Goal: Task Accomplishment & Management: Complete application form

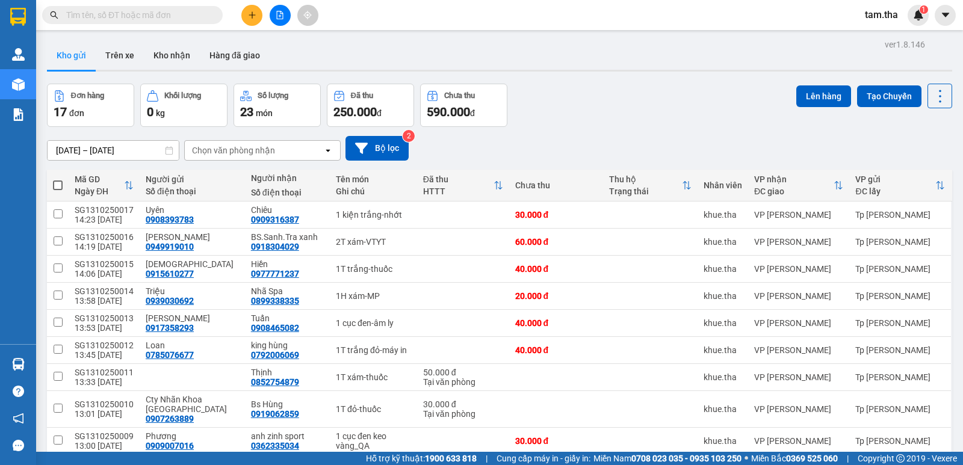
click at [249, 25] on button at bounding box center [251, 15] width 21 height 21
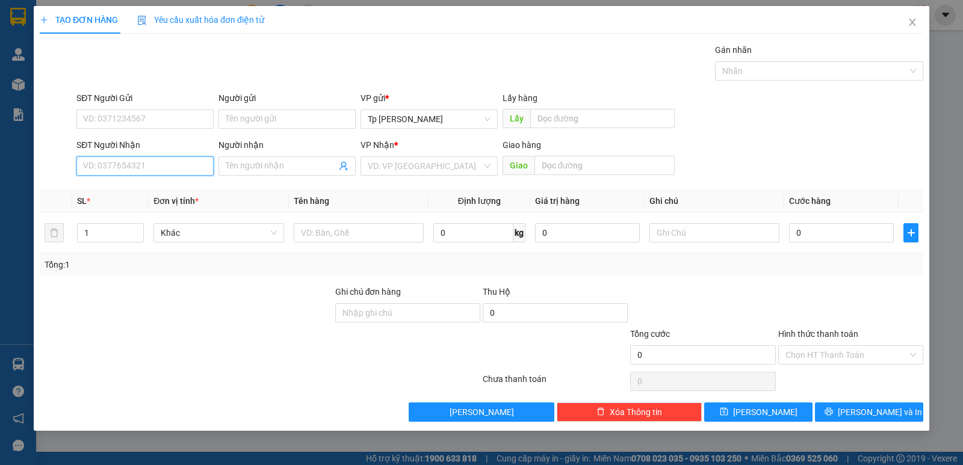
click at [126, 170] on input "SĐT Người Nhận" at bounding box center [144, 166] width 137 height 19
click at [171, 187] on div "0901235712 - [PERSON_NAME]" at bounding box center [145, 190] width 123 height 13
type input "0901235712"
type input "[PERSON_NAME]"
type input "0901235712"
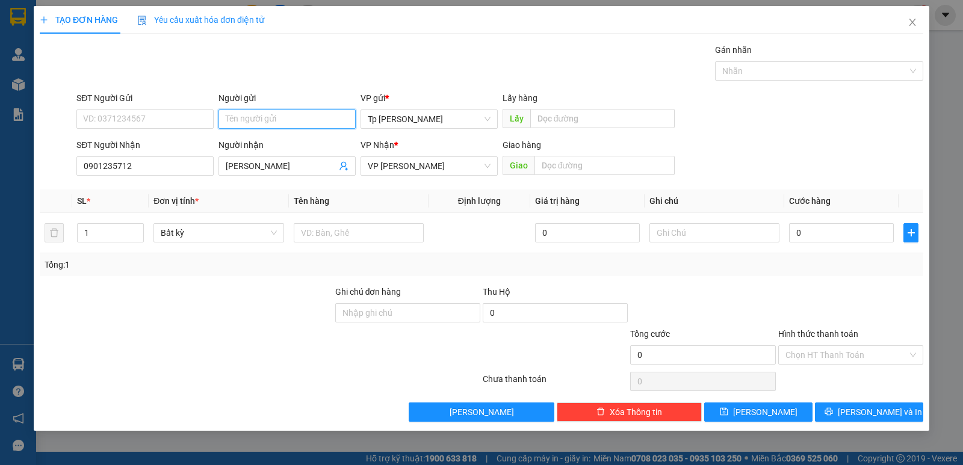
click at [259, 117] on input "Người gửi" at bounding box center [287, 119] width 137 height 19
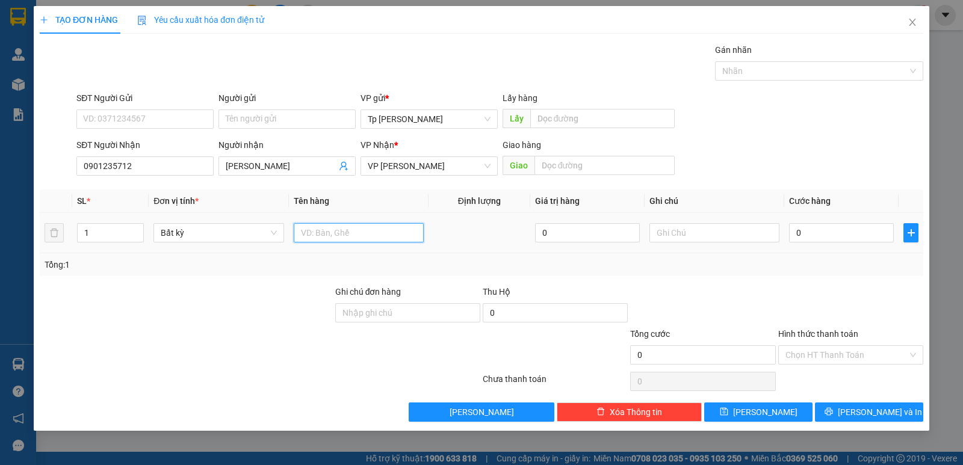
click at [361, 234] on input "text" at bounding box center [359, 232] width 130 height 19
type input "1T xám _ giấy"
click at [840, 232] on input "0" at bounding box center [841, 232] width 105 height 19
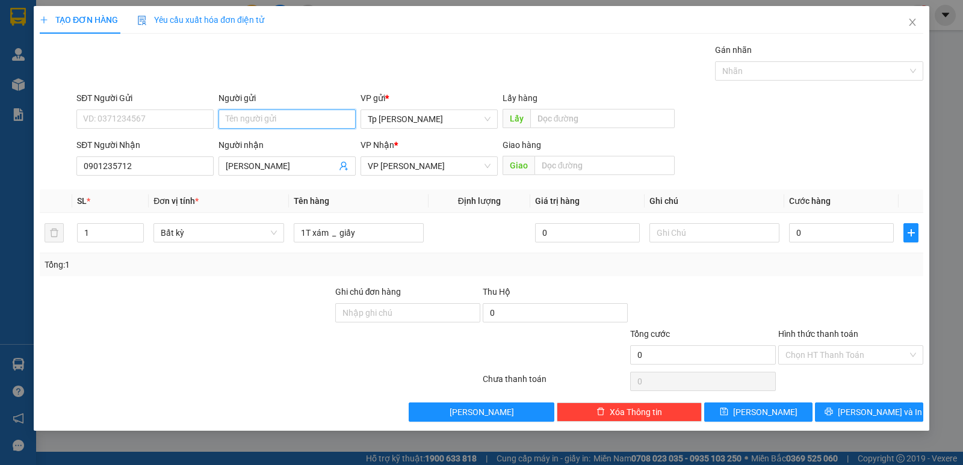
click at [297, 128] on input "Người gửi" at bounding box center [287, 119] width 137 height 19
click at [121, 128] on input "SĐT Người Gửi" at bounding box center [144, 119] width 137 height 19
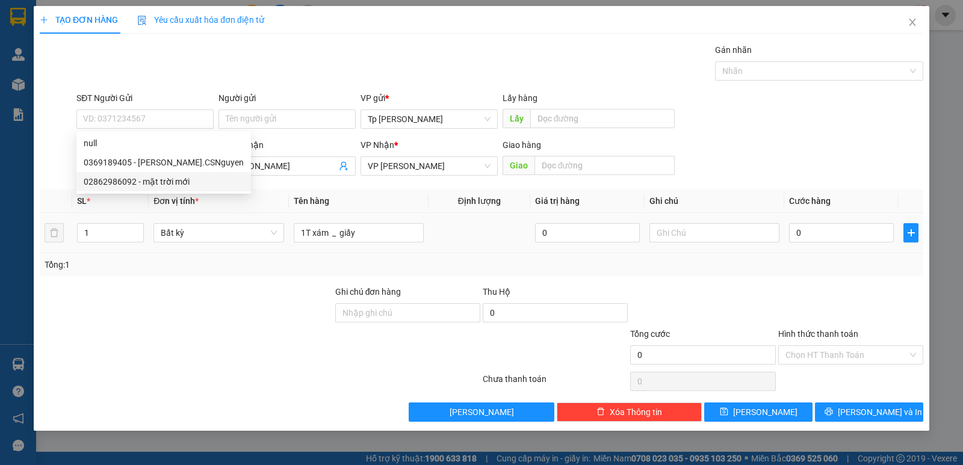
click at [811, 243] on div "0" at bounding box center [841, 233] width 105 height 24
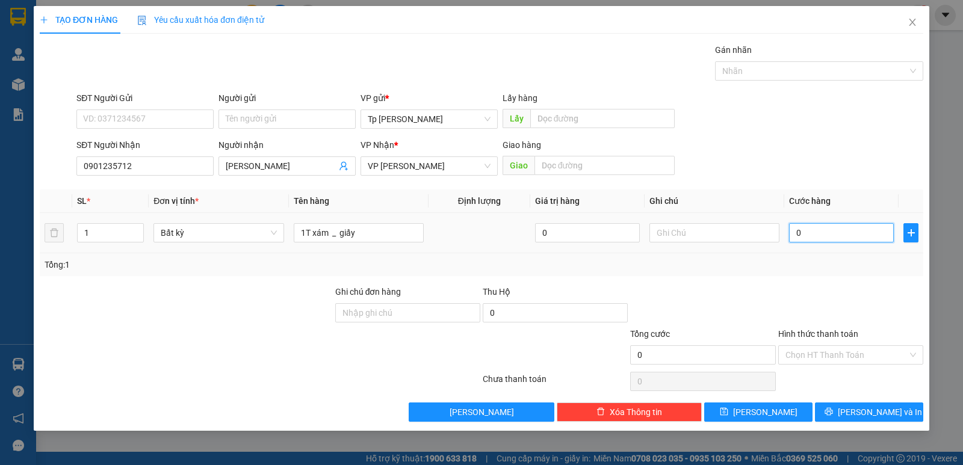
click at [811, 241] on input "0" at bounding box center [841, 232] width 105 height 19
type input "3"
type input "30"
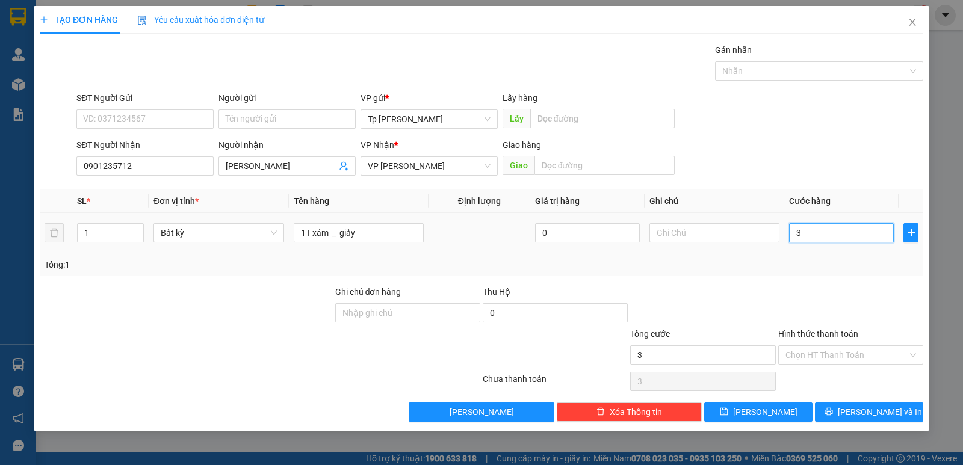
type input "30"
type input "30.000"
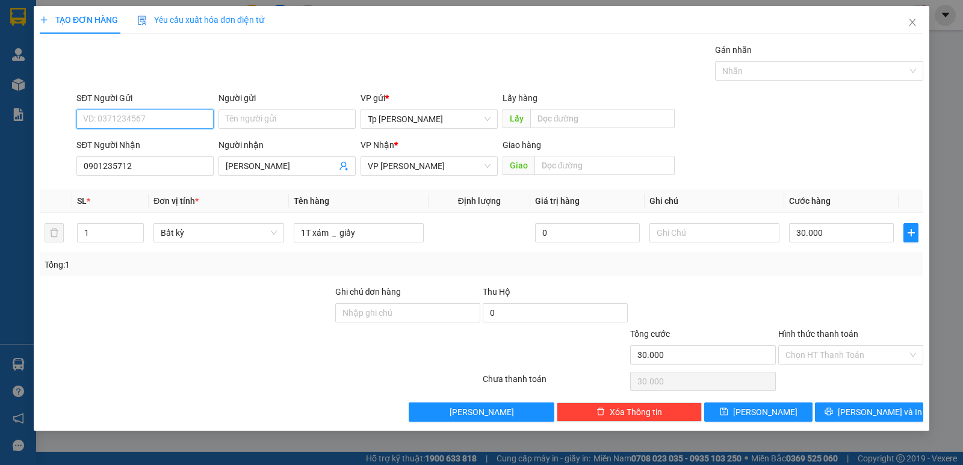
click at [166, 120] on input "SĐT Người Gửi" at bounding box center [144, 119] width 137 height 19
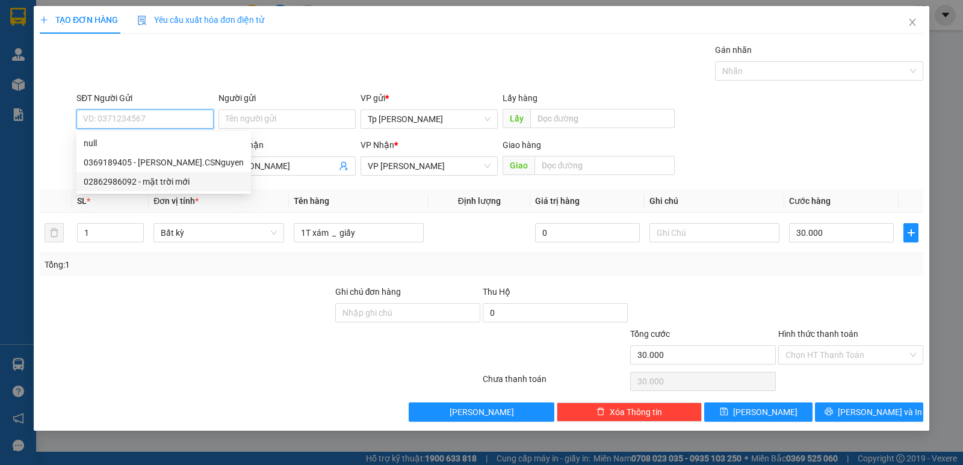
type input "0"
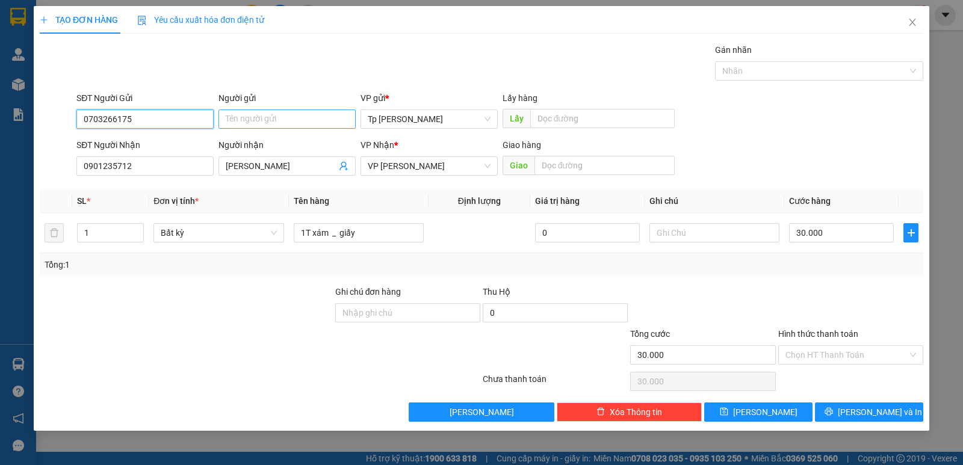
type input "0703266175"
click at [270, 116] on input "Người gửi" at bounding box center [287, 119] width 137 height 19
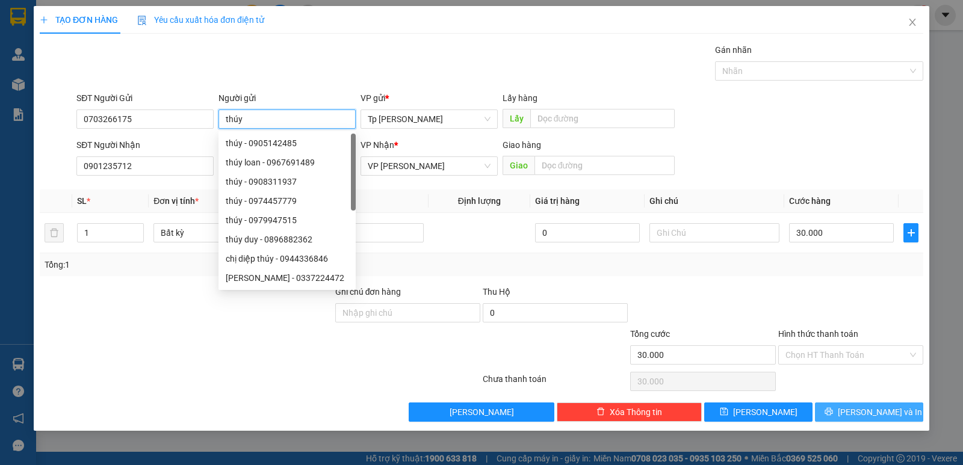
type input "thúy"
click at [864, 410] on span "[PERSON_NAME] và In" at bounding box center [880, 412] width 84 height 13
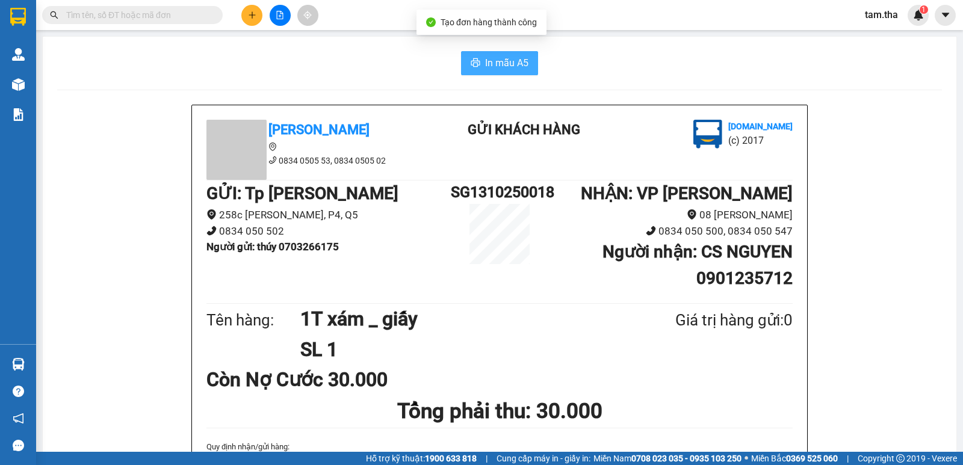
click at [473, 67] on icon "printer" at bounding box center [476, 63] width 10 height 10
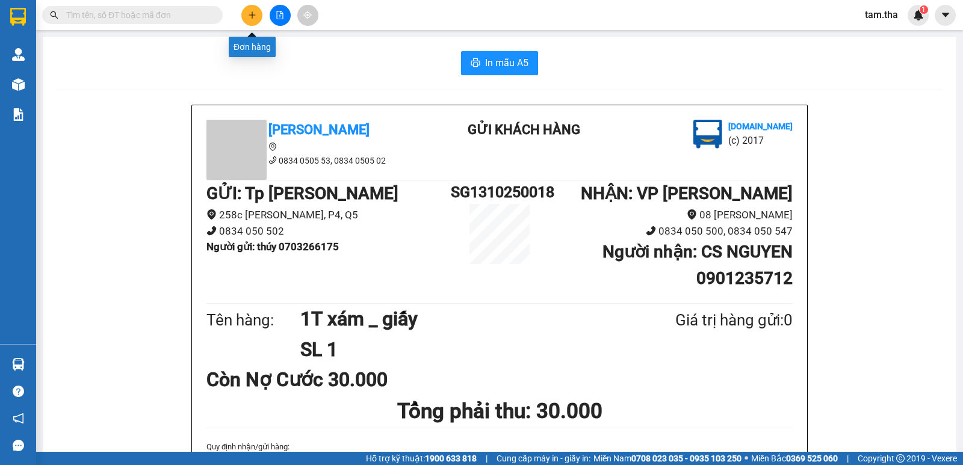
click at [244, 8] on button at bounding box center [251, 15] width 21 height 21
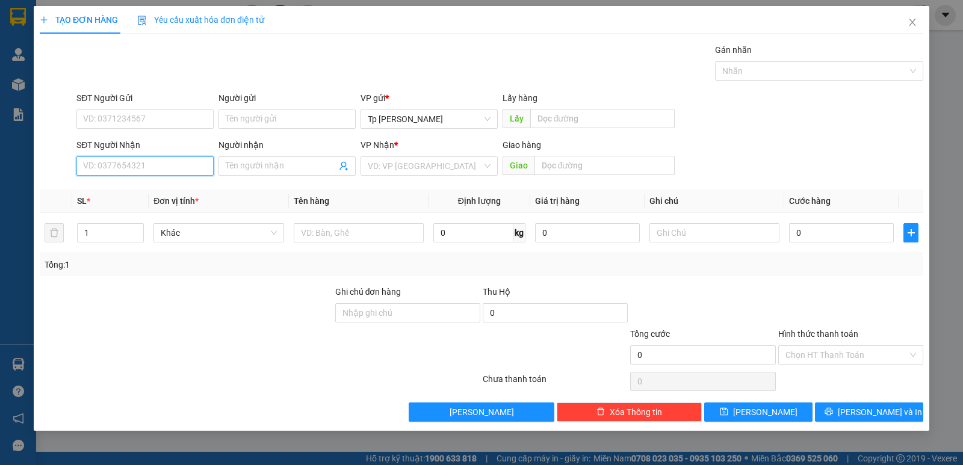
click at [148, 165] on input "SĐT Người Nhận" at bounding box center [144, 166] width 137 height 19
type input "0345050"
drag, startPoint x: 0, startPoint y: 167, endPoint x: 232, endPoint y: 135, distance: 233.9
click at [1, 166] on div "TẠO ĐƠN HÀNG Yêu cầu xuất hóa đơn điện tử Transit Pickup Surcharge Ids Transit …" at bounding box center [481, 232] width 963 height 465
type input "0844598885"
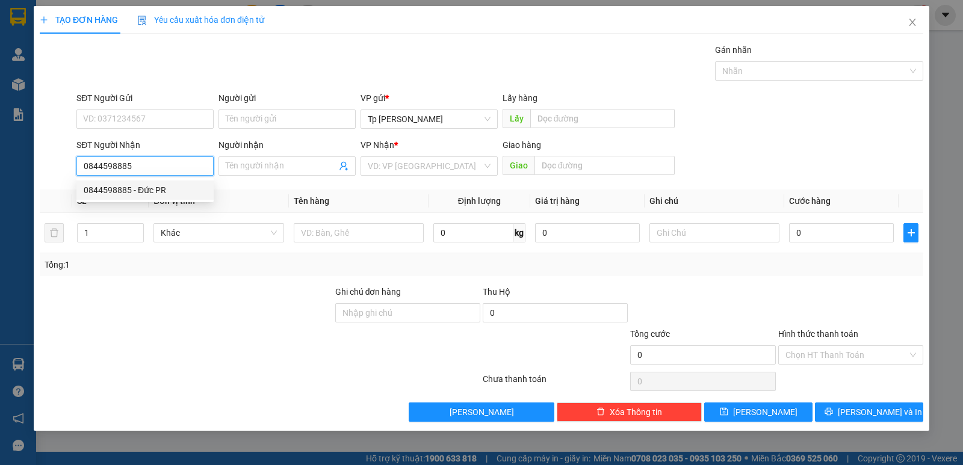
click at [153, 199] on div "0844598885 - Đức PR" at bounding box center [144, 190] width 137 height 19
type input "Đức PR"
type input "0844598885"
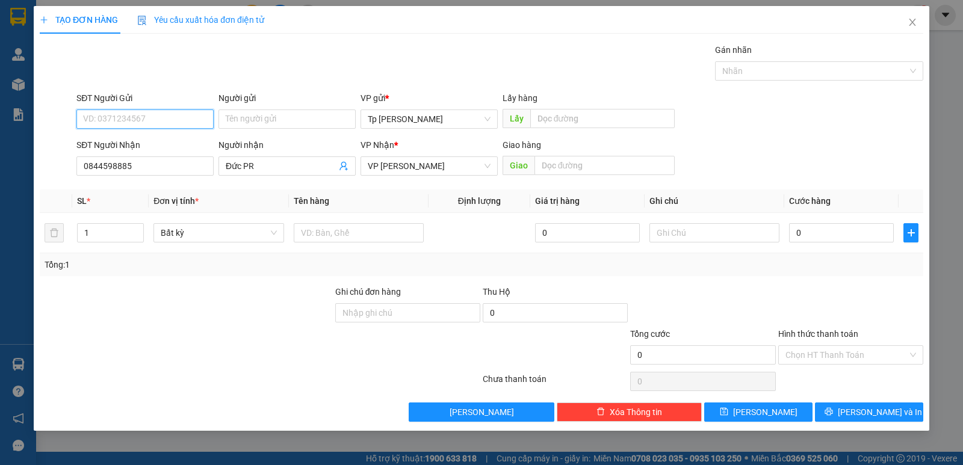
drag, startPoint x: 190, startPoint y: 116, endPoint x: 200, endPoint y: 110, distance: 11.9
click at [188, 117] on input "SĐT Người Gửi" at bounding box center [144, 119] width 137 height 19
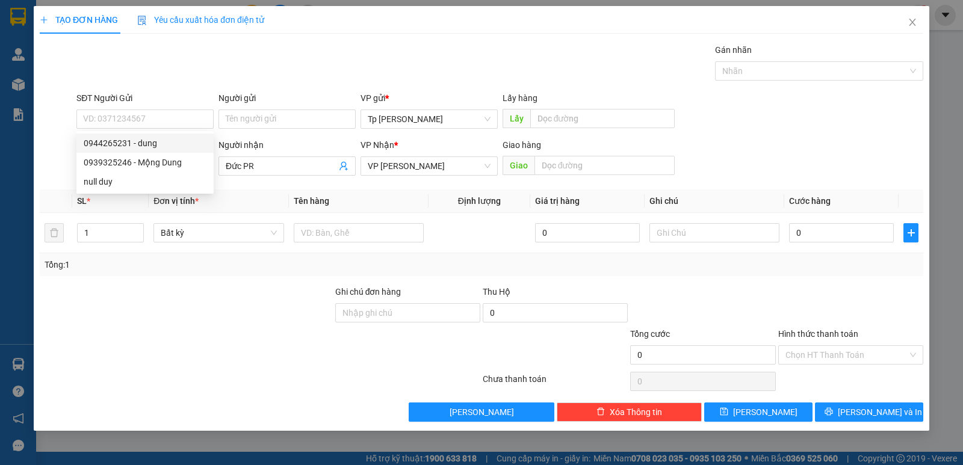
click at [279, 55] on div "Gói vận chuyển * Tiêu chuẩn Gán nhãn Nhãn" at bounding box center [500, 64] width 852 height 42
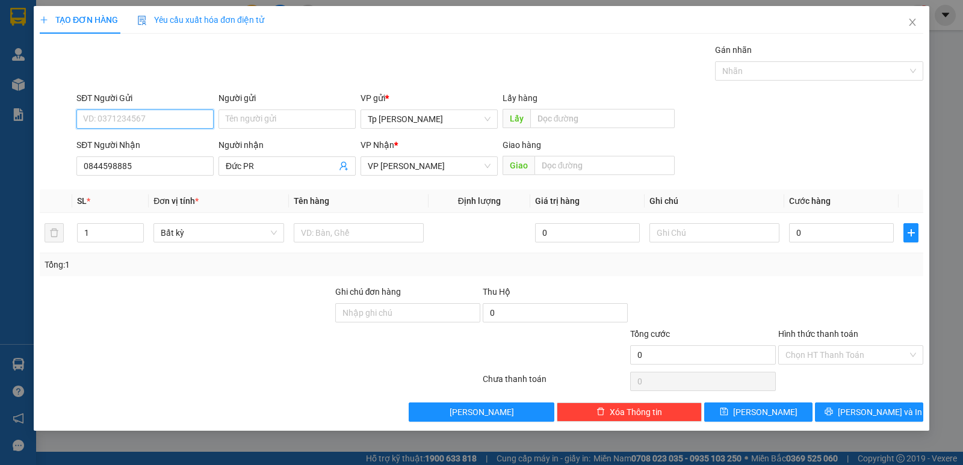
click at [107, 122] on input "SĐT Người Gửi" at bounding box center [144, 119] width 137 height 19
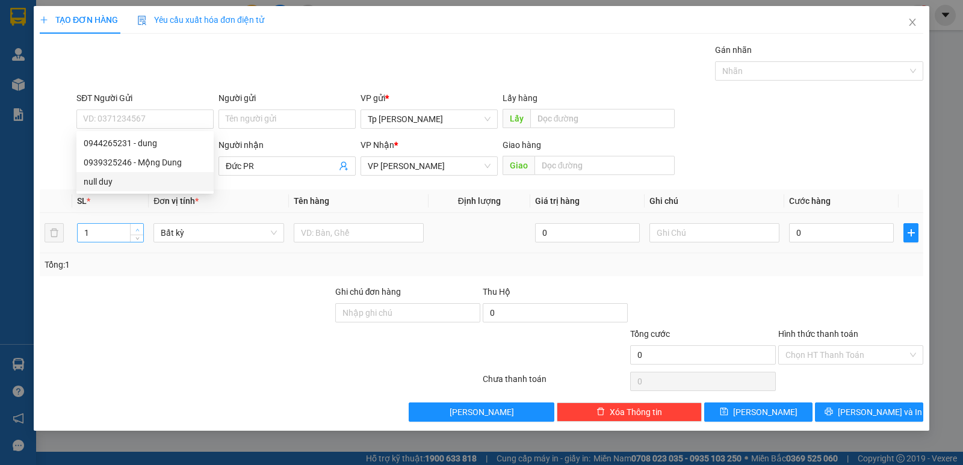
type input "2"
click at [135, 228] on icon "up" at bounding box center [137, 230] width 4 height 4
click at [309, 233] on input "text" at bounding box center [359, 232] width 130 height 19
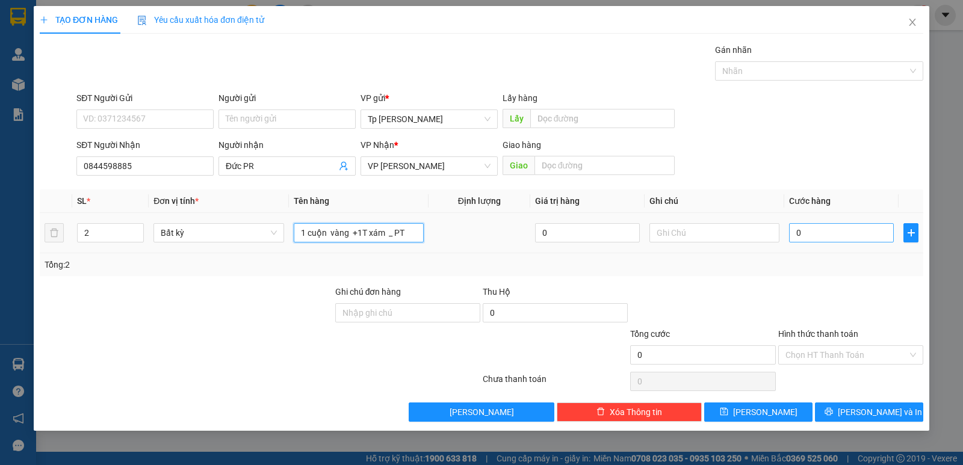
type input "1 cuộn vàng +1T xám _ PT"
drag, startPoint x: 845, startPoint y: 238, endPoint x: 858, endPoint y: 218, distance: 24.4
click at [845, 238] on input "0" at bounding box center [841, 232] width 105 height 19
type input "6"
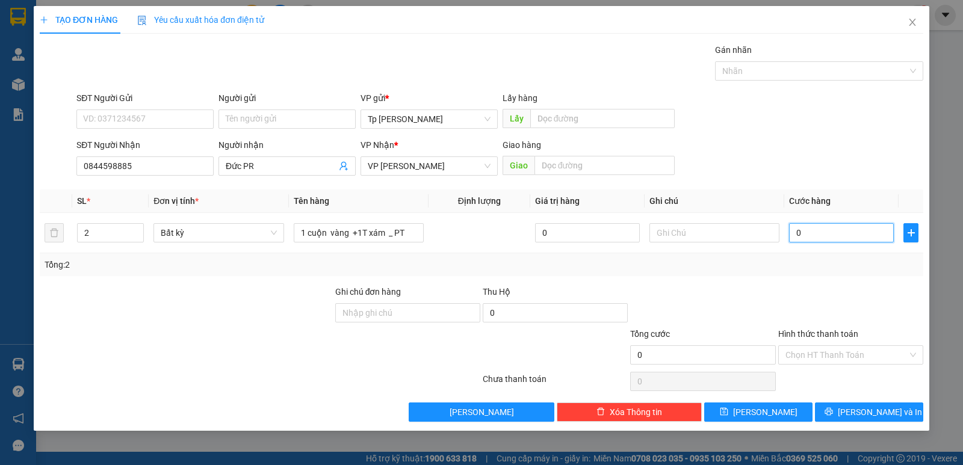
type input "6"
type input "60"
type input "60.000"
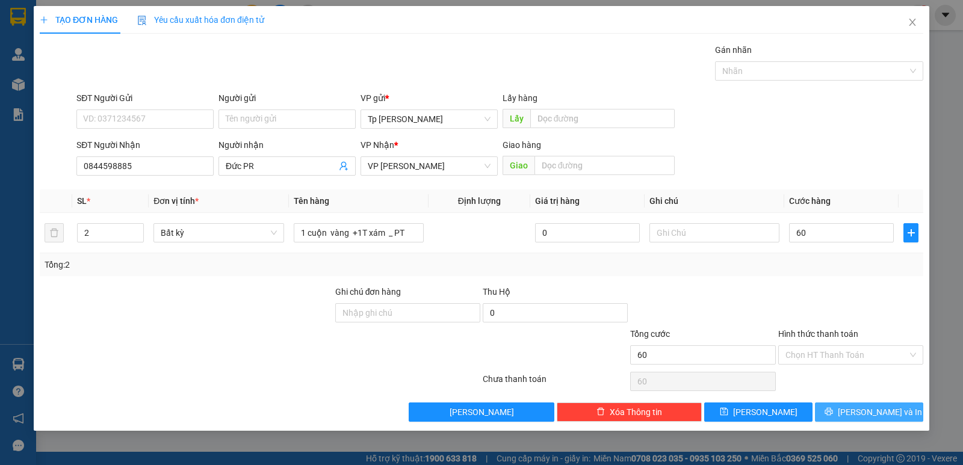
type input "60.000"
click at [833, 412] on icon "printer" at bounding box center [829, 412] width 8 height 8
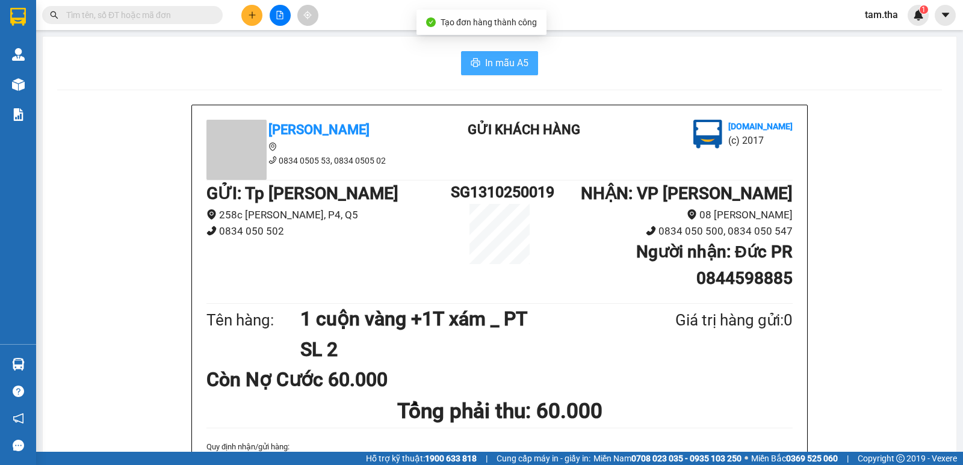
click at [487, 72] on button "In mẫu A5" at bounding box center [499, 63] width 77 height 24
click at [253, 11] on icon "plus" at bounding box center [252, 15] width 8 height 8
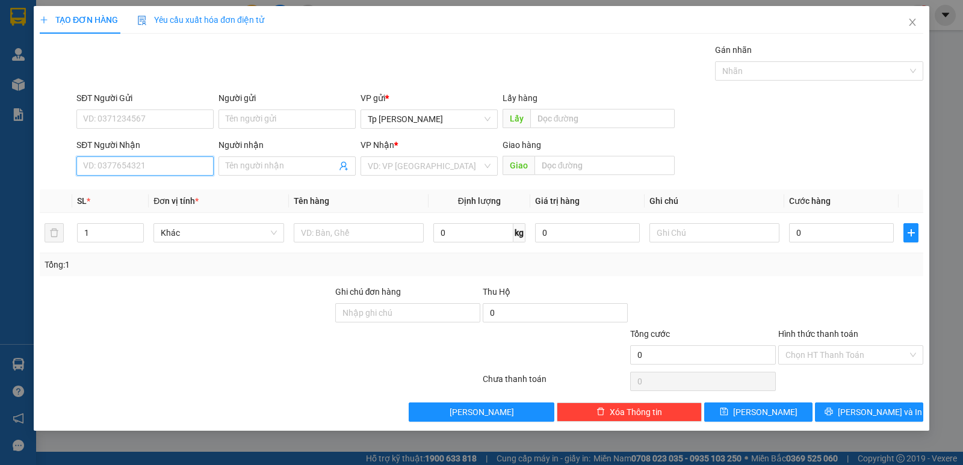
click at [193, 171] on input "SĐT Người Nhận" at bounding box center [144, 166] width 137 height 19
type input "0917362459"
click at [171, 194] on div "0917362459 - [PERSON_NAME]" at bounding box center [145, 190] width 123 height 13
type input "Bảo"
type input "0917362459"
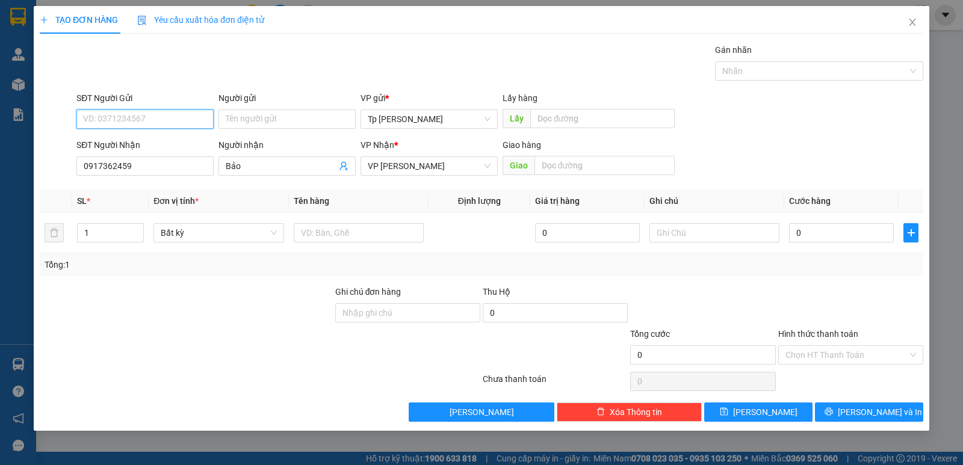
click at [161, 119] on input "SĐT Người Gửi" at bounding box center [144, 119] width 137 height 19
click at [156, 178] on div "0903863339 - Khang" at bounding box center [145, 181] width 123 height 13
type input "0903863339"
type input "Khang"
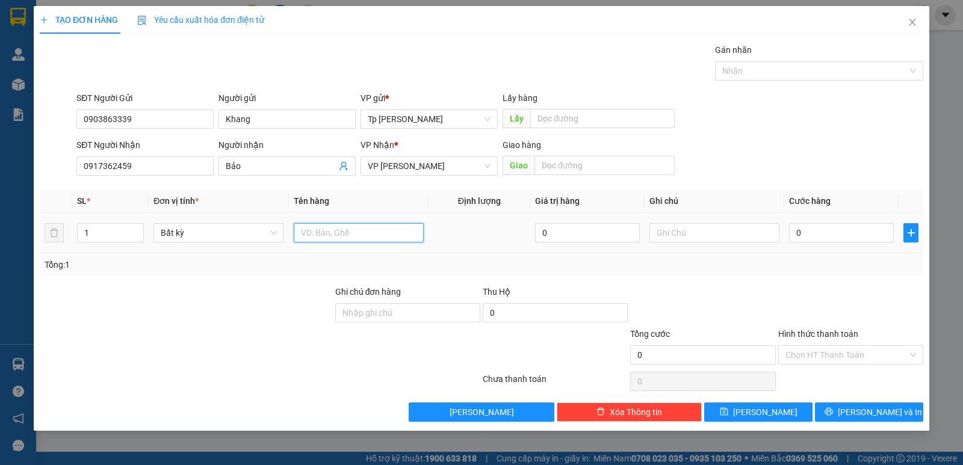
click at [358, 240] on input "text" at bounding box center [359, 232] width 130 height 19
type input "1 cuộn đn bọc nilon _ PT"
click at [846, 239] on input "0" at bounding box center [841, 232] width 105 height 19
type input "3"
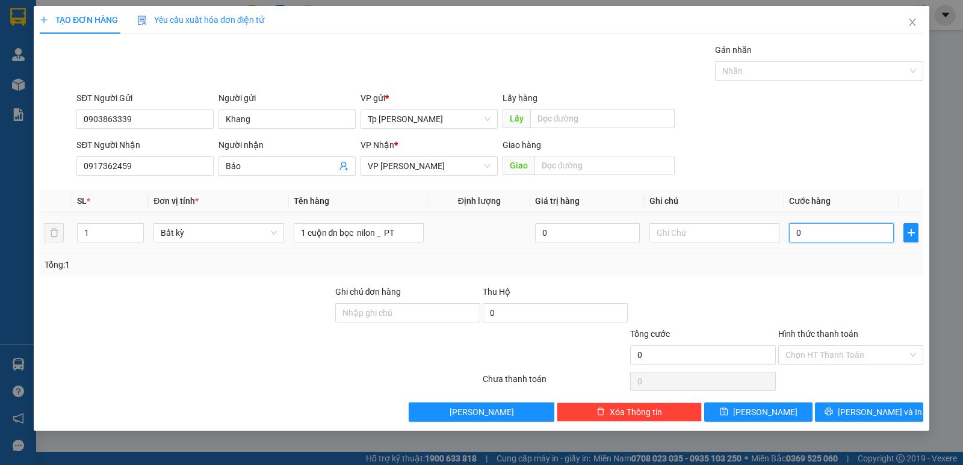
type input "3"
type input "30"
type input "30.000"
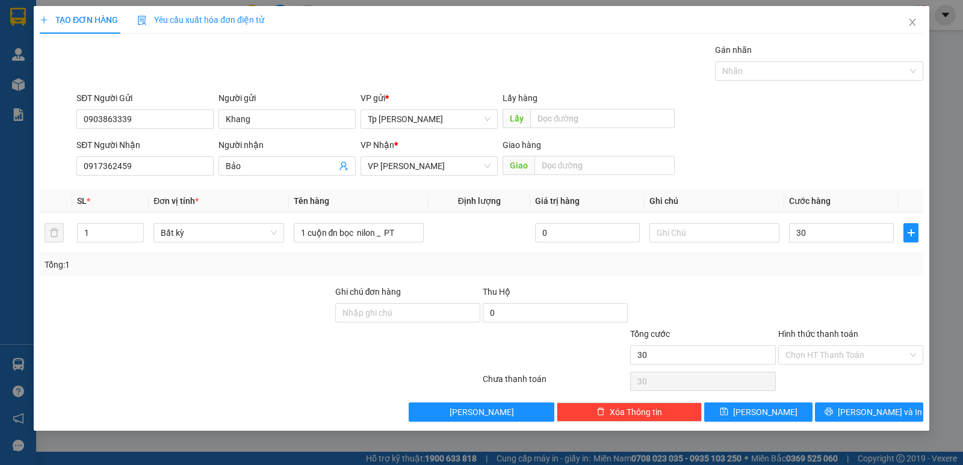
type input "30.000"
click at [879, 263] on div "Tổng: 1" at bounding box center [482, 264] width 874 height 13
click at [884, 412] on span "[PERSON_NAME] và In" at bounding box center [880, 412] width 84 height 13
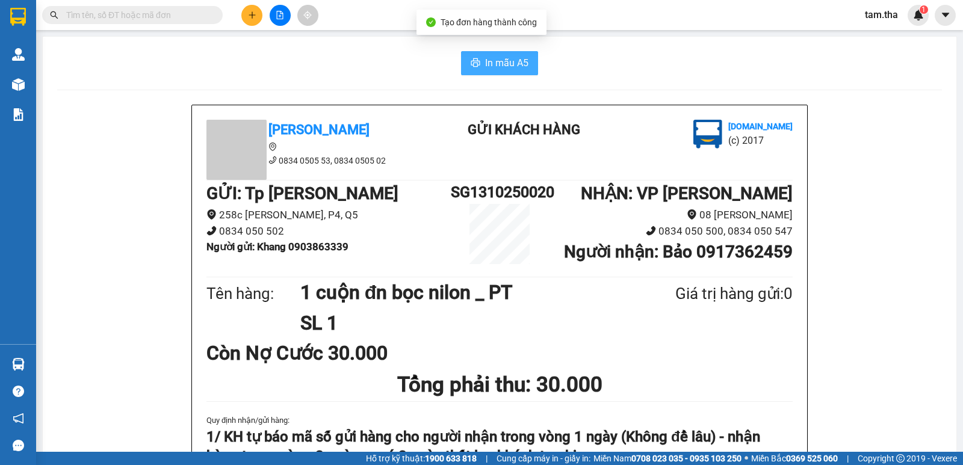
click at [470, 73] on button "In mẫu A5" at bounding box center [499, 63] width 77 height 24
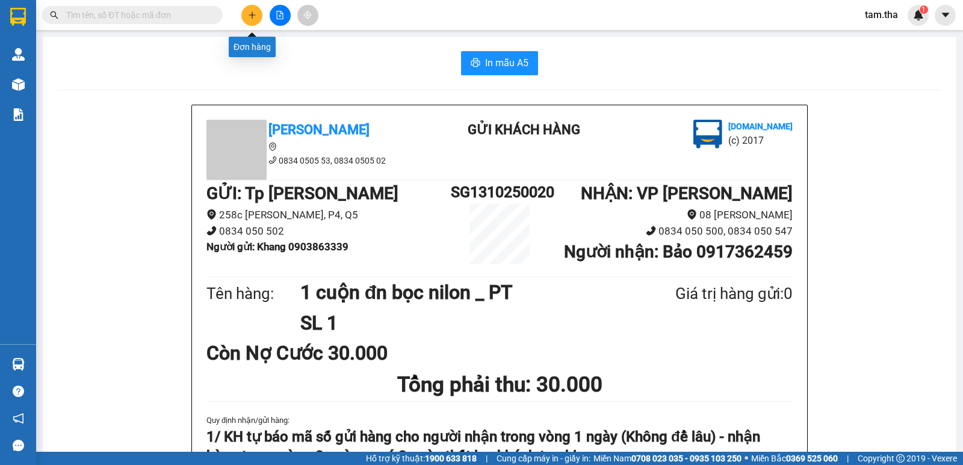
click at [254, 21] on button at bounding box center [251, 15] width 21 height 21
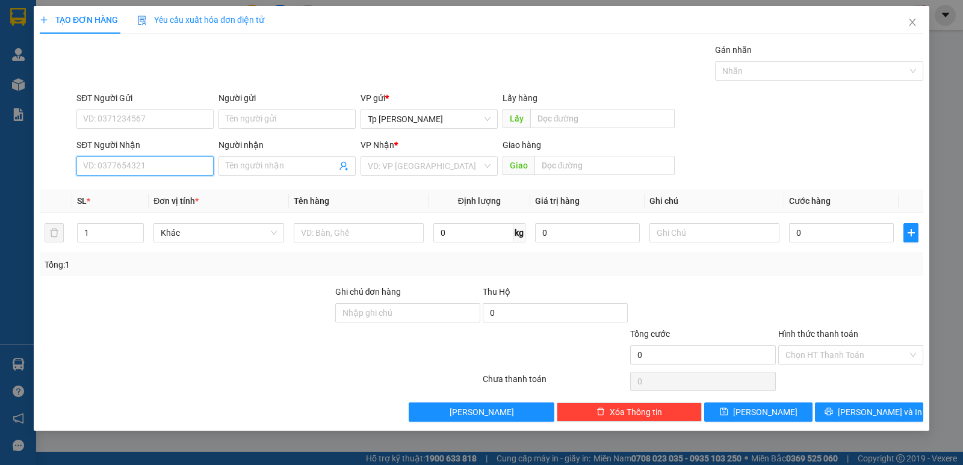
click at [150, 167] on input "SĐT Người Nhận" at bounding box center [144, 166] width 137 height 19
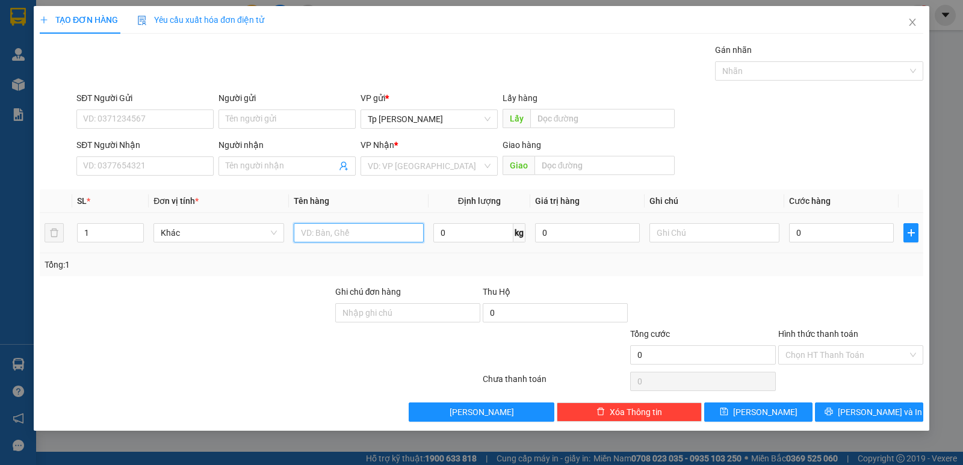
click at [326, 229] on input "text" at bounding box center [359, 232] width 130 height 19
type input "1 bị trắng H xám _ QA +loa"
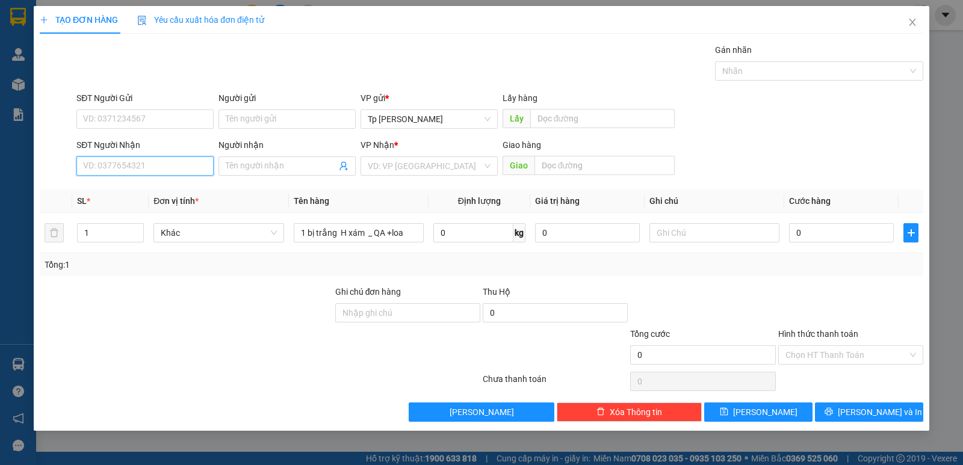
click at [86, 166] on input "SĐT Người Nhận" at bounding box center [144, 166] width 137 height 19
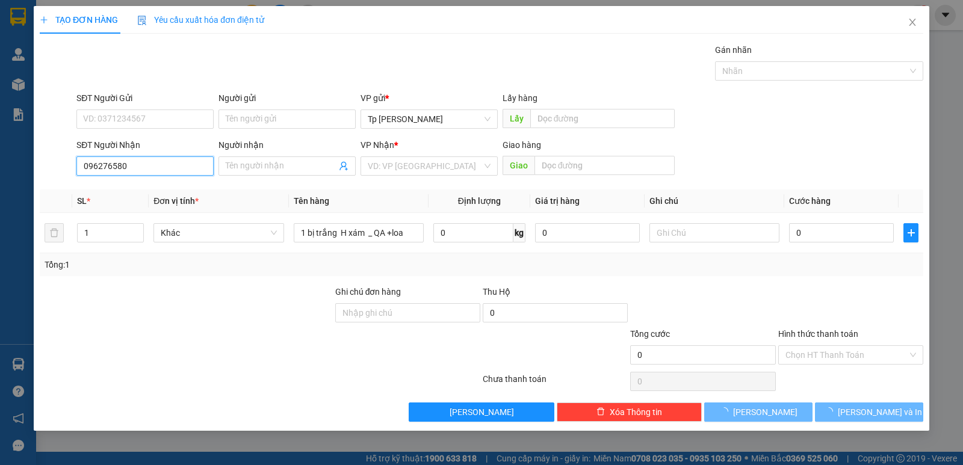
type input "0962765807"
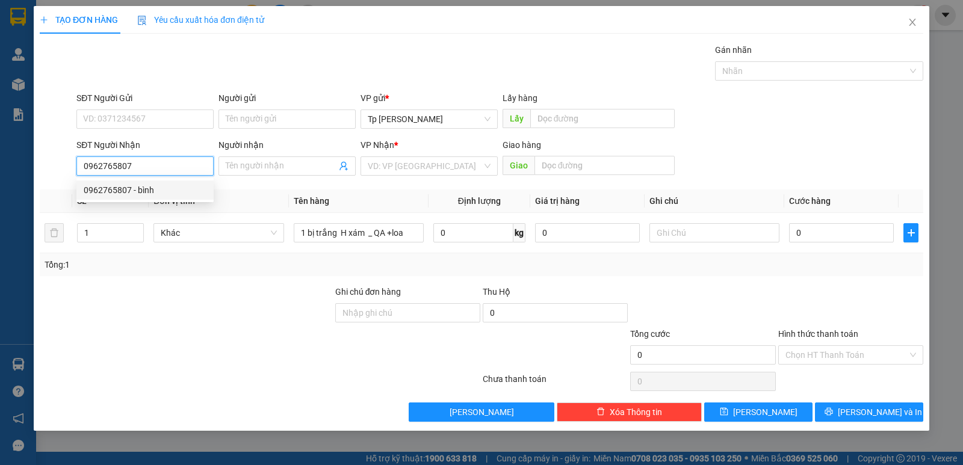
drag, startPoint x: 123, startPoint y: 188, endPoint x: 145, endPoint y: 148, distance: 45.3
click at [124, 188] on div "0962765807 - bình" at bounding box center [145, 190] width 123 height 13
type input "bình"
type input "0962765807"
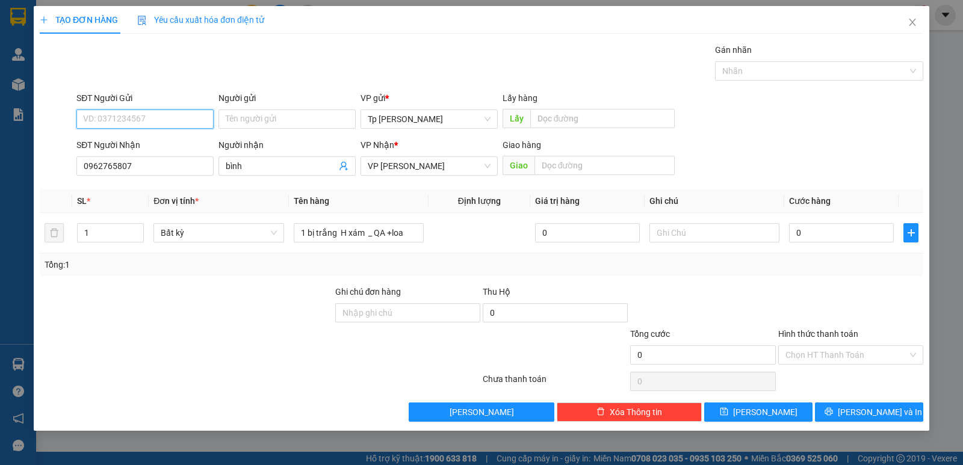
drag, startPoint x: 146, startPoint y: 125, endPoint x: 190, endPoint y: 135, distance: 45.3
click at [147, 125] on input "SĐT Người Gửi" at bounding box center [144, 119] width 137 height 19
click at [161, 143] on div "0941287910 - [PERSON_NAME]" at bounding box center [145, 143] width 123 height 13
type input "0941287910"
type input "[PERSON_NAME]"
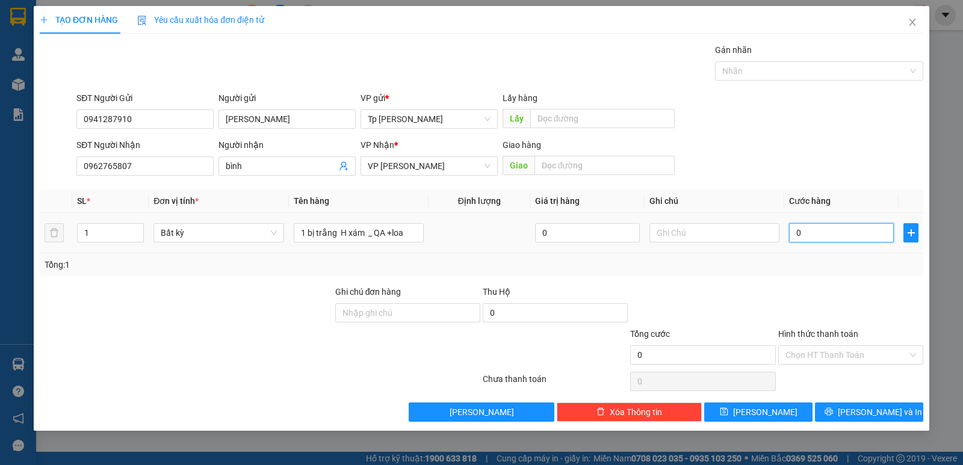
click at [804, 240] on input "0" at bounding box center [841, 232] width 105 height 19
type input "3"
type input "30"
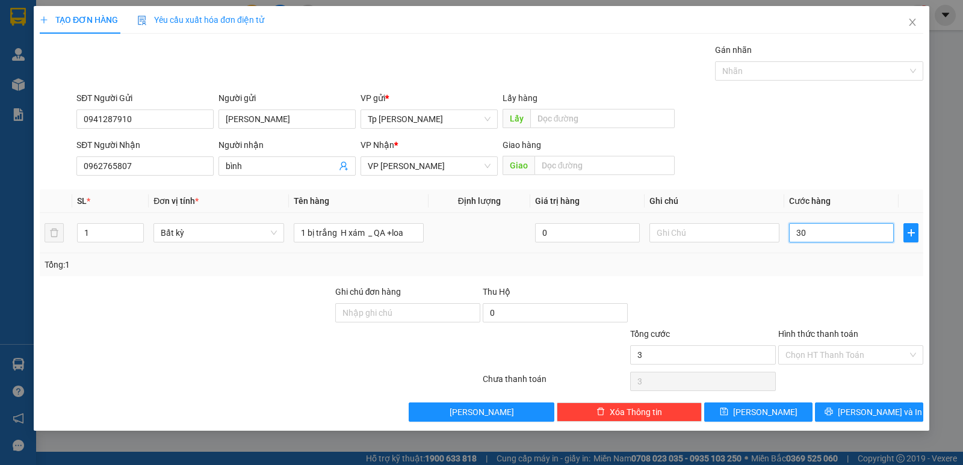
type input "30"
type input "30.000"
click at [814, 257] on div "Tổng: 1" at bounding box center [482, 264] width 884 height 23
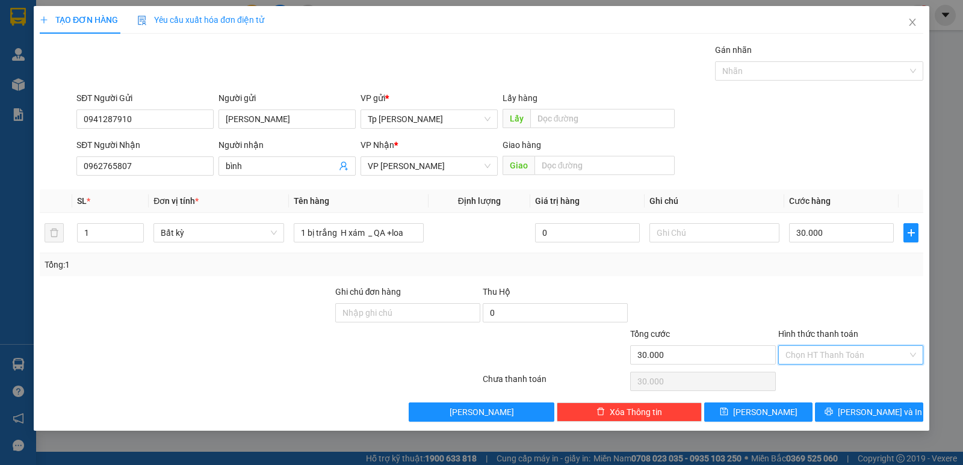
click at [859, 351] on input "Hình thức thanh toán" at bounding box center [847, 355] width 122 height 18
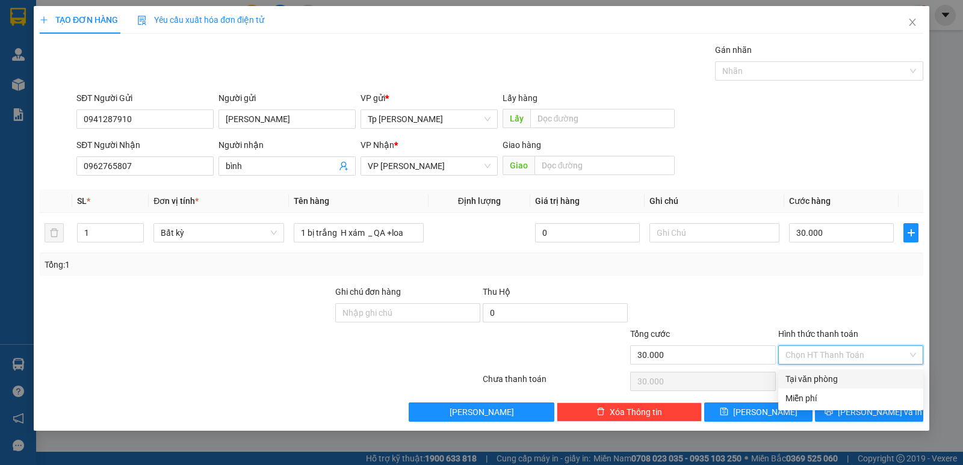
click at [864, 374] on div "Tại văn phòng" at bounding box center [851, 379] width 131 height 13
type input "0"
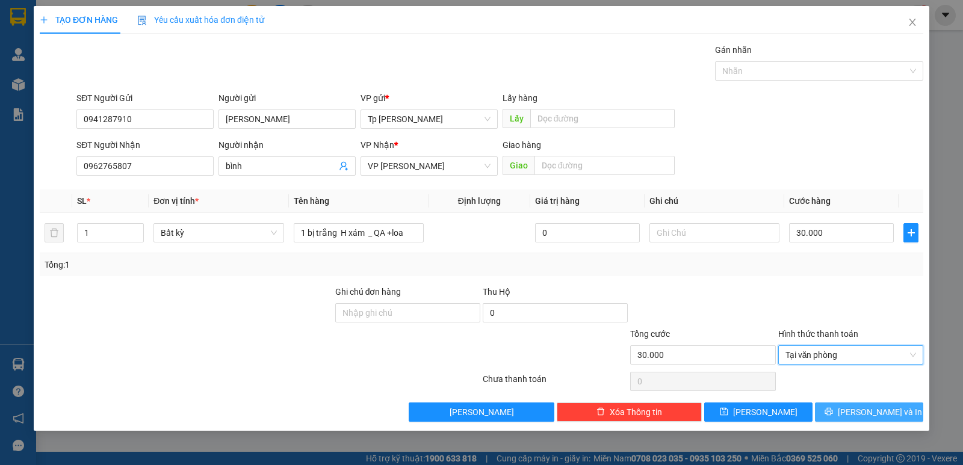
click at [875, 413] on span "[PERSON_NAME] và In" at bounding box center [880, 412] width 84 height 13
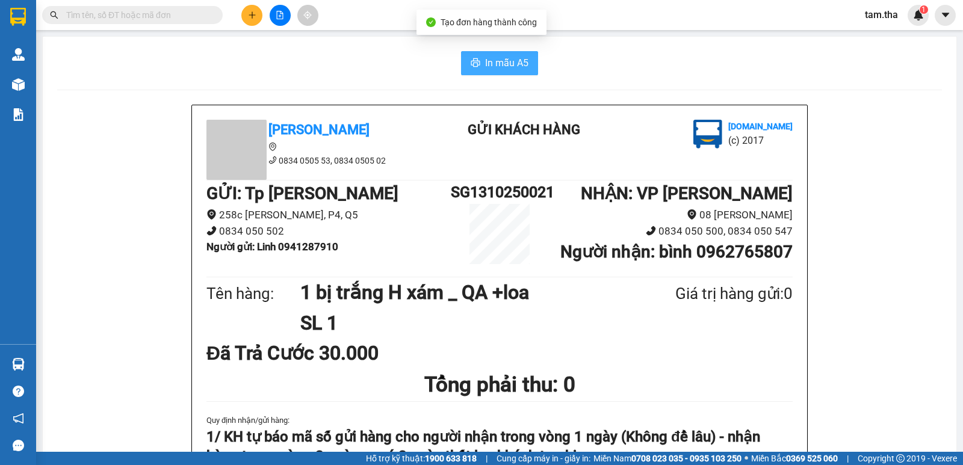
click at [520, 64] on span "In mẫu A5" at bounding box center [506, 62] width 43 height 15
click at [252, 10] on button at bounding box center [251, 15] width 21 height 21
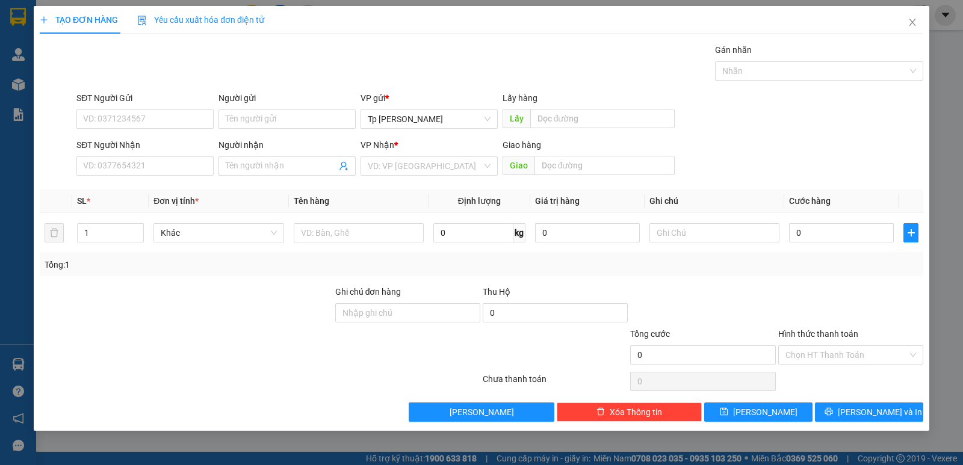
click at [121, 156] on div "SĐT Người Nhận" at bounding box center [144, 147] width 137 height 18
click at [125, 162] on input "SĐT Người Nhận" at bounding box center [144, 166] width 137 height 19
drag, startPoint x: 170, startPoint y: 184, endPoint x: 294, endPoint y: 226, distance: 131.0
click at [170, 187] on div "0918890435 - [PERSON_NAME]" at bounding box center [145, 190] width 123 height 13
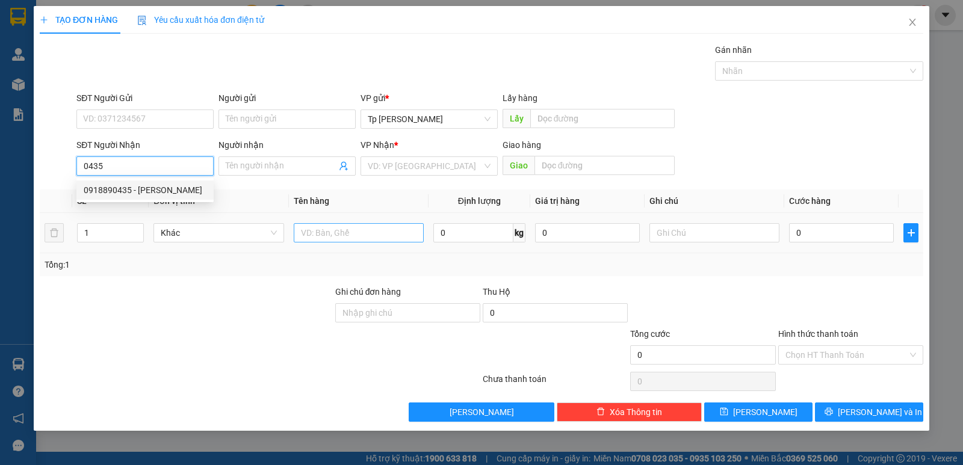
type input "0918890435"
type input "[PERSON_NAME]"
type input "0918890435"
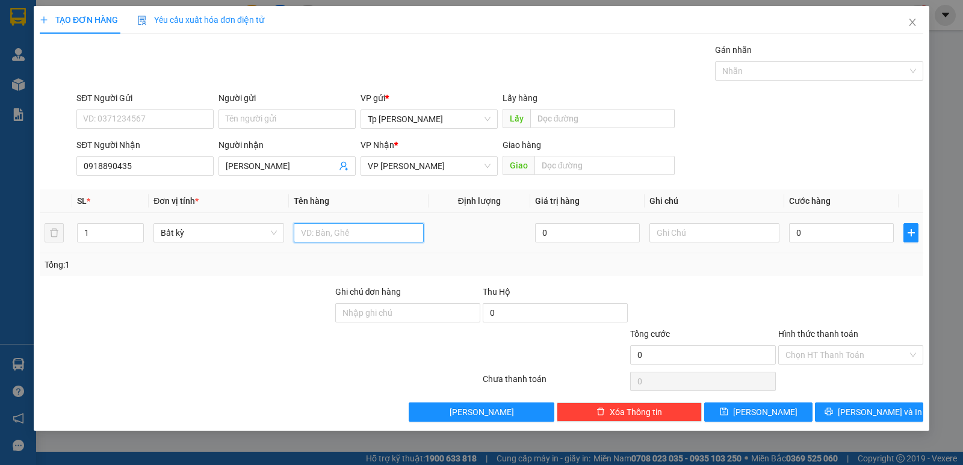
drag, startPoint x: 305, startPoint y: 228, endPoint x: 311, endPoint y: 229, distance: 6.3
click at [311, 229] on input "text" at bounding box center [359, 232] width 130 height 19
type input "1H xám _ LK"
click at [804, 226] on input "0" at bounding box center [841, 232] width 105 height 19
type input "3"
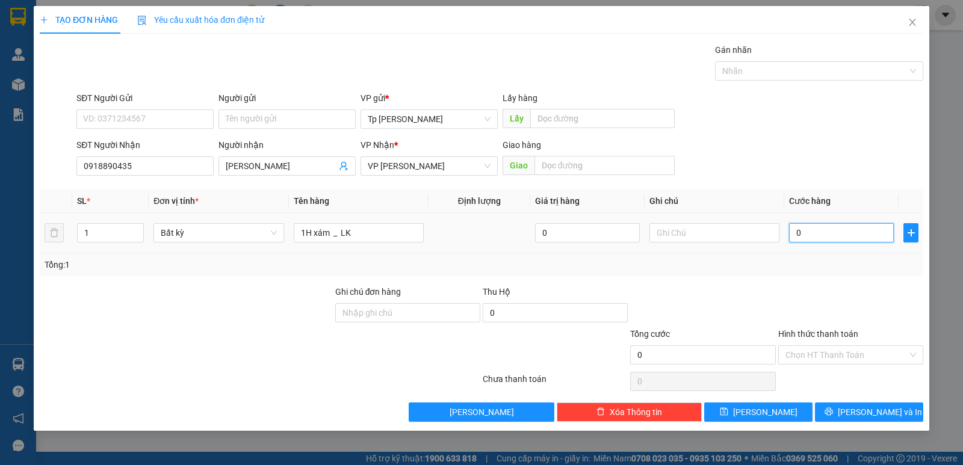
type input "3"
type input "30"
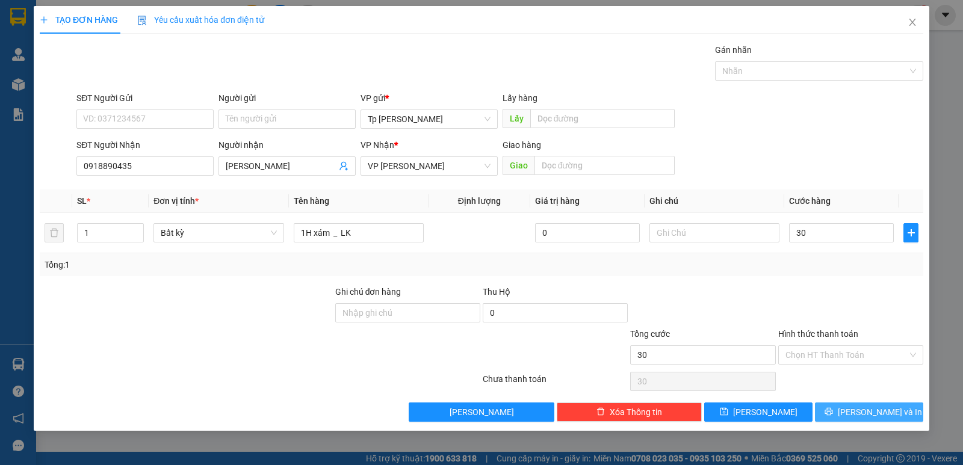
type input "30.000"
click at [880, 418] on span "[PERSON_NAME] và In" at bounding box center [880, 412] width 84 height 13
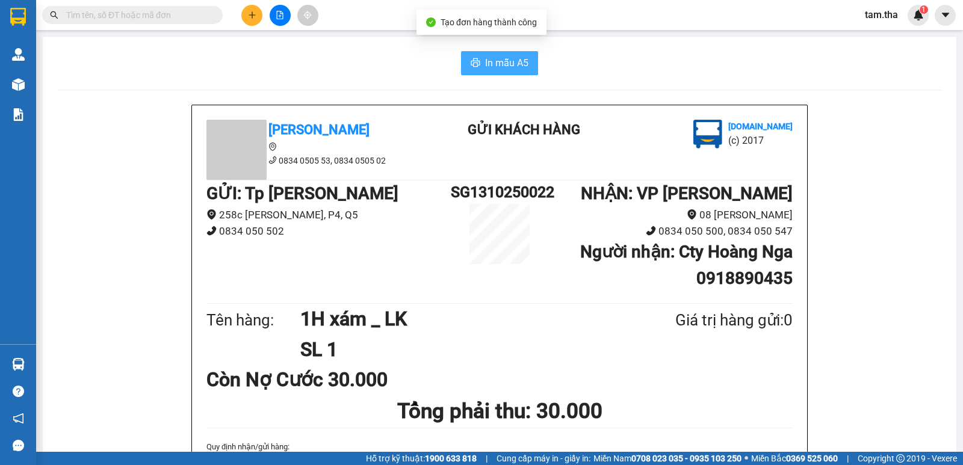
click at [497, 68] on span "In mẫu A5" at bounding box center [506, 62] width 43 height 15
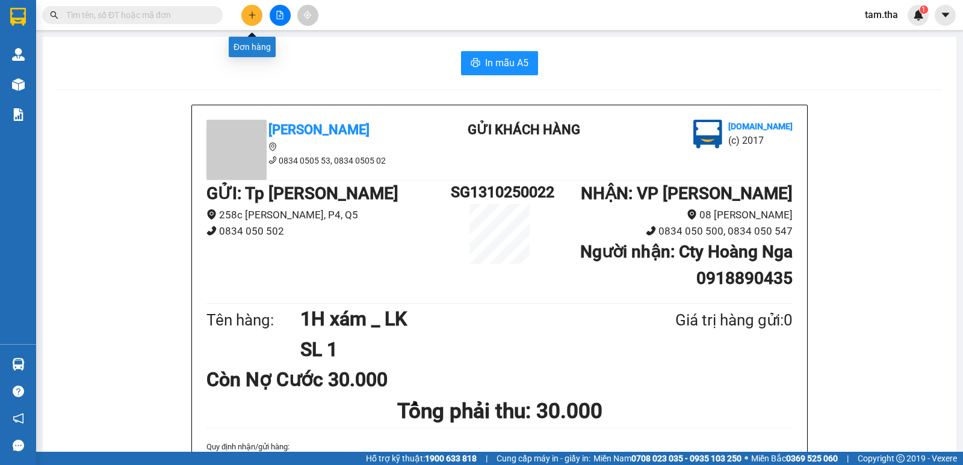
click at [246, 14] on button at bounding box center [251, 15] width 21 height 21
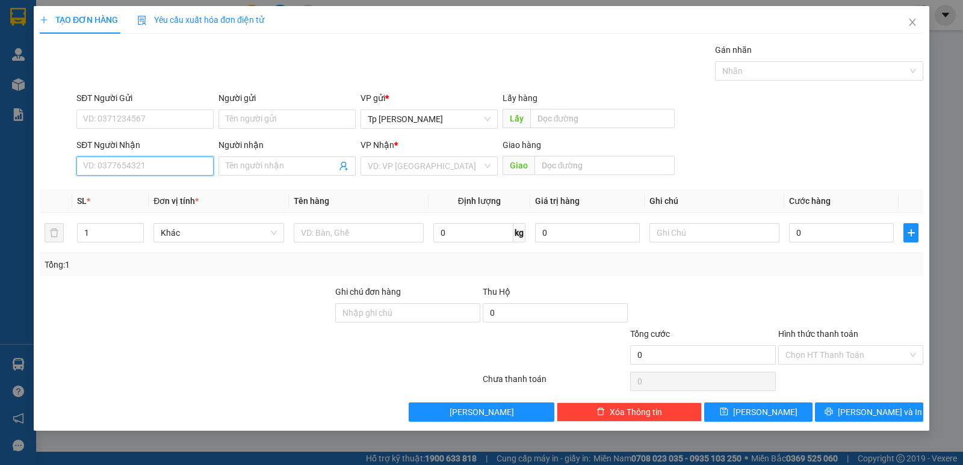
click at [155, 164] on input "SĐT Người Nhận" at bounding box center [144, 166] width 137 height 19
click at [160, 193] on div "0777620868 - Thảo BV sài gòn" at bounding box center [145, 190] width 123 height 13
type input "0777620868"
type input "Thảo BV sài gòn"
type input "giao tận nơi BV SGPR"
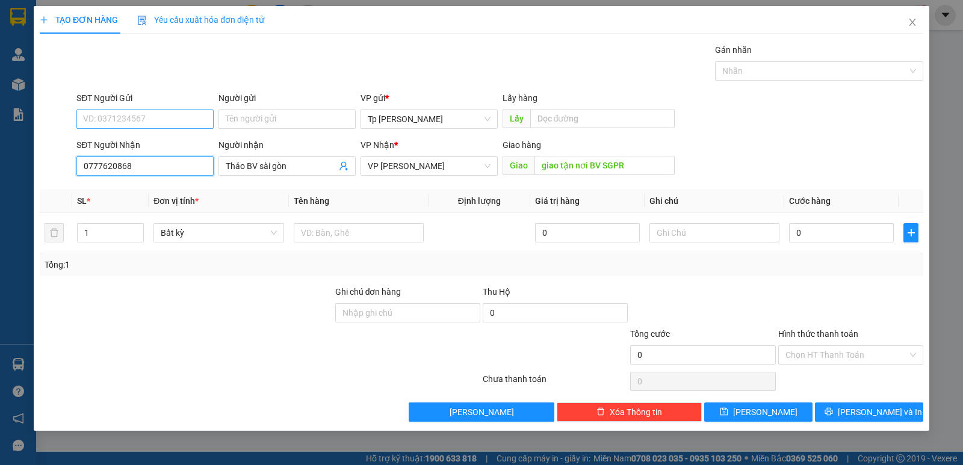
type input "0777620868"
click at [150, 120] on input "SĐT Người Gửi" at bounding box center [144, 119] width 137 height 19
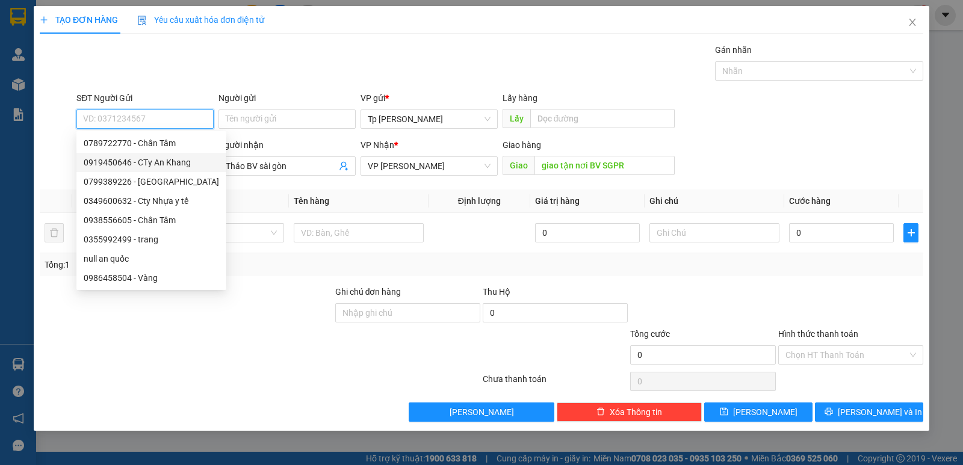
click at [189, 164] on div "0919450646 - CTy An Khang" at bounding box center [151, 162] width 135 height 13
type input "0919450646"
type input "CTy An Khang"
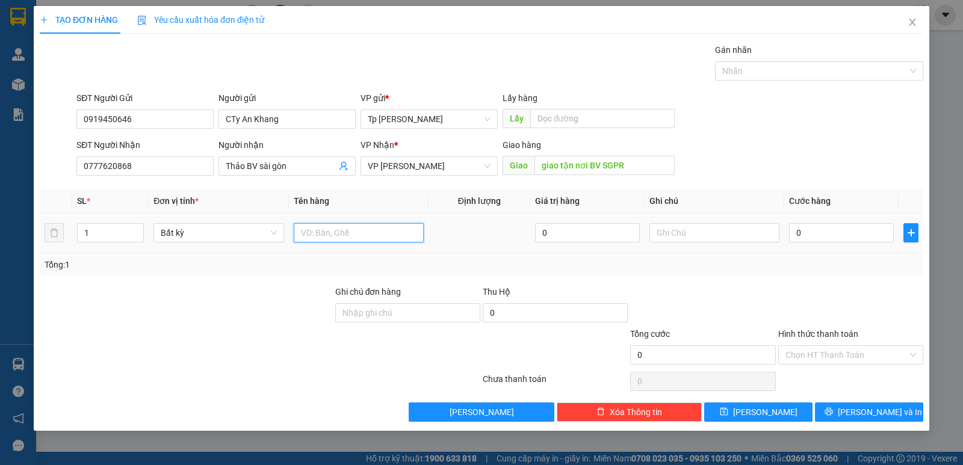
click at [368, 238] on input "text" at bounding box center [359, 232] width 130 height 19
type input "1T xám _ VT"
click at [828, 244] on div "0" at bounding box center [841, 233] width 105 height 24
click at [827, 244] on div "0" at bounding box center [841, 233] width 105 height 24
click at [824, 238] on input "0" at bounding box center [841, 232] width 105 height 19
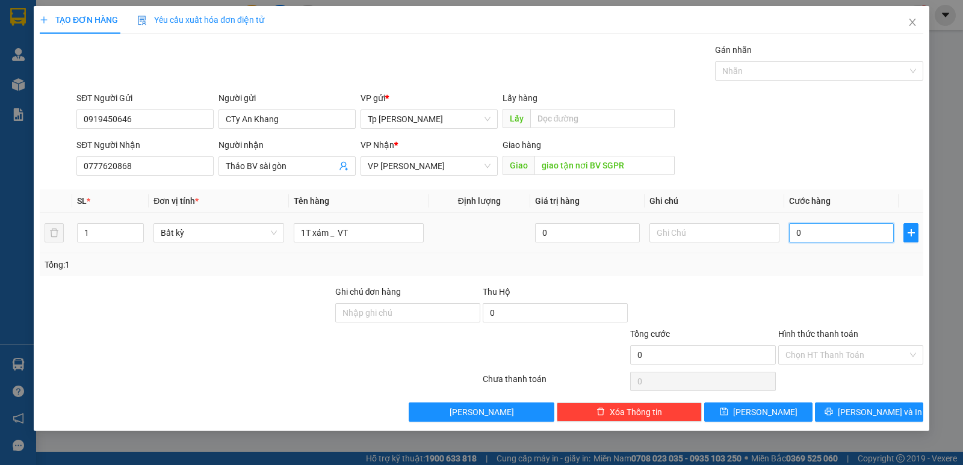
type input "7"
type input "70"
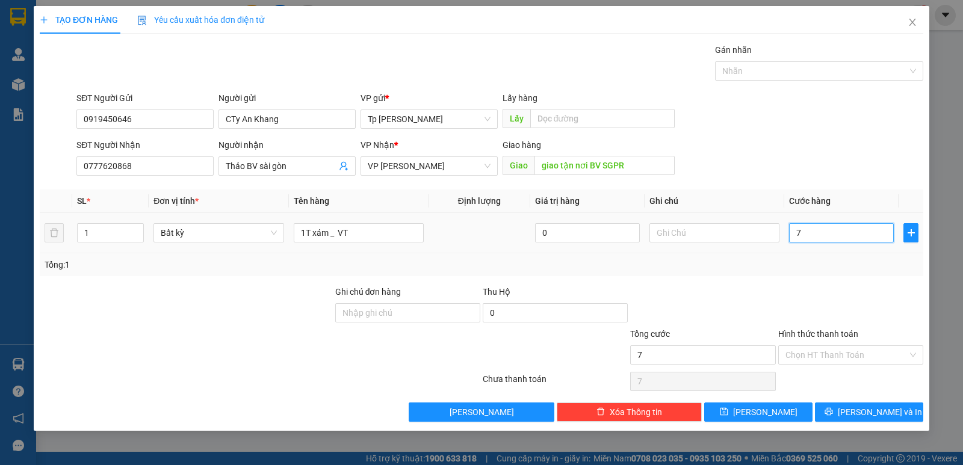
type input "70"
type input "70.000"
click at [835, 249] on td "70.000" at bounding box center [841, 233] width 114 height 40
click at [845, 358] on input "Hình thức thanh toán" at bounding box center [847, 355] width 122 height 18
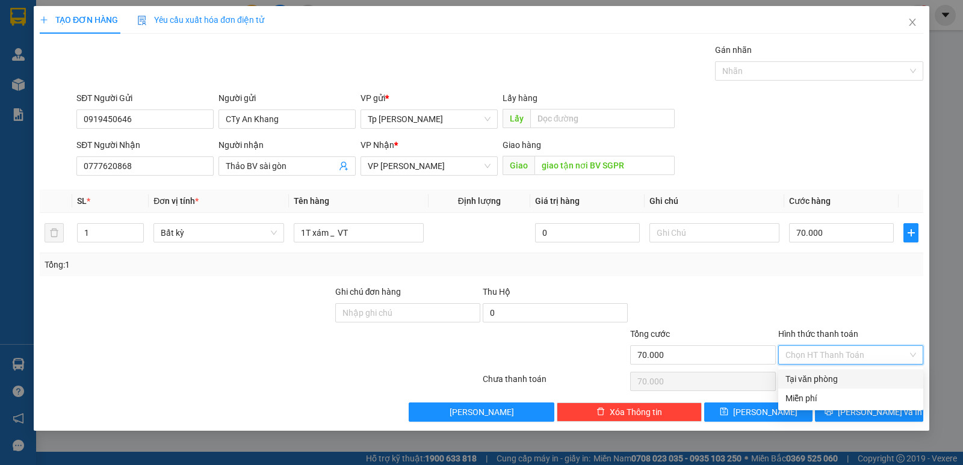
click at [848, 374] on div "Tại văn phòng" at bounding box center [851, 379] width 131 height 13
type input "0"
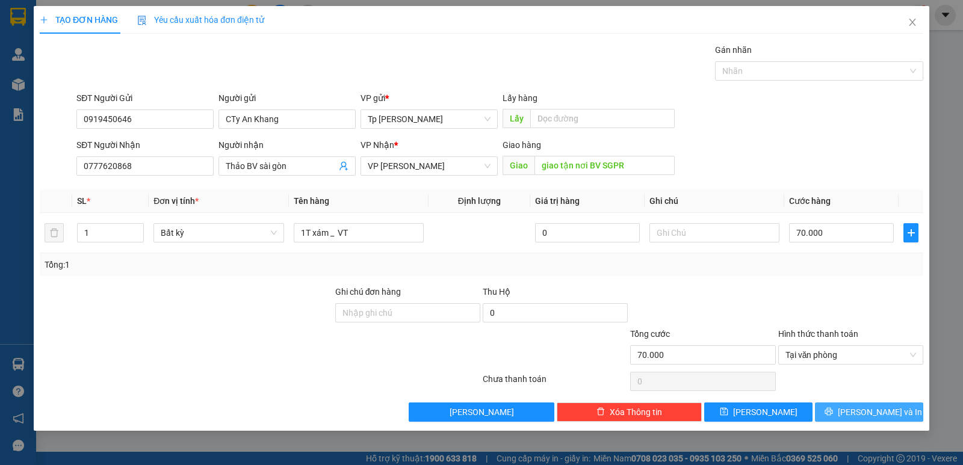
click at [833, 412] on icon "printer" at bounding box center [829, 412] width 8 height 8
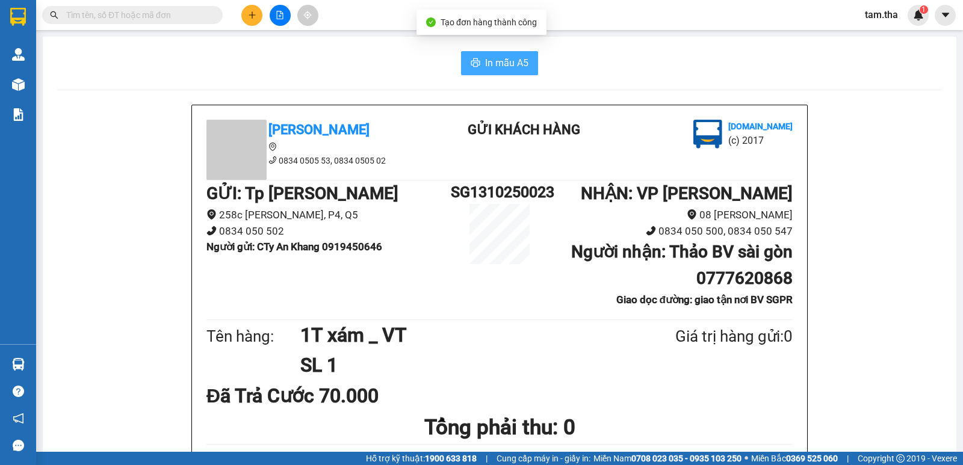
click at [485, 59] on span "In mẫu A5" at bounding box center [506, 62] width 43 height 15
click at [255, 8] on button at bounding box center [251, 15] width 21 height 21
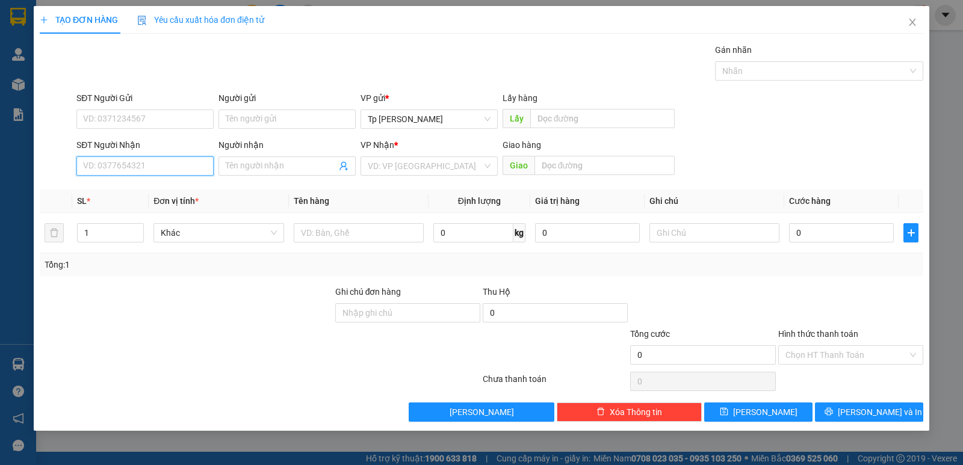
click at [159, 169] on input "SĐT Người Nhận" at bounding box center [144, 166] width 137 height 19
type input "0903988392"
click at [161, 193] on div "0903988392 - [PERSON_NAME](K Design)" at bounding box center [162, 190] width 157 height 13
type input "[PERSON_NAME](K Design)"
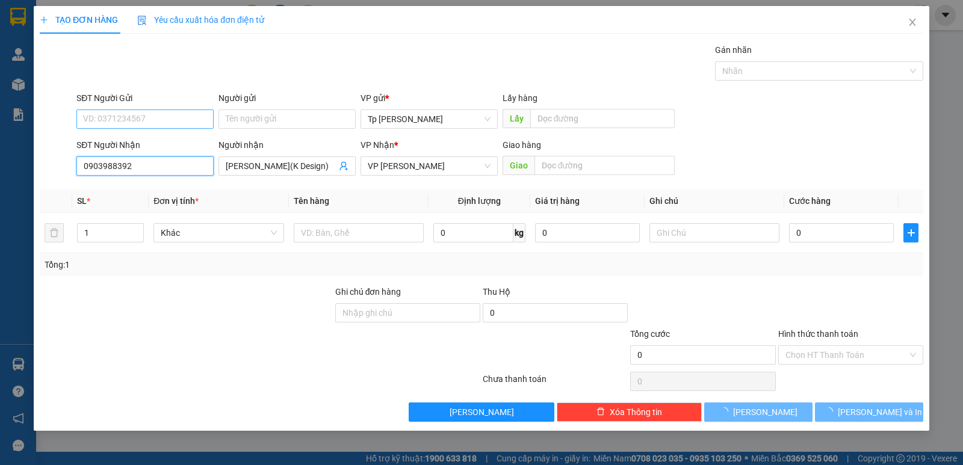
type input "0903988392"
drag, startPoint x: 196, startPoint y: 122, endPoint x: 323, endPoint y: 193, distance: 145.8
click at [197, 123] on input "SĐT Người Gửi" at bounding box center [144, 119] width 137 height 19
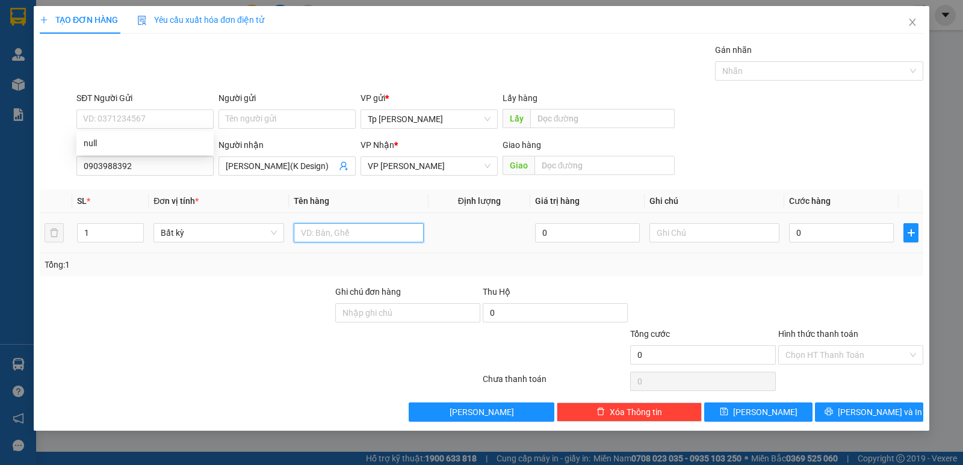
click at [349, 235] on input "text" at bounding box center [359, 232] width 130 height 19
type input "1H xám _ giấy tờ"
click at [796, 232] on input "0" at bounding box center [841, 232] width 105 height 19
type input "2"
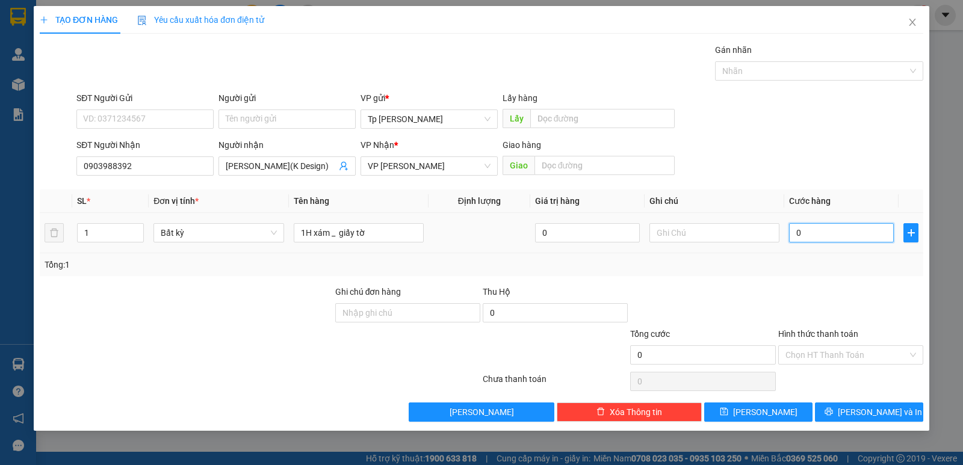
type input "2"
type input "20"
type input "20.000"
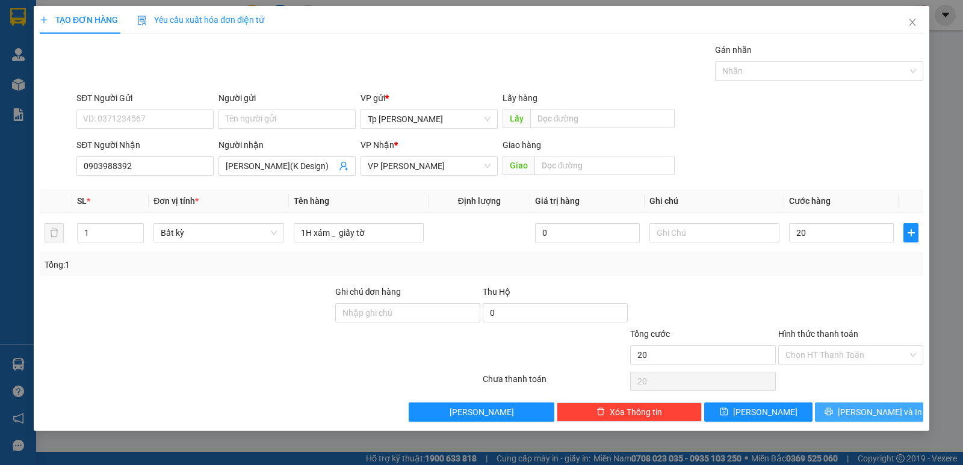
type input "20.000"
click at [843, 417] on button "[PERSON_NAME] và In" at bounding box center [869, 412] width 108 height 19
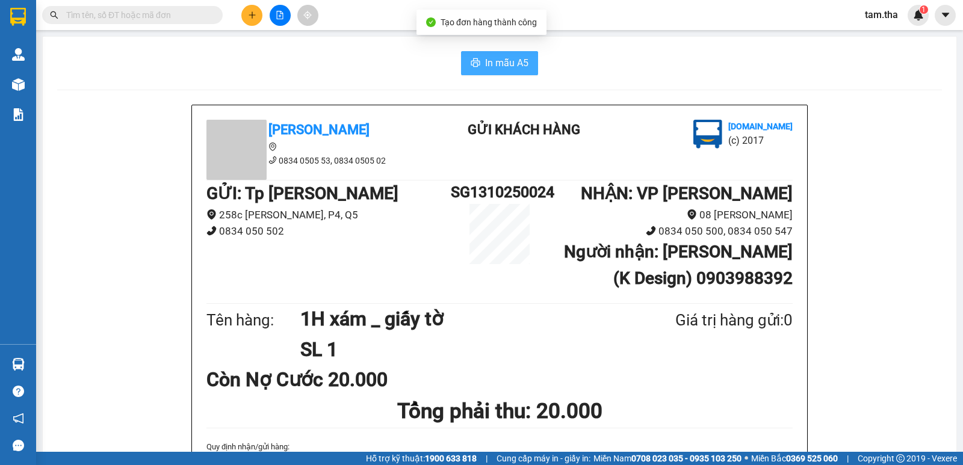
click at [492, 73] on button "In mẫu A5" at bounding box center [499, 63] width 77 height 24
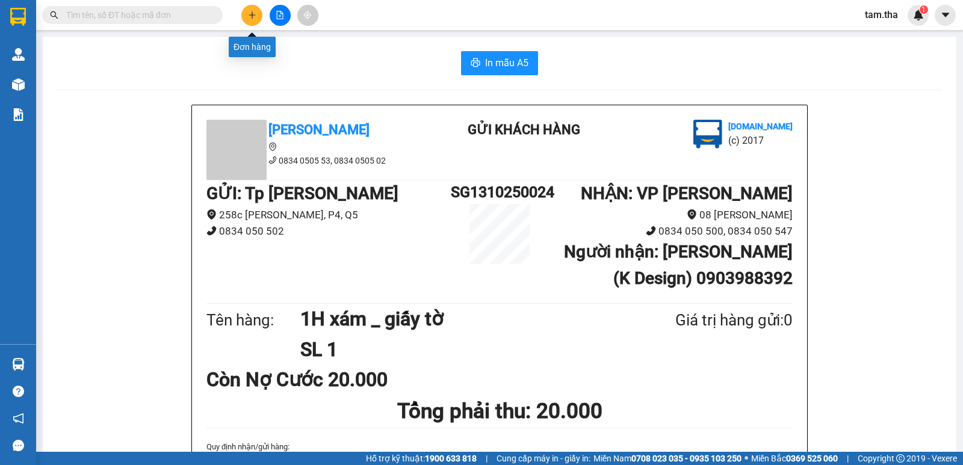
click at [253, 8] on button at bounding box center [251, 15] width 21 height 21
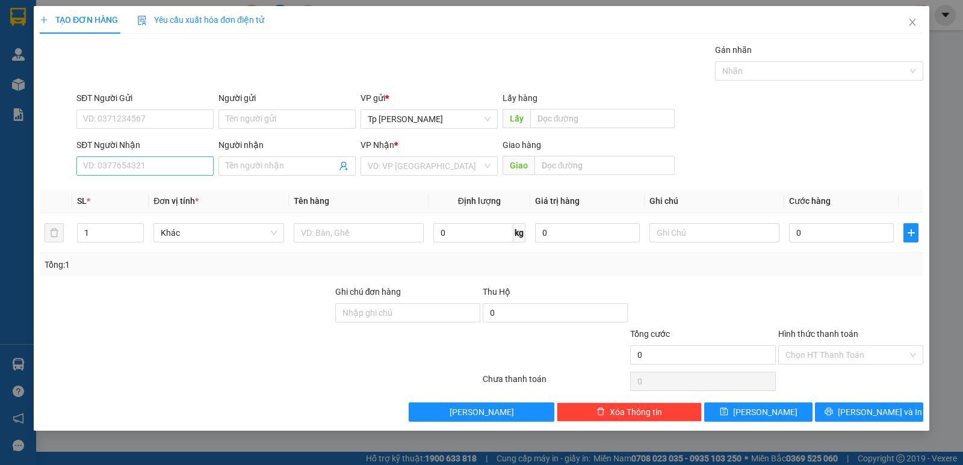
drag, startPoint x: 168, startPoint y: 152, endPoint x: 170, endPoint y: 166, distance: 14.6
click at [164, 154] on div "SĐT Người Nhận" at bounding box center [144, 147] width 137 height 18
click at [170, 166] on input "SĐT Người Nhận" at bounding box center [144, 166] width 137 height 19
type input "0792223545"
click at [259, 173] on span at bounding box center [287, 166] width 137 height 19
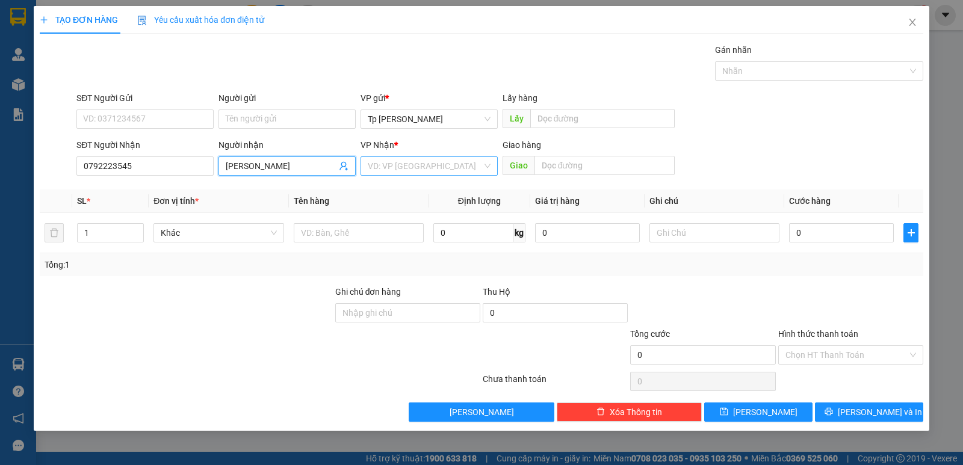
type input "[PERSON_NAME]"
click at [389, 172] on input "search" at bounding box center [425, 166] width 114 height 18
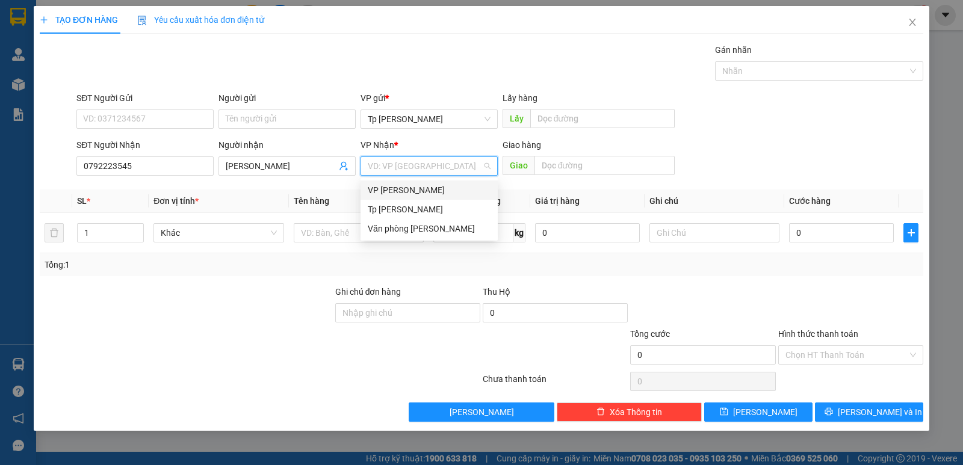
click at [405, 188] on div "VP [PERSON_NAME]" at bounding box center [429, 190] width 123 height 13
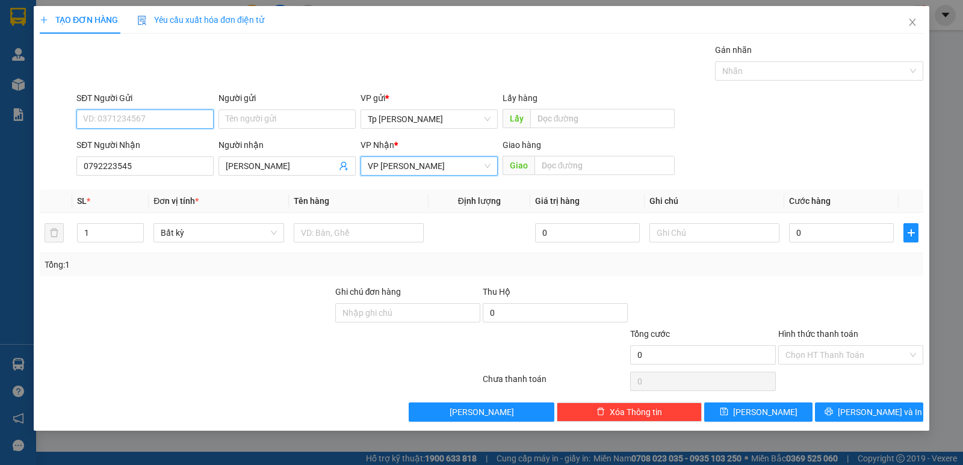
click at [185, 119] on input "SĐT Người Gửi" at bounding box center [144, 119] width 137 height 19
type input "0923158428"
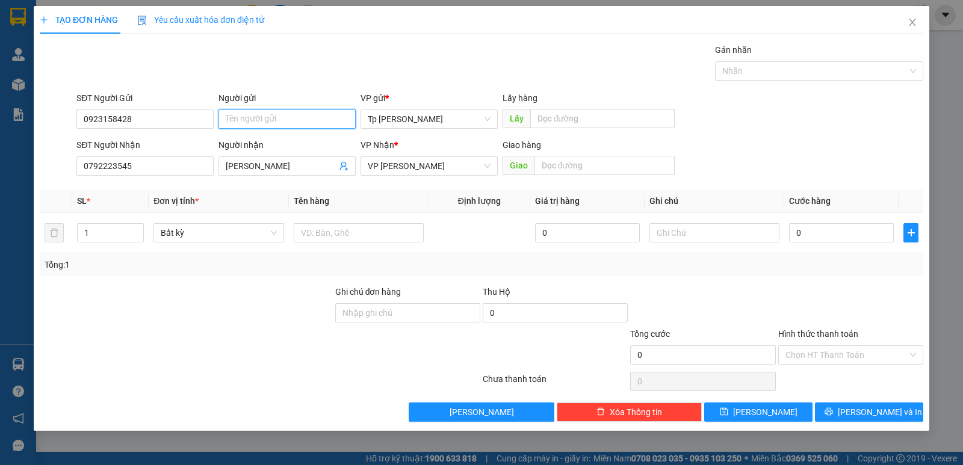
click at [279, 116] on input "Người gửi" at bounding box center [287, 119] width 137 height 19
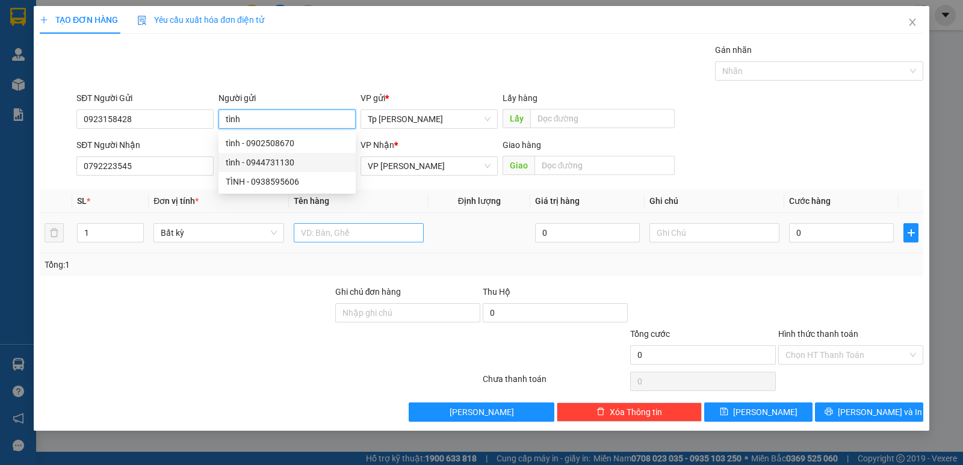
type input "tình"
click at [377, 242] on input "text" at bounding box center [359, 232] width 130 height 19
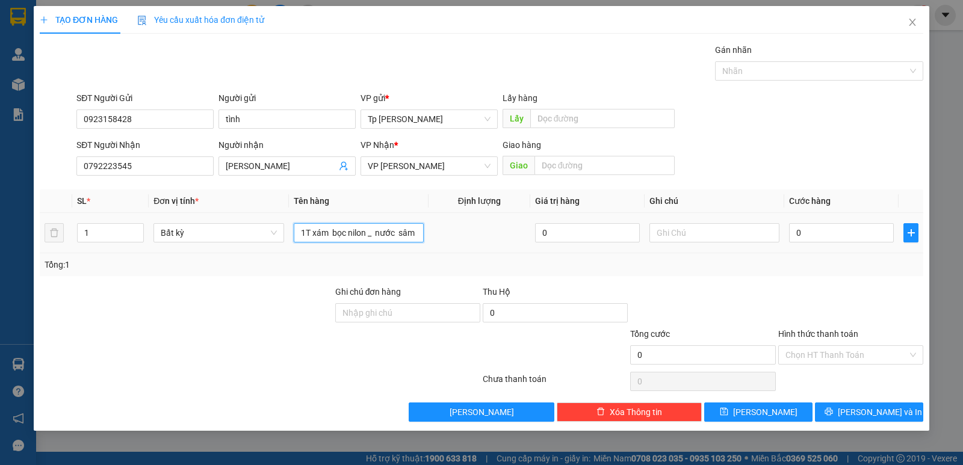
scroll to position [0, 4]
type input "1T xám bọc nilon _ nước sâm"
click at [811, 227] on input "0" at bounding box center [841, 232] width 105 height 19
type input "4"
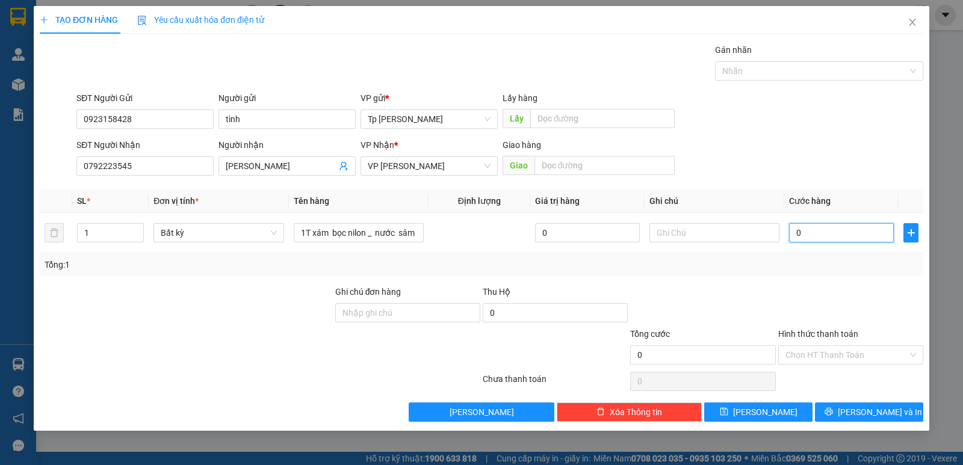
type input "4"
type input "40"
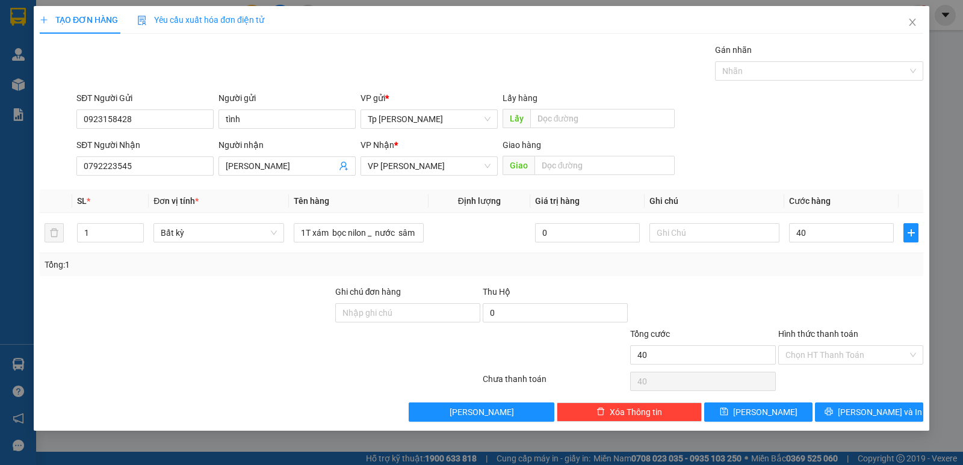
type input "40.000"
click at [829, 288] on div at bounding box center [850, 306] width 147 height 42
click at [833, 408] on icon "printer" at bounding box center [829, 412] width 8 height 8
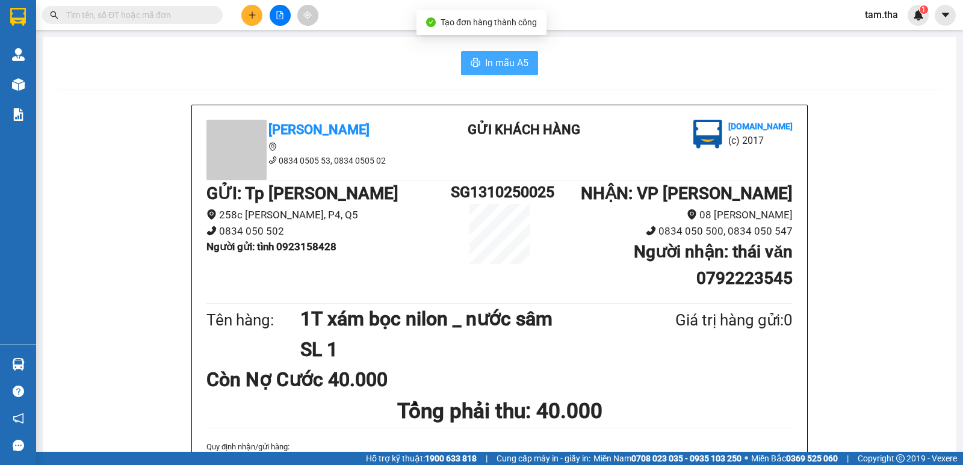
click at [471, 66] on icon "printer" at bounding box center [475, 62] width 9 height 8
click at [248, 13] on icon "plus" at bounding box center [252, 15] width 8 height 8
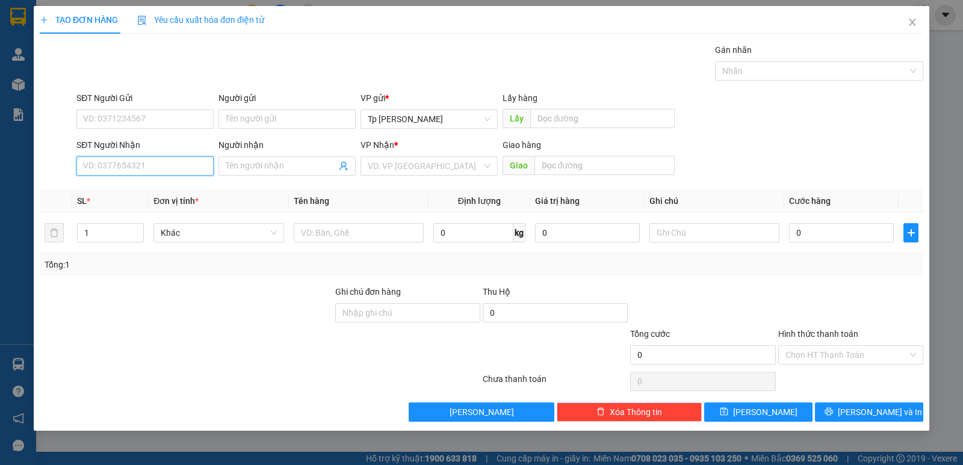
drag, startPoint x: 187, startPoint y: 163, endPoint x: 202, endPoint y: 138, distance: 29.1
click at [185, 163] on input "SĐT Người Nhận" at bounding box center [144, 166] width 137 height 19
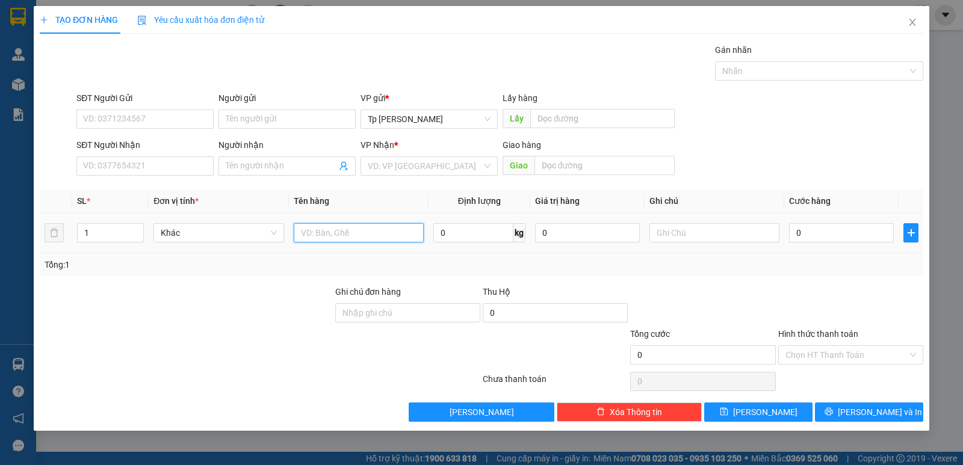
click at [373, 225] on input "text" at bounding box center [359, 232] width 130 height 19
type input "2"
type input "1 bao trắng _"
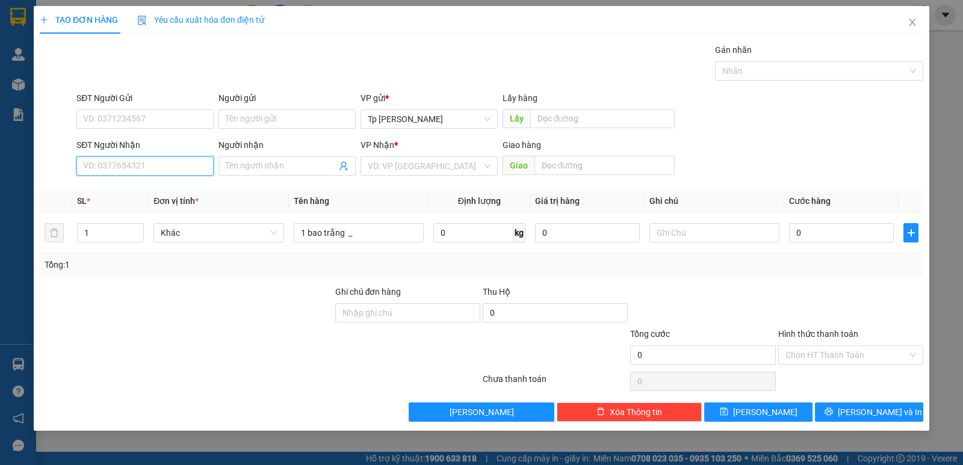
drag, startPoint x: 106, startPoint y: 163, endPoint x: 203, endPoint y: 137, distance: 101.0
click at [107, 163] on input "SĐT Người Nhận" at bounding box center [144, 166] width 137 height 19
click at [114, 184] on div "0376907785 - Lợi" at bounding box center [145, 190] width 123 height 13
type input "0376907785"
type input "Lợi"
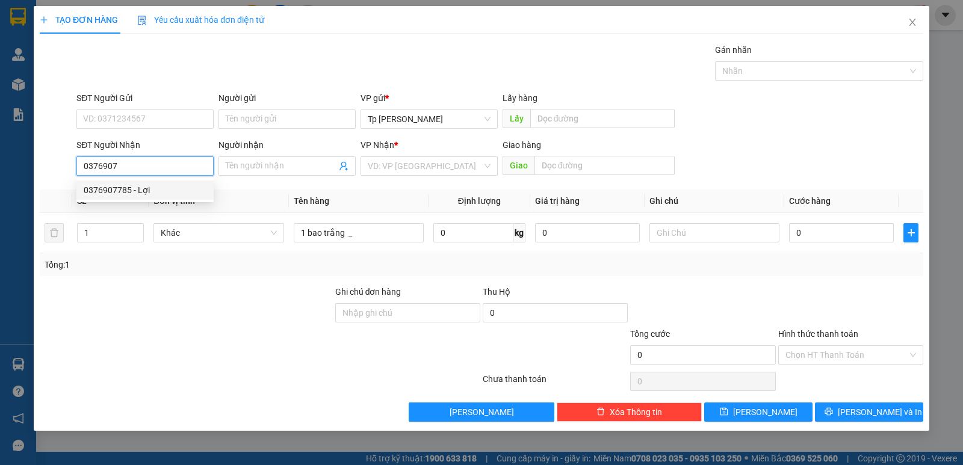
type input "Vp phan thiết"
type input "0376907785"
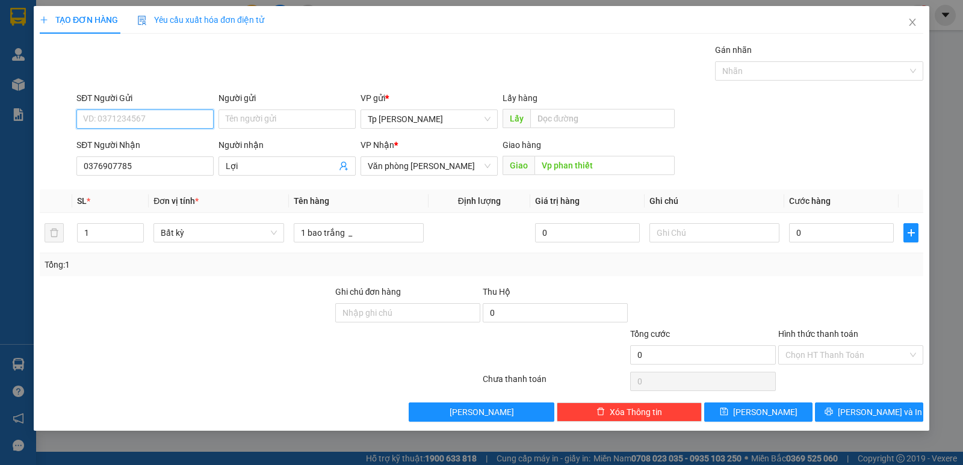
click at [157, 122] on input "SĐT Người Gửi" at bounding box center [144, 119] width 137 height 19
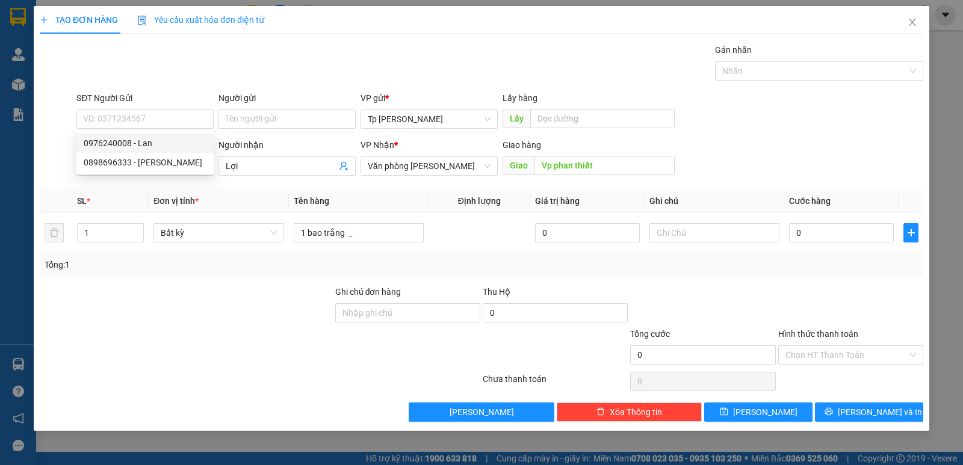
click at [330, 69] on div "Gói vận chuyển * Tiêu chuẩn Gán nhãn Nhãn" at bounding box center [500, 64] width 852 height 42
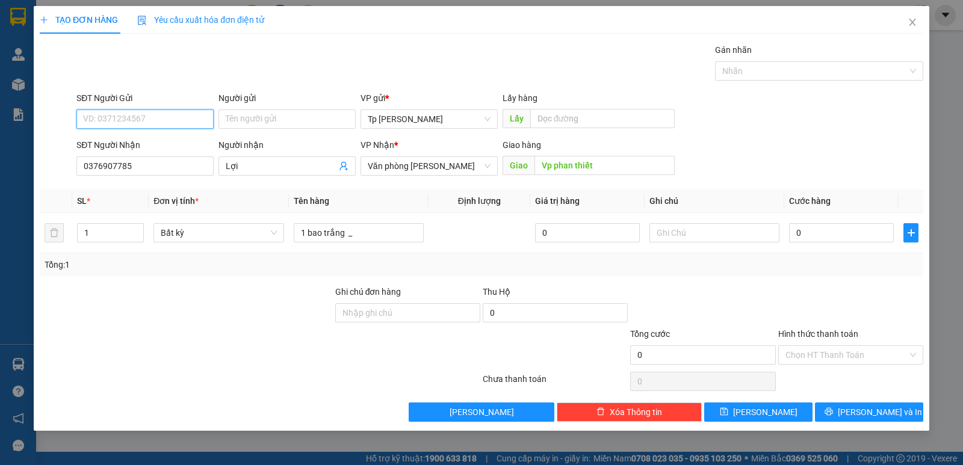
click at [170, 121] on input "SĐT Người Gửi" at bounding box center [144, 119] width 137 height 19
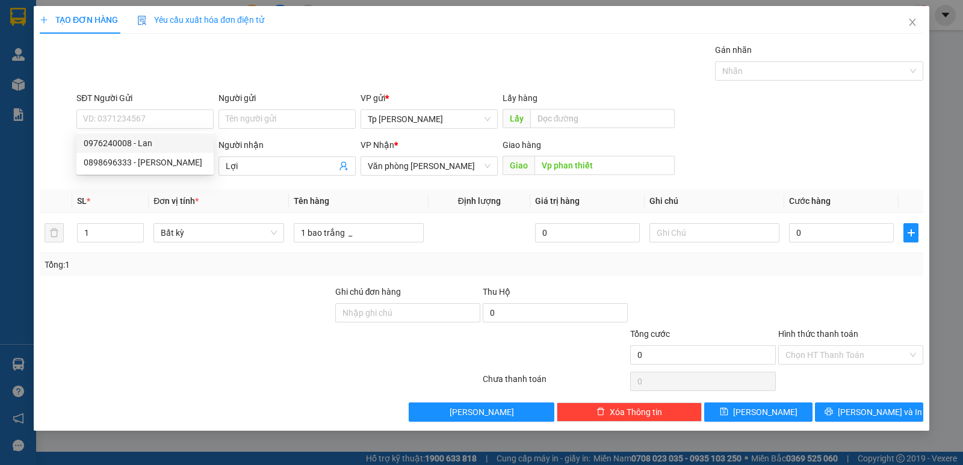
click at [314, 83] on div "Gói vận chuyển * Tiêu chuẩn Gán nhãn Nhãn" at bounding box center [500, 64] width 852 height 42
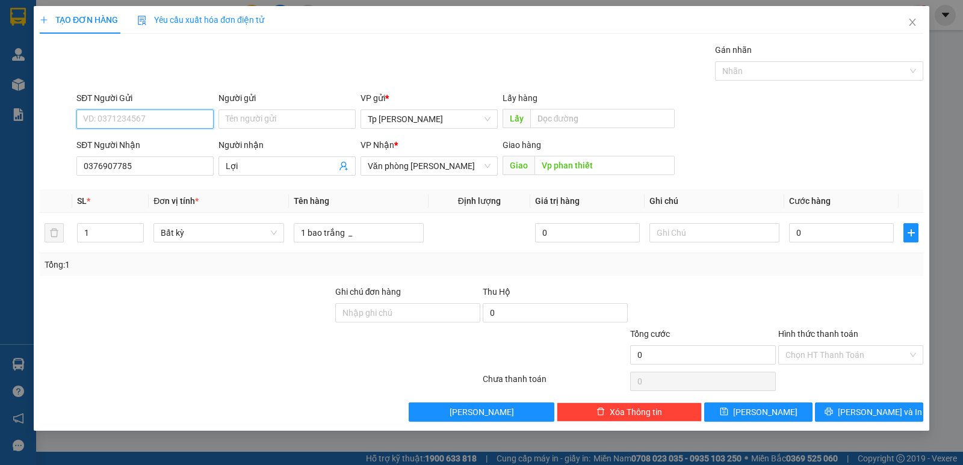
click at [105, 120] on input "SĐT Người Gửi" at bounding box center [144, 119] width 137 height 19
drag, startPoint x: 151, startPoint y: 146, endPoint x: 385, endPoint y: 222, distance: 245.4
click at [151, 146] on div "0976240008 - Lan" at bounding box center [145, 143] width 123 height 13
type input "0976240008"
type input "Lan"
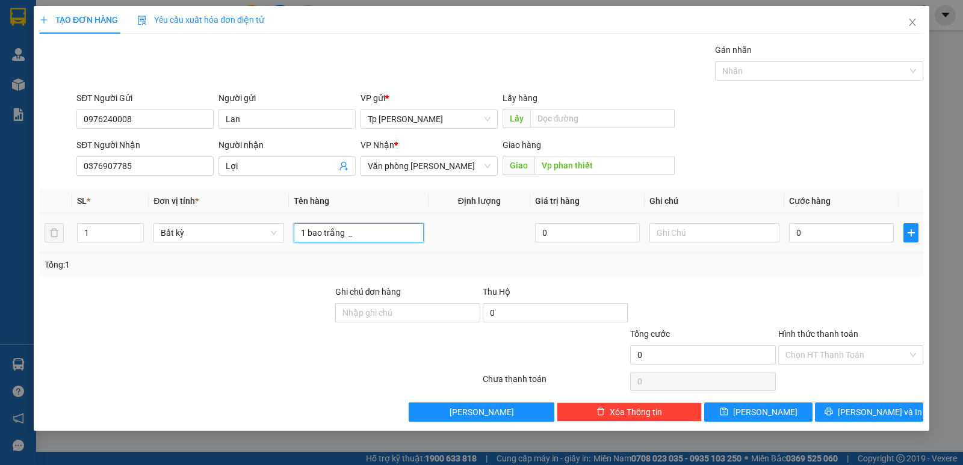
click at [400, 233] on input "1 bao trắng _" at bounding box center [359, 232] width 130 height 19
drag, startPoint x: 362, startPoint y: 230, endPoint x: 355, endPoint y: 228, distance: 7.4
click at [356, 229] on input "1 bao trắng _ cá viên" at bounding box center [359, 232] width 130 height 19
type input "1 bao trắng _ bò viên"
drag, startPoint x: 822, startPoint y: 229, endPoint x: 860, endPoint y: 135, distance: 101.3
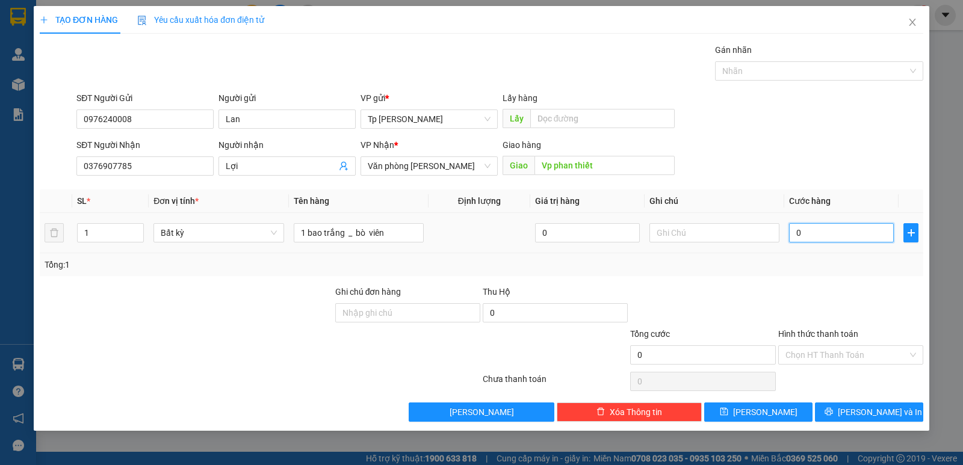
click at [822, 228] on input "0" at bounding box center [841, 232] width 105 height 19
type input "5"
type input "50"
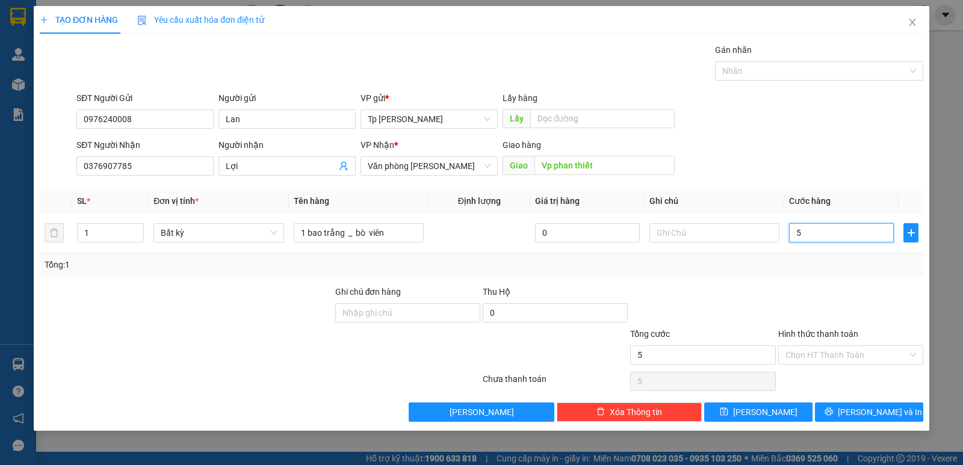
type input "50"
type input "50.000"
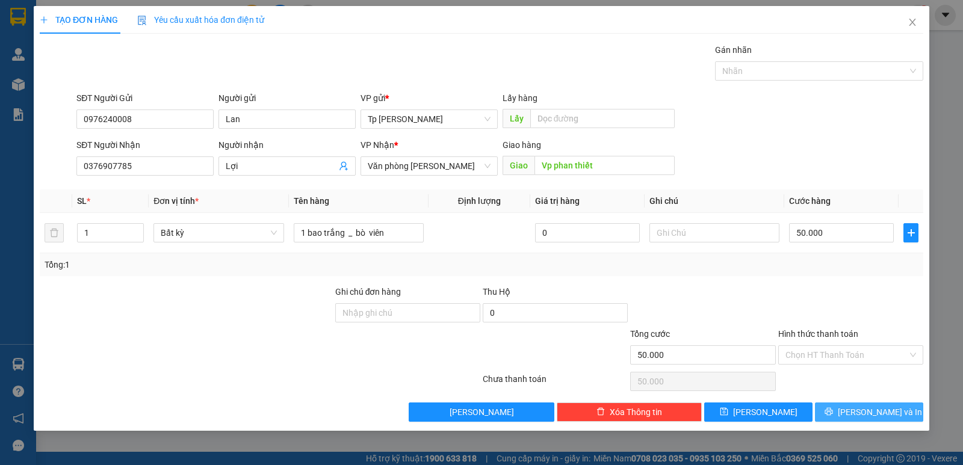
click at [885, 403] on button "[PERSON_NAME] và In" at bounding box center [869, 412] width 108 height 19
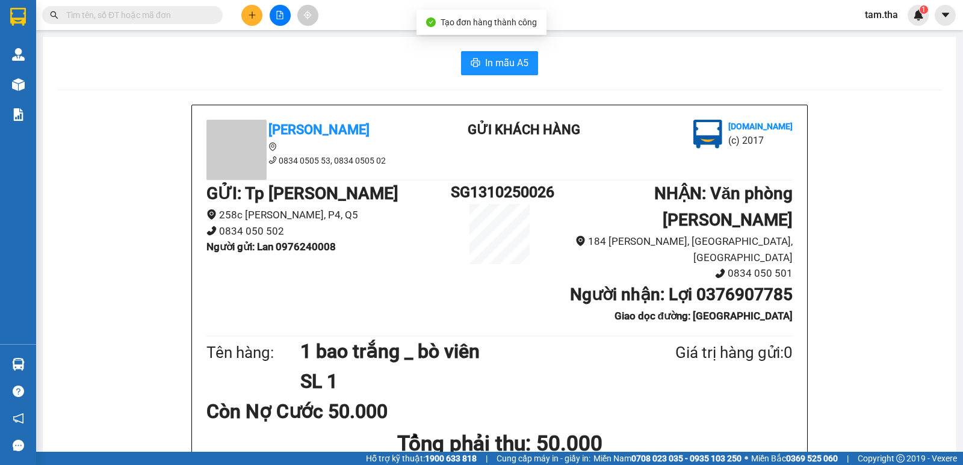
click at [511, 73] on button "In mẫu A5" at bounding box center [499, 63] width 77 height 24
click at [255, 19] on button at bounding box center [251, 15] width 21 height 21
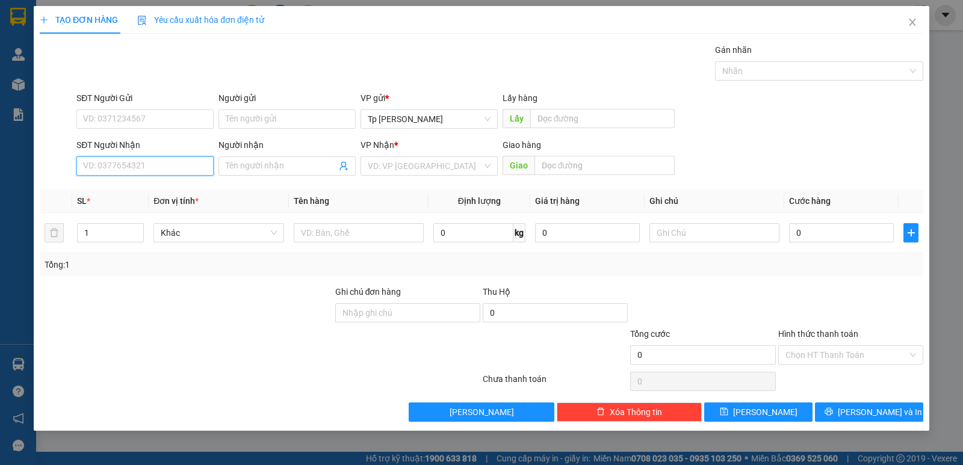
drag, startPoint x: 170, startPoint y: 166, endPoint x: 325, endPoint y: 103, distance: 167.1
click at [170, 166] on input "SĐT Người Nhận" at bounding box center [144, 166] width 137 height 19
type input "0326039022"
drag, startPoint x: 134, startPoint y: 169, endPoint x: 95, endPoint y: 164, distance: 39.5
click at [76, 169] on input "0326039022" at bounding box center [144, 166] width 137 height 19
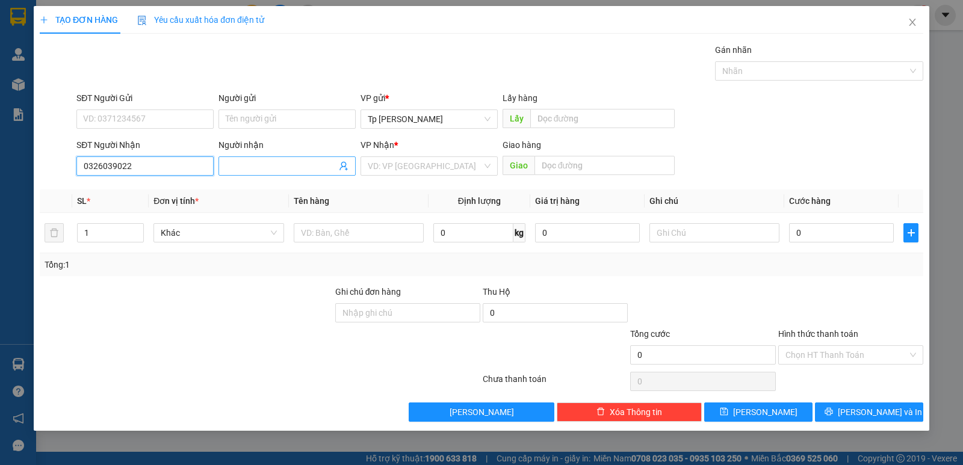
type input "0326039022"
click at [250, 164] on input "Người nhận" at bounding box center [281, 166] width 111 height 13
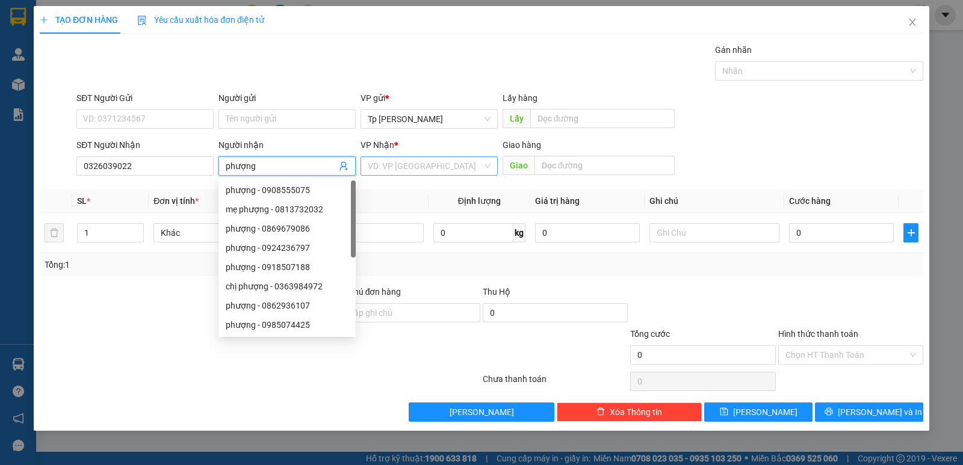
type input "phượng"
click at [392, 166] on input "search" at bounding box center [425, 166] width 114 height 18
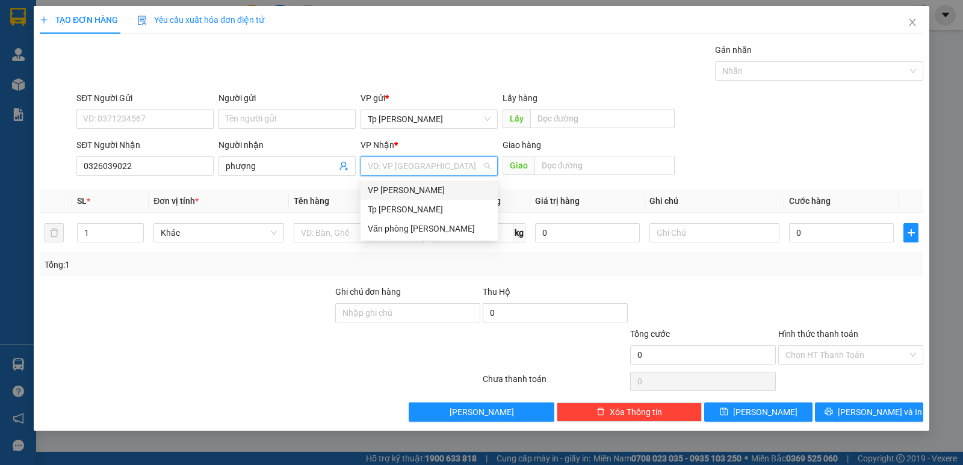
drag, startPoint x: 425, startPoint y: 190, endPoint x: 477, endPoint y: 178, distance: 53.7
click at [424, 190] on div "VP [PERSON_NAME]" at bounding box center [429, 190] width 123 height 13
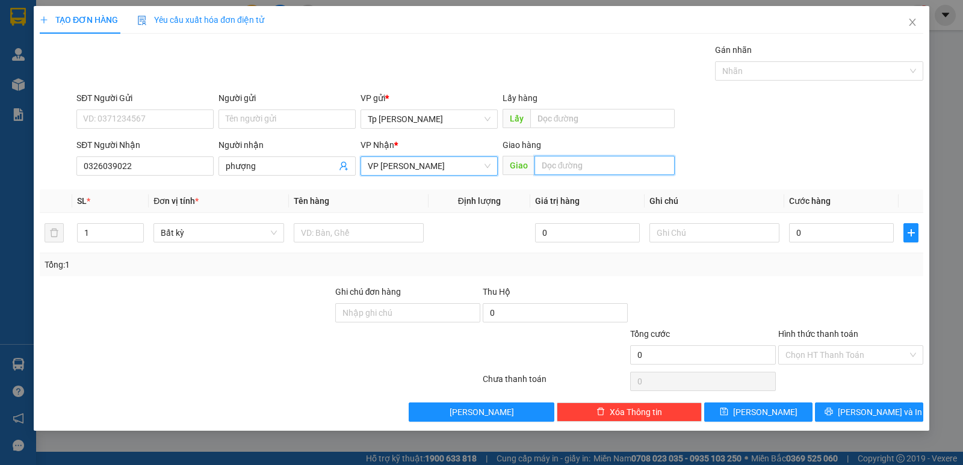
drag, startPoint x: 572, startPoint y: 161, endPoint x: 633, endPoint y: 163, distance: 60.2
click at [574, 161] on input "text" at bounding box center [605, 165] width 141 height 19
type input "bi_a thế anh _ ( vĩnh hảo )"
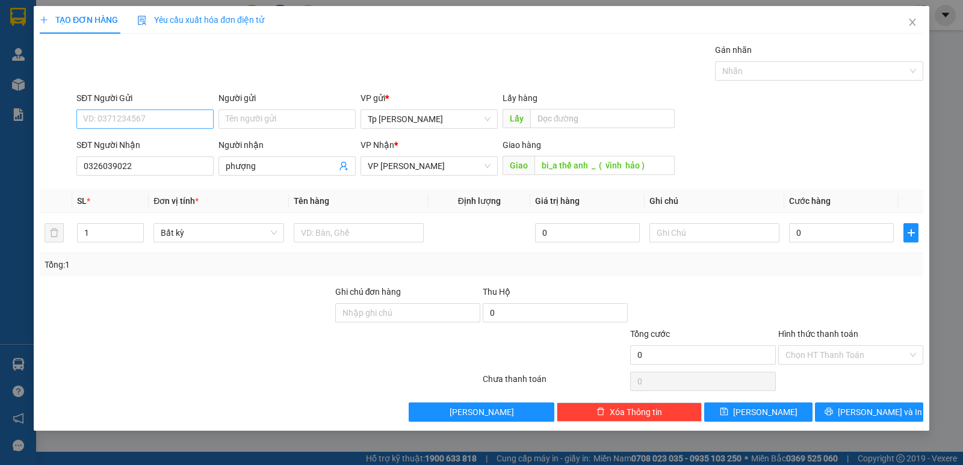
drag, startPoint x: 132, startPoint y: 108, endPoint x: 141, endPoint y: 115, distance: 11.2
click at [135, 111] on div "SĐT Người Gửi VD: 0371234567" at bounding box center [144, 112] width 137 height 42
click at [144, 117] on input "SĐT Người Gửi" at bounding box center [144, 119] width 137 height 19
type input "0907514069"
click at [265, 127] on input "Người gửi" at bounding box center [287, 119] width 137 height 19
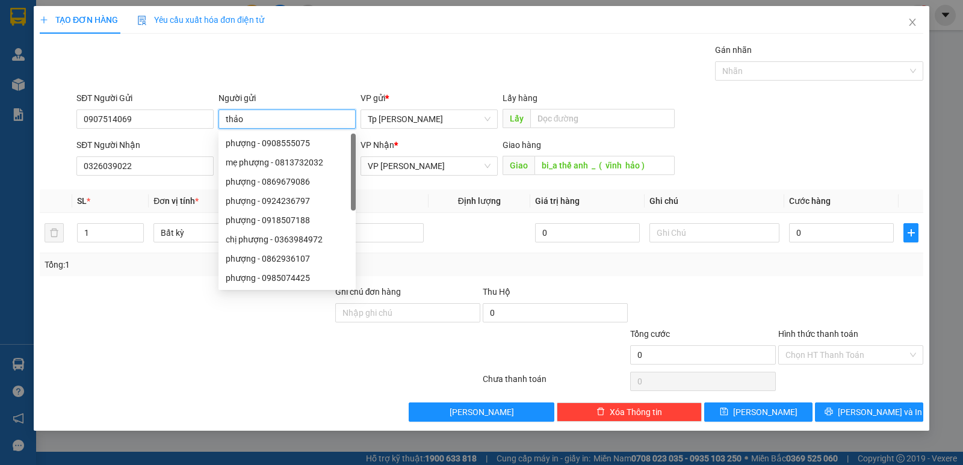
type input "thảo"
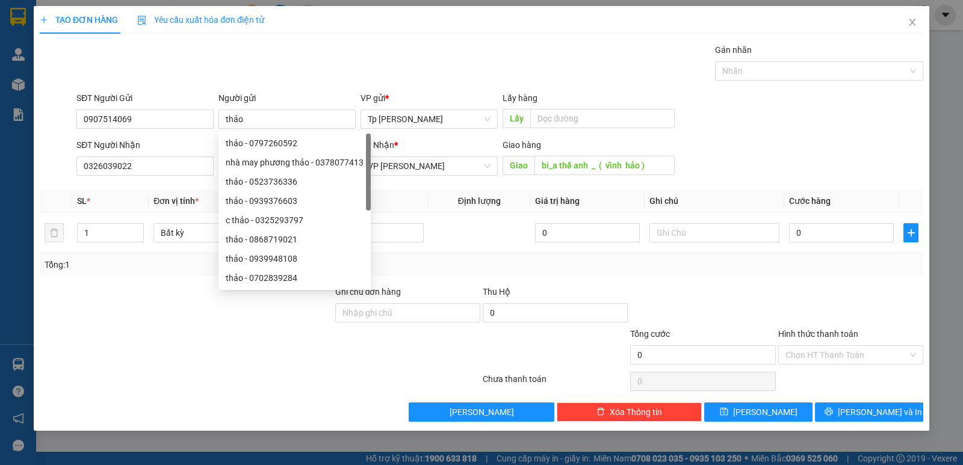
click at [276, 78] on div "Gói vận chuyển * Tiêu chuẩn Gán nhãn Nhãn" at bounding box center [500, 64] width 852 height 42
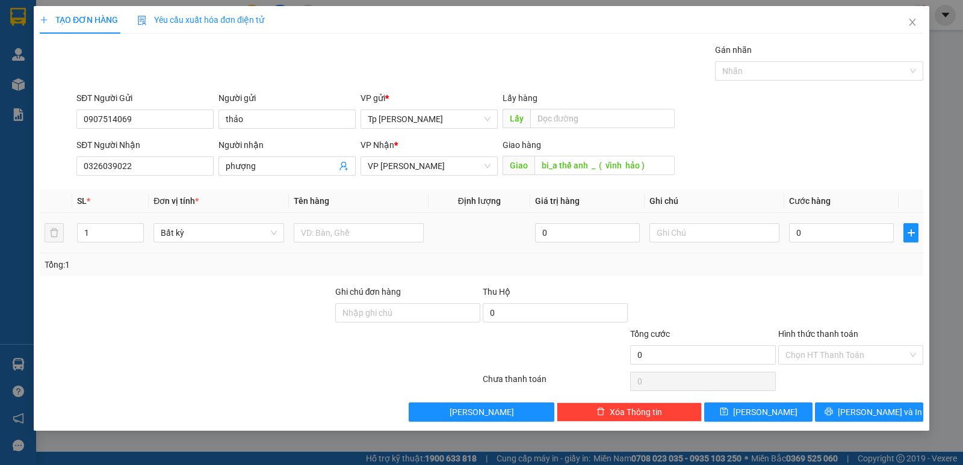
click at [402, 222] on div at bounding box center [359, 233] width 130 height 24
click at [358, 227] on input "text" at bounding box center [359, 232] width 130 height 19
type input "1T xốp trắng _ bánh kẹo"
click at [808, 232] on input "0" at bounding box center [841, 232] width 105 height 19
type input "5"
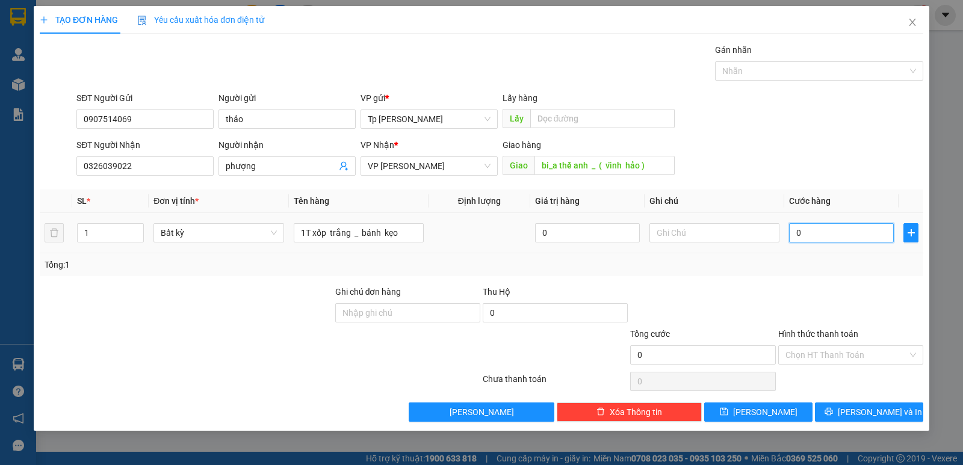
type input "5"
type input "50"
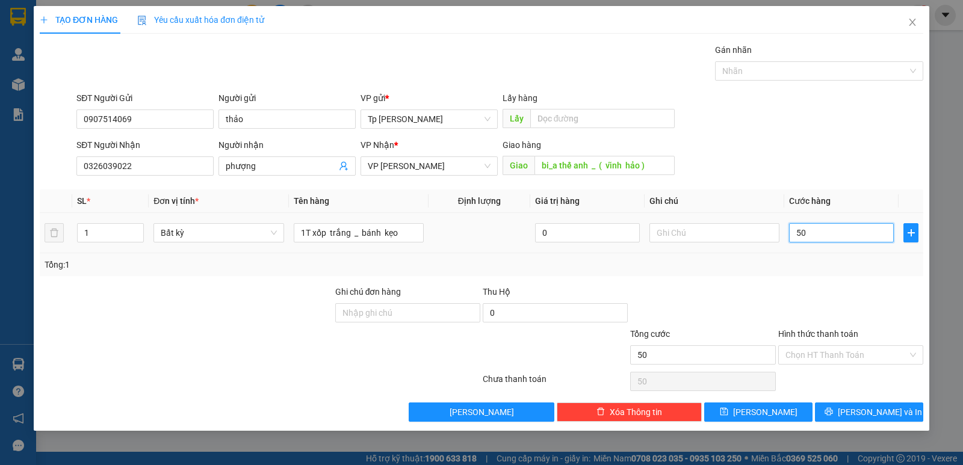
type input "5"
type input "0"
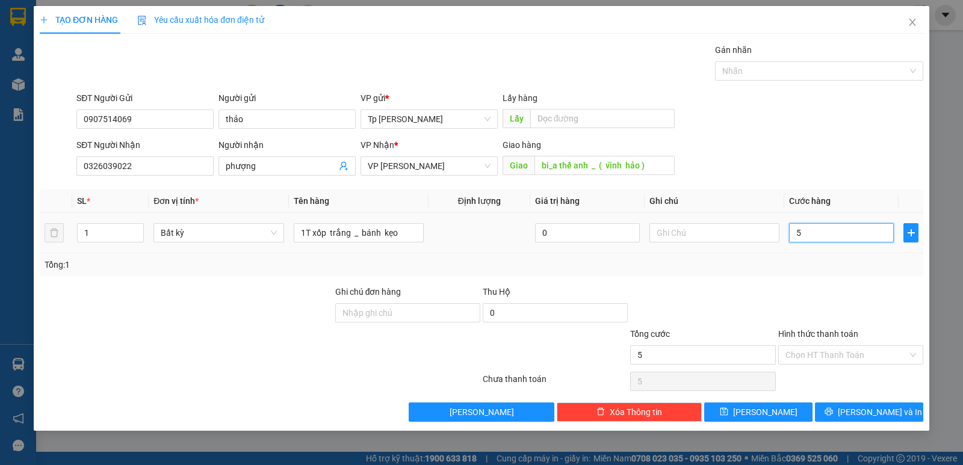
type input "0"
type input "05"
type input "5"
type input "050"
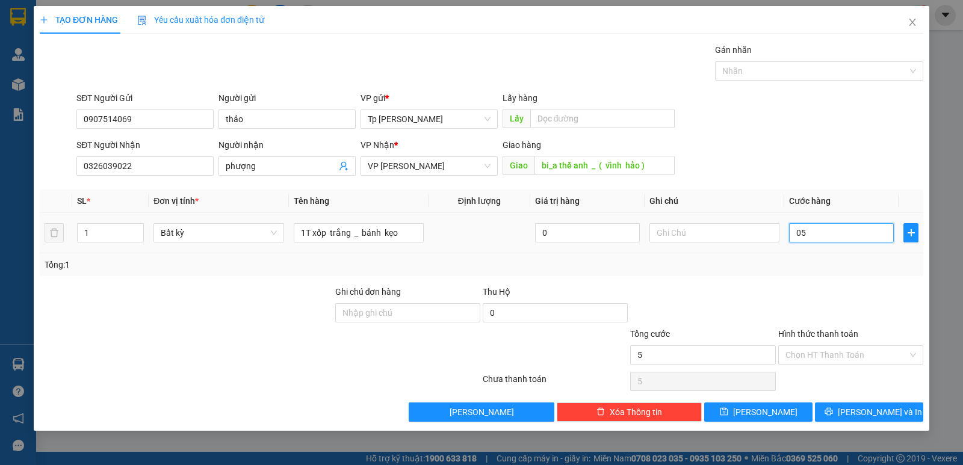
type input "50"
type input "50.000"
click at [811, 289] on div at bounding box center [850, 306] width 147 height 42
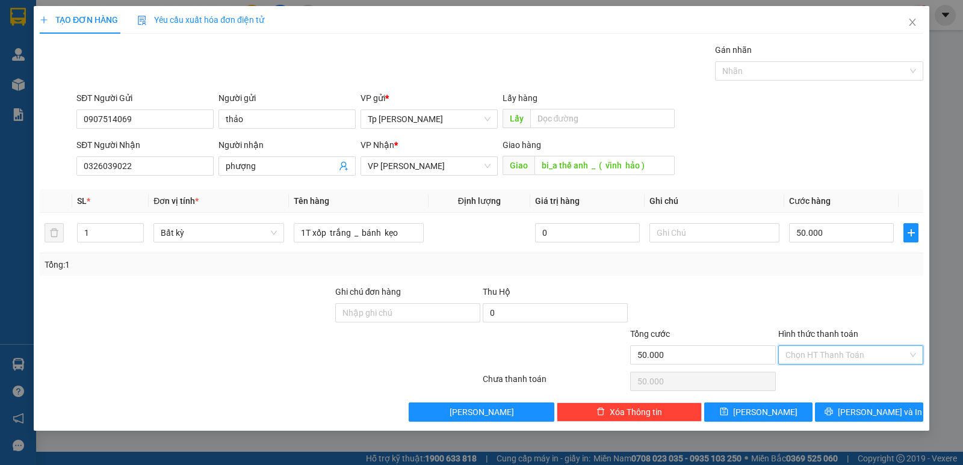
click at [800, 354] on input "Hình thức thanh toán" at bounding box center [847, 355] width 122 height 18
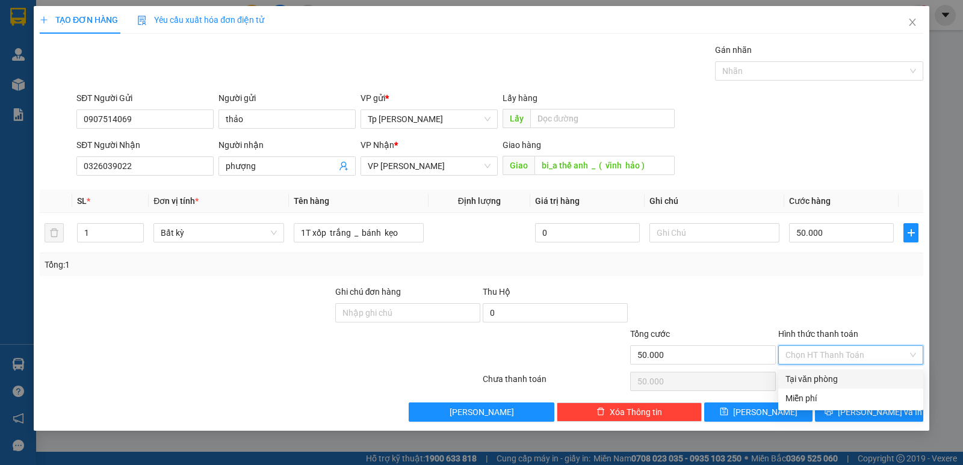
click at [818, 373] on div "Tại văn phòng" at bounding box center [851, 379] width 131 height 13
type input "0"
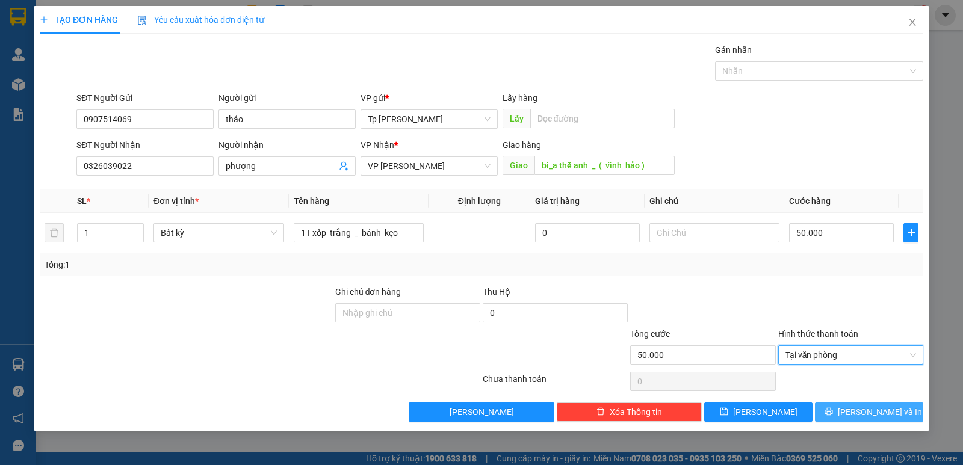
click at [858, 405] on button "[PERSON_NAME] và In" at bounding box center [869, 412] width 108 height 19
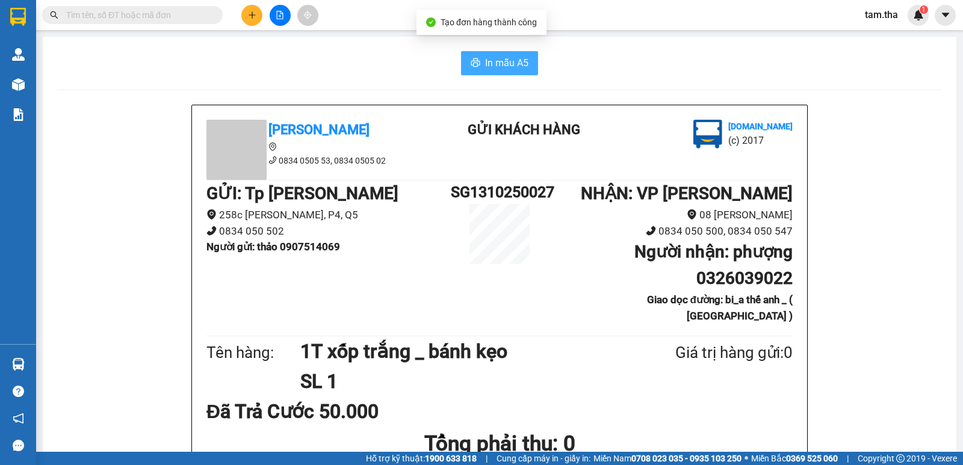
click at [517, 62] on span "In mẫu A5" at bounding box center [506, 62] width 43 height 15
click at [253, 15] on icon "plus" at bounding box center [252, 14] width 7 height 1
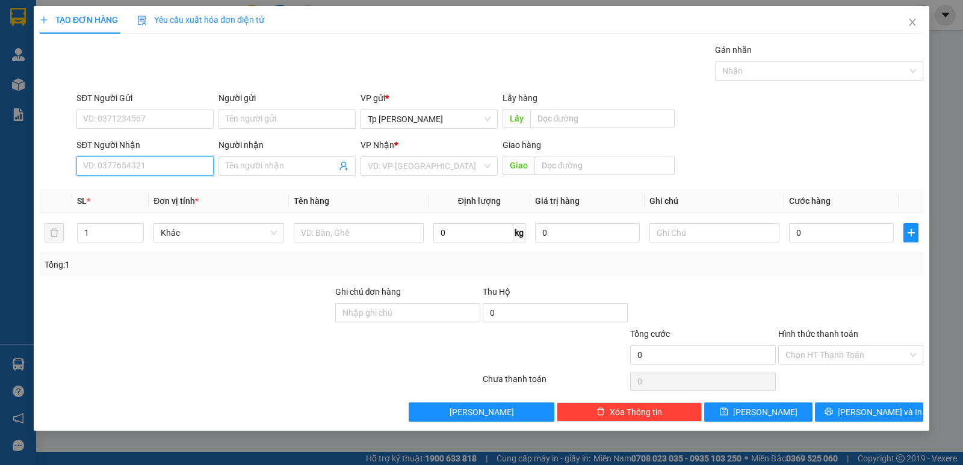
click at [153, 160] on input "SĐT Người Nhận" at bounding box center [144, 166] width 137 height 19
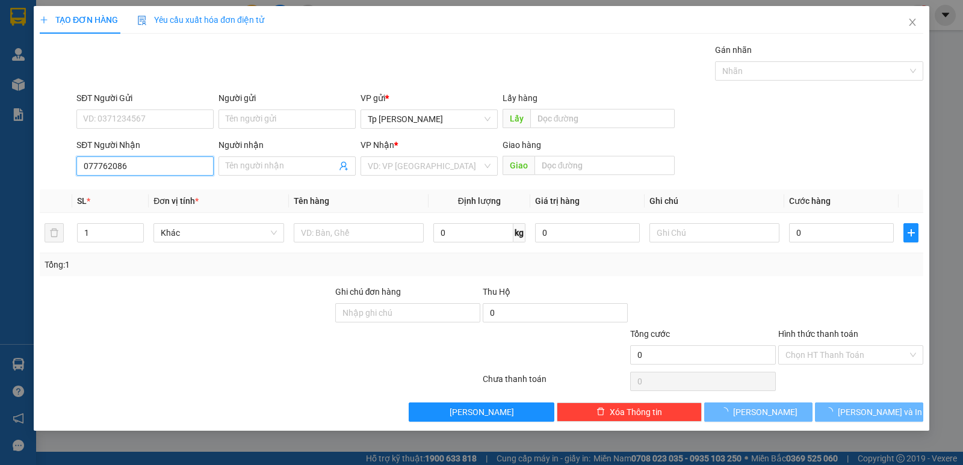
type input "0777620868"
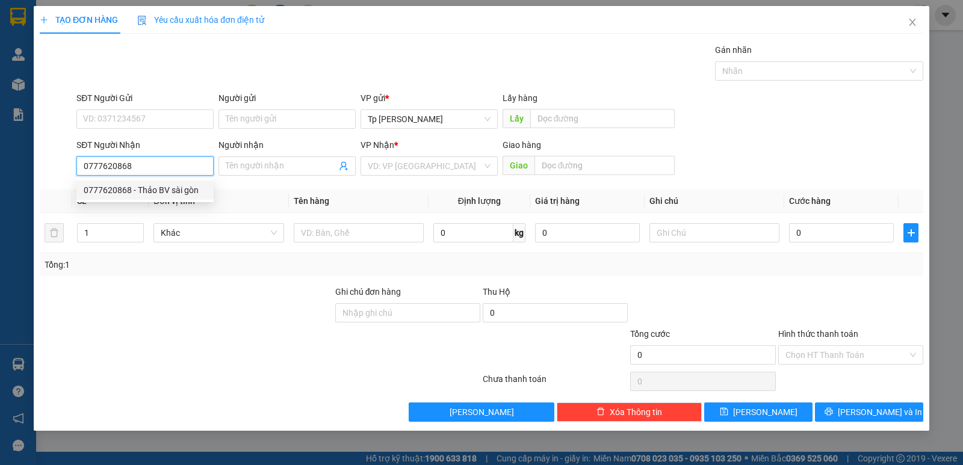
click at [167, 185] on div "0777620868 - Thảo BV sài gòn" at bounding box center [145, 190] width 123 height 13
type input "Thảo BV sài gòn"
type input "giao tận nơi BV SGPR"
type input "0777620868"
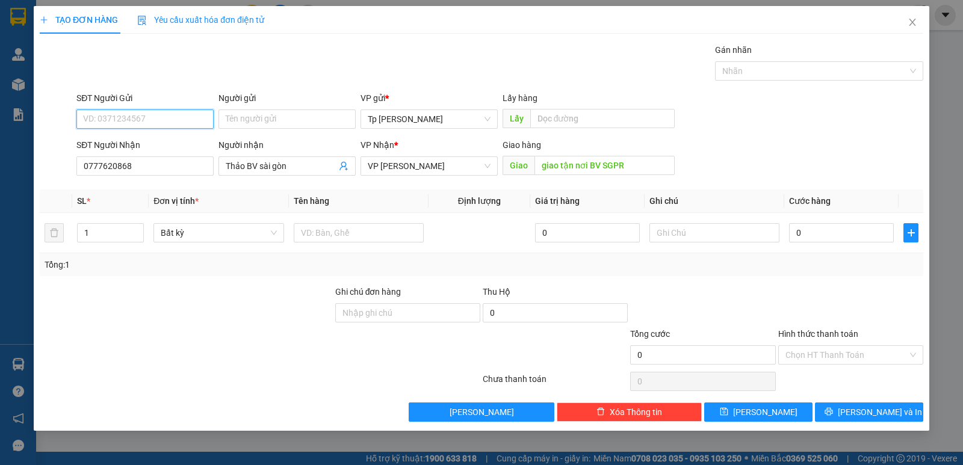
click at [173, 120] on input "SĐT Người Gửi" at bounding box center [144, 119] width 137 height 19
type input "0938556605"
click at [166, 140] on div "0938556605 - Chân Tâm" at bounding box center [145, 143] width 123 height 13
type input "Chân Tâm"
type input "0938556605"
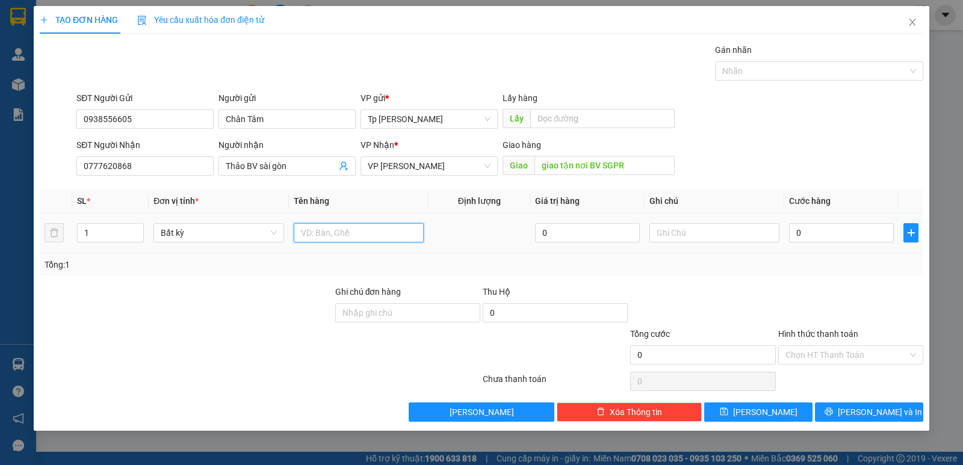
click at [392, 235] on input "text" at bounding box center [359, 232] width 130 height 19
type input "1T xám - [GEOGRAPHIC_DATA]"
click at [825, 229] on input "0" at bounding box center [841, 232] width 105 height 19
type input "8"
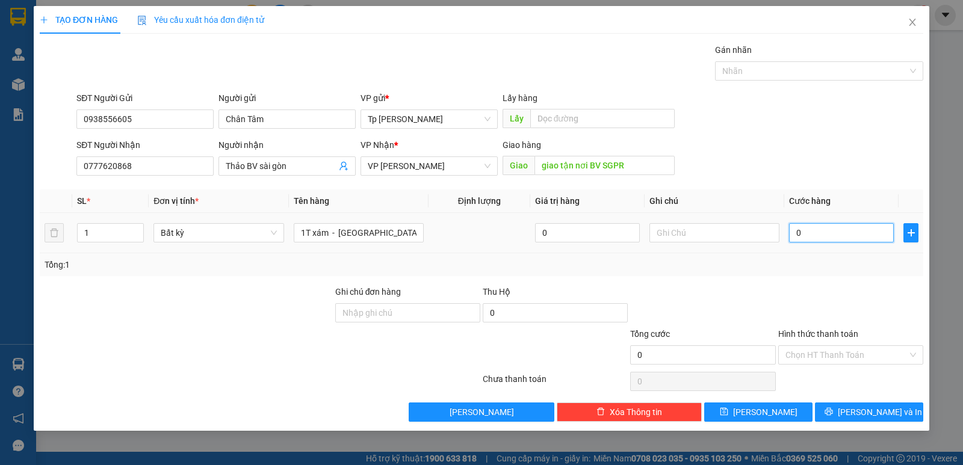
type input "8"
type input "80"
type input "80.000"
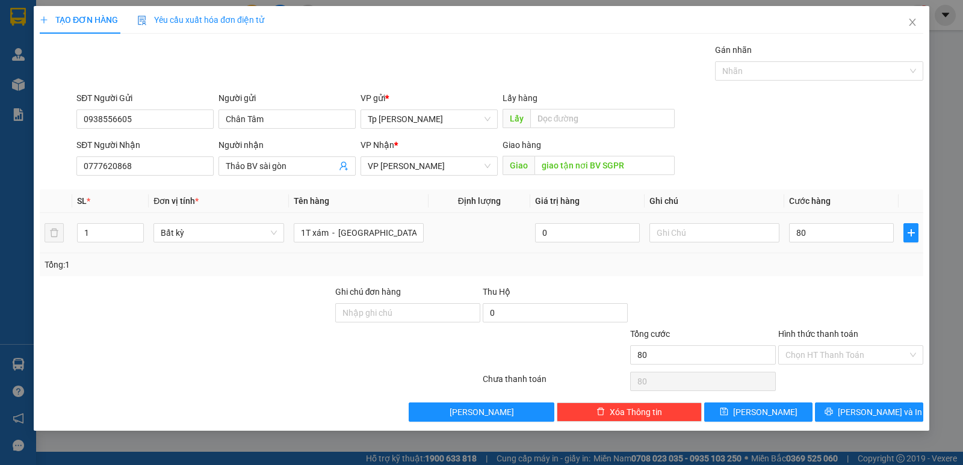
type input "80.000"
drag, startPoint x: 814, startPoint y: 252, endPoint x: 814, endPoint y: 323, distance: 70.4
click at [810, 264] on div "SL * Đơn vị tính * Tên hàng Định lượng Giá trị hàng Ghi chú Cước hàng 1 Bất kỳ …" at bounding box center [482, 233] width 884 height 87
click at [822, 362] on input "Hình thức thanh toán" at bounding box center [847, 355] width 122 height 18
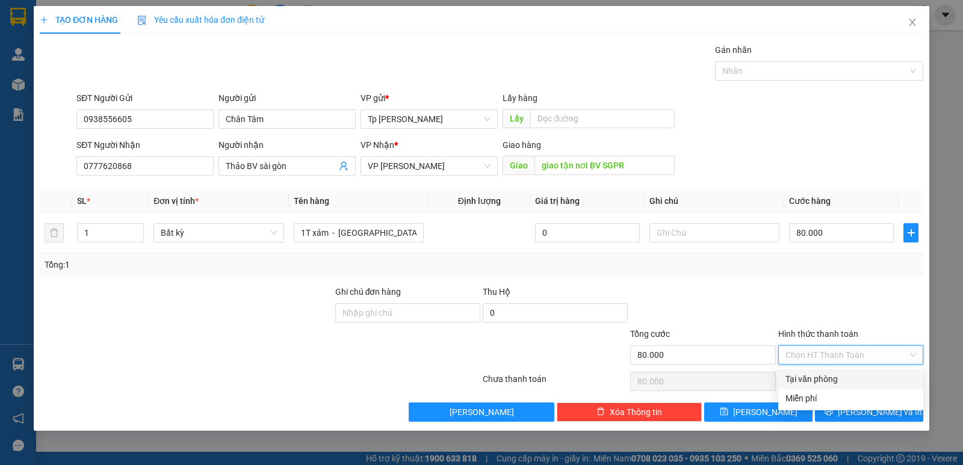
click at [840, 385] on div "Tại văn phòng" at bounding box center [851, 379] width 131 height 13
type input "0"
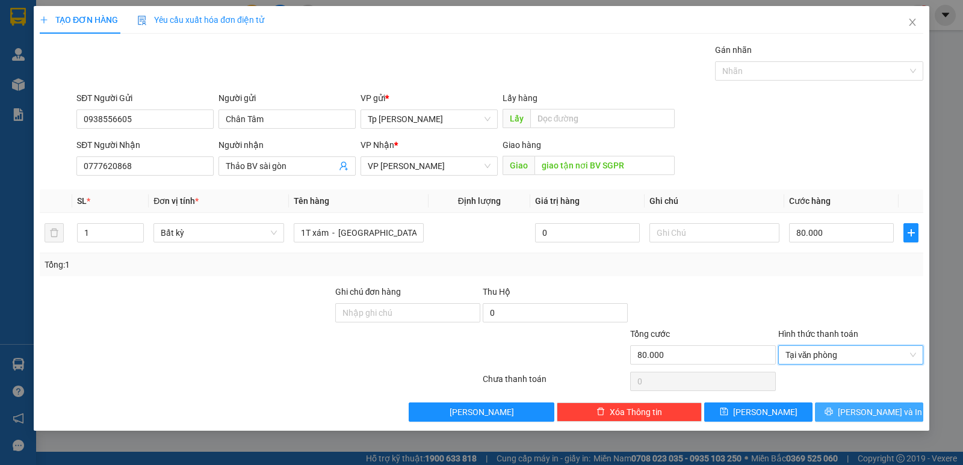
drag, startPoint x: 852, startPoint y: 414, endPoint x: 689, endPoint y: 291, distance: 203.7
click at [833, 414] on icon "printer" at bounding box center [829, 412] width 8 height 8
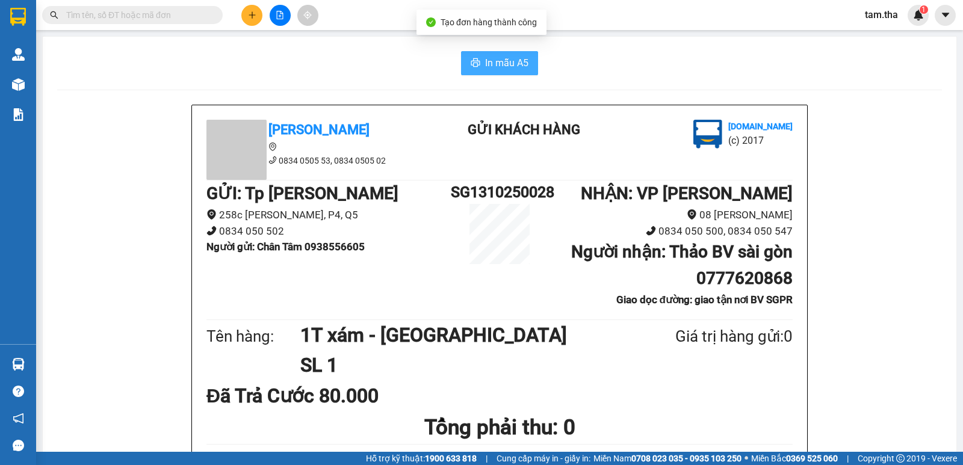
click at [471, 67] on icon "printer" at bounding box center [476, 63] width 10 height 10
click at [246, 11] on button at bounding box center [251, 15] width 21 height 21
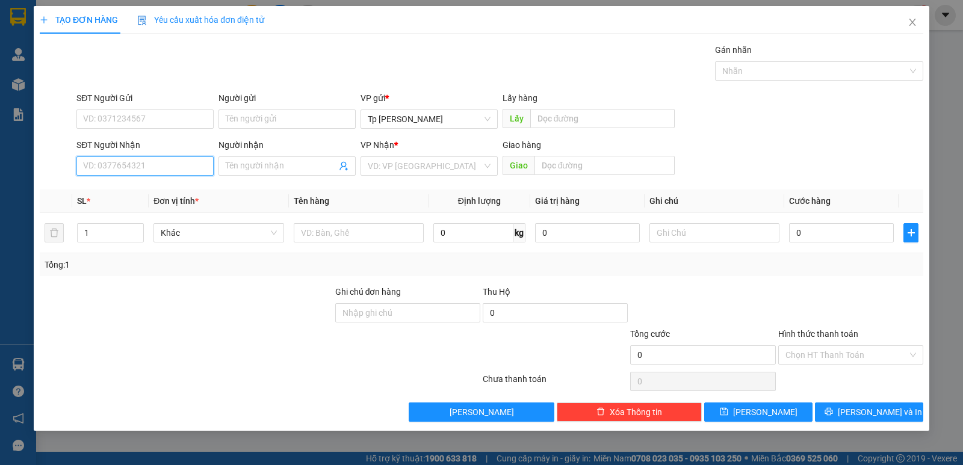
click at [149, 169] on input "SĐT Người Nhận" at bounding box center [144, 166] width 137 height 19
click at [146, 191] on div "0364851018 - Beclin Shop" at bounding box center [145, 190] width 123 height 13
type input "0364851018"
type input "Beclin Shop"
type input "0364851018"
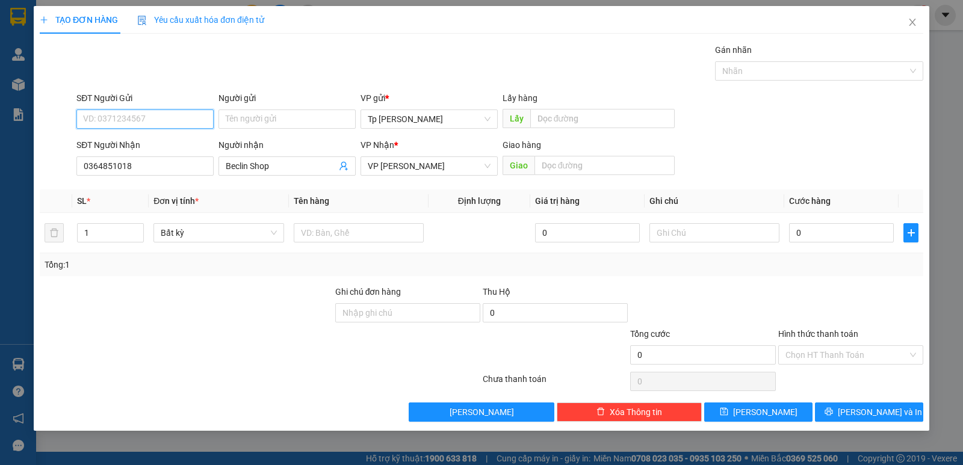
click at [166, 121] on input "SĐT Người Gửi" at bounding box center [144, 119] width 137 height 19
click at [163, 139] on div "0962546661 - Tiến" at bounding box center [145, 143] width 123 height 13
type input "0962546661"
type input "Tiến"
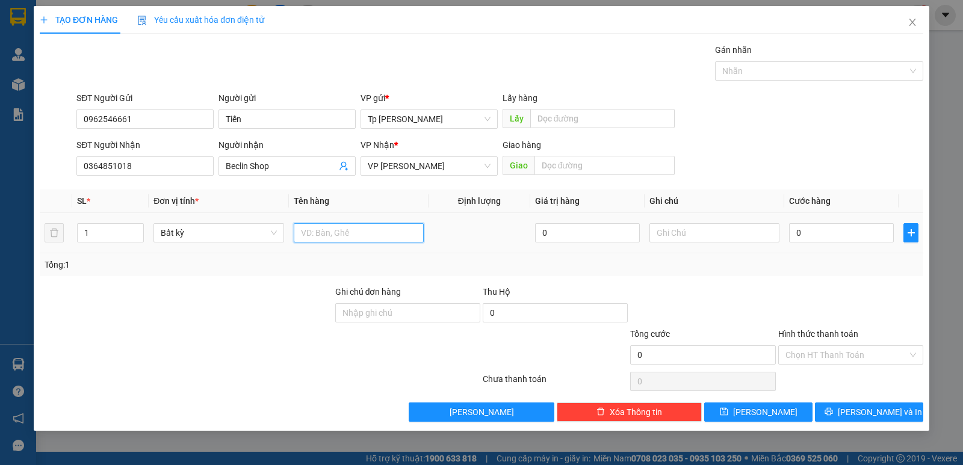
click at [314, 224] on input "text" at bounding box center [359, 232] width 130 height 19
type input "1 cục đen keo vàng _ QA"
drag, startPoint x: 805, startPoint y: 229, endPoint x: 832, endPoint y: 191, distance: 46.1
click at [807, 229] on input "0" at bounding box center [841, 232] width 105 height 19
type input "5"
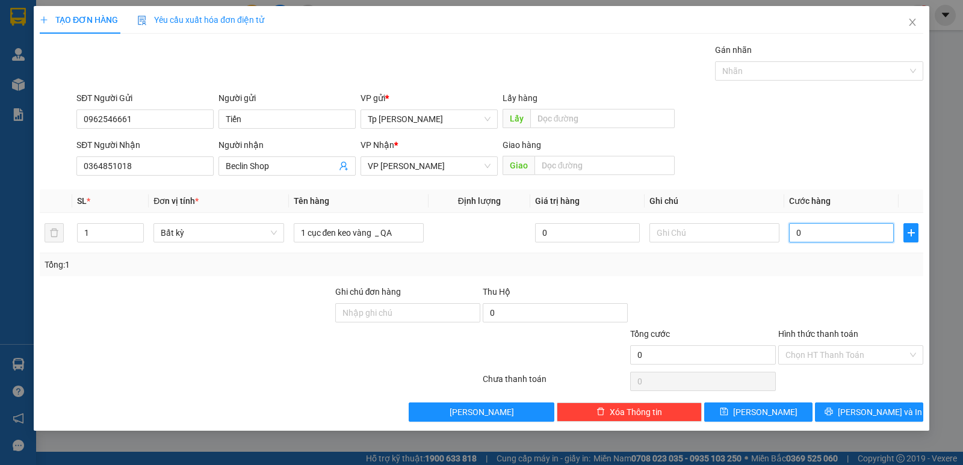
type input "5"
type input "50"
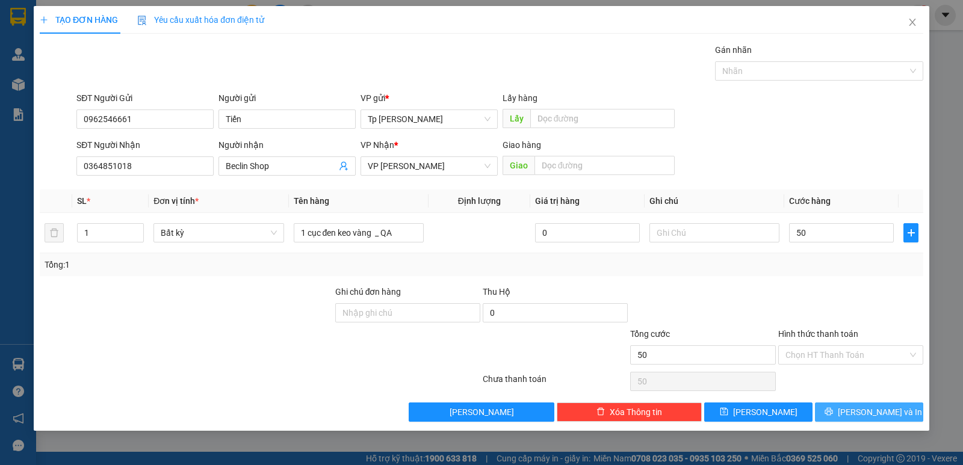
type input "50.000"
click at [842, 415] on button "[PERSON_NAME] và In" at bounding box center [869, 412] width 108 height 19
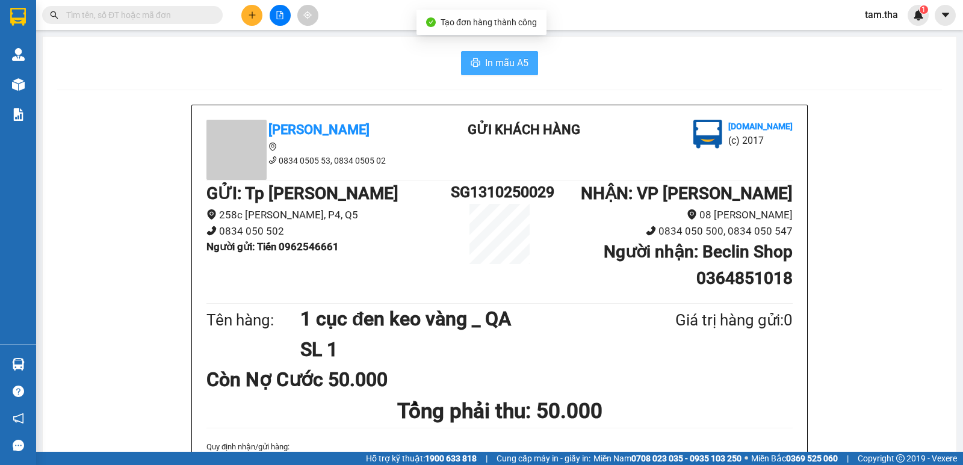
click at [486, 55] on span "In mẫu A5" at bounding box center [506, 62] width 43 height 15
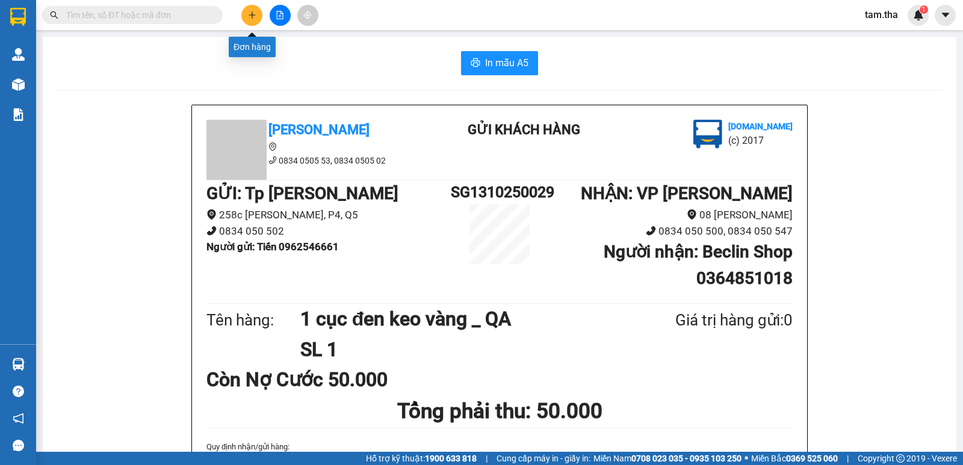
click at [258, 15] on button at bounding box center [251, 15] width 21 height 21
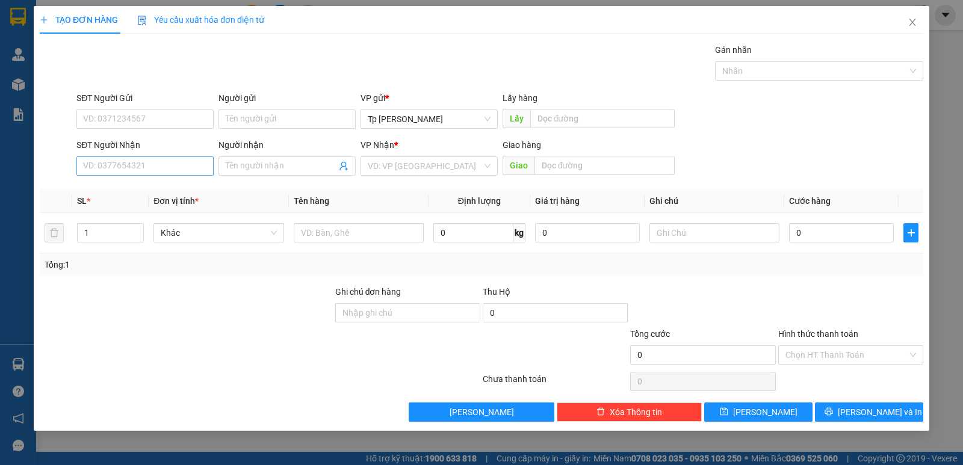
click at [134, 176] on div "SĐT Người Nhận VD: 0377654321" at bounding box center [144, 159] width 137 height 42
click at [135, 170] on input "SĐT Người Nhận" at bounding box center [144, 166] width 137 height 19
click at [146, 195] on div "0908198698 - [PERSON_NAME]" at bounding box center [145, 190] width 123 height 13
type input "0908198698"
type input "[PERSON_NAME]"
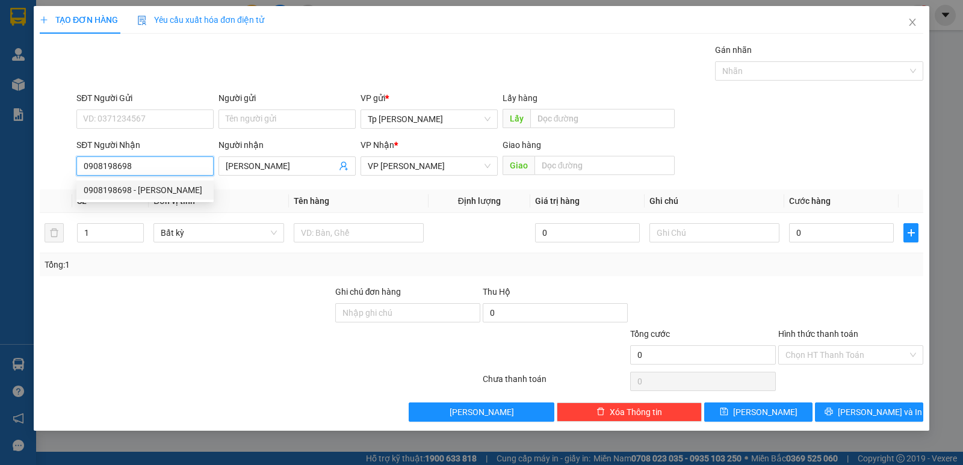
type input "0908198698"
click at [170, 109] on div "SĐT Người Gửi" at bounding box center [144, 100] width 137 height 18
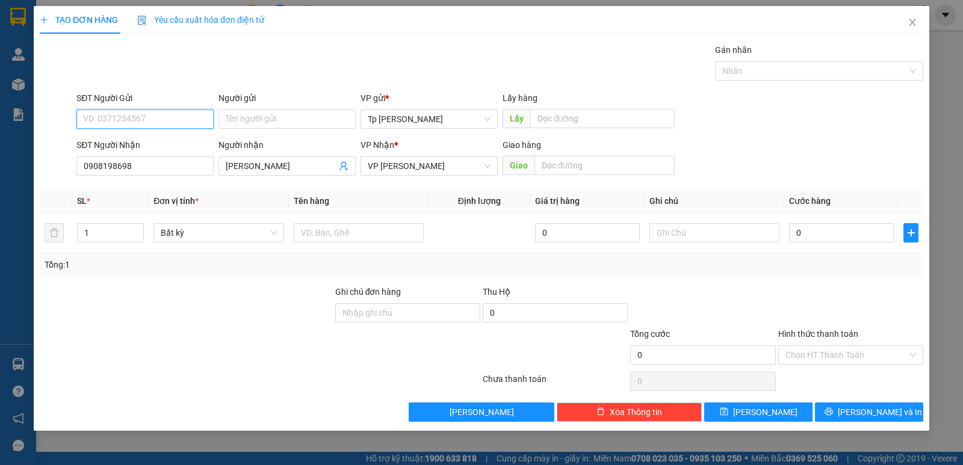
click at [166, 116] on input "SĐT Người Gửi" at bounding box center [144, 119] width 137 height 19
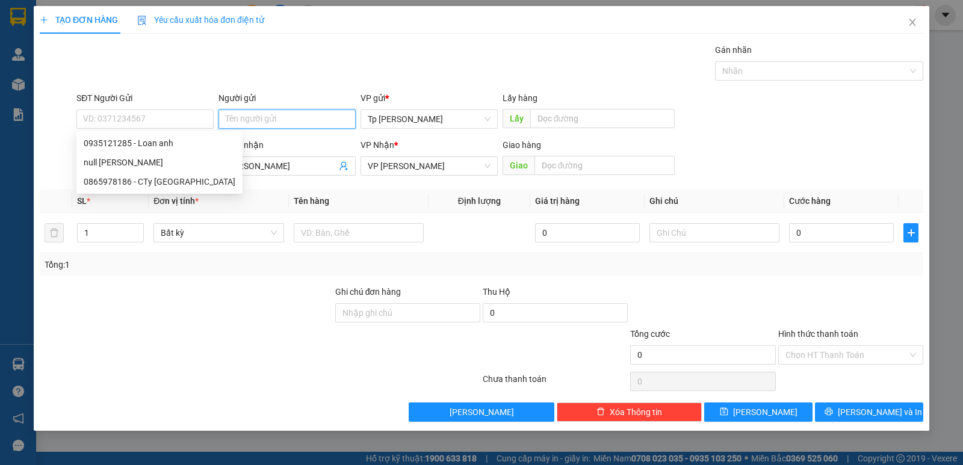
click at [241, 116] on input "Người gửi" at bounding box center [287, 119] width 137 height 19
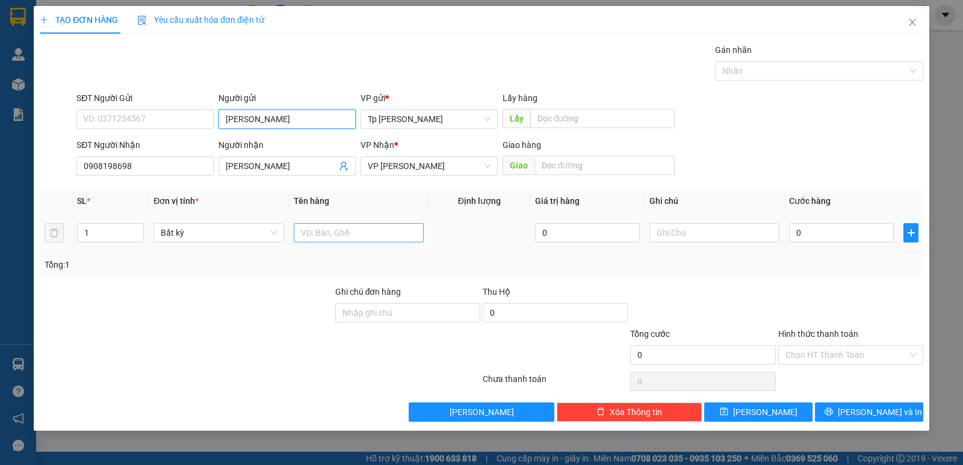
type input "[PERSON_NAME]"
click at [412, 232] on input "text" at bounding box center [359, 232] width 130 height 19
type input "1H đen _ LK"
click at [887, 229] on input "0" at bounding box center [841, 232] width 105 height 19
drag, startPoint x: 876, startPoint y: 302, endPoint x: 866, endPoint y: 323, distance: 23.2
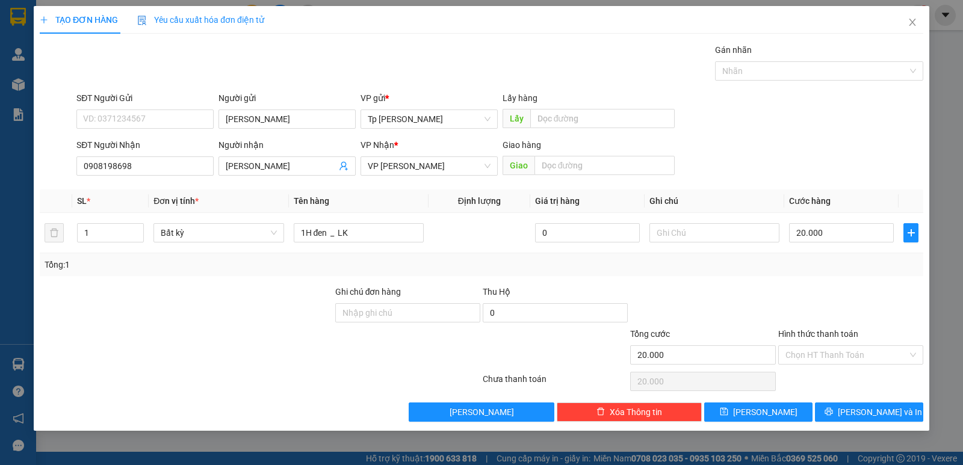
click at [875, 303] on div at bounding box center [850, 306] width 147 height 42
click at [898, 400] on div "Transit Pickup Surcharge Ids Transit Deliver Surcharge Ids Transit Deliver Surc…" at bounding box center [482, 232] width 884 height 379
click at [910, 422] on div "TẠO ĐƠN HÀNG Yêu cầu xuất hóa đơn điện tử Transit Pickup Surcharge Ids Transit …" at bounding box center [482, 218] width 896 height 425
click at [896, 417] on button "[PERSON_NAME] và In" at bounding box center [869, 412] width 108 height 19
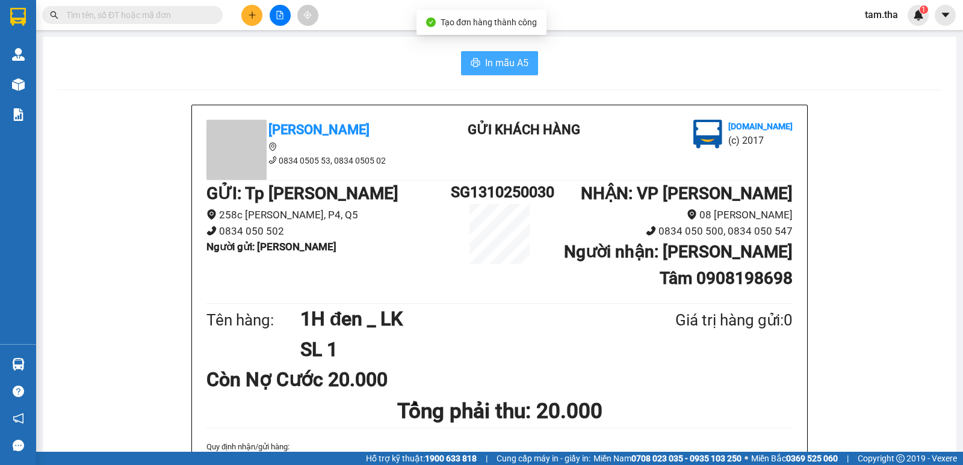
click at [502, 73] on button "In mẫu A5" at bounding box center [499, 63] width 77 height 24
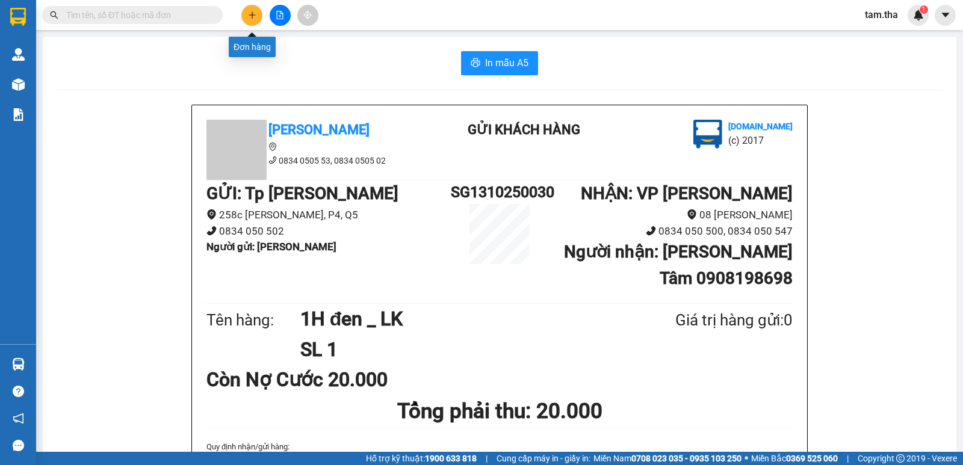
click at [255, 17] on icon "plus" at bounding box center [252, 15] width 8 height 8
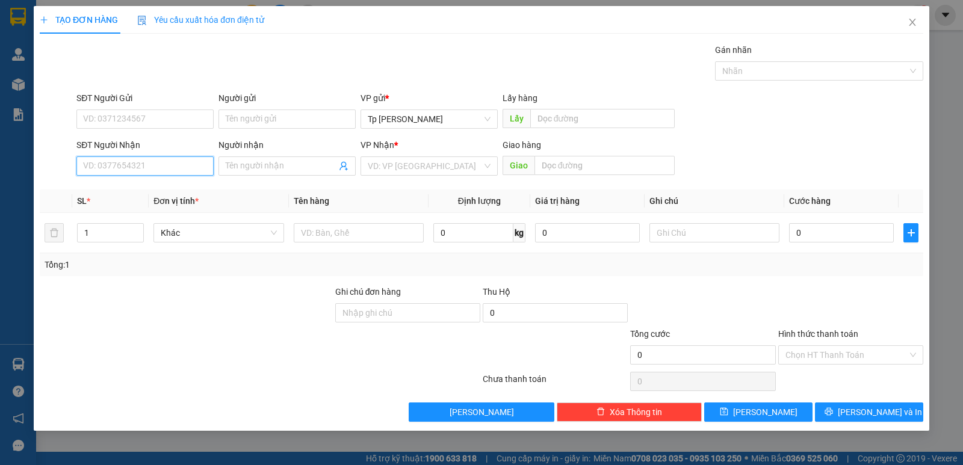
drag, startPoint x: 153, startPoint y: 161, endPoint x: 146, endPoint y: 161, distance: 7.2
click at [152, 161] on input "SĐT Người Nhận" at bounding box center [144, 166] width 137 height 19
drag, startPoint x: 138, startPoint y: 196, endPoint x: 161, endPoint y: 159, distance: 43.3
click at [137, 196] on div "0908198698 - [PERSON_NAME]" at bounding box center [145, 190] width 123 height 13
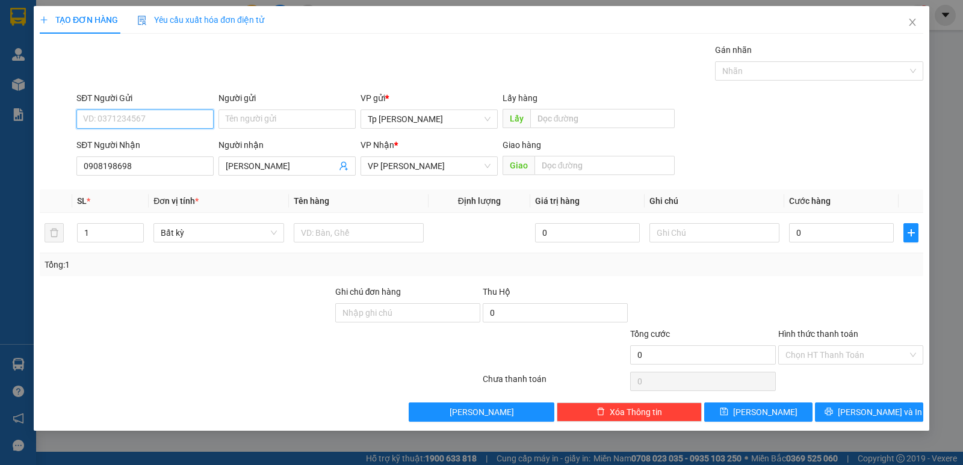
click at [152, 126] on input "SĐT Người Gửi" at bounding box center [144, 119] width 137 height 19
drag, startPoint x: 144, startPoint y: 150, endPoint x: 303, endPoint y: 189, distance: 162.9
click at [147, 152] on div "0902400555 - Trinh" at bounding box center [144, 143] width 137 height 19
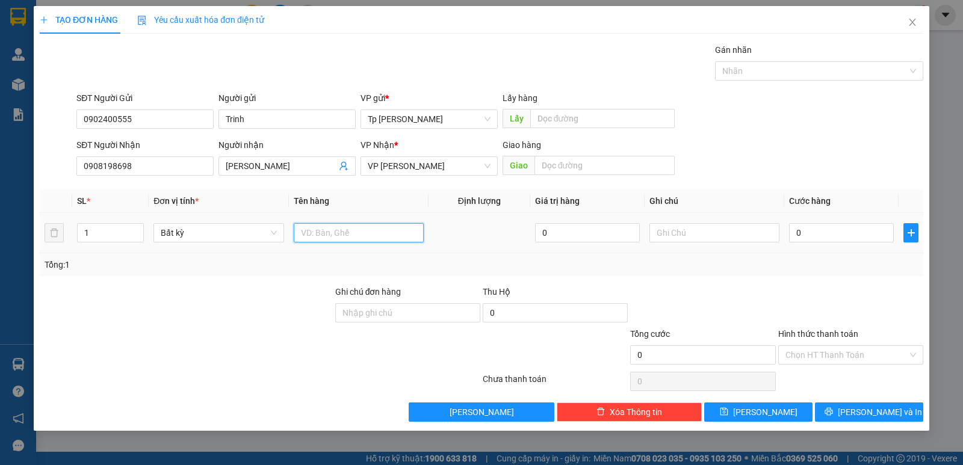
click at [370, 226] on input "text" at bounding box center [359, 232] width 130 height 19
click at [805, 239] on input "0" at bounding box center [841, 232] width 105 height 19
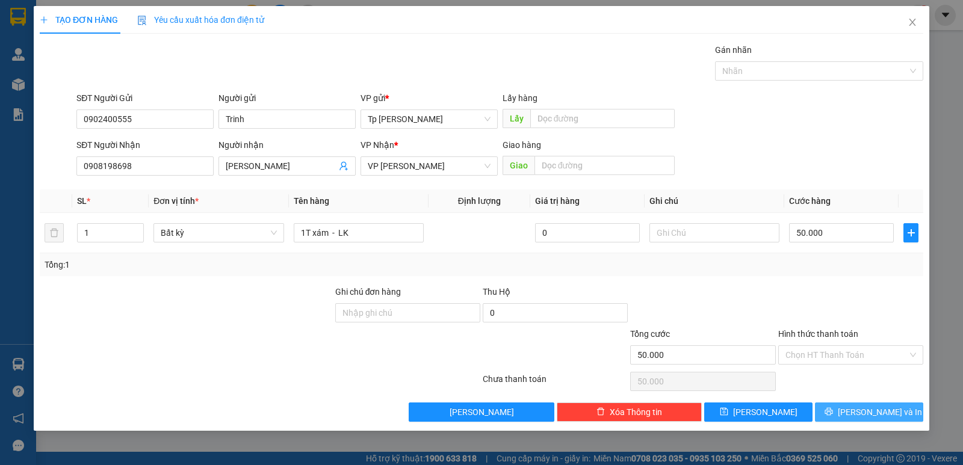
click at [862, 416] on span "[PERSON_NAME] và In" at bounding box center [880, 412] width 84 height 13
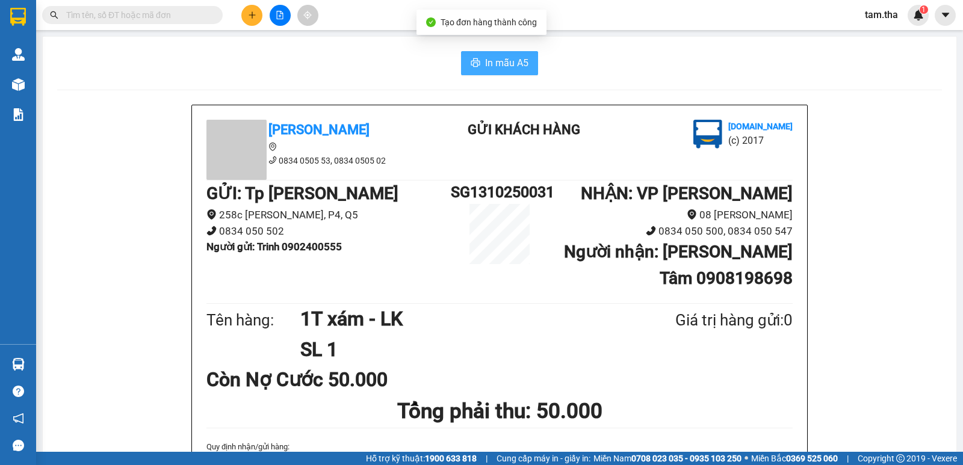
click at [498, 65] on span "In mẫu A5" at bounding box center [506, 62] width 43 height 15
click at [252, 11] on icon "plus" at bounding box center [252, 15] width 8 height 8
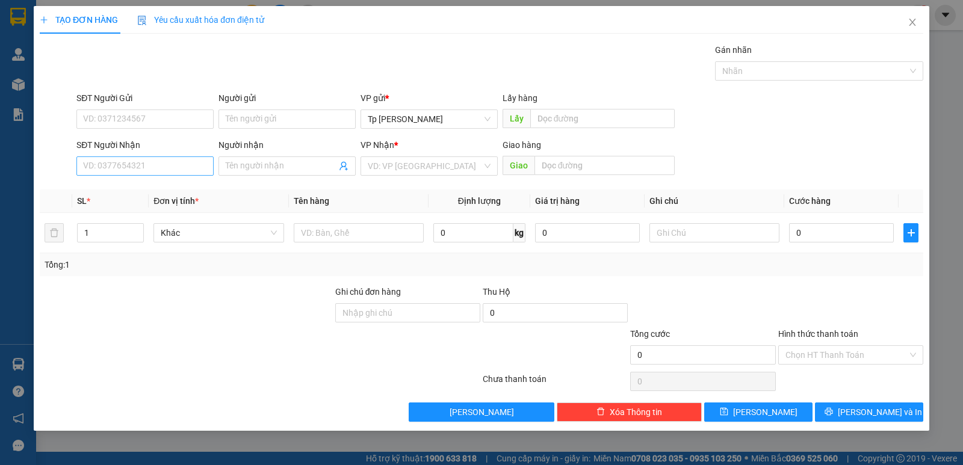
drag, startPoint x: 188, startPoint y: 179, endPoint x: 182, endPoint y: 168, distance: 12.4
click at [182, 169] on div "SĐT Người Nhận VD: 0377654321" at bounding box center [144, 159] width 137 height 42
click at [182, 168] on input "SĐT Người Nhận" at bounding box center [144, 166] width 137 height 19
click at [162, 185] on div "0908612147 - Thực" at bounding box center [145, 190] width 123 height 13
click at [151, 121] on input "SĐT Người Gửi" at bounding box center [144, 119] width 137 height 19
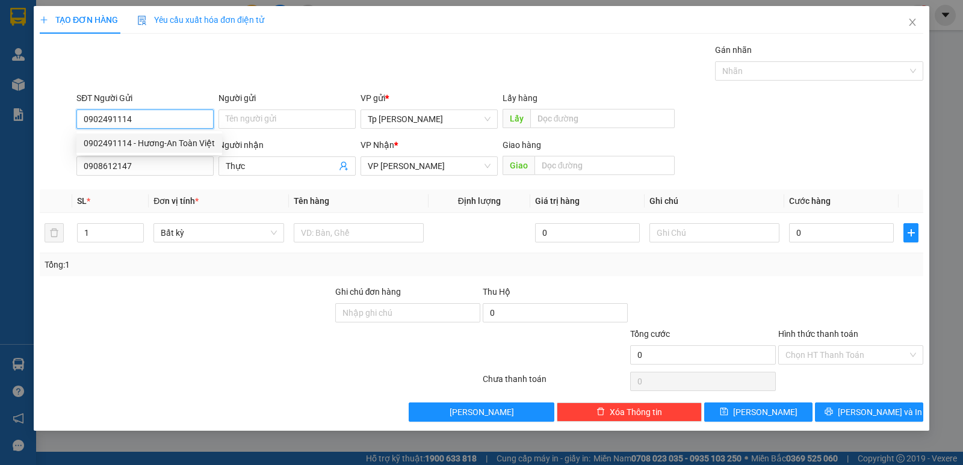
drag, startPoint x: 187, startPoint y: 138, endPoint x: 197, endPoint y: 150, distance: 16.2
click at [185, 139] on div "0902491114 - Hương-An Toàn Việt" at bounding box center [149, 143] width 131 height 13
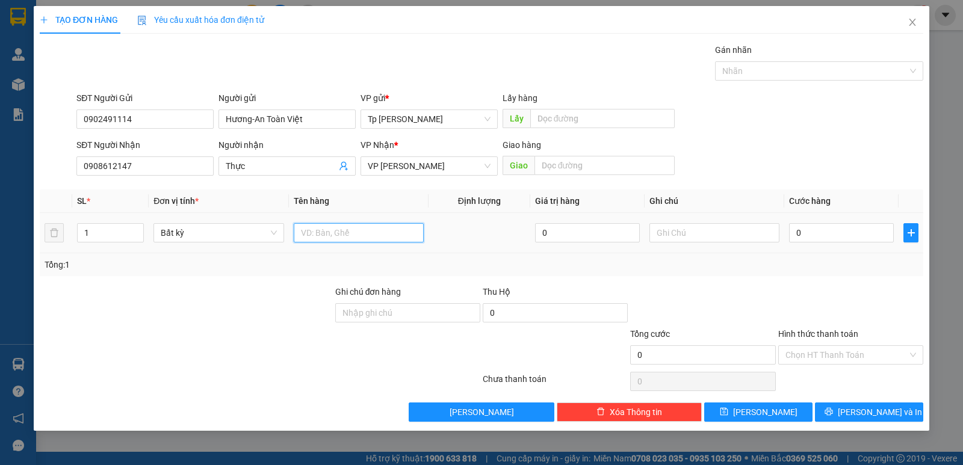
click at [349, 226] on input "text" at bounding box center [359, 232] width 130 height 19
click at [817, 223] on td "0" at bounding box center [841, 233] width 114 height 40
click at [818, 228] on input "0" at bounding box center [841, 232] width 105 height 19
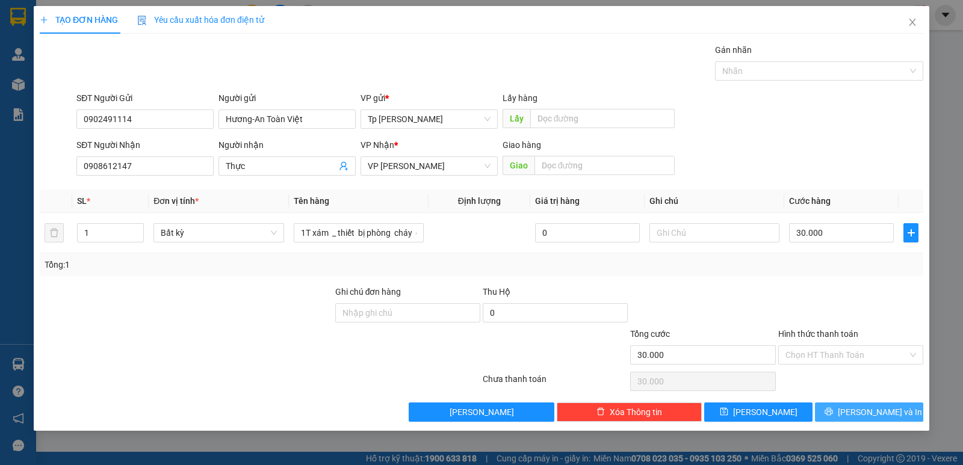
click at [875, 412] on span "[PERSON_NAME] và In" at bounding box center [880, 412] width 84 height 13
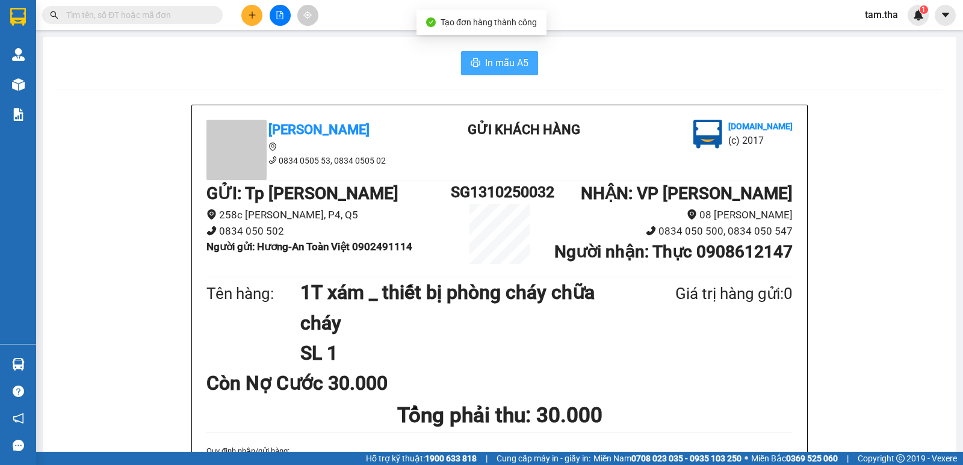
click at [510, 68] on span "In mẫu A5" at bounding box center [506, 62] width 43 height 15
click at [255, 19] on button at bounding box center [251, 15] width 21 height 21
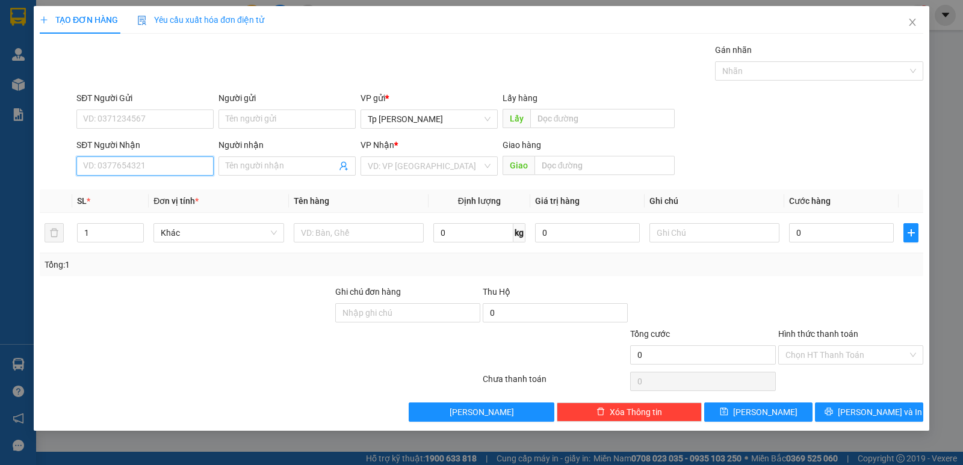
click at [160, 157] on input "SĐT Người Nhận" at bounding box center [144, 166] width 137 height 19
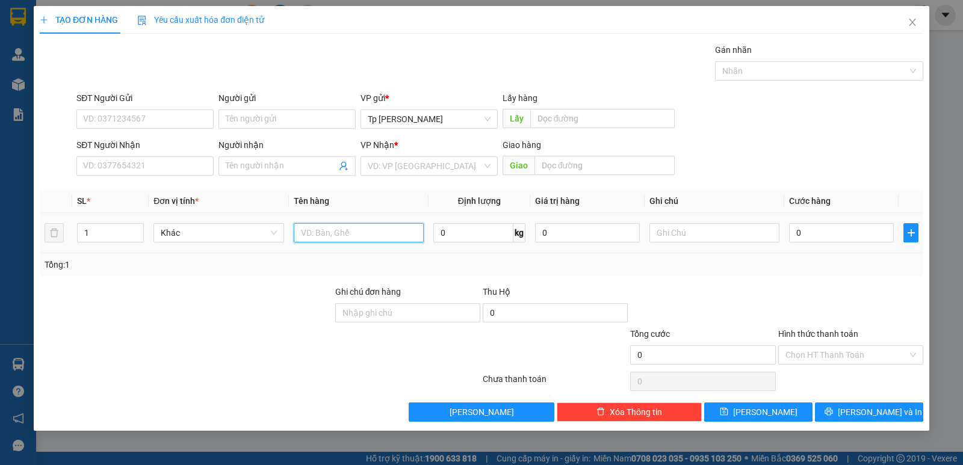
click at [353, 231] on input "text" at bounding box center [359, 232] width 130 height 19
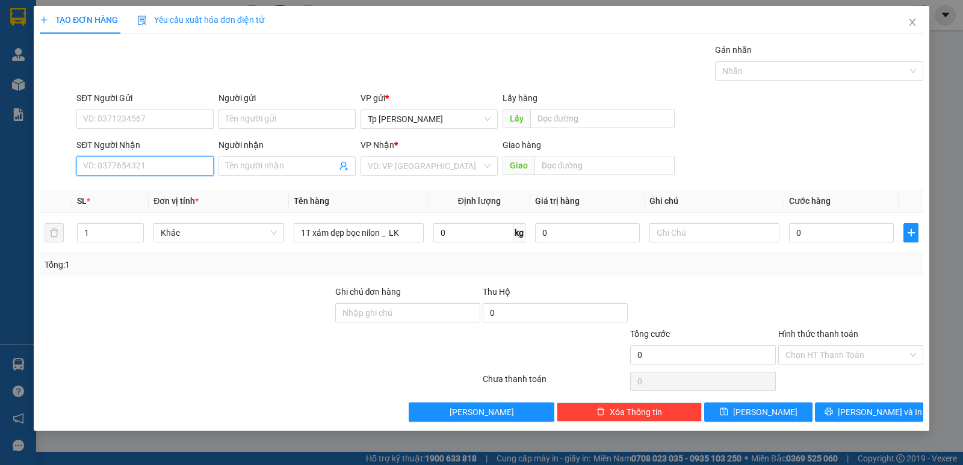
click at [109, 167] on input "SĐT Người Nhận" at bounding box center [144, 166] width 137 height 19
click at [144, 186] on div "0385508174 - A Lâm" at bounding box center [145, 190] width 123 height 13
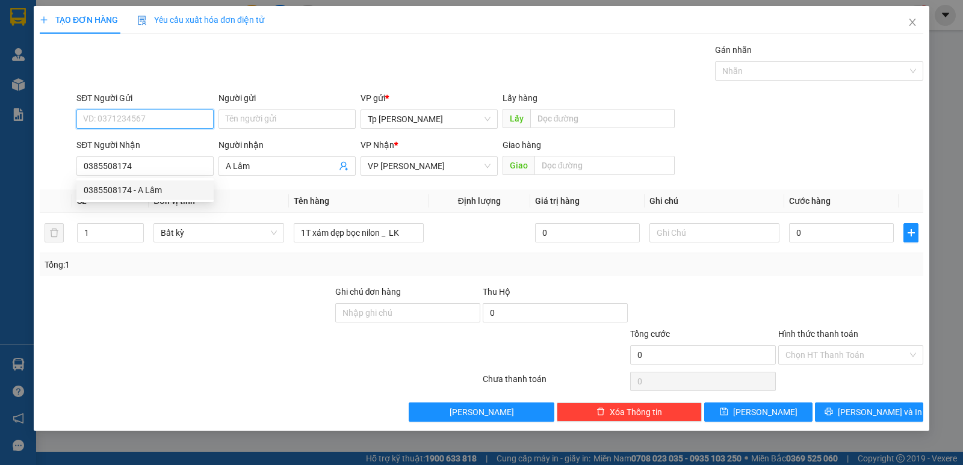
click at [158, 126] on input "SĐT Người Gửi" at bounding box center [144, 119] width 137 height 19
click at [167, 144] on div "0919262643 - [PERSON_NAME]" at bounding box center [145, 143] width 123 height 13
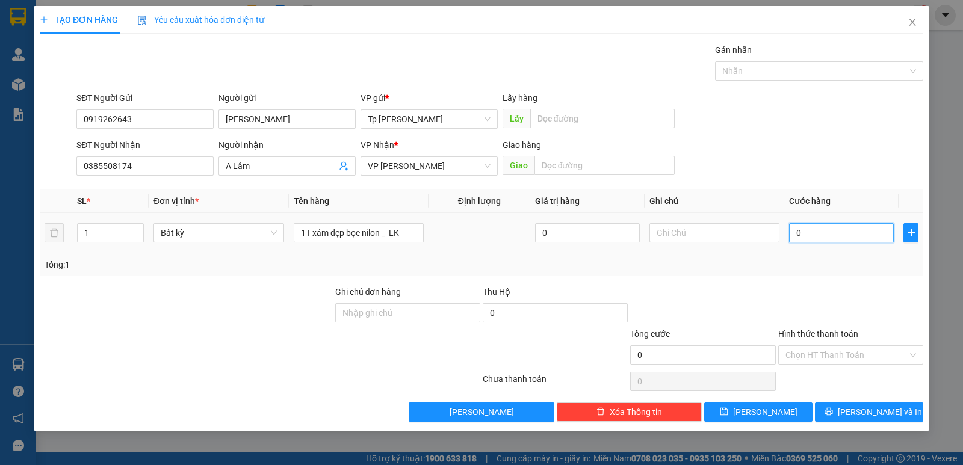
click at [884, 235] on input "0" at bounding box center [841, 232] width 105 height 19
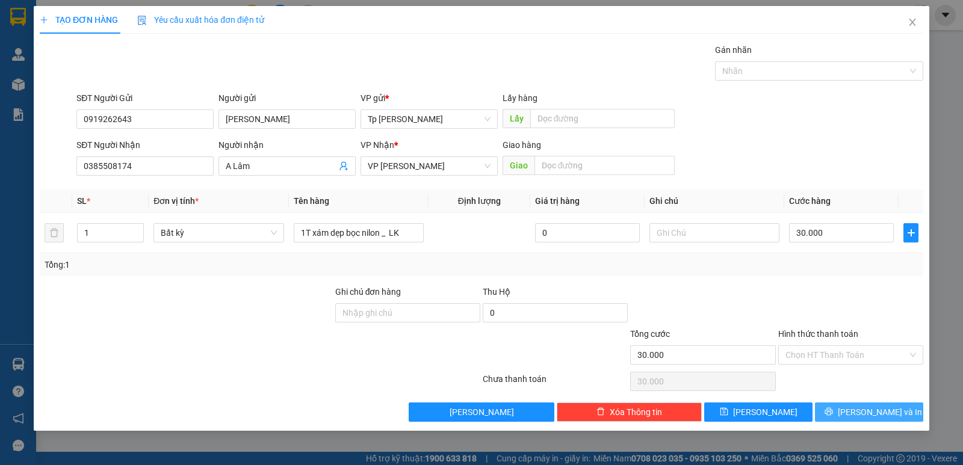
click at [859, 408] on span "[PERSON_NAME] và In" at bounding box center [880, 412] width 84 height 13
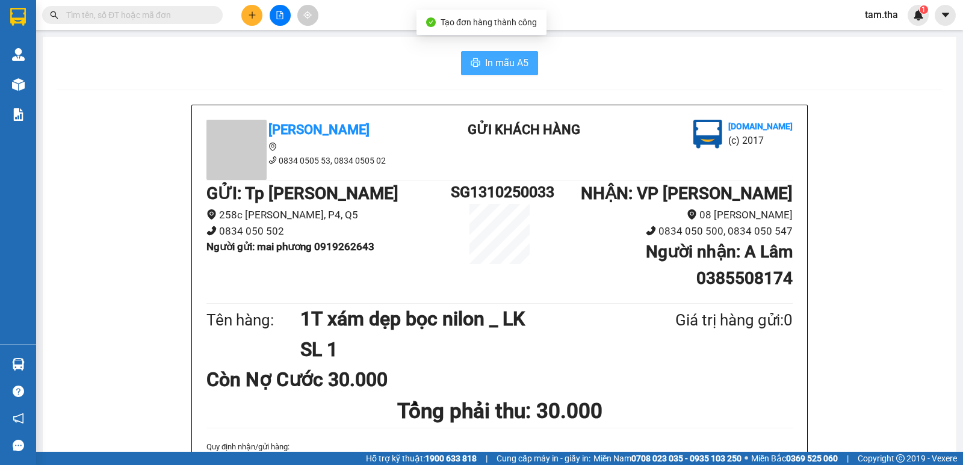
click at [463, 67] on button "In mẫu A5" at bounding box center [499, 63] width 77 height 24
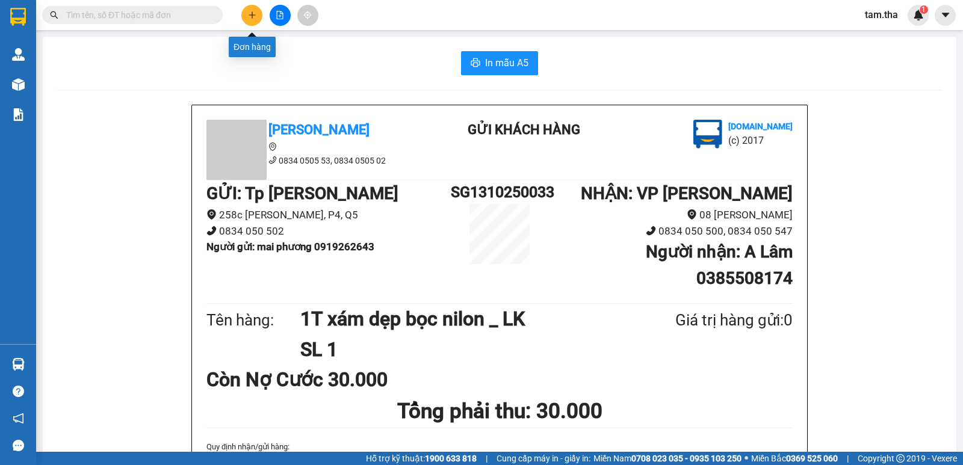
click at [250, 6] on button at bounding box center [251, 15] width 21 height 21
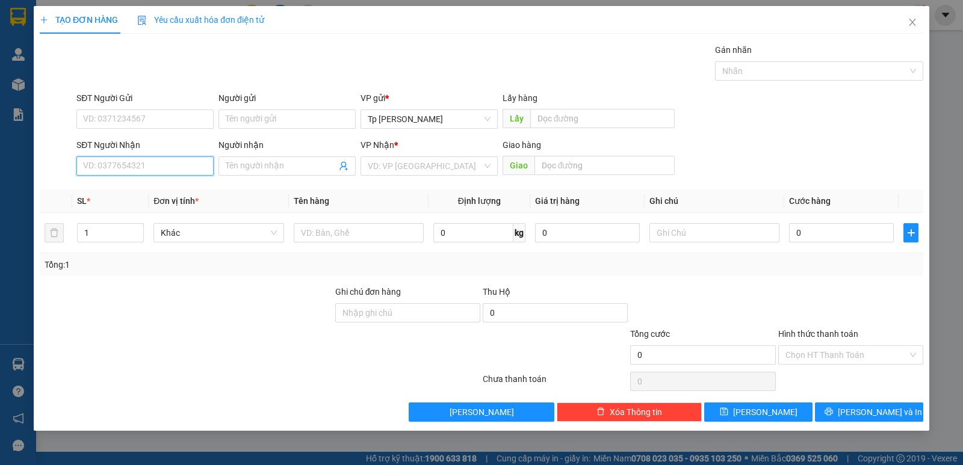
drag, startPoint x: 183, startPoint y: 166, endPoint x: 239, endPoint y: 89, distance: 94.8
click at [182, 160] on input "SĐT Người Nhận" at bounding box center [144, 166] width 137 height 19
click at [166, 194] on div "0798894109 - [PERSON_NAME]" at bounding box center [145, 190] width 123 height 13
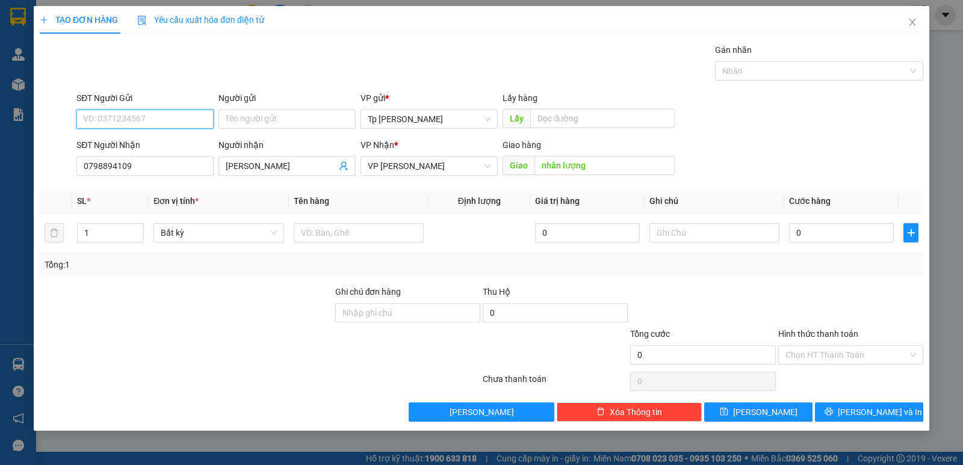
click at [192, 127] on input "SĐT Người Gửi" at bounding box center [144, 119] width 137 height 19
click at [174, 148] on div "0932683292 - [PERSON_NAME]" at bounding box center [145, 143] width 123 height 13
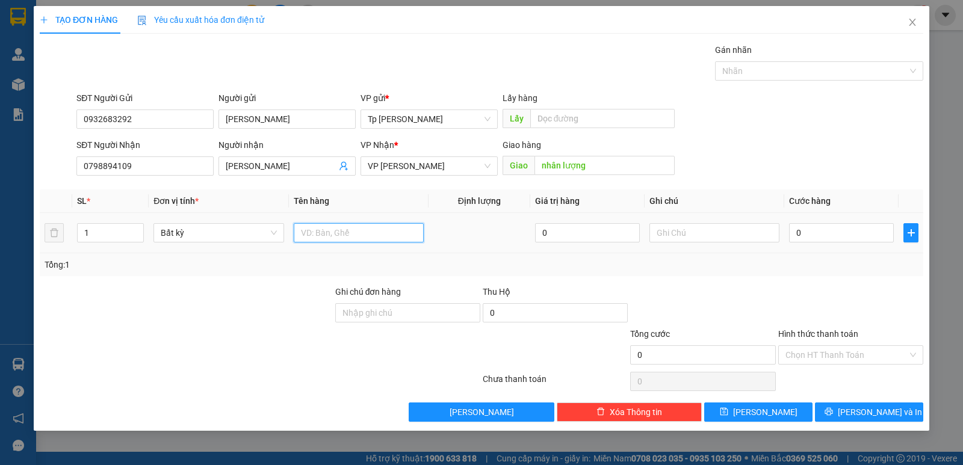
click at [353, 230] on input "text" at bounding box center [359, 232] width 130 height 19
click at [808, 238] on input "0" at bounding box center [841, 232] width 105 height 19
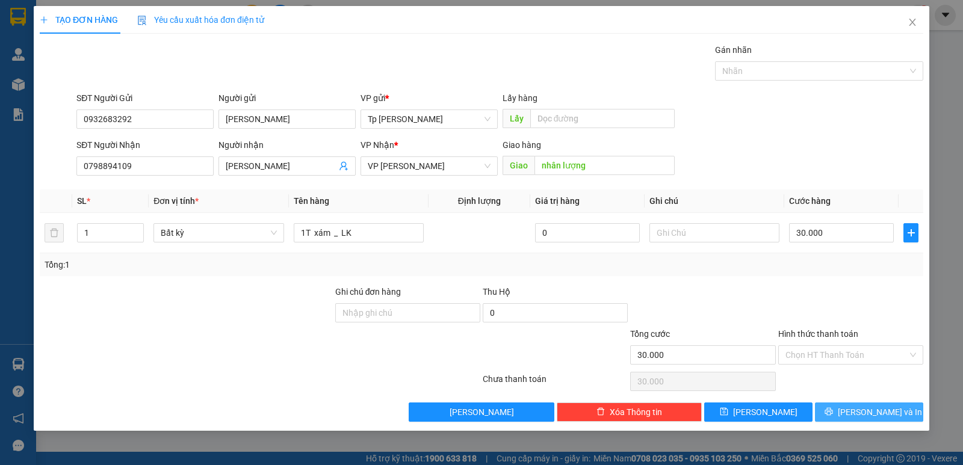
click at [890, 403] on button "[PERSON_NAME] và In" at bounding box center [869, 412] width 108 height 19
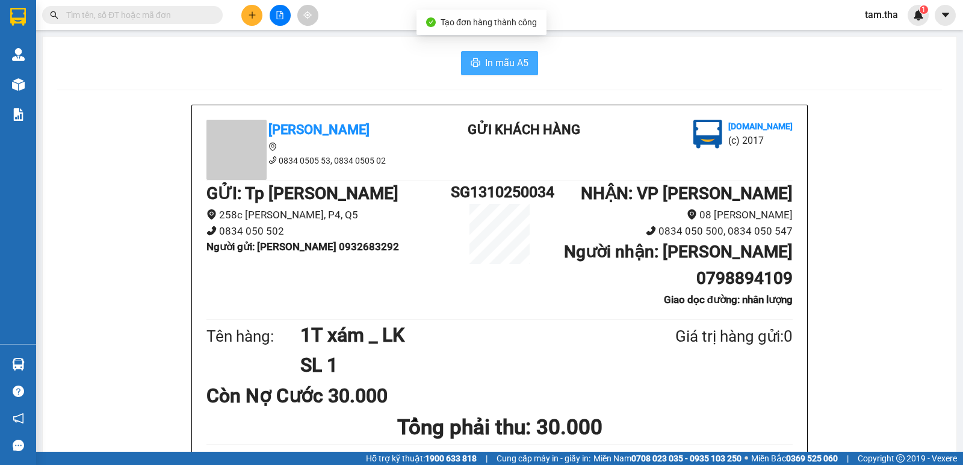
click at [505, 56] on span "In mẫu A5" at bounding box center [506, 62] width 43 height 15
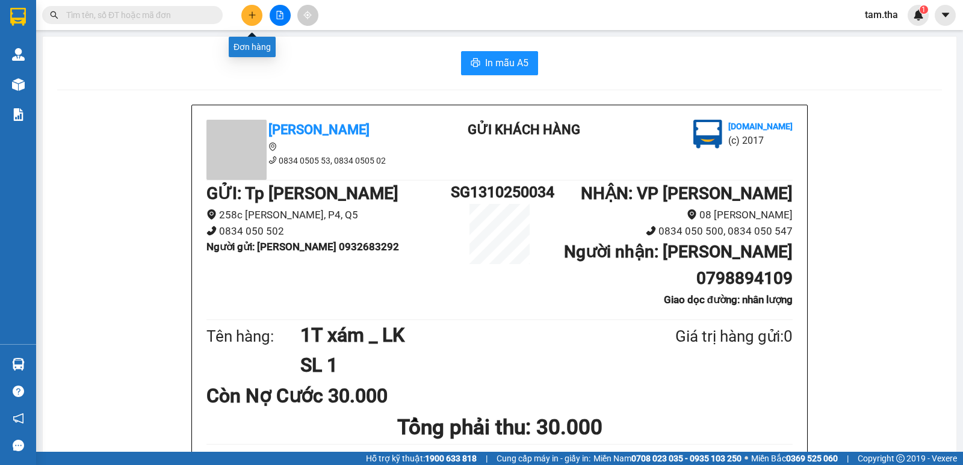
click at [251, 21] on button at bounding box center [251, 15] width 21 height 21
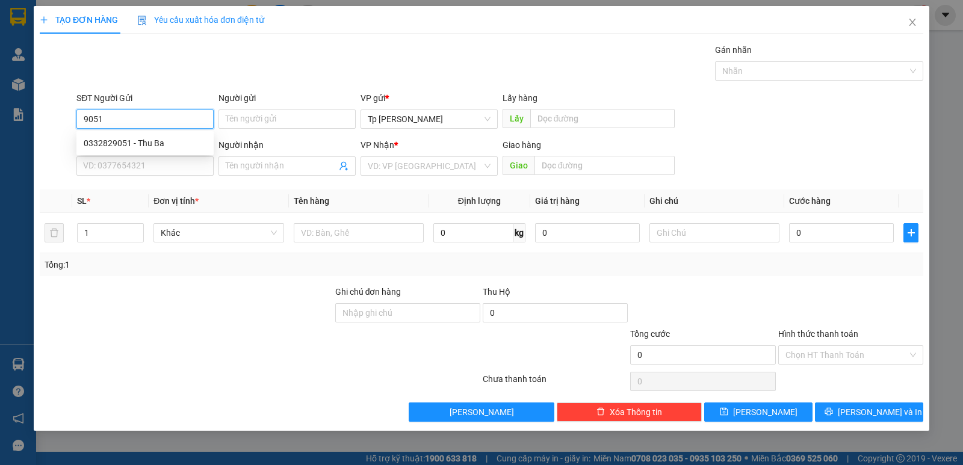
drag, startPoint x: 135, startPoint y: 120, endPoint x: 68, endPoint y: 122, distance: 67.4
click at [43, 119] on div "SĐT Người Gửi 9051 Người gửi Tên người gửi VP gửi * [GEOGRAPHIC_DATA][PERSON_NA…" at bounding box center [482, 112] width 886 height 42
click at [113, 121] on input "SĐT Người Gửi" at bounding box center [144, 119] width 137 height 19
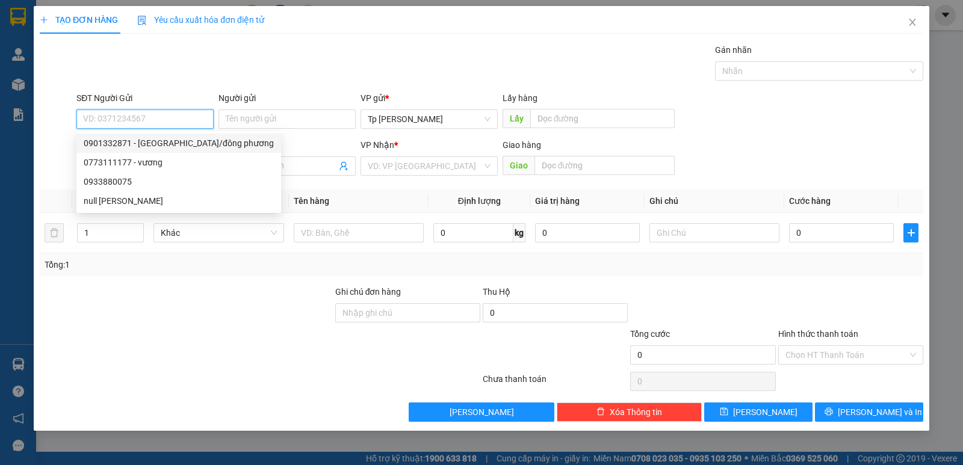
click at [159, 146] on div "0901332871 - [GEOGRAPHIC_DATA]/đông phương" at bounding box center [179, 143] width 190 height 13
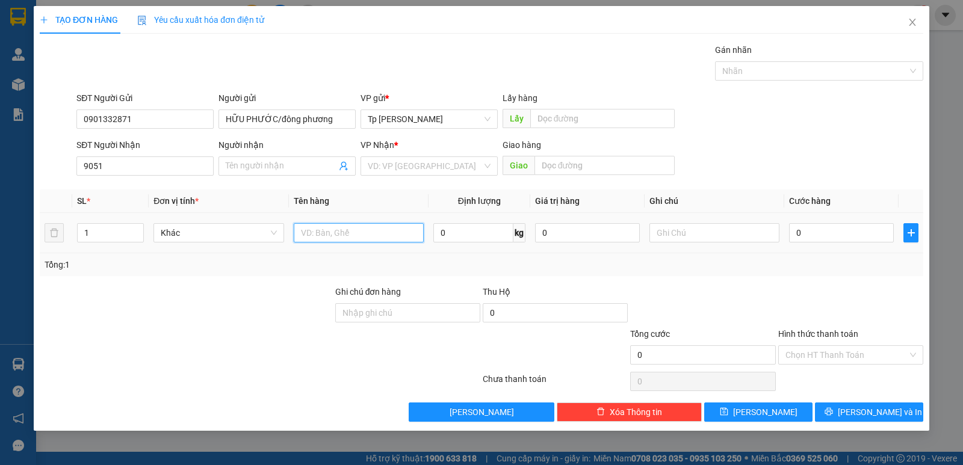
click at [341, 228] on input "text" at bounding box center [359, 232] width 130 height 19
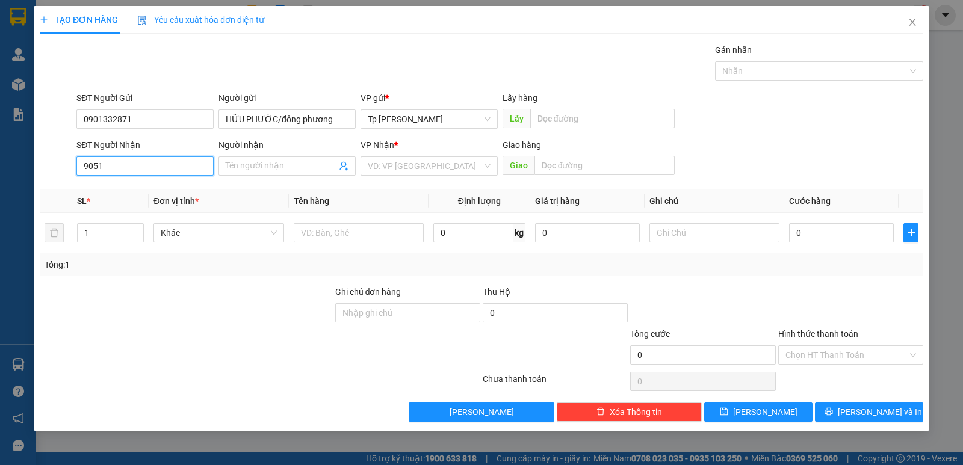
drag, startPoint x: 176, startPoint y: 173, endPoint x: 181, endPoint y: 182, distance: 10.8
click at [178, 175] on input "9051" at bounding box center [144, 166] width 137 height 19
drag, startPoint x: 175, startPoint y: 190, endPoint x: 320, endPoint y: 226, distance: 150.1
click at [181, 190] on div "0913899051 - [PERSON_NAME]" at bounding box center [145, 190] width 123 height 13
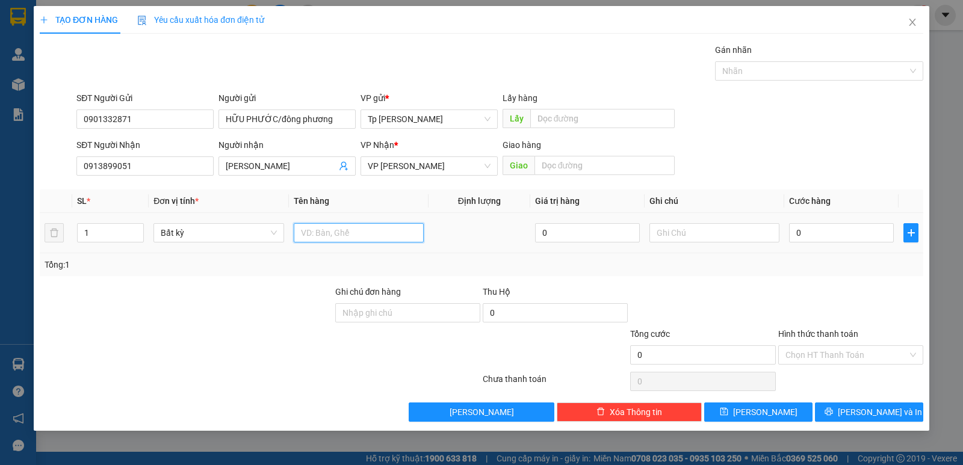
click at [332, 231] on input "text" at bounding box center [359, 232] width 130 height 19
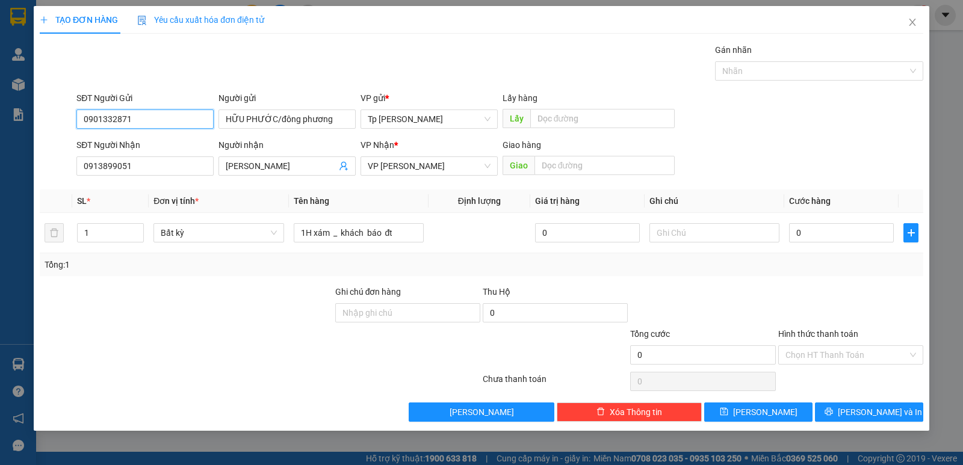
drag, startPoint x: 150, startPoint y: 113, endPoint x: 4, endPoint y: 119, distance: 146.4
click at [4, 119] on div "TẠO ĐƠN HÀNG Yêu cầu xuất hóa đơn điện tử Transit Pickup Surcharge Ids Transit …" at bounding box center [481, 232] width 963 height 465
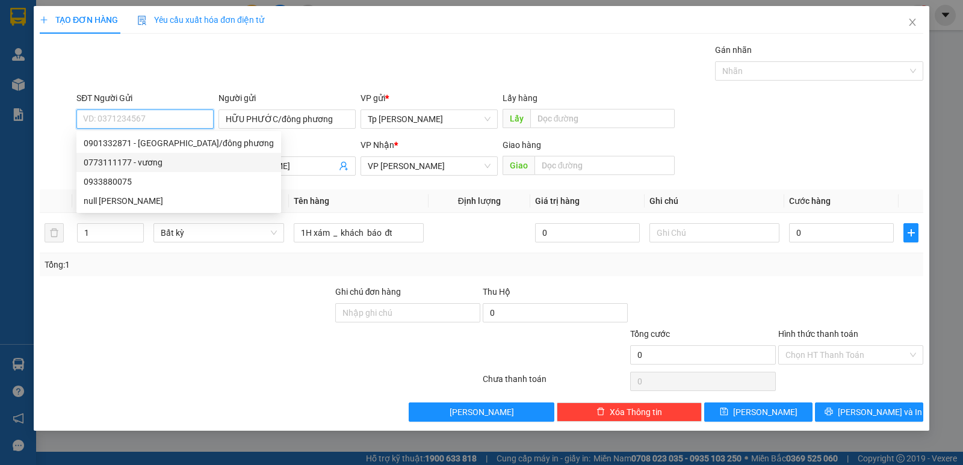
drag, startPoint x: 136, startPoint y: 167, endPoint x: 379, endPoint y: 202, distance: 245.2
click at [146, 169] on div "0773111177 - vương" at bounding box center [178, 162] width 205 height 19
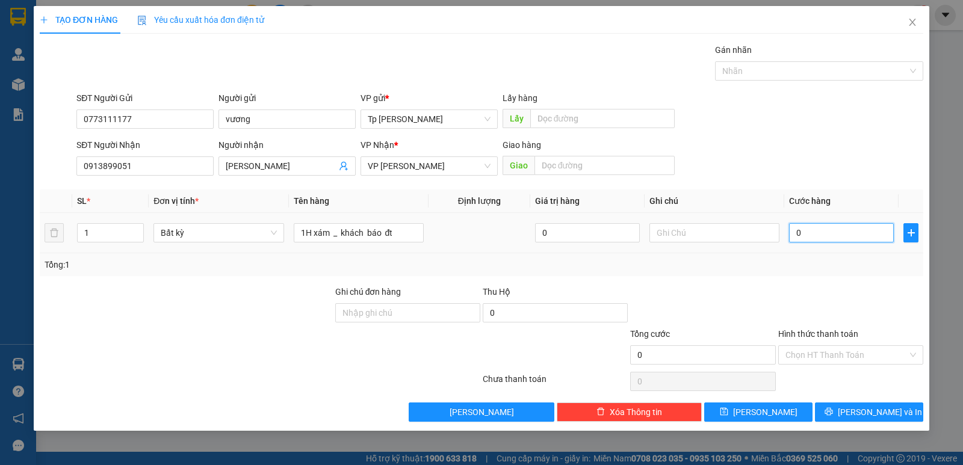
click at [813, 227] on input "0" at bounding box center [841, 232] width 105 height 19
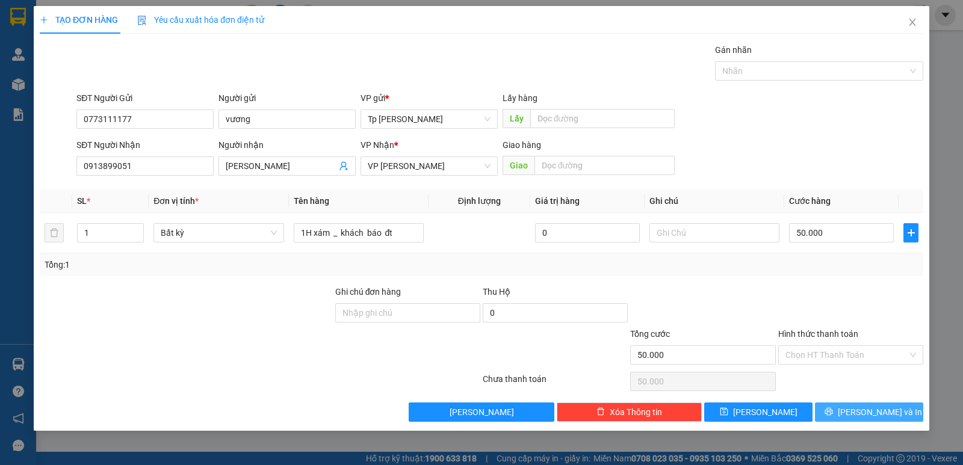
click at [867, 406] on span "[PERSON_NAME] và In" at bounding box center [880, 412] width 84 height 13
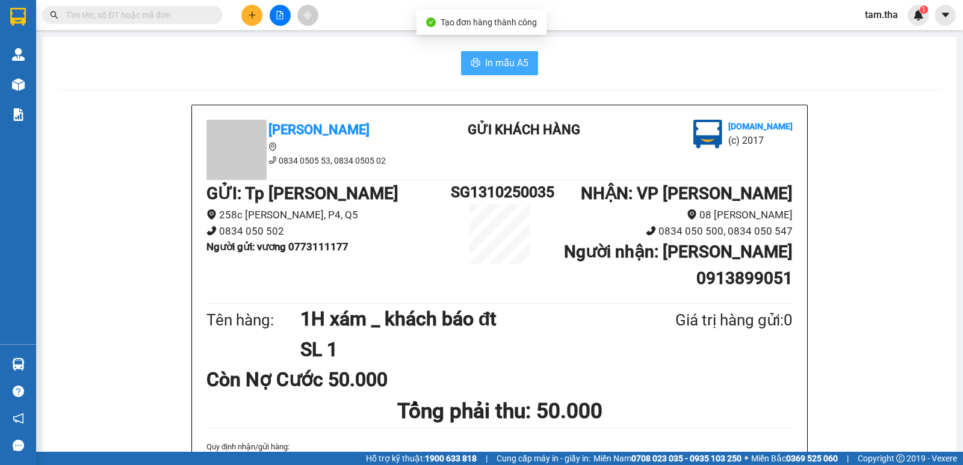
click at [516, 70] on span "In mẫu A5" at bounding box center [506, 62] width 43 height 15
click at [256, 17] on button at bounding box center [251, 15] width 21 height 21
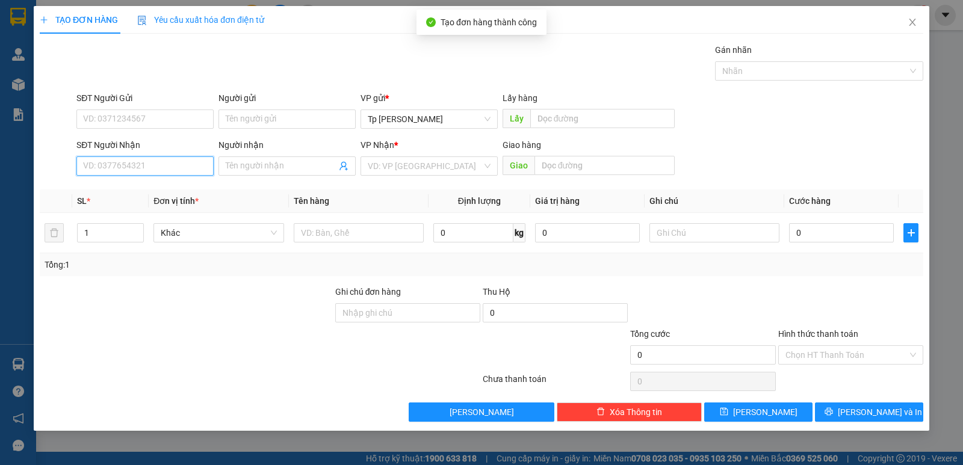
click at [130, 169] on input "SĐT Người Nhận" at bounding box center [144, 166] width 137 height 19
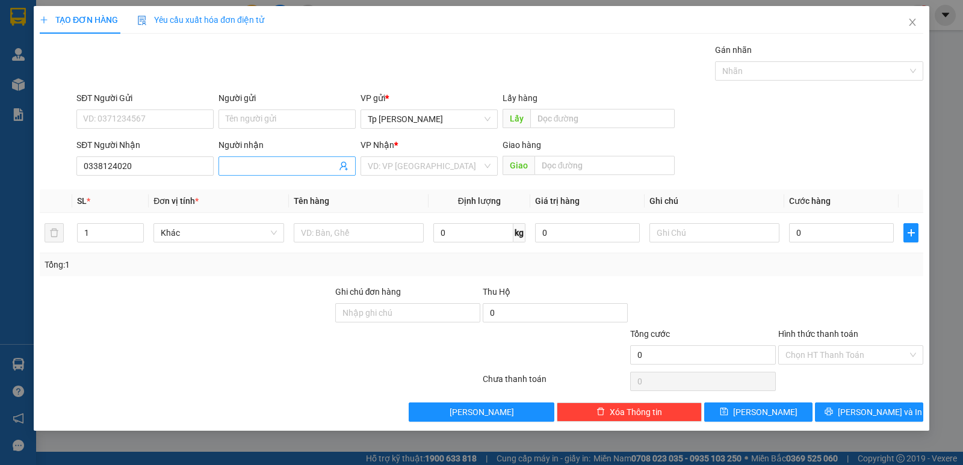
click at [238, 164] on input "Người nhận" at bounding box center [281, 166] width 111 height 13
click at [402, 161] on input "search" at bounding box center [425, 166] width 114 height 18
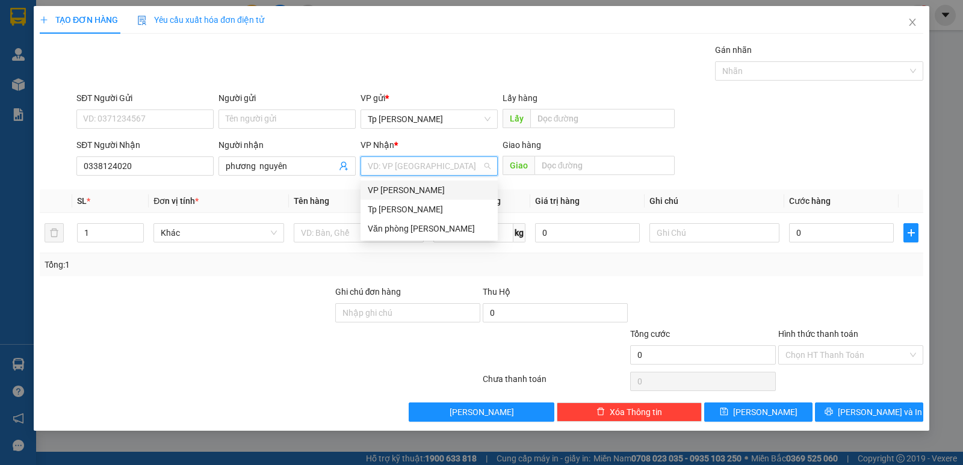
click at [410, 199] on div "VP [PERSON_NAME]" at bounding box center [429, 190] width 137 height 19
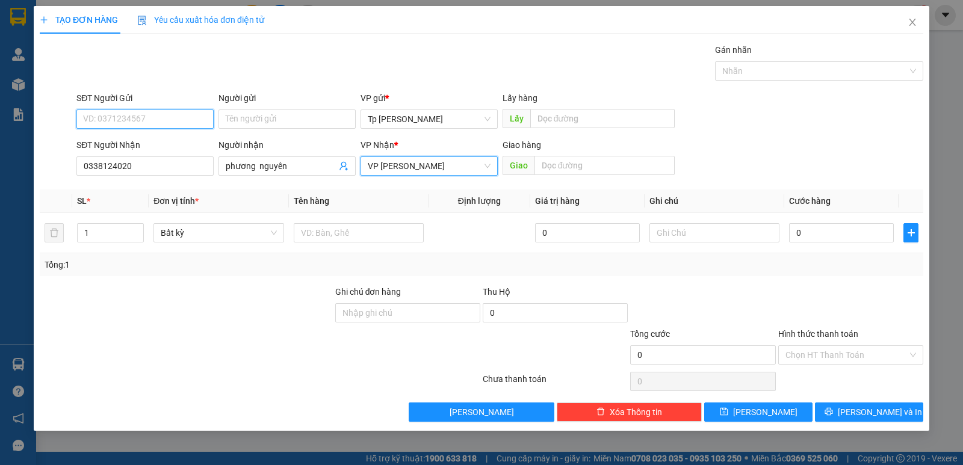
click at [132, 123] on input "SĐT Người Gửi" at bounding box center [144, 119] width 137 height 19
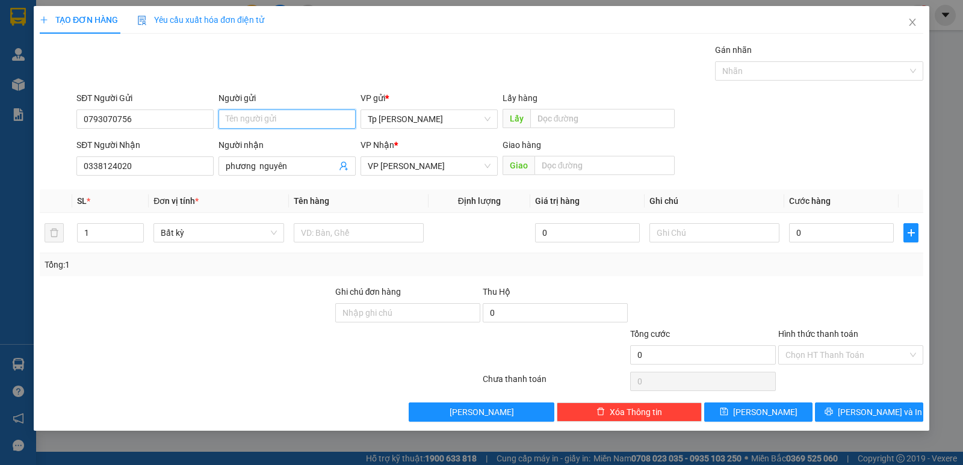
click at [267, 122] on input "Người gửi" at bounding box center [287, 119] width 137 height 19
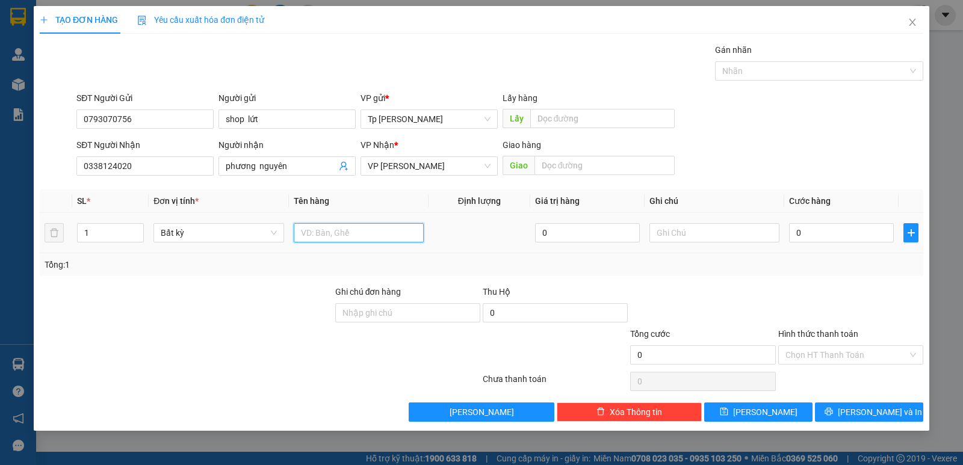
click at [359, 235] on input "text" at bounding box center [359, 232] width 130 height 19
click at [854, 237] on input "0" at bounding box center [841, 232] width 105 height 19
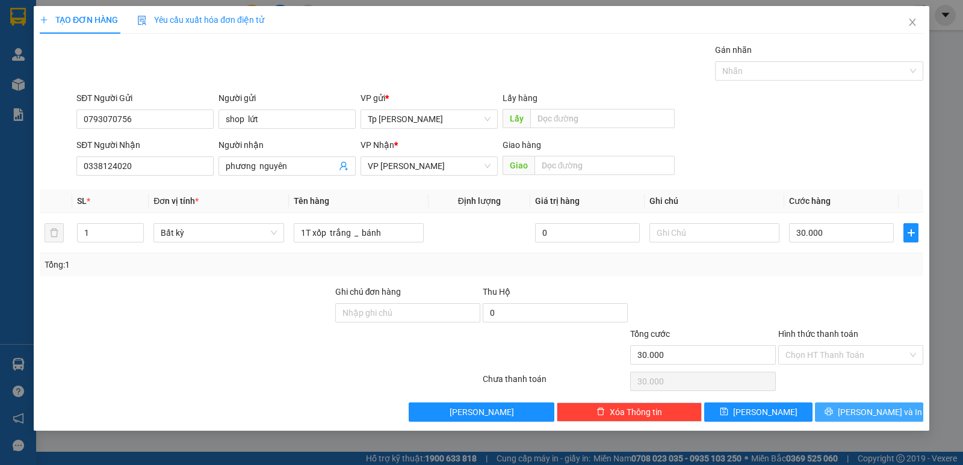
click at [878, 409] on span "[PERSON_NAME] và In" at bounding box center [880, 412] width 84 height 13
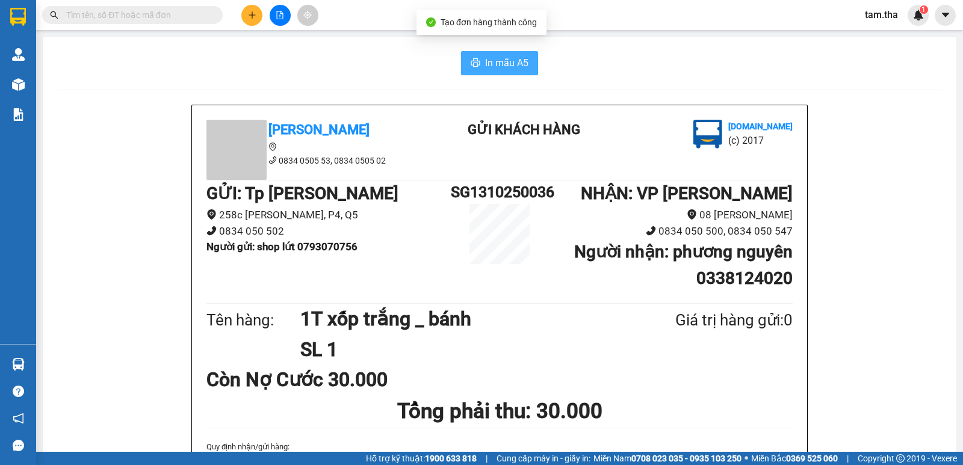
click at [507, 73] on button "In mẫu A5" at bounding box center [499, 63] width 77 height 24
click at [256, 19] on icon "plus" at bounding box center [252, 15] width 8 height 8
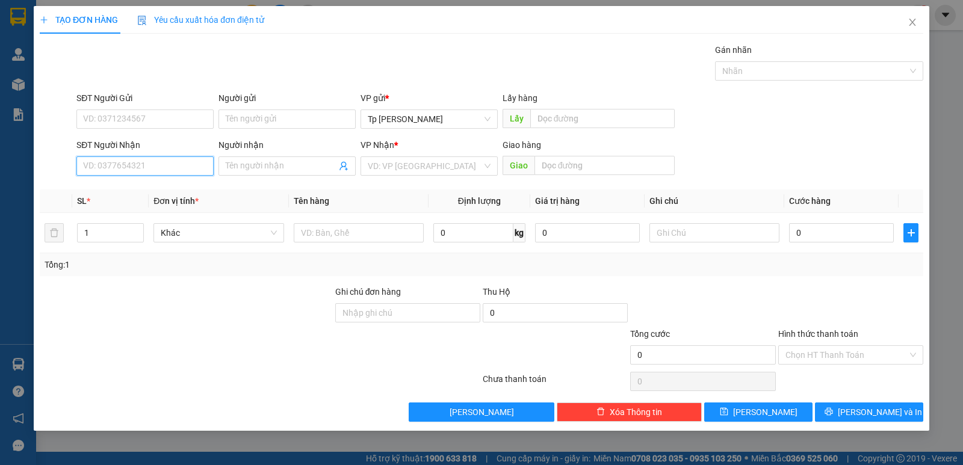
click at [184, 170] on input "SĐT Người Nhận" at bounding box center [144, 166] width 137 height 19
click at [197, 182] on div "0792027968 - Diệu-king hùng" at bounding box center [144, 190] width 137 height 19
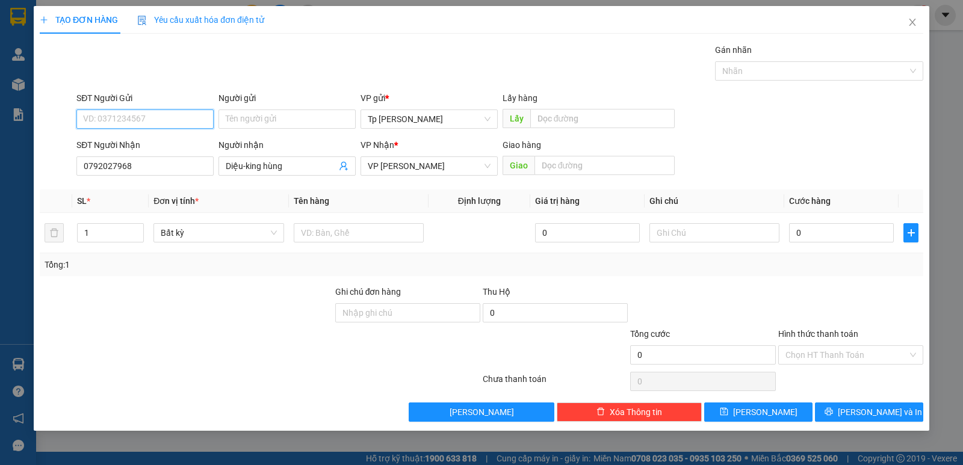
click at [189, 115] on input "SĐT Người Gửi" at bounding box center [144, 119] width 137 height 19
click at [132, 143] on div "0913125985 - Khoa" at bounding box center [145, 143] width 123 height 13
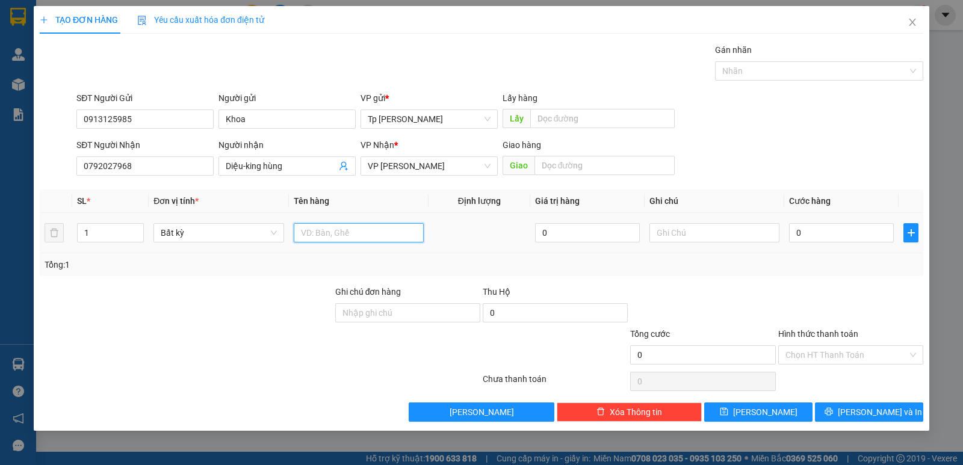
click at [344, 233] on input "text" at bounding box center [359, 232] width 130 height 19
click at [131, 224] on span "Increase Value" at bounding box center [136, 229] width 13 height 11
click at [370, 229] on input "text" at bounding box center [359, 232] width 130 height 19
click at [832, 238] on input "0" at bounding box center [841, 232] width 105 height 19
click at [856, 422] on div "TẠO ĐƠN HÀNG Yêu cầu xuất hóa đơn điện tử Transit Pickup Surcharge Ids Transit …" at bounding box center [482, 218] width 896 height 425
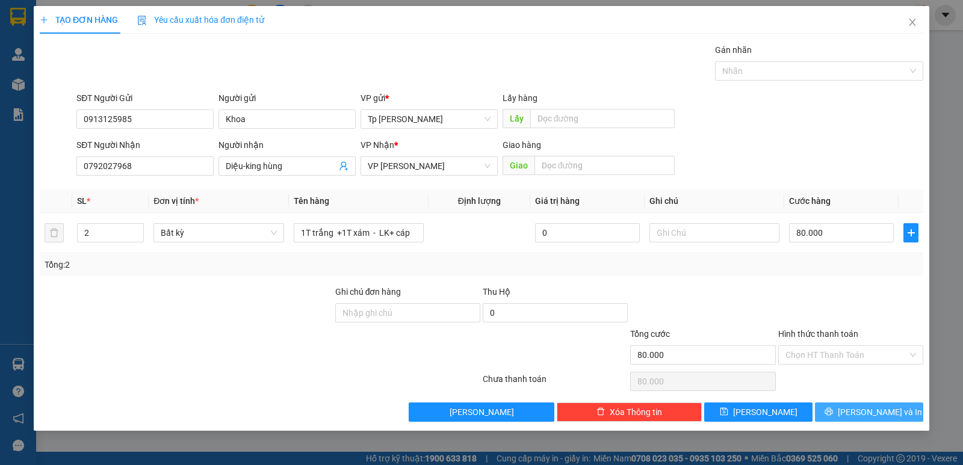
click at [862, 411] on span "[PERSON_NAME] và In" at bounding box center [880, 412] width 84 height 13
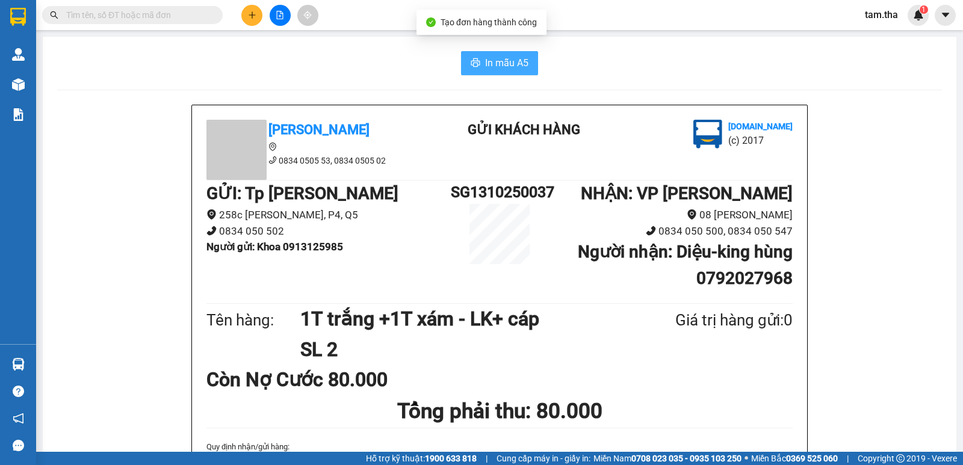
click at [501, 69] on span "In mẫu A5" at bounding box center [506, 62] width 43 height 15
click at [474, 73] on button "In mẫu A5" at bounding box center [499, 63] width 77 height 24
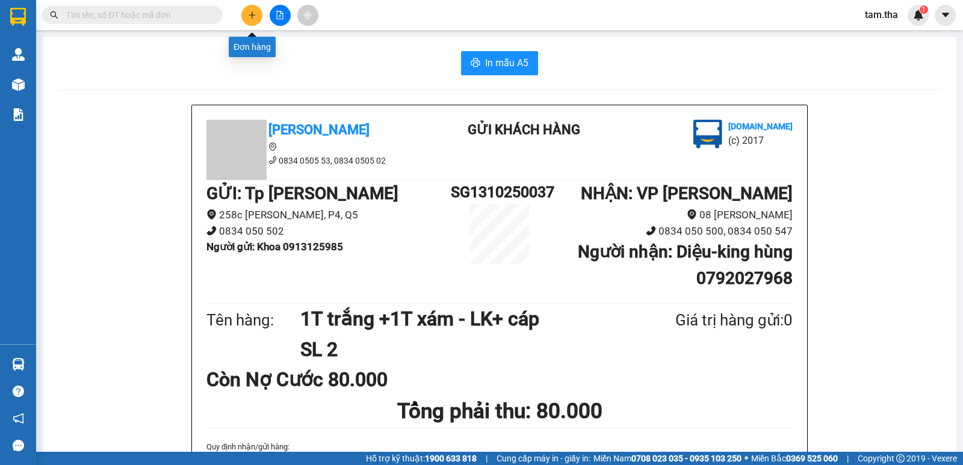
click at [246, 16] on button at bounding box center [251, 15] width 21 height 21
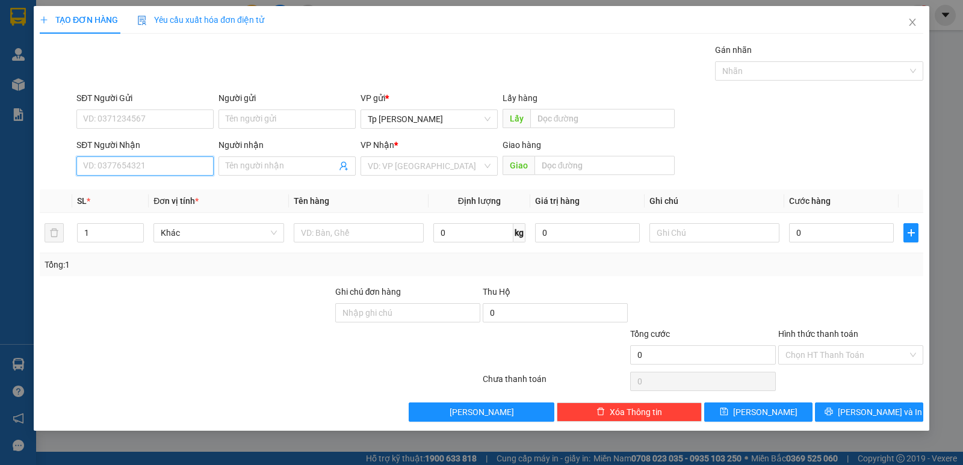
click at [199, 166] on input "SĐT Người Nhận" at bounding box center [144, 166] width 137 height 19
drag, startPoint x: 140, startPoint y: 190, endPoint x: 382, endPoint y: 247, distance: 249.2
click at [146, 191] on div "0943509977 - cô sau [PERSON_NAME]" at bounding box center [156, 190] width 145 height 13
click at [374, 244] on div at bounding box center [359, 233] width 130 height 24
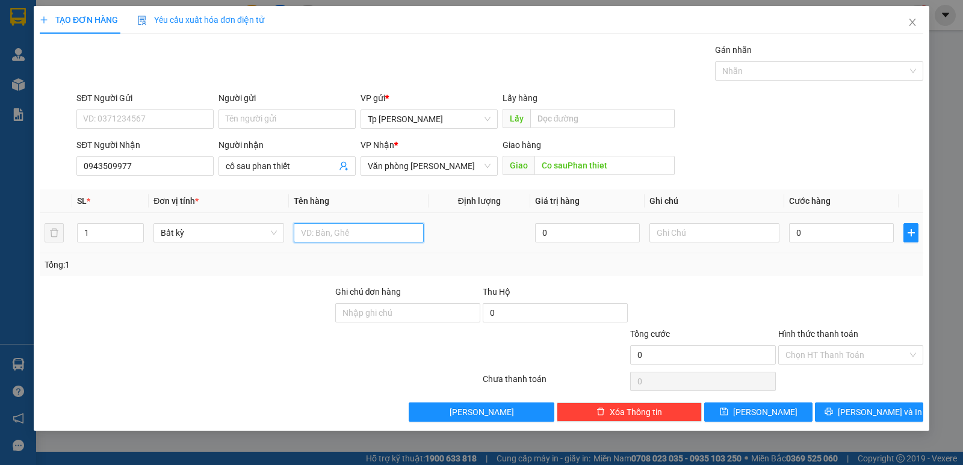
click at [374, 232] on input "text" at bounding box center [359, 232] width 130 height 19
click at [882, 230] on input "0" at bounding box center [841, 232] width 105 height 19
drag, startPoint x: 842, startPoint y: 282, endPoint x: 845, endPoint y: 290, distance: 8.6
click at [842, 284] on div "Transit Pickup Surcharge Ids Transit Deliver Surcharge Ids Transit Deliver Surc…" at bounding box center [482, 232] width 884 height 379
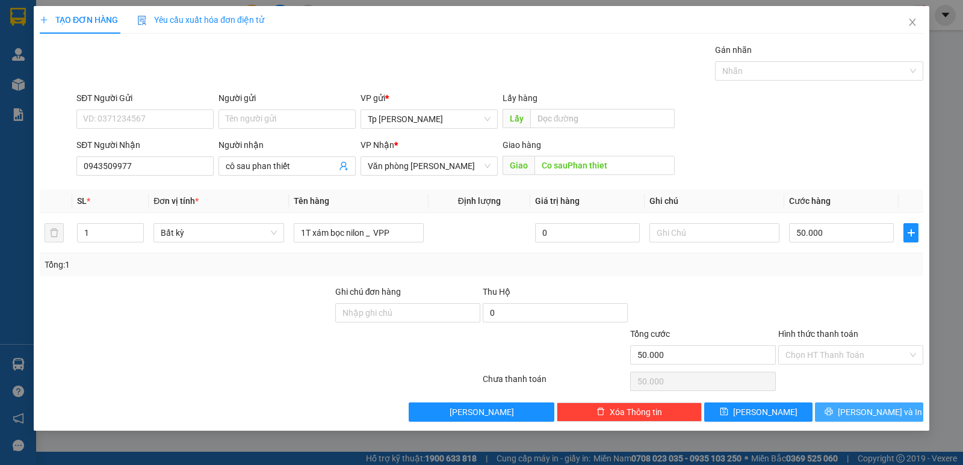
click at [878, 404] on button "[PERSON_NAME] và In" at bounding box center [869, 412] width 108 height 19
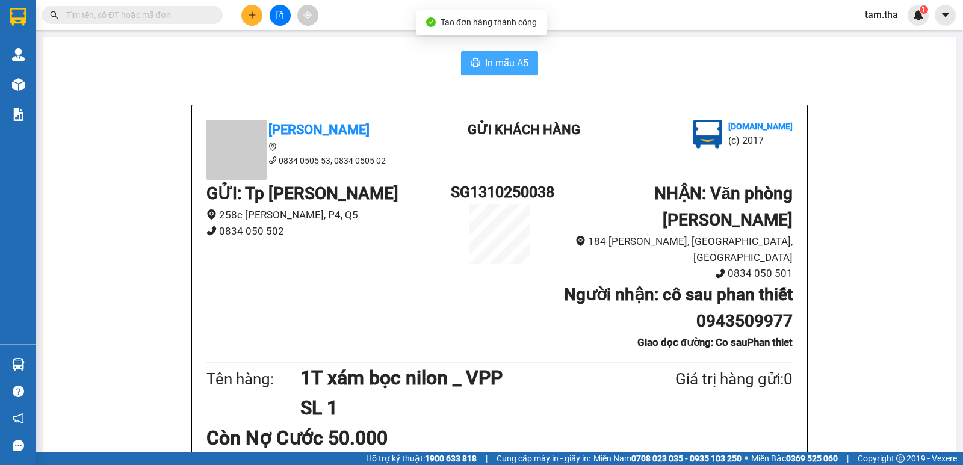
click at [506, 54] on button "In mẫu A5" at bounding box center [499, 63] width 77 height 24
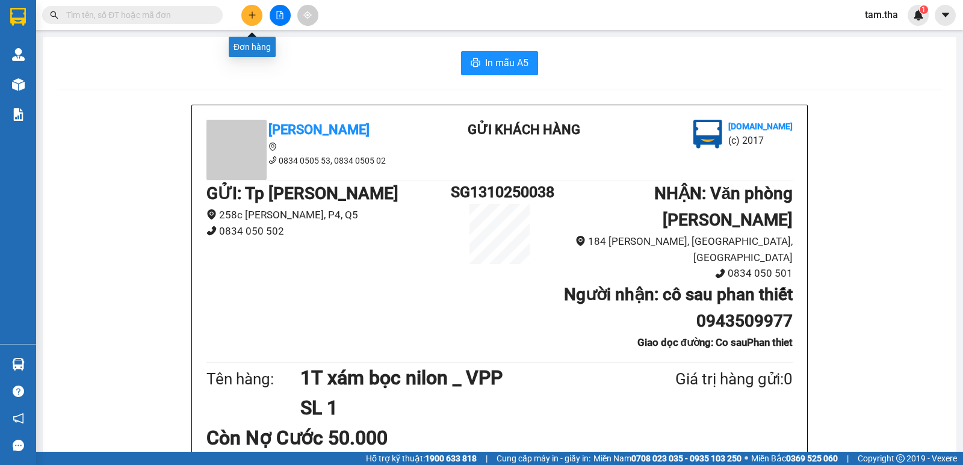
click at [252, 13] on button at bounding box center [251, 15] width 21 height 21
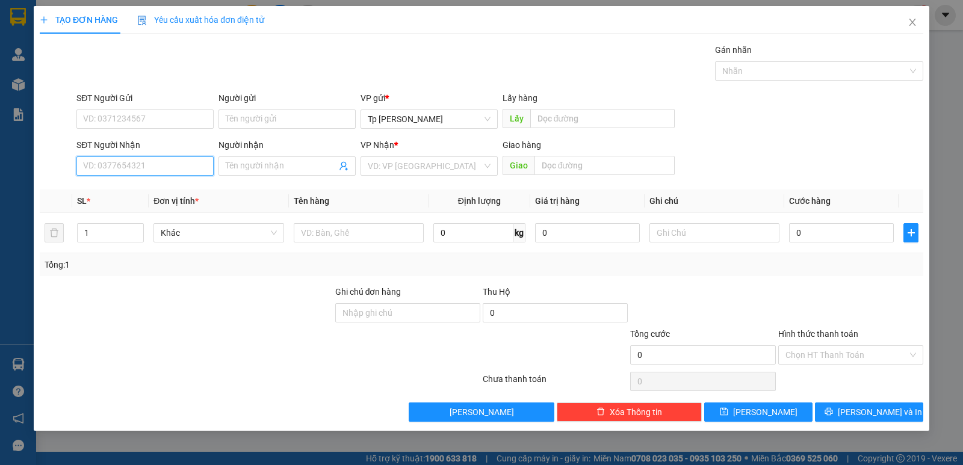
click at [157, 159] on input "SĐT Người Nhận" at bounding box center [144, 166] width 137 height 19
drag, startPoint x: 144, startPoint y: 168, endPoint x: 0, endPoint y: 176, distance: 144.7
click at [0, 176] on div "TẠO ĐƠN HÀNG Yêu cầu xuất hóa đơn điện tử Transit Pickup Surcharge Ids Transit …" at bounding box center [481, 232] width 963 height 465
click at [117, 198] on div "0983831248 - Cô Cải" at bounding box center [144, 190] width 137 height 19
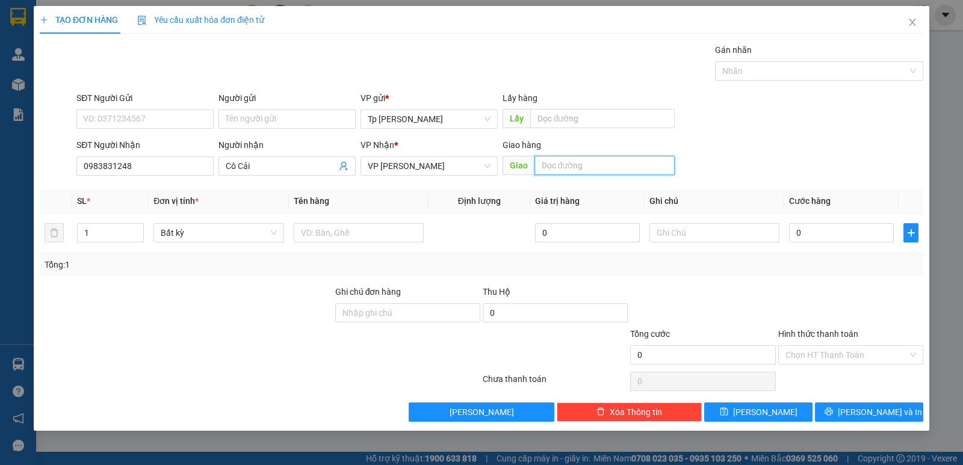
click at [563, 160] on input "text" at bounding box center [605, 165] width 141 height 19
drag, startPoint x: 166, startPoint y: 101, endPoint x: 155, endPoint y: 118, distance: 20.9
click at [160, 111] on div "SĐT Người Gửi VD: 0371234567" at bounding box center [144, 112] width 137 height 42
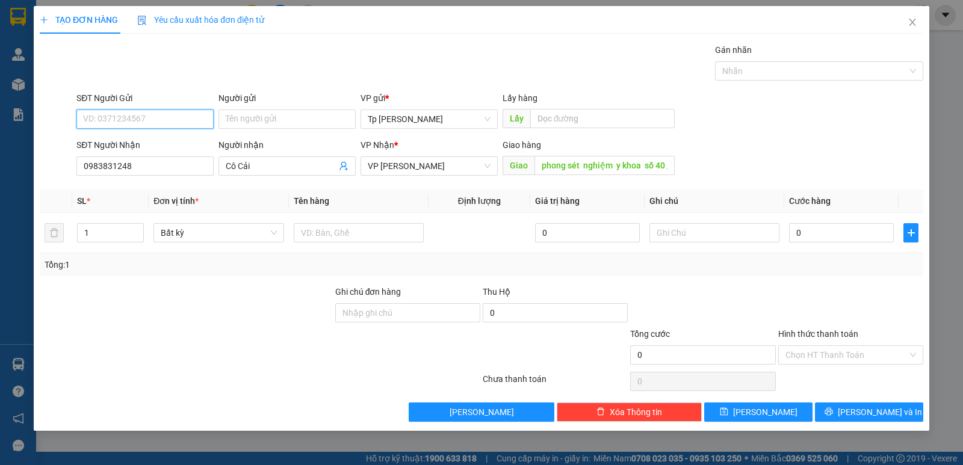
drag, startPoint x: 155, startPoint y: 118, endPoint x: 165, endPoint y: 118, distance: 10.2
click at [155, 119] on input "SĐT Người Gửi" at bounding box center [144, 119] width 137 height 19
drag, startPoint x: 182, startPoint y: 139, endPoint x: 412, endPoint y: 194, distance: 236.4
click at [187, 143] on div "0388092072 - [PERSON_NAME]" at bounding box center [145, 143] width 123 height 13
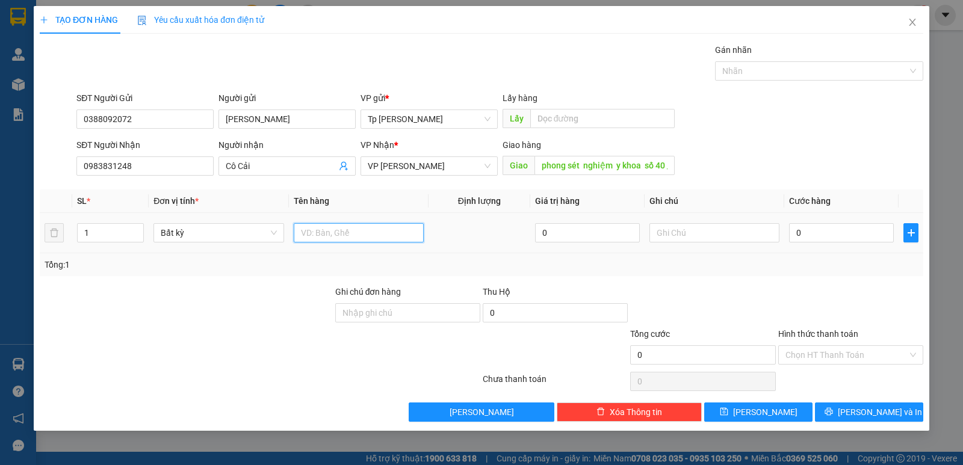
click at [392, 224] on input "text" at bounding box center [359, 232] width 130 height 19
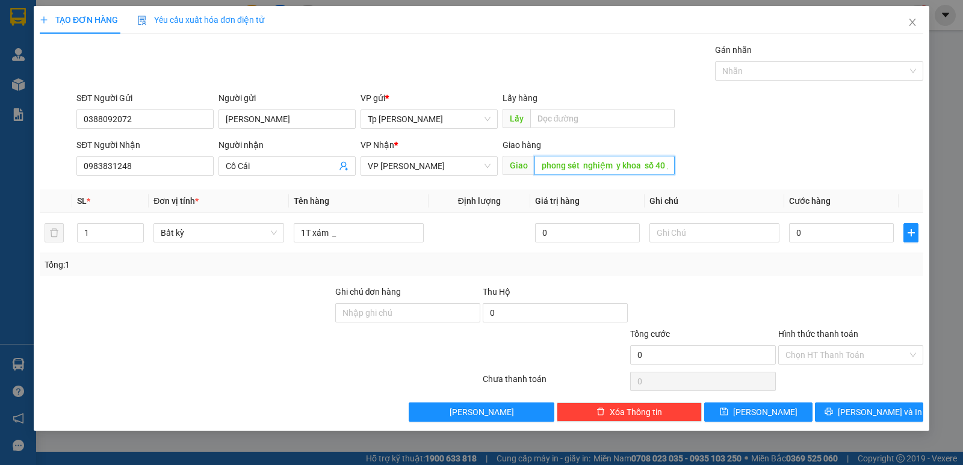
click at [577, 169] on input "phong sét nghiệm y khoa số 40 _ số 40đường 21/8" at bounding box center [605, 165] width 141 height 19
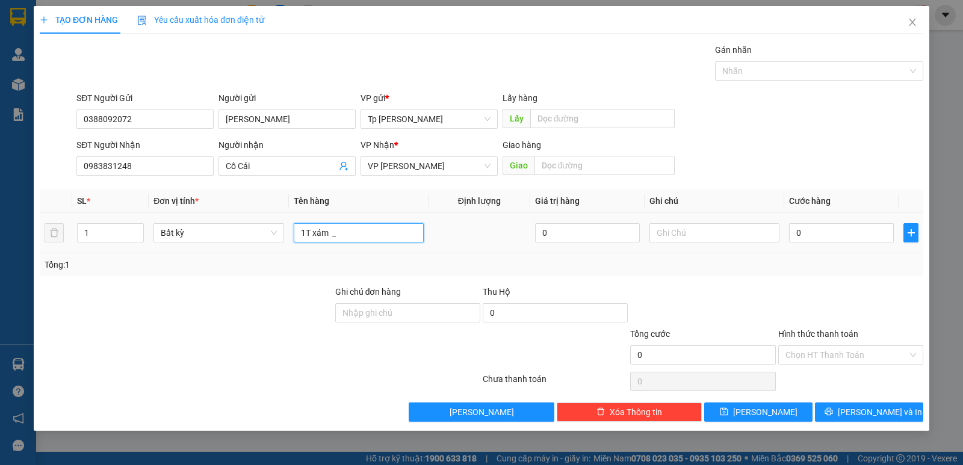
click at [391, 234] on input "1T xám _" at bounding box center [359, 232] width 130 height 19
click at [819, 239] on input "0" at bounding box center [841, 232] width 105 height 19
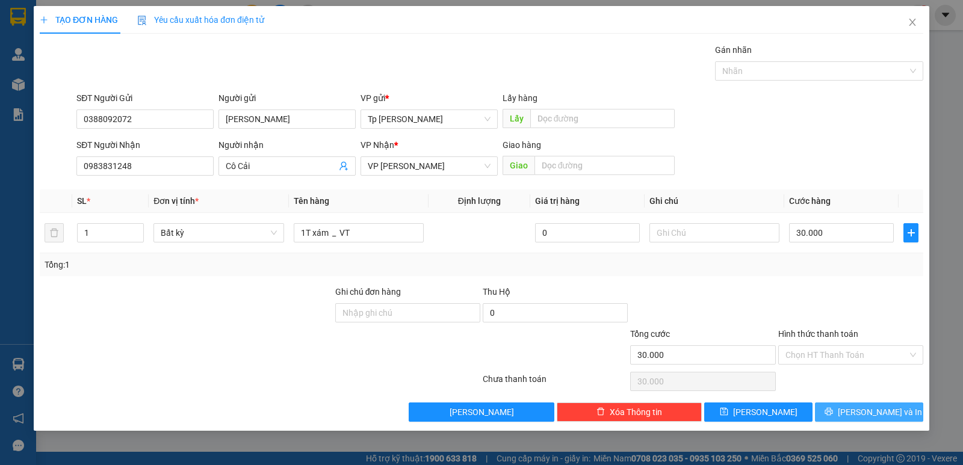
click at [890, 415] on span "[PERSON_NAME] và In" at bounding box center [880, 412] width 84 height 13
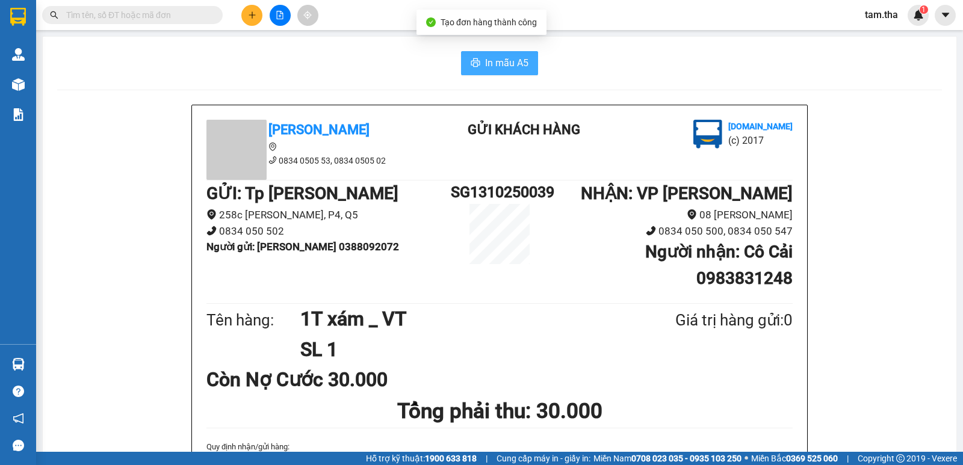
click at [519, 62] on span "In mẫu A5" at bounding box center [506, 62] width 43 height 15
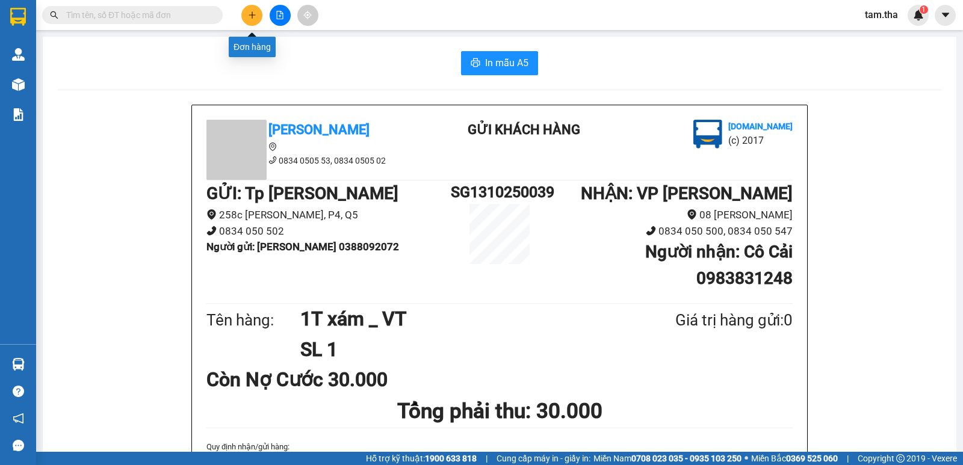
click at [255, 19] on icon "plus" at bounding box center [252, 15] width 8 height 8
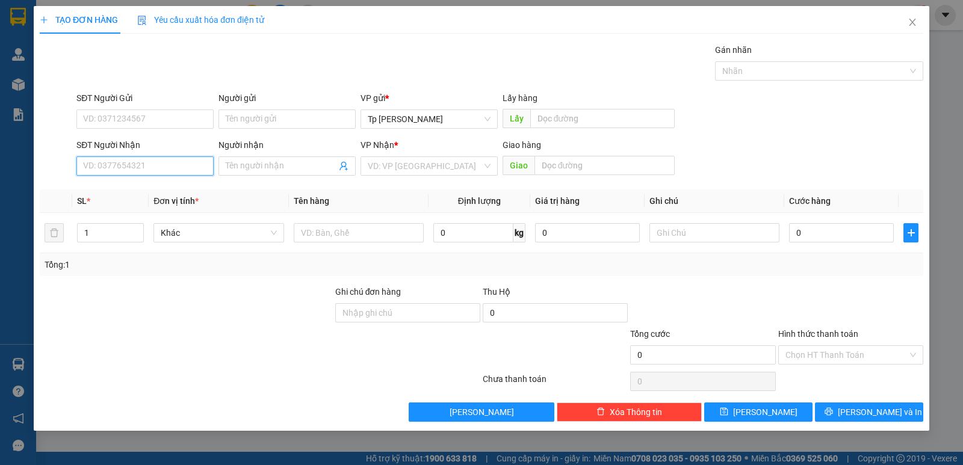
click at [185, 175] on input "SĐT Người Nhận" at bounding box center [144, 166] width 137 height 19
click at [137, 182] on div "0945188818 - An Vy" at bounding box center [144, 190] width 137 height 19
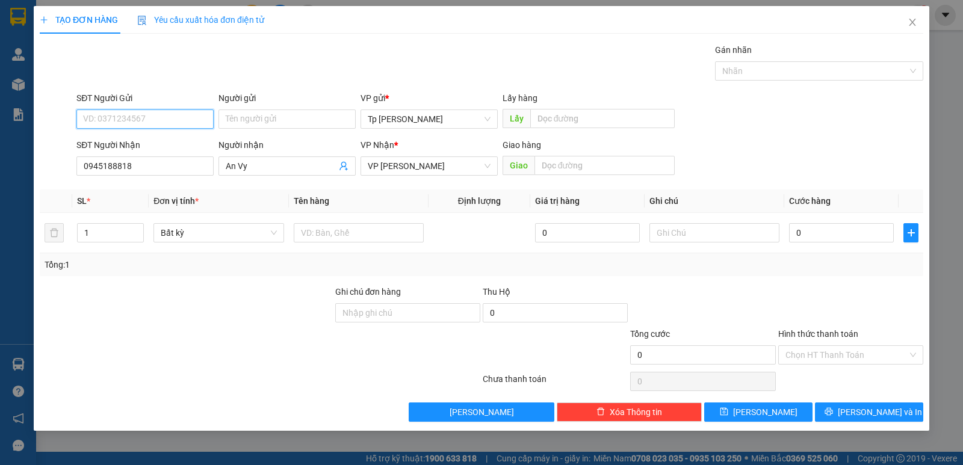
drag, startPoint x: 139, startPoint y: 120, endPoint x: 234, endPoint y: 134, distance: 96.2
click at [140, 119] on input "SĐT Người Gửi" at bounding box center [144, 119] width 137 height 19
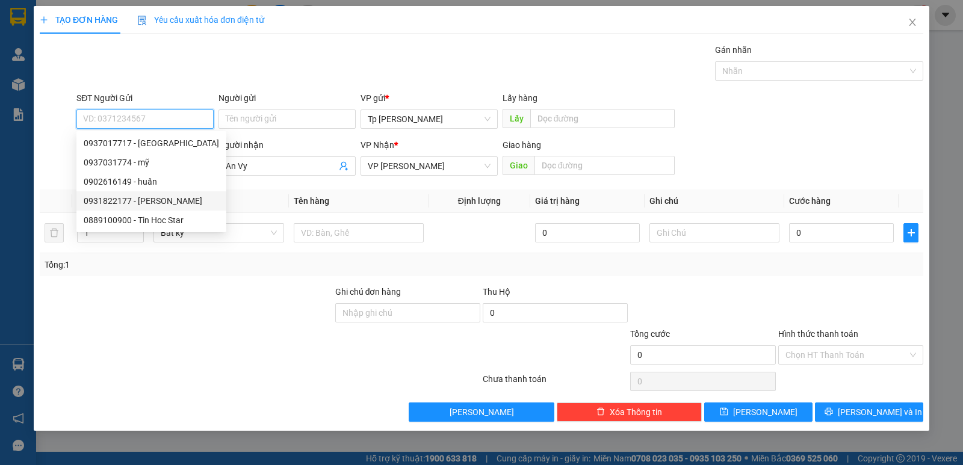
click at [175, 206] on div "0931822177 - [PERSON_NAME]" at bounding box center [151, 200] width 135 height 13
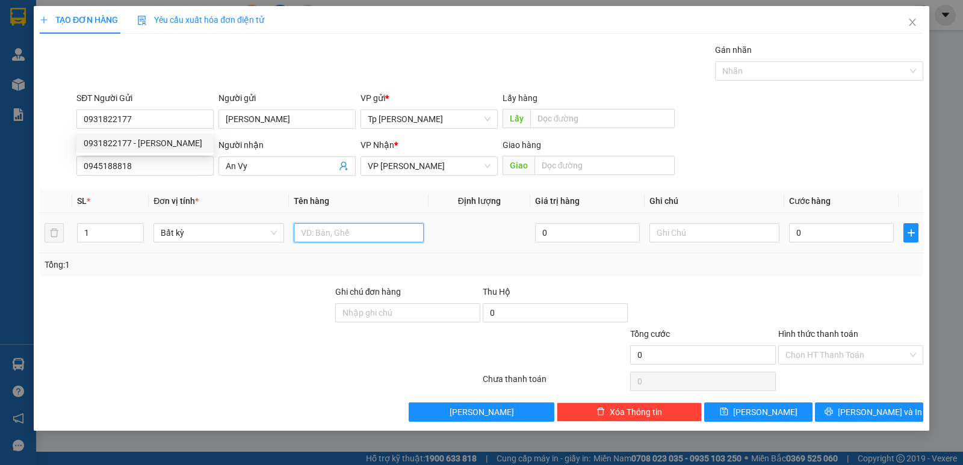
drag, startPoint x: 332, startPoint y: 233, endPoint x: 322, endPoint y: 224, distance: 13.2
click at [322, 224] on input "text" at bounding box center [359, 232] width 130 height 19
drag, startPoint x: 103, startPoint y: 236, endPoint x: 76, endPoint y: 236, distance: 27.1
click at [76, 236] on td "1" at bounding box center [110, 233] width 76 height 40
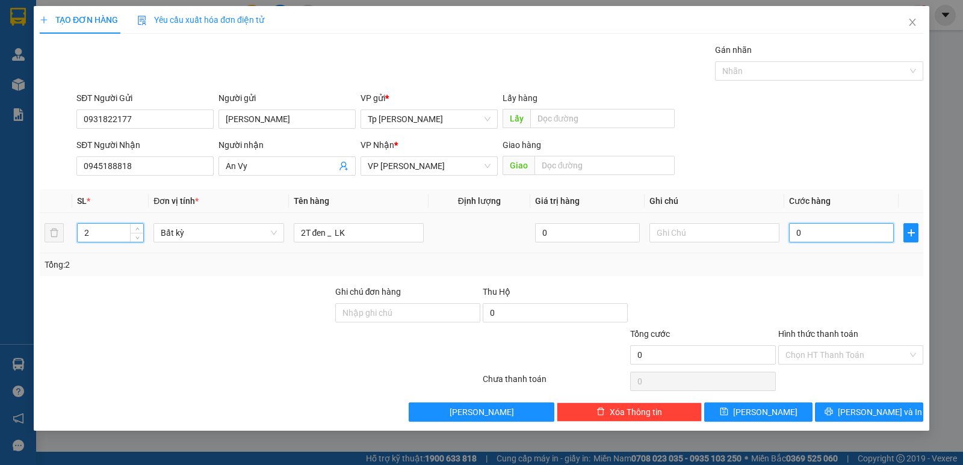
click at [807, 228] on input "0" at bounding box center [841, 232] width 105 height 19
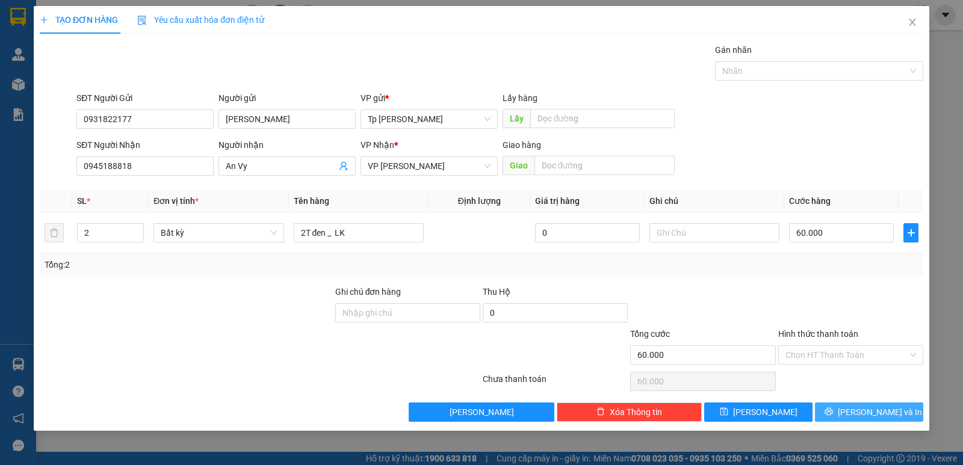
drag, startPoint x: 844, startPoint y: 289, endPoint x: 872, endPoint y: 421, distance: 135.4
click at [854, 300] on div at bounding box center [850, 306] width 147 height 42
click at [873, 423] on div "TẠO ĐƠN HÀNG Yêu cầu xuất hóa đơn điện tử Transit Pickup Surcharge Ids Transit …" at bounding box center [482, 218] width 896 height 425
click at [867, 420] on button "[PERSON_NAME] và In" at bounding box center [869, 412] width 108 height 19
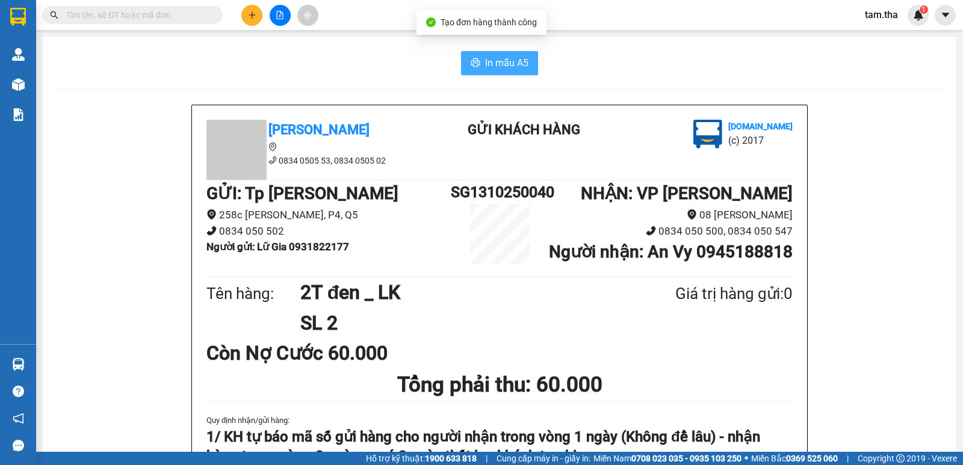
click at [501, 57] on span "In mẫu A5" at bounding box center [506, 62] width 43 height 15
drag, startPoint x: 509, startPoint y: 65, endPoint x: 522, endPoint y: 73, distance: 14.9
click at [512, 68] on span "In mẫu A5" at bounding box center [506, 62] width 43 height 15
click at [250, 23] on button at bounding box center [251, 15] width 21 height 21
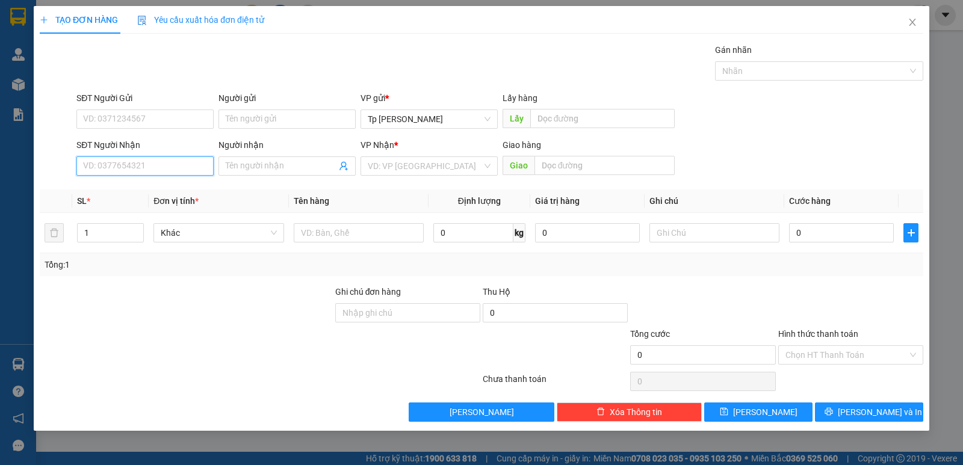
click at [132, 166] on input "SĐT Người Nhận" at bounding box center [144, 166] width 137 height 19
click at [142, 192] on div "0908198698 - [PERSON_NAME]" at bounding box center [145, 190] width 123 height 13
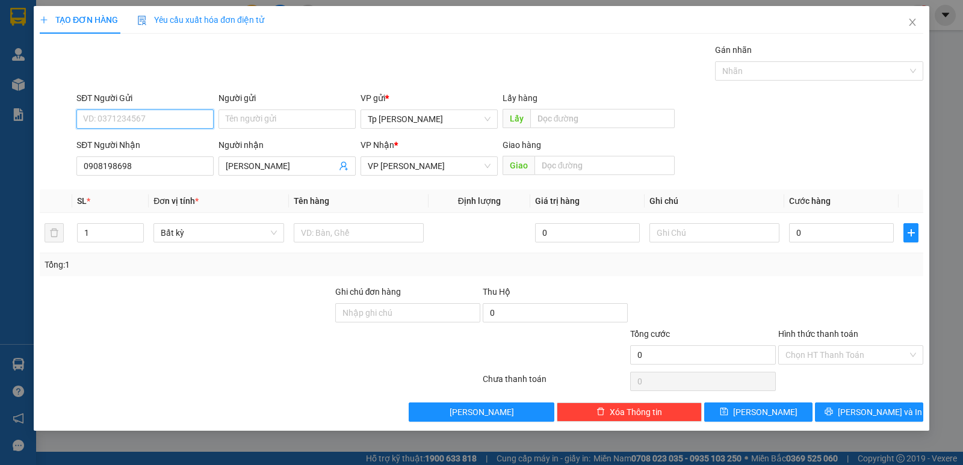
click at [187, 112] on input "SĐT Người Gửi" at bounding box center [144, 119] width 137 height 19
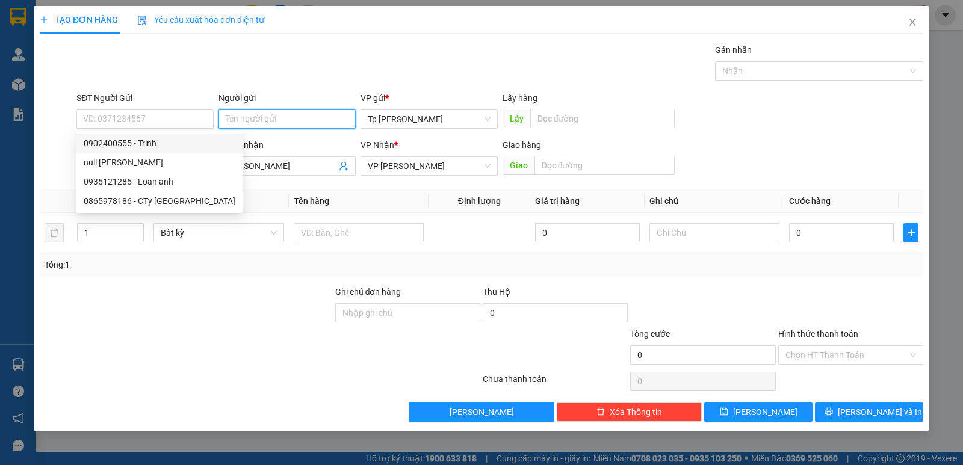
click at [249, 123] on input "Người gửi" at bounding box center [287, 119] width 137 height 19
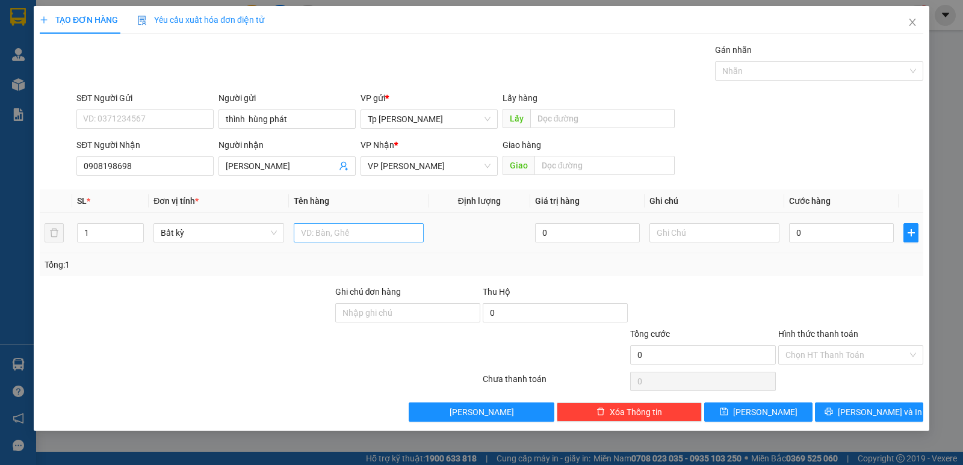
drag, startPoint x: 362, startPoint y: 246, endPoint x: 359, endPoint y: 240, distance: 7.0
click at [359, 245] on td at bounding box center [359, 233] width 140 height 40
click at [359, 235] on input "text" at bounding box center [359, 232] width 130 height 19
click at [794, 236] on input "0" at bounding box center [841, 232] width 105 height 19
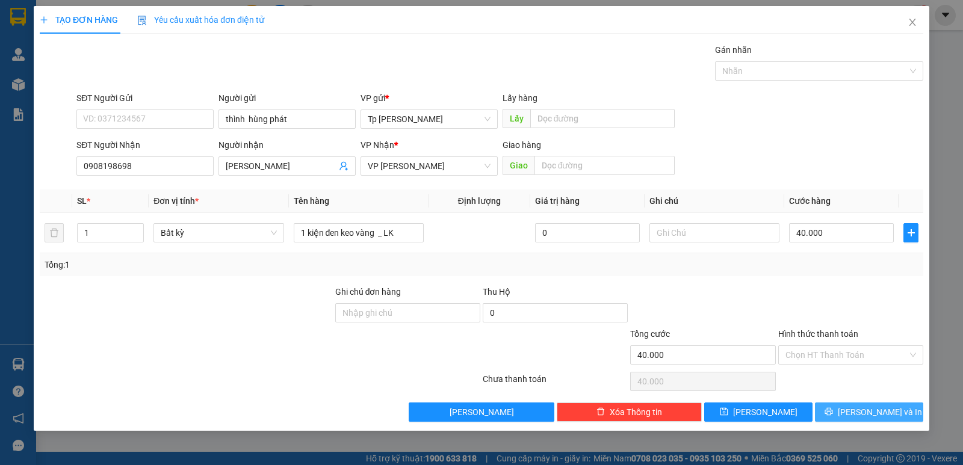
click at [833, 416] on icon "printer" at bounding box center [829, 412] width 8 height 8
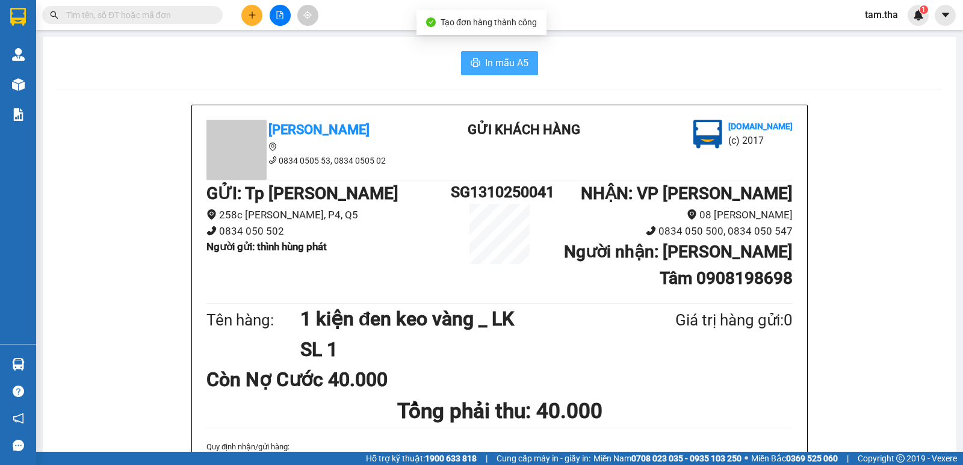
click at [468, 51] on button "In mẫu A5" at bounding box center [499, 63] width 77 height 24
click at [245, 18] on button at bounding box center [251, 15] width 21 height 21
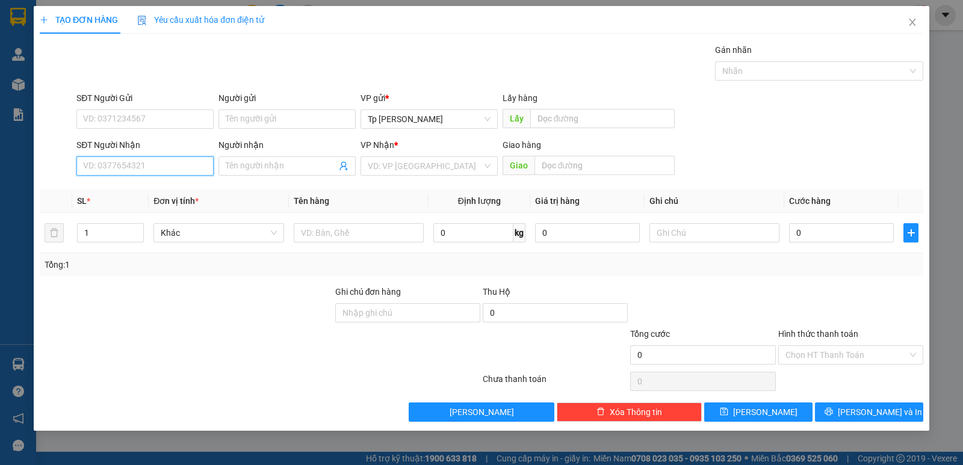
click at [191, 161] on input "SĐT Người Nhận" at bounding box center [144, 166] width 137 height 19
click at [162, 190] on div "0933638979 - Long(Binh ).dat viet" at bounding box center [148, 190] width 128 height 13
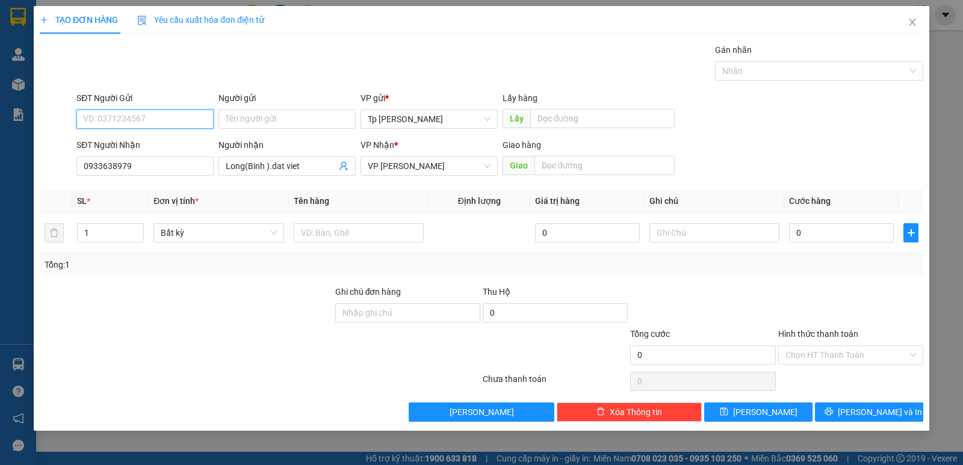
click at [152, 125] on input "SĐT Người Gửi" at bounding box center [144, 119] width 137 height 19
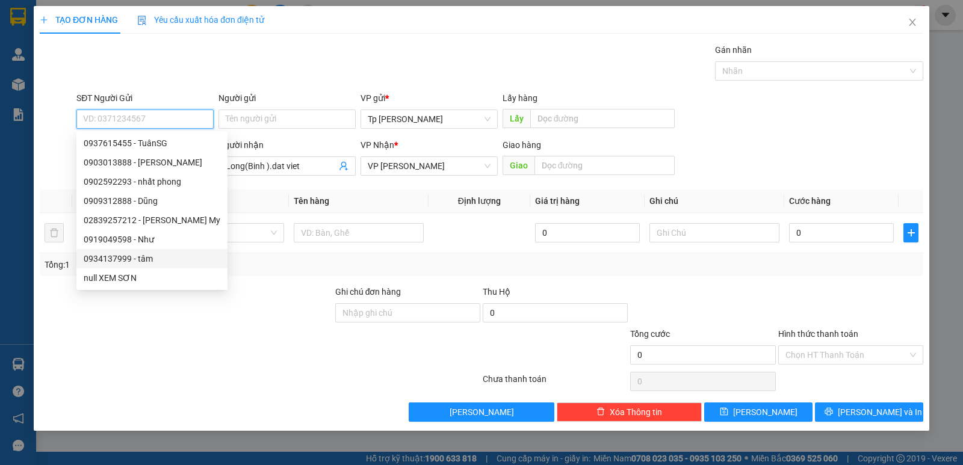
click at [149, 259] on div "0934137999 - tâm" at bounding box center [152, 258] width 137 height 13
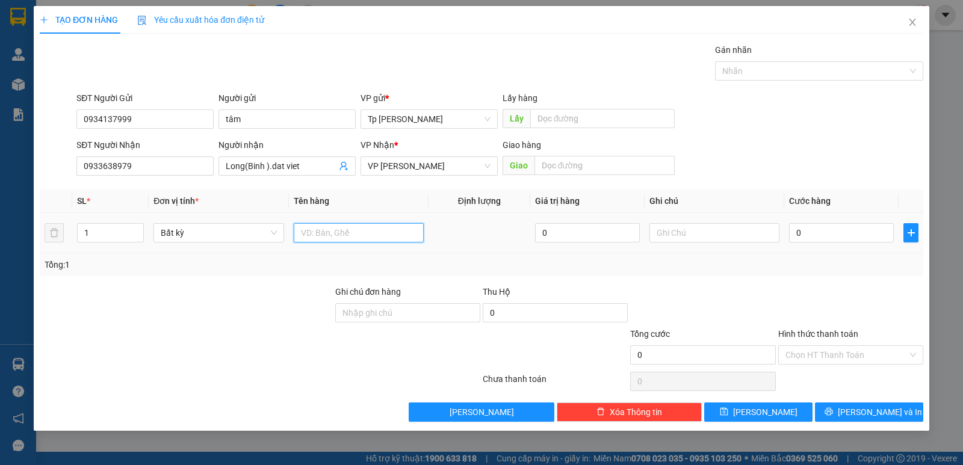
click at [368, 233] on input "text" at bounding box center [359, 232] width 130 height 19
click at [795, 228] on input "0" at bounding box center [841, 232] width 105 height 19
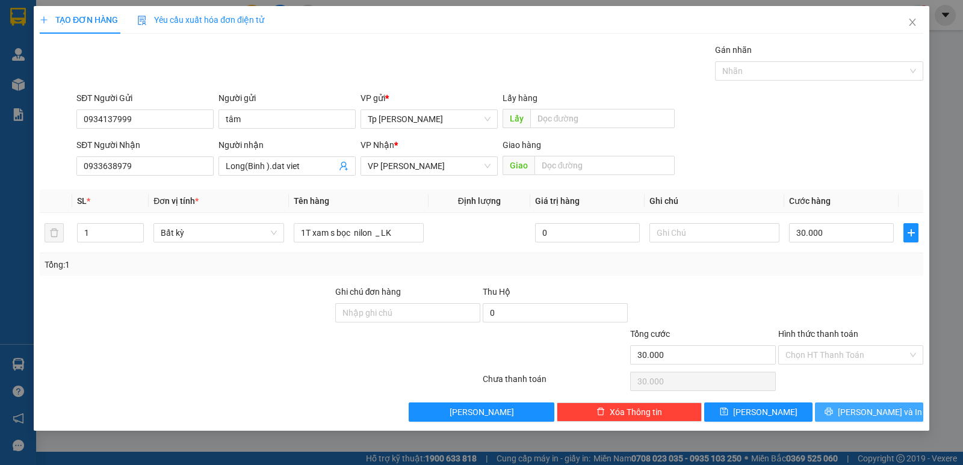
click at [852, 419] on button "[PERSON_NAME] và In" at bounding box center [869, 412] width 108 height 19
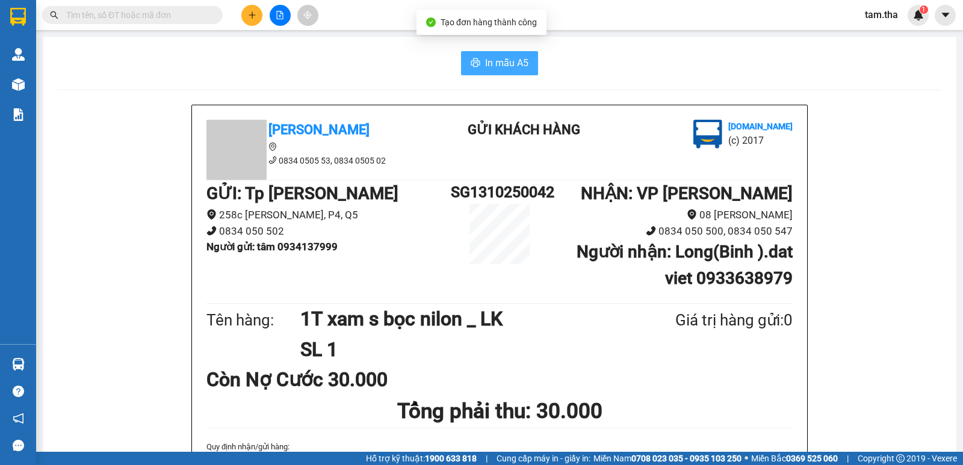
click at [469, 73] on button "In mẫu A5" at bounding box center [499, 63] width 77 height 24
click at [255, 15] on icon "plus" at bounding box center [252, 14] width 7 height 1
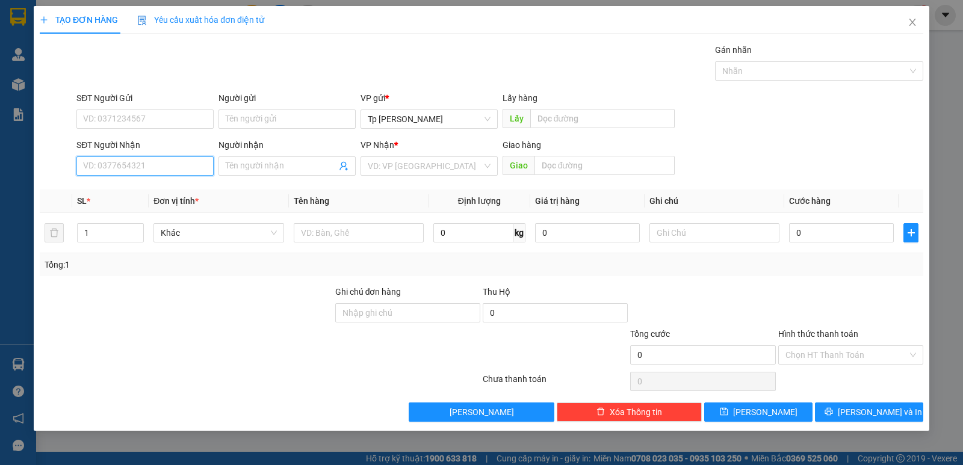
click at [162, 169] on input "SĐT Người Nhận" at bounding box center [144, 166] width 137 height 19
drag, startPoint x: 164, startPoint y: 187, endPoint x: 172, endPoint y: 179, distance: 11.5
click at [164, 185] on div "0375585257 - Thảo BV sài gòn" at bounding box center [145, 190] width 123 height 13
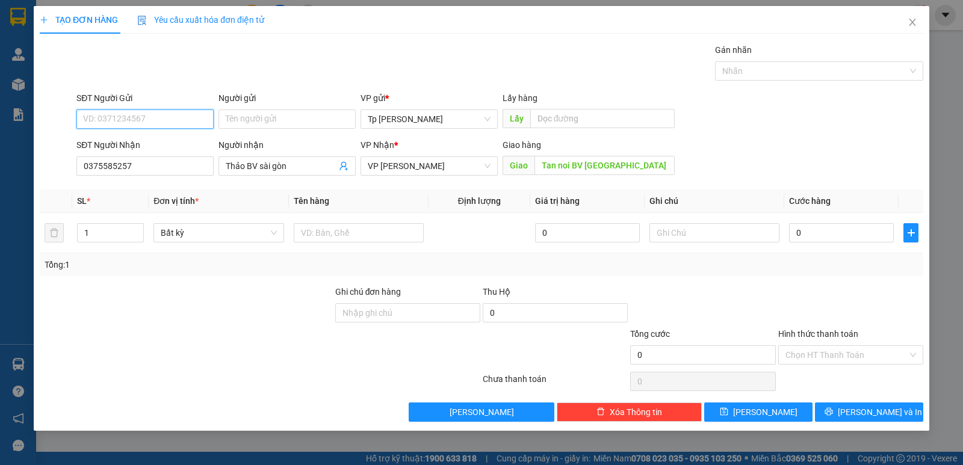
click at [161, 122] on input "SĐT Người Gửi" at bounding box center [144, 119] width 137 height 19
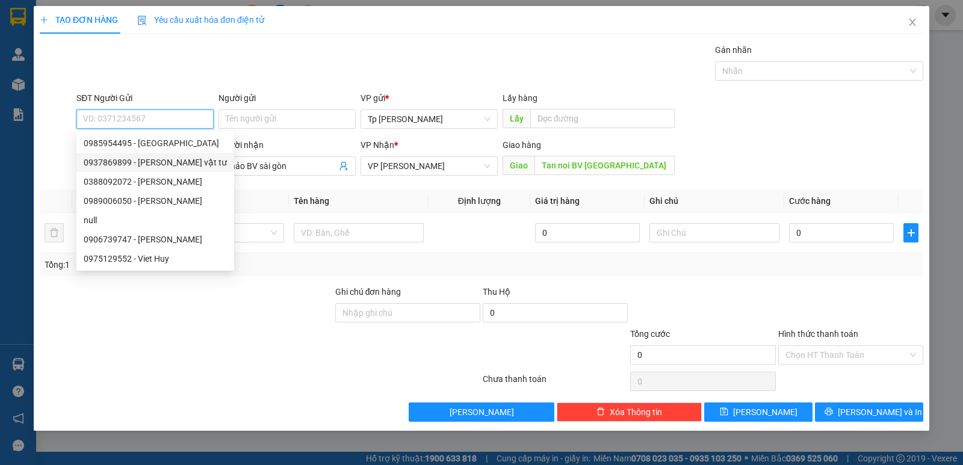
click at [177, 164] on div "0937869899 - [PERSON_NAME] vật tư" at bounding box center [155, 162] width 143 height 13
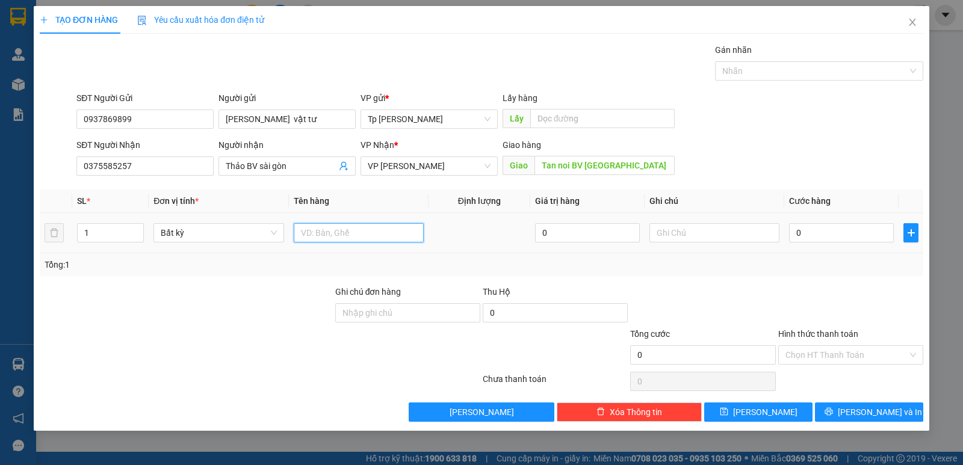
drag, startPoint x: 326, startPoint y: 232, endPoint x: 297, endPoint y: 231, distance: 28.3
click at [314, 235] on input "text" at bounding box center [359, 232] width 130 height 19
click at [867, 234] on input "0" at bounding box center [841, 232] width 105 height 19
drag, startPoint x: 876, startPoint y: 350, endPoint x: 867, endPoint y: 362, distance: 15.0
click at [875, 350] on input "Hình thức thanh toán" at bounding box center [847, 355] width 122 height 18
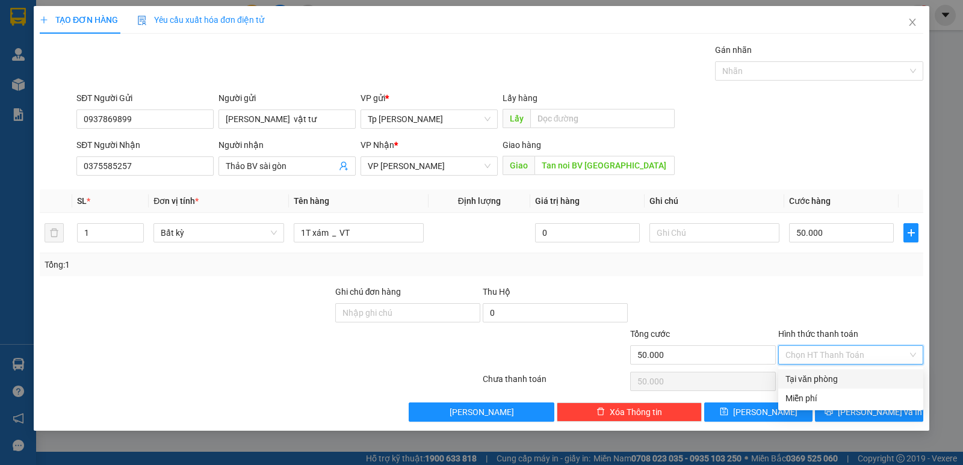
drag, startPoint x: 855, startPoint y: 375, endPoint x: 856, endPoint y: 386, distance: 11.5
click at [856, 378] on div "Tại văn phòng" at bounding box center [851, 379] width 131 height 13
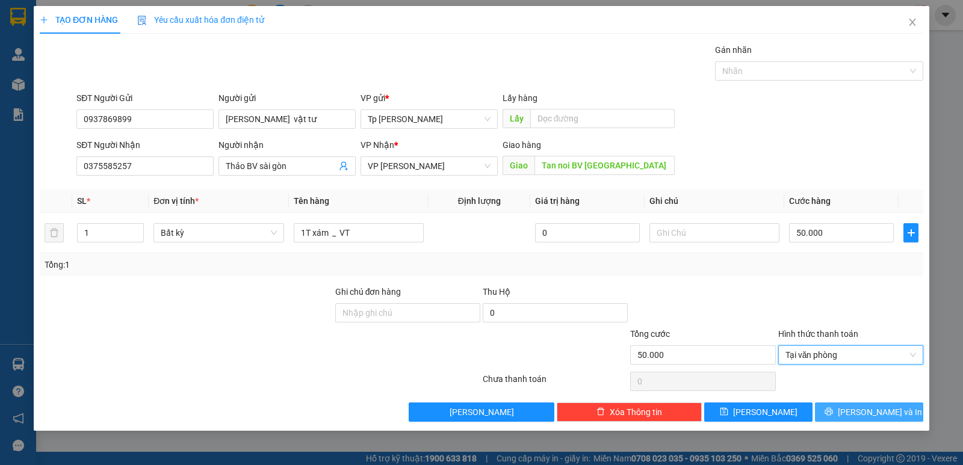
click at [868, 410] on span "[PERSON_NAME] và In" at bounding box center [880, 412] width 84 height 13
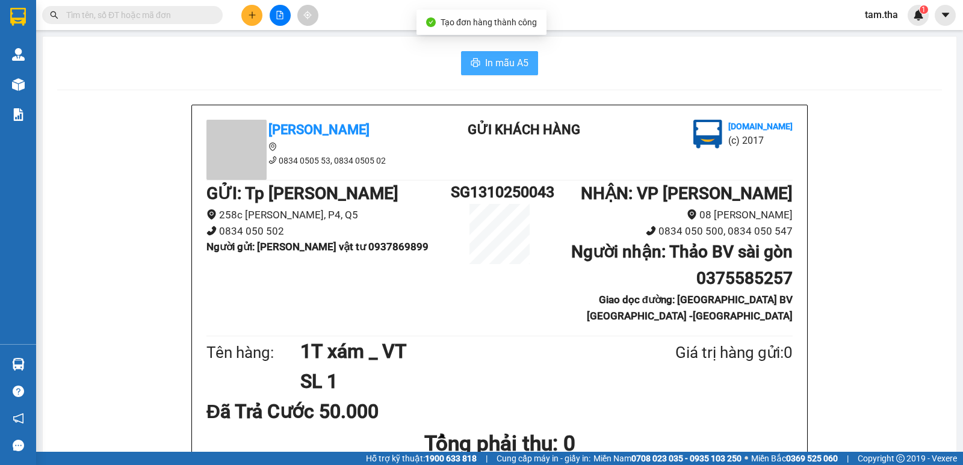
click at [510, 66] on span "In mẫu A5" at bounding box center [506, 62] width 43 height 15
click at [258, 22] on button at bounding box center [251, 15] width 21 height 21
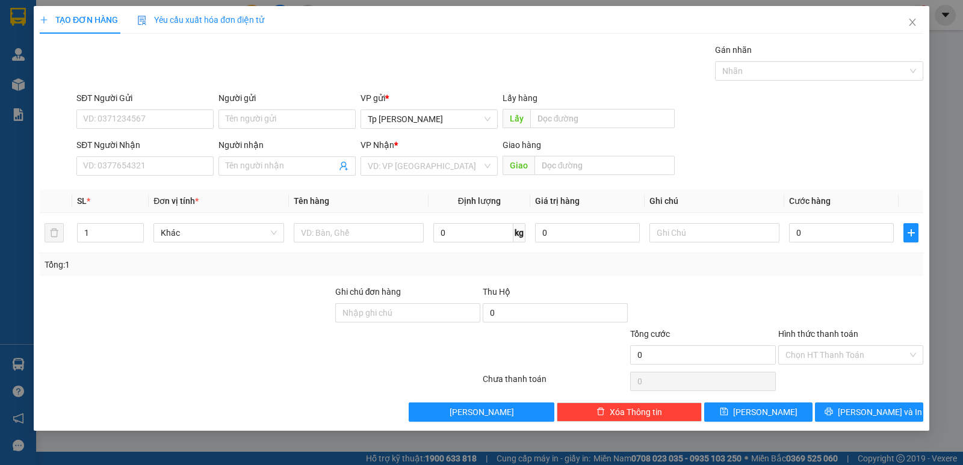
click at [256, 22] on span "Yêu cầu xuất hóa đơn điện tử" at bounding box center [200, 20] width 127 height 10
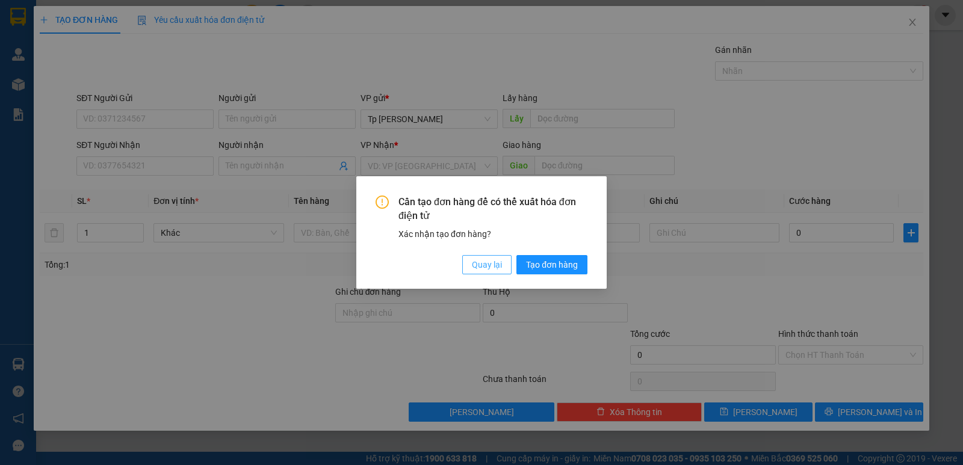
click at [470, 268] on button "Quay lại" at bounding box center [486, 264] width 49 height 19
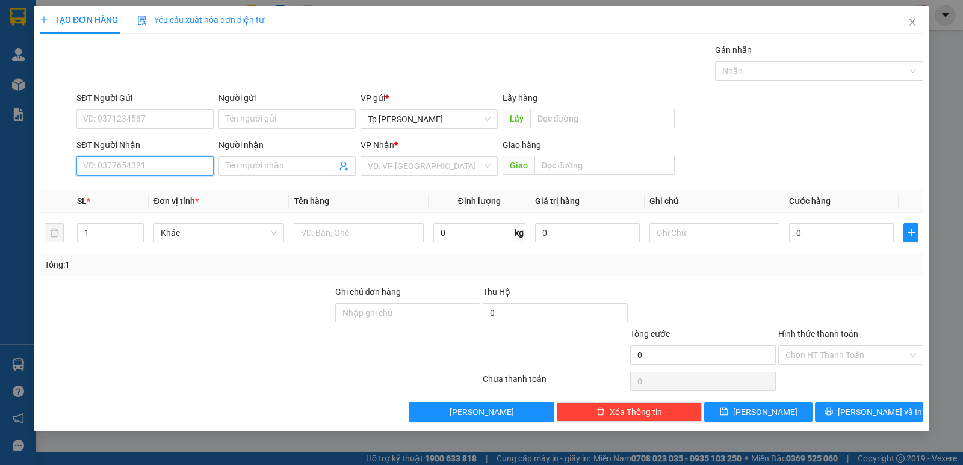
click at [187, 167] on input "SĐT Người Nhận" at bounding box center [144, 166] width 137 height 19
drag, startPoint x: 120, startPoint y: 192, endPoint x: 138, endPoint y: 150, distance: 46.1
click at [121, 191] on div "0903453136 - tuấn" at bounding box center [145, 190] width 123 height 13
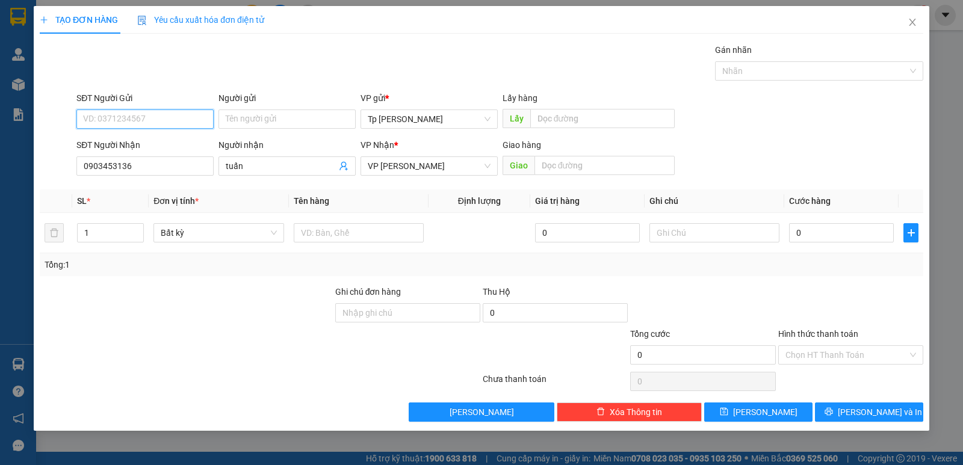
drag, startPoint x: 147, startPoint y: 128, endPoint x: 152, endPoint y: 123, distance: 6.4
click at [149, 125] on input "SĐT Người Gửi" at bounding box center [144, 119] width 137 height 19
drag, startPoint x: 144, startPoint y: 160, endPoint x: 465, endPoint y: 225, distance: 328.1
click at [144, 163] on div "09023686479 - bình" at bounding box center [145, 162] width 123 height 13
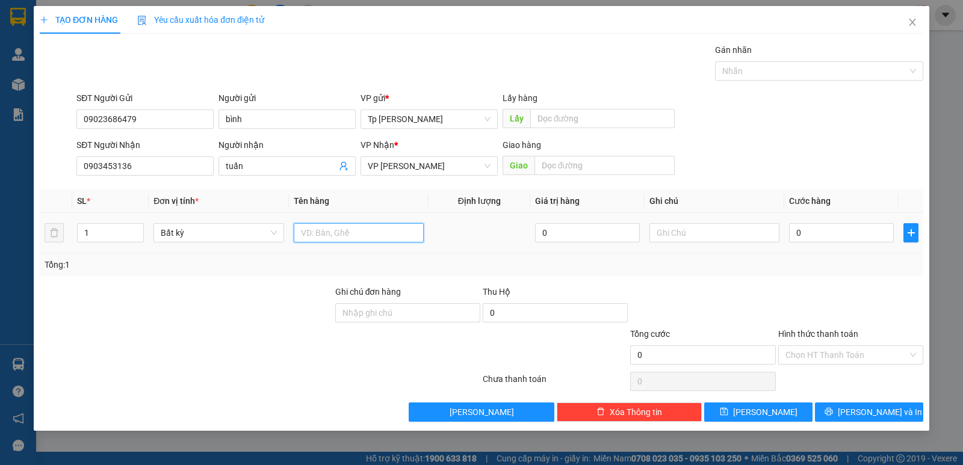
drag, startPoint x: 422, startPoint y: 233, endPoint x: 415, endPoint y: 231, distance: 7.4
click at [415, 232] on input "text" at bounding box center [359, 232] width 130 height 19
click at [796, 240] on input "0" at bounding box center [841, 232] width 105 height 19
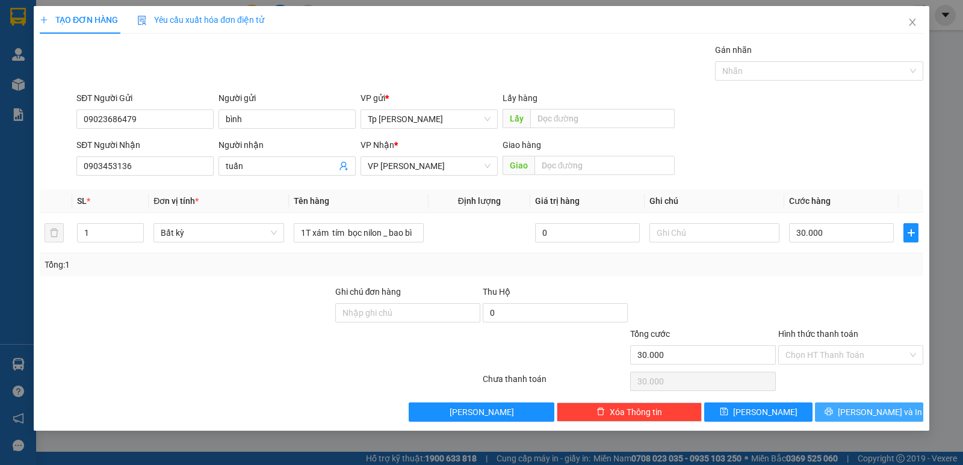
click at [857, 408] on button "[PERSON_NAME] và In" at bounding box center [869, 412] width 108 height 19
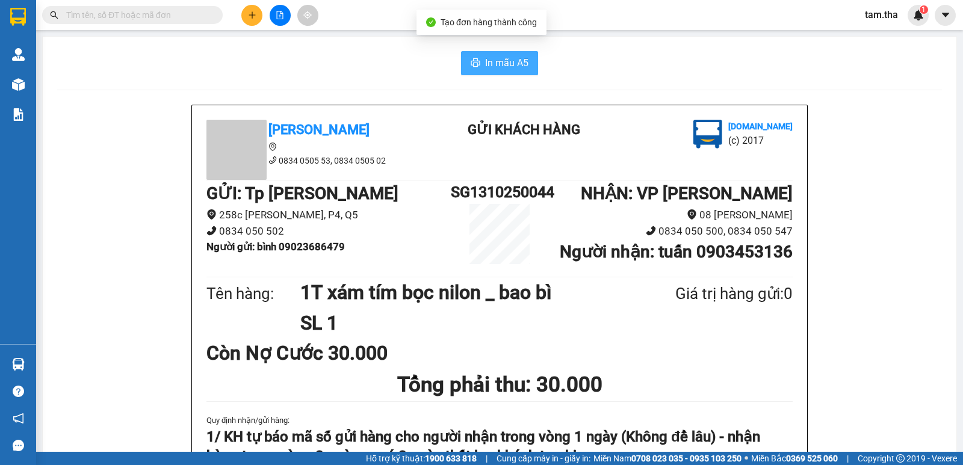
click at [506, 70] on span "In mẫu A5" at bounding box center [506, 62] width 43 height 15
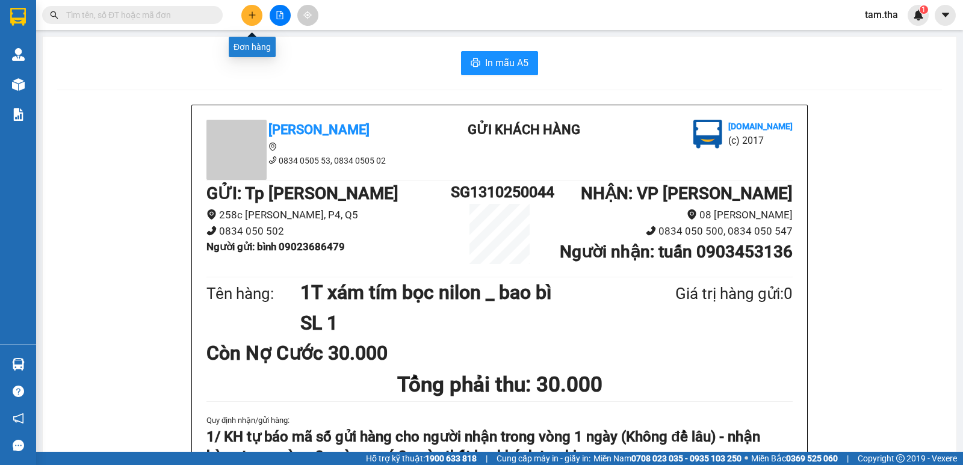
click at [250, 24] on button at bounding box center [251, 15] width 21 height 21
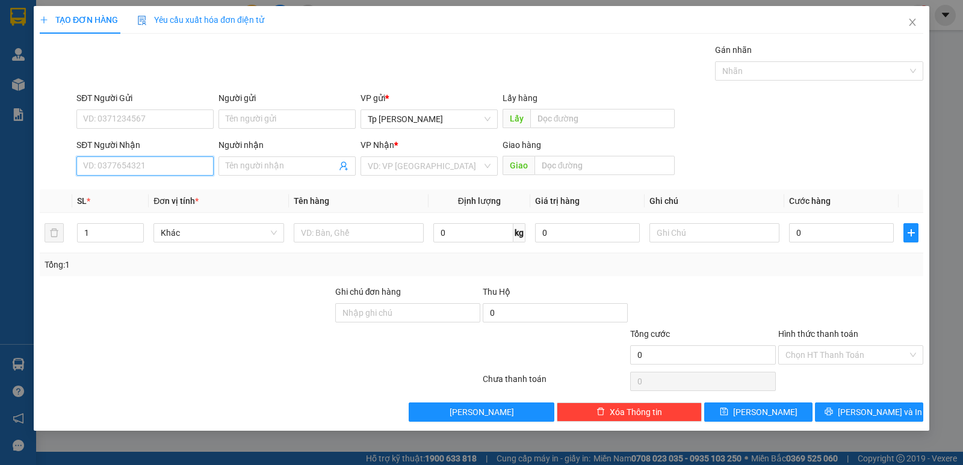
click at [164, 163] on input "SĐT Người Nhận" at bounding box center [144, 166] width 137 height 19
click at [178, 188] on div "0375585257 - Thảo BV sài gòn" at bounding box center [145, 190] width 123 height 13
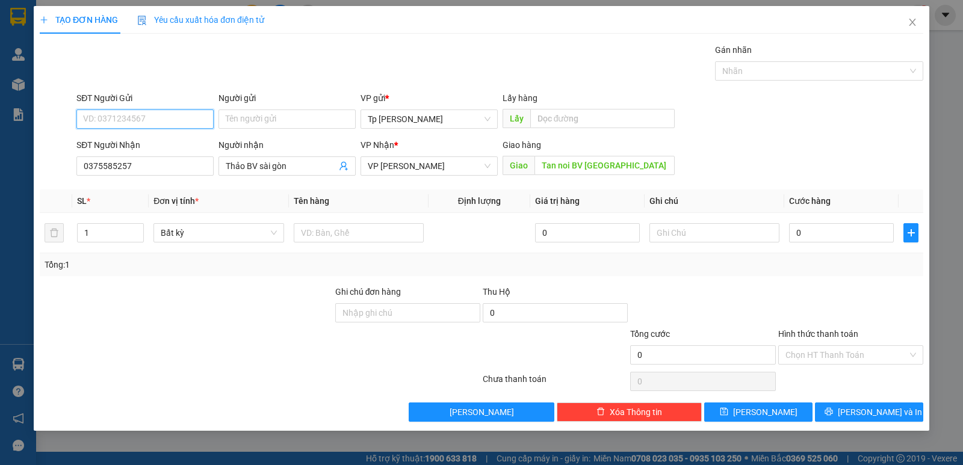
drag, startPoint x: 179, startPoint y: 119, endPoint x: 194, endPoint y: 117, distance: 15.2
click at [181, 119] on input "SĐT Người Gửi" at bounding box center [144, 119] width 137 height 19
click at [164, 147] on div "0906739747 - [PERSON_NAME]" at bounding box center [145, 143] width 123 height 13
drag, startPoint x: 353, startPoint y: 250, endPoint x: 346, endPoint y: 245, distance: 9.0
click at [350, 250] on td at bounding box center [359, 233] width 140 height 40
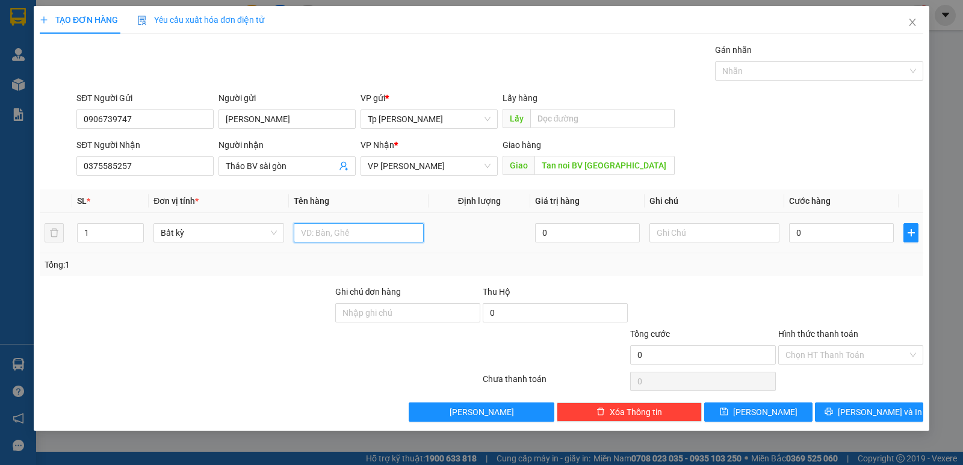
click at [359, 230] on input "text" at bounding box center [359, 232] width 130 height 19
click at [796, 233] on input "0" at bounding box center [841, 232] width 105 height 19
drag, startPoint x: 858, startPoint y: 286, endPoint x: 817, endPoint y: 385, distance: 107.1
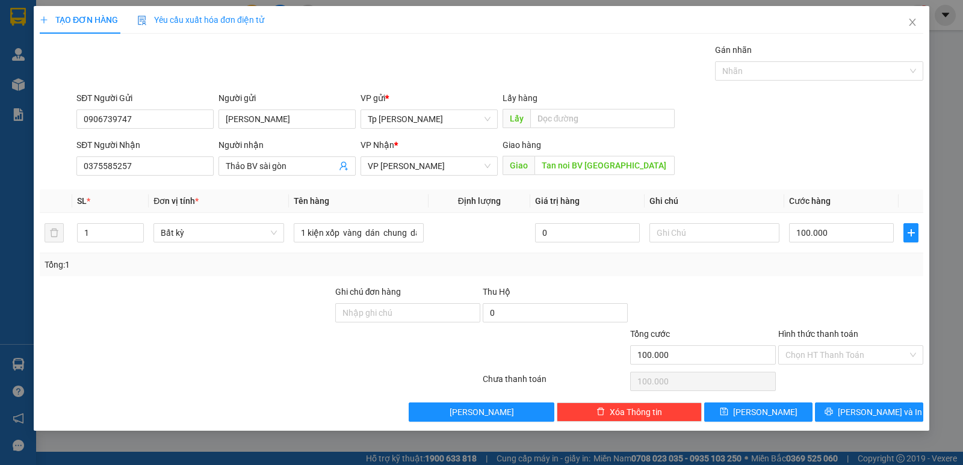
click at [859, 289] on div at bounding box center [850, 306] width 147 height 42
click at [823, 363] on div "Chọn HT Thanh Toán" at bounding box center [850, 355] width 145 height 19
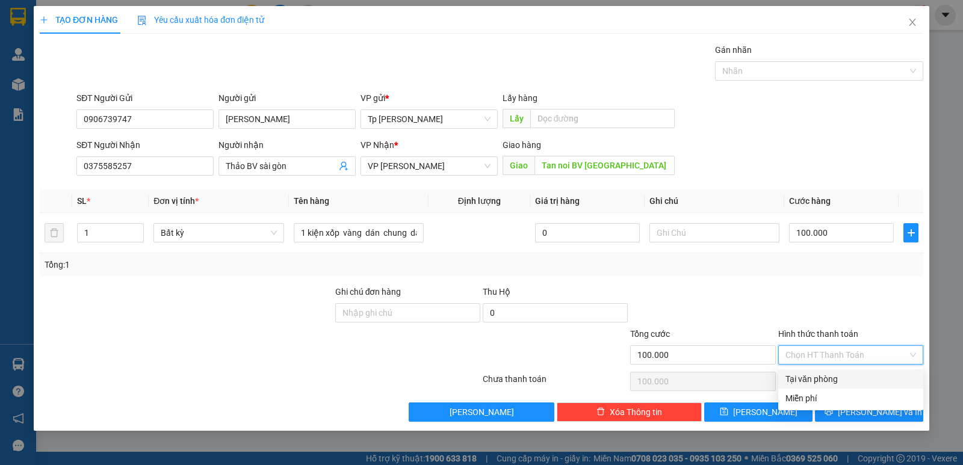
click at [831, 376] on div "Tại văn phòng" at bounding box center [851, 379] width 131 height 13
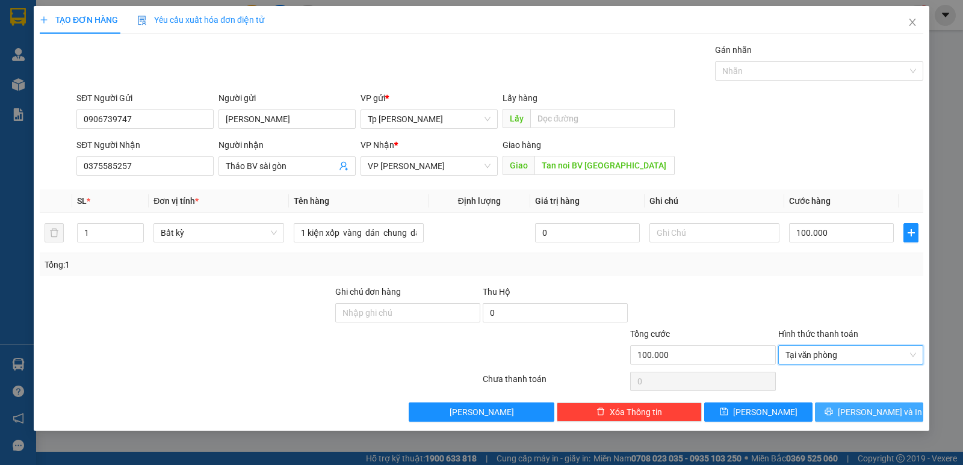
drag, startPoint x: 844, startPoint y: 398, endPoint x: 854, endPoint y: 404, distance: 12.2
click at [848, 399] on div "Transit Pickup Surcharge Ids Transit Deliver Surcharge Ids Transit Deliver Surc…" at bounding box center [482, 232] width 884 height 379
click at [858, 409] on button "[PERSON_NAME] và In" at bounding box center [869, 412] width 108 height 19
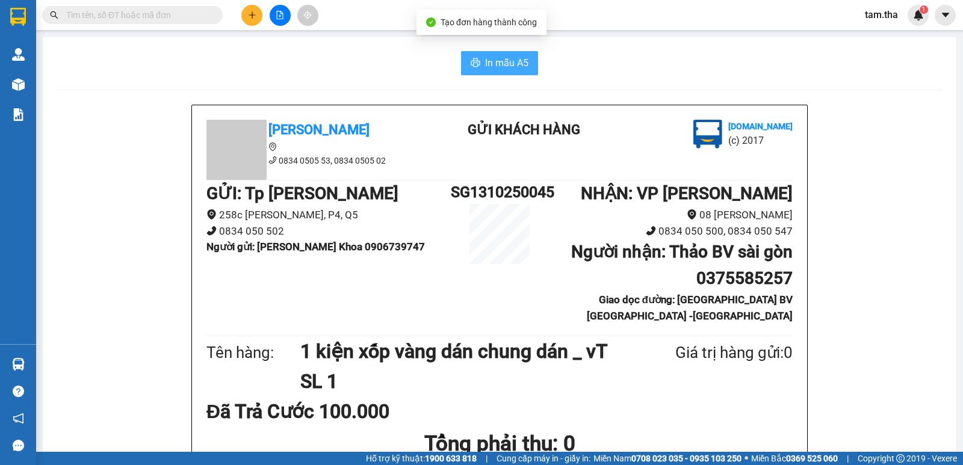
click at [495, 52] on button "In mẫu A5" at bounding box center [499, 63] width 77 height 24
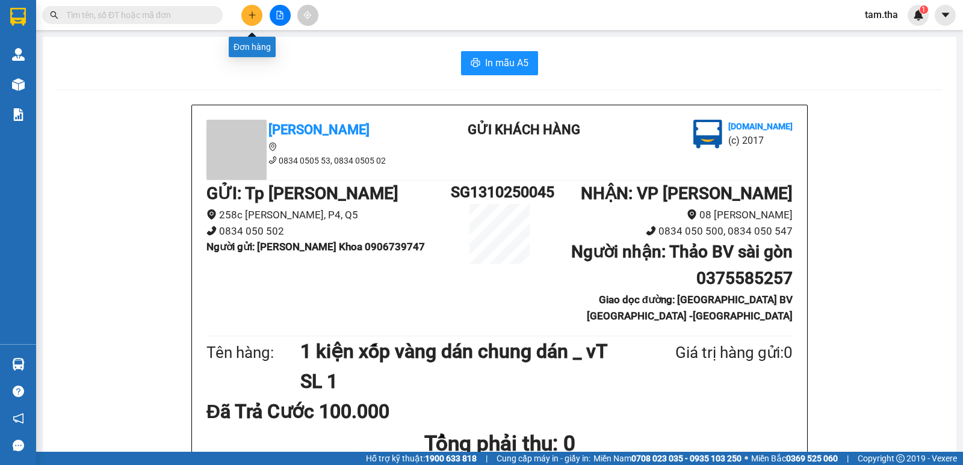
click at [249, 18] on icon "plus" at bounding box center [252, 15] width 8 height 8
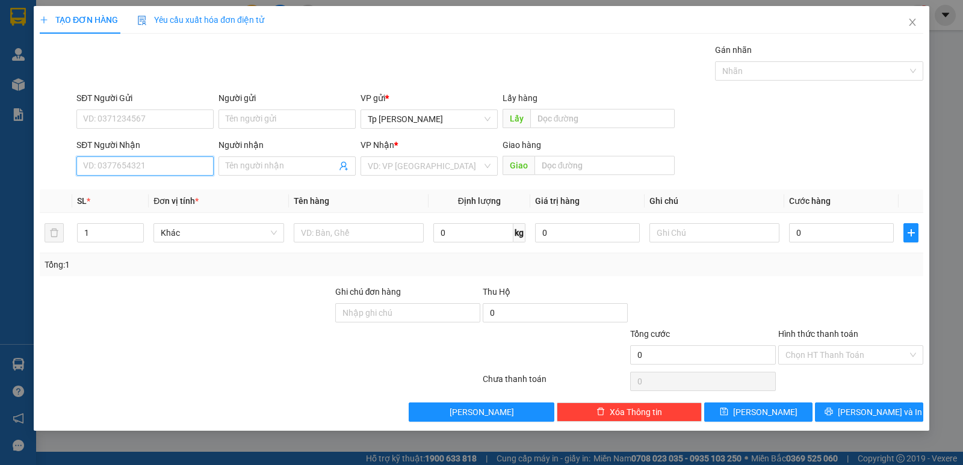
click at [159, 171] on input "SĐT Người Nhận" at bounding box center [144, 166] width 137 height 19
click at [177, 188] on div "0375585257 - Thảo BV sài gòn" at bounding box center [145, 190] width 123 height 13
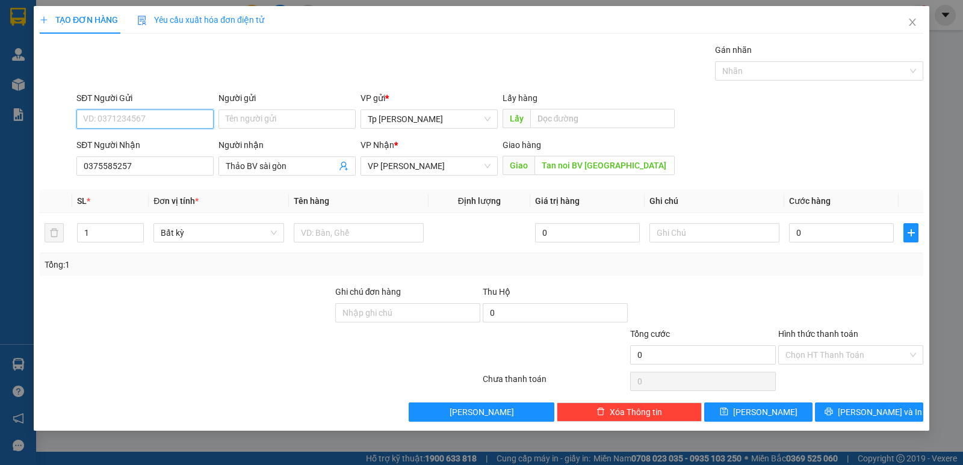
click at [178, 120] on input "SĐT Người Gửi" at bounding box center [144, 119] width 137 height 19
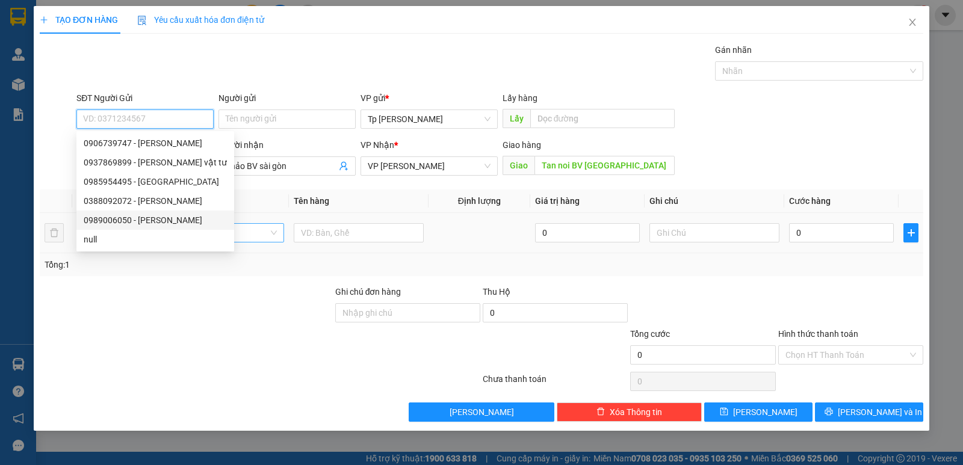
click at [162, 225] on div "0989006050 - [PERSON_NAME]" at bounding box center [155, 220] width 143 height 13
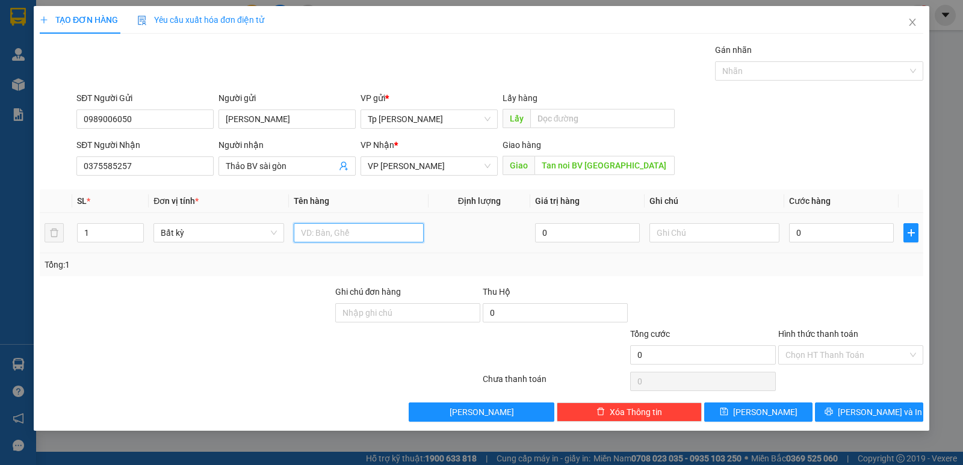
click at [332, 235] on input "text" at bounding box center [359, 232] width 130 height 19
click at [863, 243] on div "0" at bounding box center [841, 233] width 105 height 24
click at [867, 241] on input "0" at bounding box center [841, 232] width 105 height 19
click at [819, 350] on input "Hình thức thanh toán" at bounding box center [847, 355] width 122 height 18
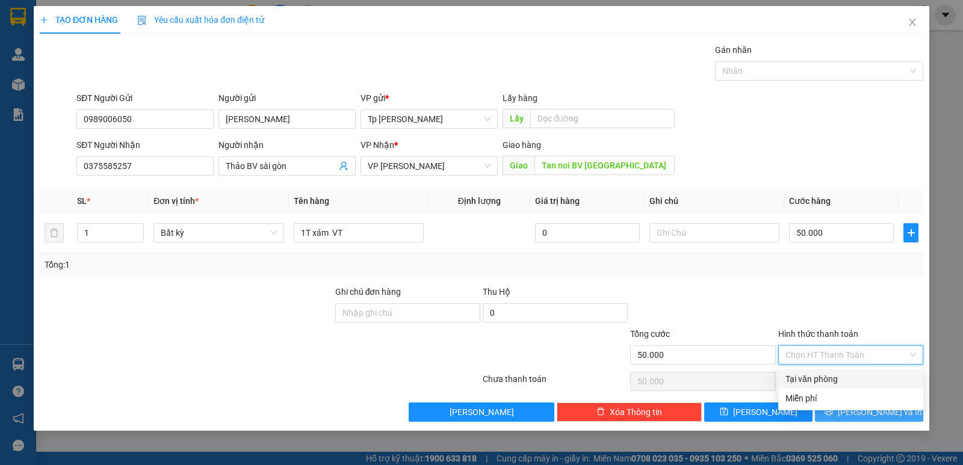
drag, startPoint x: 831, startPoint y: 376, endPoint x: 842, endPoint y: 414, distance: 39.3
click at [831, 379] on div "Tại văn phòng" at bounding box center [851, 379] width 131 height 13
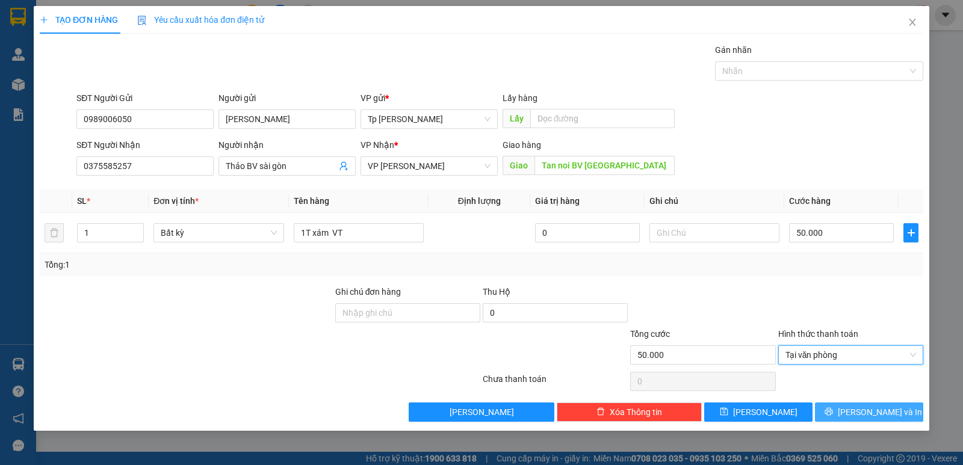
click at [849, 419] on button "[PERSON_NAME] và In" at bounding box center [869, 412] width 108 height 19
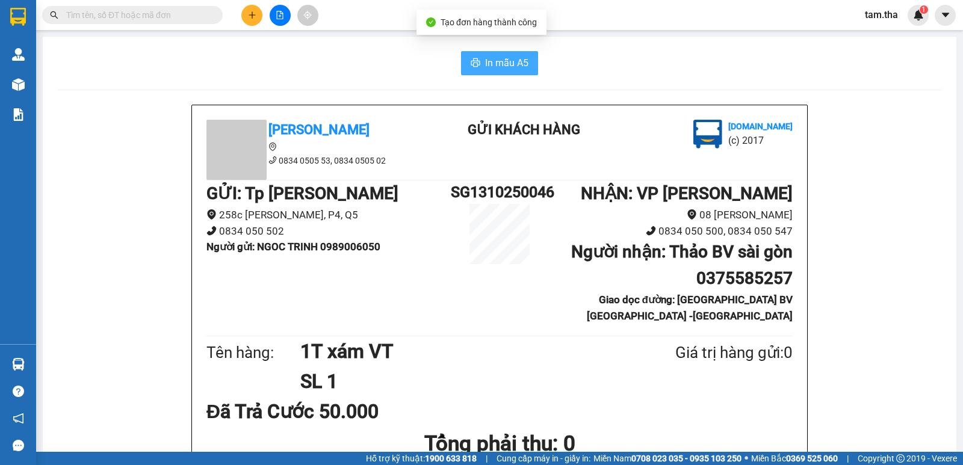
click at [507, 66] on span "In mẫu A5" at bounding box center [506, 62] width 43 height 15
click at [249, 19] on icon "plus" at bounding box center [252, 15] width 8 height 8
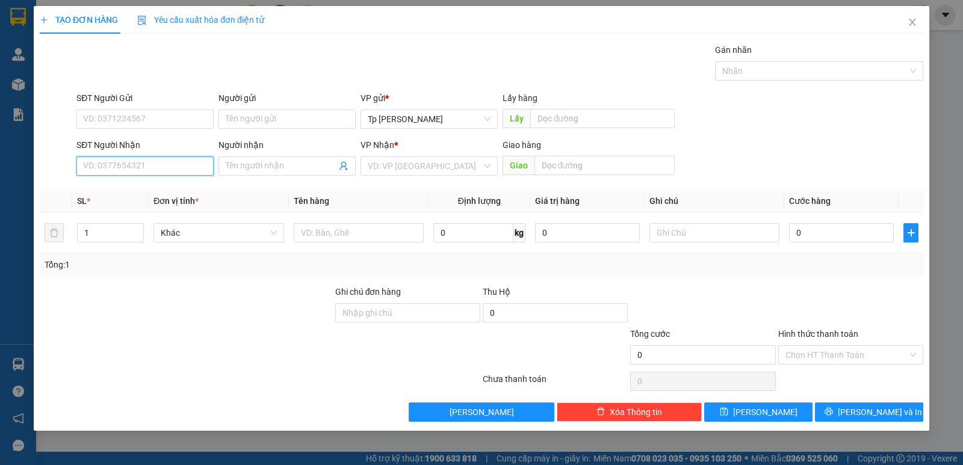
click at [201, 163] on input "SĐT Người Nhận" at bounding box center [144, 166] width 137 height 19
click at [151, 193] on div "0908982277 - MK thiên quang" at bounding box center [151, 190] width 135 height 13
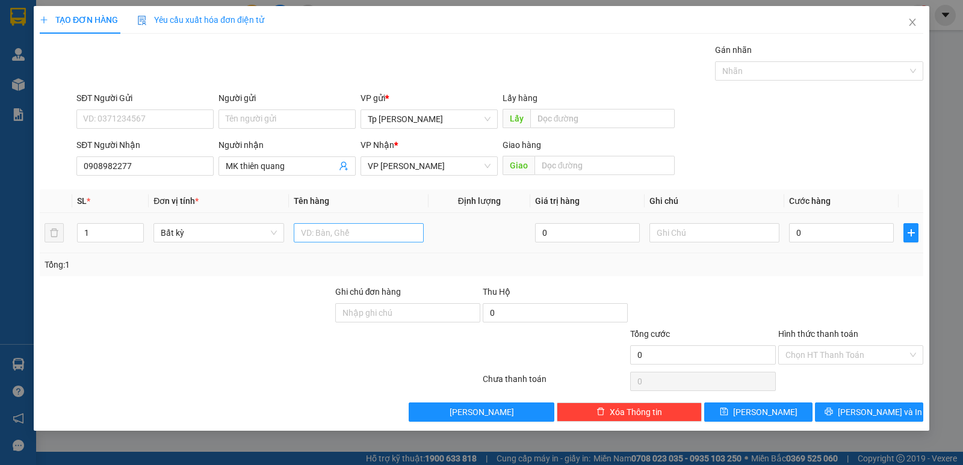
click at [332, 240] on div at bounding box center [359, 233] width 130 height 24
click at [331, 237] on input "text" at bounding box center [359, 232] width 130 height 19
drag, startPoint x: 810, startPoint y: 231, endPoint x: 776, endPoint y: 238, distance: 35.1
click at [776, 238] on tr "1 Bất kỳ 1H trắng _ MK 0 250" at bounding box center [482, 233] width 884 height 40
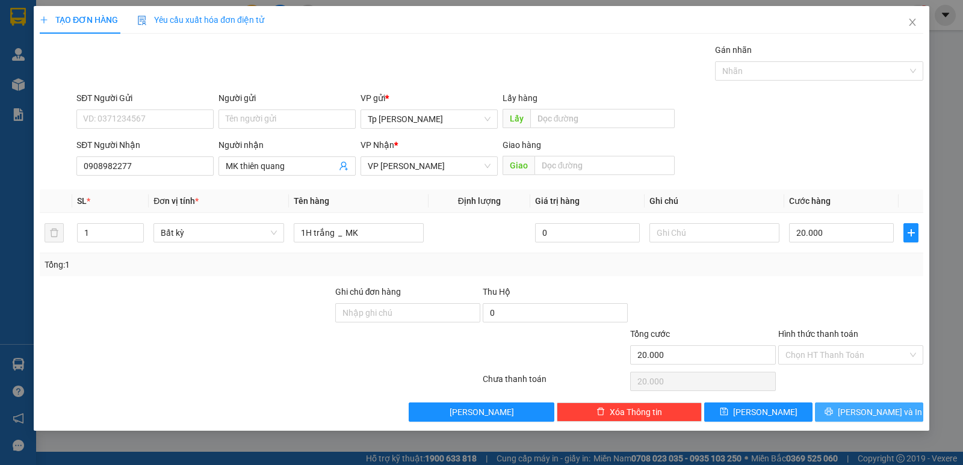
click at [833, 414] on icon "printer" at bounding box center [829, 412] width 8 height 8
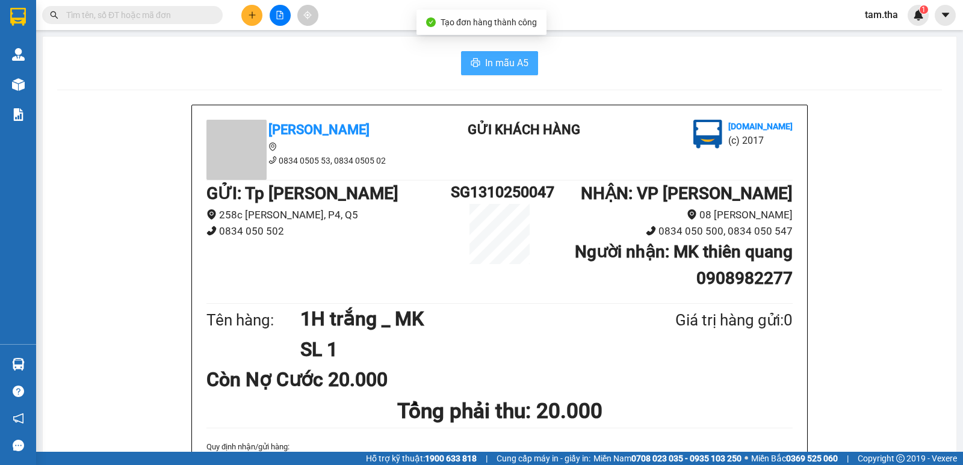
click at [501, 67] on span "In mẫu A5" at bounding box center [506, 62] width 43 height 15
click at [248, 14] on icon "plus" at bounding box center [252, 15] width 8 height 8
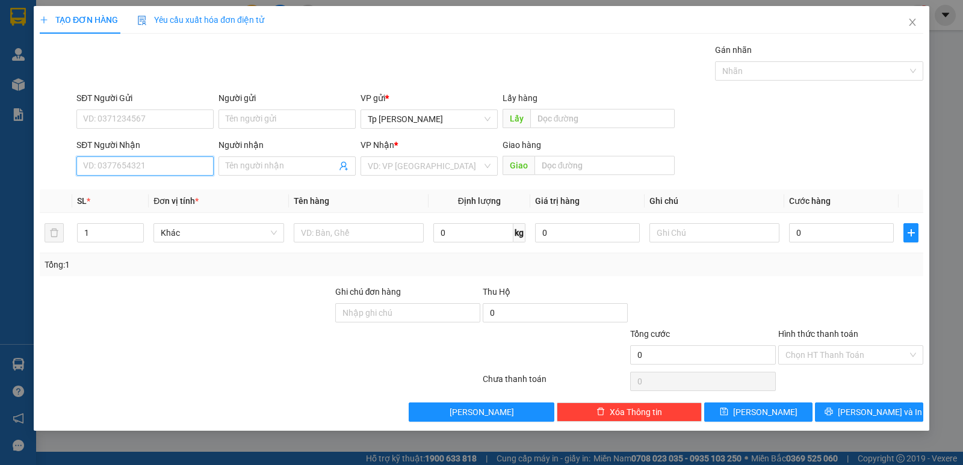
click at [135, 170] on input "SĐT Người Nhận" at bounding box center [144, 166] width 137 height 19
drag, startPoint x: 149, startPoint y: 187, endPoint x: 226, endPoint y: 219, distance: 83.2
click at [150, 190] on div "0933895658 - Hoàng Phi" at bounding box center [145, 190] width 123 height 13
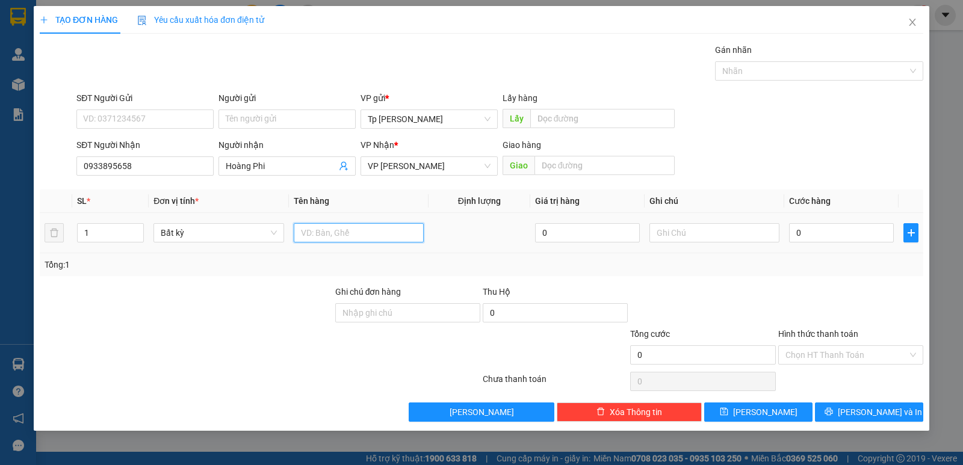
click at [302, 234] on input "text" at bounding box center [359, 232] width 130 height 19
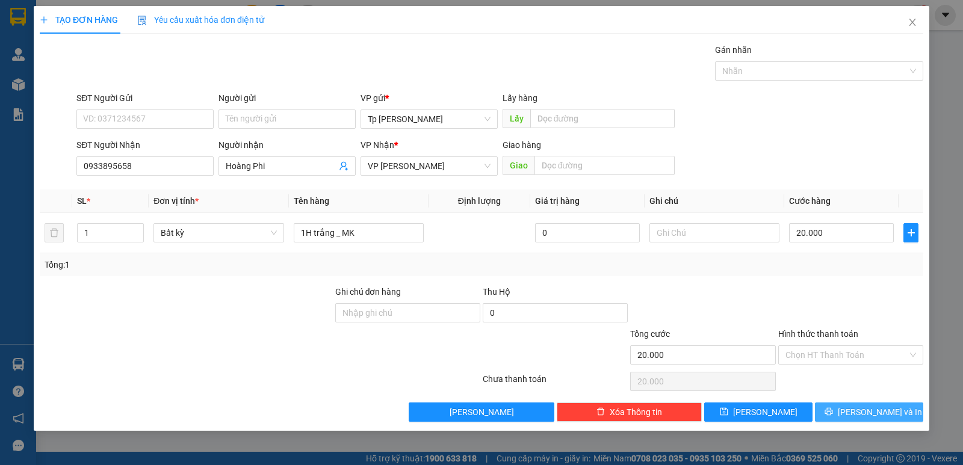
click at [875, 403] on button "[PERSON_NAME] và In" at bounding box center [869, 412] width 108 height 19
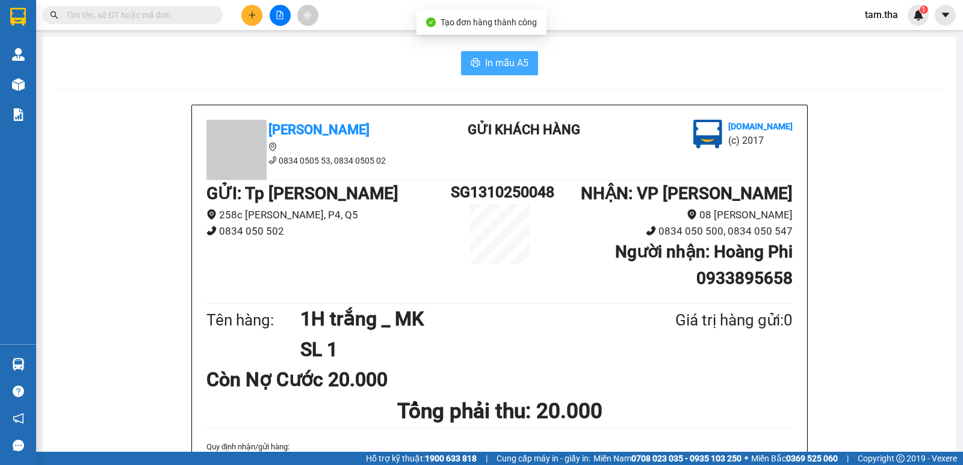
click at [507, 67] on span "In mẫu A5" at bounding box center [506, 62] width 43 height 15
click at [251, 15] on icon "plus" at bounding box center [252, 14] width 7 height 1
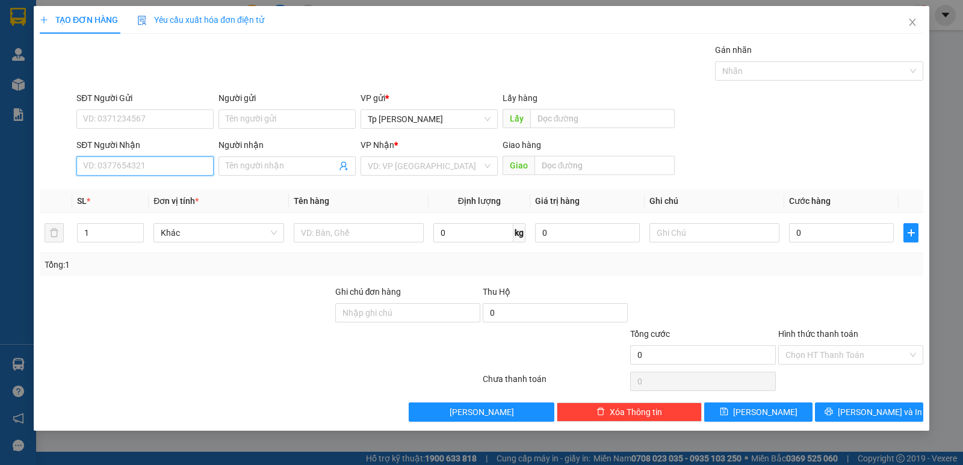
drag, startPoint x: 143, startPoint y: 170, endPoint x: 155, endPoint y: 162, distance: 14.7
click at [141, 170] on input "SĐT Người Nhận" at bounding box center [144, 166] width 137 height 19
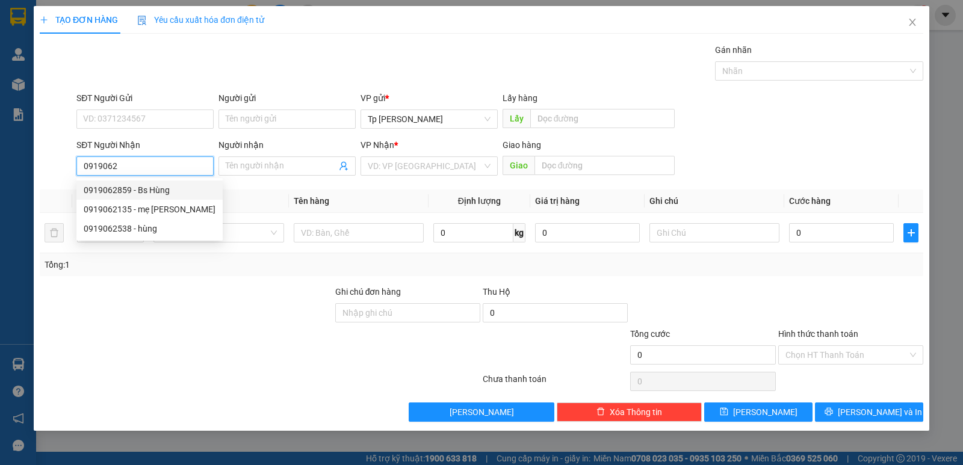
click at [136, 196] on div "0919062859 - Bs Hùng" at bounding box center [150, 190] width 132 height 13
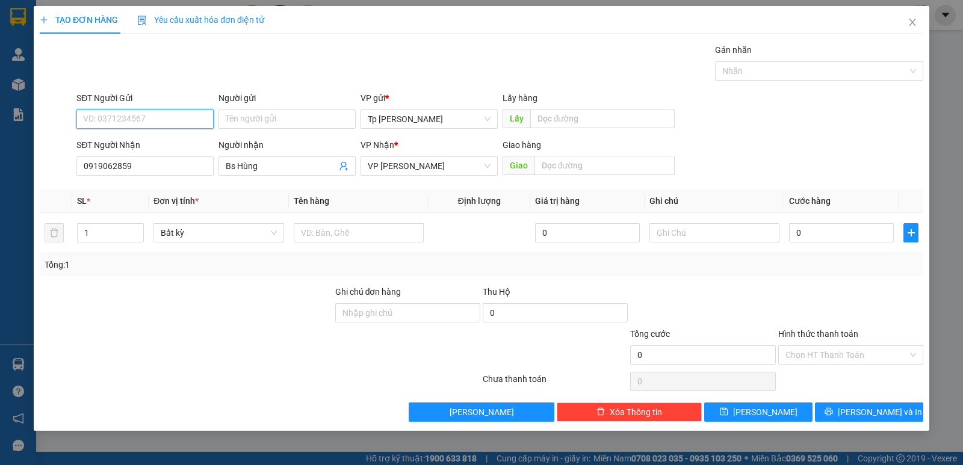
click at [153, 126] on input "SĐT Người Gửi" at bounding box center [144, 119] width 137 height 19
click at [149, 151] on div "0907173889 - EYDETAR" at bounding box center [144, 143] width 137 height 19
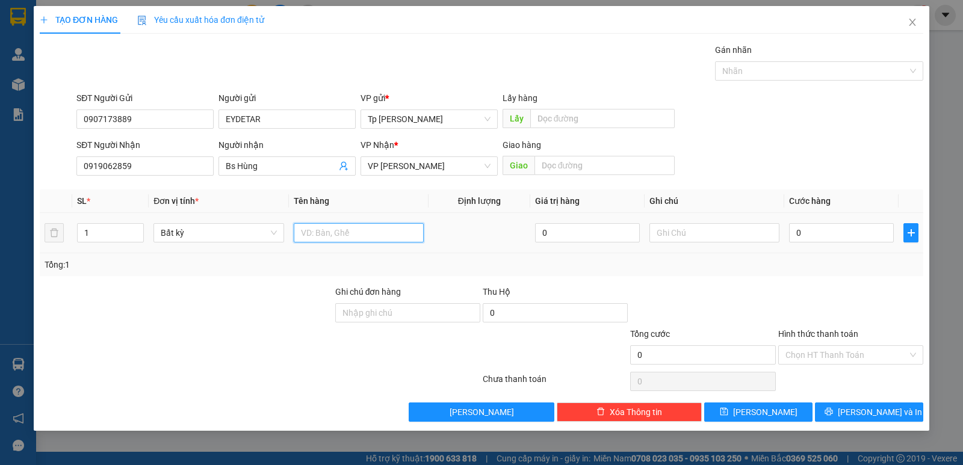
click at [361, 226] on input "text" at bounding box center [359, 232] width 130 height 19
click at [886, 229] on input "0" at bounding box center [841, 232] width 105 height 19
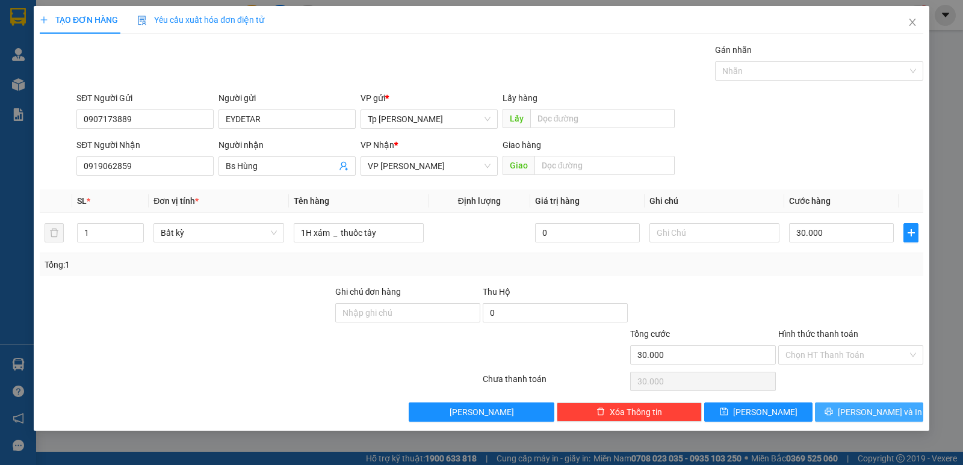
click at [879, 406] on span "[PERSON_NAME] và In" at bounding box center [880, 412] width 84 height 13
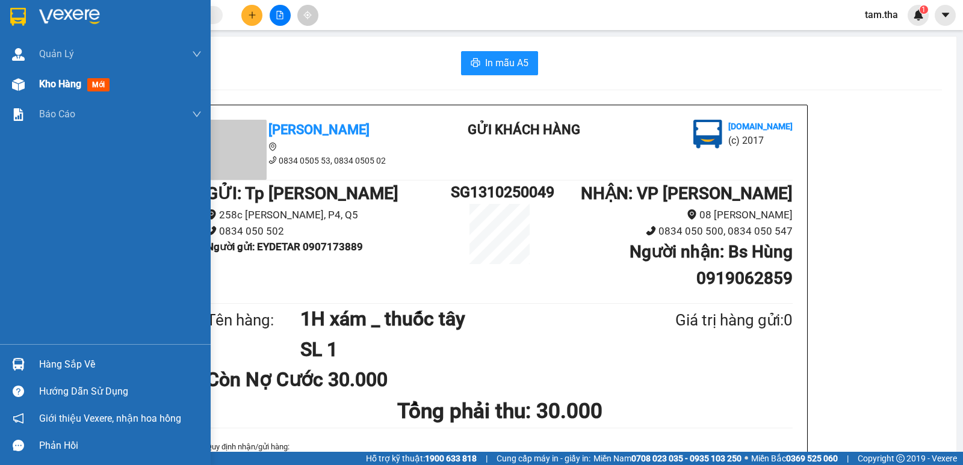
click at [25, 81] on div at bounding box center [18, 84] width 21 height 21
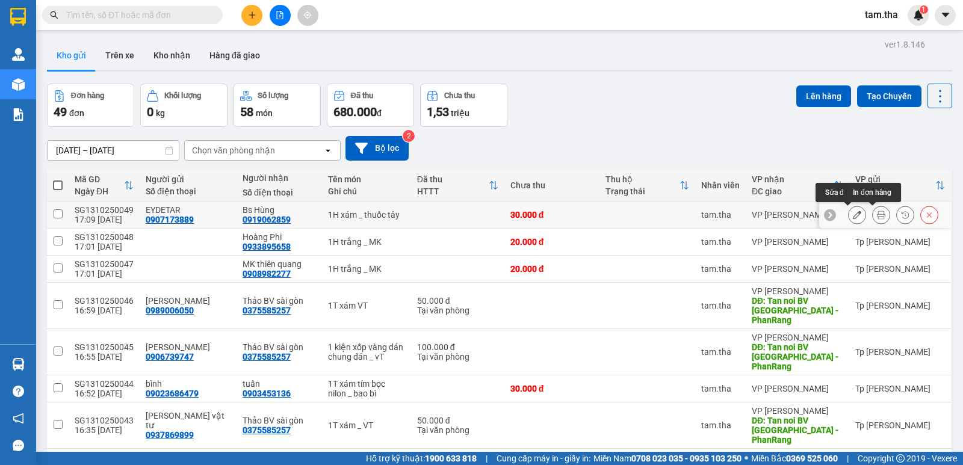
click at [873, 221] on button at bounding box center [881, 215] width 17 height 21
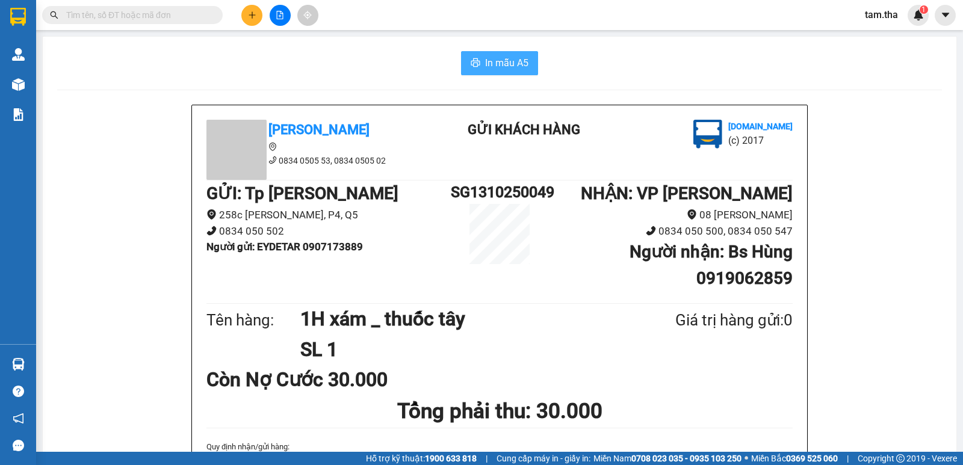
click at [496, 67] on span "In mẫu A5" at bounding box center [506, 62] width 43 height 15
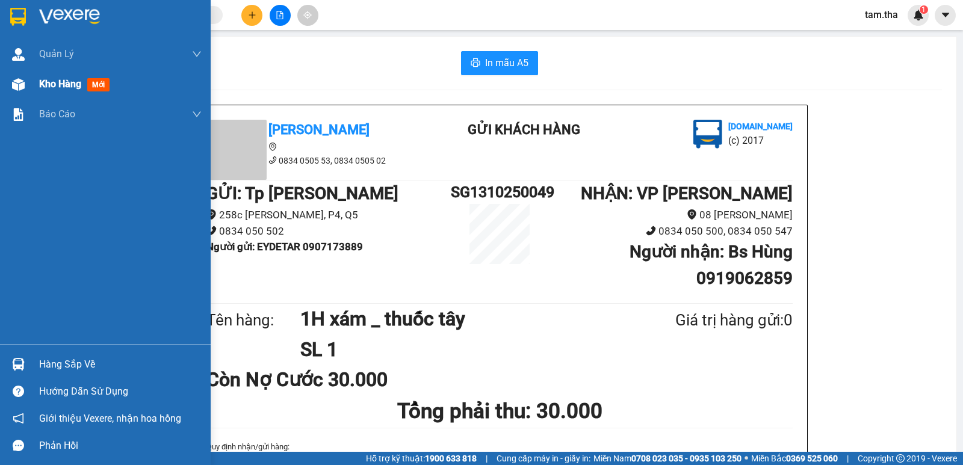
click at [54, 87] on span "Kho hàng" at bounding box center [60, 83] width 42 height 11
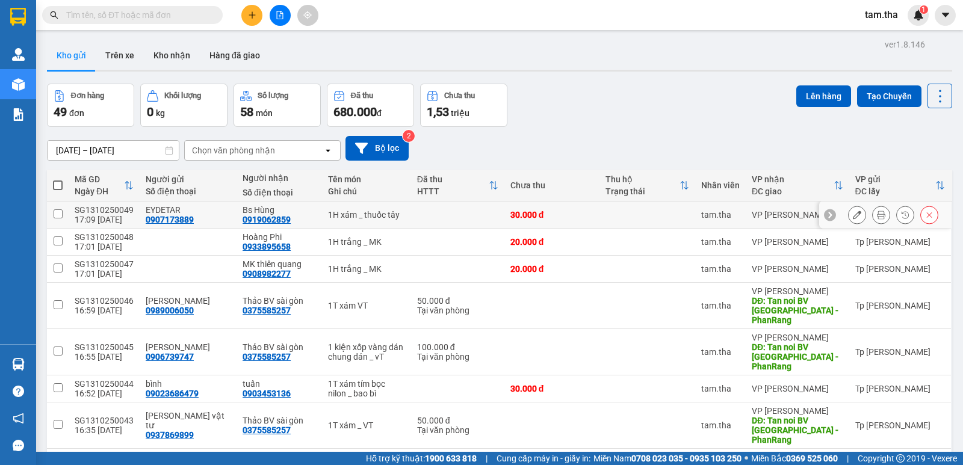
click at [853, 215] on icon at bounding box center [857, 215] width 8 height 8
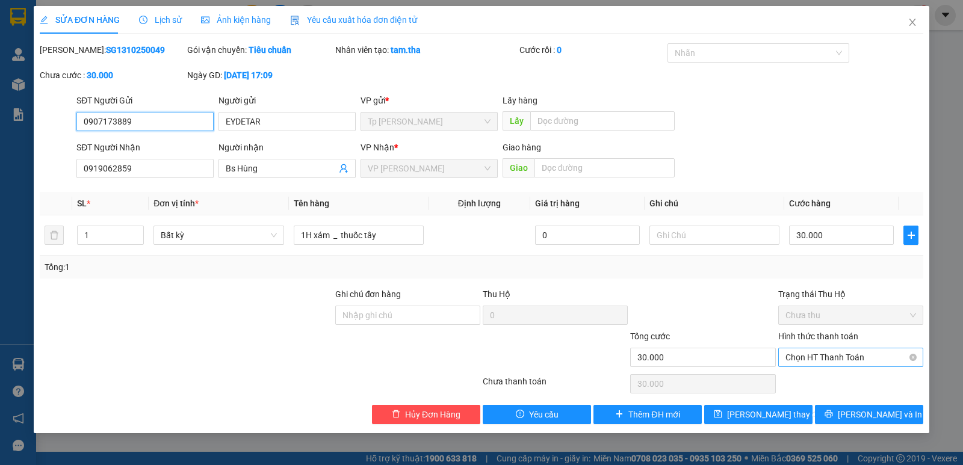
click at [829, 352] on span "Chọn HT Thanh Toán" at bounding box center [851, 358] width 131 height 18
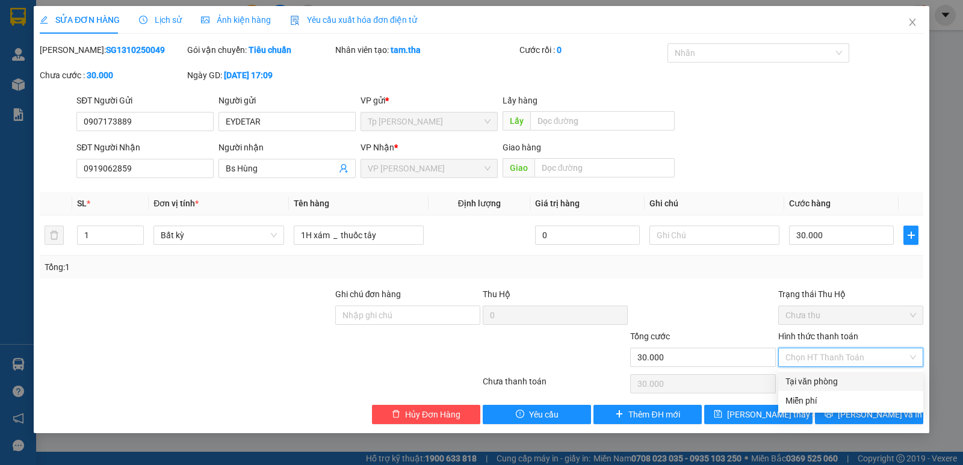
click at [825, 376] on div "Tại văn phòng" at bounding box center [851, 381] width 131 height 13
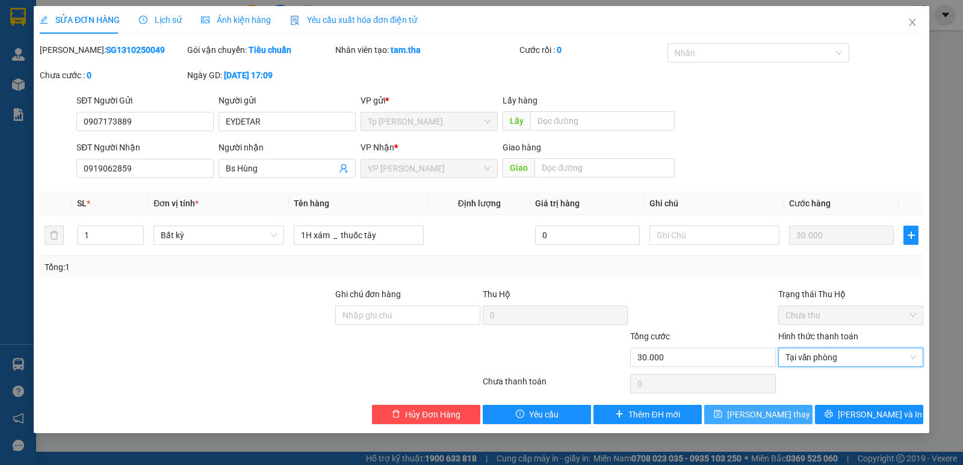
click at [788, 415] on span "[PERSON_NAME] thay đổi" at bounding box center [775, 414] width 96 height 13
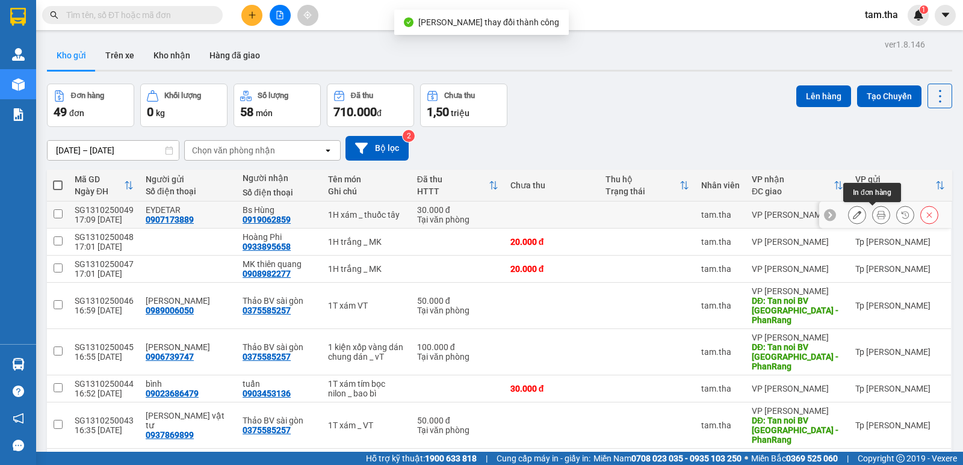
click at [873, 213] on button at bounding box center [881, 215] width 17 height 21
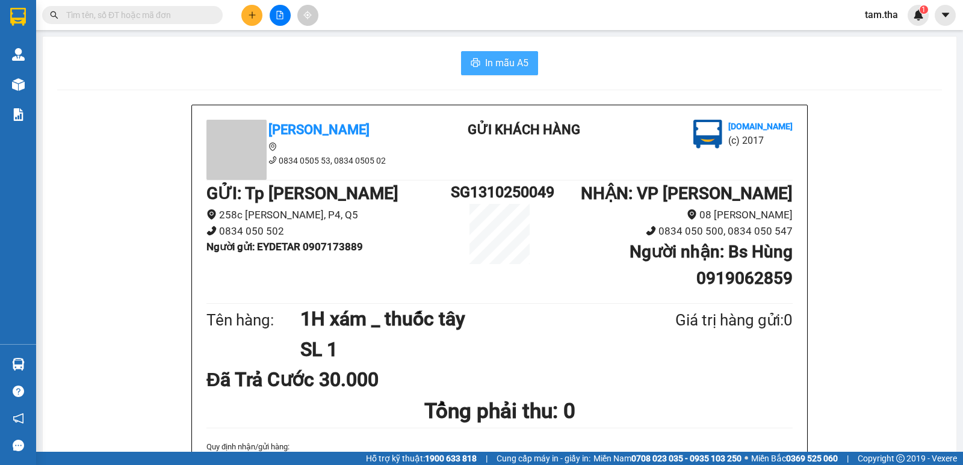
click at [533, 62] on button "In mẫu A5" at bounding box center [499, 63] width 77 height 24
click at [251, 23] on button at bounding box center [251, 15] width 21 height 21
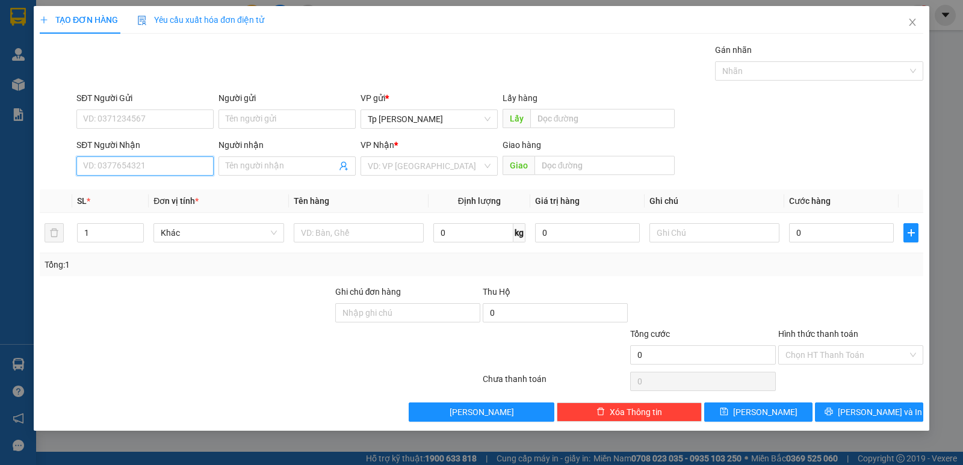
click at [158, 168] on input "SĐT Người Nhận" at bounding box center [144, 166] width 137 height 19
click at [150, 183] on div "0918373396 - Chị Thúy mạnh" at bounding box center [144, 190] width 137 height 19
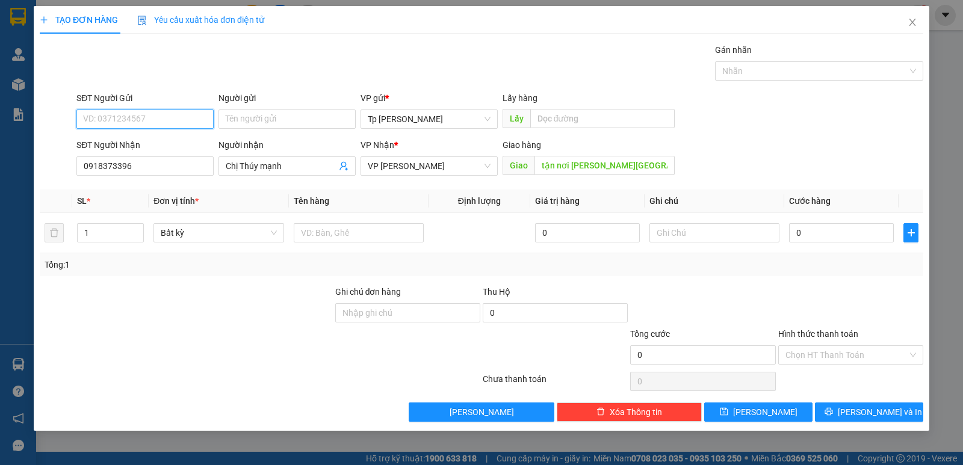
click at [149, 113] on input "SĐT Người Gửi" at bounding box center [144, 119] width 137 height 19
drag, startPoint x: 180, startPoint y: 142, endPoint x: 344, endPoint y: 263, distance: 203.6
click at [180, 142] on div "0935230215 - [GEOGRAPHIC_DATA]" at bounding box center [154, 143] width 140 height 13
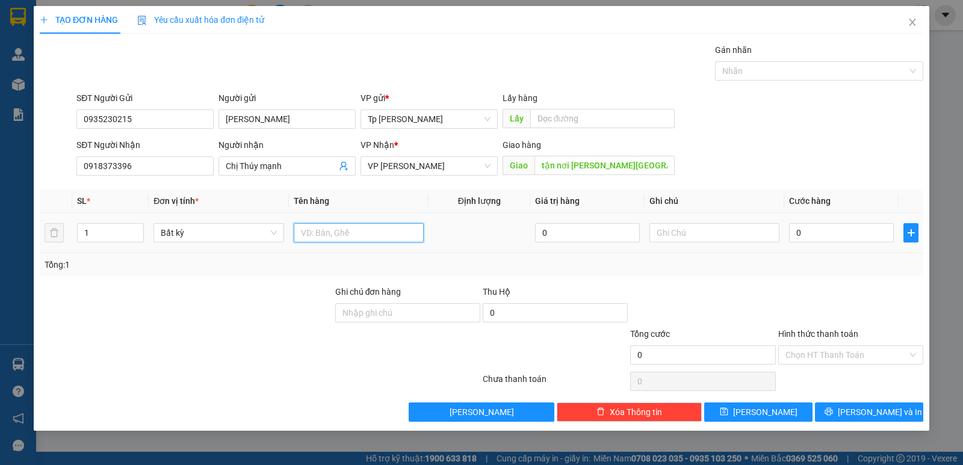
click at [365, 229] on input "text" at bounding box center [359, 232] width 130 height 19
click at [803, 232] on input "0" at bounding box center [841, 232] width 105 height 19
click at [855, 259] on div "Tổng: 1" at bounding box center [482, 264] width 874 height 13
click at [839, 353] on input "Hình thức thanh toán" at bounding box center [847, 355] width 122 height 18
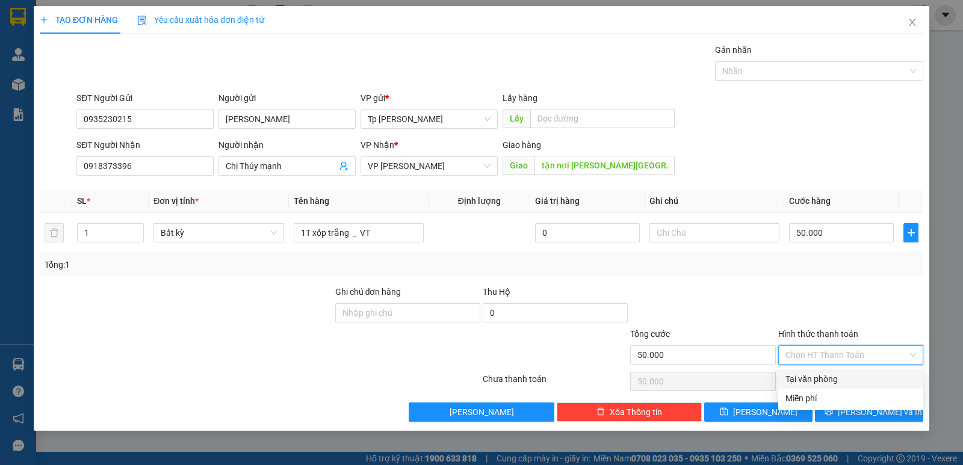
click at [837, 373] on div "Tại văn phòng" at bounding box center [851, 379] width 131 height 13
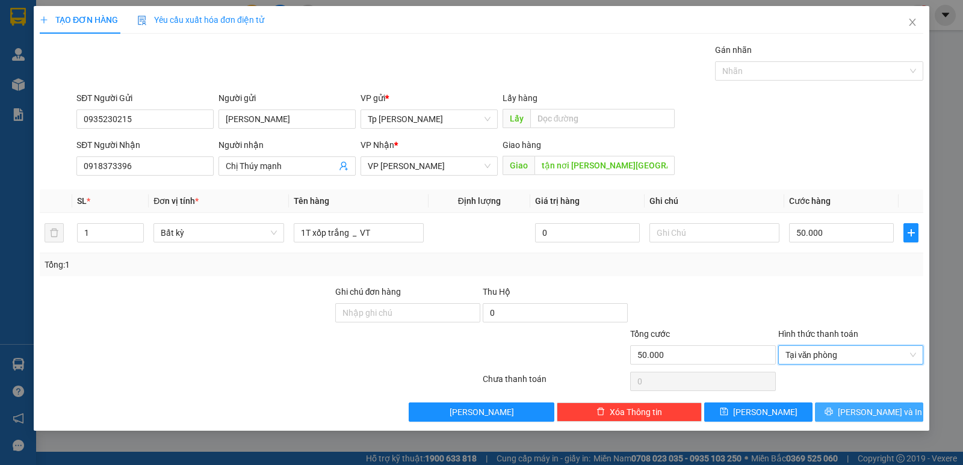
click at [857, 408] on button "[PERSON_NAME] và In" at bounding box center [869, 412] width 108 height 19
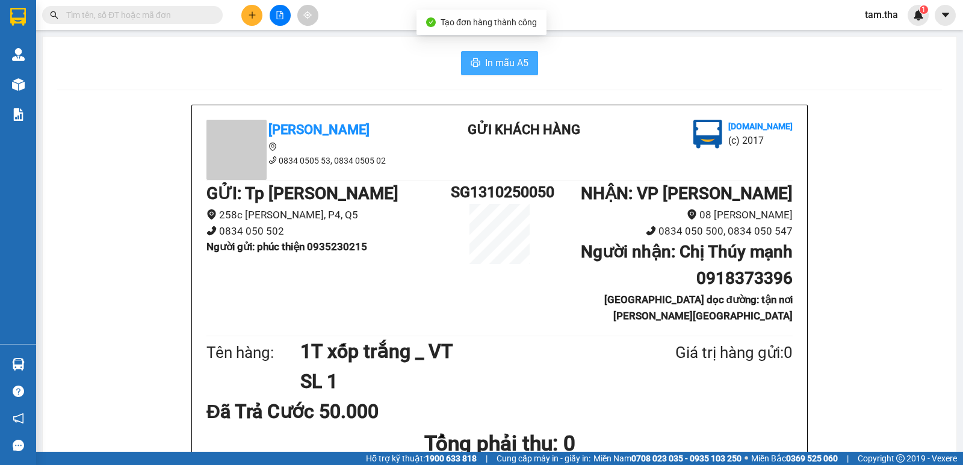
click at [495, 68] on span "In mẫu A5" at bounding box center [506, 62] width 43 height 15
click at [252, 8] on button at bounding box center [251, 15] width 21 height 21
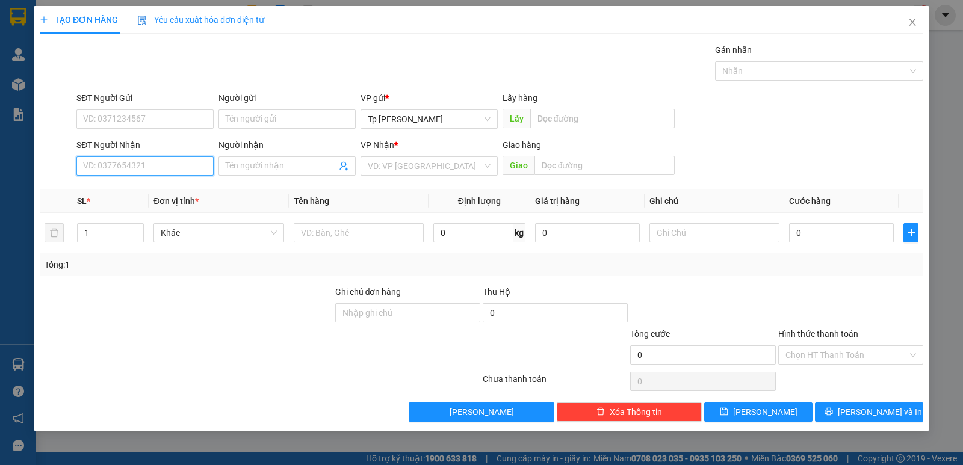
click at [181, 160] on input "SĐT Người Nhận" at bounding box center [144, 166] width 137 height 19
click at [169, 190] on div "0971088907 - CTY ANH QUÂN" at bounding box center [145, 190] width 123 height 13
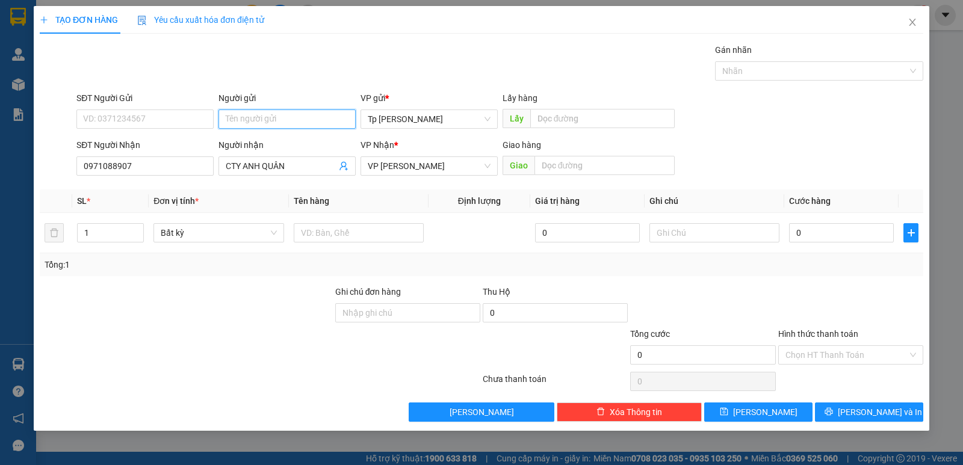
click at [244, 113] on input "Người gửi" at bounding box center [287, 119] width 137 height 19
click at [195, 113] on input "SĐT Người Gửi" at bounding box center [144, 119] width 137 height 19
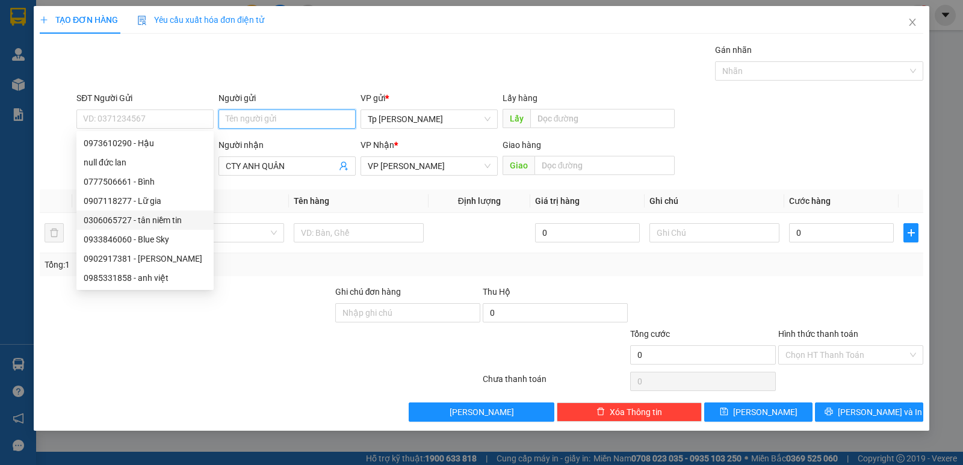
click at [275, 120] on input "Người gửi" at bounding box center [287, 119] width 137 height 19
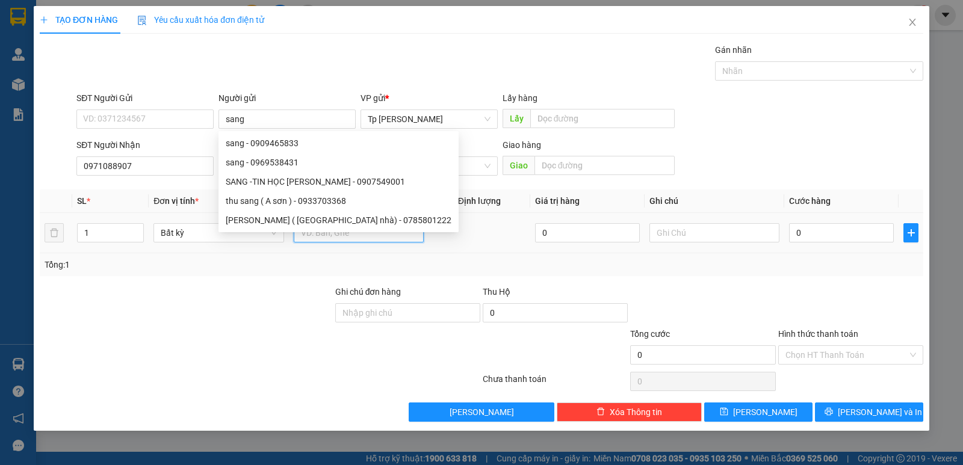
click at [391, 237] on input "text" at bounding box center [359, 232] width 130 height 19
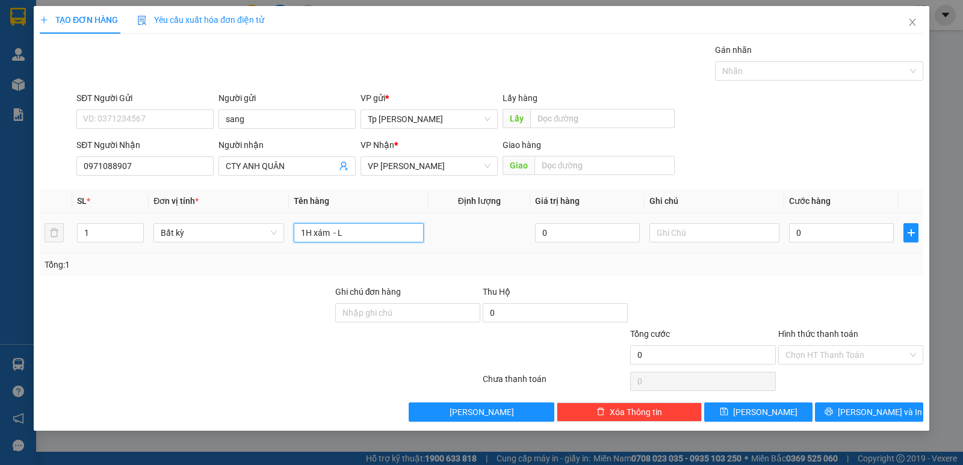
paste input "phong sét nghiệm y khoa số 40 _ số 40đường 21/8"
click at [832, 228] on input "0" at bounding box center [841, 232] width 105 height 19
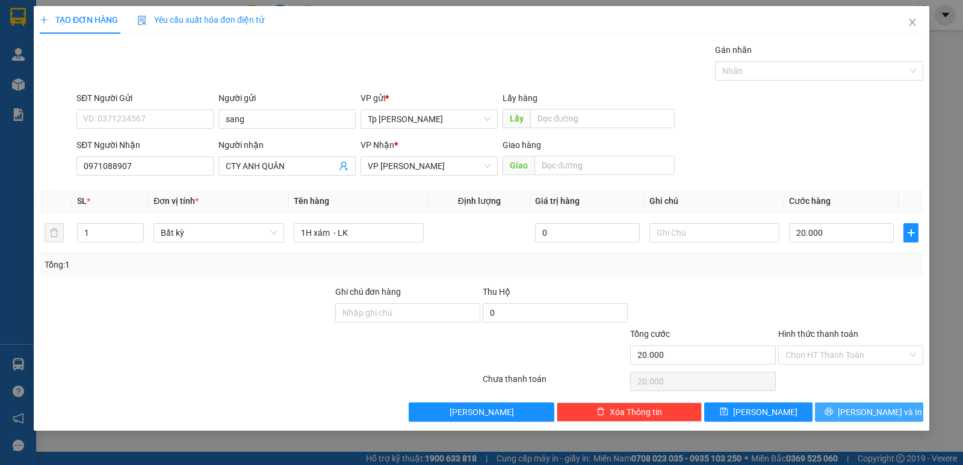
click at [842, 412] on button "[PERSON_NAME] và In" at bounding box center [869, 412] width 108 height 19
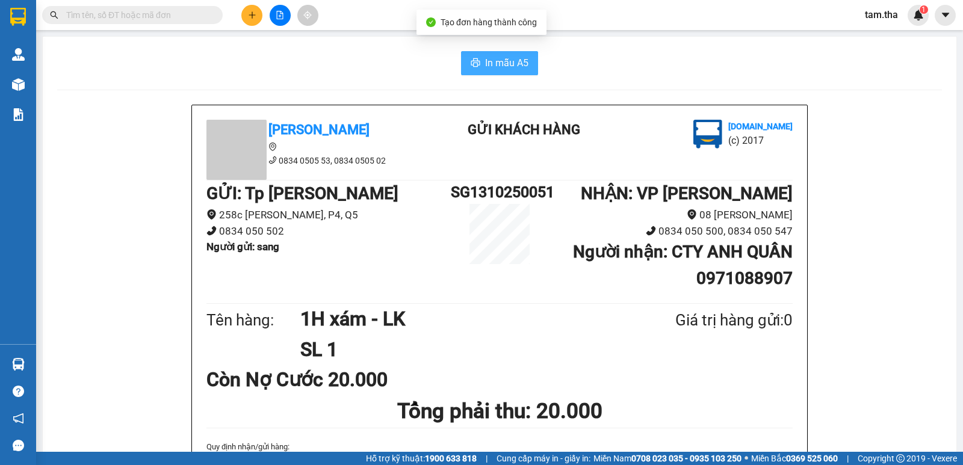
click at [473, 61] on icon "printer" at bounding box center [475, 62] width 9 height 8
click at [252, 7] on button at bounding box center [251, 15] width 21 height 21
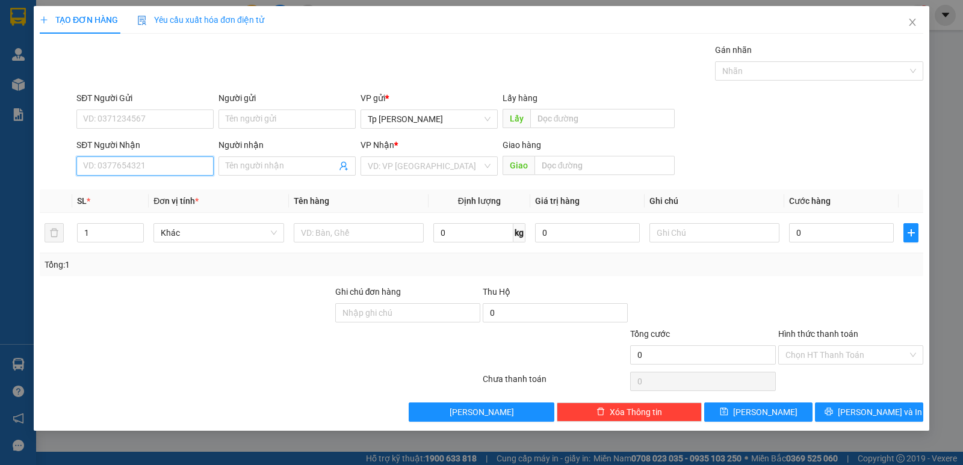
click at [150, 160] on input "SĐT Người Nhận" at bounding box center [144, 166] width 137 height 19
click at [156, 191] on div "0916755119 - Sơn(TH HP)" at bounding box center [145, 190] width 123 height 13
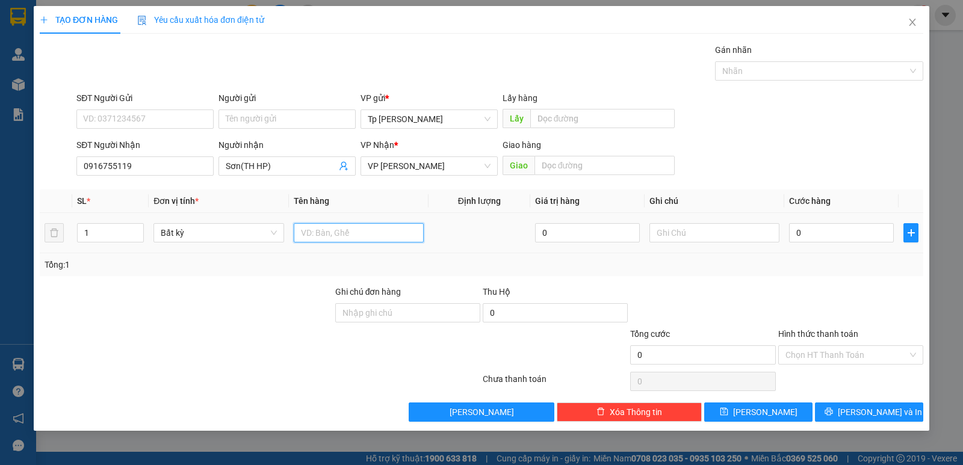
click at [319, 225] on input "text" at bounding box center [359, 232] width 130 height 19
click at [802, 247] on td "0" at bounding box center [841, 233] width 114 height 40
click at [802, 245] on td "0" at bounding box center [841, 233] width 114 height 40
drag, startPoint x: 792, startPoint y: 240, endPoint x: 809, endPoint y: 240, distance: 16.9
click at [793, 240] on input "30" at bounding box center [841, 232] width 105 height 19
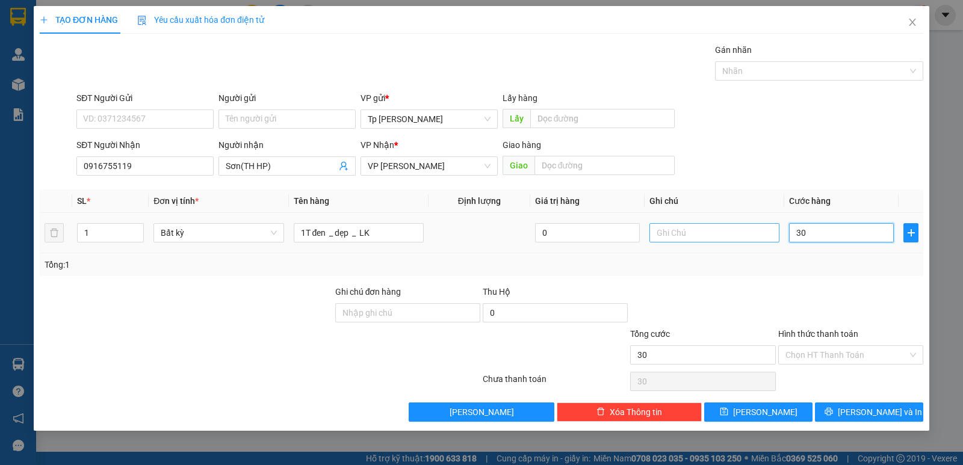
drag, startPoint x: 809, startPoint y: 240, endPoint x: 777, endPoint y: 240, distance: 31.9
click at [777, 240] on tr "1 Bất kỳ 1T đen _ dẹp _ LK 0 30" at bounding box center [482, 233] width 884 height 40
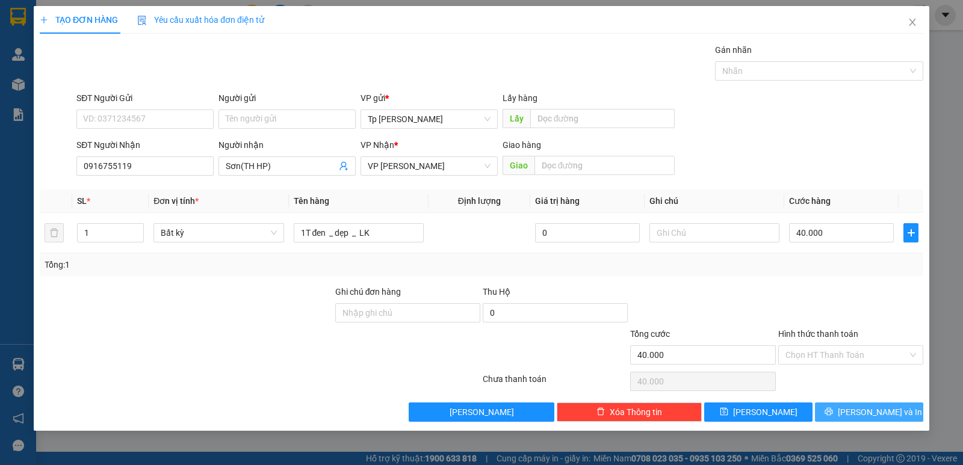
click at [885, 412] on span "[PERSON_NAME] và In" at bounding box center [880, 412] width 84 height 13
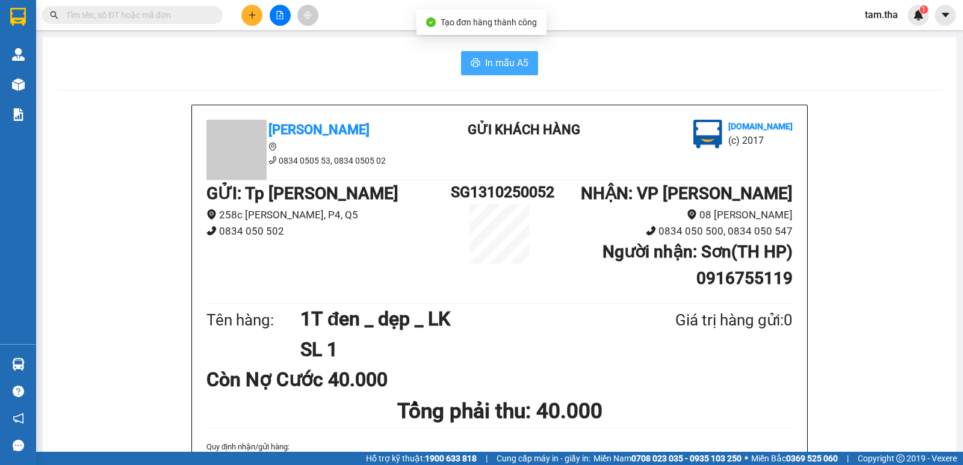
click at [498, 58] on span "In mẫu A5" at bounding box center [506, 62] width 43 height 15
click at [250, 17] on icon "plus" at bounding box center [252, 15] width 8 height 8
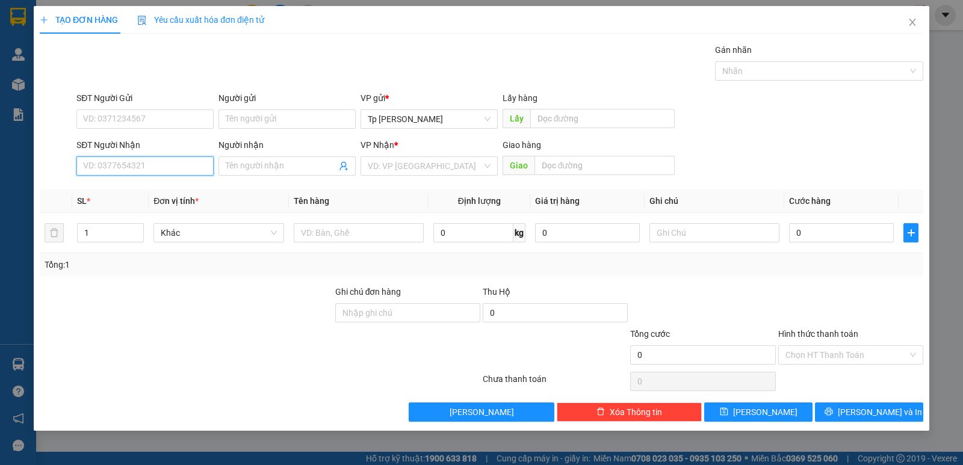
click at [131, 164] on input "SĐT Người Nhận" at bounding box center [144, 166] width 137 height 19
click at [123, 197] on div "0908449119 - trang" at bounding box center [144, 190] width 137 height 19
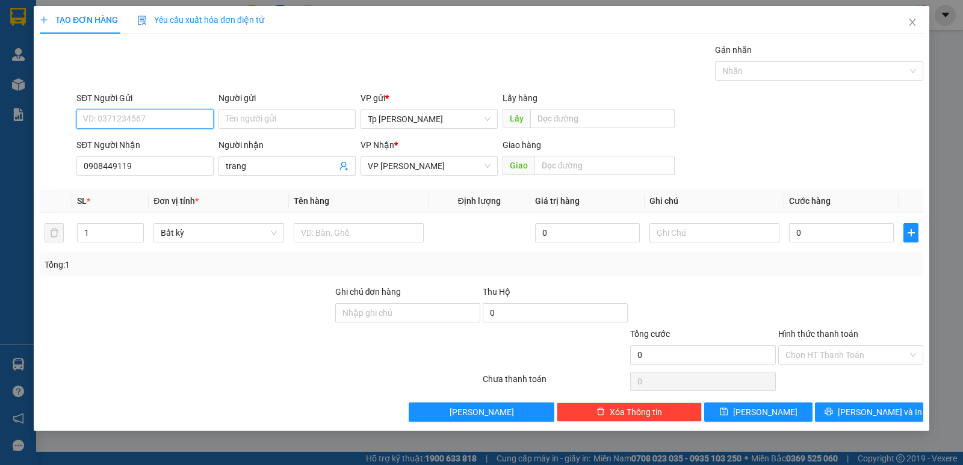
click at [143, 126] on input "SĐT Người Gửi" at bounding box center [144, 119] width 137 height 19
click at [92, 123] on input "091687588" at bounding box center [144, 119] width 137 height 19
click at [288, 110] on input "Người gửi" at bounding box center [287, 119] width 137 height 19
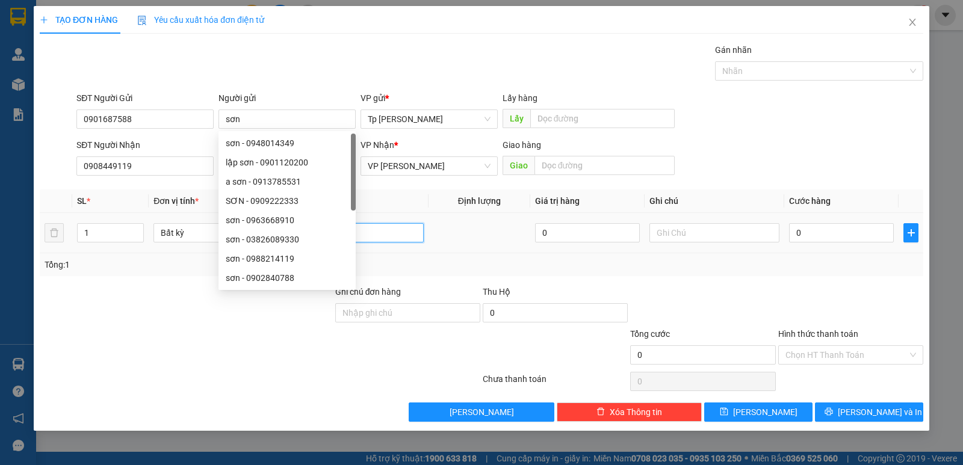
click at [421, 238] on input "text" at bounding box center [359, 232] width 130 height 19
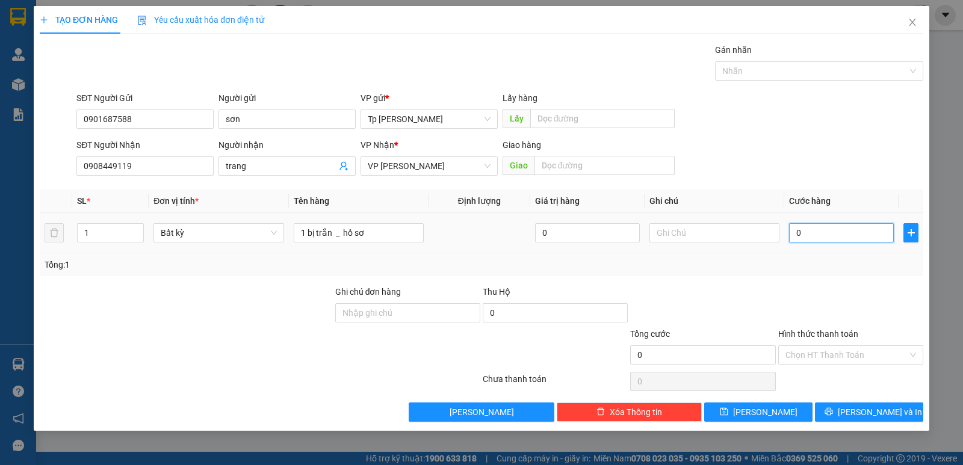
click at [835, 230] on input "0" at bounding box center [841, 232] width 105 height 19
click at [861, 281] on div "Transit Pickup Surcharge Ids Transit Deliver Surcharge Ids Transit Deliver Surc…" at bounding box center [482, 232] width 884 height 379
click at [856, 352] on input "Hình thức thanh toán" at bounding box center [847, 355] width 122 height 18
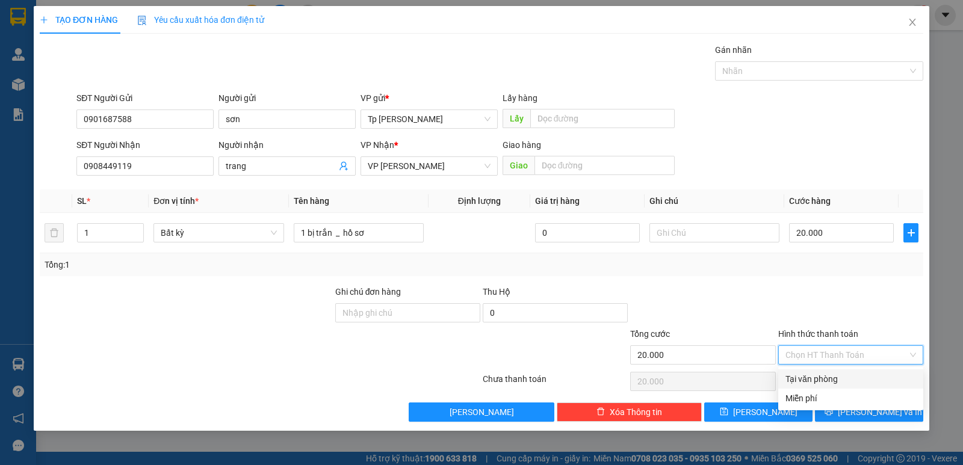
click at [871, 379] on div "Tại văn phòng" at bounding box center [851, 379] width 131 height 13
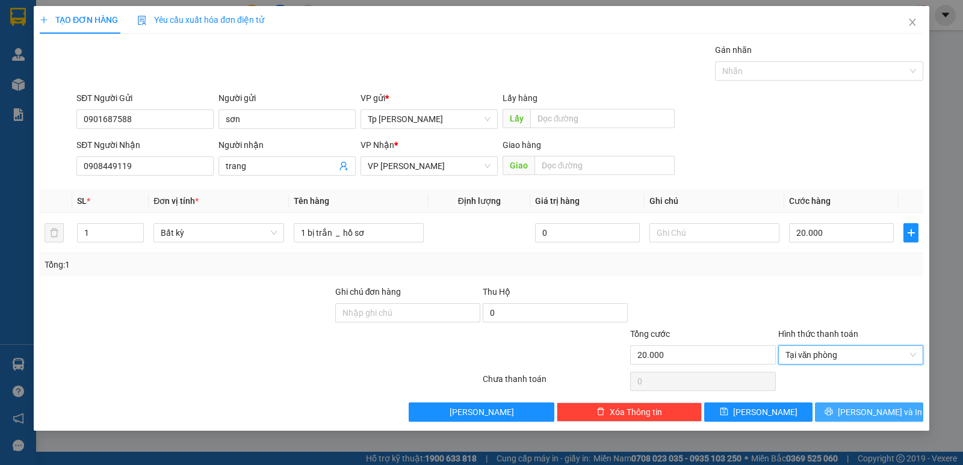
click at [879, 410] on span "[PERSON_NAME] và In" at bounding box center [880, 412] width 84 height 13
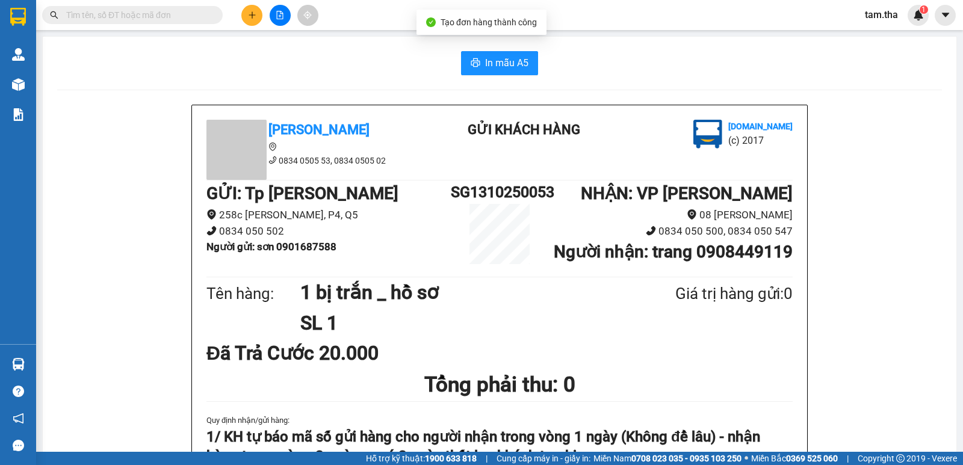
drag, startPoint x: 873, startPoint y: 409, endPoint x: 518, endPoint y: 193, distance: 415.7
click at [563, 300] on div "Tân Hoàng Anh 0834 0505 53, 0834 0505 02 Gửi khách hàng [DOMAIN_NAME] (c) 2017 …" at bounding box center [499, 331] width 615 height 453
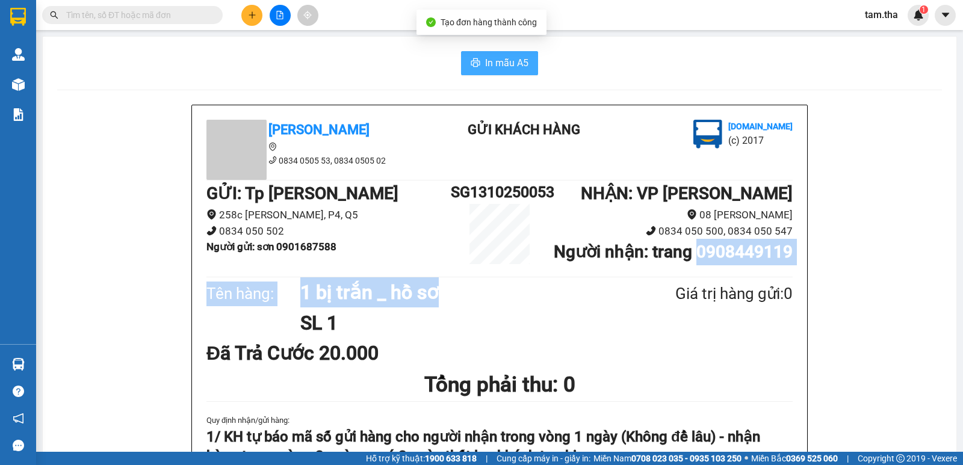
click at [492, 60] on span "In mẫu A5" at bounding box center [506, 62] width 43 height 15
click at [258, 11] on button at bounding box center [251, 15] width 21 height 21
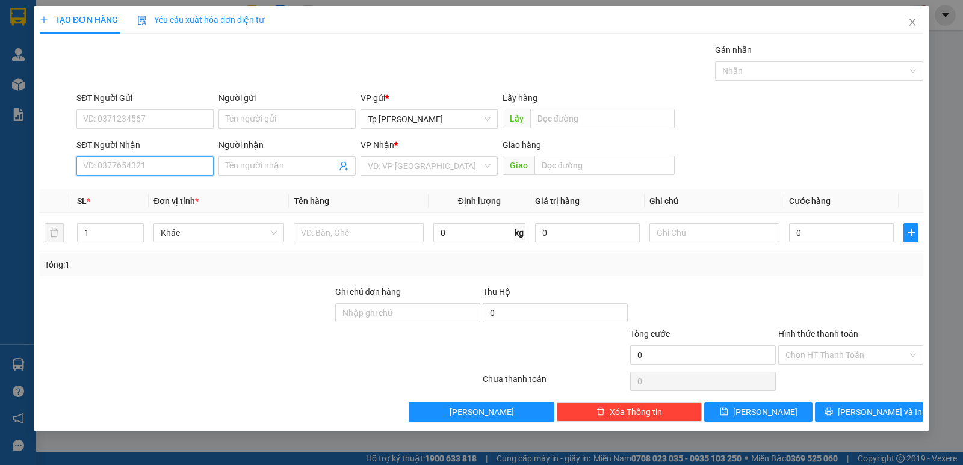
drag, startPoint x: 114, startPoint y: 171, endPoint x: 105, endPoint y: 167, distance: 10.0
click at [108, 169] on input "SĐT Người Nhận" at bounding box center [144, 166] width 137 height 19
drag, startPoint x: 155, startPoint y: 187, endPoint x: 156, endPoint y: 176, distance: 10.9
click at [154, 186] on div "0908198698 - [PERSON_NAME]" at bounding box center [145, 190] width 123 height 13
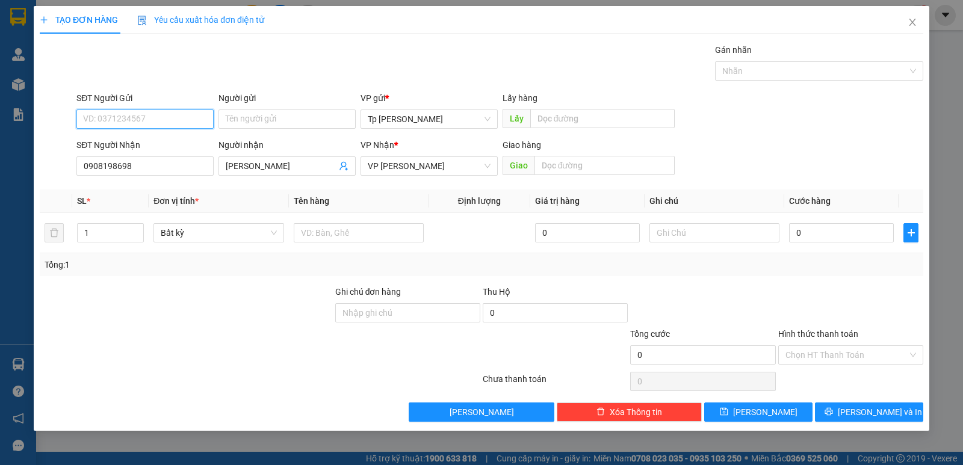
click at [176, 116] on input "SĐT Người Gửi" at bounding box center [144, 119] width 137 height 19
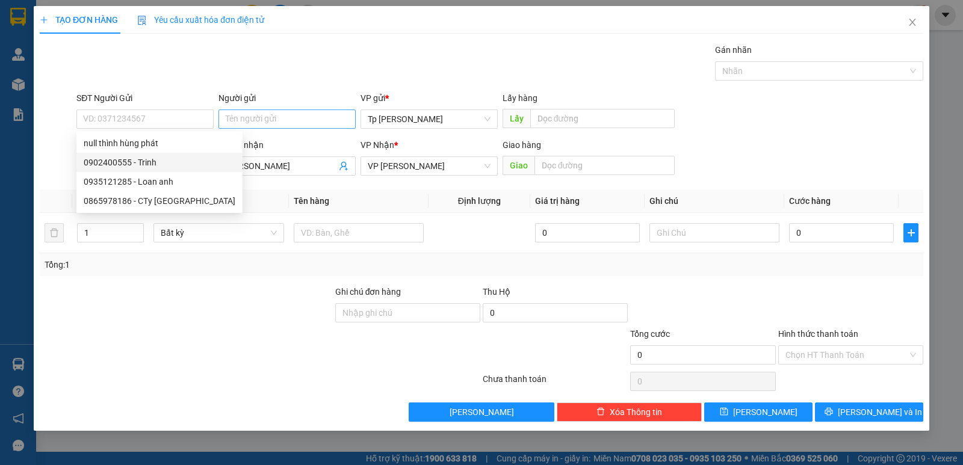
click at [287, 129] on div "Người gửi Tên người gửi" at bounding box center [287, 112] width 137 height 42
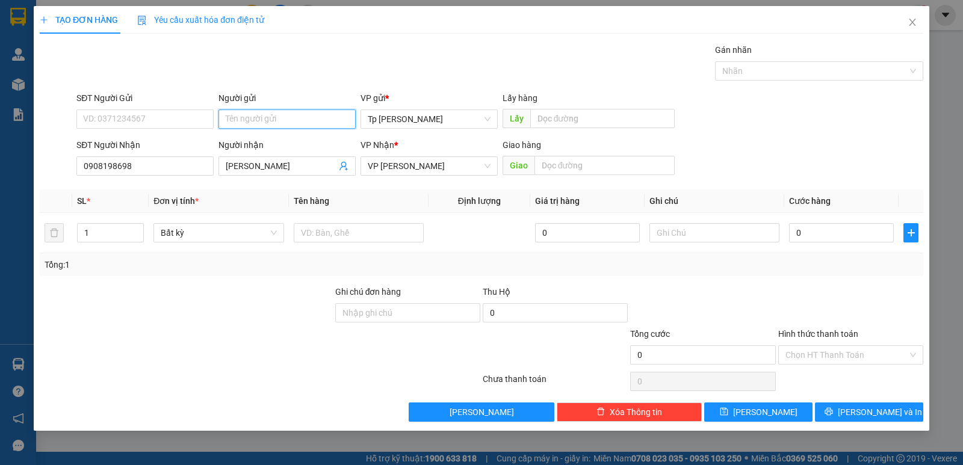
click at [282, 125] on input "Người gửi" at bounding box center [287, 119] width 137 height 19
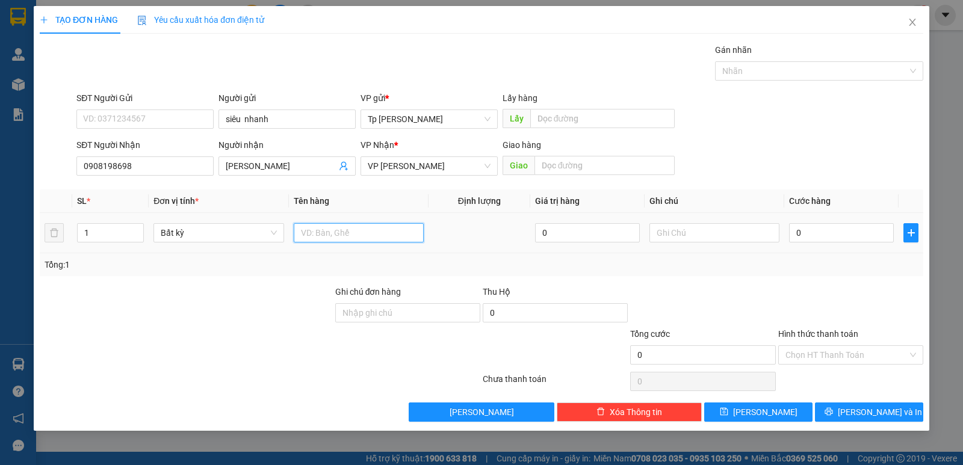
click at [377, 227] on input "text" at bounding box center [359, 232] width 130 height 19
click at [802, 228] on input "0" at bounding box center [841, 232] width 105 height 19
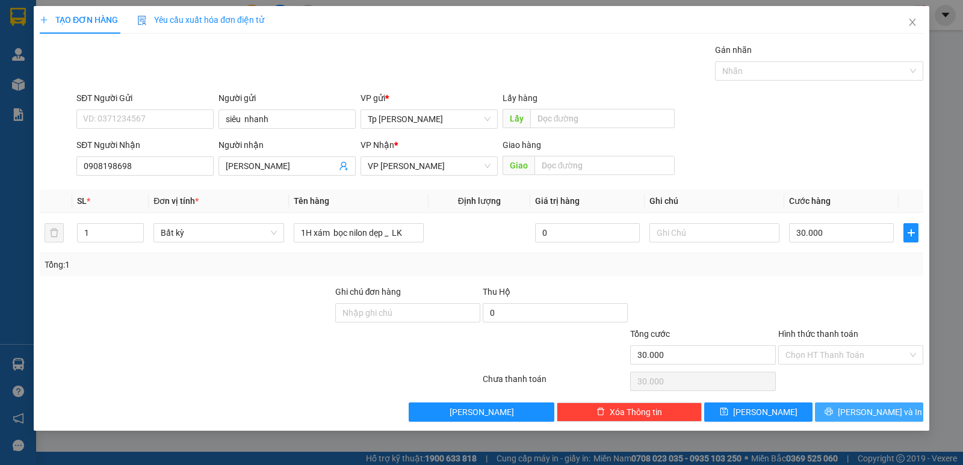
drag, startPoint x: 861, startPoint y: 408, endPoint x: 834, endPoint y: 373, distance: 43.8
click at [861, 408] on span "[PERSON_NAME] và In" at bounding box center [880, 412] width 84 height 13
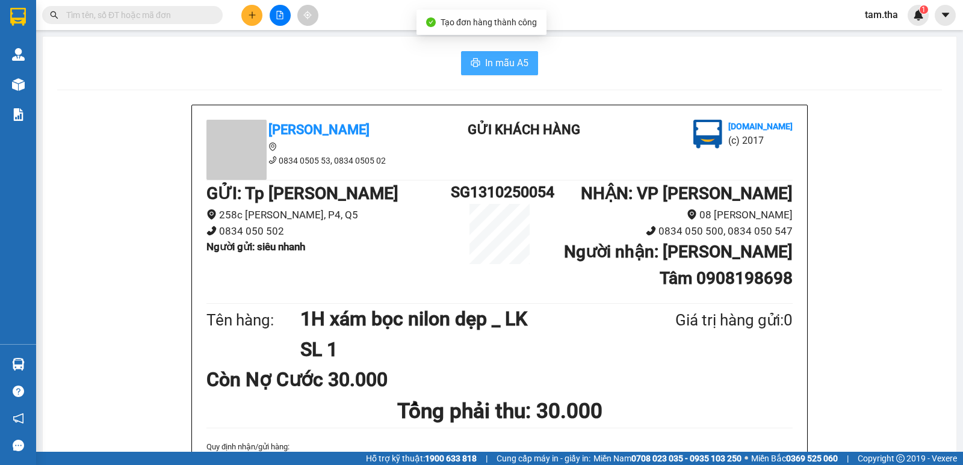
click at [492, 58] on span "In mẫu A5" at bounding box center [506, 62] width 43 height 15
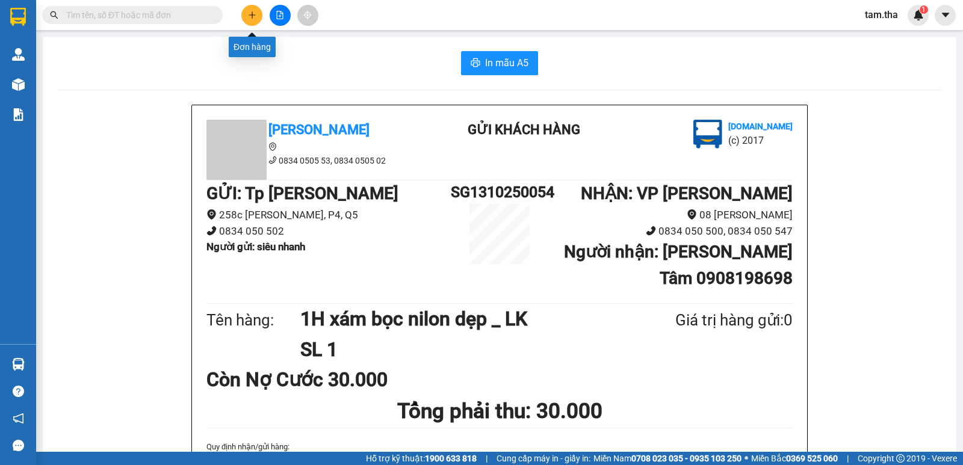
click at [246, 19] on button at bounding box center [251, 15] width 21 height 21
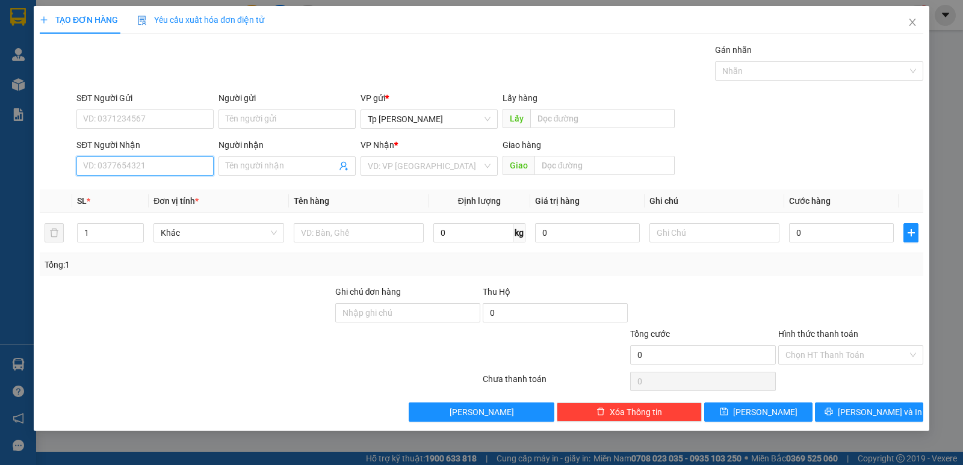
click at [113, 172] on input "SĐT Người Nhận" at bounding box center [144, 166] width 137 height 19
drag, startPoint x: 157, startPoint y: 161, endPoint x: 0, endPoint y: 166, distance: 156.6
click at [0, 166] on div "TẠO ĐƠN HÀNG Yêu cầu xuất hóa đơn điện tử Transit Pickup Surcharge Ids Transit …" at bounding box center [481, 232] width 963 height 465
click at [150, 191] on div "0943509977 - cô sau [PERSON_NAME]" at bounding box center [156, 190] width 145 height 13
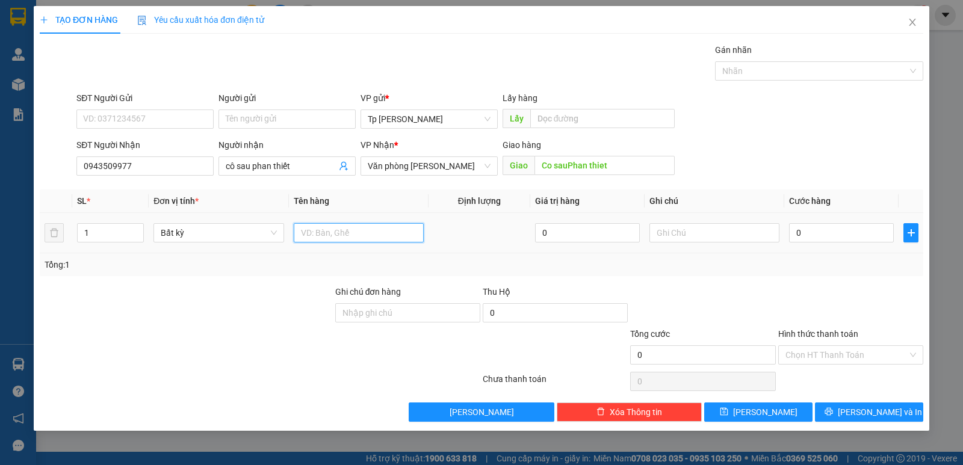
drag, startPoint x: 310, startPoint y: 227, endPoint x: 262, endPoint y: 198, distance: 55.6
click at [309, 227] on input "text" at bounding box center [359, 232] width 130 height 19
click at [806, 235] on input "0" at bounding box center [841, 232] width 105 height 19
click at [845, 257] on div "Tổng: 1" at bounding box center [482, 264] width 884 height 23
click at [838, 227] on input "50.000" at bounding box center [841, 232] width 105 height 19
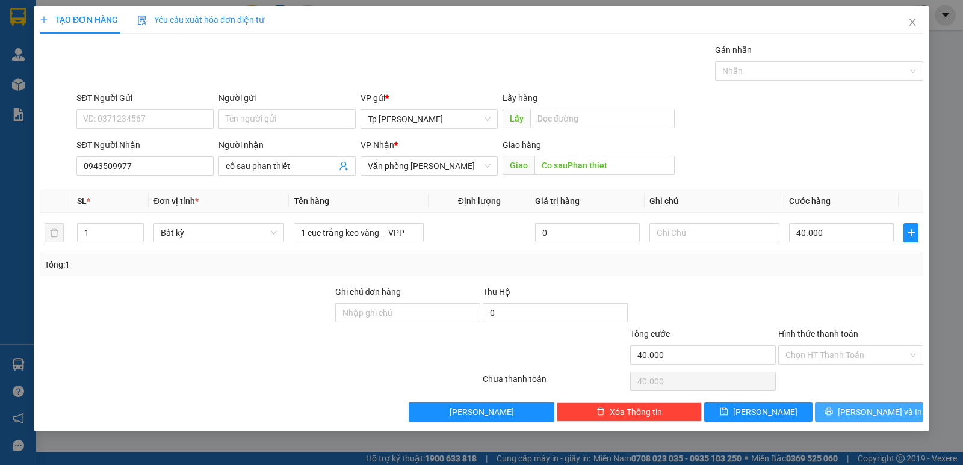
click at [848, 406] on button "[PERSON_NAME] và In" at bounding box center [869, 412] width 108 height 19
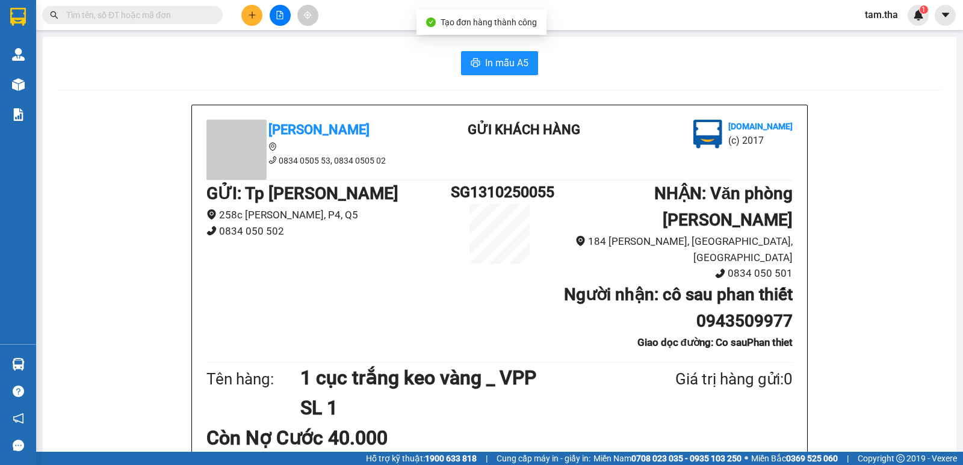
click at [485, 70] on span "In mẫu A5" at bounding box center [506, 62] width 43 height 15
click at [245, 14] on button at bounding box center [251, 15] width 21 height 21
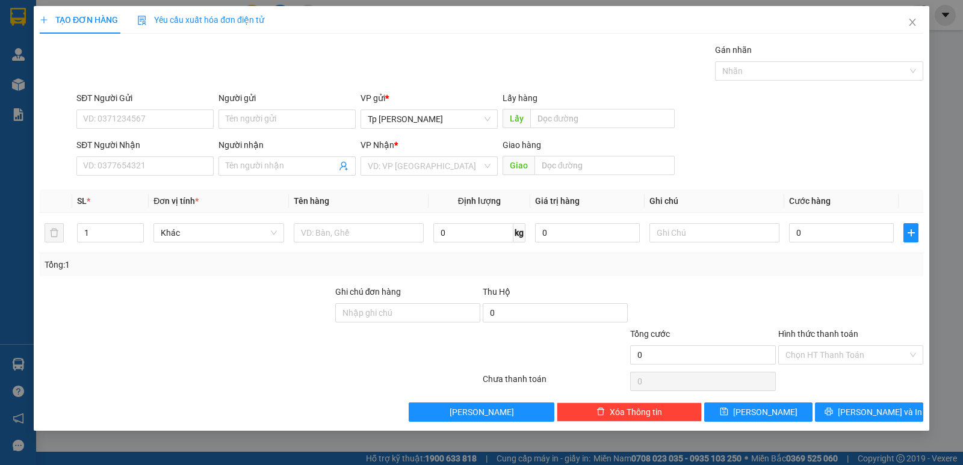
click at [158, 156] on div "SĐT Người Nhận" at bounding box center [144, 147] width 137 height 18
click at [160, 161] on input "SĐT Người Nhận" at bounding box center [144, 166] width 137 height 19
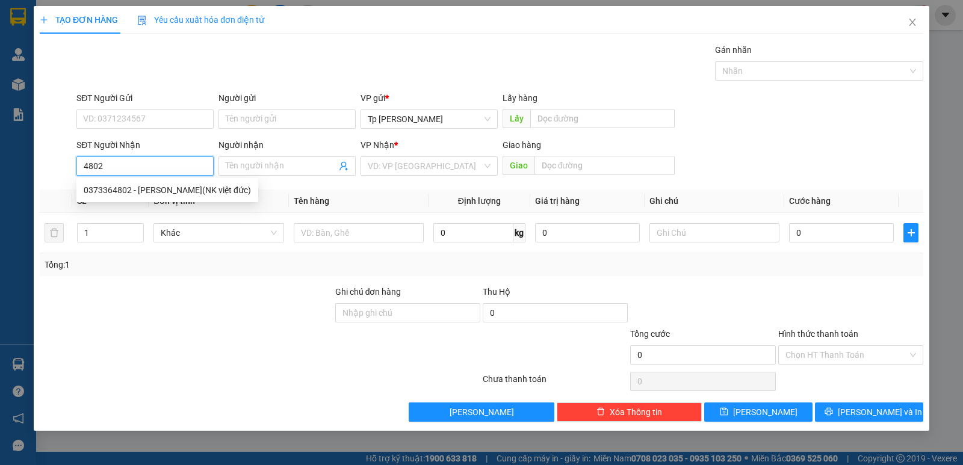
click at [159, 189] on div "0373364802 - [PERSON_NAME](NK việt đức)" at bounding box center [167, 190] width 167 height 13
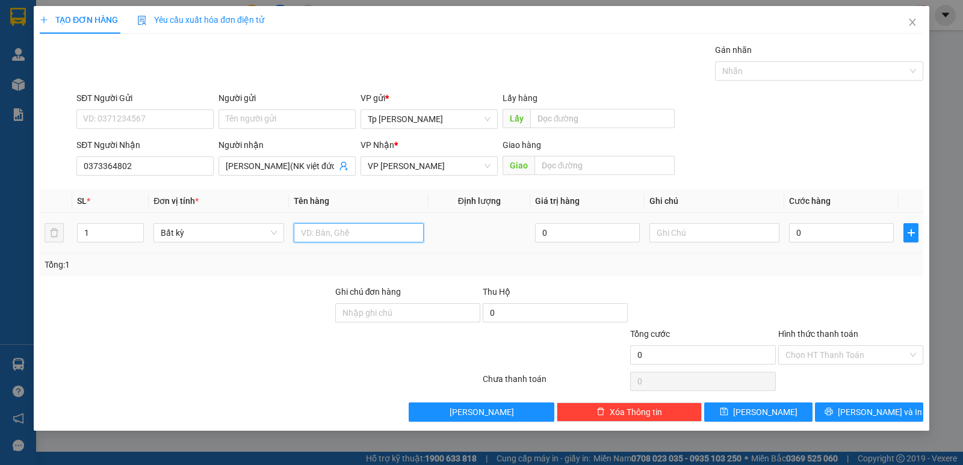
click at [305, 235] on input "text" at bounding box center [359, 232] width 130 height 19
click at [804, 240] on input "0" at bounding box center [841, 232] width 105 height 19
click at [728, 236] on input "text" at bounding box center [714, 232] width 130 height 19
click at [822, 362] on input "Hình thức thanh toán" at bounding box center [847, 355] width 122 height 18
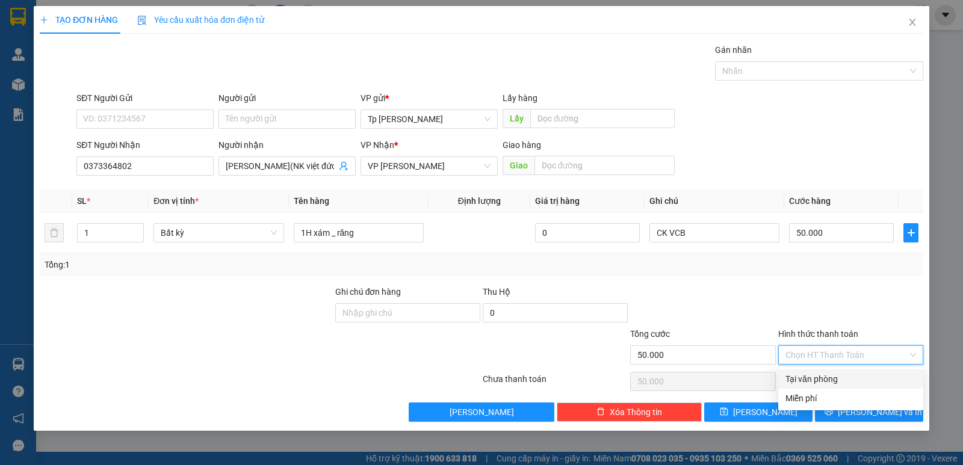
click at [826, 377] on div "Tại văn phòng" at bounding box center [851, 379] width 131 height 13
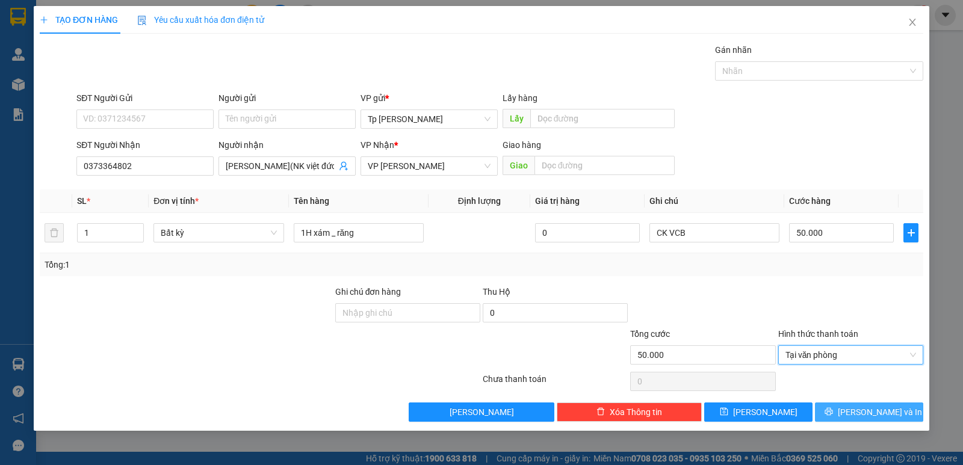
click at [838, 403] on button "[PERSON_NAME] và In" at bounding box center [869, 412] width 108 height 19
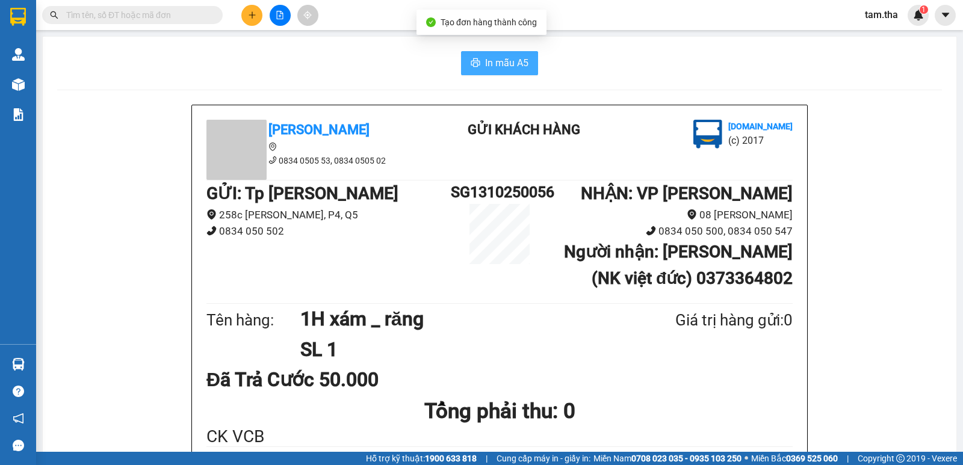
click at [507, 69] on span "In mẫu A5" at bounding box center [506, 62] width 43 height 15
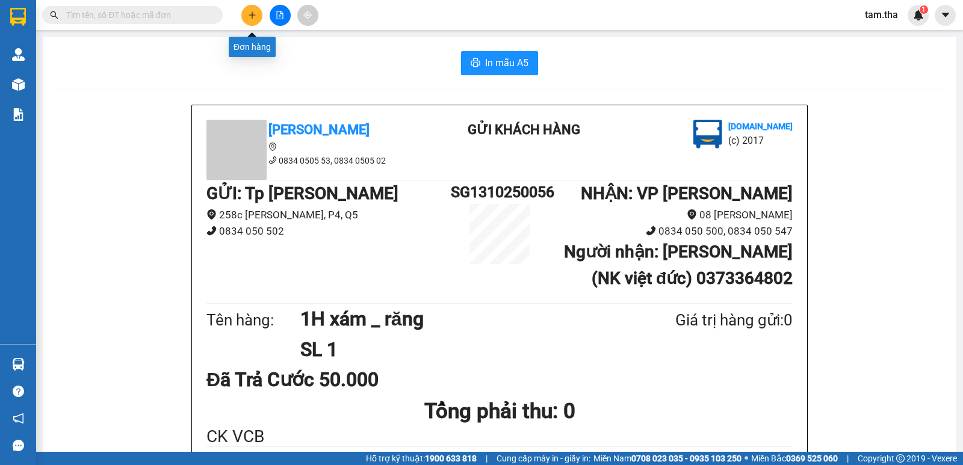
click at [246, 9] on button at bounding box center [251, 15] width 21 height 21
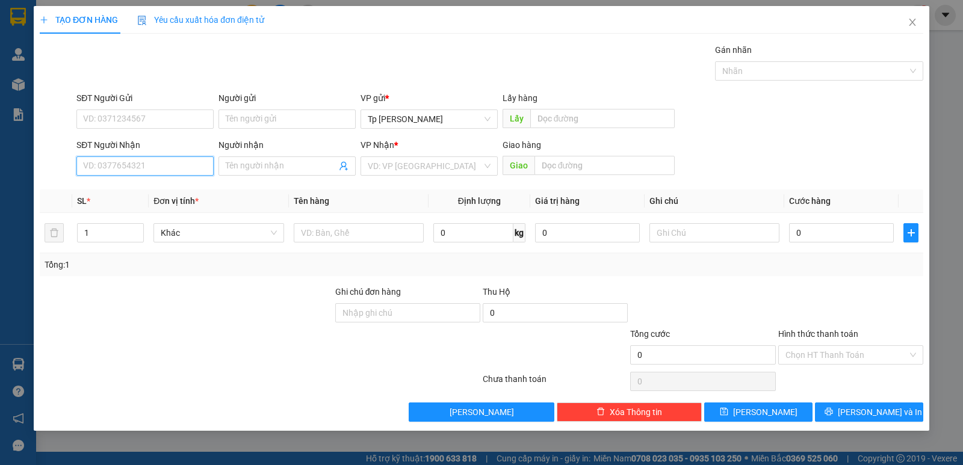
click at [141, 158] on input "SĐT Người Nhận" at bounding box center [144, 166] width 137 height 19
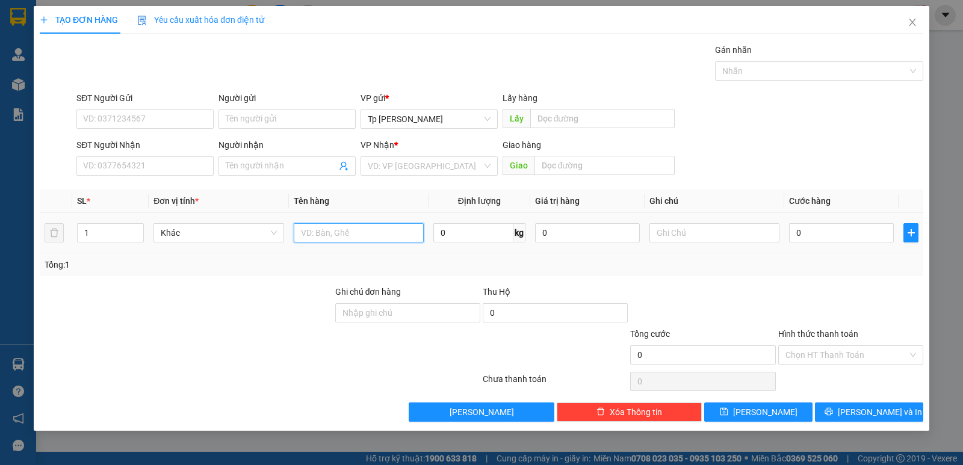
click at [311, 234] on input "text" at bounding box center [359, 232] width 130 height 19
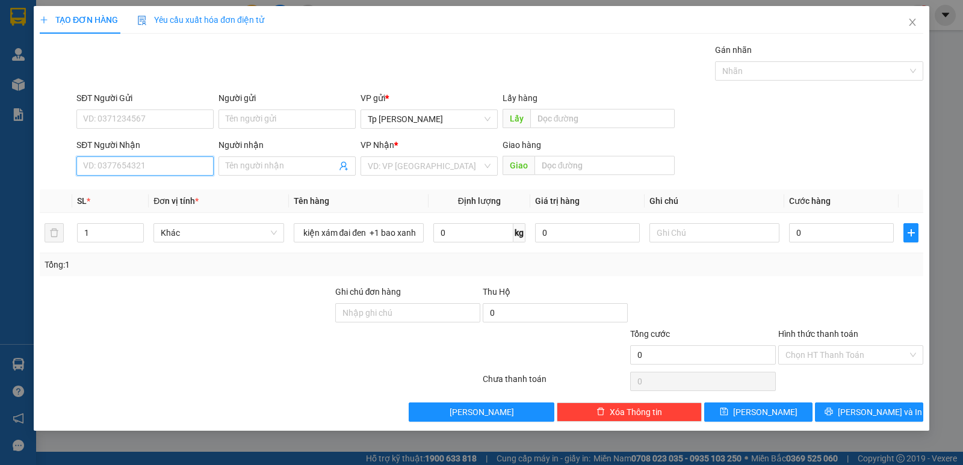
click at [166, 157] on input "SĐT Người Nhận" at bounding box center [144, 166] width 137 height 19
drag, startPoint x: 120, startPoint y: 198, endPoint x: 126, endPoint y: 189, distance: 10.9
click at [120, 198] on div "0889919975 - A Toàn" at bounding box center [144, 190] width 137 height 19
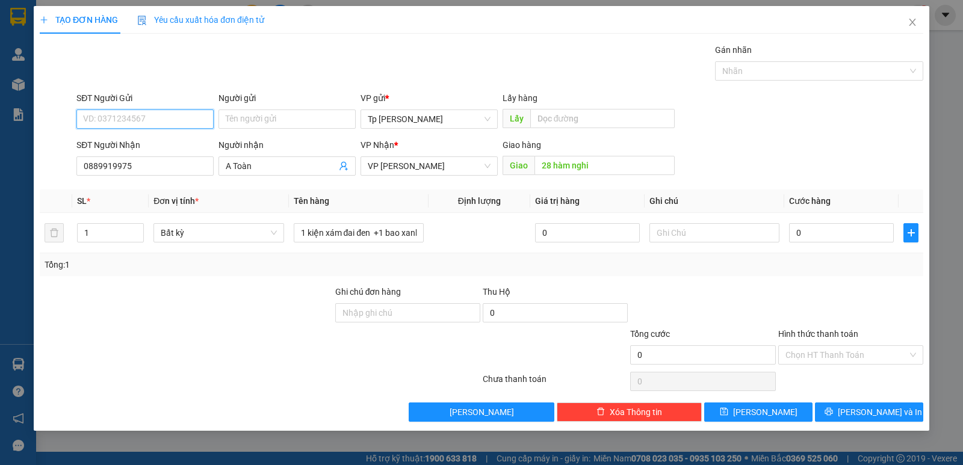
click at [141, 127] on input "SĐT Người Gửi" at bounding box center [144, 119] width 137 height 19
drag, startPoint x: 195, startPoint y: 143, endPoint x: 250, endPoint y: 182, distance: 67.8
click at [195, 143] on div "0934511879 - Cty Việt Yến" at bounding box center [145, 143] width 123 height 13
click at [134, 226] on span "up" at bounding box center [137, 229] width 7 height 7
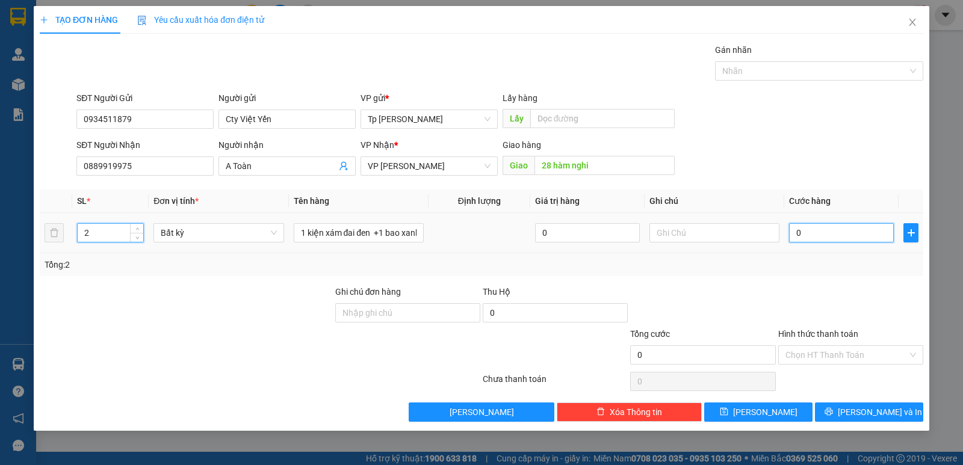
click at [823, 227] on input "0" at bounding box center [841, 232] width 105 height 19
click at [374, 237] on input "1 kiện xám đai đen +1 bao xanh" at bounding box center [359, 232] width 130 height 19
click at [872, 235] on input "0" at bounding box center [841, 232] width 105 height 19
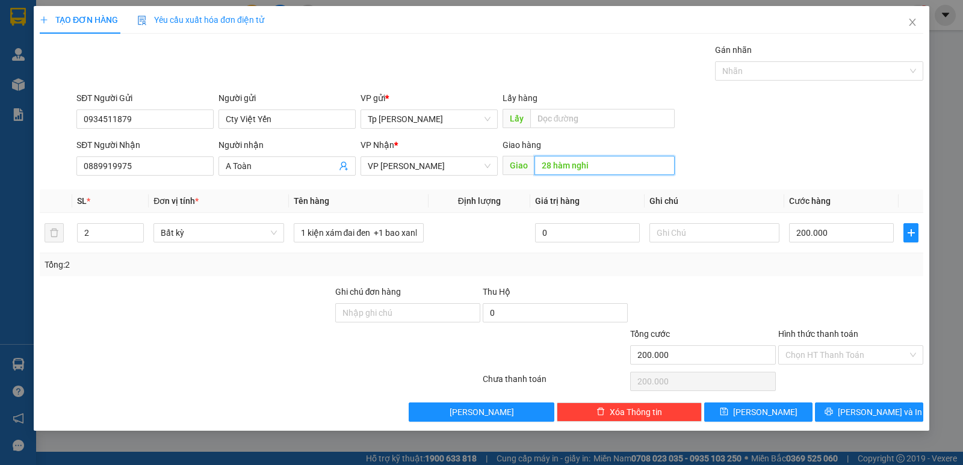
click at [595, 166] on input "28 hàm nghi" at bounding box center [605, 165] width 141 height 19
click at [134, 229] on span "up" at bounding box center [137, 229] width 7 height 7
drag, startPoint x: 162, startPoint y: 285, endPoint x: 217, endPoint y: 297, distance: 56.2
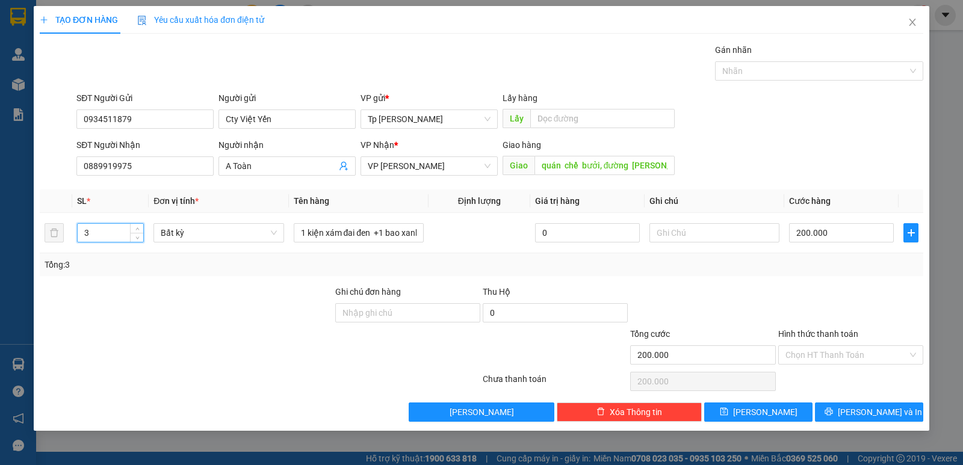
click at [165, 286] on div at bounding box center [187, 306] width 296 height 42
click at [602, 166] on input "quán chề bưởi, đường [PERSON_NAME]," at bounding box center [605, 165] width 141 height 19
click at [603, 166] on input "quán chề bưởi, đường [PERSON_NAME]," at bounding box center [605, 165] width 141 height 19
click at [758, 160] on div "SĐT Người Nhận 0889919975 Người nhận A Toàn VP Nhận * VP [PERSON_NAME] hàng Gia…" at bounding box center [500, 159] width 852 height 42
drag, startPoint x: 831, startPoint y: 232, endPoint x: 803, endPoint y: 209, distance: 35.9
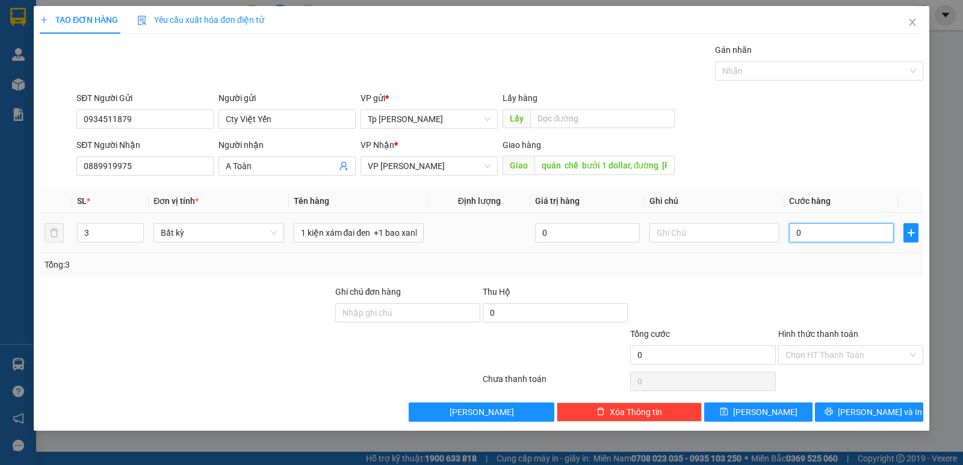
click at [831, 233] on input "0" at bounding box center [841, 232] width 105 height 19
drag, startPoint x: 698, startPoint y: 264, endPoint x: 716, endPoint y: 293, distance: 34.4
click at [699, 267] on div "Tổng: 3" at bounding box center [482, 264] width 874 height 13
click at [715, 237] on input "text" at bounding box center [714, 232] width 130 height 19
click at [780, 274] on div "Tổng: 3" at bounding box center [482, 264] width 884 height 23
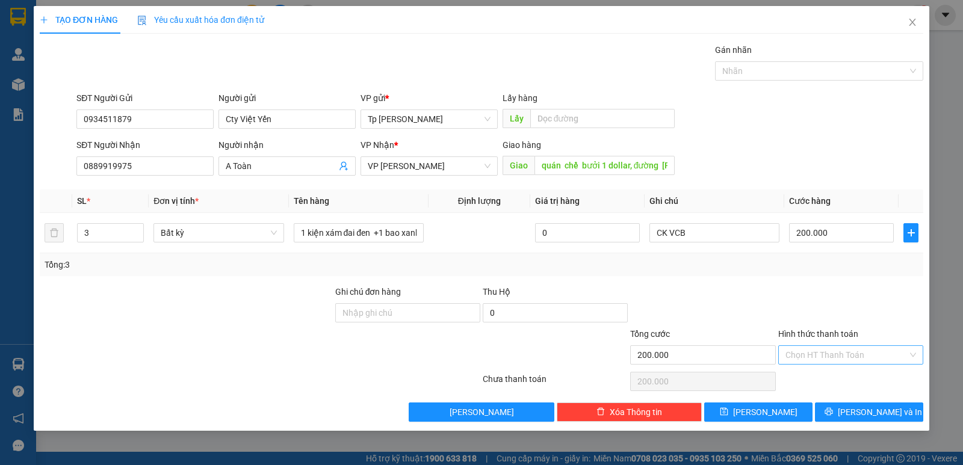
click at [804, 358] on input "Hình thức thanh toán" at bounding box center [847, 355] width 122 height 18
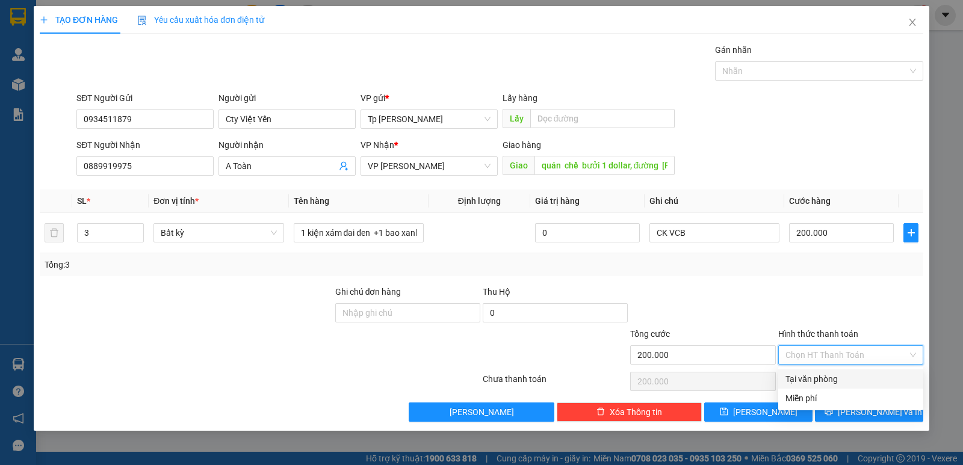
drag, startPoint x: 814, startPoint y: 369, endPoint x: 820, endPoint y: 394, distance: 26.0
click at [814, 370] on div "Transit Pickup Surcharge Ids Transit Deliver Surcharge Ids Transit Deliver Surc…" at bounding box center [482, 232] width 884 height 379
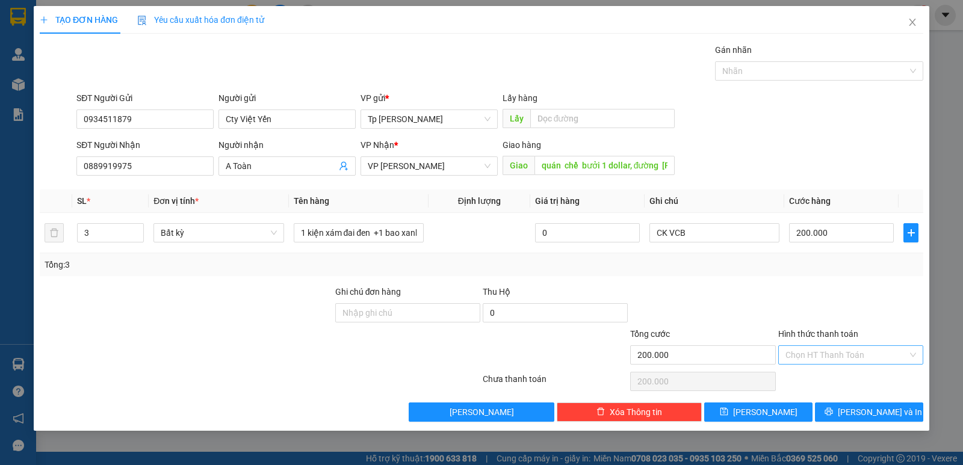
click at [819, 364] on div "Chọn HT Thanh Toán" at bounding box center [850, 355] width 145 height 19
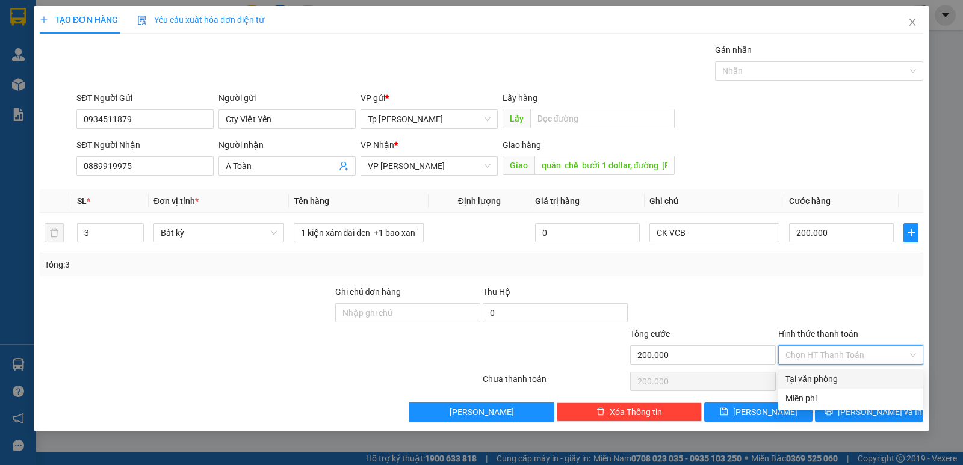
click at [820, 377] on div "Tại văn phòng" at bounding box center [851, 379] width 131 height 13
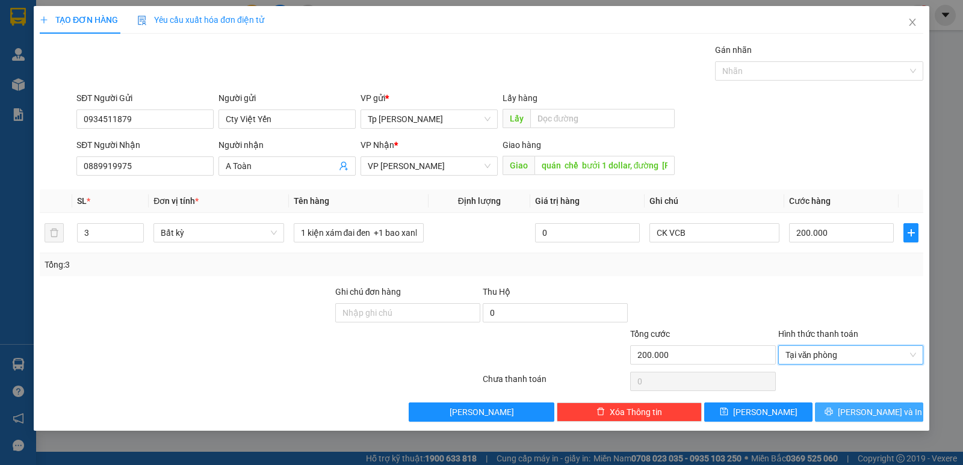
click at [839, 417] on button "[PERSON_NAME] và In" at bounding box center [869, 412] width 108 height 19
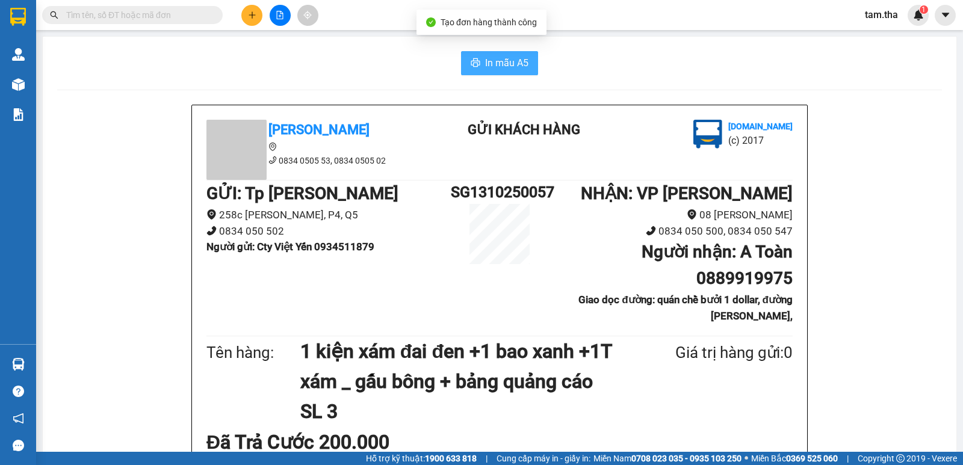
click at [471, 63] on icon "printer" at bounding box center [476, 63] width 10 height 10
click at [248, 15] on button at bounding box center [251, 15] width 21 height 21
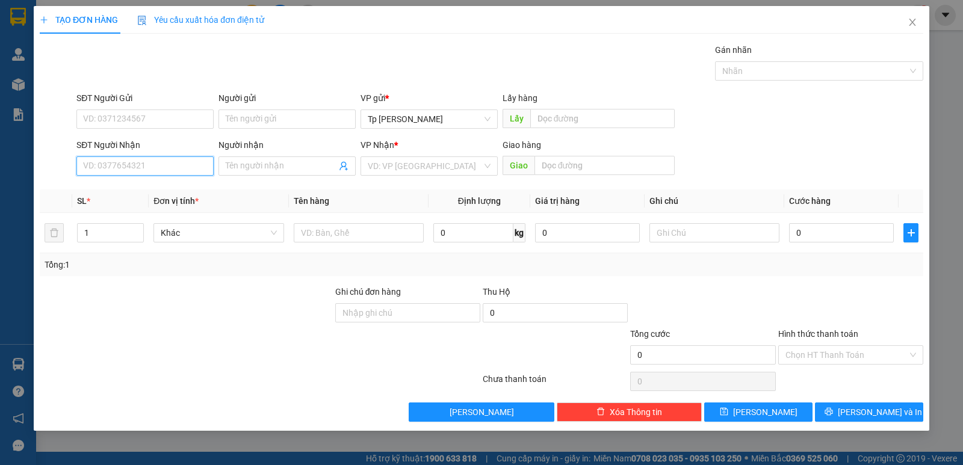
click at [163, 161] on input "SĐT Người Nhận" at bounding box center [144, 166] width 137 height 19
drag, startPoint x: 138, startPoint y: 186, endPoint x: 146, endPoint y: 178, distance: 11.5
click at [139, 186] on div "0792006069 - king hùng" at bounding box center [145, 190] width 123 height 13
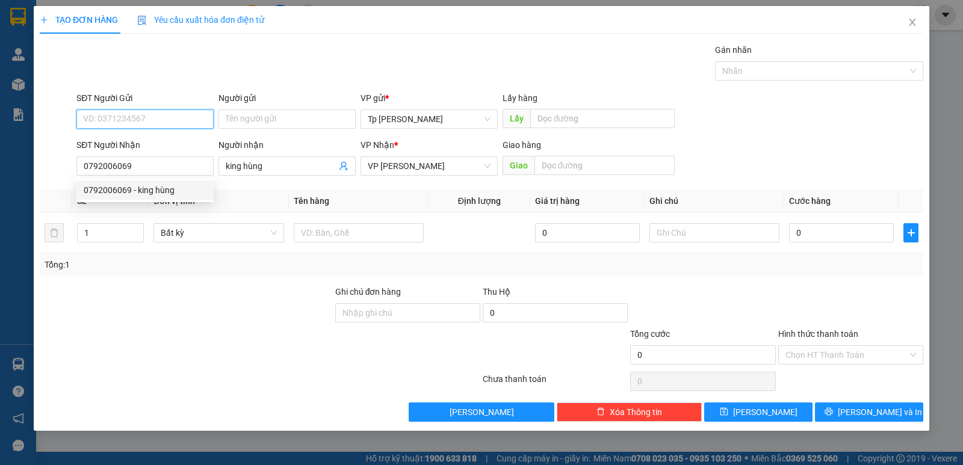
click at [169, 120] on input "SĐT Người Gửi" at bounding box center [144, 119] width 137 height 19
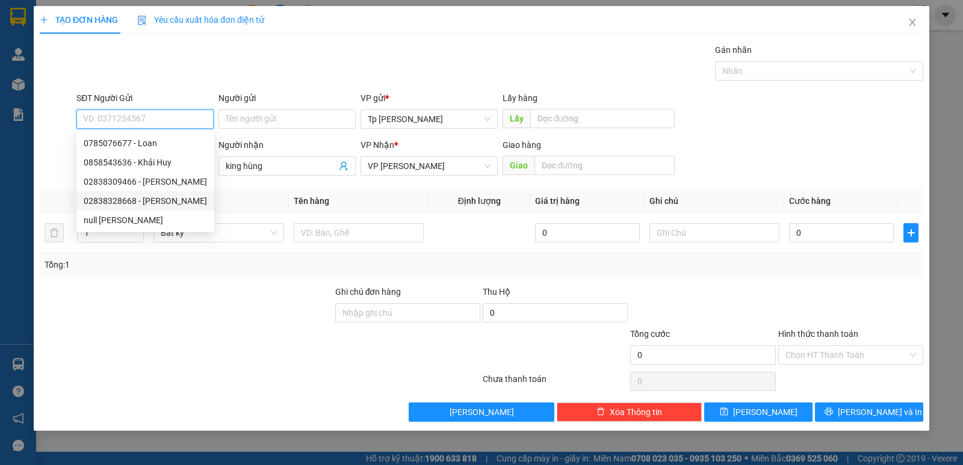
click at [181, 201] on div "02838328668 - [PERSON_NAME]" at bounding box center [145, 200] width 123 height 13
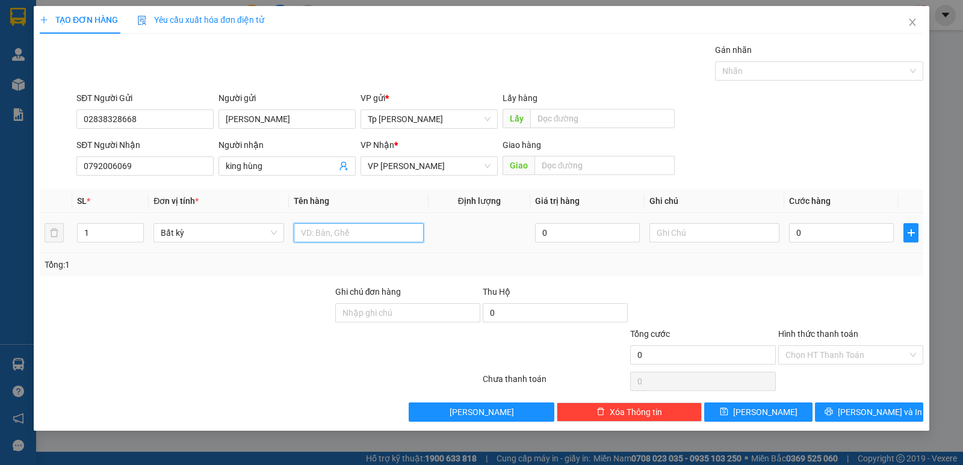
click at [346, 224] on input "text" at bounding box center [359, 232] width 130 height 19
click at [806, 229] on input "0" at bounding box center [841, 232] width 105 height 19
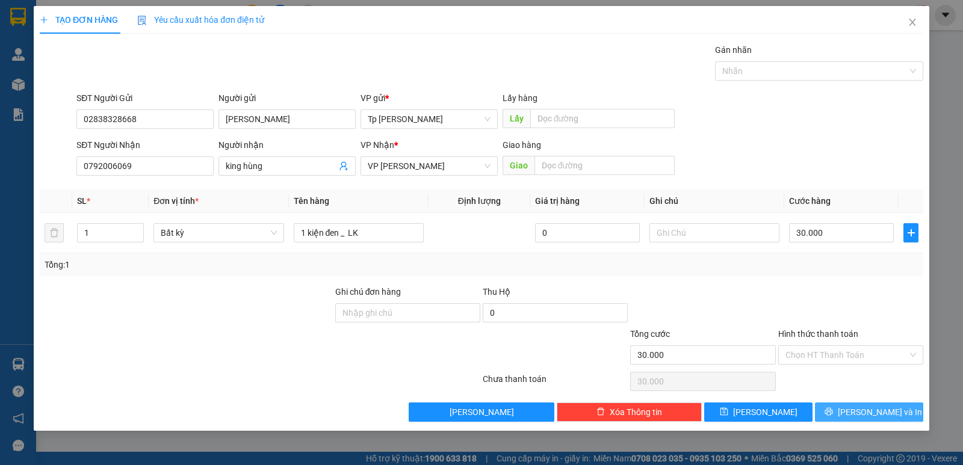
click at [888, 418] on span "[PERSON_NAME] và In" at bounding box center [880, 412] width 84 height 13
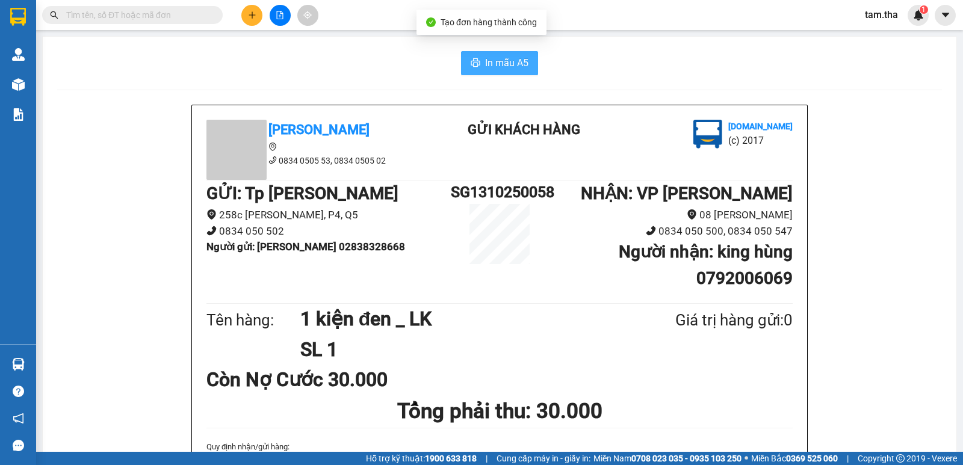
click at [529, 63] on button "In mẫu A5" at bounding box center [499, 63] width 77 height 24
click at [248, 19] on icon "plus" at bounding box center [252, 15] width 8 height 8
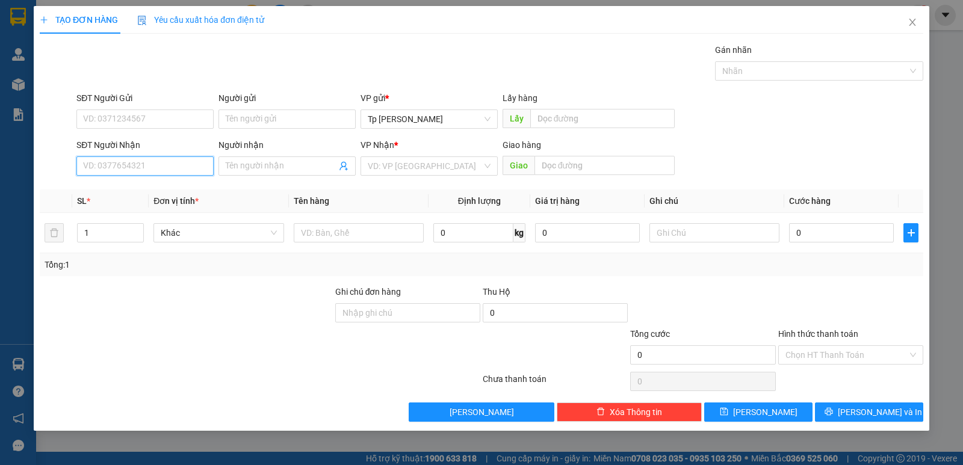
click at [146, 159] on input "SĐT Người Nhận" at bounding box center [144, 166] width 137 height 19
click at [143, 188] on div "0868639333 - [PERSON_NAME]" at bounding box center [145, 190] width 123 height 13
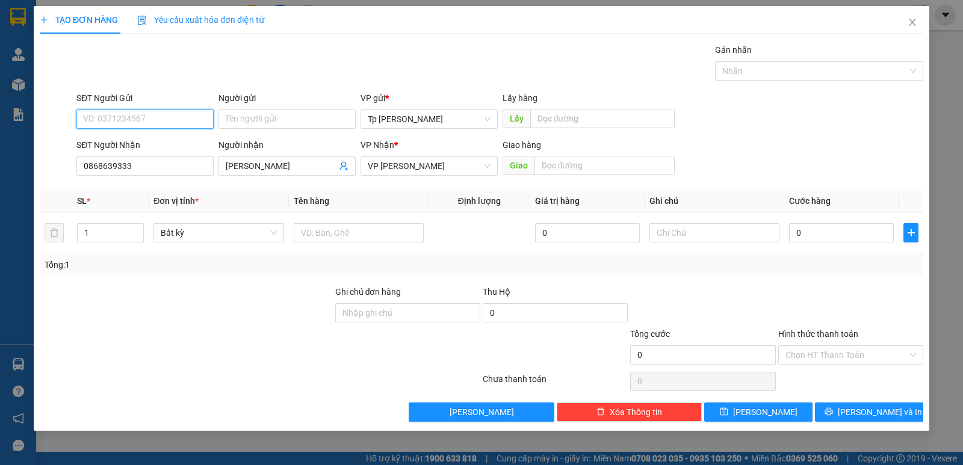
click at [157, 123] on input "SĐT Người Gửi" at bounding box center [144, 119] width 137 height 19
click at [138, 141] on div "0933360052 - Cảm" at bounding box center [145, 143] width 123 height 13
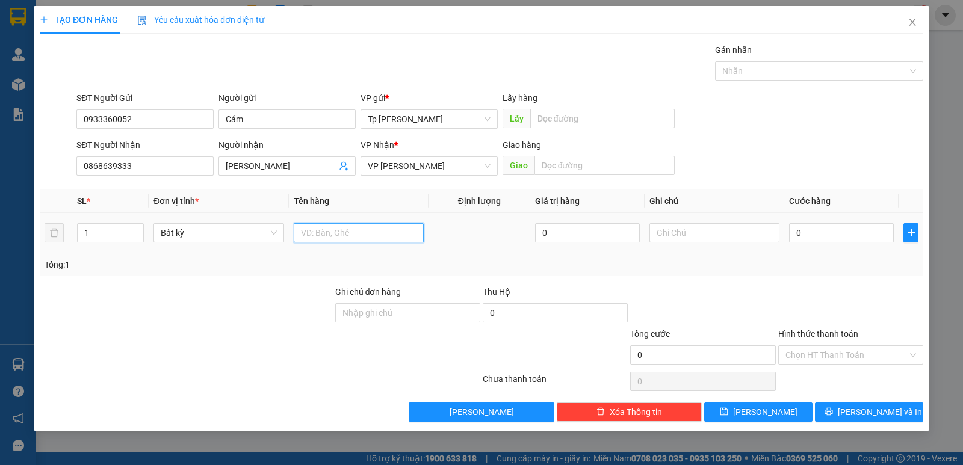
click at [326, 233] on input "text" at bounding box center [359, 232] width 130 height 19
click at [838, 221] on div "0" at bounding box center [841, 233] width 105 height 24
click at [842, 231] on input "0" at bounding box center [841, 232] width 105 height 19
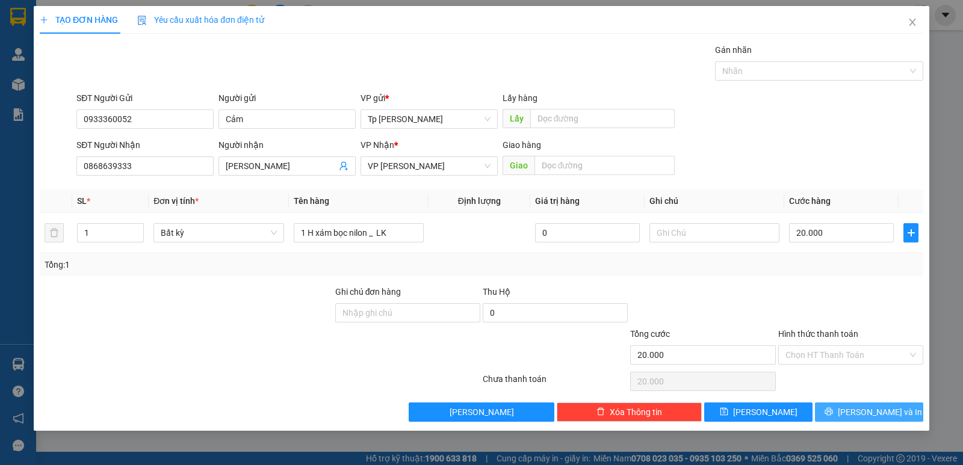
click at [833, 408] on icon "printer" at bounding box center [829, 412] width 8 height 8
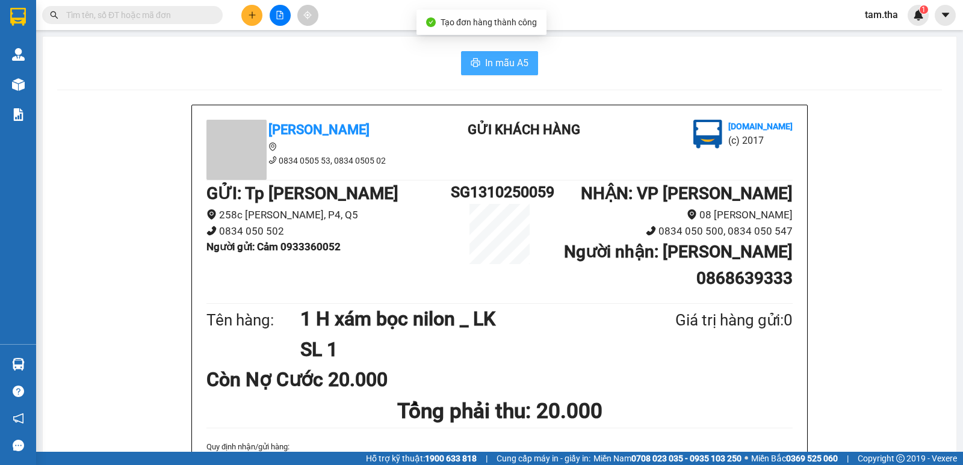
click at [526, 62] on button "In mẫu A5" at bounding box center [499, 63] width 77 height 24
click at [262, 12] on div at bounding box center [280, 15] width 90 height 21
click at [256, 14] on icon "plus" at bounding box center [252, 15] width 8 height 8
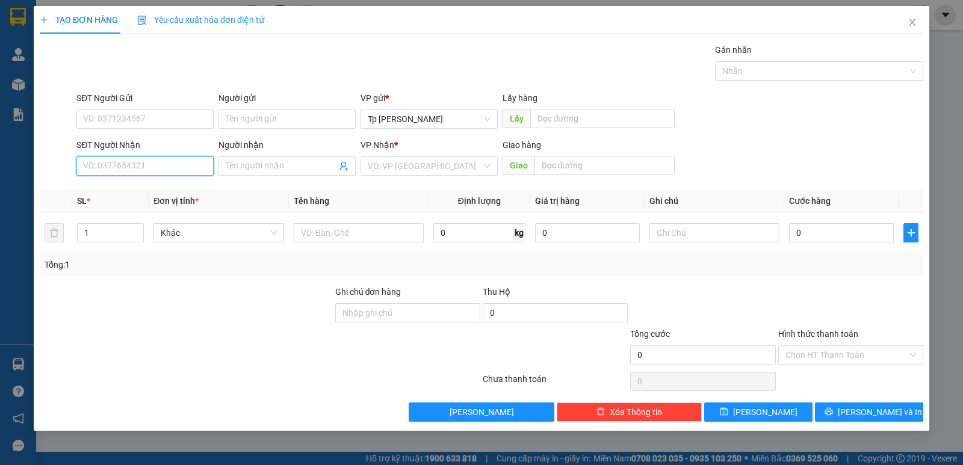
drag, startPoint x: 145, startPoint y: 166, endPoint x: 138, endPoint y: 163, distance: 7.6
click at [138, 163] on input "SĐT Người Nhận" at bounding box center [144, 166] width 137 height 19
click at [194, 191] on div "0908870505 - đất việt" at bounding box center [145, 190] width 123 height 13
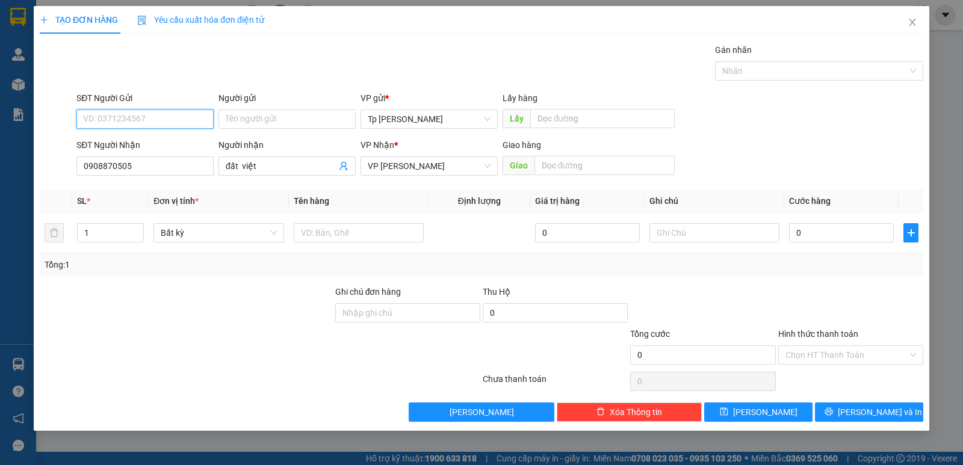
click at [191, 117] on input "SĐT Người Gửi" at bounding box center [144, 119] width 137 height 19
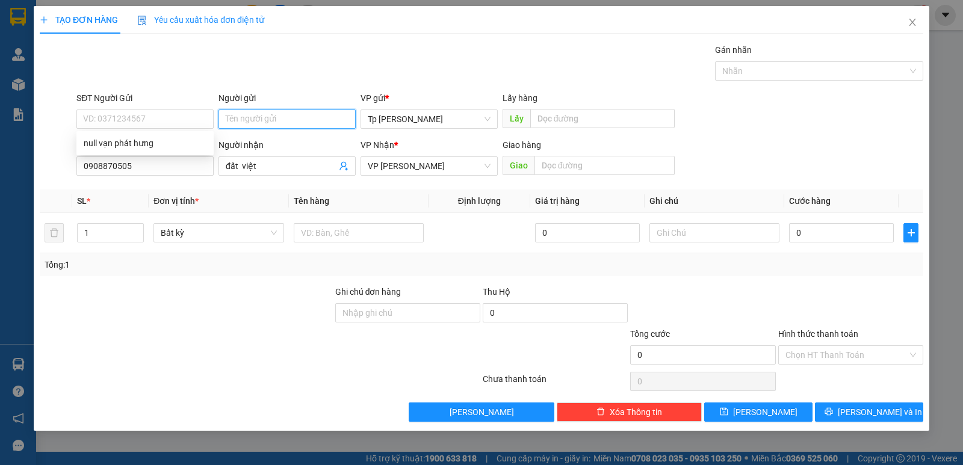
click at [277, 113] on input "Người gửi" at bounding box center [287, 119] width 137 height 19
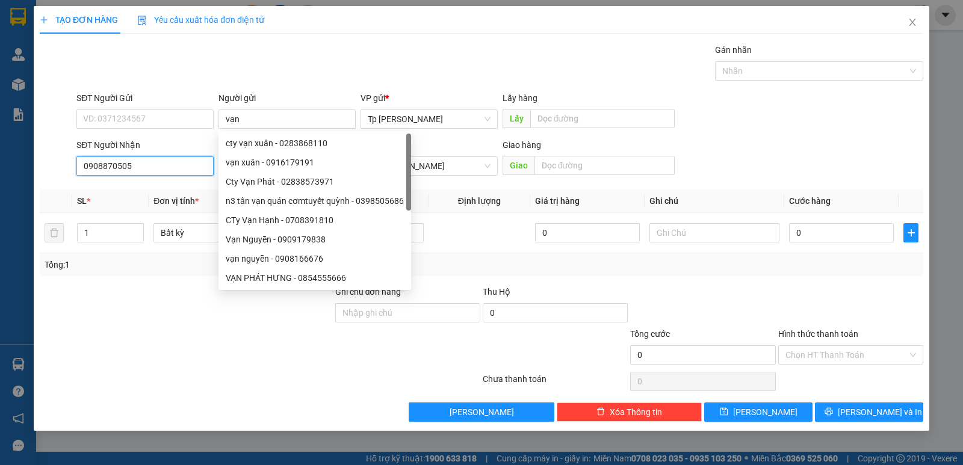
drag, startPoint x: 139, startPoint y: 169, endPoint x: 73, endPoint y: 172, distance: 65.7
click at [73, 172] on div "SĐT Người Nhận 0908870505 0908870505 Người nhận đất việt VP Nhận * VP [PERSON_N…" at bounding box center [482, 159] width 886 height 42
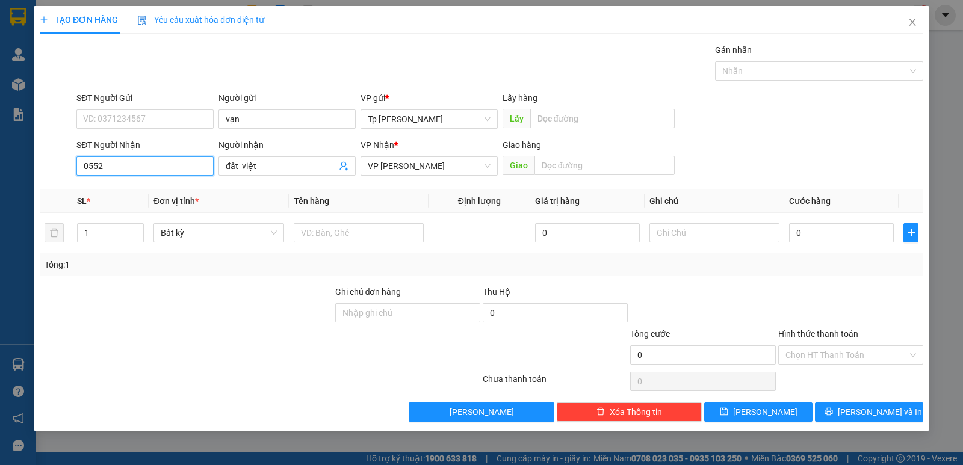
drag, startPoint x: 80, startPoint y: 170, endPoint x: 61, endPoint y: 178, distance: 20.8
click at [51, 176] on div "SĐT Người Nhận 0552 0552 Người nhận đất việt VP Nhận * VP [PERSON_NAME] hàng Gi…" at bounding box center [482, 159] width 886 height 42
click at [160, 186] on div "0908870505 - đất việt" at bounding box center [145, 190] width 123 height 13
click at [183, 129] on div "SĐT Người Gửi VD: 0371234567" at bounding box center [144, 112] width 137 height 42
click at [183, 122] on input "SĐT Người Gửi" at bounding box center [144, 119] width 137 height 19
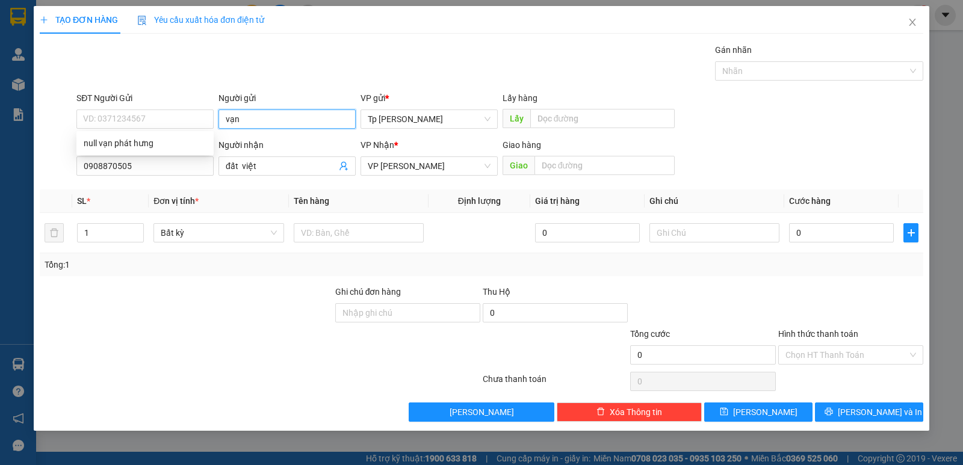
click at [271, 117] on input "vạn" at bounding box center [287, 119] width 137 height 19
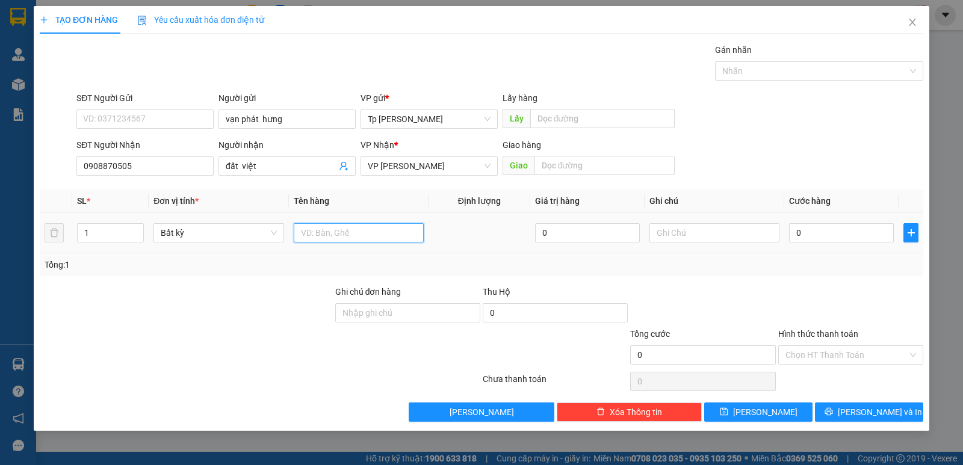
click at [359, 230] on input "text" at bounding box center [359, 232] width 130 height 19
click at [821, 225] on input "0" at bounding box center [841, 232] width 105 height 19
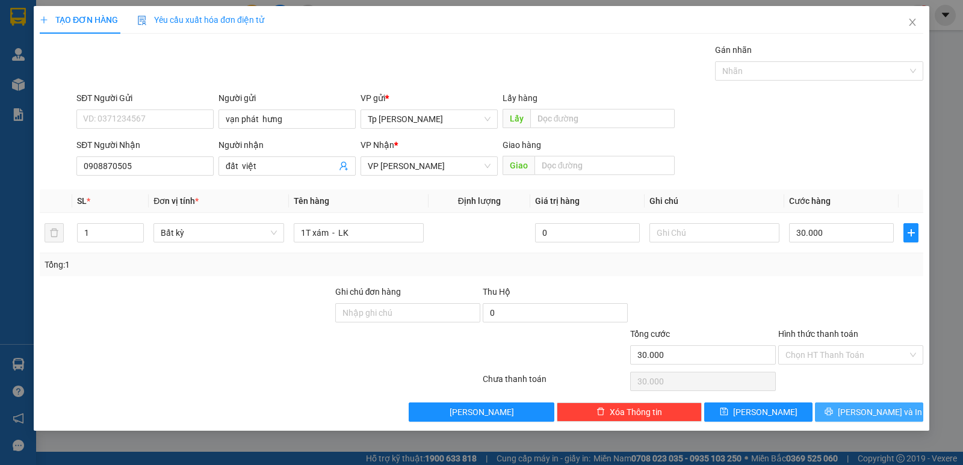
click at [865, 415] on span "[PERSON_NAME] và In" at bounding box center [880, 412] width 84 height 13
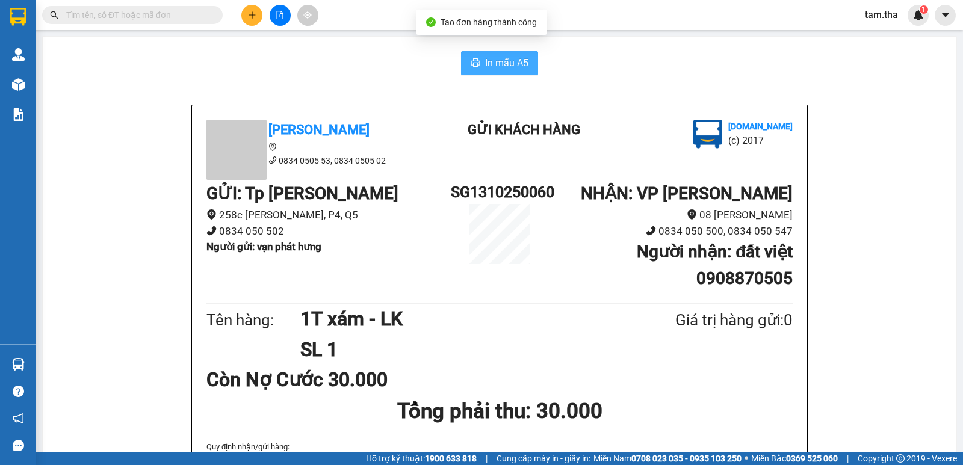
click at [527, 67] on button "In mẫu A5" at bounding box center [499, 63] width 77 height 24
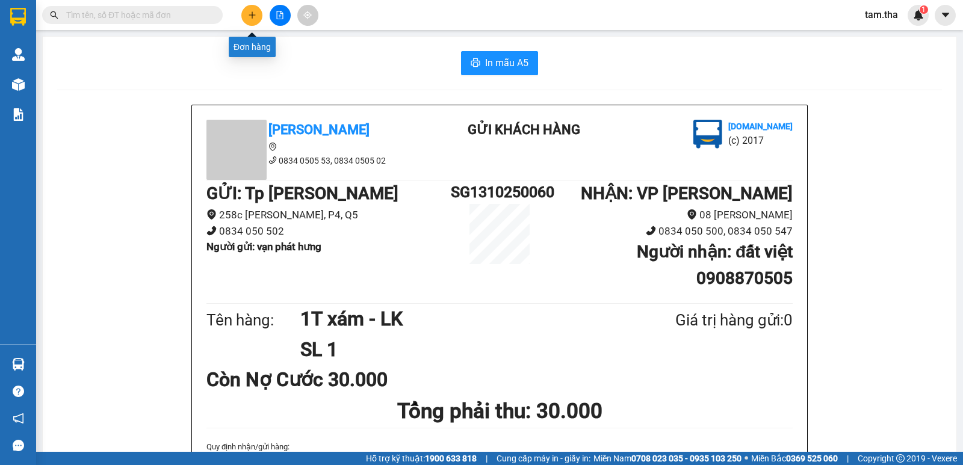
click at [261, 23] on div at bounding box center [280, 15] width 90 height 21
click at [253, 17] on icon "plus" at bounding box center [252, 15] width 8 height 8
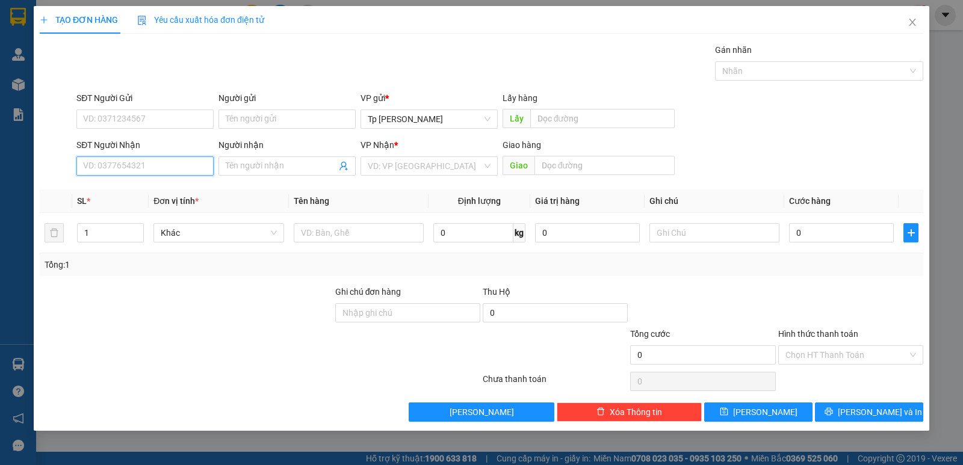
click at [150, 174] on input "SĐT Người Nhận" at bounding box center [144, 166] width 137 height 19
drag, startPoint x: 105, startPoint y: 198, endPoint x: 139, endPoint y: 132, distance: 74.3
click at [111, 195] on div "0971088907 - CTY ANH QUÂN" at bounding box center [144, 190] width 137 height 19
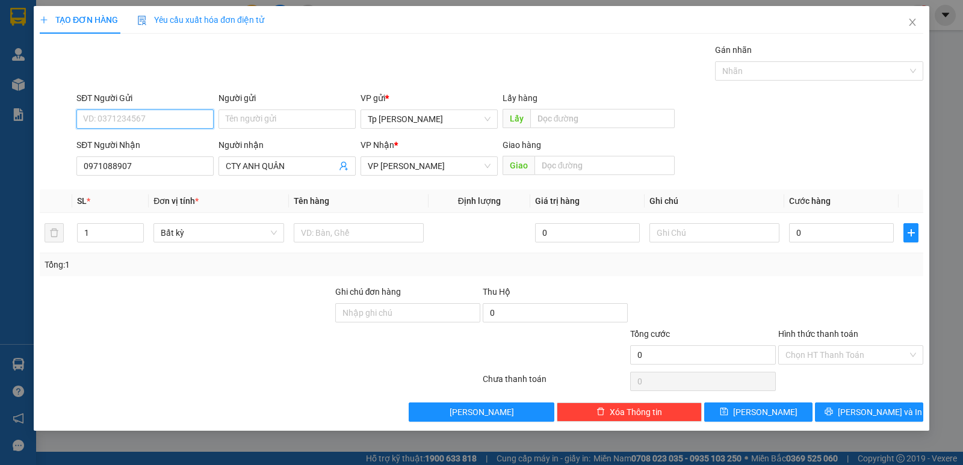
click at [137, 116] on input "SĐT Người Gửi" at bounding box center [144, 119] width 137 height 19
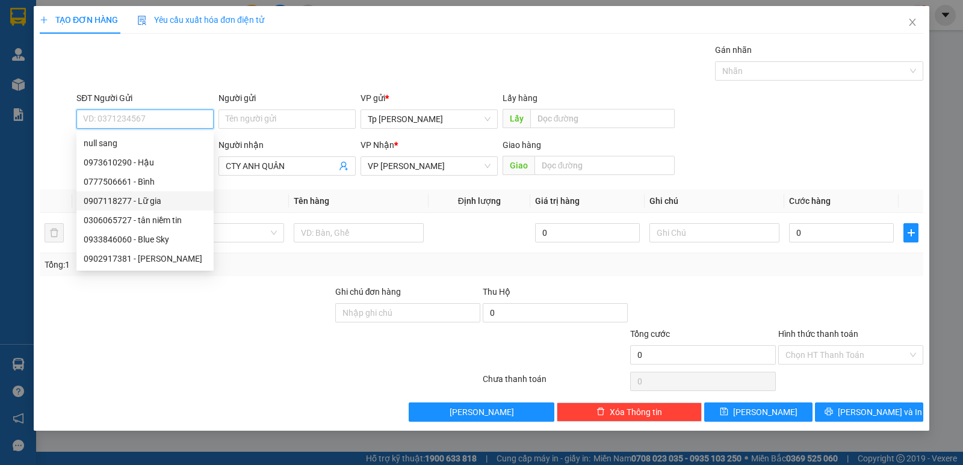
click at [199, 202] on div "0907118277 - Lữ gia" at bounding box center [145, 200] width 123 height 13
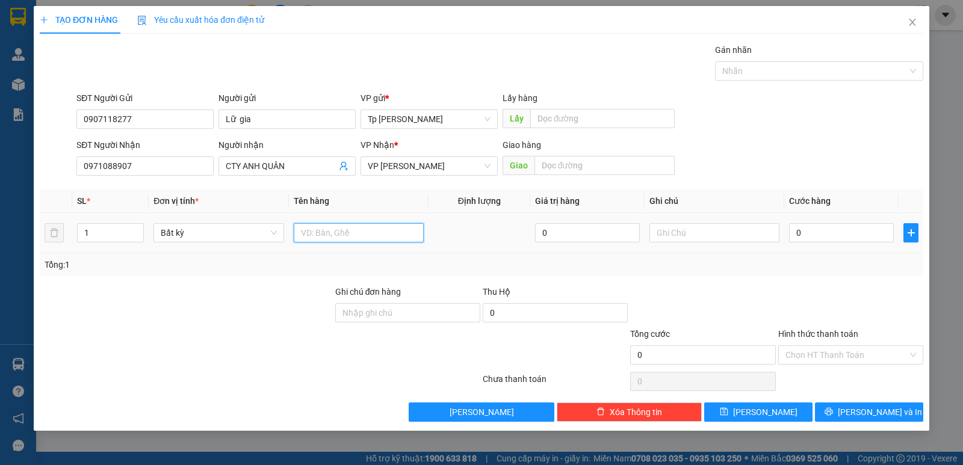
click at [330, 228] on input "text" at bounding box center [359, 232] width 130 height 19
click at [799, 238] on input "0" at bounding box center [841, 232] width 105 height 19
drag, startPoint x: 807, startPoint y: 237, endPoint x: 755, endPoint y: 237, distance: 51.8
click at [755, 237] on tr "1 Bất kỳ 1H đen _ lK 0 30" at bounding box center [482, 233] width 884 height 40
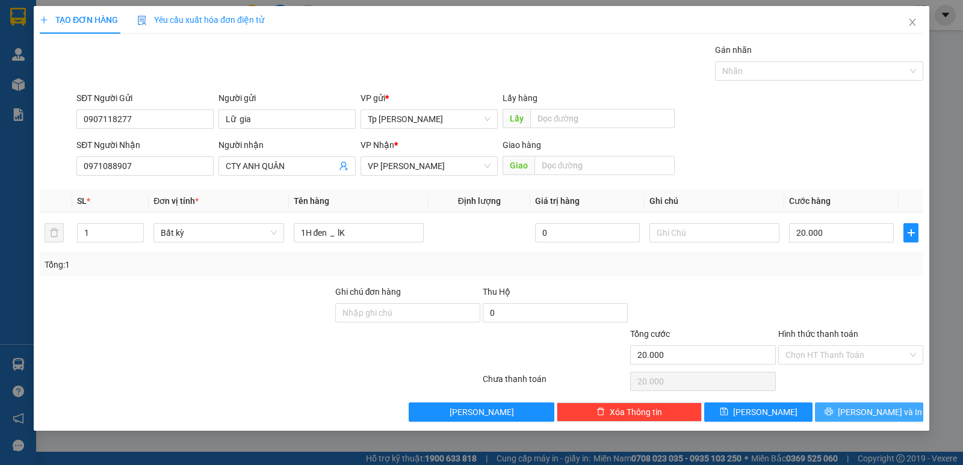
click at [857, 405] on button "[PERSON_NAME] và In" at bounding box center [869, 412] width 108 height 19
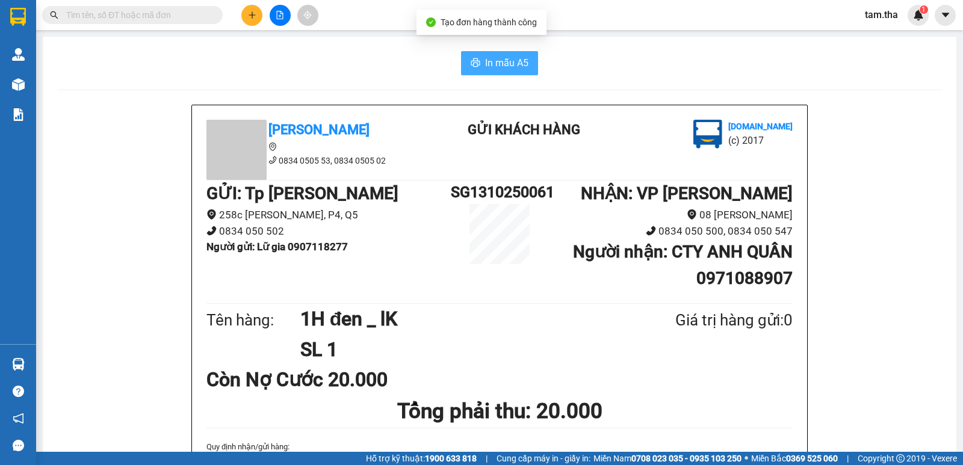
click at [519, 58] on span "In mẫu A5" at bounding box center [506, 62] width 43 height 15
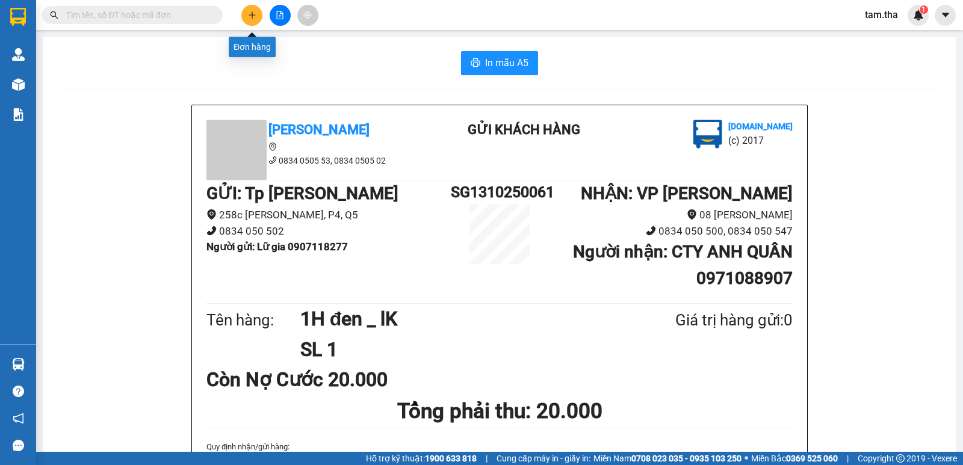
click at [259, 11] on button at bounding box center [251, 15] width 21 height 21
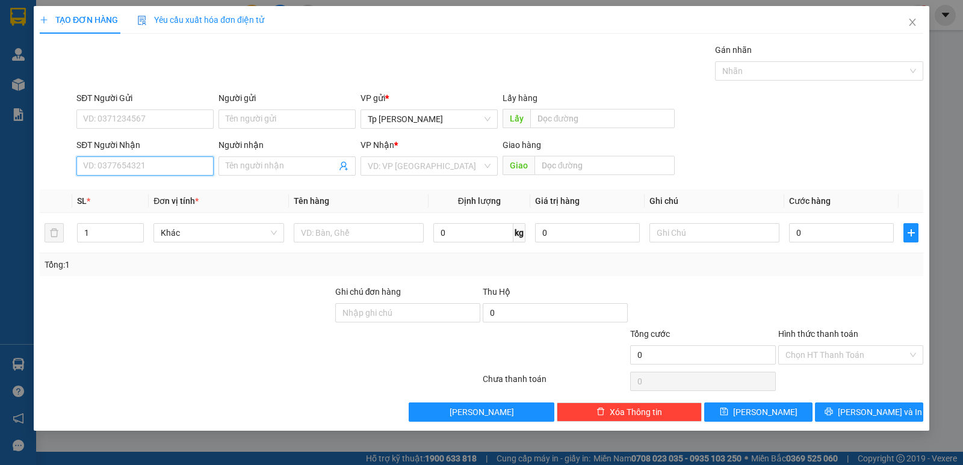
click at [166, 163] on input "SĐT Người Nhận" at bounding box center [144, 166] width 137 height 19
drag, startPoint x: 166, startPoint y: 163, endPoint x: 69, endPoint y: 167, distance: 97.0
click at [69, 167] on div "SĐT Người Nhận 6069 Người nhận Tên người nhận VP Nhận * VD: VP Sài Gòn Giao hàn…" at bounding box center [482, 159] width 886 height 42
drag, startPoint x: 145, startPoint y: 165, endPoint x: 0, endPoint y: 165, distance: 145.1
click at [0, 165] on div "TẠO ĐƠN HÀNG Yêu cầu xuất hóa đơn điện tử Transit Pickup Surcharge Ids Transit …" at bounding box center [481, 232] width 963 height 465
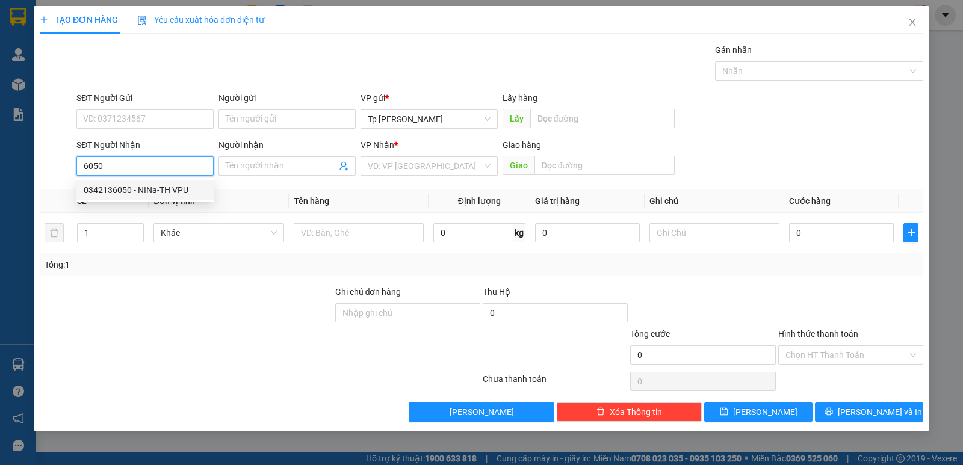
click at [169, 184] on div "0342136050 - NINa-TH VPU" at bounding box center [145, 190] width 123 height 13
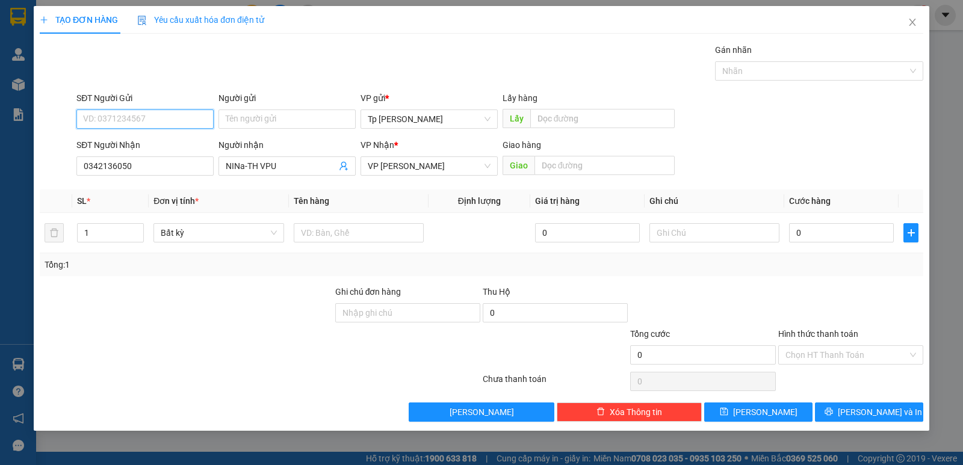
click at [152, 123] on input "SĐT Người Gửi" at bounding box center [144, 119] width 137 height 19
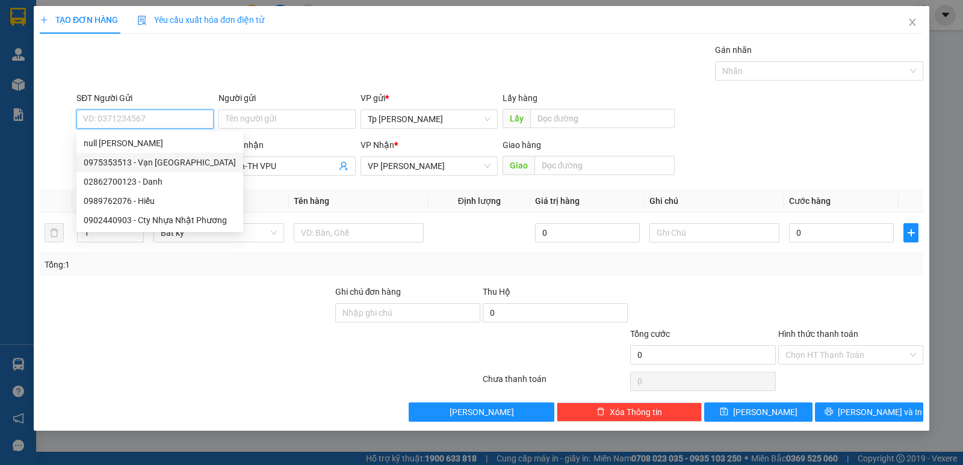
click at [190, 161] on div "0975353513 - Vạn [GEOGRAPHIC_DATA]" at bounding box center [160, 162] width 152 height 13
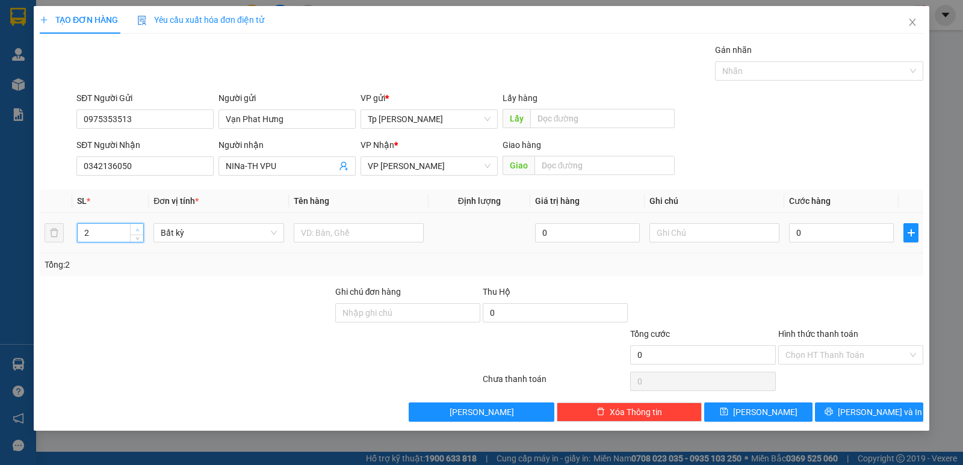
click at [136, 227] on span "up" at bounding box center [137, 229] width 7 height 7
click at [351, 232] on input "text" at bounding box center [359, 232] width 130 height 19
click at [869, 240] on input "0" at bounding box center [841, 232] width 105 height 19
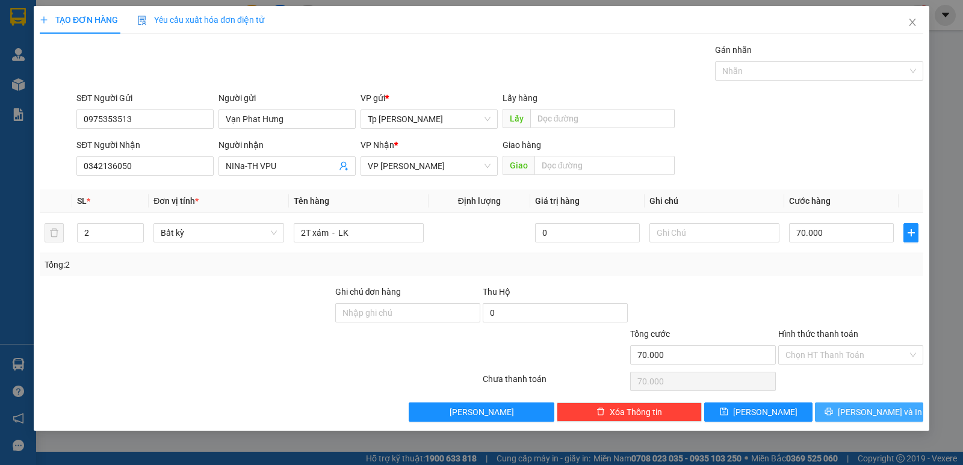
click at [857, 406] on button "[PERSON_NAME] và In" at bounding box center [869, 412] width 108 height 19
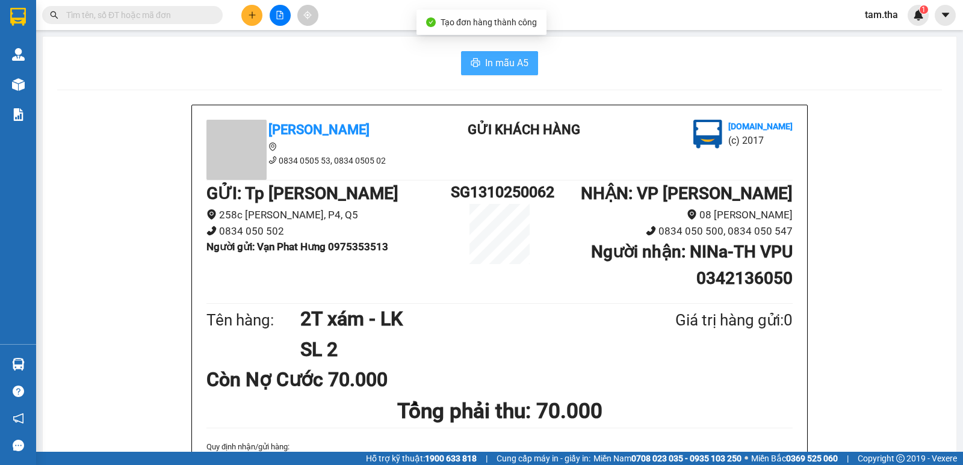
click at [522, 67] on span "In mẫu A5" at bounding box center [506, 62] width 43 height 15
click at [504, 59] on span "In mẫu A5" at bounding box center [506, 62] width 43 height 15
click at [259, 16] on button at bounding box center [251, 15] width 21 height 21
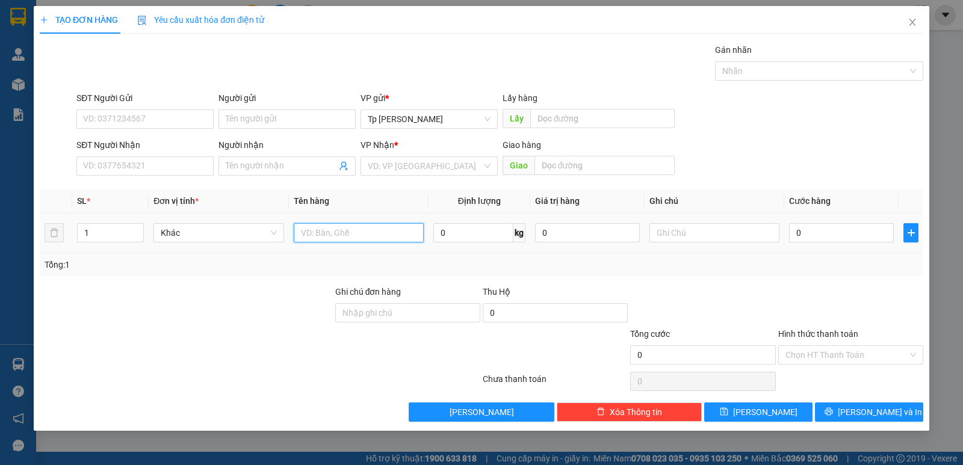
click at [301, 237] on input "text" at bounding box center [359, 232] width 130 height 19
click at [140, 229] on span "up" at bounding box center [137, 229] width 7 height 7
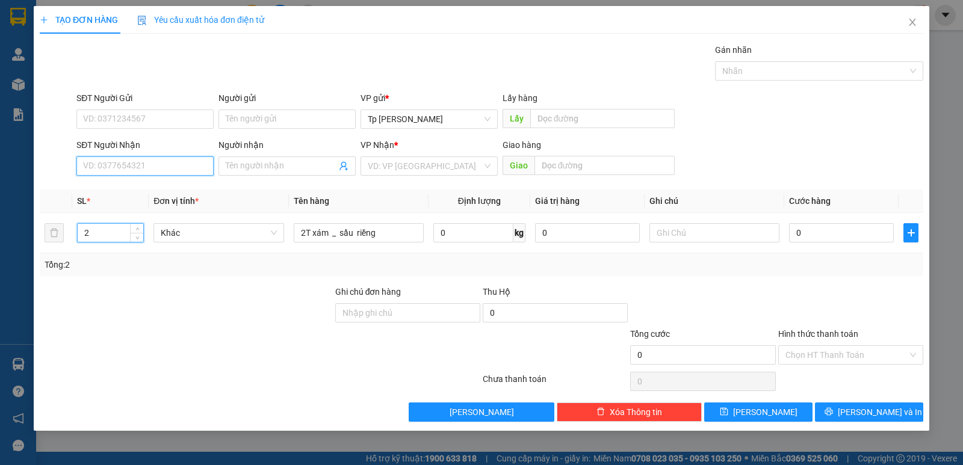
click at [160, 166] on input "SĐT Người Nhận" at bounding box center [144, 166] width 137 height 19
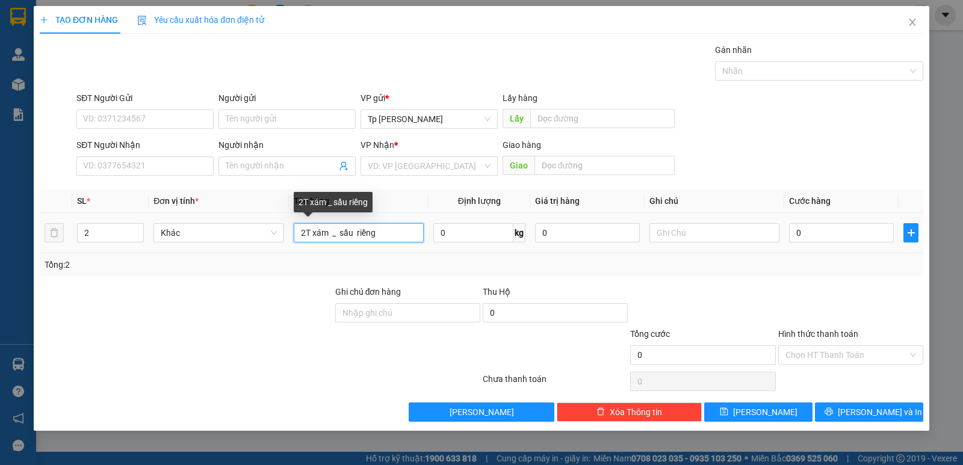
click at [326, 232] on input "2T xám _ sầu riềng" at bounding box center [359, 232] width 130 height 19
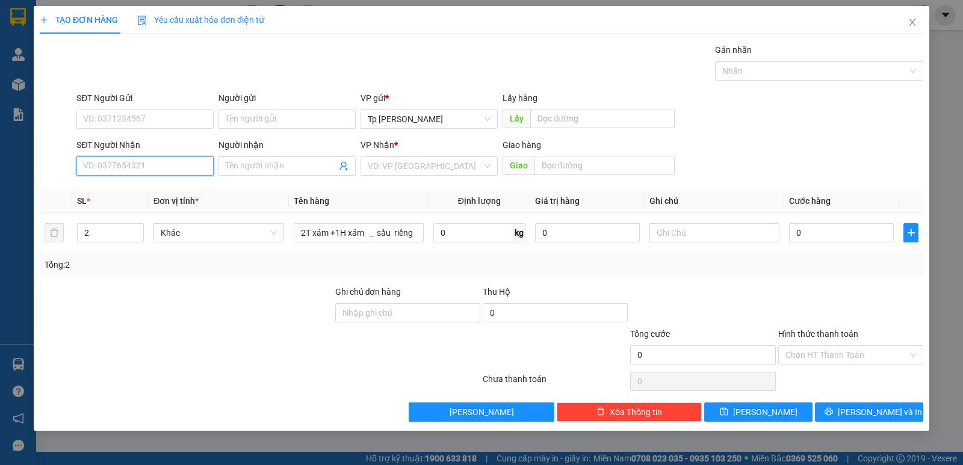
click at [111, 175] on input "SĐT Người Nhận" at bounding box center [144, 166] width 137 height 19
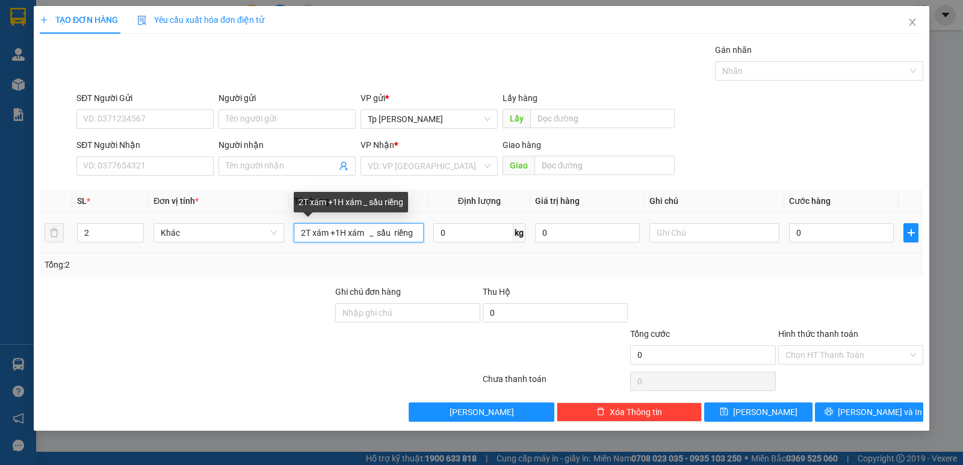
click at [393, 230] on input "2T xám +1H xám _ sầu riềng" at bounding box center [359, 232] width 130 height 19
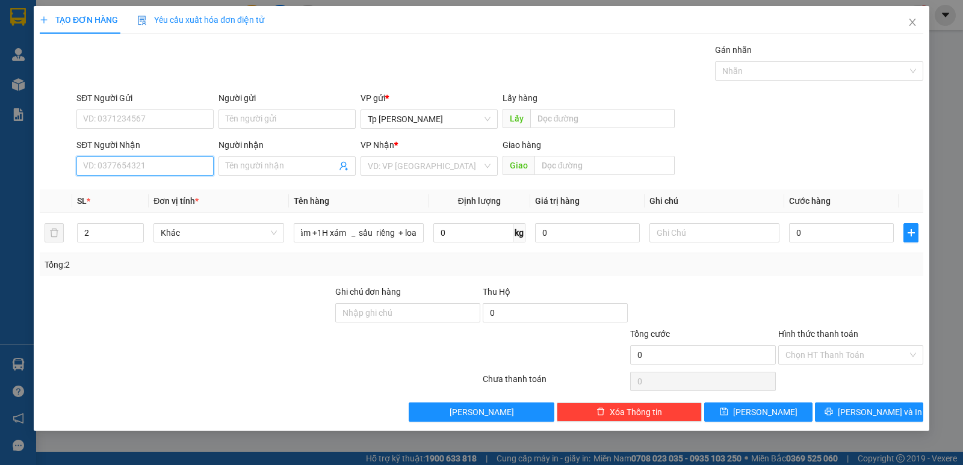
drag, startPoint x: 150, startPoint y: 165, endPoint x: 252, endPoint y: 108, distance: 116.9
click at [150, 163] on input "SĐT Người Nhận" at bounding box center [144, 166] width 137 height 19
click at [146, 193] on div "0813189541 - nhung" at bounding box center [145, 190] width 123 height 13
drag, startPoint x: 148, startPoint y: 172, endPoint x: 94, endPoint y: 179, distance: 54.6
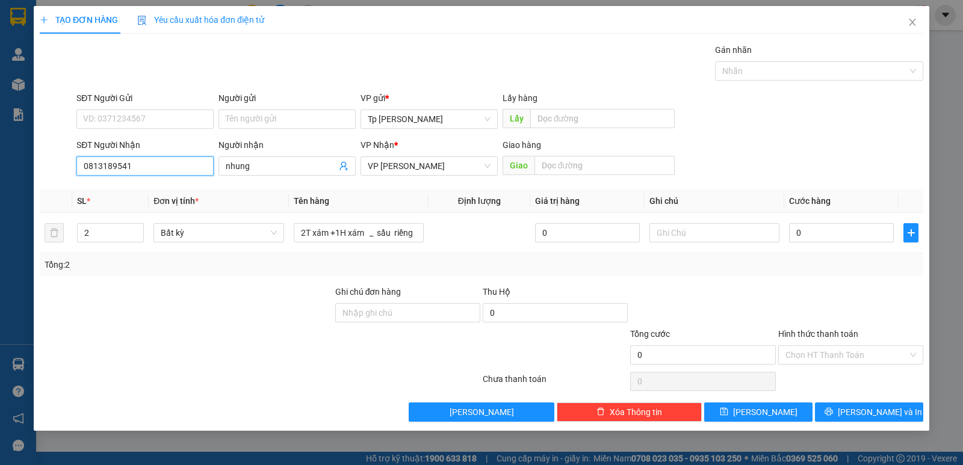
click at [94, 179] on div "SĐT Người Nhận 0813189541 0813189541" at bounding box center [144, 159] width 137 height 42
drag, startPoint x: 282, startPoint y: 161, endPoint x: 211, endPoint y: 169, distance: 70.8
click at [211, 169] on div "SĐT Người Nhận 0813189259 Người nhận nhung nhung VP Nhận * VP [PERSON_NAME] hàn…" at bounding box center [500, 159] width 852 height 42
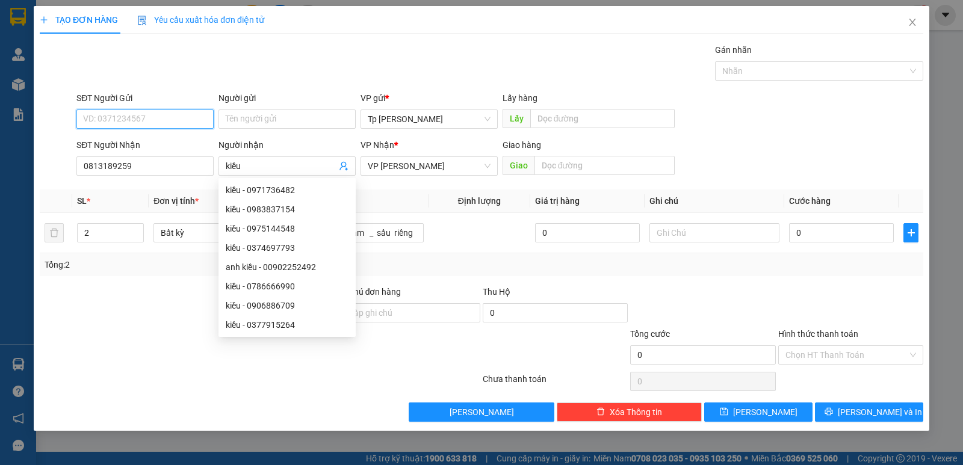
drag, startPoint x: 125, startPoint y: 115, endPoint x: 268, endPoint y: 69, distance: 150.6
click at [128, 114] on input "SĐT Người Gửi" at bounding box center [144, 119] width 137 height 19
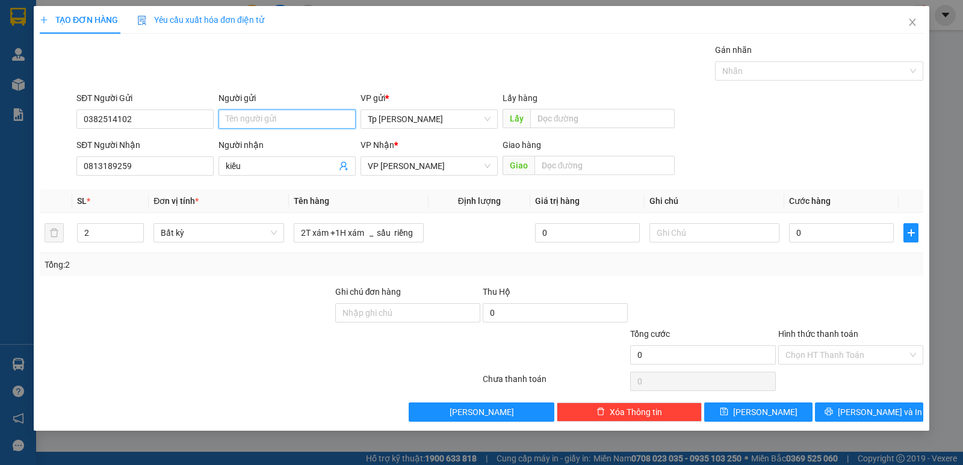
drag, startPoint x: 254, startPoint y: 121, endPoint x: 415, endPoint y: 6, distance: 197.6
click at [259, 110] on input "Người gửi" at bounding box center [287, 119] width 137 height 19
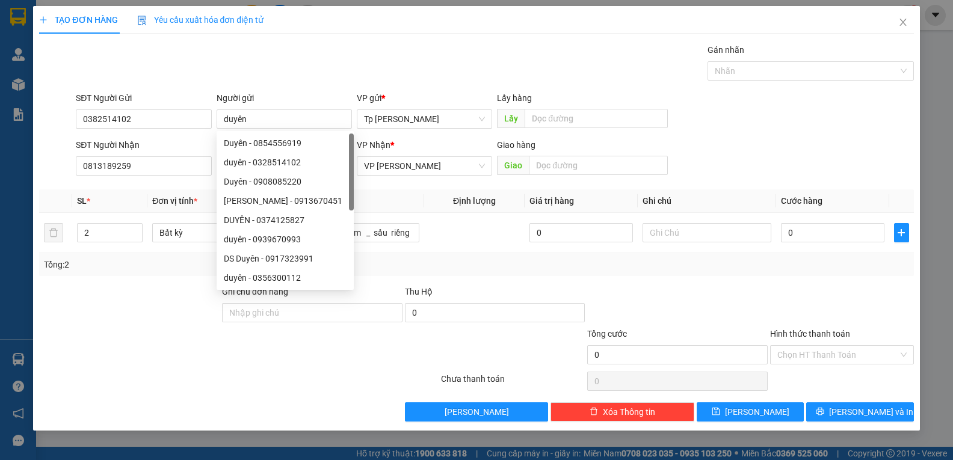
click at [395, 40] on div "TẠO ĐƠN HÀNG Yêu cầu xuất hóa đơn điện tử Transit Pickup Surcharge Ids Transit …" at bounding box center [476, 214] width 875 height 416
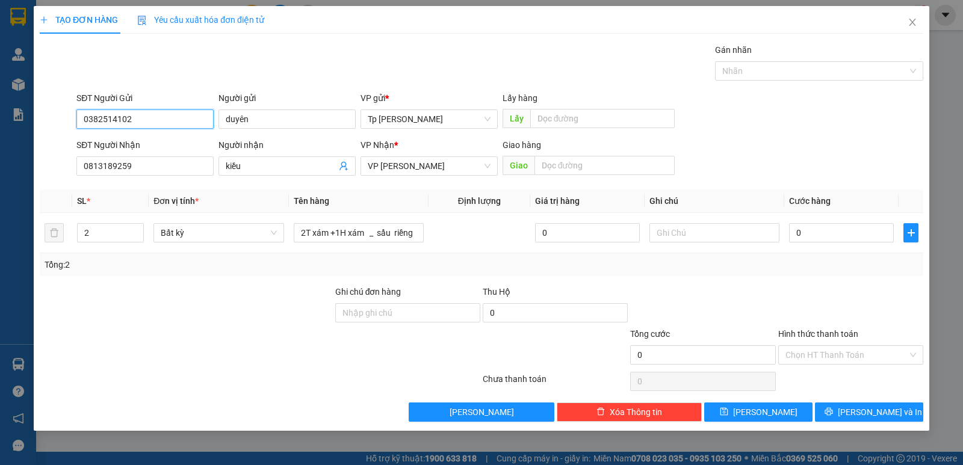
click at [170, 121] on input "0382514102" at bounding box center [144, 119] width 137 height 19
click at [137, 230] on icon "up" at bounding box center [137, 230] width 4 height 2
click at [141, 229] on span "up" at bounding box center [137, 229] width 7 height 7
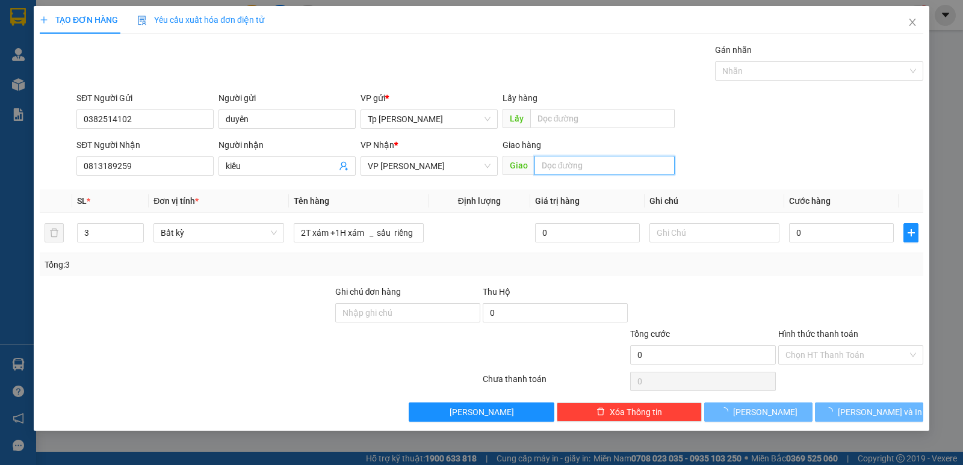
click at [616, 161] on input "text" at bounding box center [605, 165] width 141 height 19
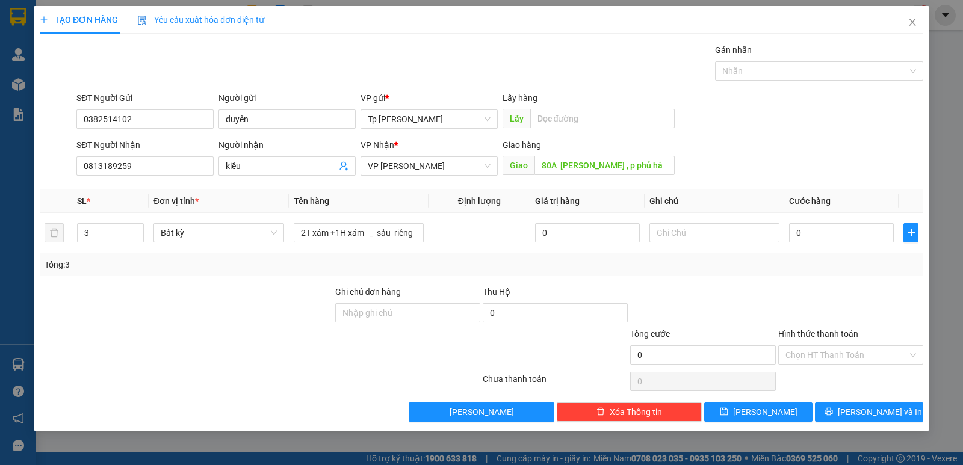
click at [746, 133] on div "SĐT Người Gửi 0382514102 Người gửi duyên VP gửi * Tp [PERSON_NAME] Lấy hàng Lấy" at bounding box center [500, 112] width 852 height 42
click at [825, 225] on input "0" at bounding box center [841, 232] width 105 height 19
drag, startPoint x: 869, startPoint y: 270, endPoint x: 882, endPoint y: 311, distance: 42.4
click at [867, 278] on div "Transit Pickup Surcharge Ids Transit Deliver Surcharge Ids Transit Deliver Surc…" at bounding box center [482, 232] width 884 height 379
click at [694, 238] on input "text" at bounding box center [714, 232] width 130 height 19
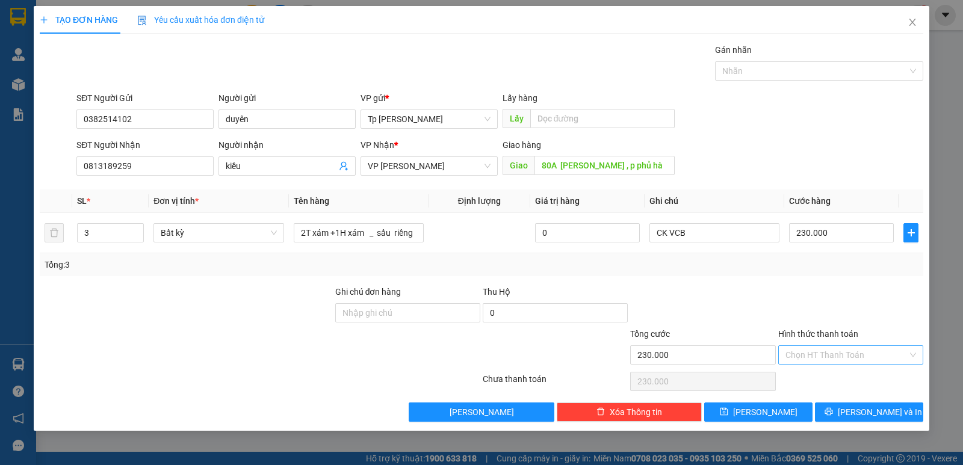
drag, startPoint x: 730, startPoint y: 297, endPoint x: 803, endPoint y: 356, distance: 93.7
click at [731, 300] on div at bounding box center [702, 306] width 147 height 42
drag, startPoint x: 811, startPoint y: 358, endPoint x: 828, endPoint y: 379, distance: 26.1
click at [814, 359] on input "Hình thức thanh toán" at bounding box center [847, 355] width 122 height 18
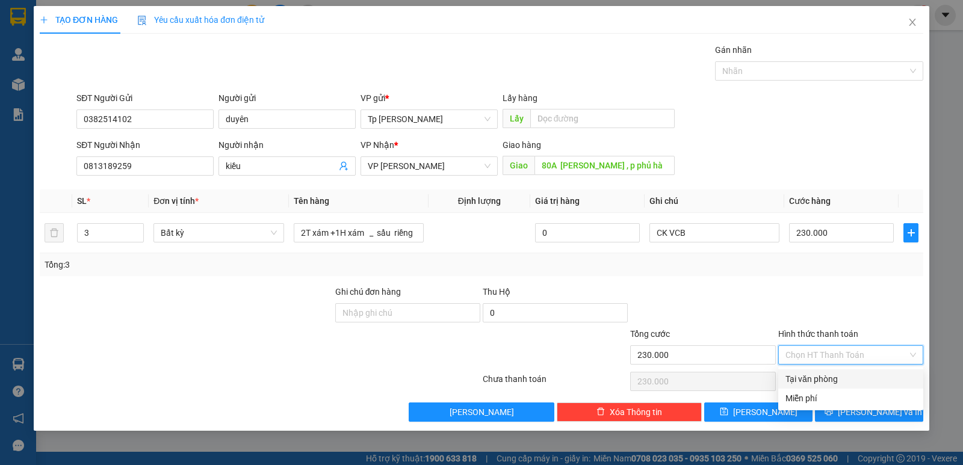
click at [828, 379] on div "Tại văn phòng" at bounding box center [851, 379] width 131 height 13
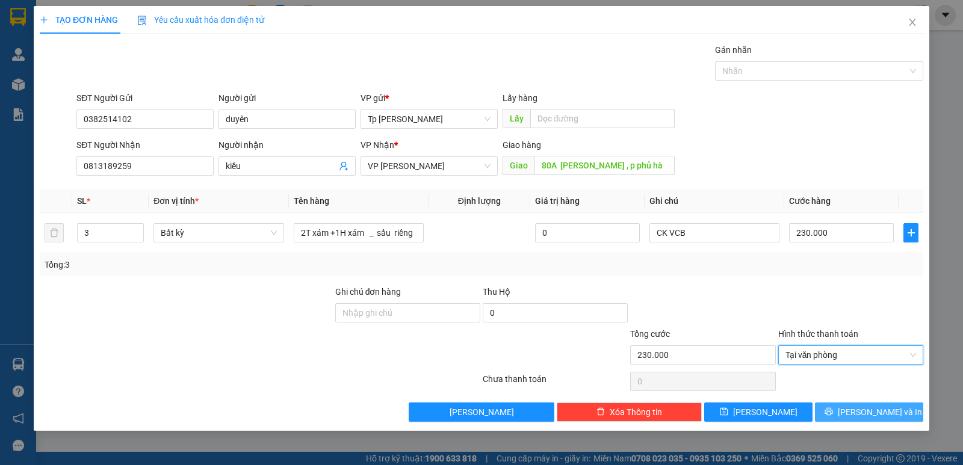
click at [846, 403] on button "[PERSON_NAME] và In" at bounding box center [869, 412] width 108 height 19
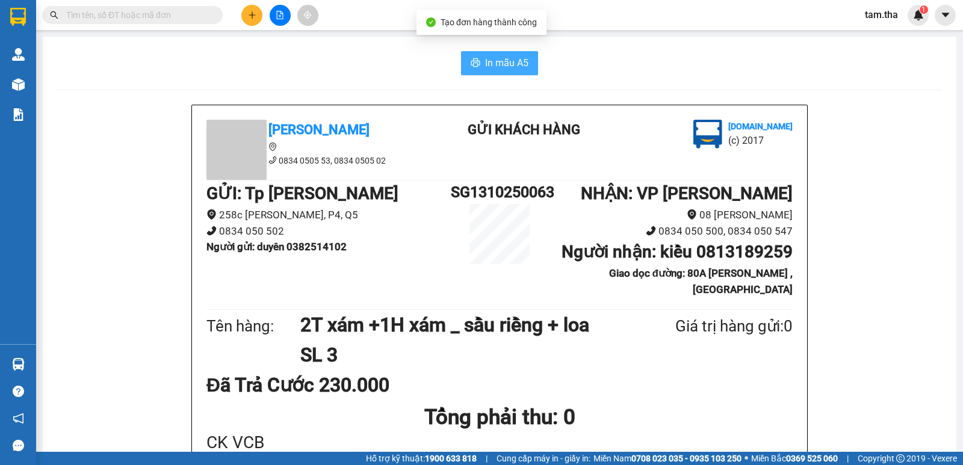
click at [474, 66] on icon "printer" at bounding box center [475, 62] width 9 height 8
click at [461, 67] on button "In mẫu A5" at bounding box center [499, 63] width 77 height 24
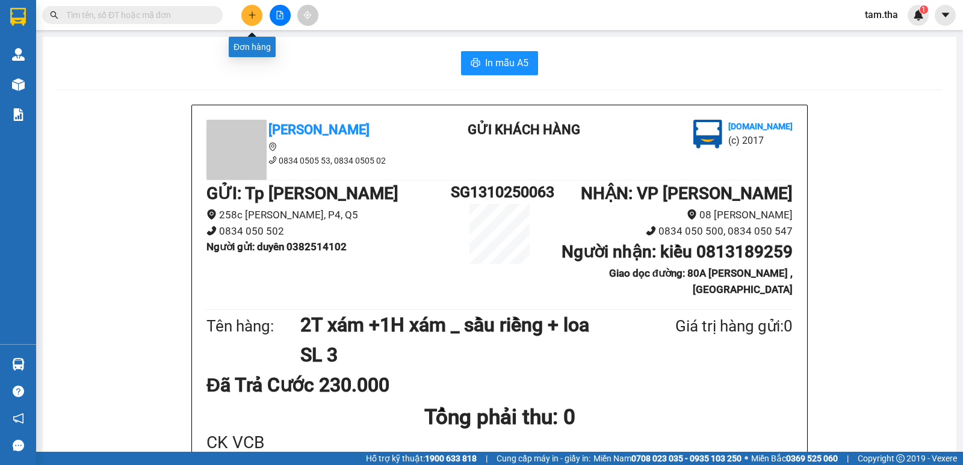
click at [255, 8] on button at bounding box center [251, 15] width 21 height 21
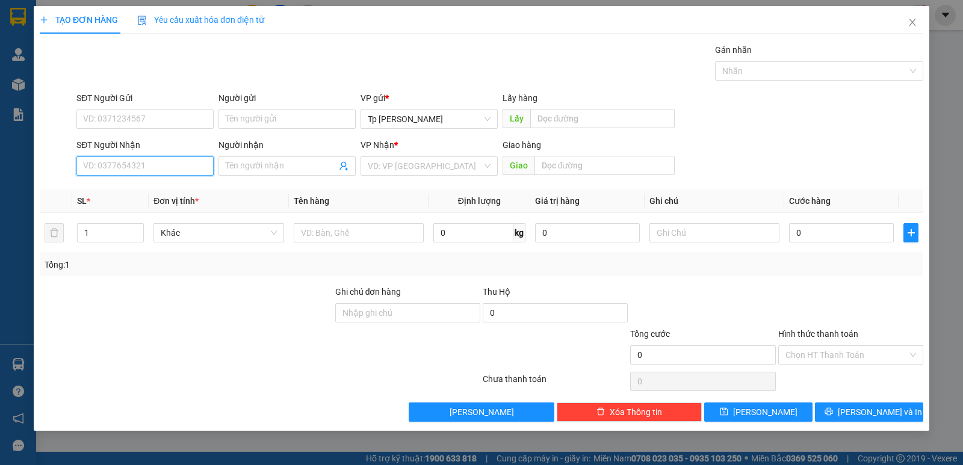
click at [125, 161] on input "SĐT Người Nhận" at bounding box center [144, 166] width 137 height 19
click at [155, 194] on div "0978749070 - KimKiềuHưng" at bounding box center [145, 190] width 123 height 13
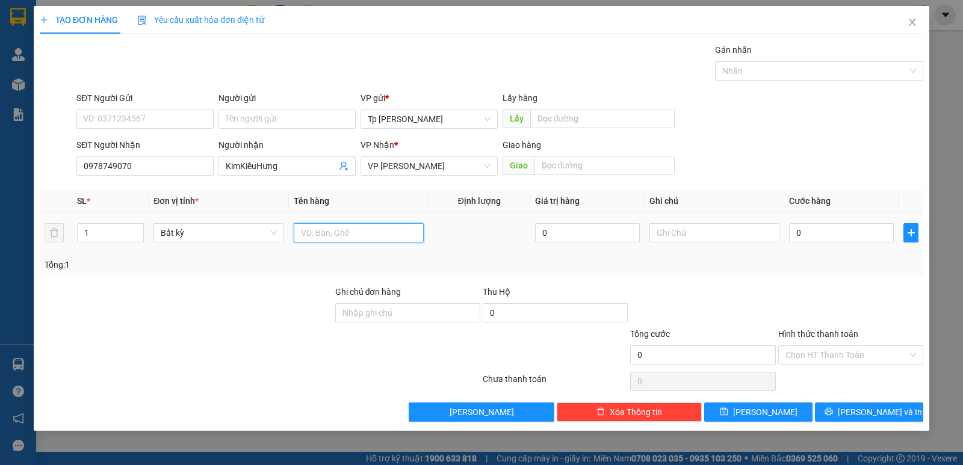
click at [332, 238] on input "text" at bounding box center [359, 232] width 130 height 19
click at [799, 233] on input "0" at bounding box center [841, 232] width 105 height 19
drag, startPoint x: 814, startPoint y: 233, endPoint x: 776, endPoint y: 233, distance: 38.5
click at [776, 233] on tr "1 Bất kỳ 1 CỤC ĐEN _ qa 0 50" at bounding box center [482, 233] width 884 height 40
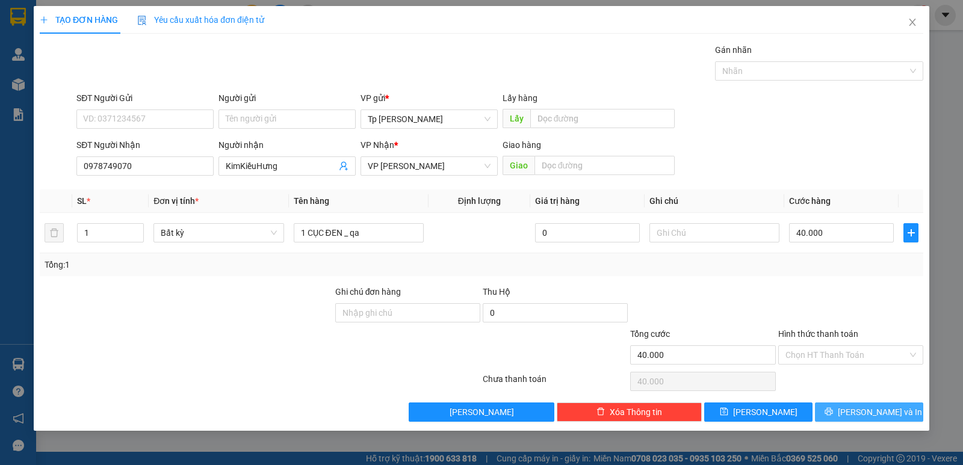
click at [880, 411] on span "[PERSON_NAME] và In" at bounding box center [880, 412] width 84 height 13
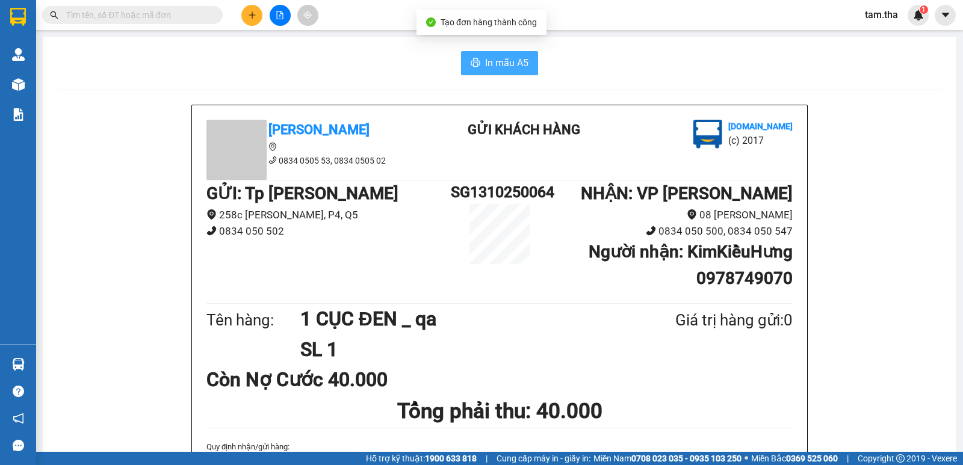
click at [507, 66] on span "In mẫu A5" at bounding box center [506, 62] width 43 height 15
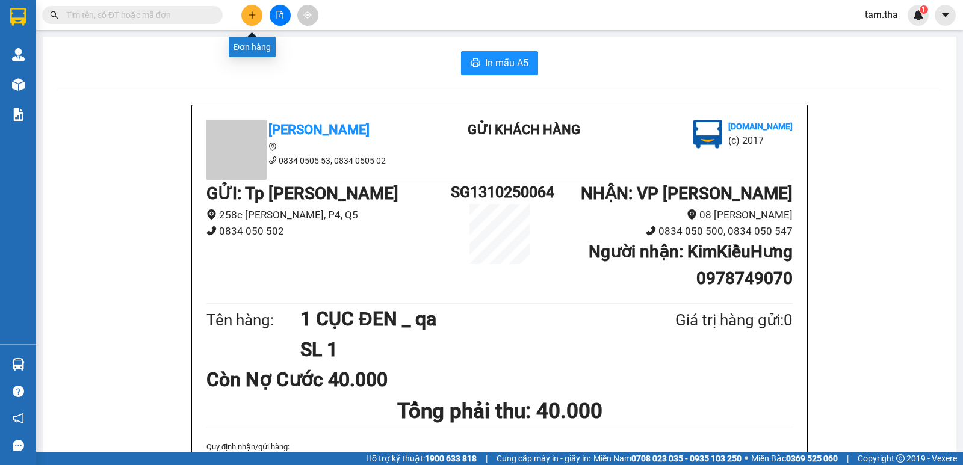
click at [249, 20] on button at bounding box center [251, 15] width 21 height 21
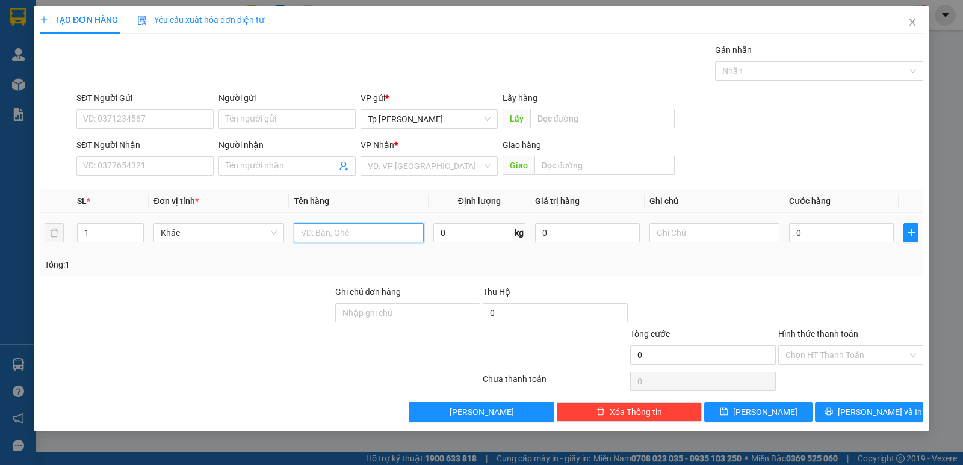
click at [337, 231] on input "text" at bounding box center [359, 232] width 130 height 19
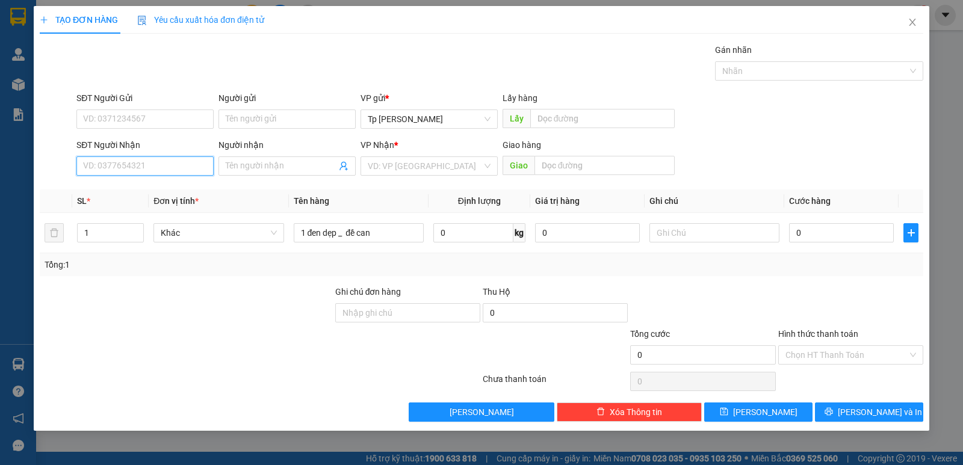
click at [167, 166] on input "SĐT Người Nhận" at bounding box center [144, 166] width 137 height 19
click at [176, 184] on div "0373164450 - [PERSON_NAME]" at bounding box center [145, 190] width 123 height 13
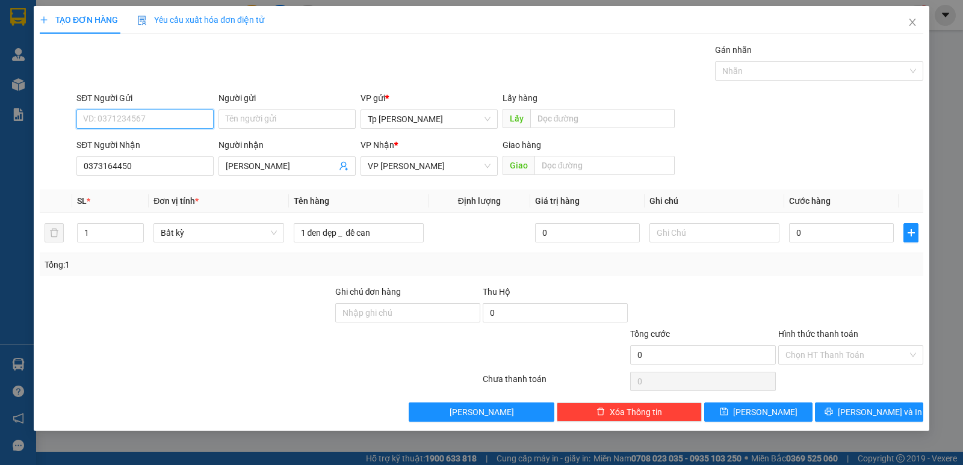
click at [171, 115] on input "SĐT Người Gửi" at bounding box center [144, 119] width 137 height 19
drag, startPoint x: 174, startPoint y: 147, endPoint x: 872, endPoint y: 253, distance: 706.2
click at [179, 150] on div "0903762382 - Hùng" at bounding box center [144, 143] width 137 height 19
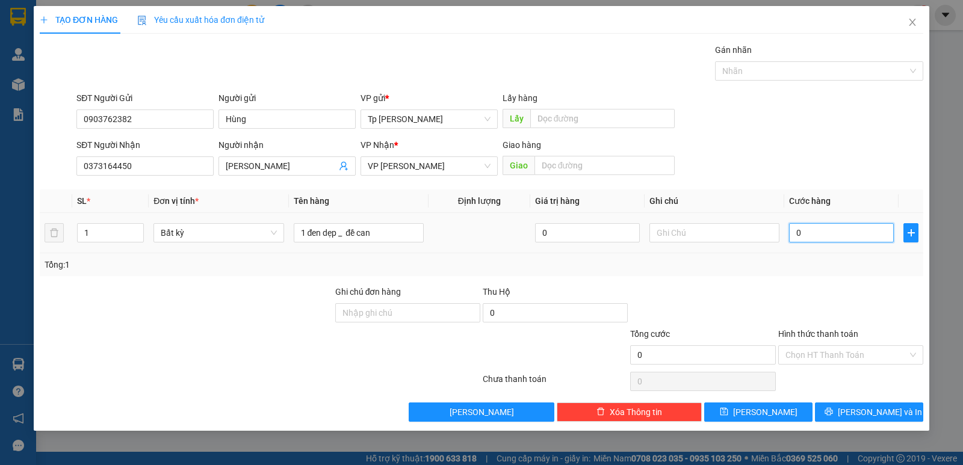
click at [846, 241] on input "0" at bounding box center [841, 232] width 105 height 19
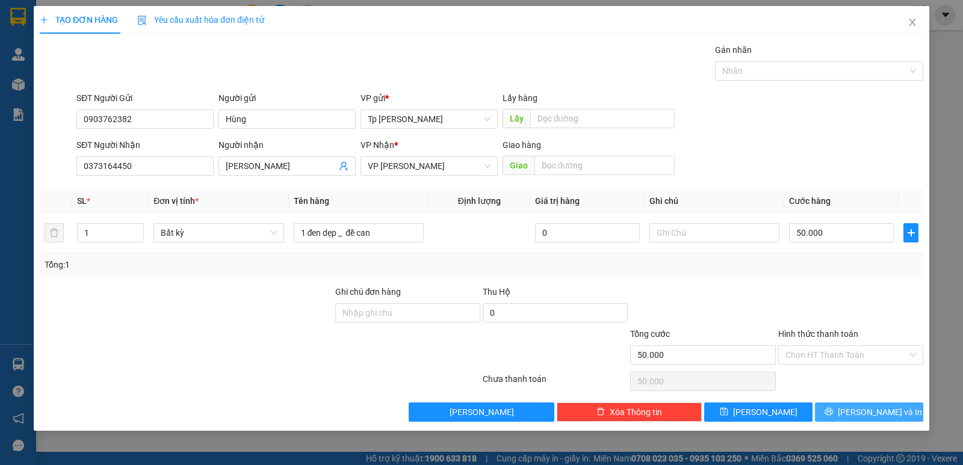
click at [887, 403] on div "Transit Pickup Surcharge Ids Transit Deliver Surcharge Ids Transit Deliver Surc…" at bounding box center [482, 232] width 884 height 379
click at [878, 404] on button "[PERSON_NAME] và In" at bounding box center [869, 412] width 108 height 19
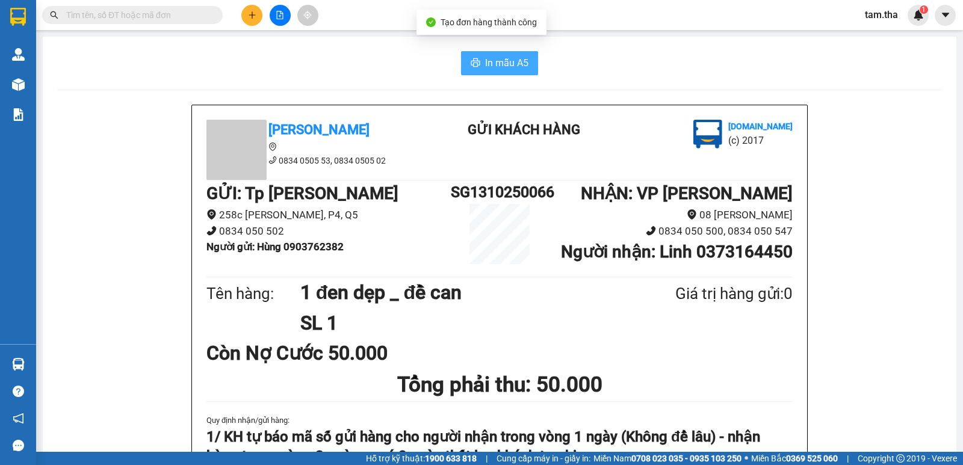
click at [504, 55] on span "In mẫu A5" at bounding box center [506, 62] width 43 height 15
click at [249, 16] on icon "plus" at bounding box center [252, 15] width 8 height 8
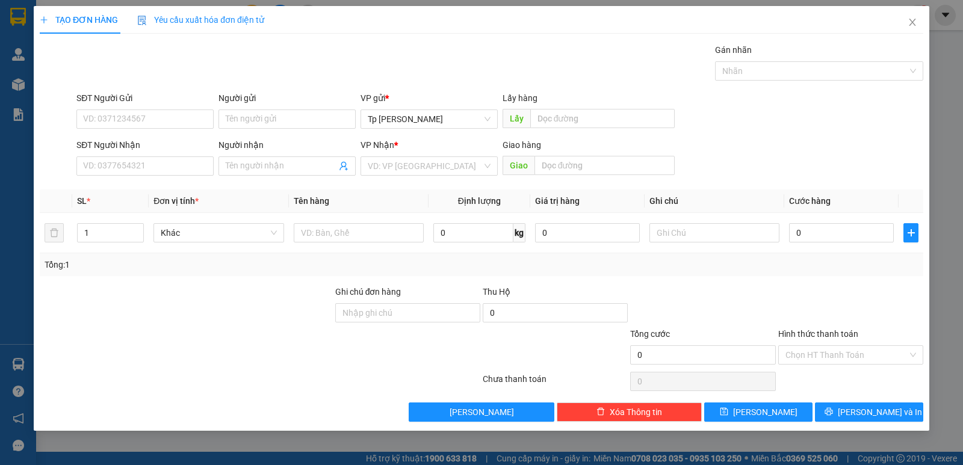
click at [171, 176] on div "SĐT Người Nhận VD: 0377654321" at bounding box center [144, 159] width 137 height 42
click at [171, 172] on input "SĐT Người Nhận" at bounding box center [144, 166] width 137 height 19
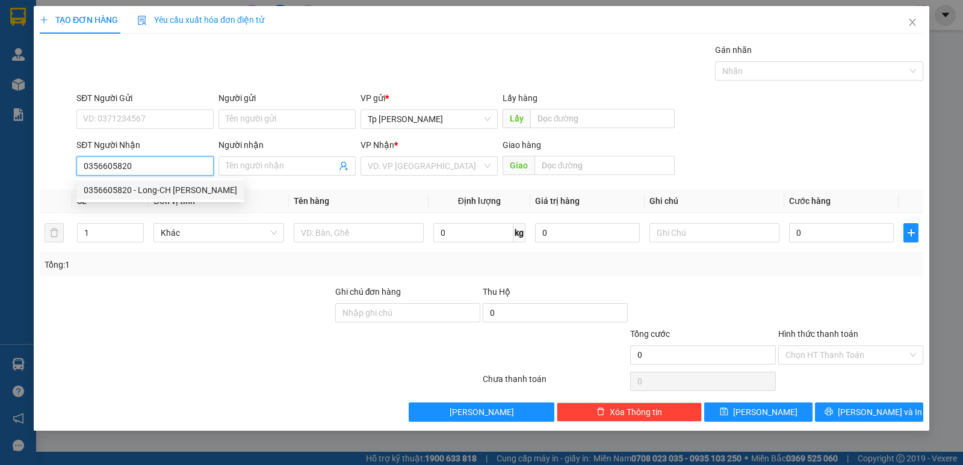
click at [171, 181] on div "0356605820 - Long-CH [PERSON_NAME]" at bounding box center [160, 190] width 168 height 19
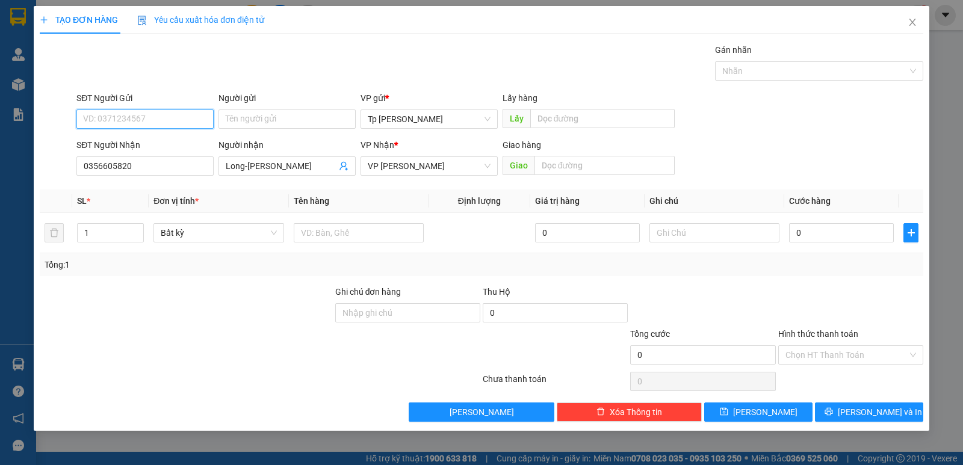
click at [188, 116] on input "SĐT Người Gửi" at bounding box center [144, 119] width 137 height 19
click at [178, 140] on div "0316984832 - Cty VALENTA" at bounding box center [145, 143] width 123 height 13
drag, startPoint x: 113, startPoint y: 235, endPoint x: 72, endPoint y: 235, distance: 40.9
click at [72, 235] on td "1" at bounding box center [110, 233] width 76 height 40
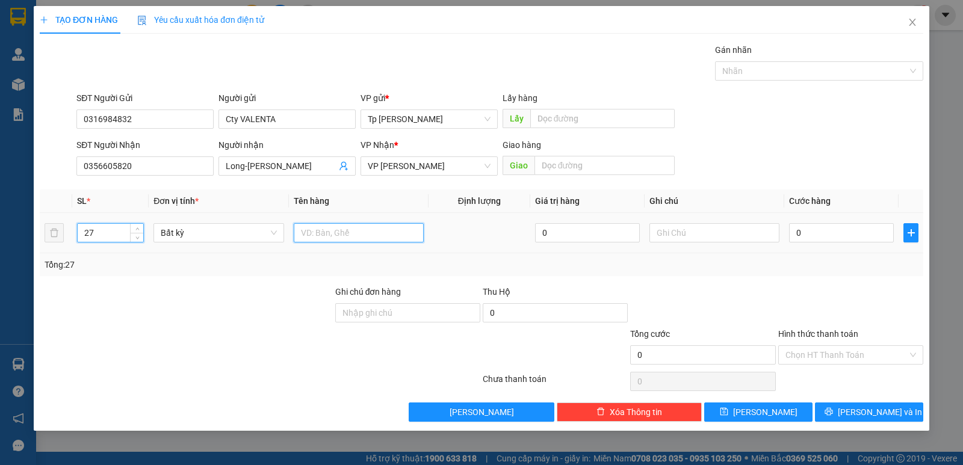
click at [325, 229] on input "text" at bounding box center [359, 232] width 130 height 19
click at [805, 240] on input "0" at bounding box center [841, 232] width 105 height 19
click at [804, 235] on input "0" at bounding box center [841, 232] width 105 height 19
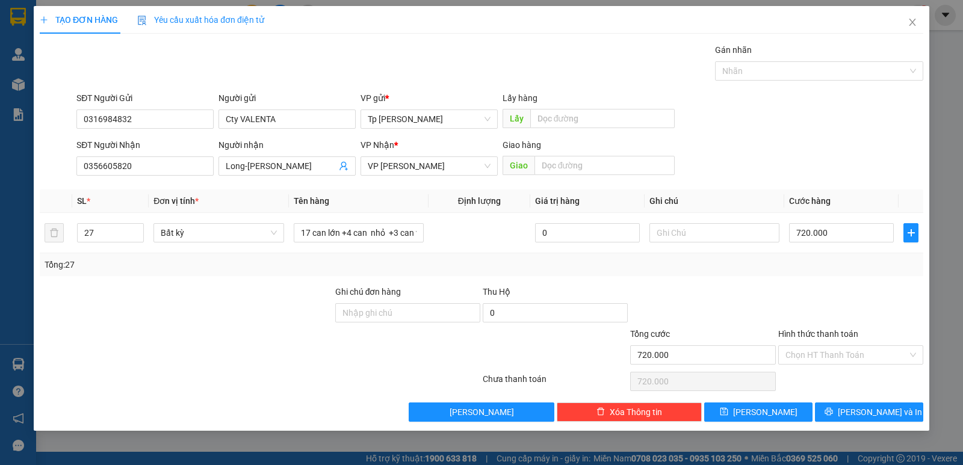
drag, startPoint x: 848, startPoint y: 305, endPoint x: 888, endPoint y: 394, distance: 98.1
click at [851, 310] on div at bounding box center [850, 306] width 147 height 42
click at [892, 409] on span "[PERSON_NAME] và In" at bounding box center [880, 412] width 84 height 13
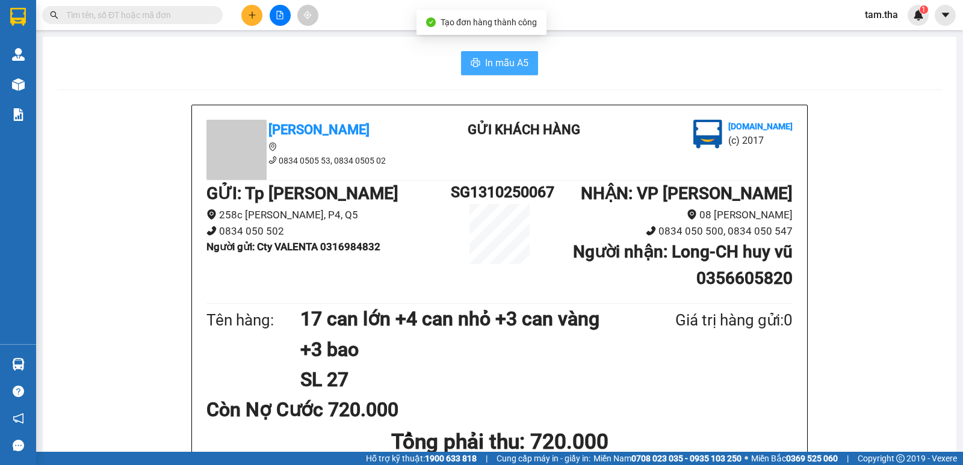
click at [472, 63] on icon "printer" at bounding box center [476, 63] width 10 height 10
click at [249, 16] on icon "plus" at bounding box center [252, 15] width 8 height 8
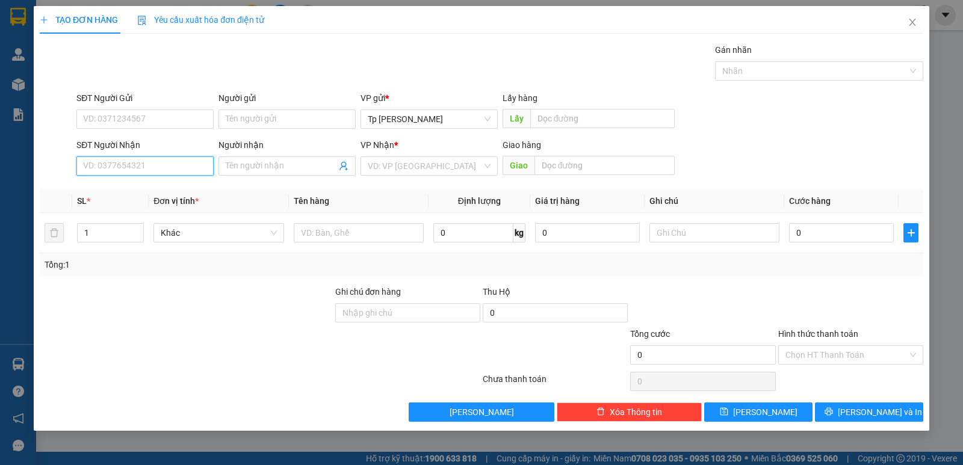
click at [158, 173] on input "SĐT Người Nhận" at bounding box center [144, 166] width 137 height 19
click at [144, 199] on div "0933895658 - Hoàng Phi" at bounding box center [144, 190] width 137 height 19
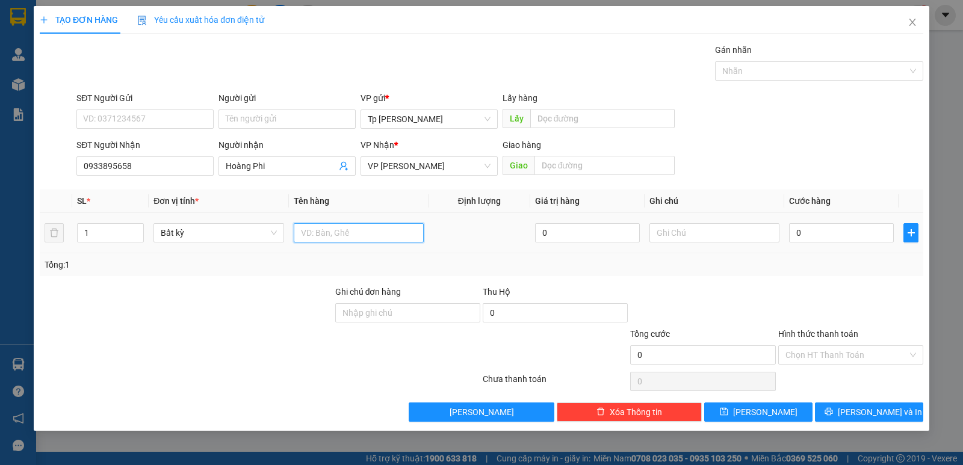
click at [310, 232] on input "text" at bounding box center [359, 232] width 130 height 19
click at [834, 238] on input "0" at bounding box center [841, 232] width 105 height 19
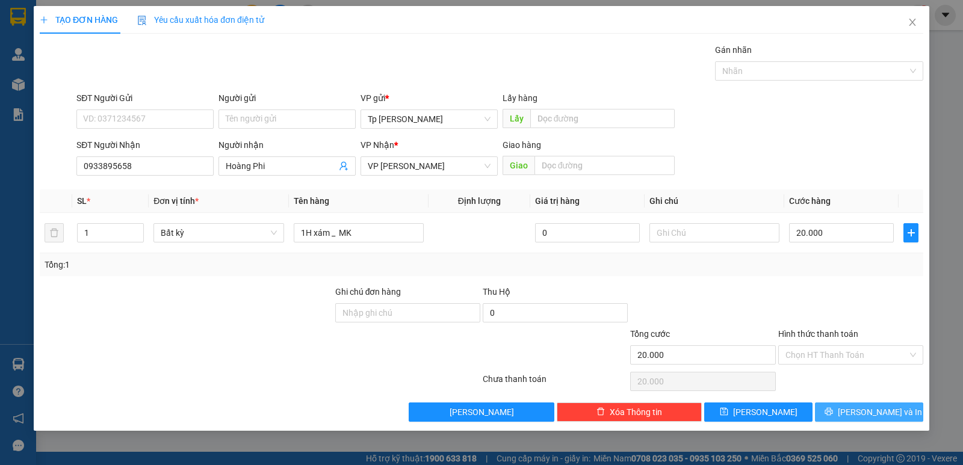
click at [875, 406] on span "[PERSON_NAME] và In" at bounding box center [880, 412] width 84 height 13
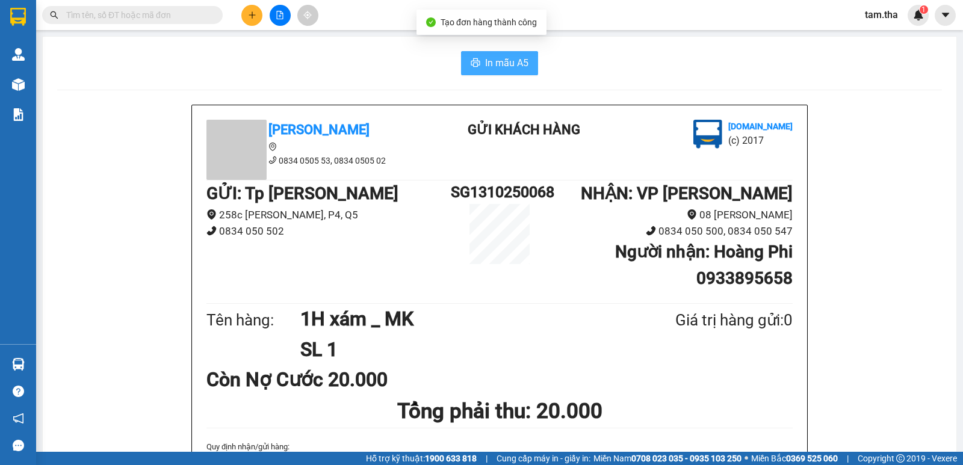
click at [518, 57] on span "In mẫu A5" at bounding box center [506, 62] width 43 height 15
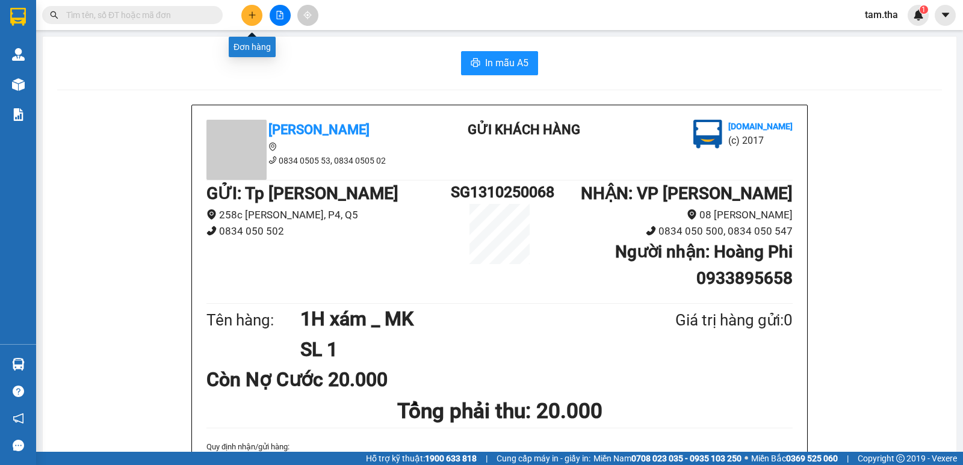
click at [250, 19] on icon "plus" at bounding box center [252, 15] width 8 height 8
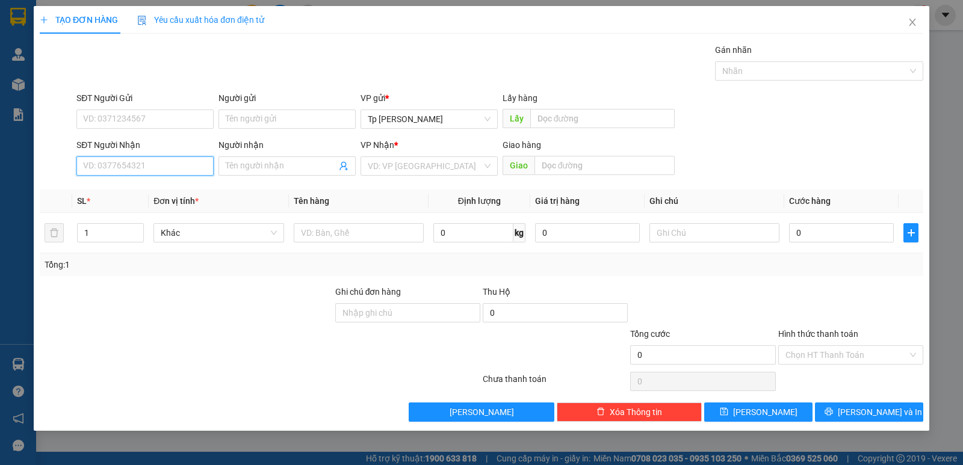
click at [143, 165] on input "SĐT Người Nhận" at bounding box center [144, 166] width 137 height 19
drag, startPoint x: 131, startPoint y: 191, endPoint x: 254, endPoint y: 234, distance: 130.4
click at [133, 192] on div "0792678699 - su hàng" at bounding box center [145, 190] width 123 height 13
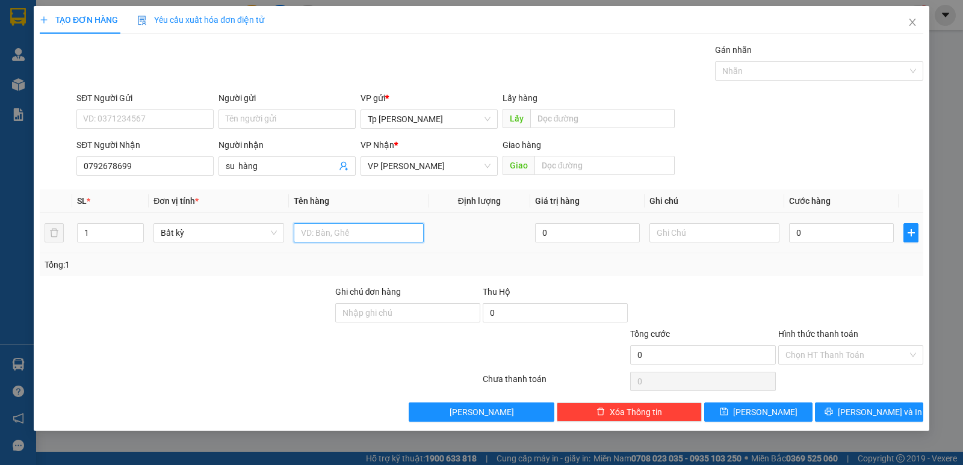
click at [309, 232] on input "text" at bounding box center [359, 232] width 130 height 19
click at [813, 230] on input "0" at bounding box center [841, 232] width 105 height 19
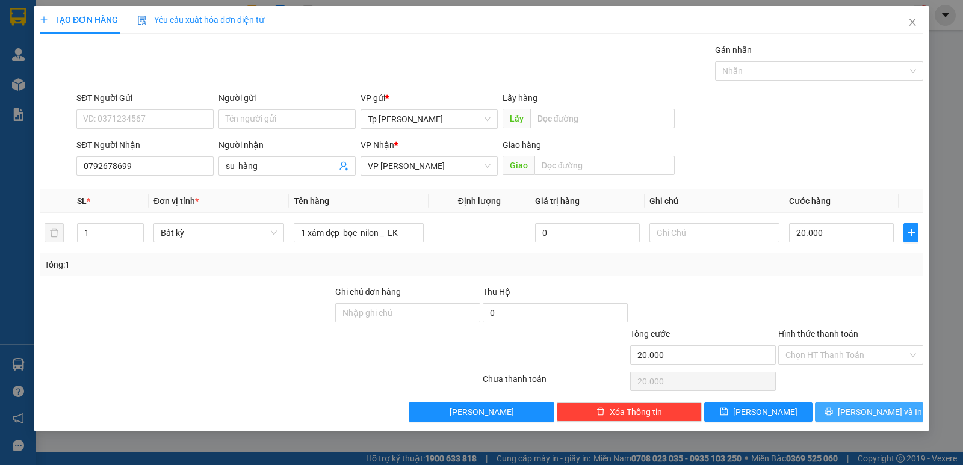
click at [871, 411] on span "[PERSON_NAME] và In" at bounding box center [880, 412] width 84 height 13
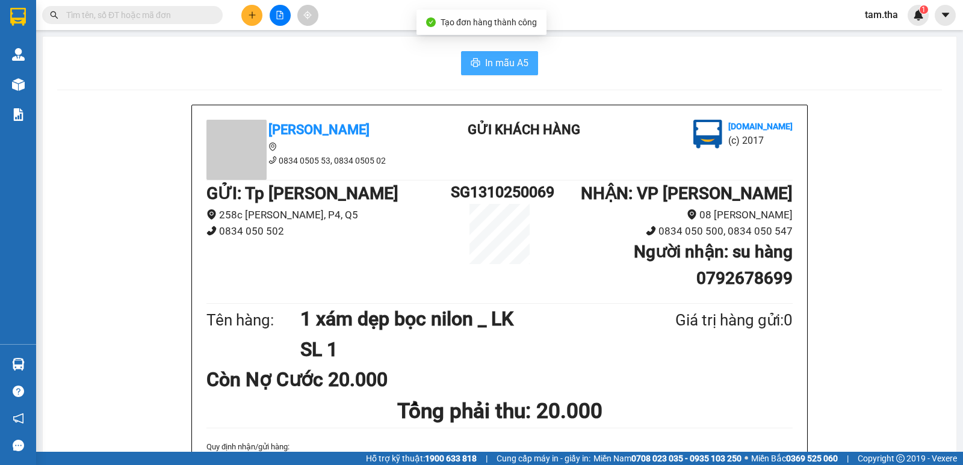
click at [514, 69] on span "In mẫu A5" at bounding box center [506, 62] width 43 height 15
click at [246, 25] on div at bounding box center [280, 15] width 90 height 21
click at [249, 23] on button at bounding box center [251, 15] width 21 height 21
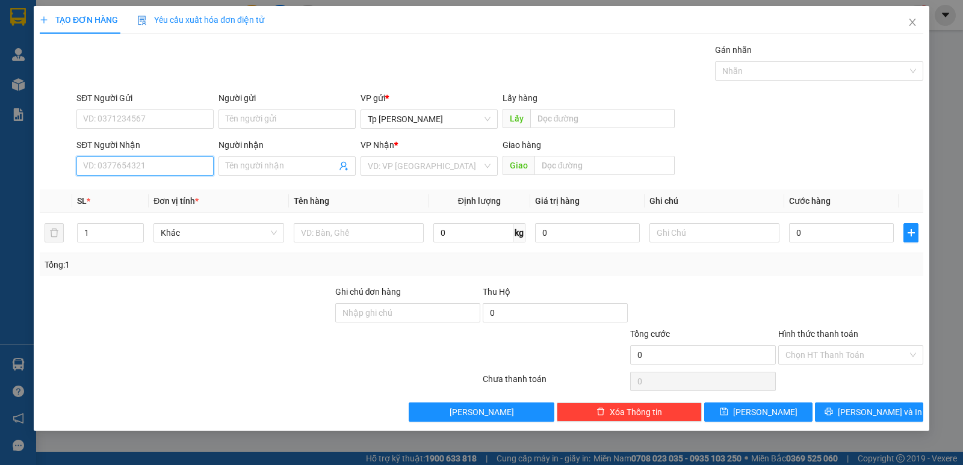
click at [193, 170] on input "SĐT Người Nhận" at bounding box center [144, 166] width 137 height 19
click at [175, 187] on div "0933224701 - [PERSON_NAME]" at bounding box center [145, 190] width 123 height 13
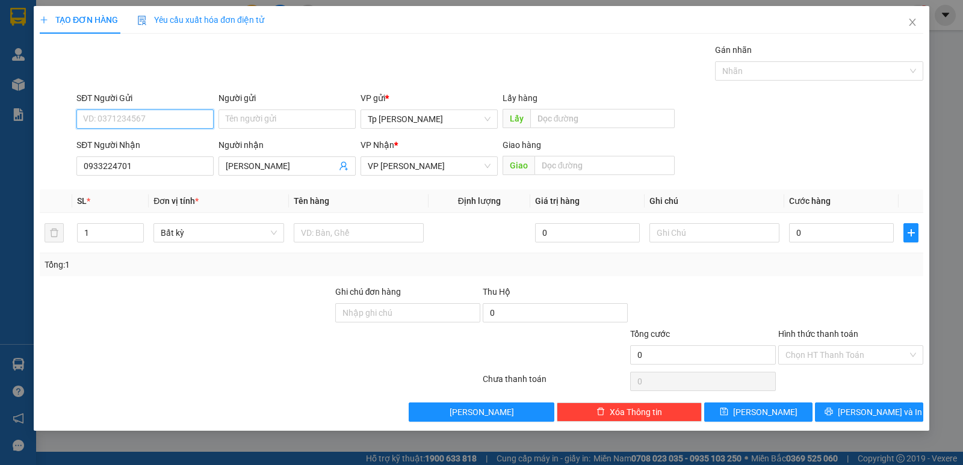
click at [166, 126] on input "SĐT Người Gửi" at bounding box center [144, 119] width 137 height 19
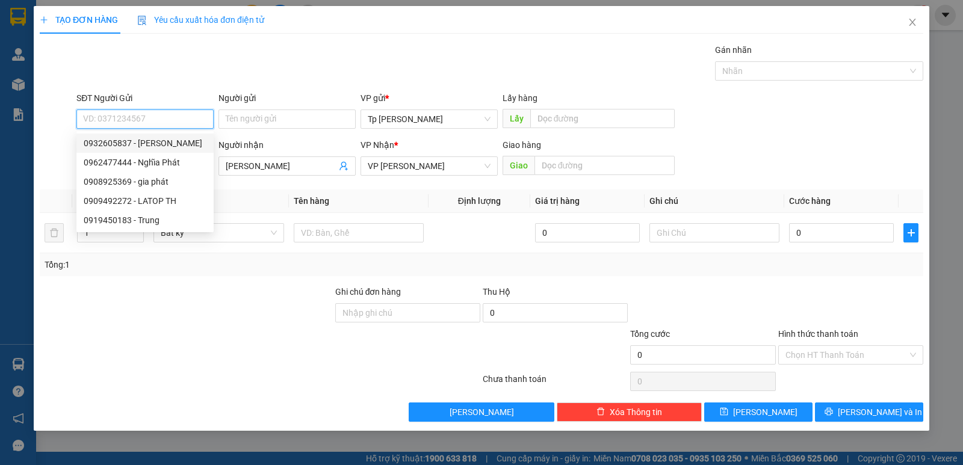
click at [166, 148] on div "0932605837 - [PERSON_NAME]" at bounding box center [145, 143] width 123 height 13
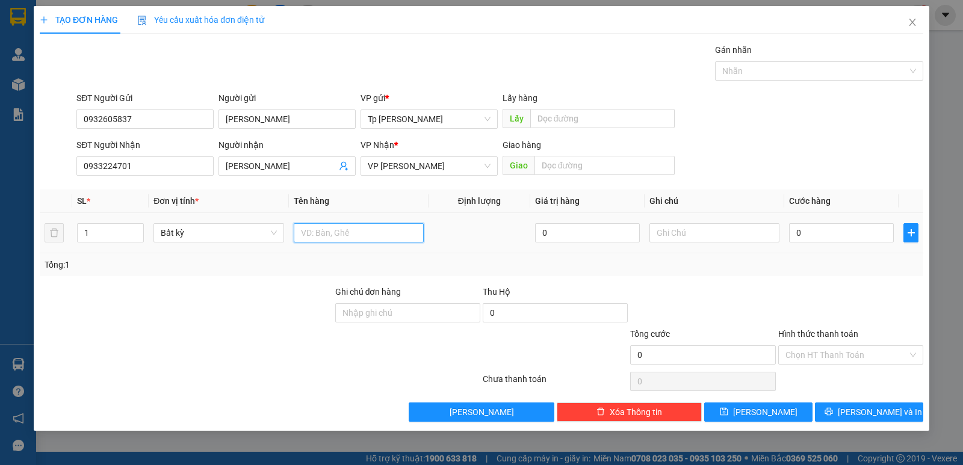
click at [323, 233] on input "text" at bounding box center [359, 232] width 130 height 19
click at [799, 232] on input "0" at bounding box center [841, 232] width 105 height 19
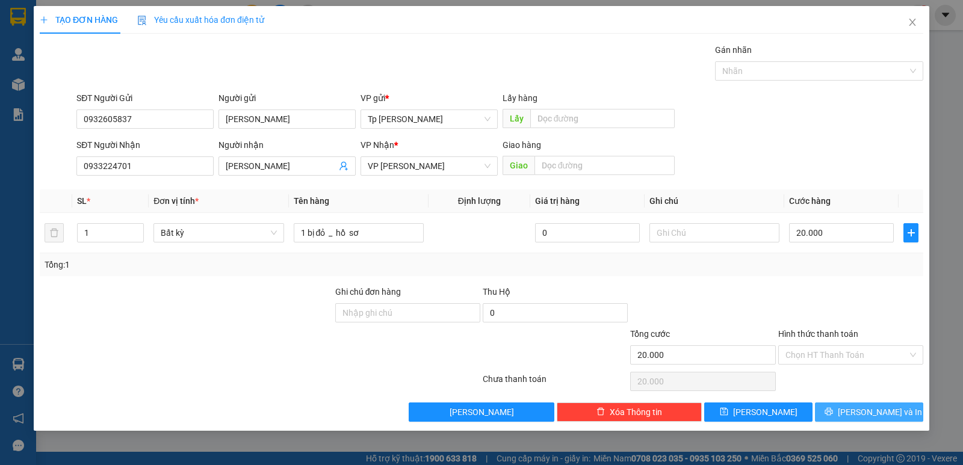
click at [841, 409] on button "[PERSON_NAME] và In" at bounding box center [869, 412] width 108 height 19
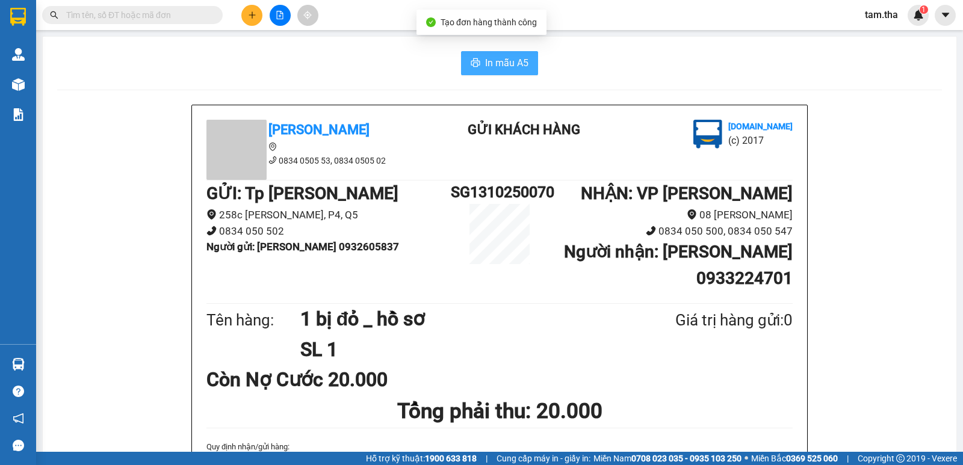
click at [521, 61] on span "In mẫu A5" at bounding box center [506, 62] width 43 height 15
click at [249, 13] on icon "plus" at bounding box center [252, 15] width 8 height 8
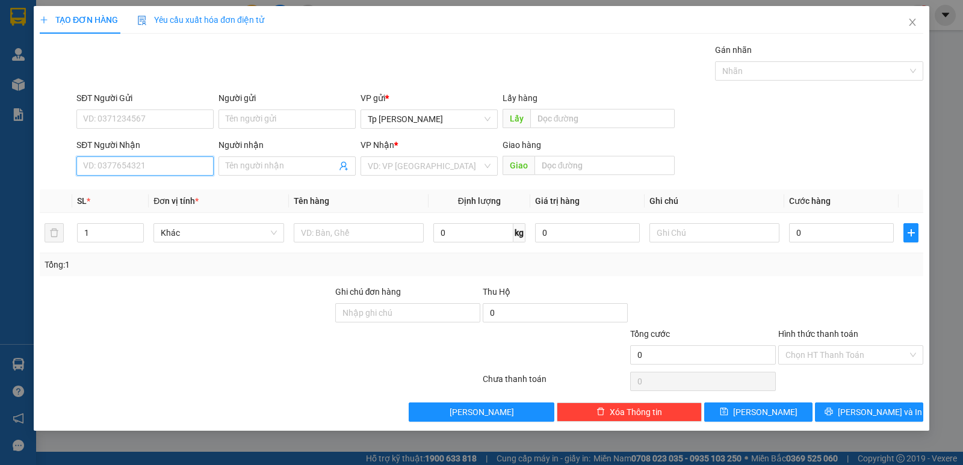
click at [137, 172] on input "SĐT Người Nhận" at bounding box center [144, 166] width 137 height 19
click at [268, 87] on div "Transit Pickup Surcharge Ids Transit Deliver Surcharge Ids Transit Deliver Surc…" at bounding box center [482, 232] width 884 height 379
click at [157, 170] on input "SĐT Người Nhận" at bounding box center [144, 166] width 137 height 19
click at [156, 184] on div "0792006069 - king hùng" at bounding box center [145, 190] width 123 height 13
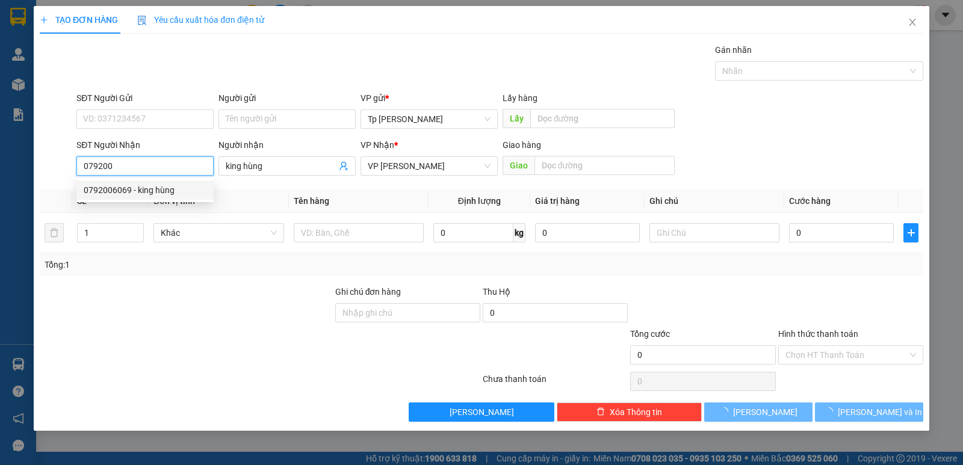
type input "0792006069"
type input "king hùng"
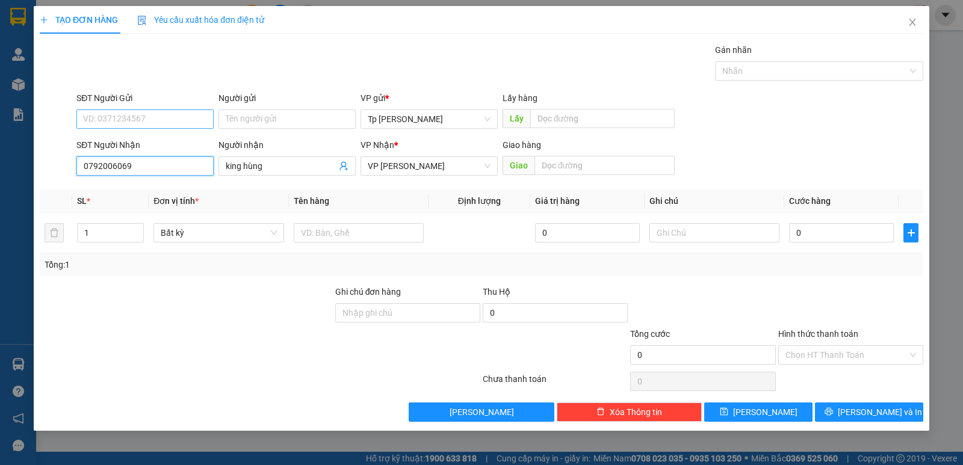
type input "0792006069"
click at [189, 122] on input "SĐT Người Gửi" at bounding box center [144, 119] width 137 height 19
click at [132, 145] on div "0973649255" at bounding box center [145, 143] width 123 height 13
type input "0973649255"
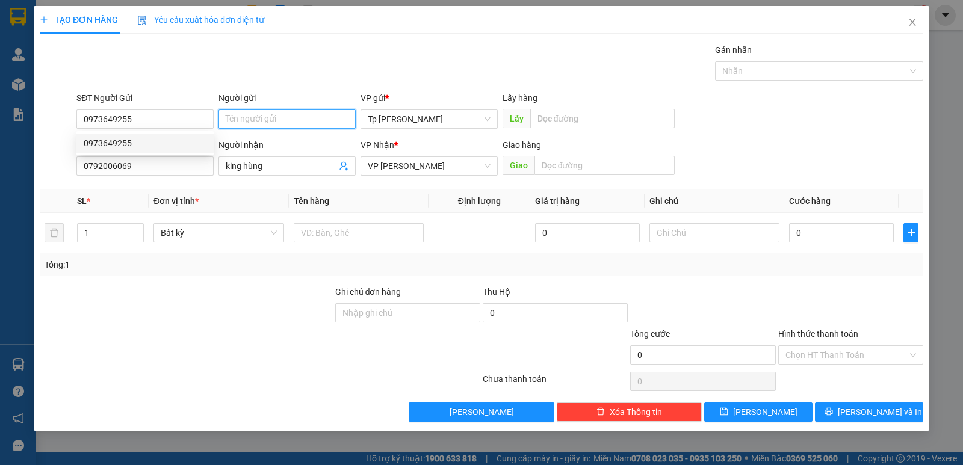
click at [243, 117] on input "Người gửi" at bounding box center [287, 119] width 137 height 19
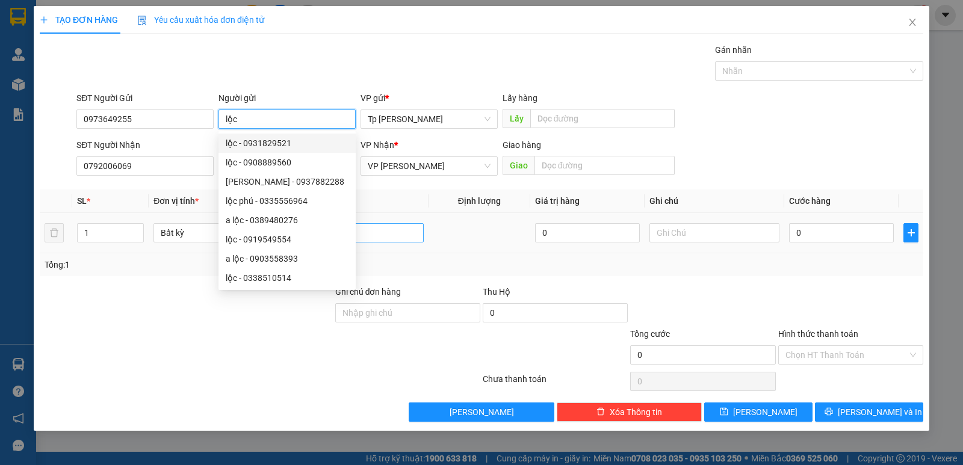
type input "lộc"
click at [372, 239] on input "text" at bounding box center [359, 232] width 130 height 19
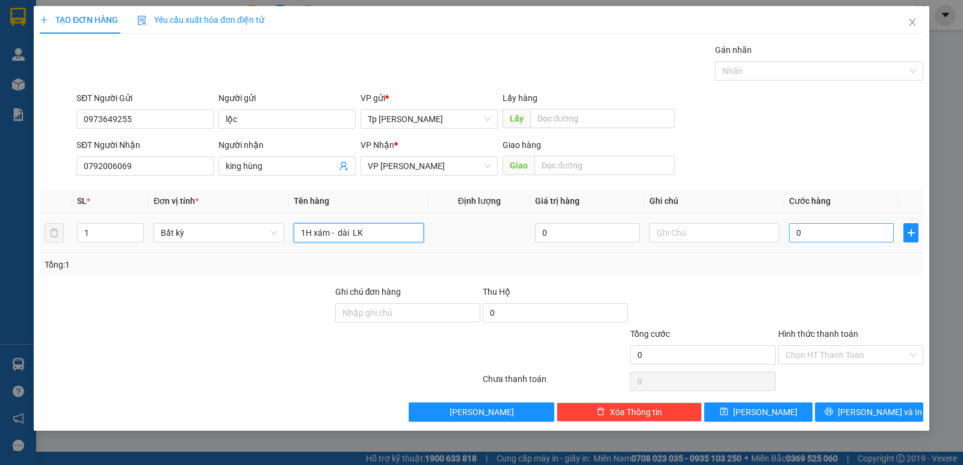
type input "1H xám - dài LK"
click at [835, 231] on input "0" at bounding box center [841, 232] width 105 height 19
type input "2"
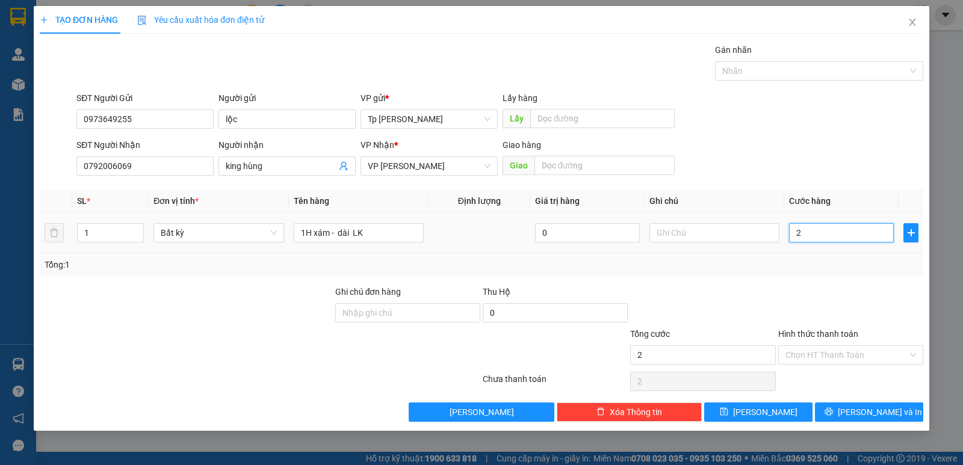
type input "20"
type input "20.000"
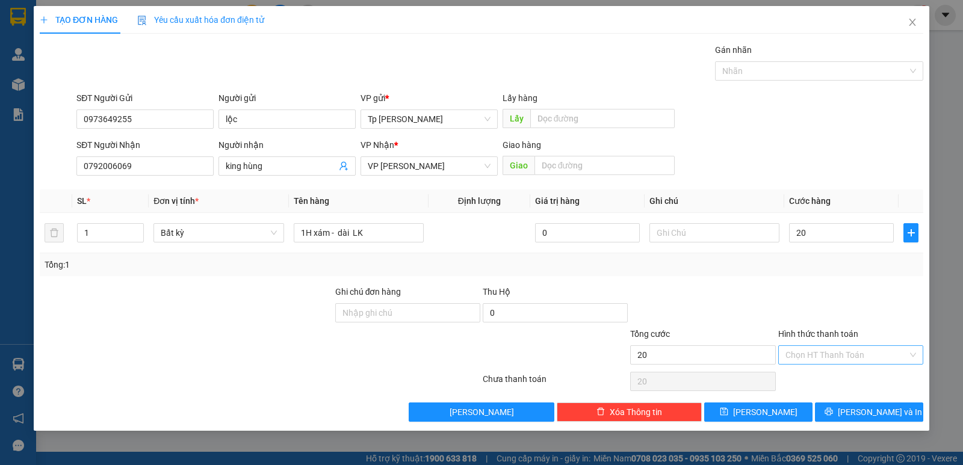
type input "20.000"
drag, startPoint x: 858, startPoint y: 357, endPoint x: 845, endPoint y: 388, distance: 33.4
click at [856, 357] on input "Hình thức thanh toán" at bounding box center [847, 355] width 122 height 18
click at [846, 395] on div "Miễn phí" at bounding box center [851, 398] width 131 height 13
type input "0"
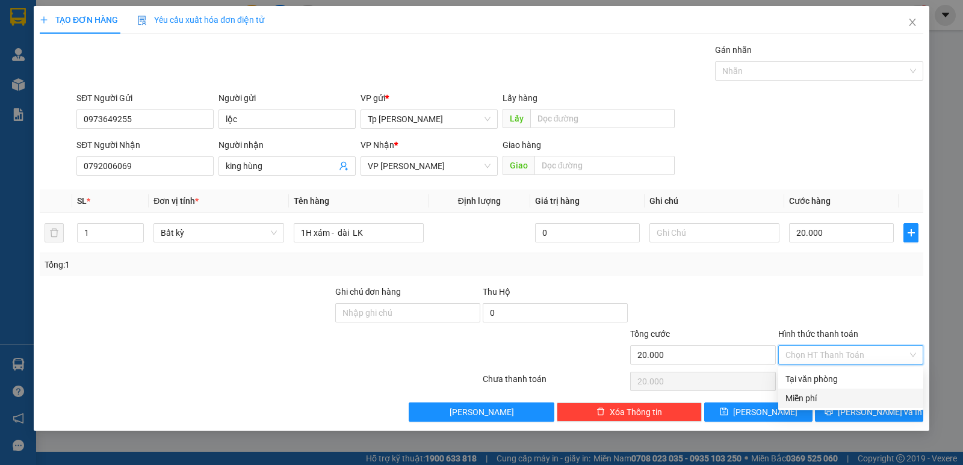
type input "0"
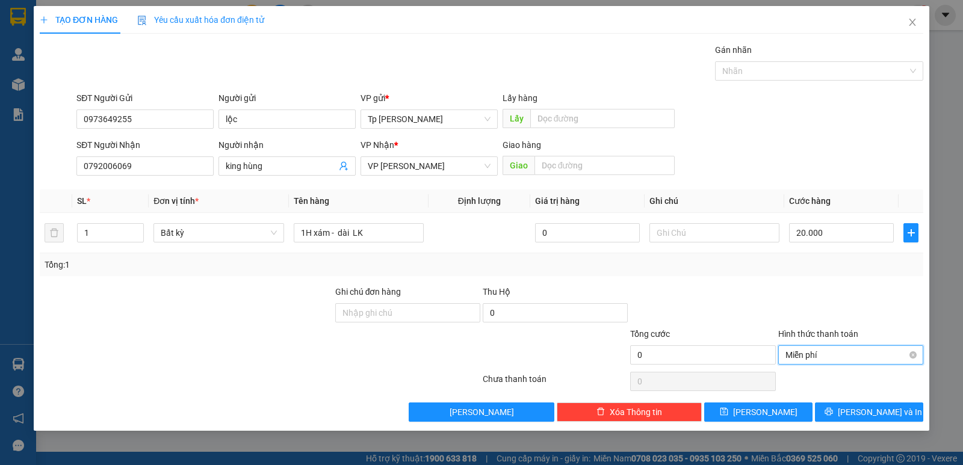
click at [840, 364] on div "Miễn phí" at bounding box center [850, 355] width 145 height 19
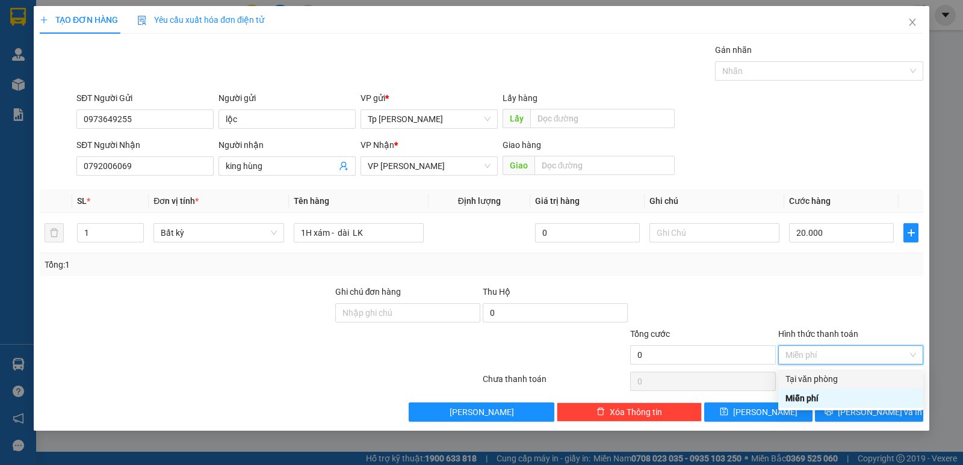
click at [849, 371] on div "Tại văn phòng" at bounding box center [850, 379] width 145 height 19
type input "20.000"
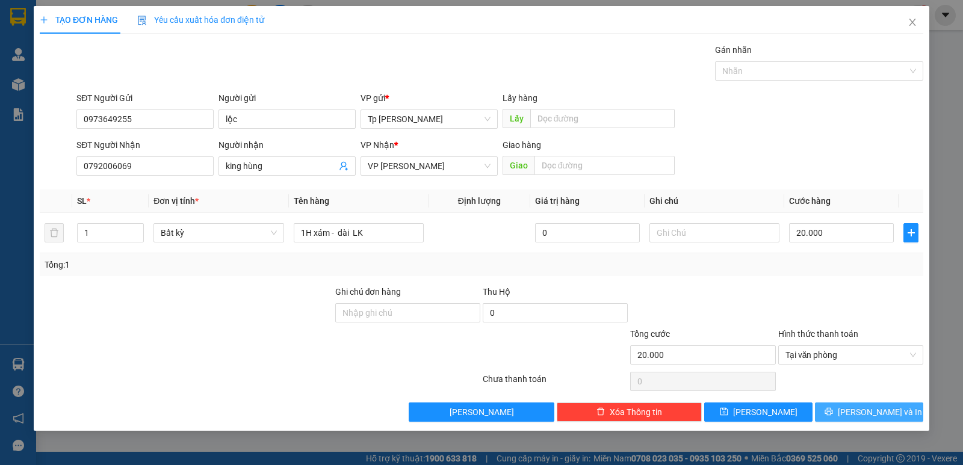
click at [882, 412] on span "[PERSON_NAME] và In" at bounding box center [880, 412] width 84 height 13
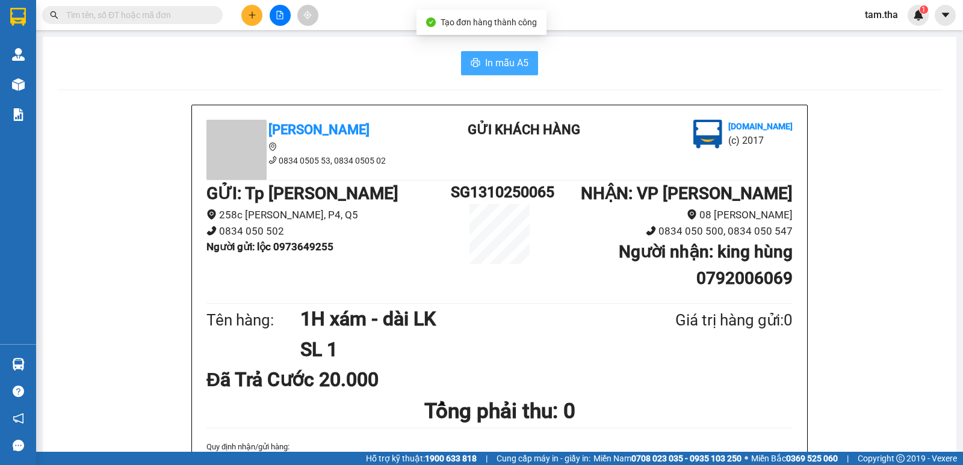
click at [514, 58] on span "In mẫu A5" at bounding box center [506, 62] width 43 height 15
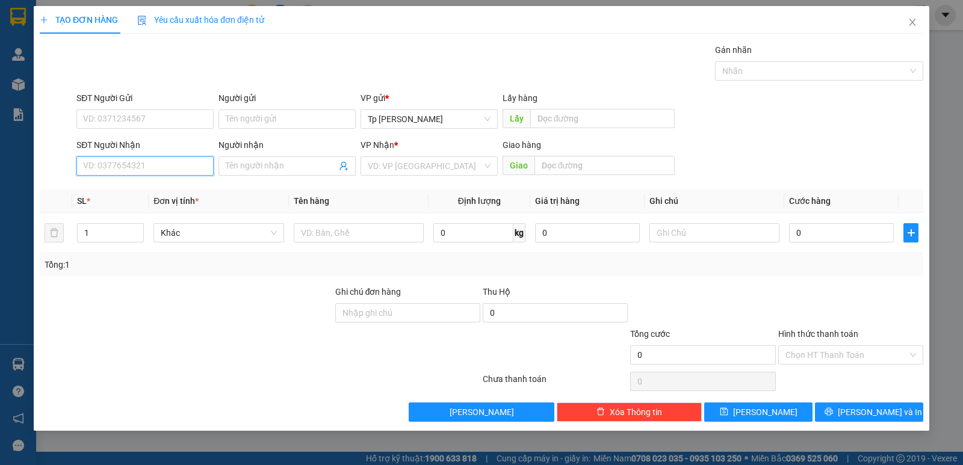
click at [170, 163] on input "SĐT Người Nhận" at bounding box center [144, 166] width 137 height 19
drag, startPoint x: 166, startPoint y: 169, endPoint x: 0, endPoint y: 169, distance: 165.5
click at [0, 169] on div "TẠO ĐƠN HÀNG Yêu cầu xuất hóa đơn điện tử Transit Pickup Surcharge Ids Transit …" at bounding box center [481, 232] width 963 height 465
click at [113, 186] on div "0914852856 - Nghệ Thương" at bounding box center [151, 190] width 135 height 13
type input "0914852856"
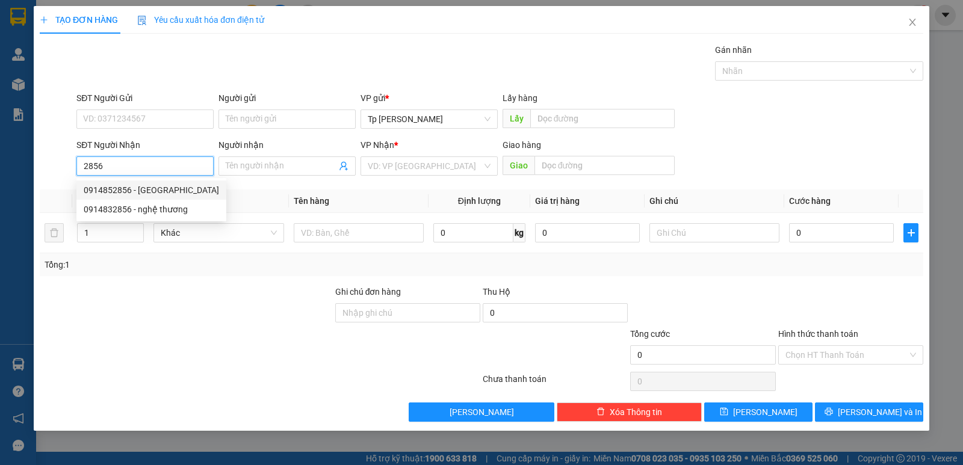
type input "Nghệ Thương"
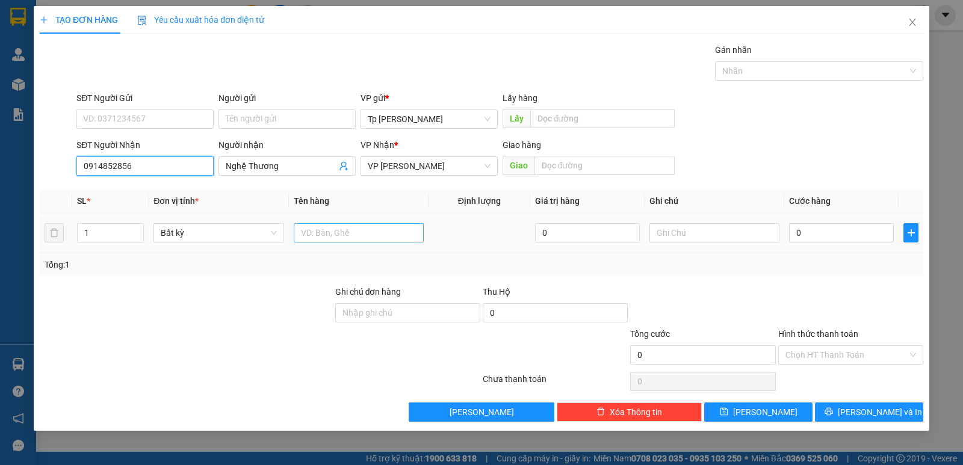
type input "0914852856"
click at [347, 240] on input "text" at bounding box center [359, 232] width 130 height 19
type input "1 cục card"
click at [872, 228] on input "0" at bounding box center [841, 232] width 105 height 19
type input "3"
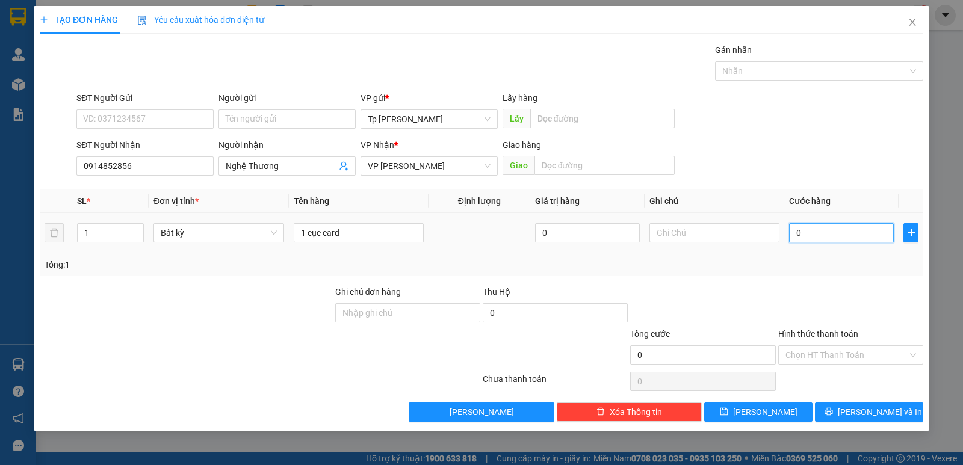
type input "3"
type input "30"
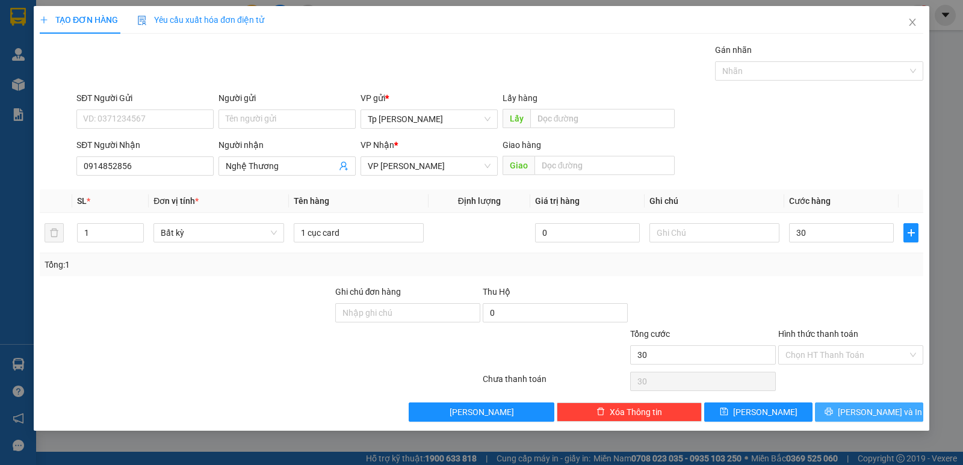
type input "30.000"
click at [856, 404] on button "[PERSON_NAME] và In" at bounding box center [869, 412] width 108 height 19
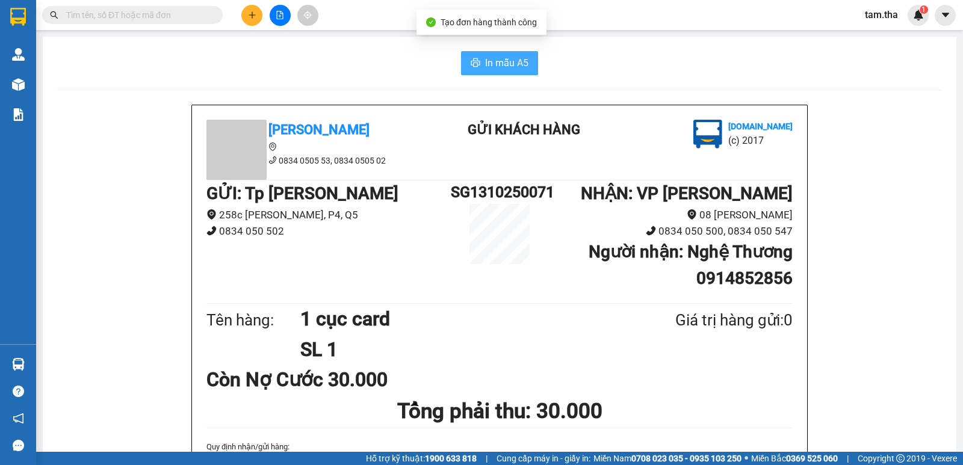
click at [477, 59] on button "In mẫu A5" at bounding box center [499, 63] width 77 height 24
click at [508, 64] on span "In mẫu A5" at bounding box center [506, 62] width 43 height 15
click at [248, 18] on icon "plus" at bounding box center [252, 15] width 8 height 8
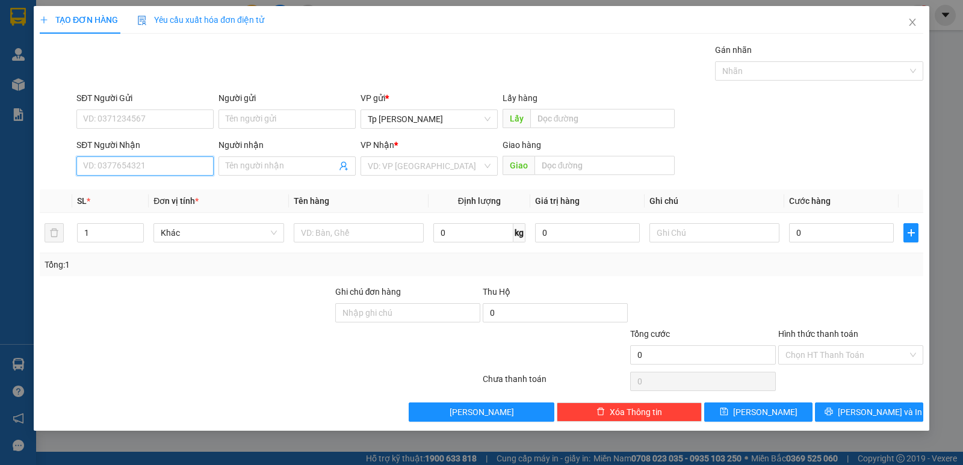
click at [155, 157] on input "SĐT Người Nhận" at bounding box center [144, 166] width 137 height 19
drag, startPoint x: 167, startPoint y: 185, endPoint x: 334, endPoint y: 231, distance: 173.5
click at [169, 185] on div "0918890435 - [PERSON_NAME]" at bounding box center [145, 190] width 123 height 13
type input "0918890435"
type input "[PERSON_NAME]"
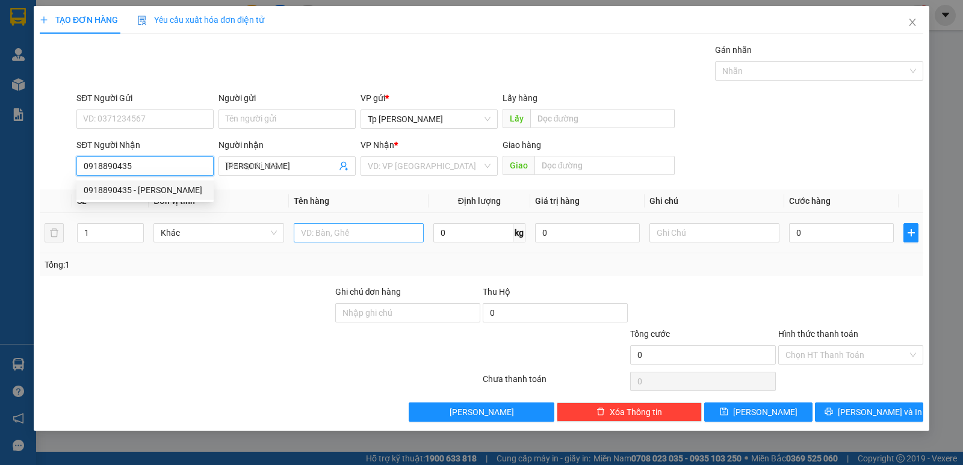
type input "0918890435"
click at [334, 231] on input "text" at bounding box center [359, 232] width 130 height 19
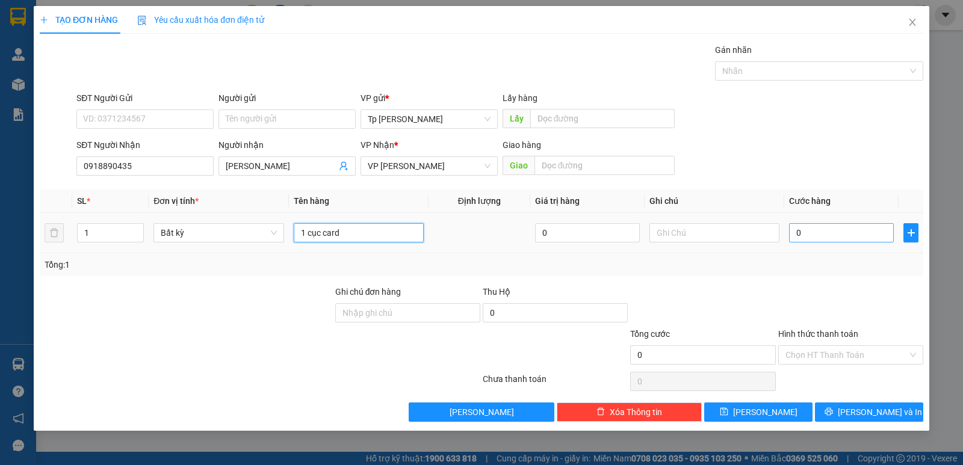
type input "1 cục card"
click at [802, 238] on input "0" at bounding box center [841, 232] width 105 height 19
type input "2"
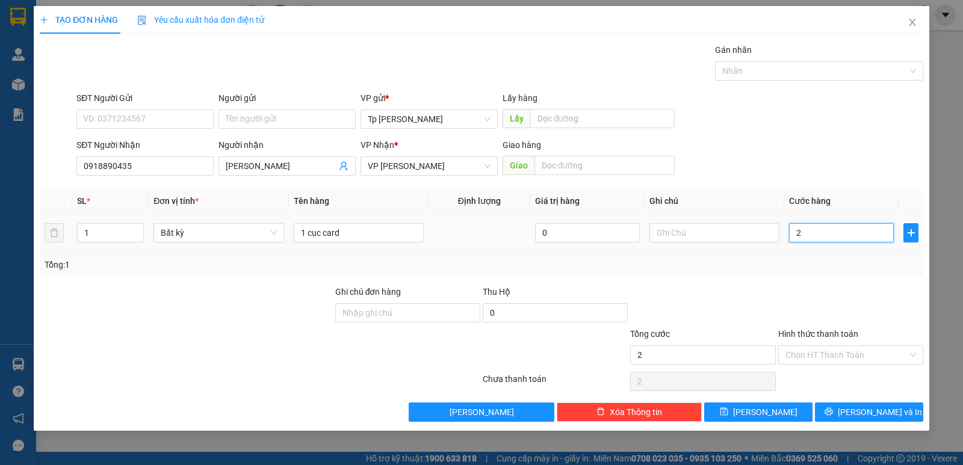
type input "20"
click at [855, 414] on button "[PERSON_NAME] và In" at bounding box center [869, 412] width 108 height 19
type input "20.000"
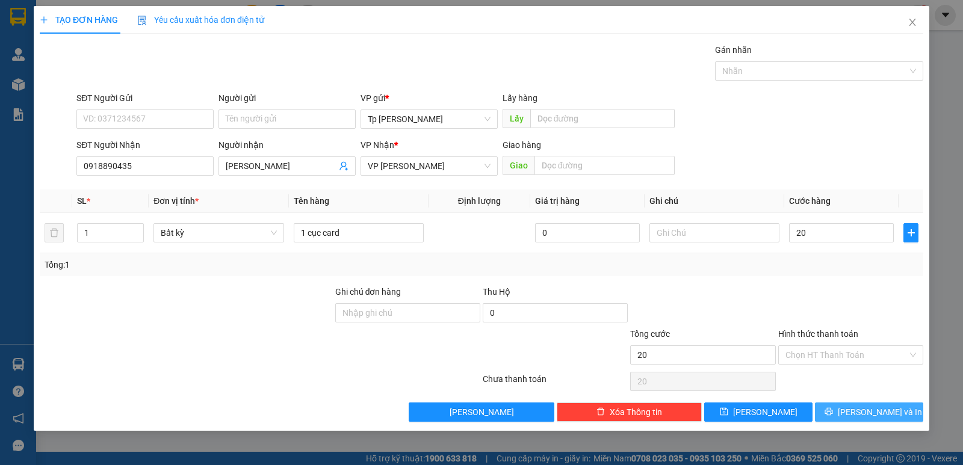
type input "20.000"
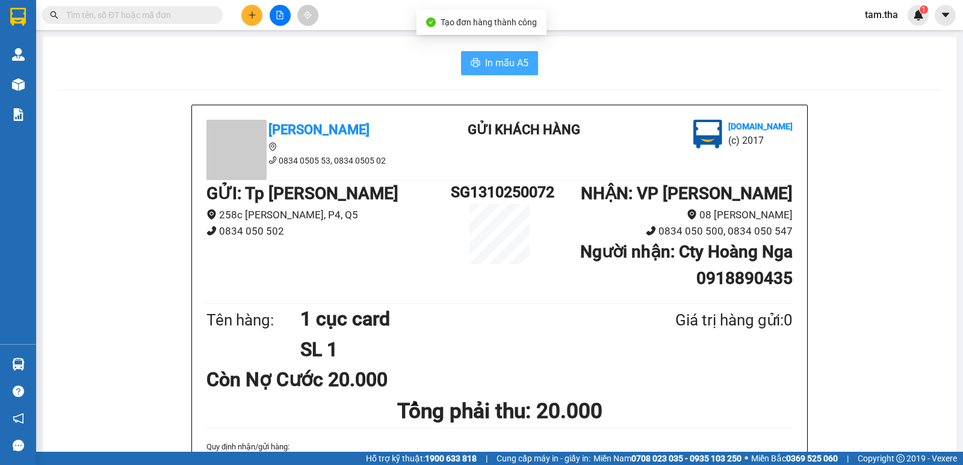
click at [505, 61] on span "In mẫu A5" at bounding box center [506, 62] width 43 height 15
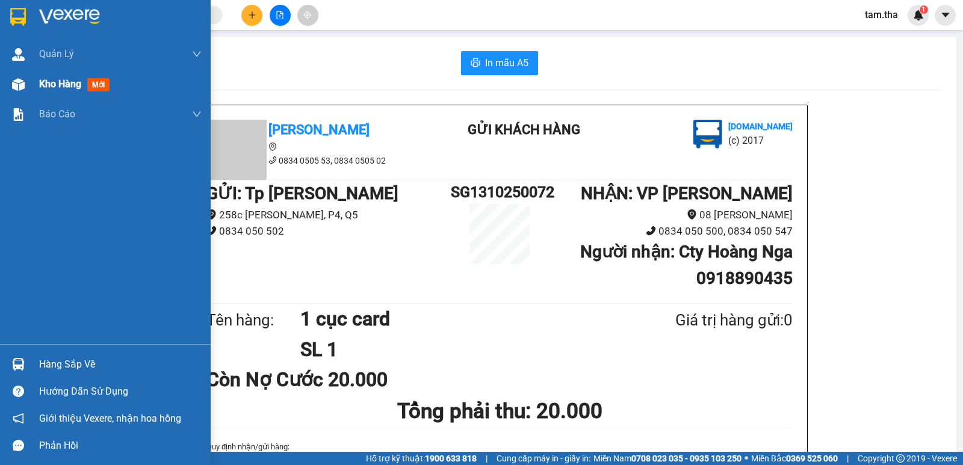
click at [55, 75] on div "Kho hàng mới" at bounding box center [120, 84] width 163 height 30
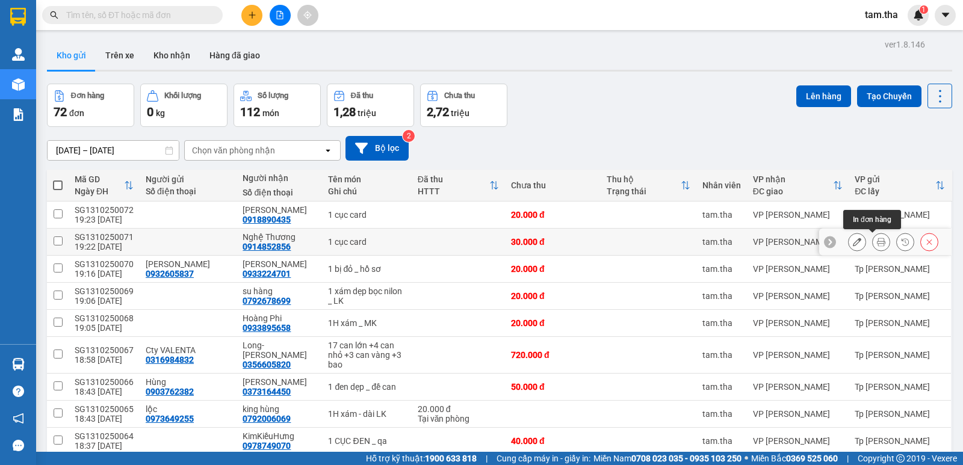
click at [853, 239] on icon at bounding box center [857, 242] width 8 height 8
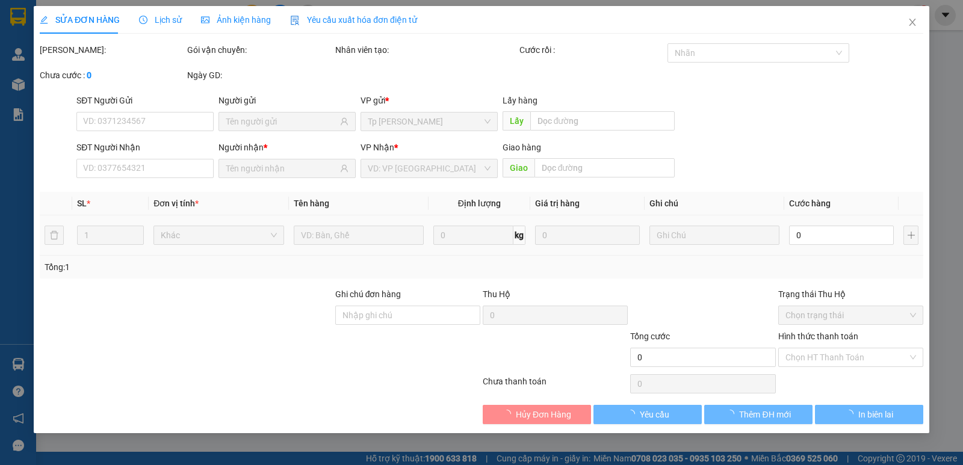
type input "0914852856"
type input "30.000"
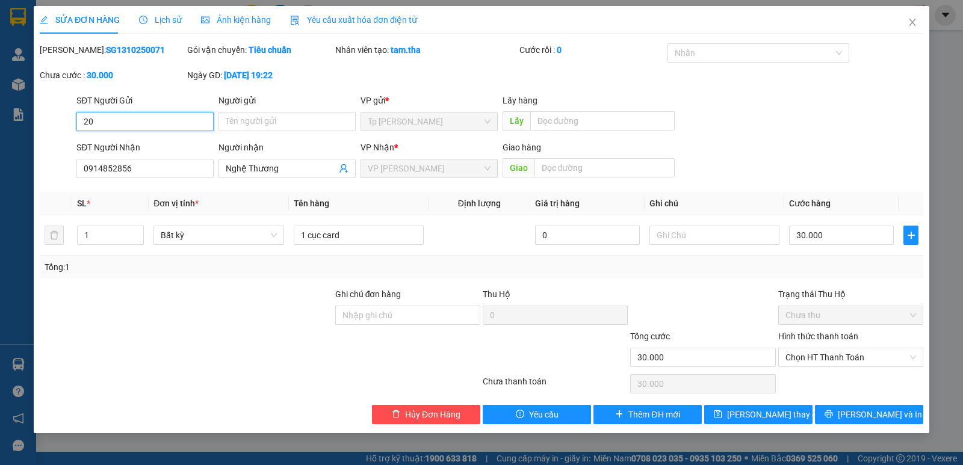
type input "20"
click at [845, 231] on input "30.000" at bounding box center [841, 235] width 105 height 19
type input "2"
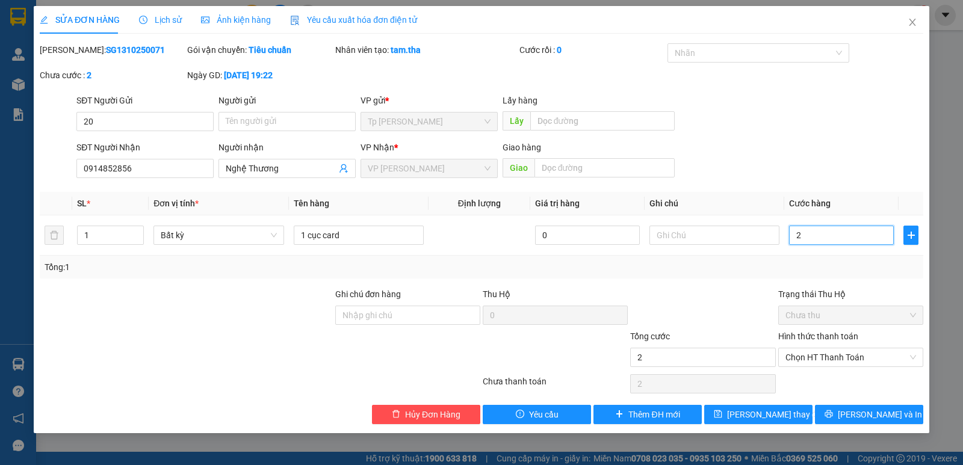
type input "20"
drag, startPoint x: 163, startPoint y: 129, endPoint x: 0, endPoint y: 128, distance: 162.5
click at [0, 128] on div "SỬA ĐƠN HÀNG Lịch sử Ảnh kiện hàng Yêu cầu xuất hóa đơn điện tử Total Paid Fee …" at bounding box center [481, 232] width 963 height 465
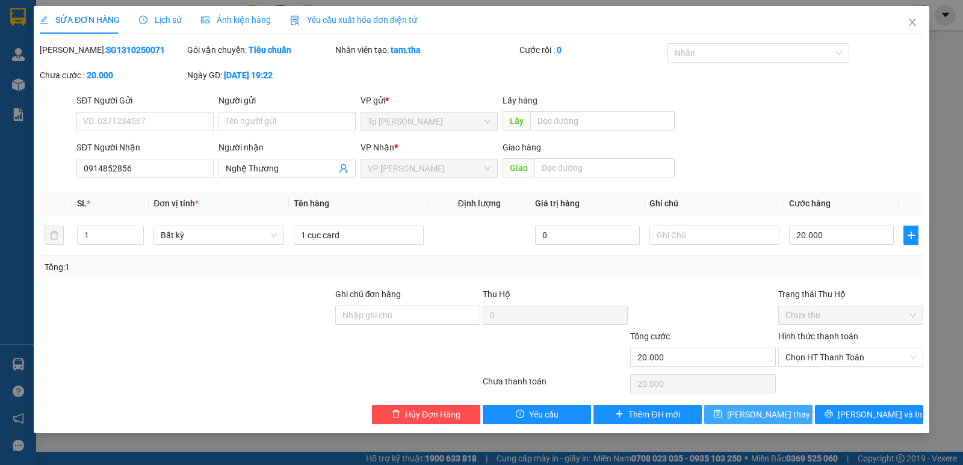
click at [752, 417] on span "[PERSON_NAME] thay đổi" at bounding box center [775, 414] width 96 height 13
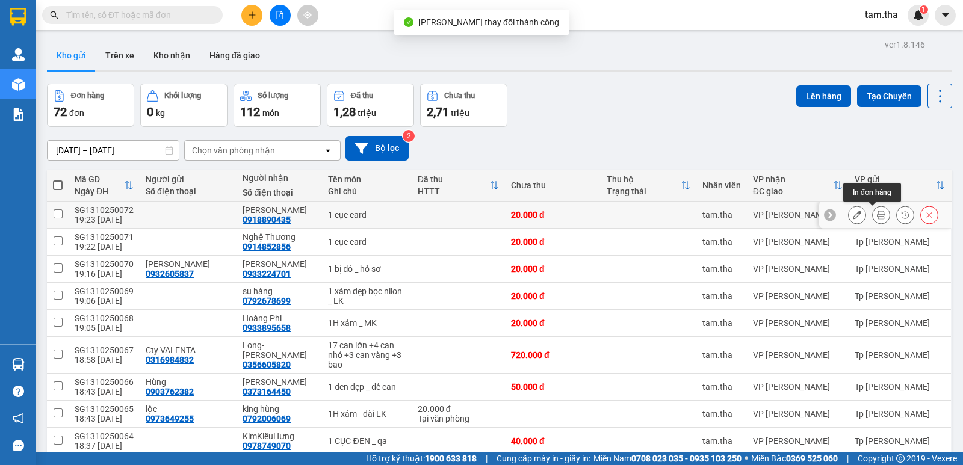
click at [873, 216] on button at bounding box center [881, 215] width 17 height 21
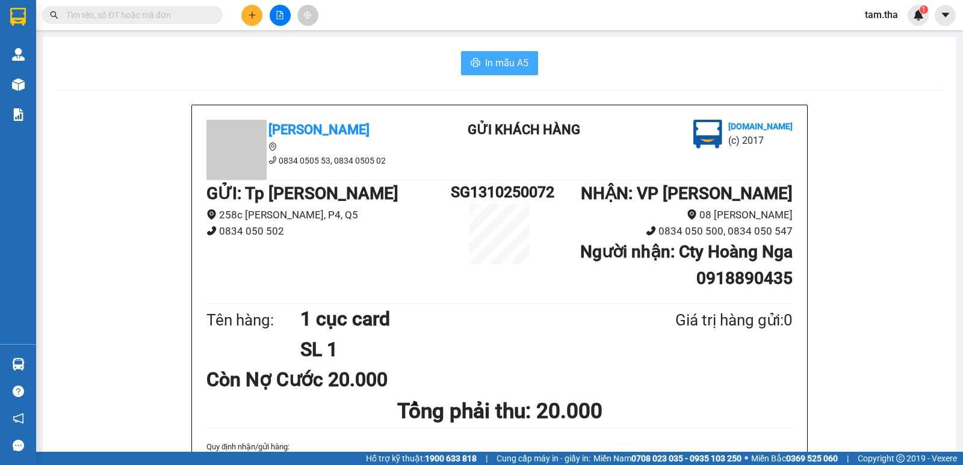
click at [518, 64] on span "In mẫu A5" at bounding box center [506, 62] width 43 height 15
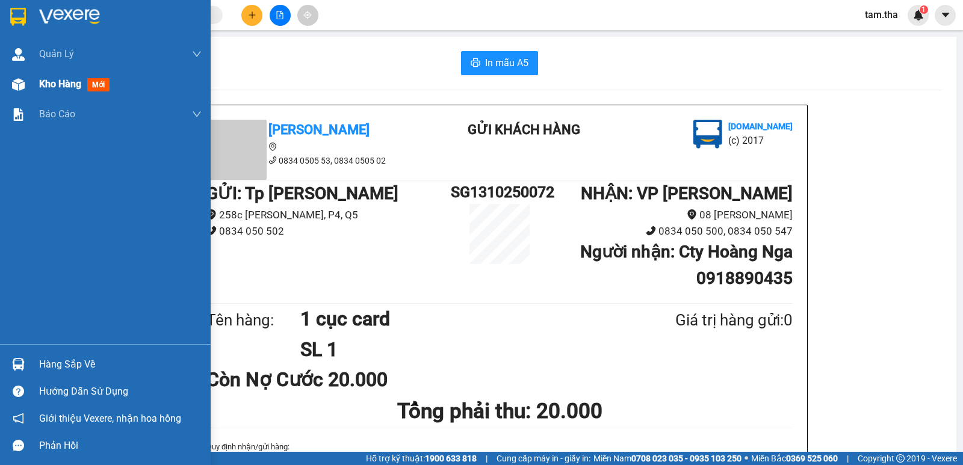
click at [28, 94] on div at bounding box center [18, 84] width 21 height 21
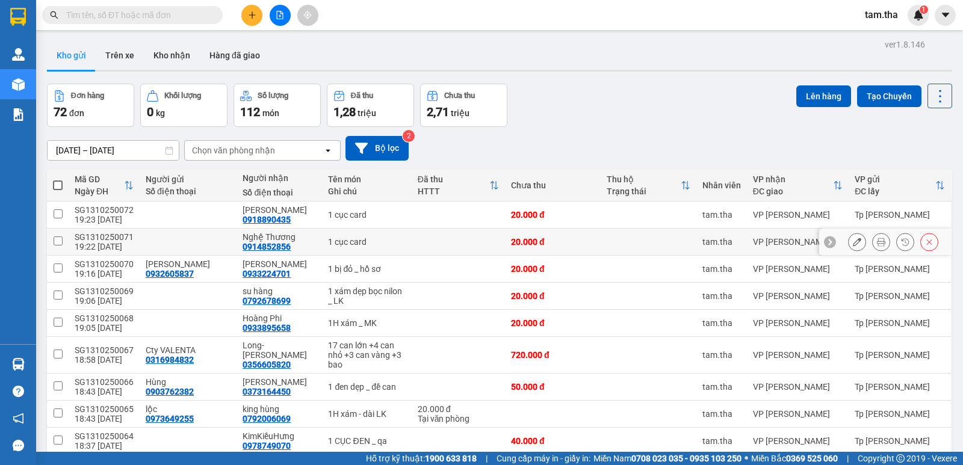
click at [873, 241] on button at bounding box center [881, 242] width 17 height 21
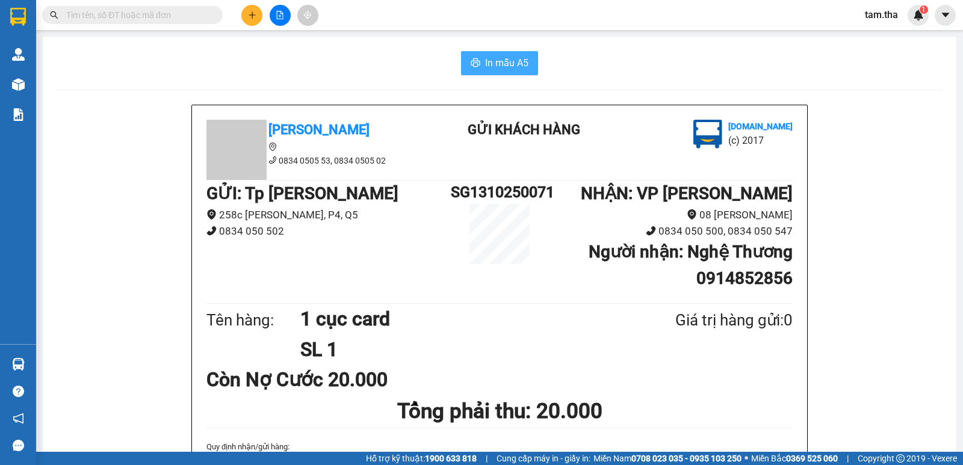
click at [484, 54] on button "In mẫu A5" at bounding box center [499, 63] width 77 height 24
click at [248, 19] on icon "plus" at bounding box center [252, 15] width 8 height 8
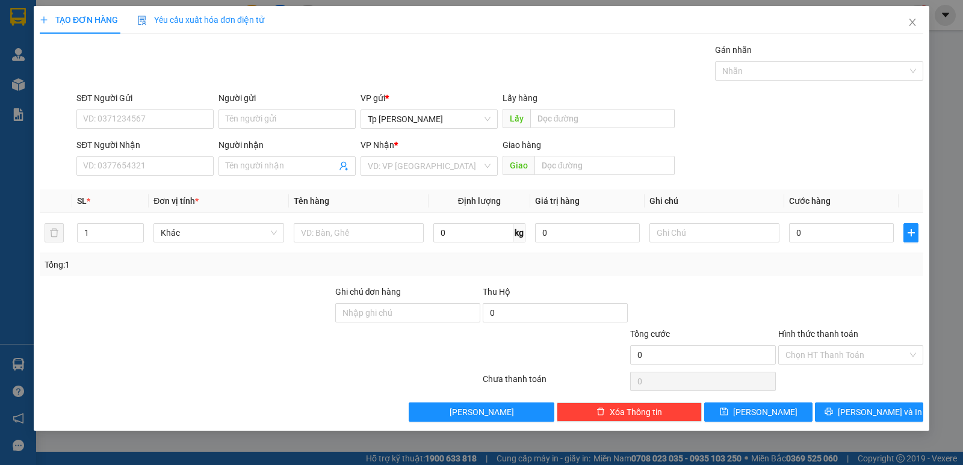
click at [155, 182] on div "Transit Pickup Surcharge Ids Transit Deliver Surcharge Ids Transit Deliver Surc…" at bounding box center [482, 232] width 884 height 379
click at [157, 165] on input "SĐT Người Nhận" at bounding box center [144, 166] width 137 height 19
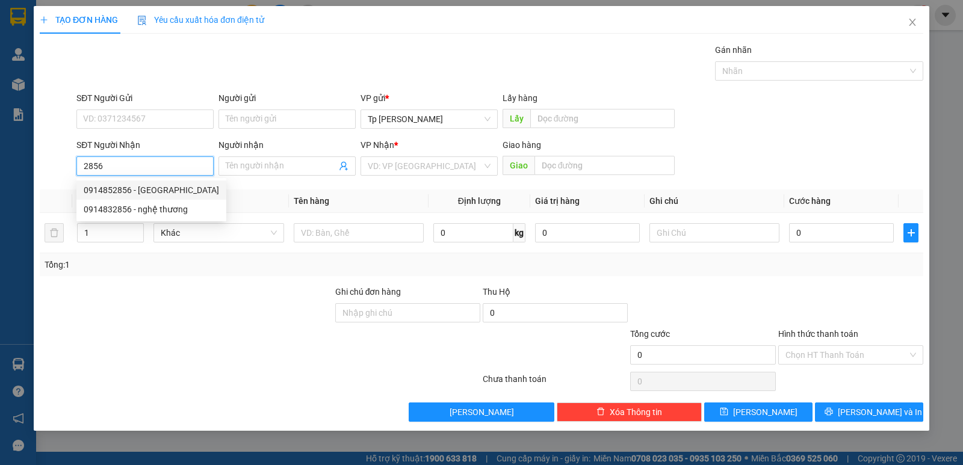
click at [164, 181] on div "0914852856 - Nghệ Thương" at bounding box center [151, 190] width 150 height 19
type input "0914852856"
type input "Nghệ Thương"
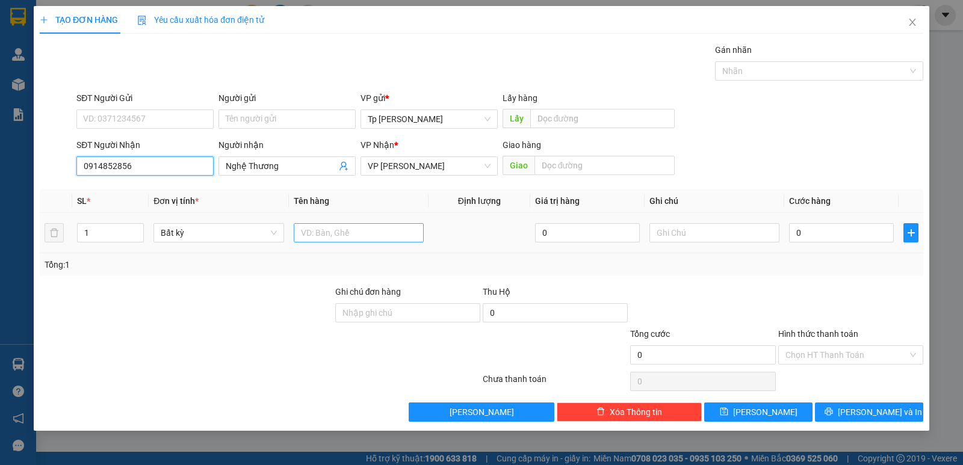
type input "0914852856"
click at [342, 229] on input "text" at bounding box center [359, 232] width 130 height 19
type input "1 caayt trắng keo vàng _ giấy"
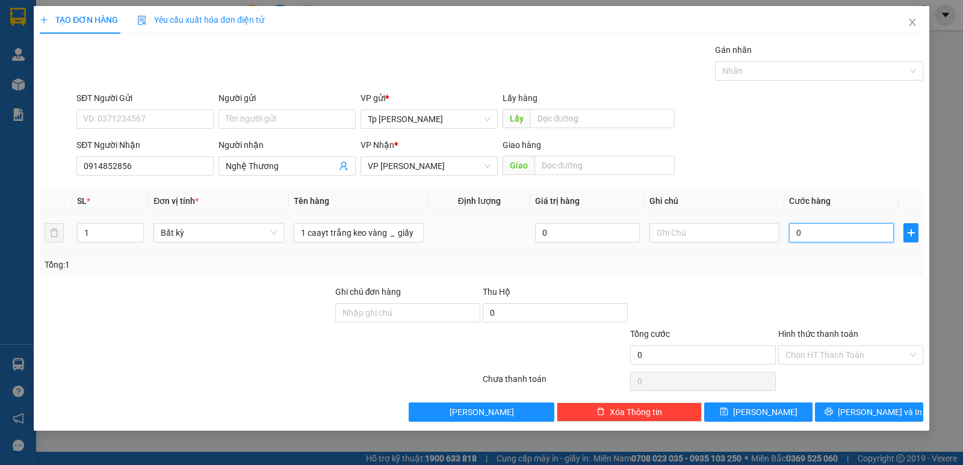
click at [829, 236] on input "0" at bounding box center [841, 232] width 105 height 19
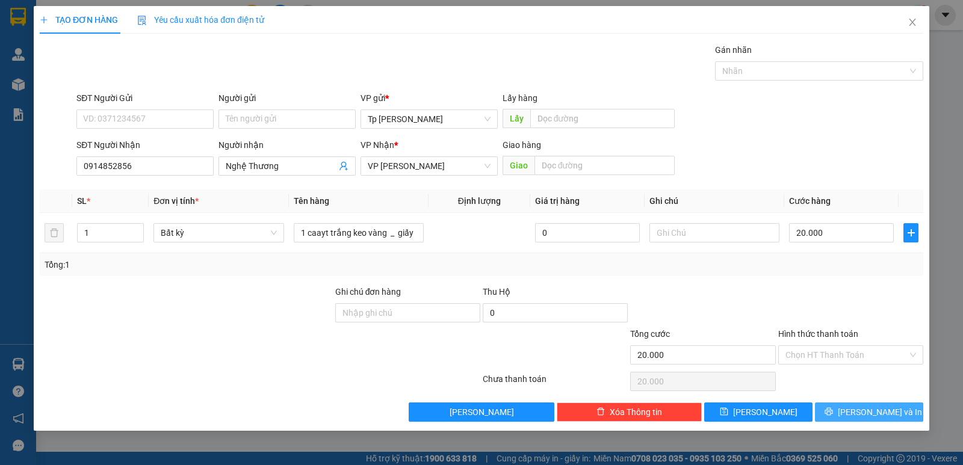
click at [837, 408] on button "[PERSON_NAME] và In" at bounding box center [869, 412] width 108 height 19
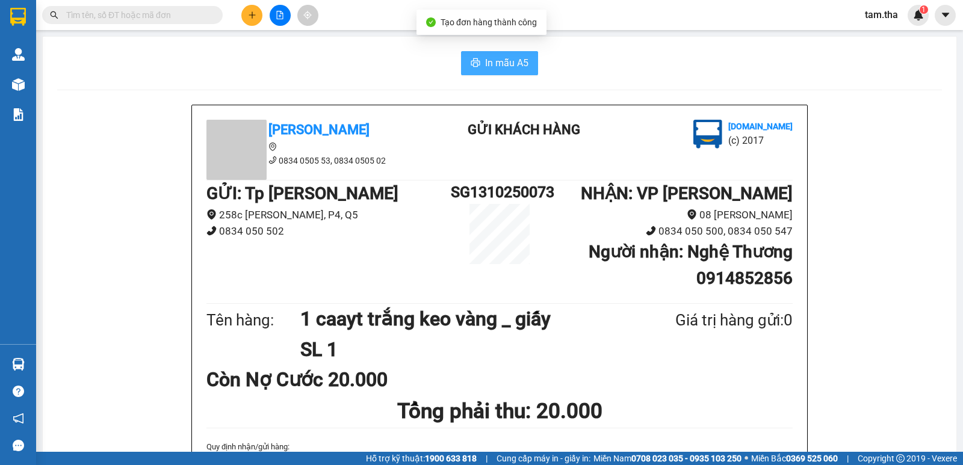
click at [485, 68] on span "In mẫu A5" at bounding box center [506, 62] width 43 height 15
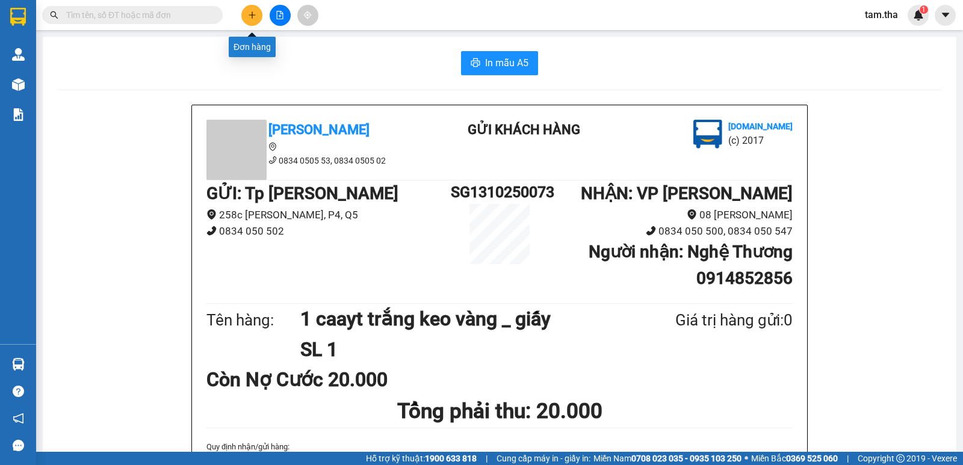
click at [250, 23] on button at bounding box center [251, 15] width 21 height 21
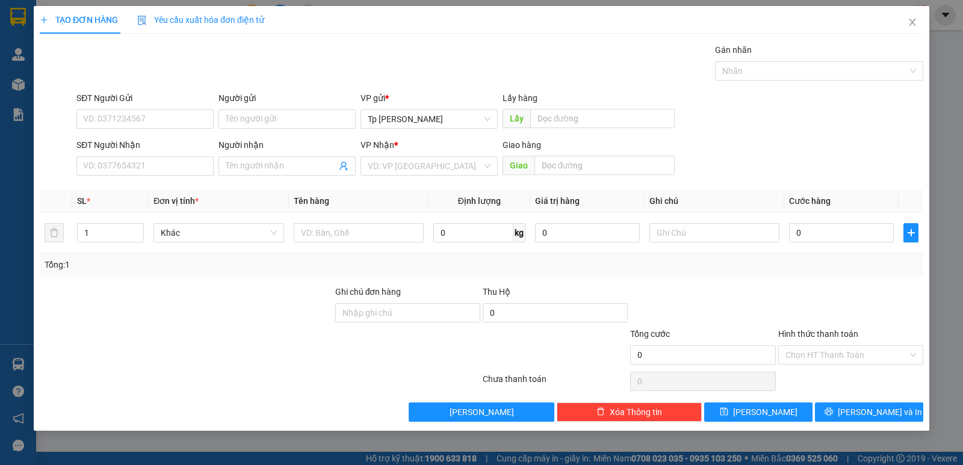
click at [161, 176] on div "SĐT Người Nhận VD: 0377654321" at bounding box center [144, 159] width 137 height 42
click at [163, 164] on input "SĐT Người Nhận" at bounding box center [144, 166] width 137 height 19
click at [150, 188] on div "0792027968 - Diệu-king hùng" at bounding box center [145, 190] width 123 height 13
type input "0792027968"
type input "Diệu-king hùng"
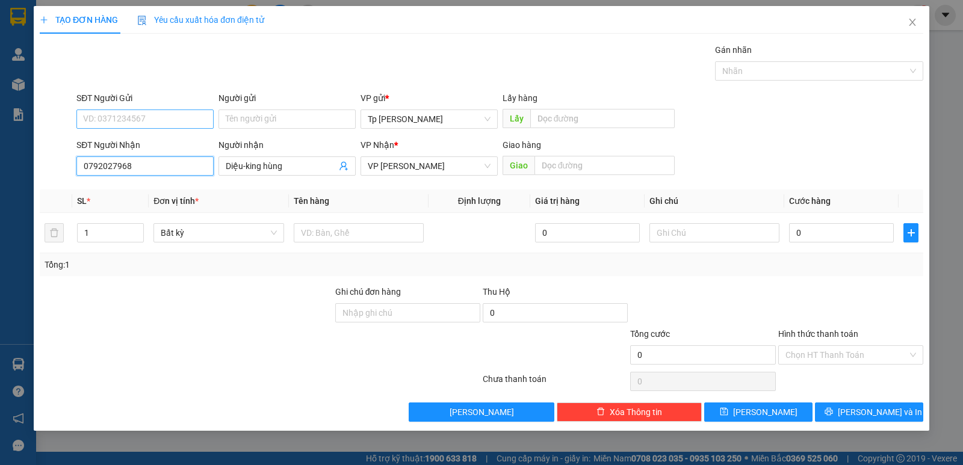
type input "0792027968"
click at [184, 126] on input "SĐT Người Gửi" at bounding box center [144, 119] width 137 height 19
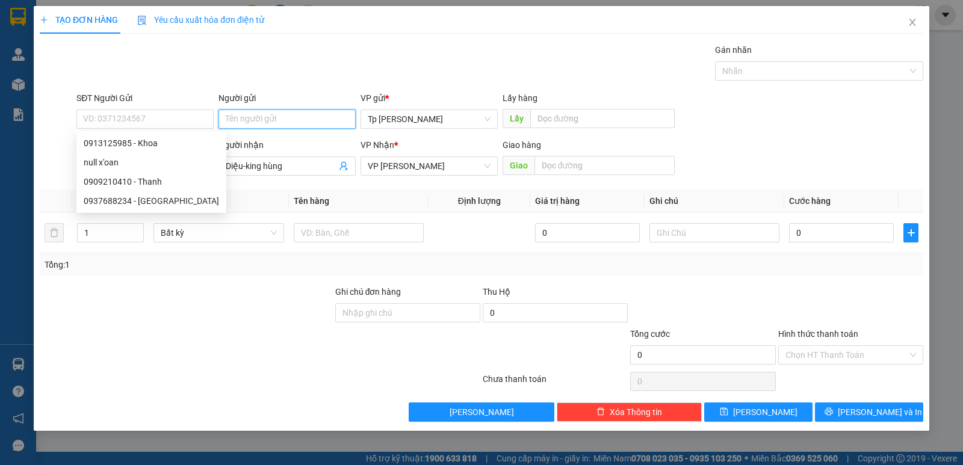
click at [262, 113] on input "Người gửi" at bounding box center [287, 119] width 137 height 19
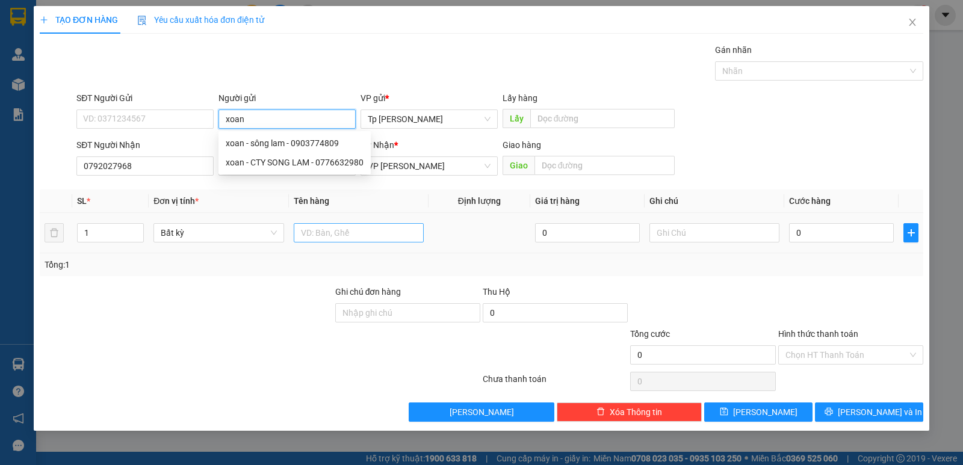
type input "xoan"
click at [410, 227] on input "text" at bounding box center [359, 232] width 130 height 19
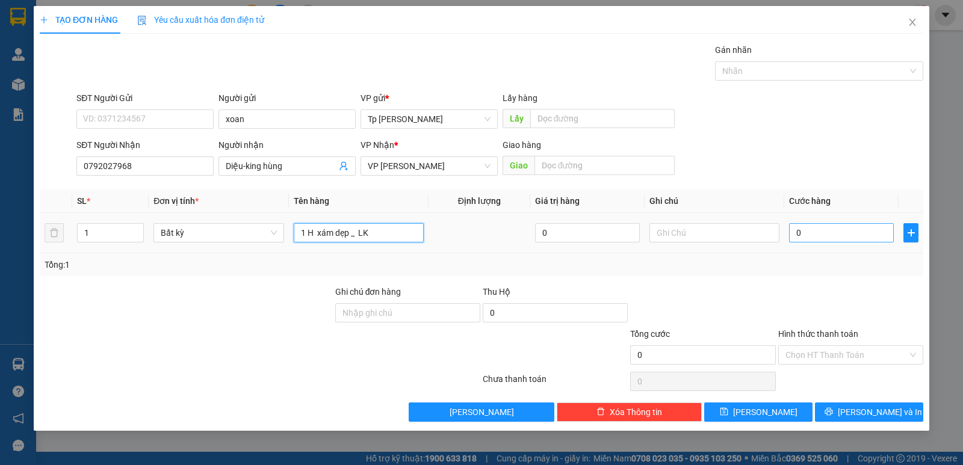
type input "1 H xám dẹp _ LK"
click at [796, 233] on input "0" at bounding box center [841, 232] width 105 height 19
type input "2"
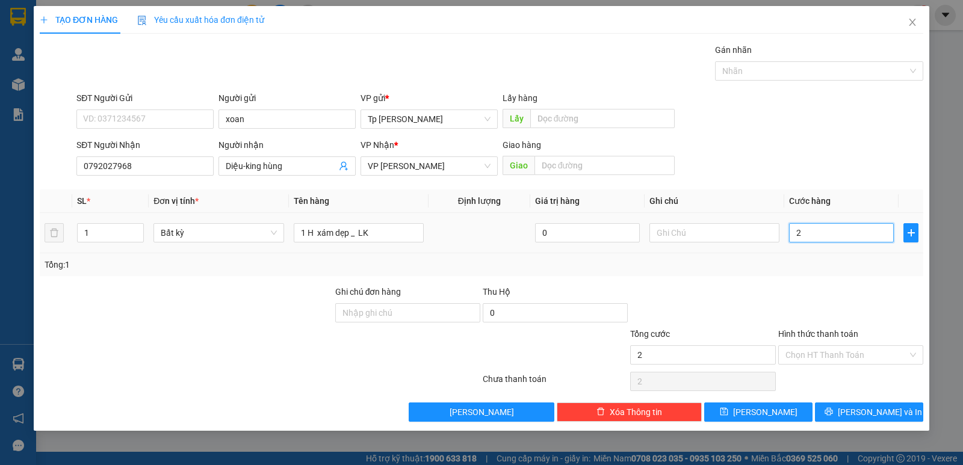
type input "20"
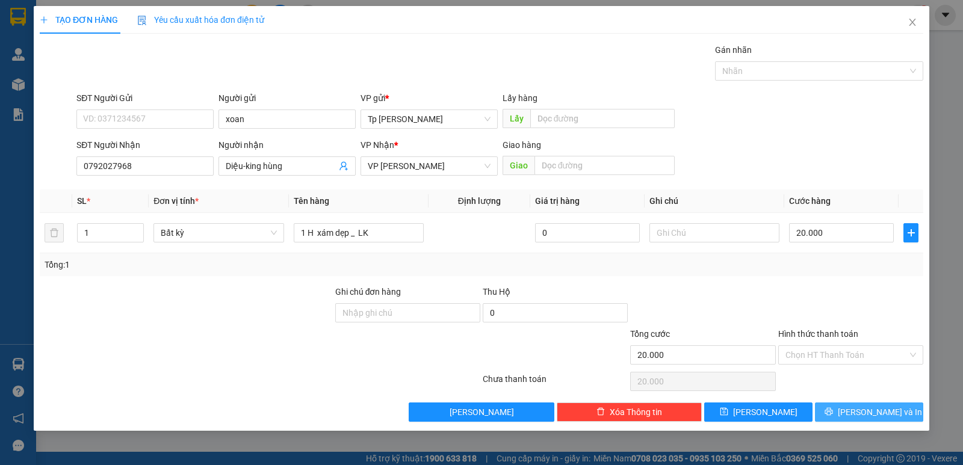
click at [832, 408] on icon "printer" at bounding box center [829, 412] width 8 height 8
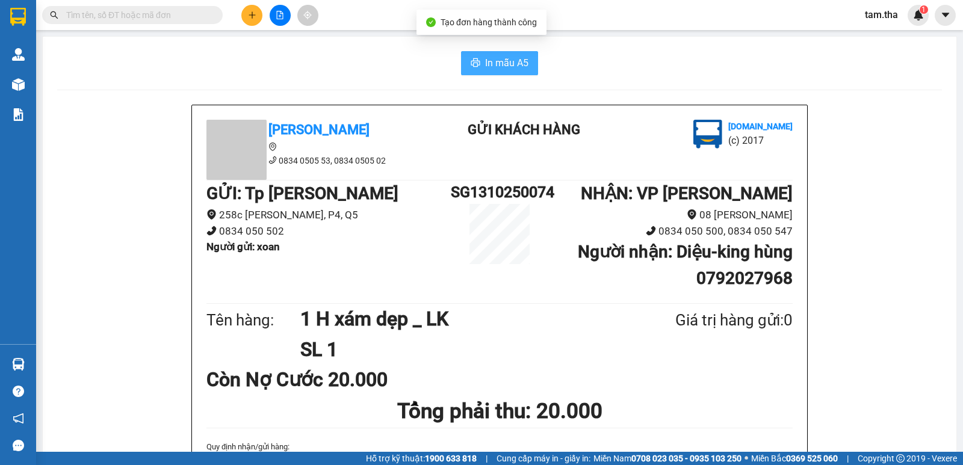
click at [509, 57] on span "In mẫu A5" at bounding box center [506, 62] width 43 height 15
click at [255, 18] on icon "plus" at bounding box center [252, 15] width 8 height 8
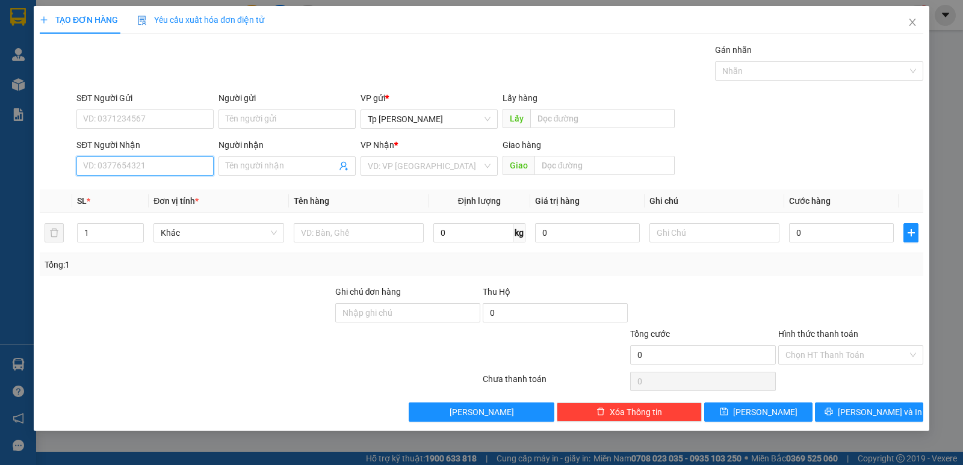
click at [145, 170] on input "SĐT Người Nhận" at bounding box center [144, 166] width 137 height 19
click at [150, 184] on div "0896969796 - dung" at bounding box center [145, 190] width 123 height 13
type input "0896969796"
type input "dung"
type input "0896969796"
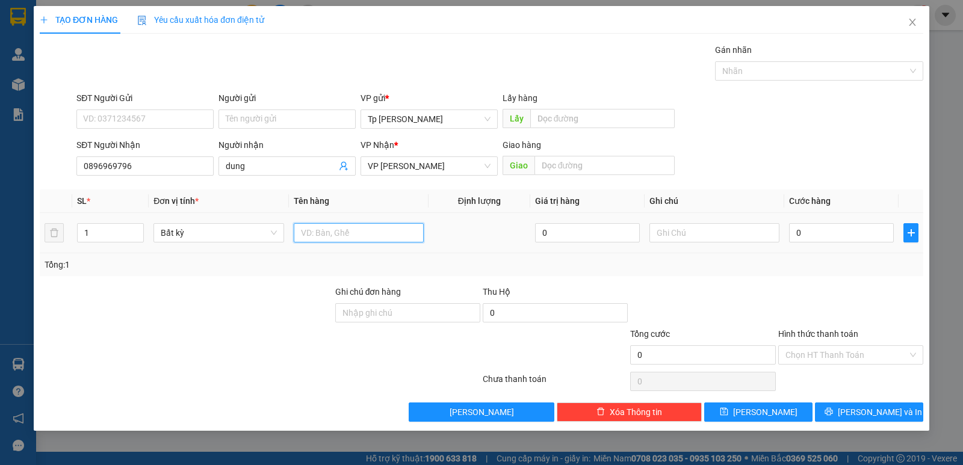
click at [327, 230] on input "text" at bounding box center [359, 232] width 130 height 19
type input "2T xốp trắng"
type input "2"
click at [141, 227] on span "Increase Value" at bounding box center [136, 229] width 13 height 11
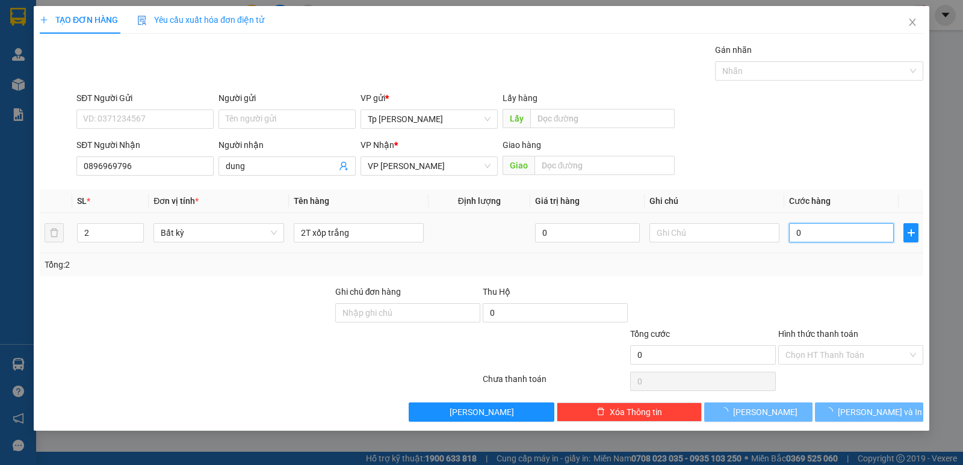
click at [817, 232] on input "0" at bounding box center [841, 232] width 105 height 19
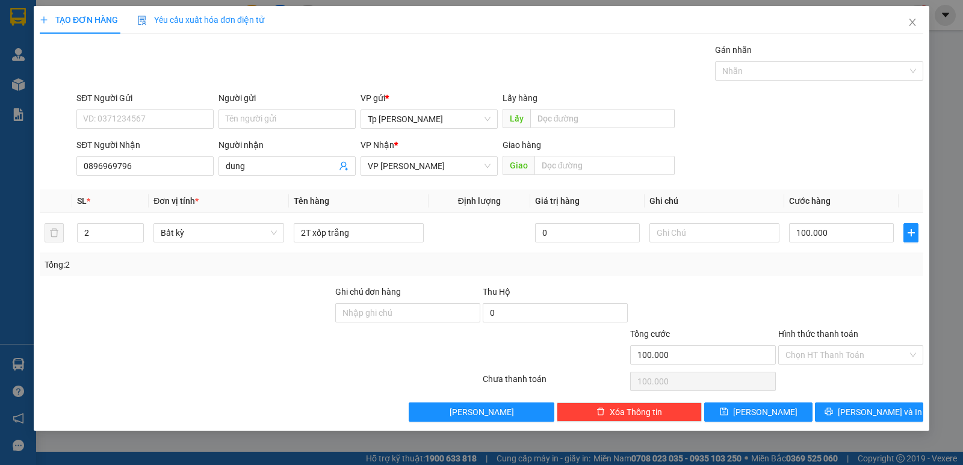
drag, startPoint x: 838, startPoint y: 294, endPoint x: 857, endPoint y: 391, distance: 99.3
click at [836, 294] on div at bounding box center [850, 306] width 147 height 42
click at [865, 411] on span "[PERSON_NAME] và In" at bounding box center [880, 412] width 84 height 13
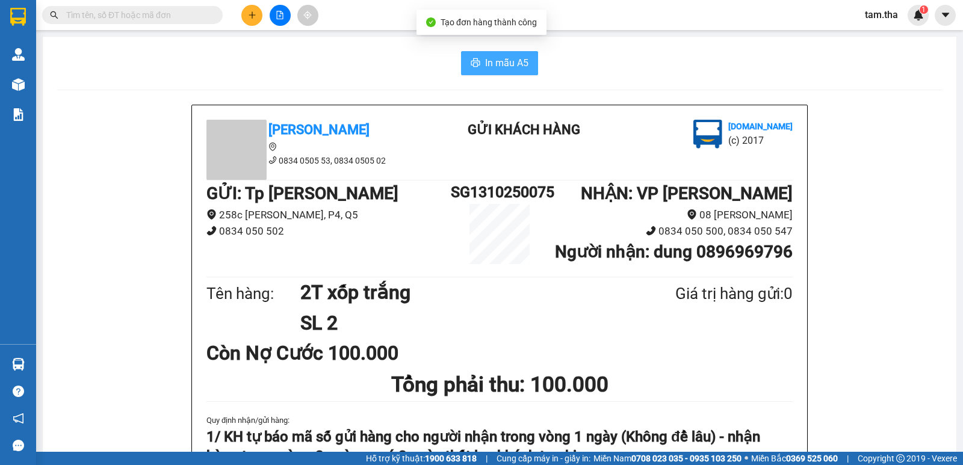
click at [497, 63] on span "In mẫu A5" at bounding box center [506, 62] width 43 height 15
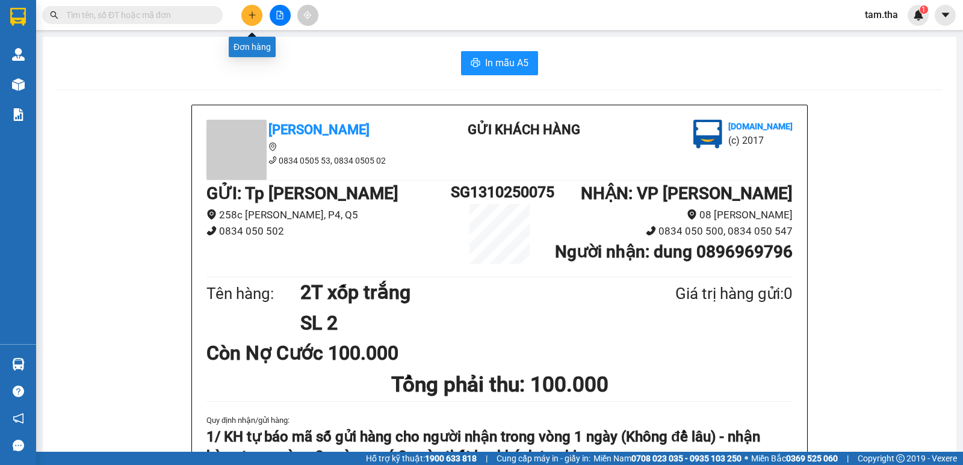
click at [250, 22] on button at bounding box center [251, 15] width 21 height 21
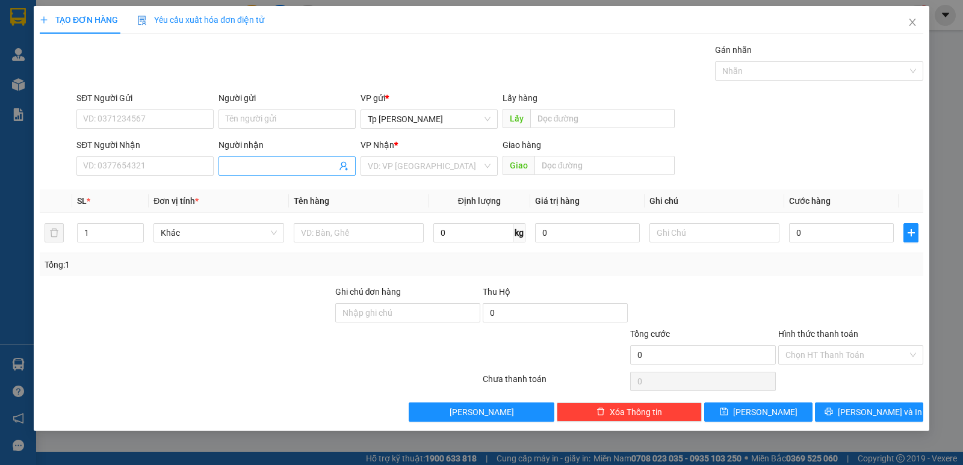
click at [264, 163] on input "Người nhận" at bounding box center [281, 166] width 111 height 13
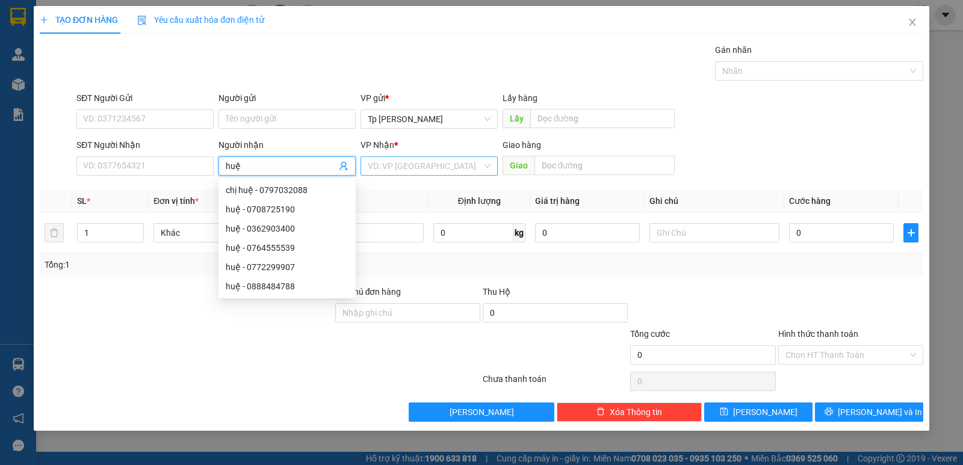
type input "huệ"
click at [403, 167] on input "search" at bounding box center [425, 166] width 114 height 18
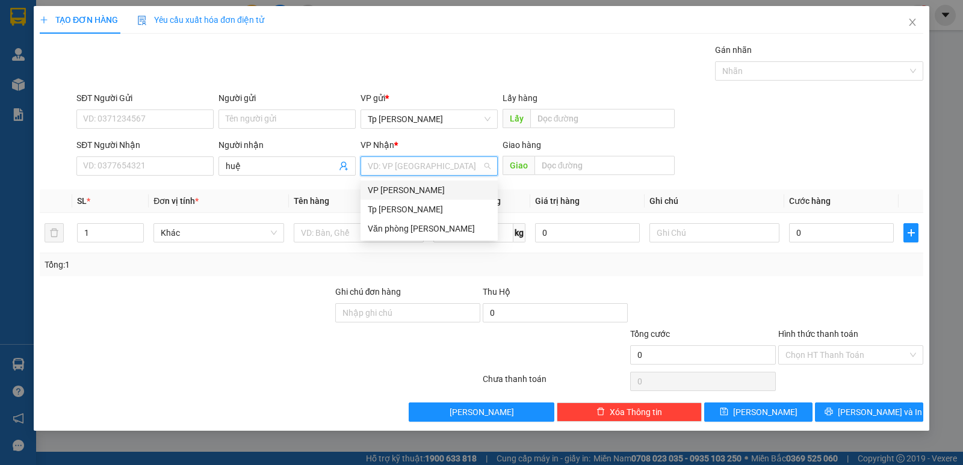
click at [420, 193] on div "VP [PERSON_NAME]" at bounding box center [429, 190] width 123 height 13
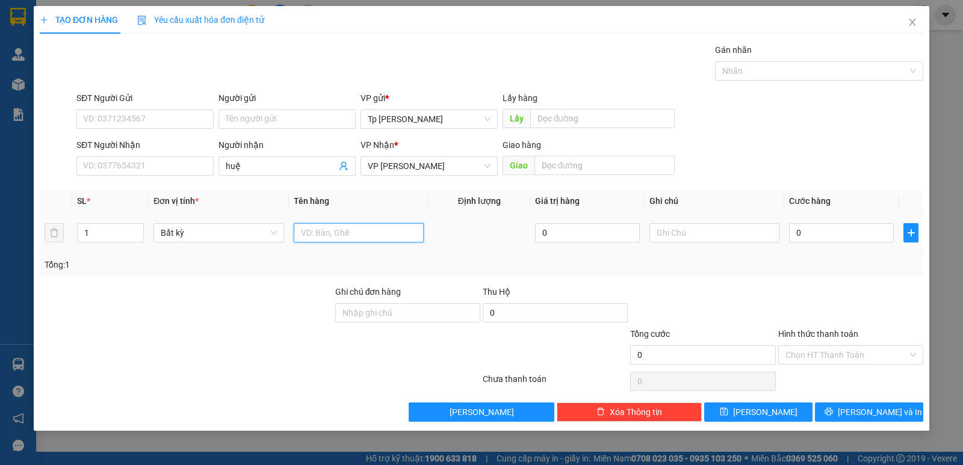
click at [355, 225] on input "text" at bounding box center [359, 232] width 130 height 19
type input "1 cục đá khói"
click at [800, 235] on input "0" at bounding box center [841, 232] width 105 height 19
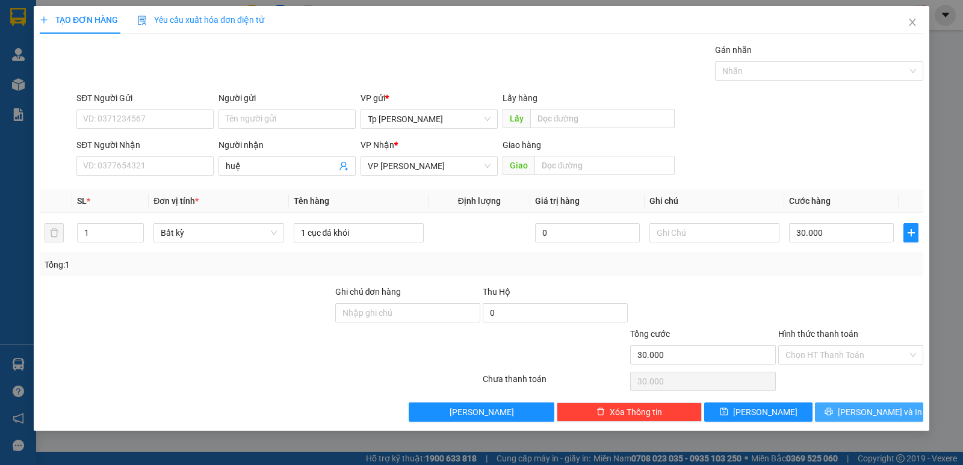
click at [834, 418] on button "[PERSON_NAME] và In" at bounding box center [869, 412] width 108 height 19
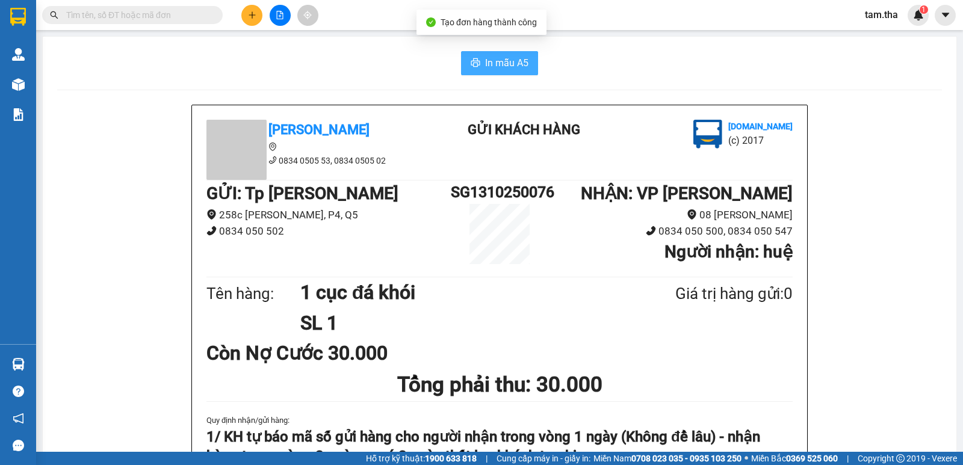
click at [518, 65] on span "In mẫu A5" at bounding box center [506, 62] width 43 height 15
click at [255, 20] on button at bounding box center [251, 15] width 21 height 21
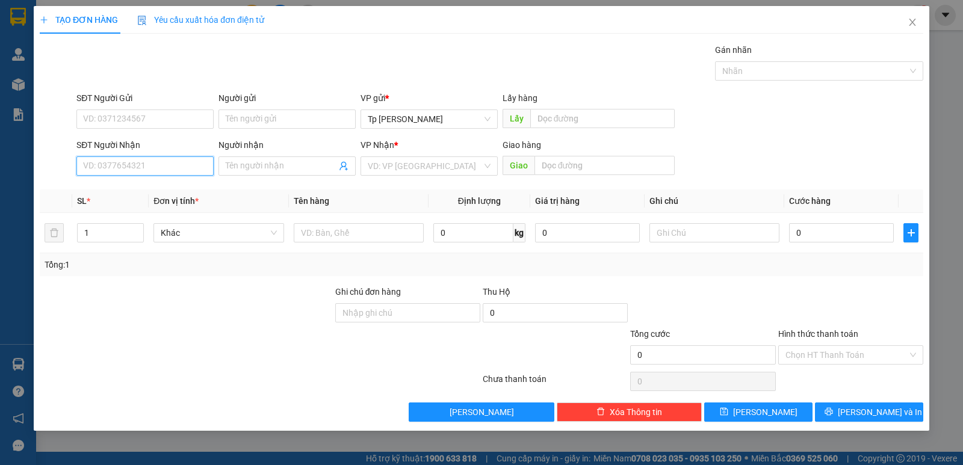
click at [150, 163] on input "SĐT Người Nhận" at bounding box center [144, 166] width 137 height 19
click at [172, 188] on div "0913953902 - An Tiên" at bounding box center [145, 190] width 123 height 13
type input "0913953902"
type input "An Tiên"
type input "0913953902"
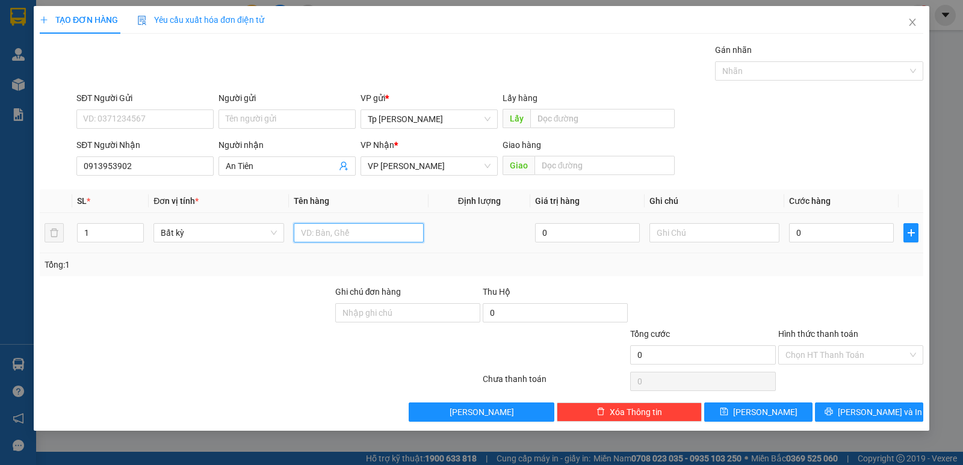
click at [336, 238] on input "text" at bounding box center [359, 232] width 130 height 19
type input "1 cuc card"
click at [808, 226] on input "0" at bounding box center [841, 232] width 105 height 19
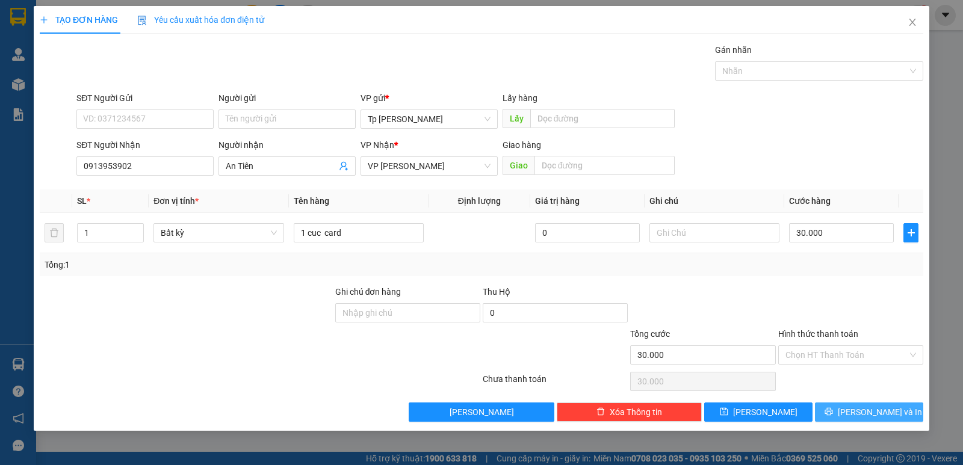
click at [845, 417] on button "[PERSON_NAME] và In" at bounding box center [869, 412] width 108 height 19
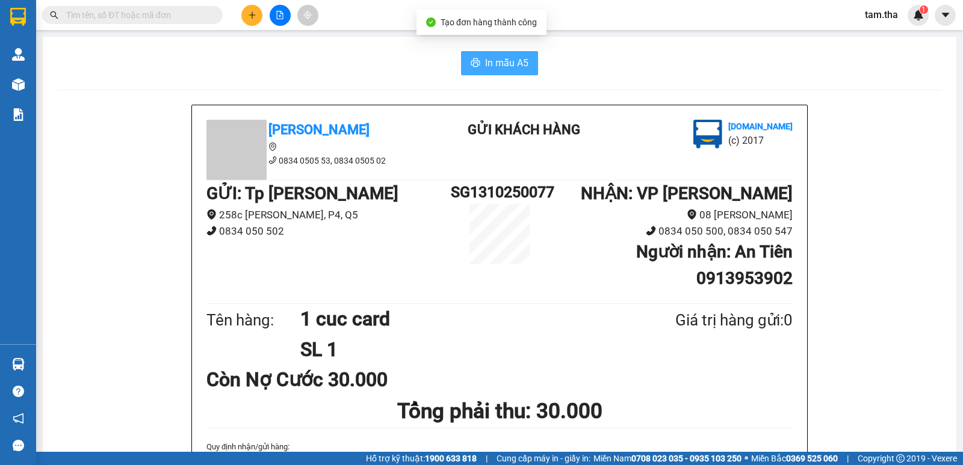
click at [493, 73] on button "In mẫu A5" at bounding box center [499, 63] width 77 height 24
click at [256, 11] on icon "plus" at bounding box center [252, 15] width 8 height 8
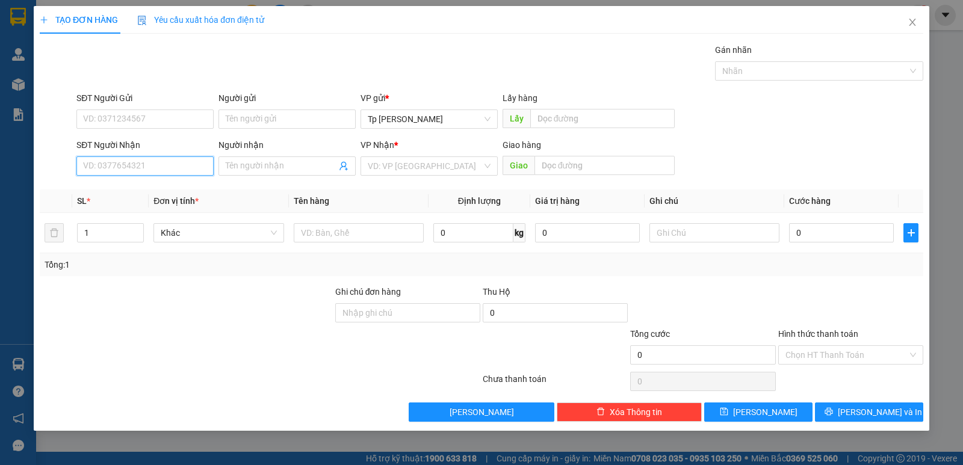
drag, startPoint x: 147, startPoint y: 161, endPoint x: 205, endPoint y: 96, distance: 87.4
click at [147, 160] on input "SĐT Người Nhận" at bounding box center [144, 166] width 137 height 19
click at [139, 186] on div "0908198698 - [PERSON_NAME]" at bounding box center [145, 190] width 123 height 13
type input "0908198698"
type input "[PERSON_NAME]"
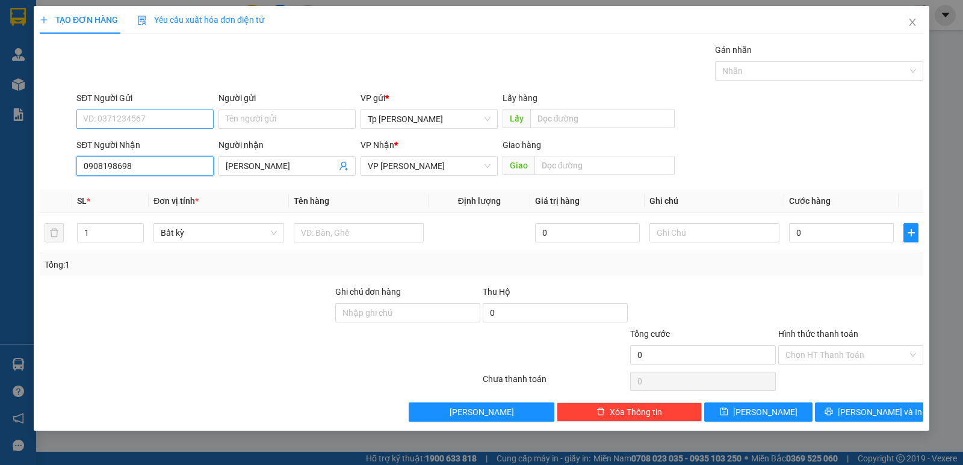
type input "0908198698"
drag, startPoint x: 175, startPoint y: 120, endPoint x: 226, endPoint y: 113, distance: 51.7
click at [175, 120] on input "SĐT Người Gửi" at bounding box center [144, 119] width 137 height 19
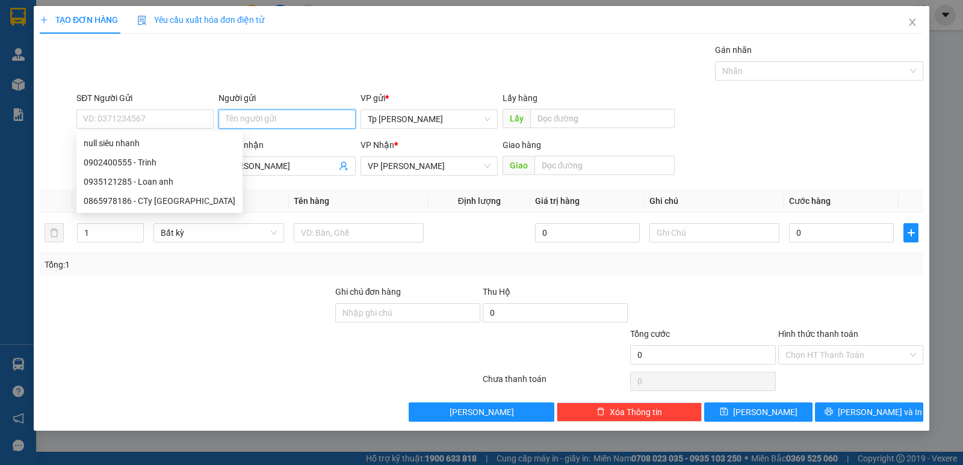
click at [252, 113] on input "Người gửi" at bounding box center [287, 119] width 137 height 19
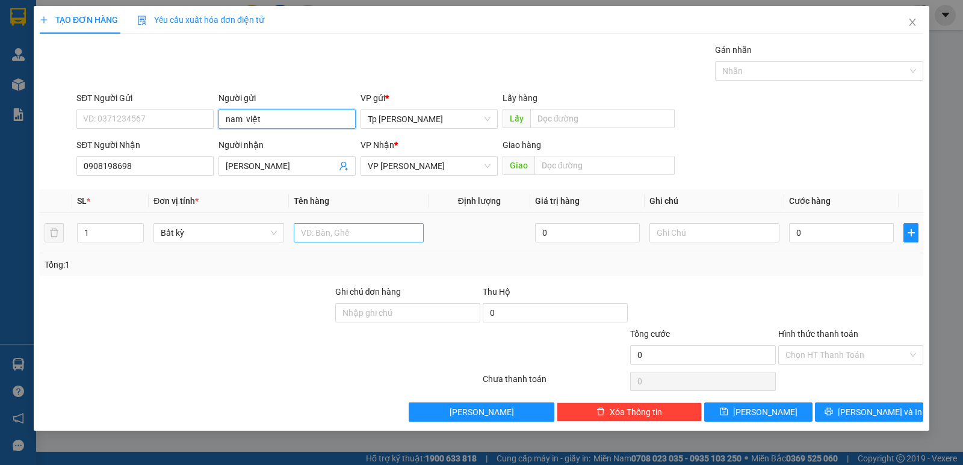
type input "nam việt"
click at [409, 230] on input "text" at bounding box center [359, 232] width 130 height 19
type input "1H đen _ LK"
click at [842, 288] on div at bounding box center [850, 306] width 147 height 42
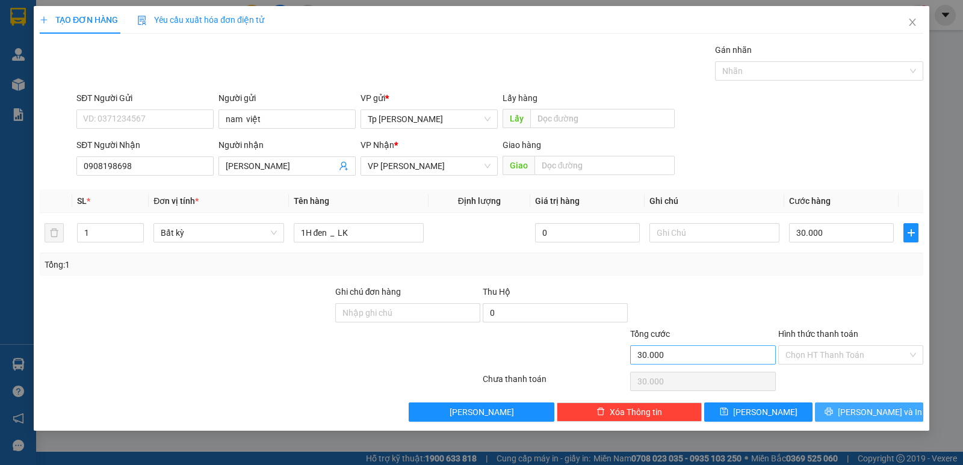
drag, startPoint x: 838, startPoint y: 409, endPoint x: 773, endPoint y: 359, distance: 82.4
click at [837, 409] on button "[PERSON_NAME] và In" at bounding box center [869, 412] width 108 height 19
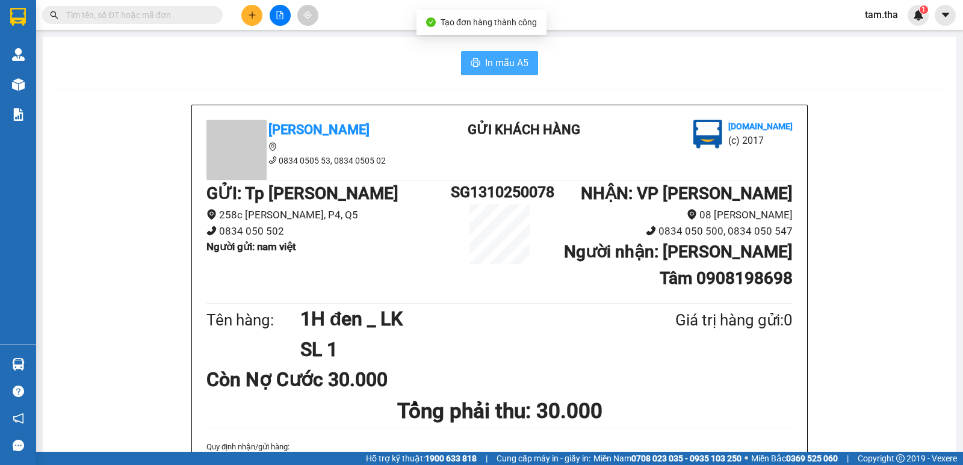
click at [527, 63] on button "In mẫu A5" at bounding box center [499, 63] width 77 height 24
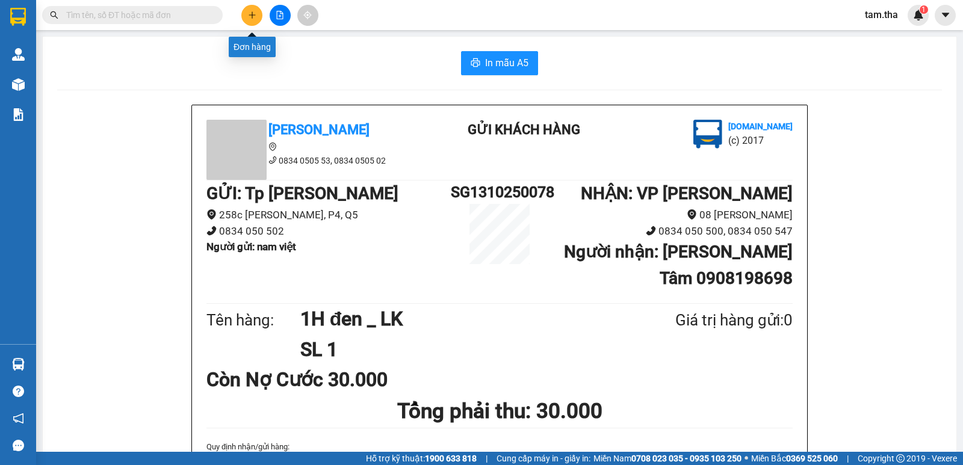
click at [250, 23] on button at bounding box center [251, 15] width 21 height 21
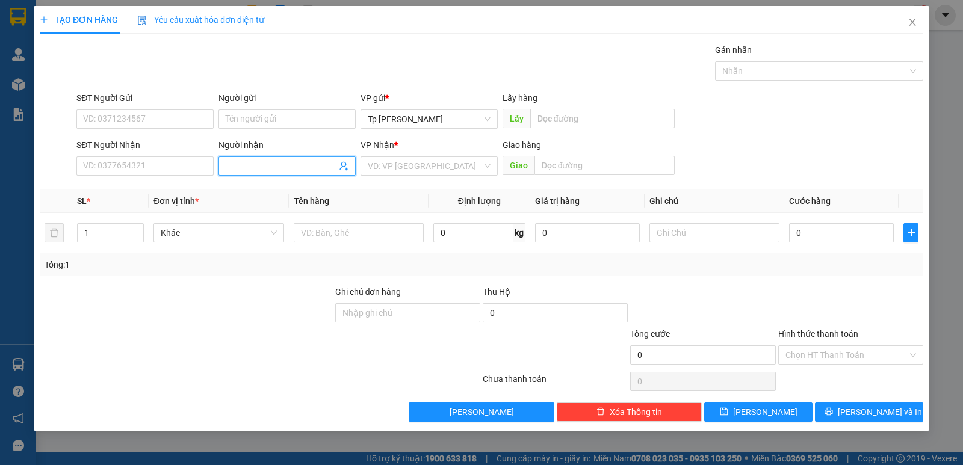
click at [271, 163] on input "Người nhận" at bounding box center [281, 166] width 111 height 13
type input "cửu"
click at [380, 170] on input "search" at bounding box center [425, 166] width 114 height 18
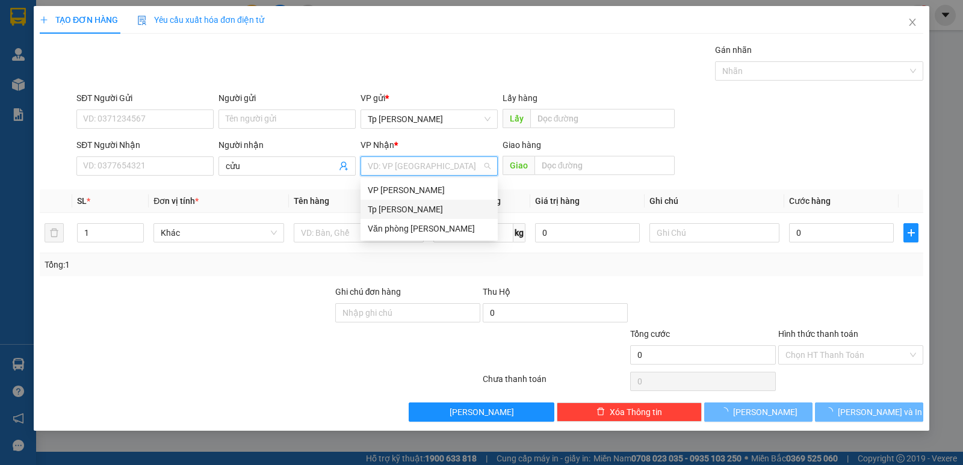
click at [404, 208] on div "Tp [PERSON_NAME]" at bounding box center [429, 209] width 123 height 13
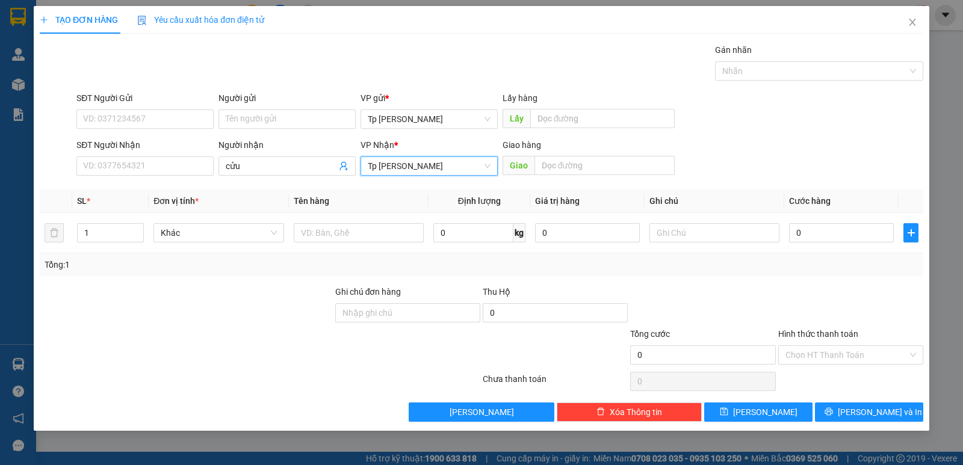
click at [414, 169] on span "Tp [PERSON_NAME]" at bounding box center [429, 166] width 123 height 18
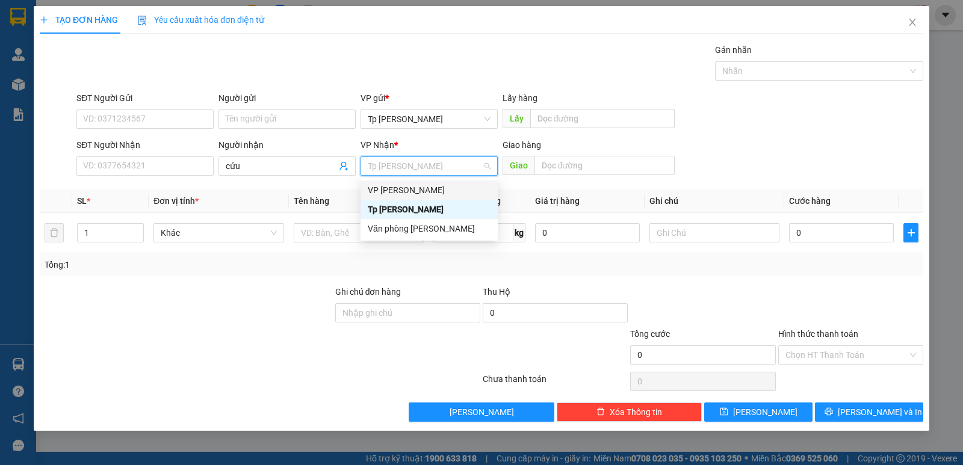
click at [409, 185] on div "VP [PERSON_NAME]" at bounding box center [429, 190] width 123 height 13
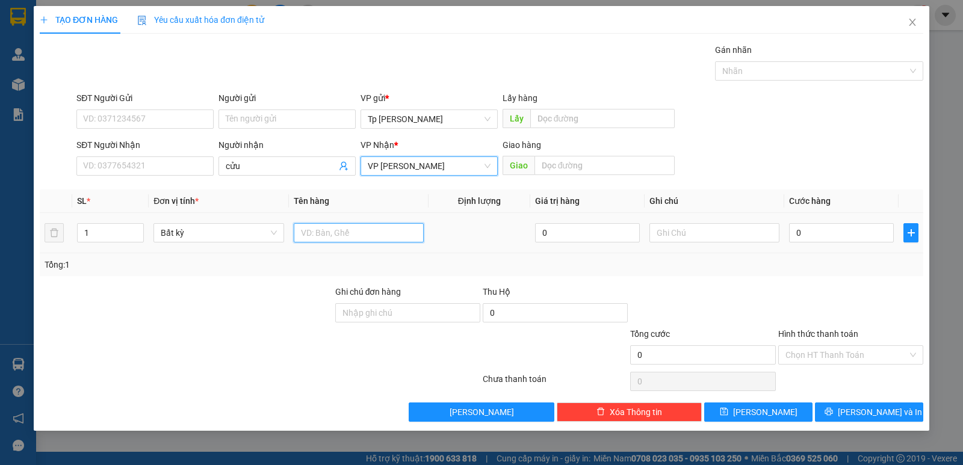
click at [315, 229] on input "text" at bounding box center [359, 232] width 130 height 19
type input "1 cây xám"
click at [845, 232] on input "0" at bounding box center [841, 232] width 105 height 19
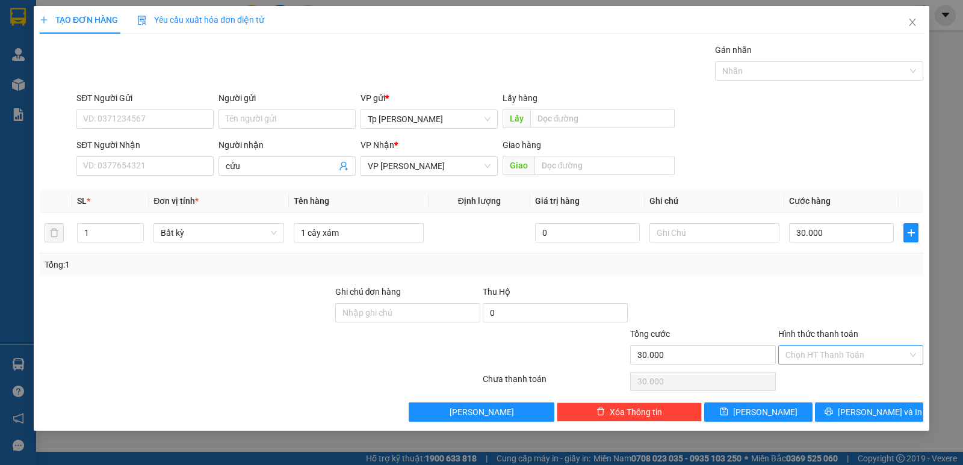
drag, startPoint x: 867, startPoint y: 276, endPoint x: 860, endPoint y: 357, distance: 81.6
click at [866, 278] on div "Transit Pickup Surcharge Ids Transit Deliver Surcharge Ids Transit Deliver Surc…" at bounding box center [482, 232] width 884 height 379
click at [887, 411] on span "[PERSON_NAME] và In" at bounding box center [880, 412] width 84 height 13
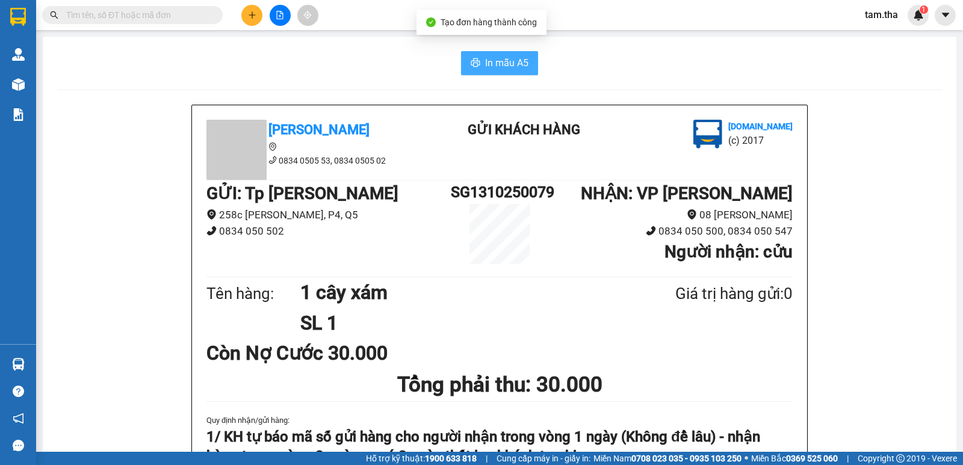
click at [516, 66] on span "In mẫu A5" at bounding box center [506, 62] width 43 height 15
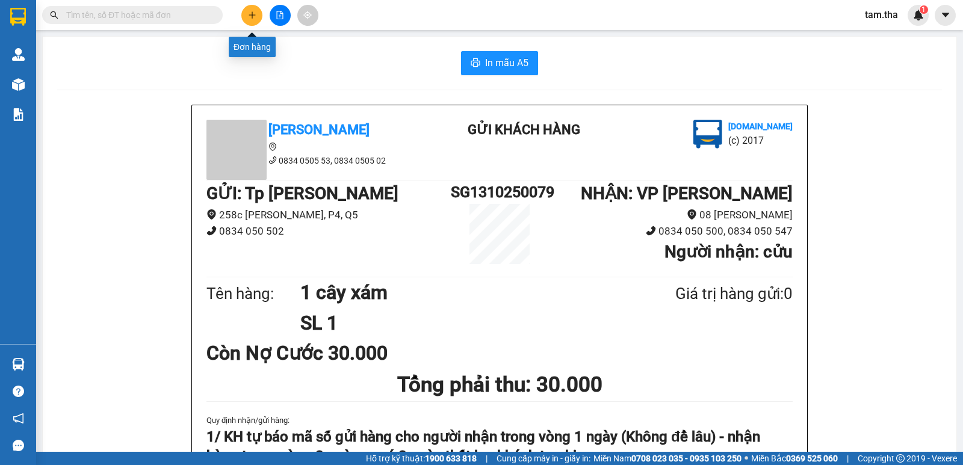
click at [250, 16] on icon "plus" at bounding box center [252, 15] width 8 height 8
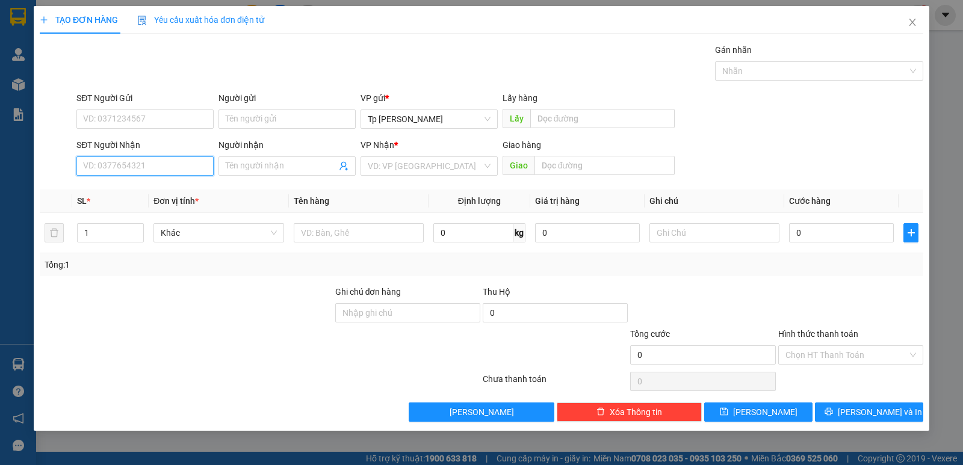
click at [122, 171] on input "SĐT Người Nhận" at bounding box center [144, 166] width 137 height 19
click at [158, 185] on div "02593823226 - MK.ThiênQuang" at bounding box center [145, 190] width 123 height 13
type input "02593823226"
type input "MK.ThiênQuang"
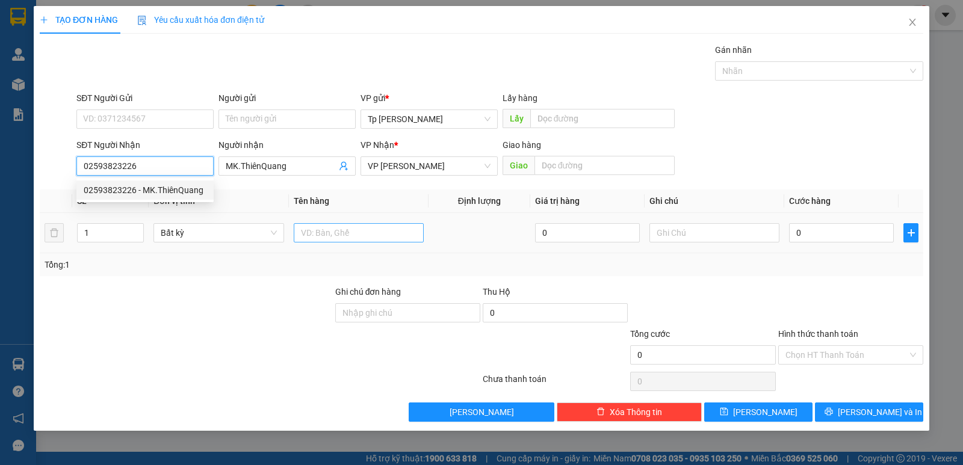
type input "02593823226"
click at [320, 226] on input "text" at bounding box center [359, 232] width 130 height 19
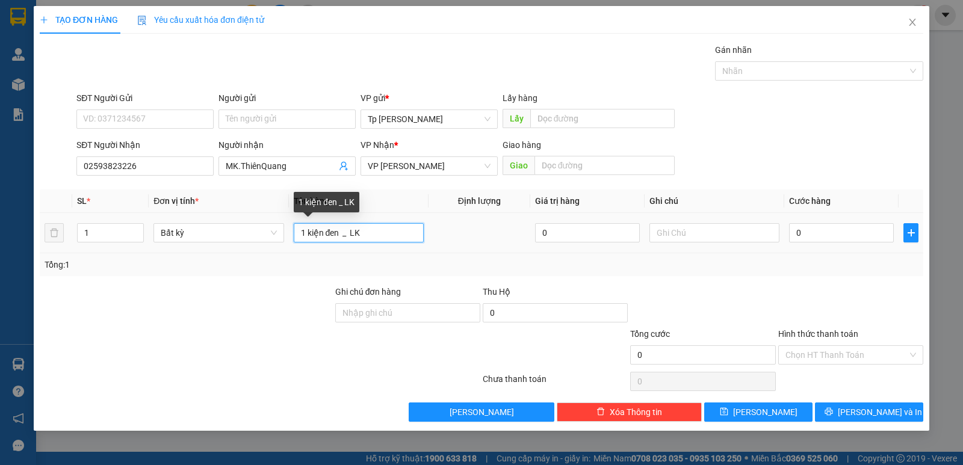
drag, startPoint x: 353, startPoint y: 232, endPoint x: 373, endPoint y: 234, distance: 19.9
click at [373, 234] on input "1 kiện đen _ LK" at bounding box center [359, 232] width 130 height 19
type input "1 kiện đen _ MK"
click at [799, 232] on input "0" at bounding box center [841, 232] width 105 height 19
click at [822, 254] on div "Tổng: 1" at bounding box center [482, 264] width 884 height 23
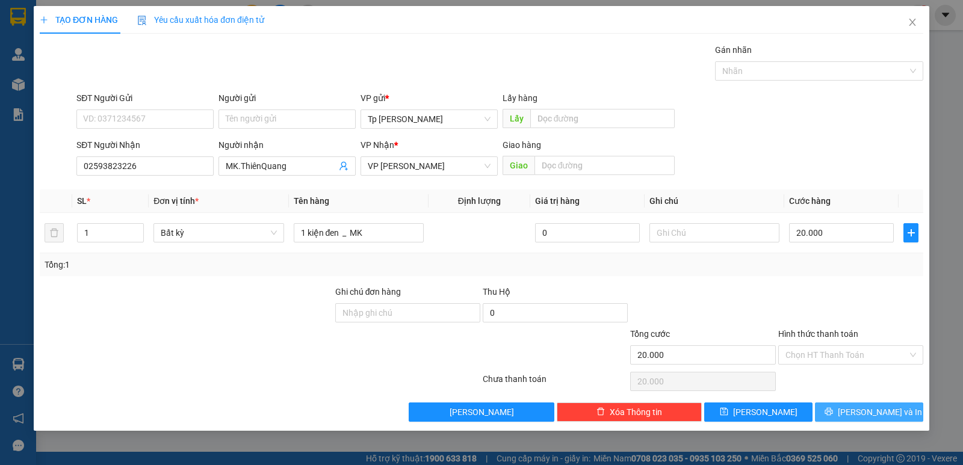
click at [881, 409] on span "[PERSON_NAME] và In" at bounding box center [880, 412] width 84 height 13
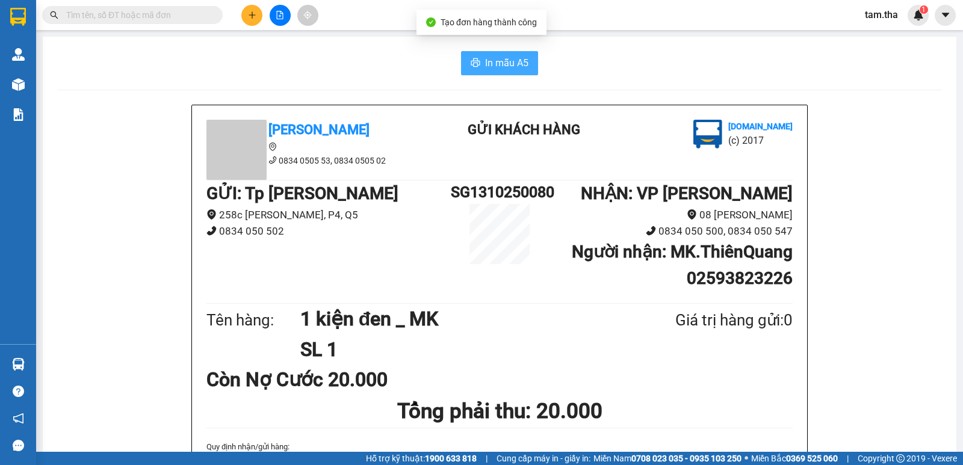
click at [494, 73] on button "In mẫu A5" at bounding box center [499, 63] width 77 height 24
click at [253, 13] on icon "plus" at bounding box center [252, 15] width 8 height 8
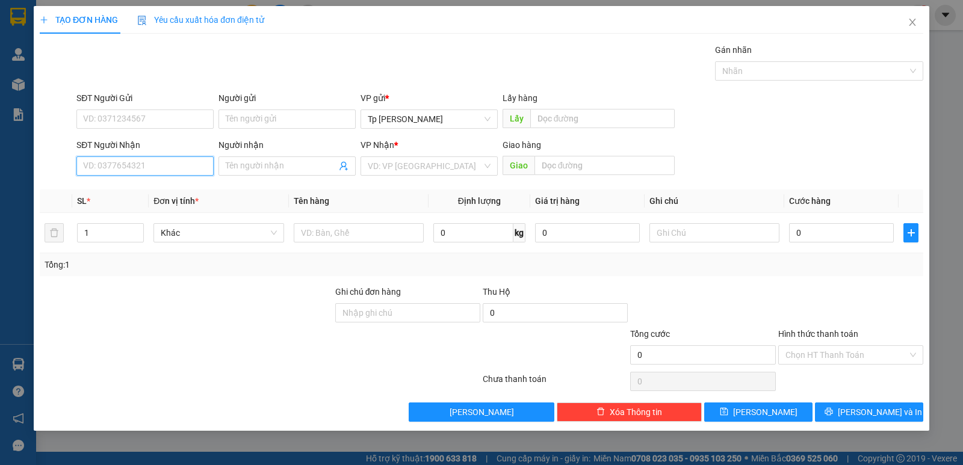
drag, startPoint x: 199, startPoint y: 161, endPoint x: 367, endPoint y: 19, distance: 219.9
click at [204, 154] on div "SĐT Người Nhận VD: 0377654321" at bounding box center [144, 159] width 137 height 42
drag, startPoint x: 184, startPoint y: 211, endPoint x: 344, endPoint y: 190, distance: 160.9
click at [199, 209] on div "0344245380 - Vương" at bounding box center [145, 209] width 123 height 13
type input "0344245380"
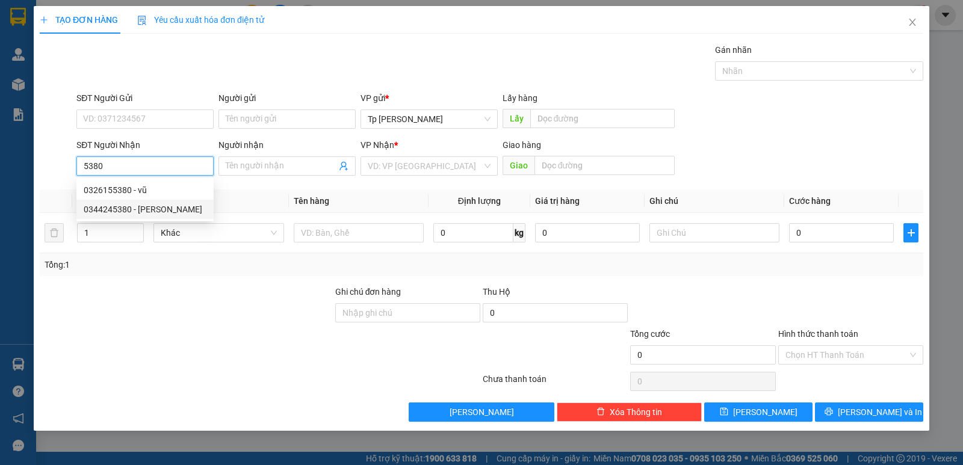
type input "Vương"
type input "Trạm Phan Thiết=184 A Tôn đức Thắng- Phú Thủy"
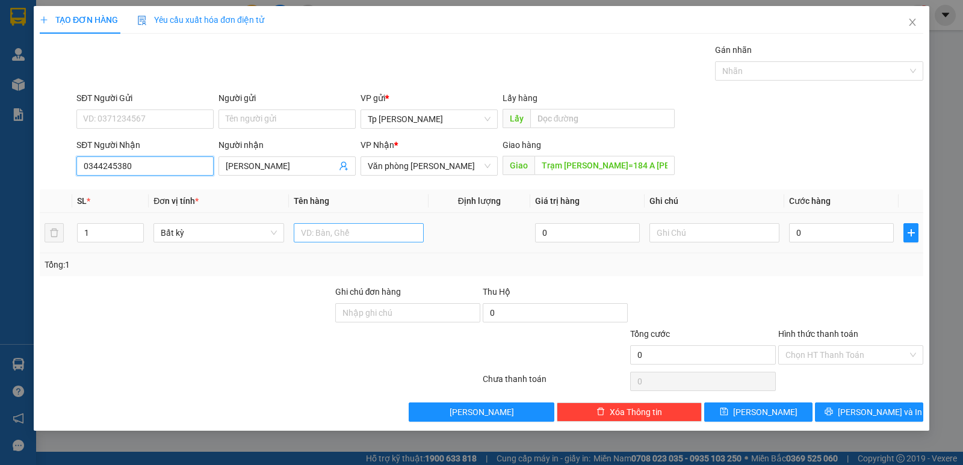
type input "0344245380"
click at [367, 228] on input "text" at bounding box center [359, 232] width 130 height 19
type input "1 cục card"
click at [796, 242] on input "0" at bounding box center [841, 232] width 105 height 19
type input "3"
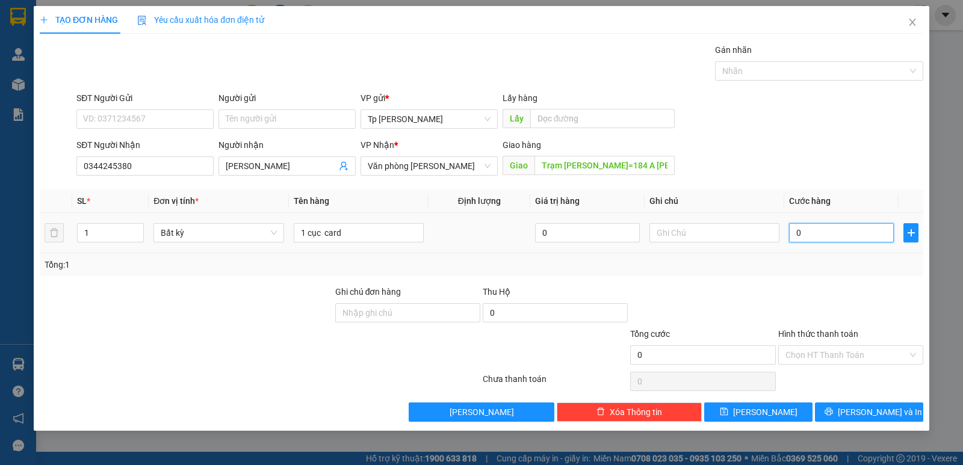
type input "3"
type input "30"
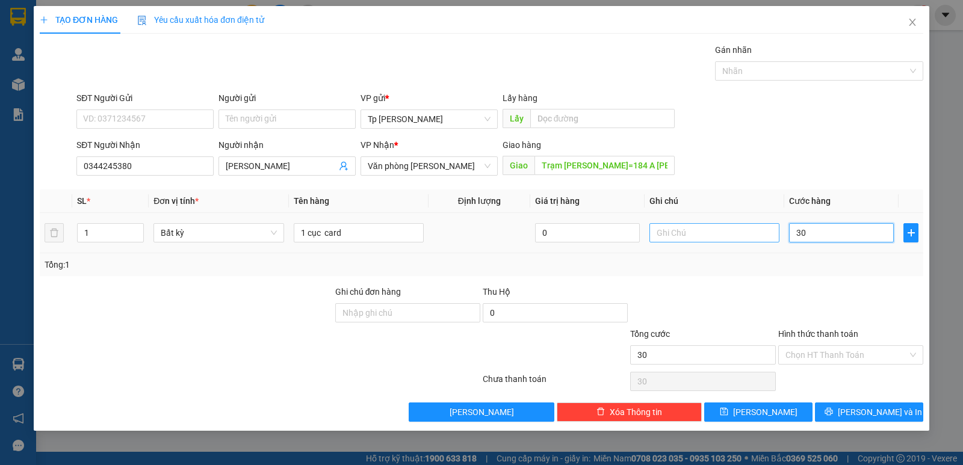
drag, startPoint x: 821, startPoint y: 232, endPoint x: 744, endPoint y: 231, distance: 77.1
click at [744, 231] on tr "1 Bất kỳ 1 cục card 0 30" at bounding box center [482, 233] width 884 height 40
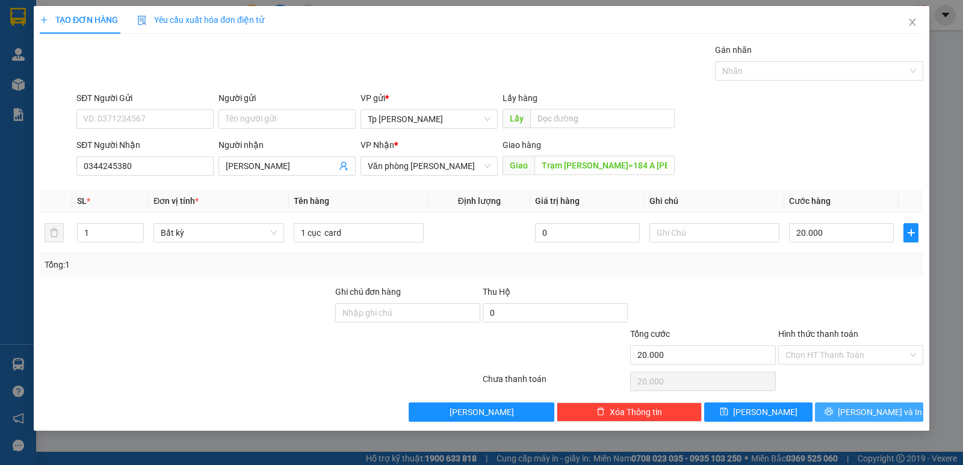
drag, startPoint x: 848, startPoint y: 413, endPoint x: 841, endPoint y: 407, distance: 9.4
click at [832, 414] on icon "printer" at bounding box center [829, 412] width 8 height 8
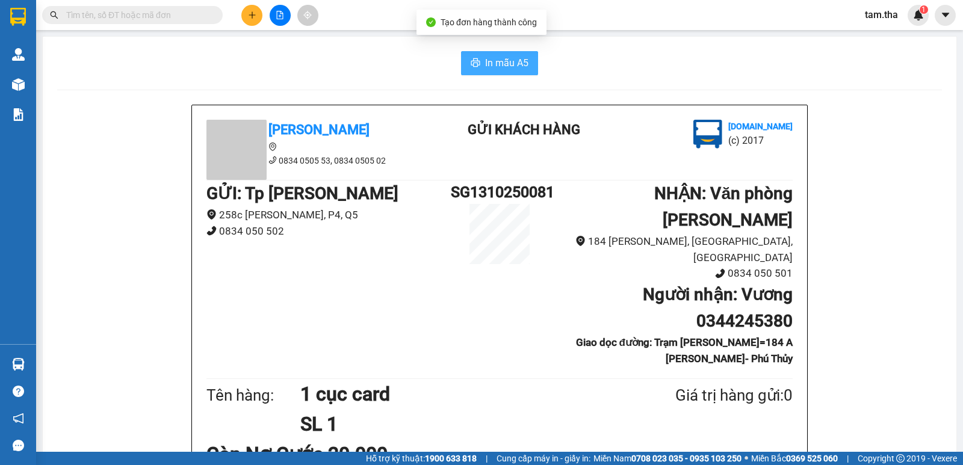
click at [476, 66] on button "In mẫu A5" at bounding box center [499, 63] width 77 height 24
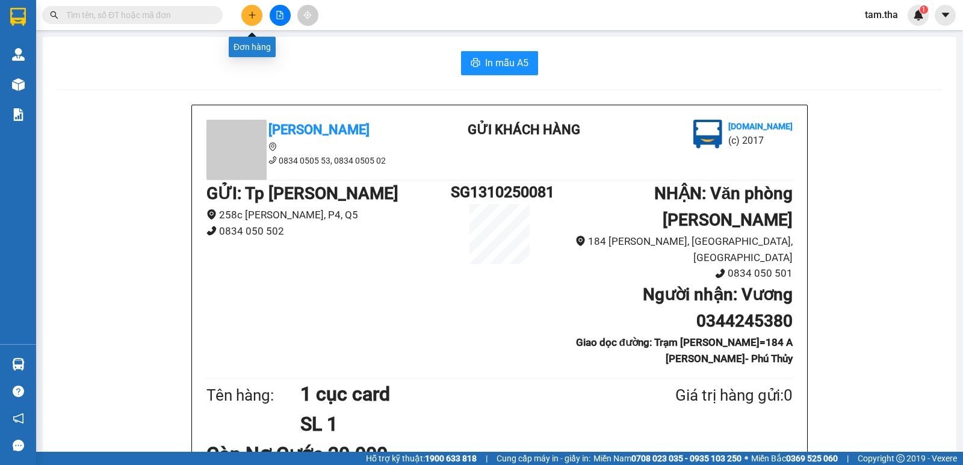
click at [247, 22] on button at bounding box center [251, 15] width 21 height 21
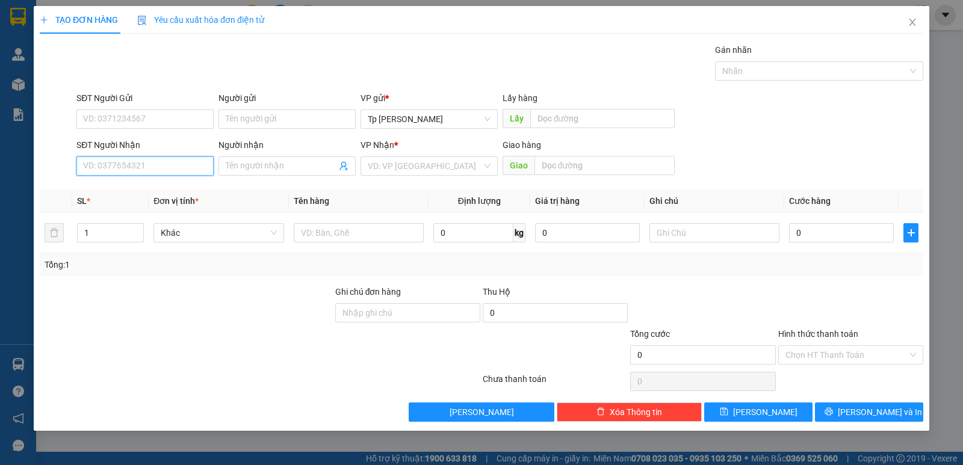
click at [133, 157] on input "SĐT Người Nhận" at bounding box center [144, 166] width 137 height 19
drag, startPoint x: 184, startPoint y: 167, endPoint x: 0, endPoint y: 158, distance: 183.8
click at [0, 158] on div "TẠO ĐƠN HÀNG Yêu cầu xuất hóa đơn điện tử Transit Pickup Surcharge Ids Transit …" at bounding box center [481, 232] width 963 height 465
drag, startPoint x: 117, startPoint y: 183, endPoint x: 137, endPoint y: 178, distance: 20.4
click at [119, 181] on div "0562796279 - Công Tiền" at bounding box center [144, 190] width 137 height 19
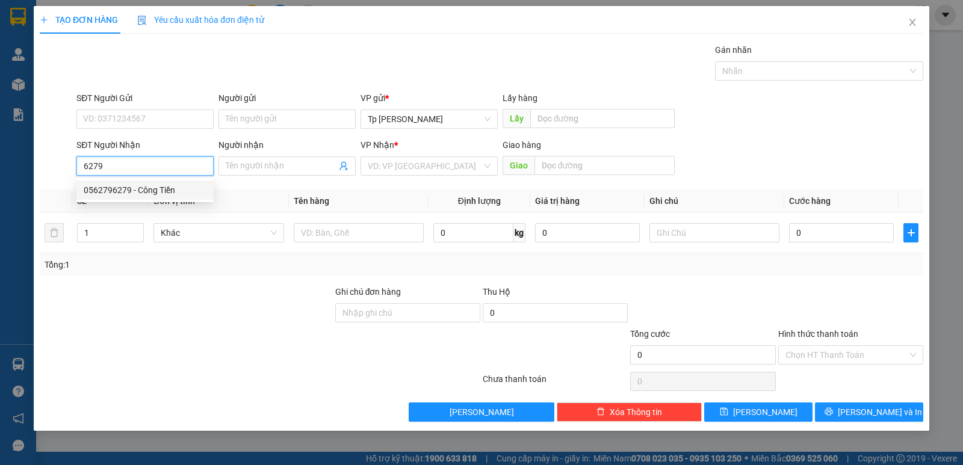
type input "0562796279"
type input "Công Tiền"
type input "0562796279"
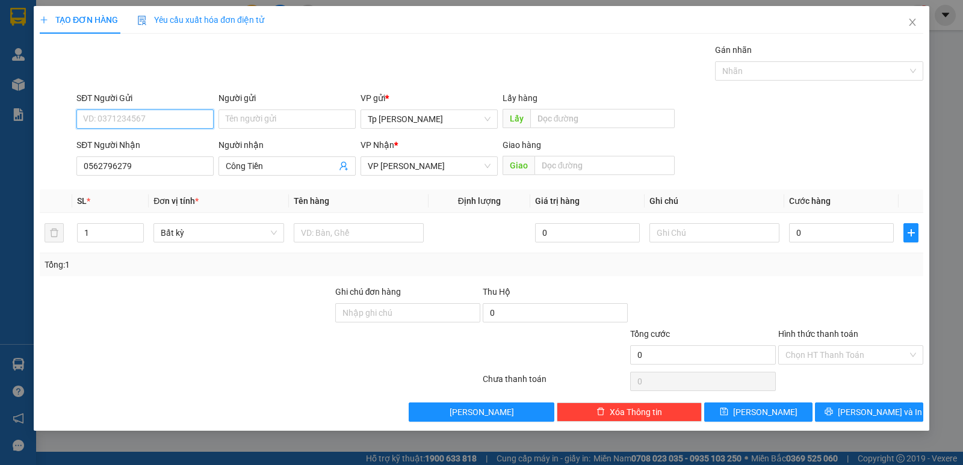
click at [148, 126] on input "SĐT Người Gửi" at bounding box center [144, 119] width 137 height 19
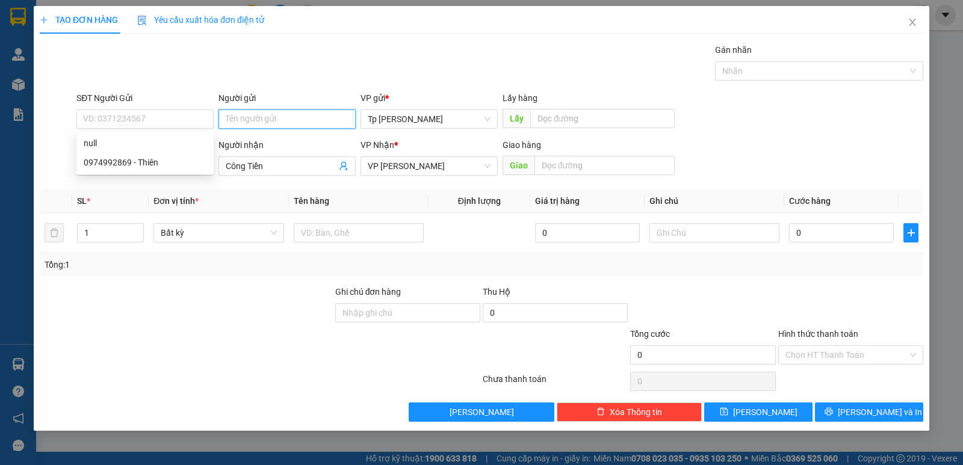
click at [232, 126] on input "Người gửi" at bounding box center [287, 119] width 137 height 19
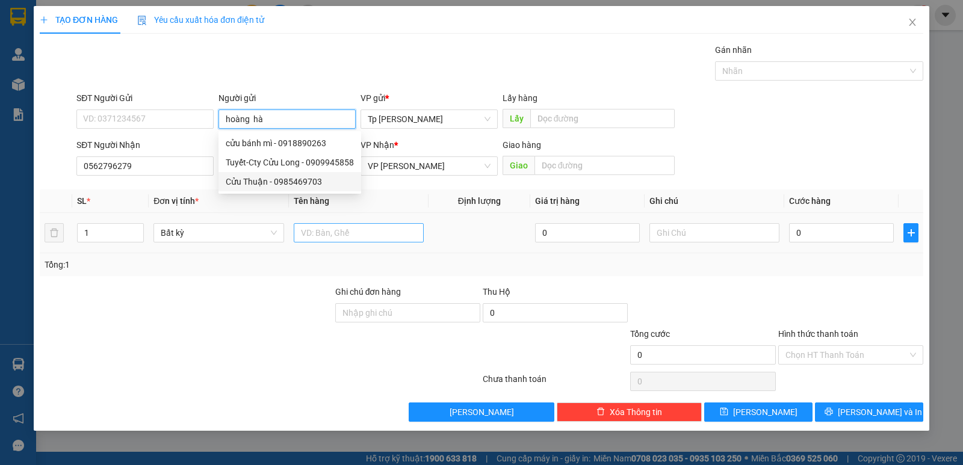
type input "hoàng hà"
click at [404, 228] on input "text" at bounding box center [359, 232] width 130 height 19
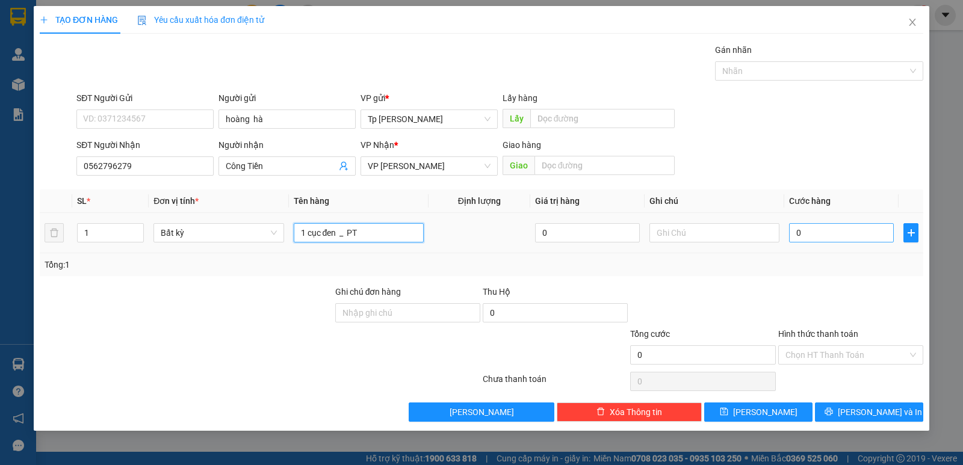
type input "1 cục đen _ PT"
click at [873, 235] on input "0" at bounding box center [841, 232] width 105 height 19
type input "3"
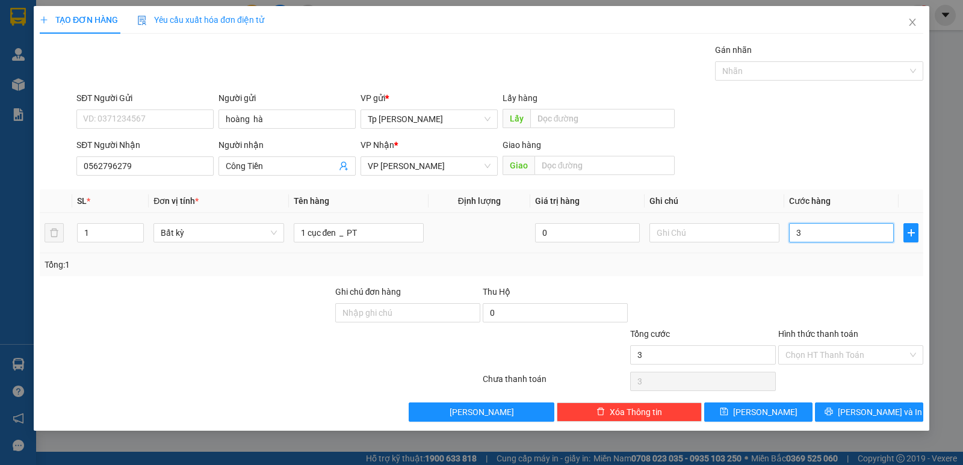
type input "30"
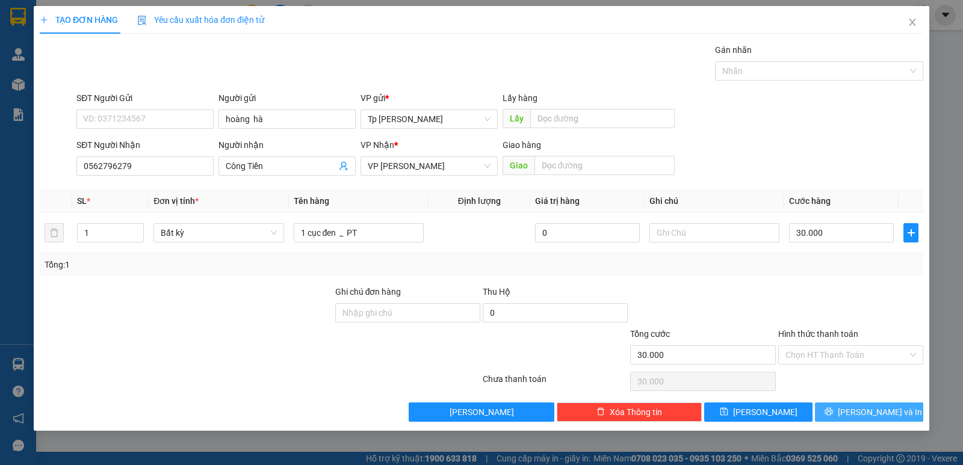
click at [833, 408] on div "Transit Pickup Surcharge Ids Transit Deliver Surcharge Ids Transit Deliver Surc…" at bounding box center [482, 232] width 884 height 379
click at [834, 409] on button "[PERSON_NAME] và In" at bounding box center [869, 412] width 108 height 19
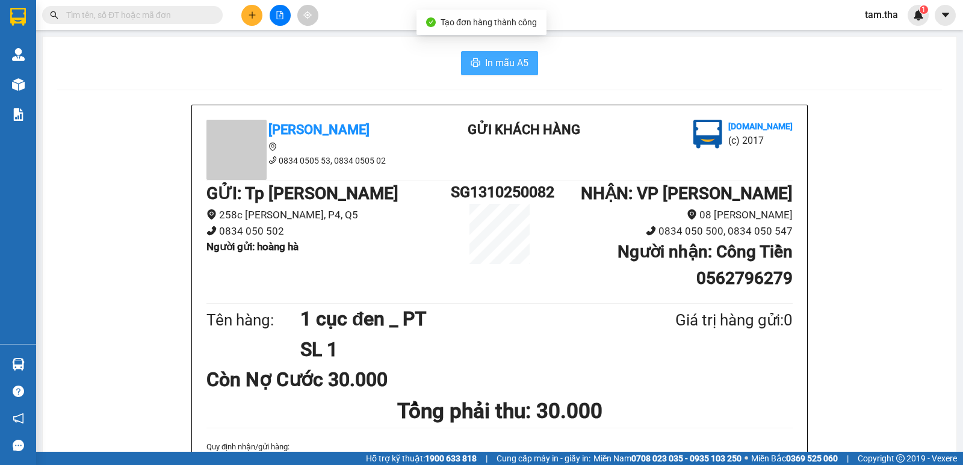
click at [503, 61] on span "In mẫu A5" at bounding box center [506, 62] width 43 height 15
click at [249, 9] on button at bounding box center [251, 15] width 21 height 21
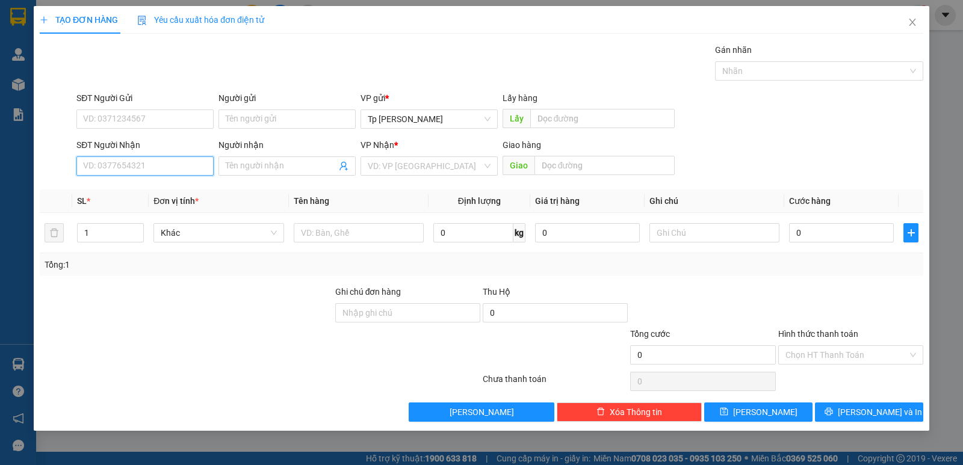
click at [175, 165] on input "SĐT Người Nhận" at bounding box center [144, 166] width 137 height 19
click at [183, 187] on div "0933111451 - AnhĐẩu" at bounding box center [145, 190] width 123 height 13
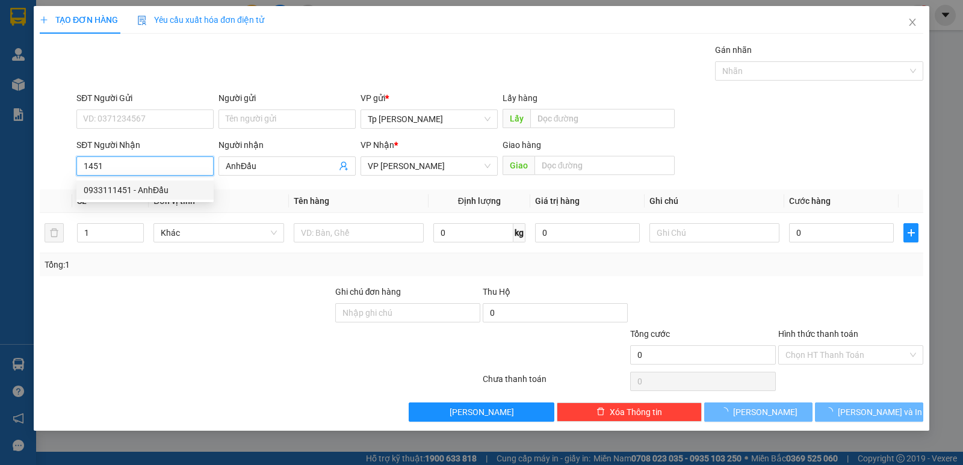
type input "0933111451"
type input "AnhĐẩu"
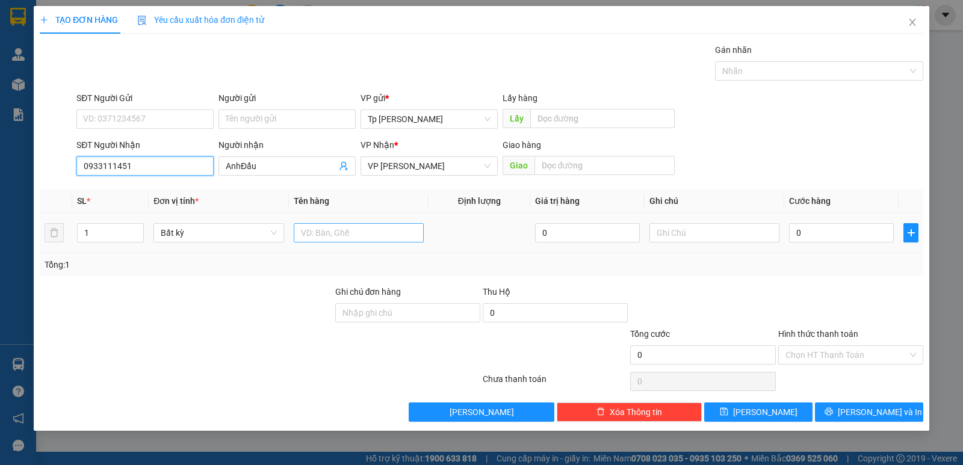
type input "0933111451"
click at [346, 237] on input "text" at bounding box center [359, 232] width 130 height 19
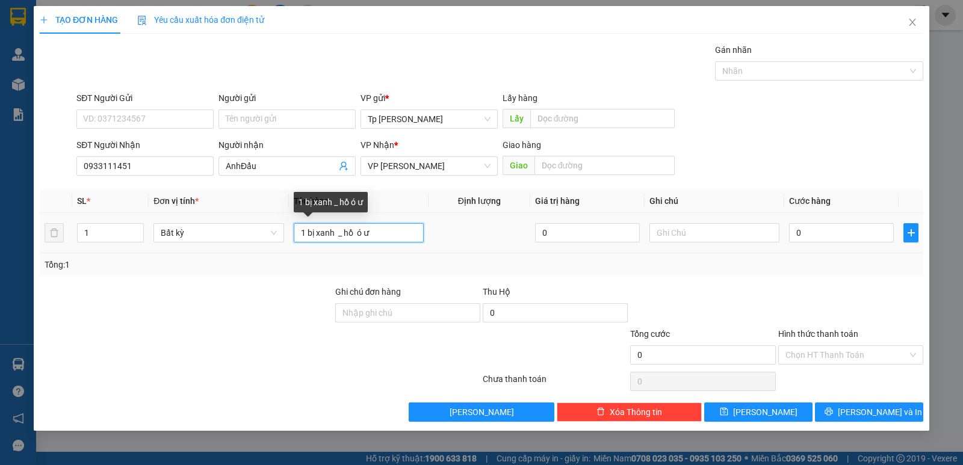
drag, startPoint x: 358, startPoint y: 232, endPoint x: 382, endPoint y: 232, distance: 23.5
click at [382, 232] on input "1 bị xanh _ hồ ó ư" at bounding box center [359, 232] width 130 height 19
type input "1 bị xanh _ hồ sơ"
click at [816, 232] on input "0" at bounding box center [841, 232] width 105 height 19
type input "2"
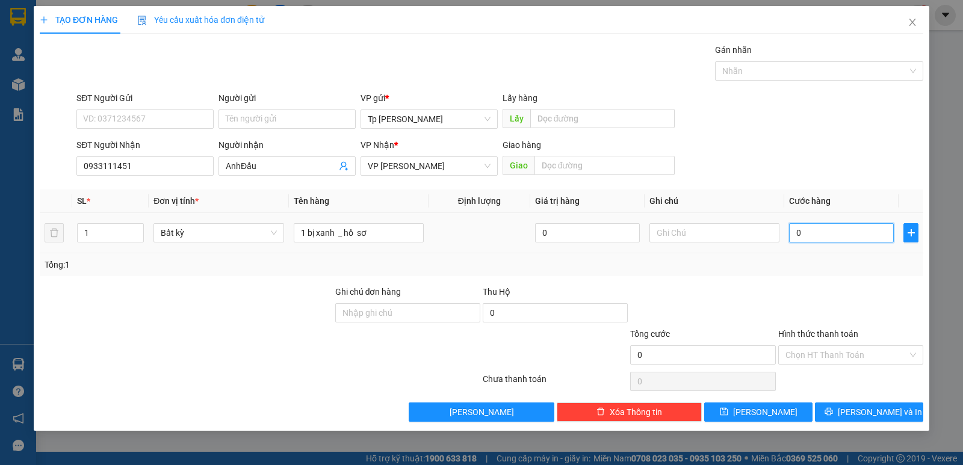
type input "2"
type input "20"
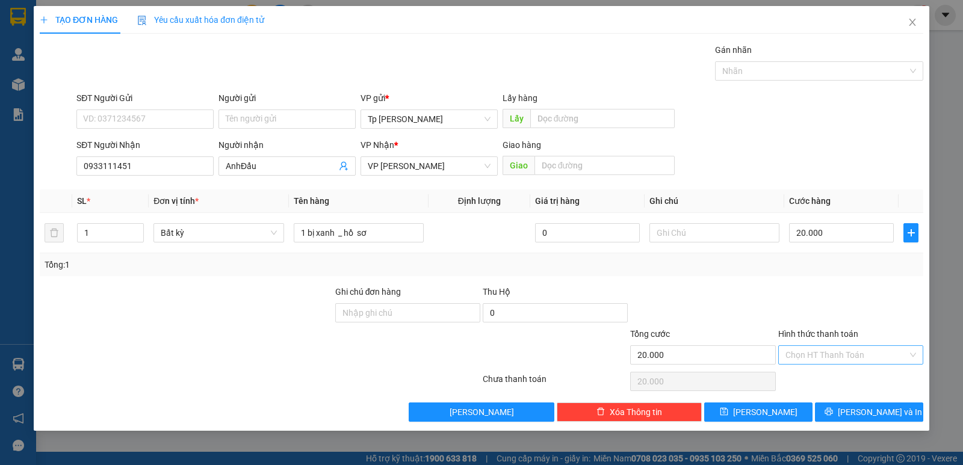
click at [858, 359] on input "Hình thức thanh toán" at bounding box center [847, 355] width 122 height 18
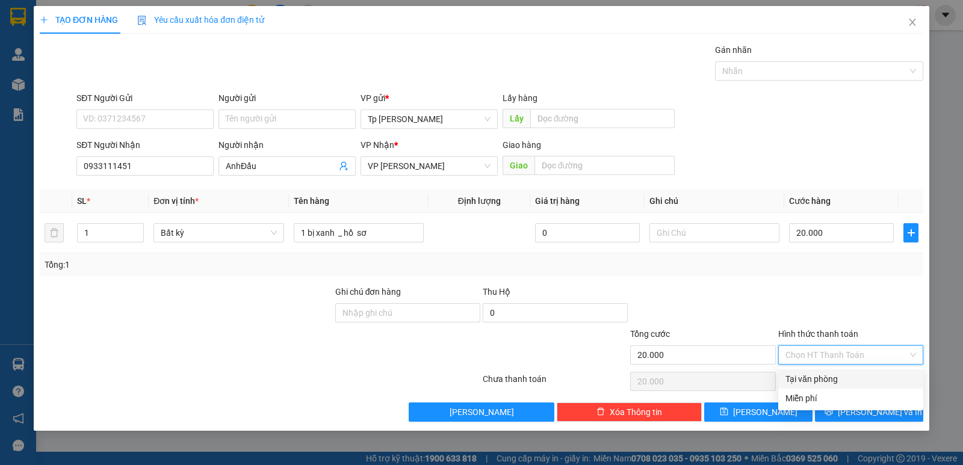
drag, startPoint x: 835, startPoint y: 373, endPoint x: 839, endPoint y: 386, distance: 13.9
click at [834, 373] on div "Tại văn phòng" at bounding box center [851, 379] width 131 height 13
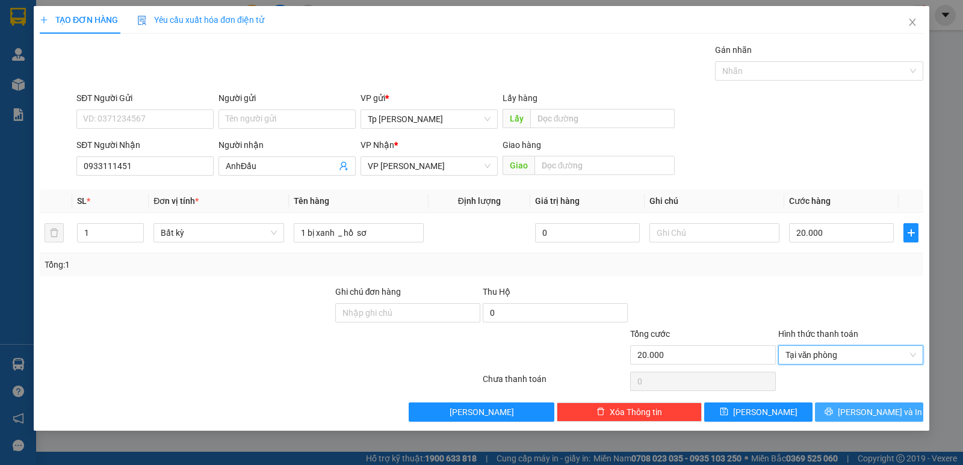
click at [865, 408] on span "[PERSON_NAME] và In" at bounding box center [880, 412] width 84 height 13
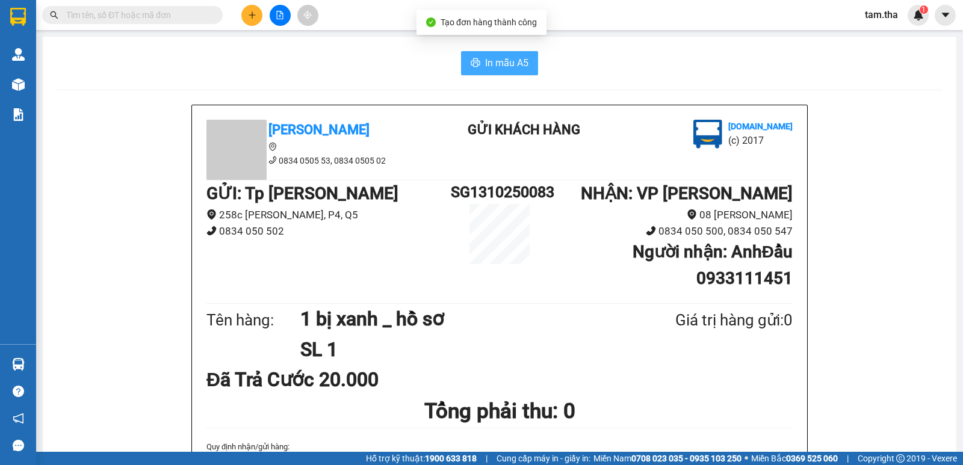
click at [498, 58] on span "In mẫu A5" at bounding box center [506, 62] width 43 height 15
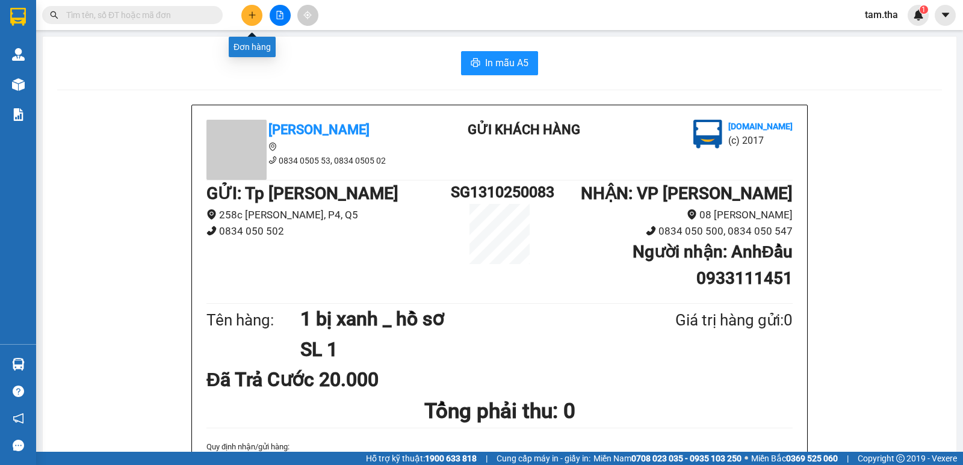
click at [258, 19] on button at bounding box center [251, 15] width 21 height 21
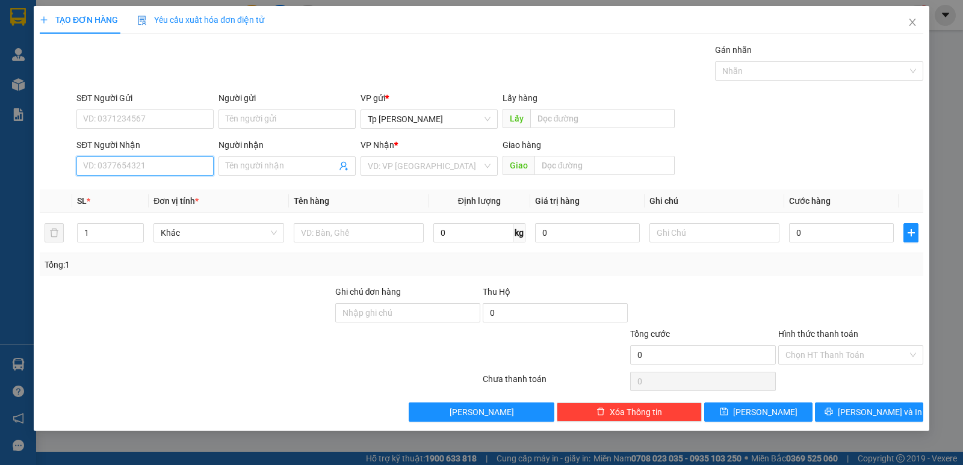
drag, startPoint x: 160, startPoint y: 158, endPoint x: 150, endPoint y: 176, distance: 21.0
click at [157, 162] on input "SĐT Người Nhận" at bounding box center [144, 166] width 137 height 19
drag, startPoint x: 103, startPoint y: 228, endPoint x: 42, endPoint y: 229, distance: 61.4
click at [42, 229] on tr "1 Khác 0 kg 0 0" at bounding box center [482, 233] width 884 height 40
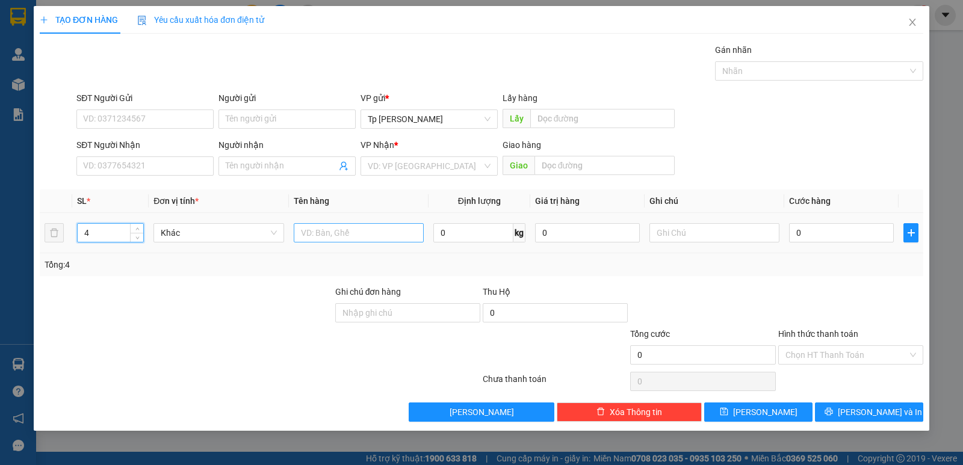
type input "4"
click at [333, 240] on input "text" at bounding box center [359, 232] width 130 height 19
type input "3T xám +1 đen _ VT"
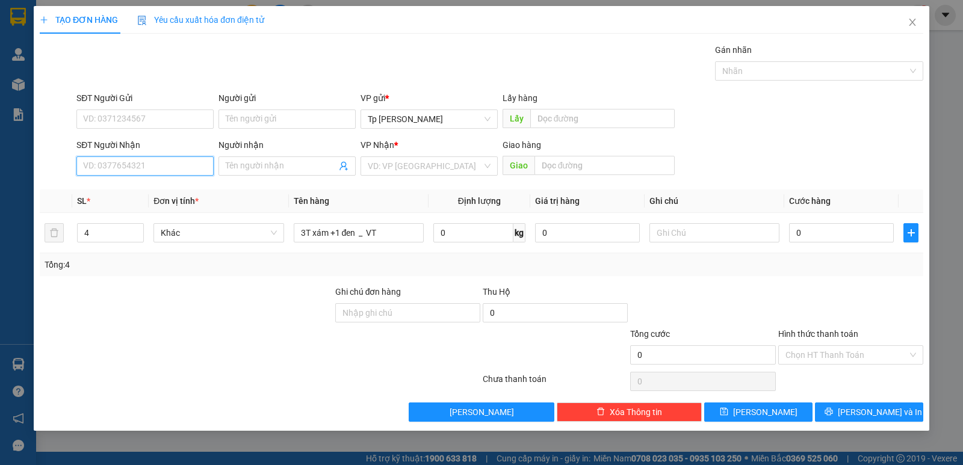
click at [179, 170] on input "SĐT Người Nhận" at bounding box center [144, 166] width 137 height 19
click at [173, 185] on div "0917717791 - Chị Thu" at bounding box center [145, 190] width 123 height 13
type input "0917717791"
type input "Chị Thu"
type input "PKĐK Thái Hòa"
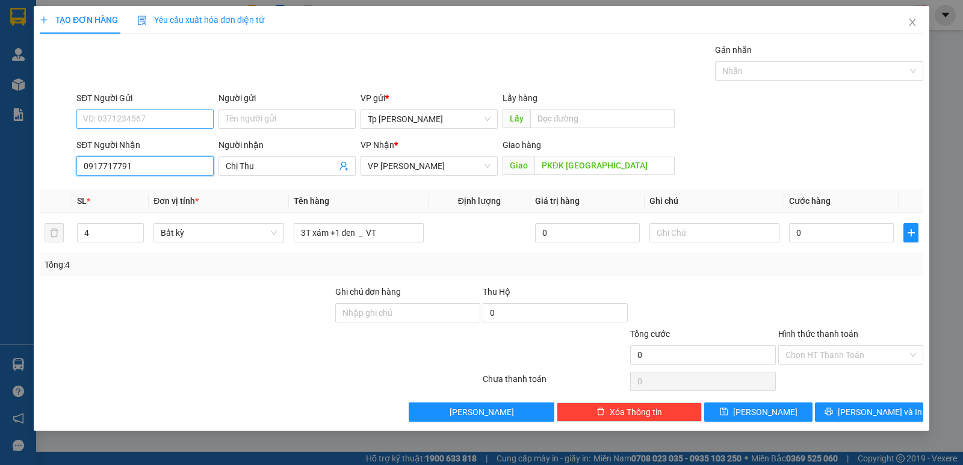
type input "0917717791"
click at [202, 124] on input "SĐT Người Gửi" at bounding box center [144, 119] width 137 height 19
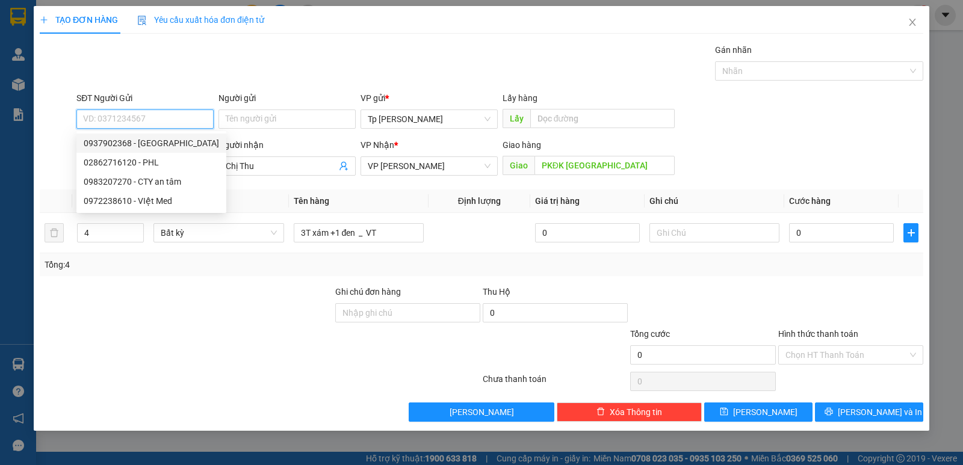
click at [194, 138] on div "0937902368 - Long Thủy" at bounding box center [151, 143] width 135 height 13
type input "0937902368"
type input "Long Thủy"
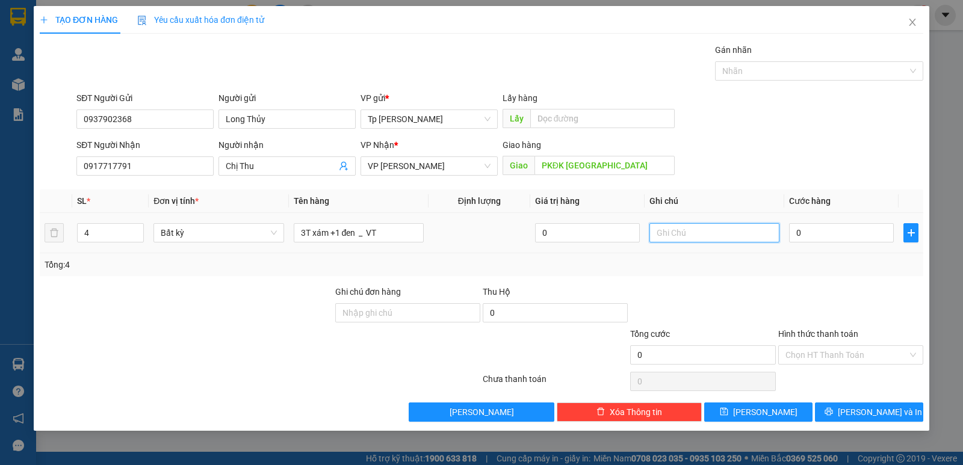
click at [711, 240] on input "text" at bounding box center [714, 232] width 130 height 19
type input "CK VCB"
click at [799, 238] on input "0" at bounding box center [841, 232] width 105 height 19
click at [828, 231] on input "0" at bounding box center [841, 232] width 105 height 19
type input "02"
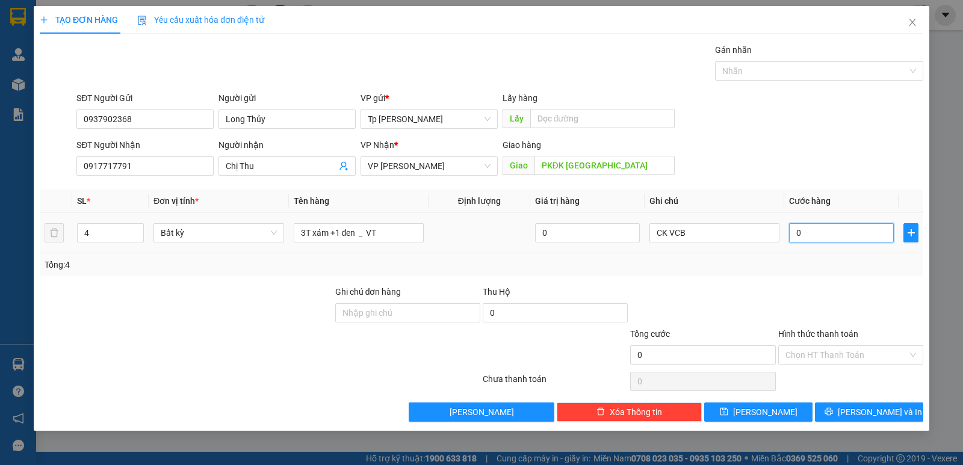
type input "2"
type input "029"
type input "29"
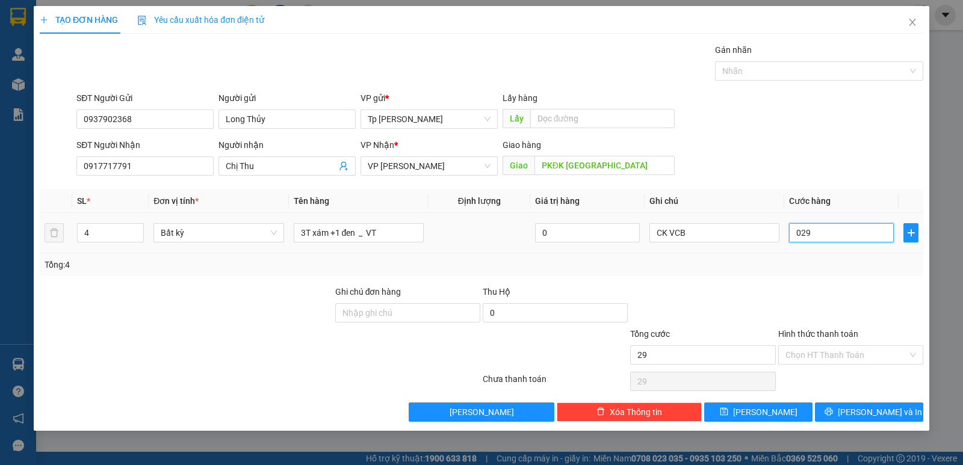
type input "0.290"
type input "290"
type input "290.000"
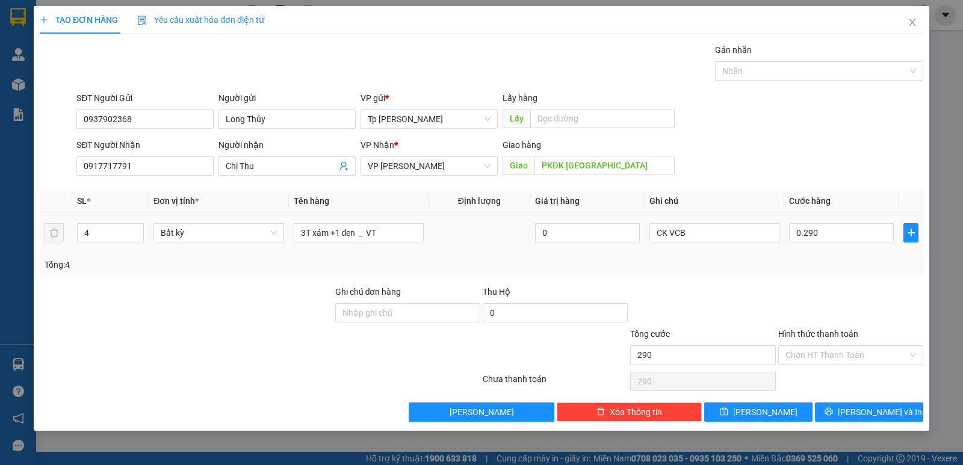
type input "290.000"
click at [845, 247] on td "290.000" at bounding box center [841, 233] width 114 height 40
click at [851, 350] on input "Hình thức thanh toán" at bounding box center [847, 355] width 122 height 18
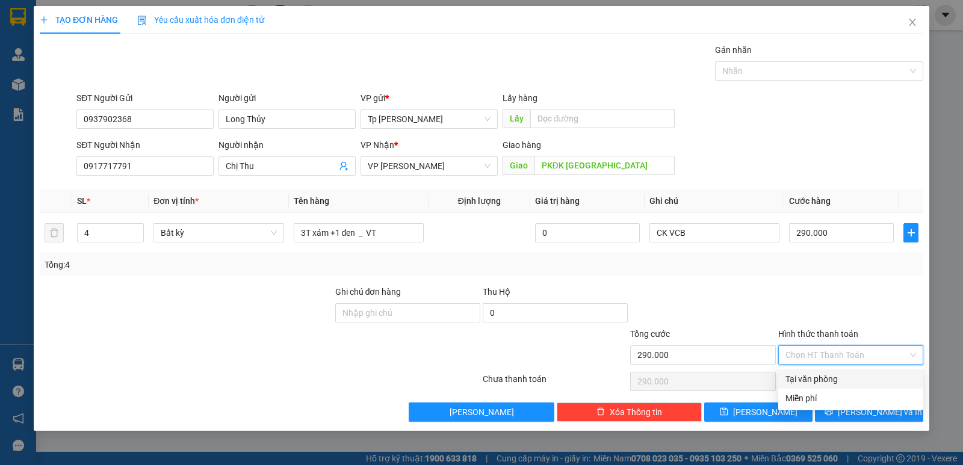
click at [828, 376] on div "Tại văn phòng" at bounding box center [851, 379] width 131 height 13
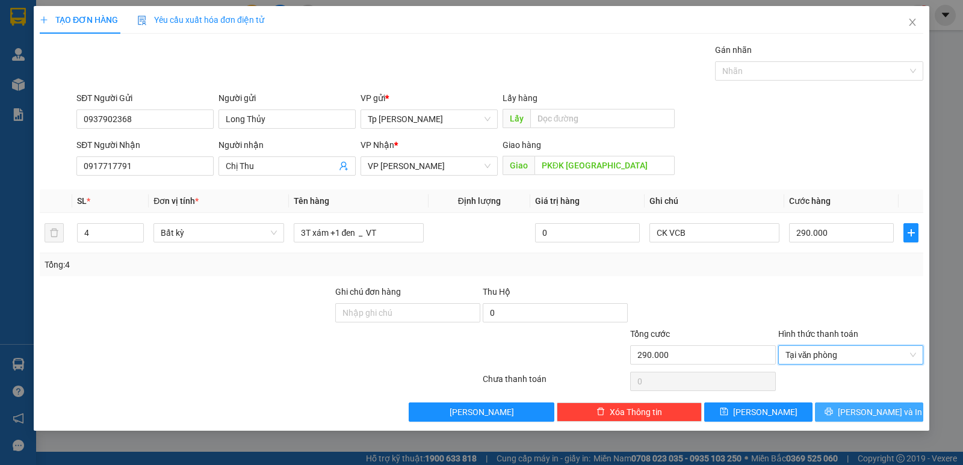
click at [862, 408] on span "[PERSON_NAME] và In" at bounding box center [880, 412] width 84 height 13
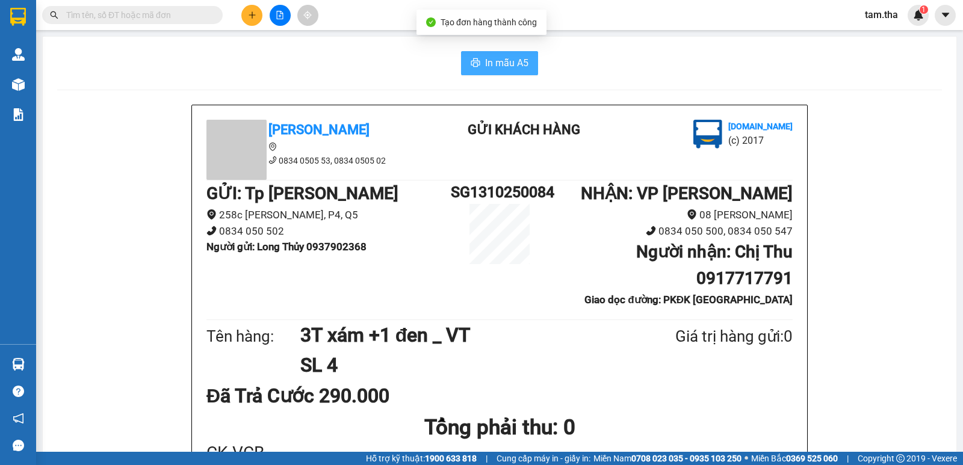
click at [471, 67] on icon "printer" at bounding box center [476, 63] width 10 height 10
click at [485, 58] on span "In mẫu A5" at bounding box center [506, 62] width 43 height 15
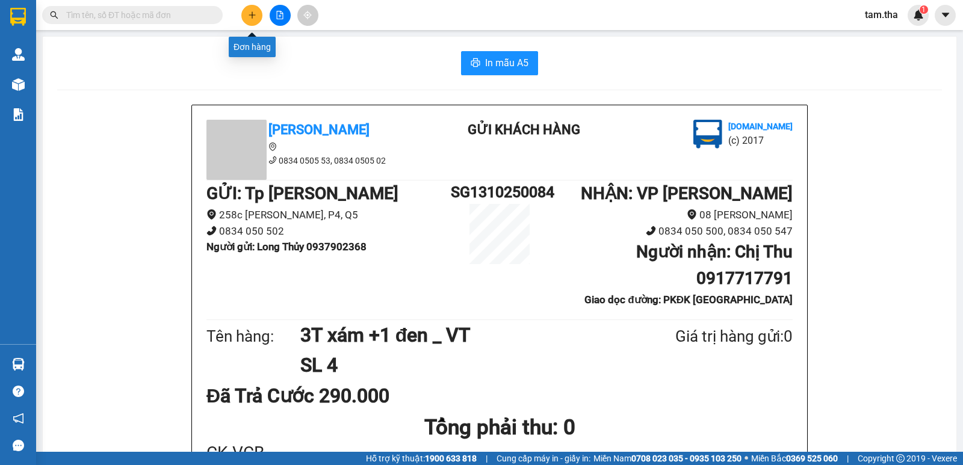
click at [252, 18] on icon "plus" at bounding box center [252, 15] width 8 height 8
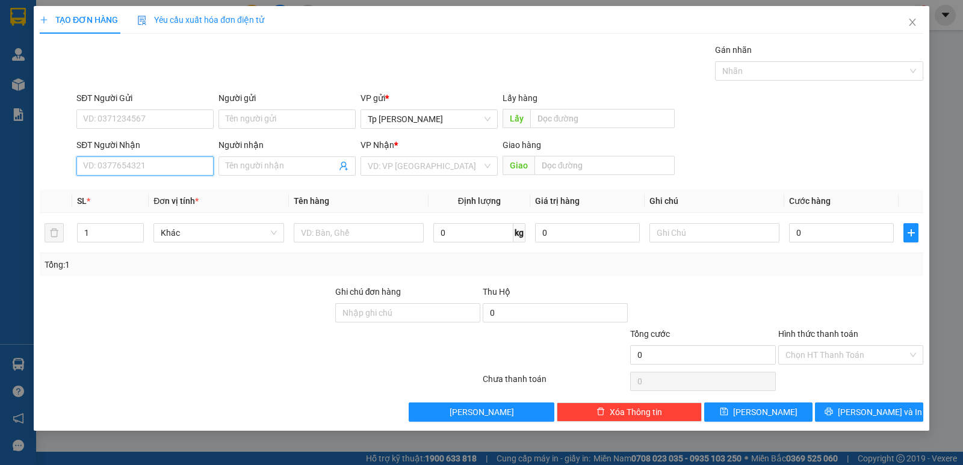
click at [173, 172] on input "SĐT Người Nhận" at bounding box center [144, 166] width 137 height 19
click at [287, 157] on span at bounding box center [287, 166] width 137 height 19
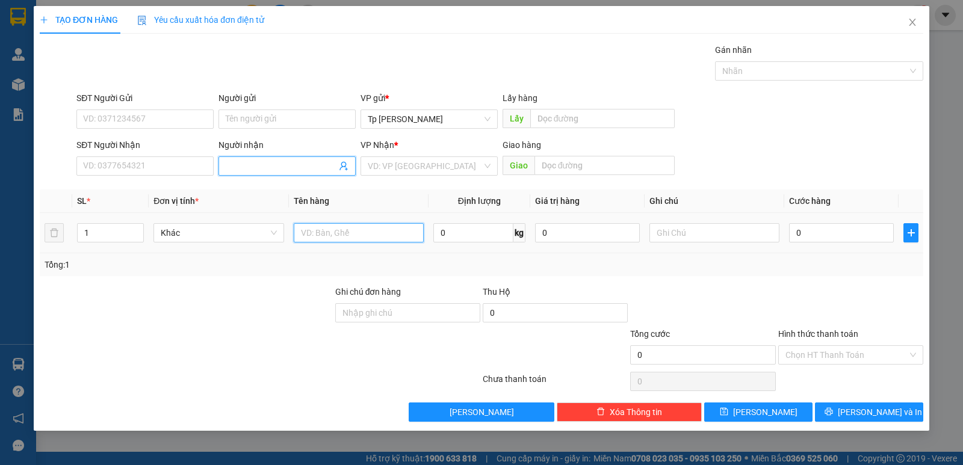
drag, startPoint x: 341, startPoint y: 228, endPoint x: 387, endPoint y: 216, distance: 47.2
click at [344, 226] on input "text" at bounding box center [359, 232] width 130 height 19
type input "2T xám +1 bị đen +1 rỏ xanh +2 Rỏ caro +1 xe máy vison _"
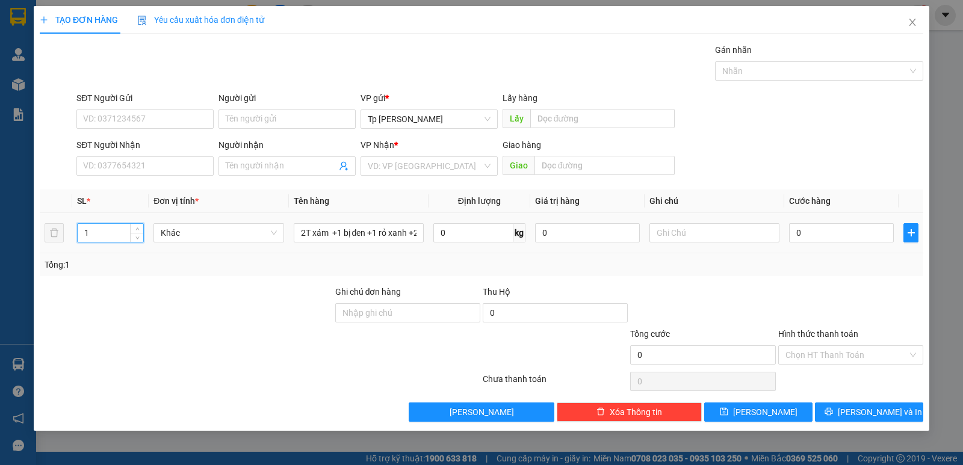
click at [125, 229] on input "1" at bounding box center [111, 233] width 66 height 18
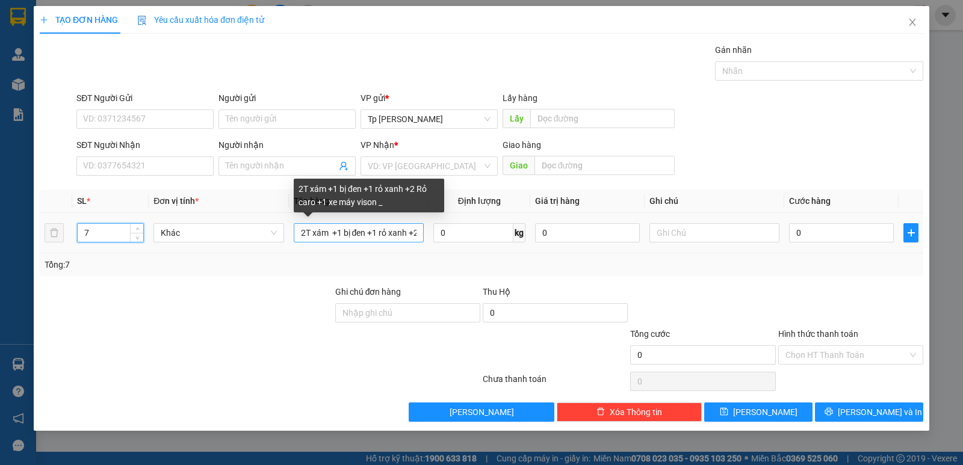
type input "7"
click at [365, 232] on input "2T xám +1 bị đen +1 rỏ xanh +2 Rỏ caro +1 xe máy vison _" at bounding box center [359, 232] width 130 height 19
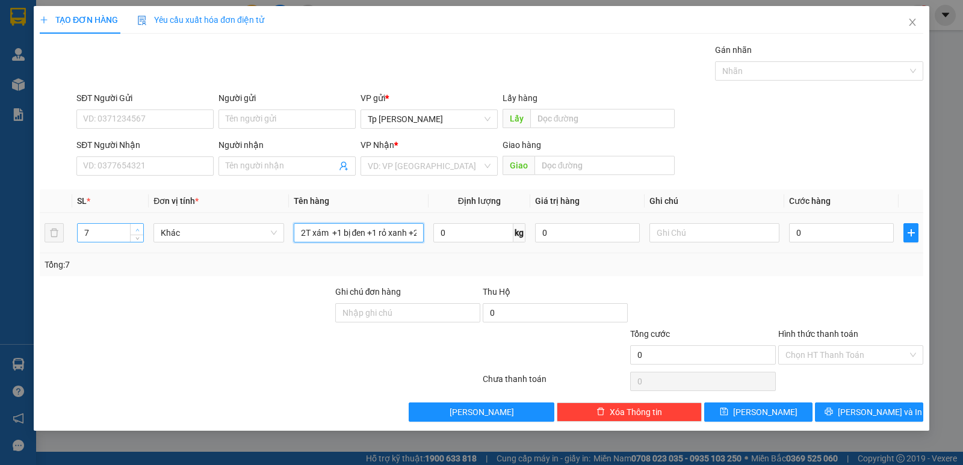
type input "2T xám +1 bị đen +1 rỏ xanh +2 Rỏ caro +1 xe máy vison _ ( 85D1_66602) +1 chìa …"
type input "8"
click at [137, 227] on span "up" at bounding box center [137, 229] width 7 height 7
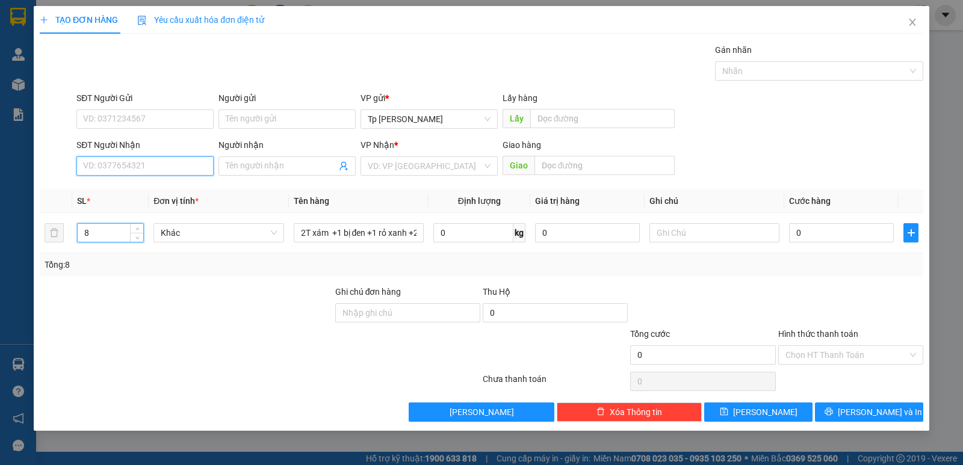
click at [131, 163] on input "SĐT Người Nhận" at bounding box center [144, 166] width 137 height 19
type input "0902997017"
click at [160, 194] on div "0902997017 - Kiệp" at bounding box center [145, 190] width 123 height 13
type input "Kiệp"
type input "nhân lượng"
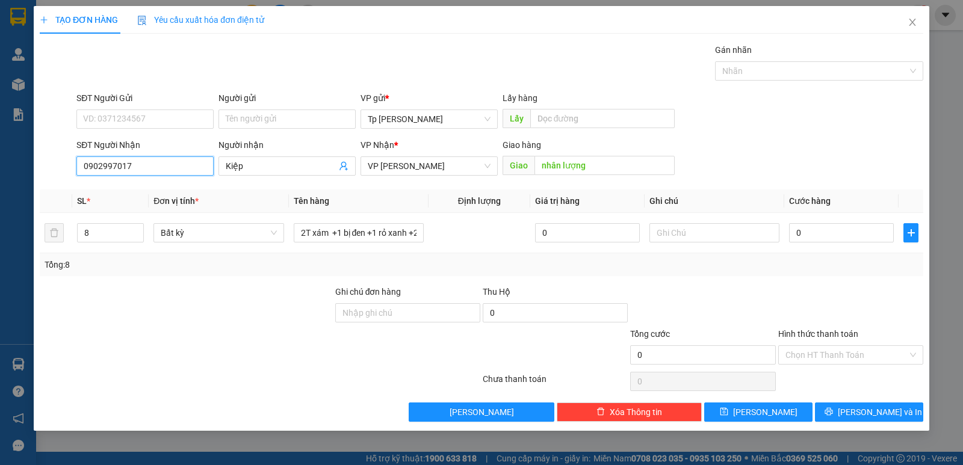
drag, startPoint x: 149, startPoint y: 161, endPoint x: 12, endPoint y: 172, distance: 137.1
click at [12, 172] on div "TẠO ĐƠN HÀNG Yêu cầu xuất hóa đơn điện tử Transit Pickup Surcharge Ids Transit …" at bounding box center [481, 232] width 963 height 465
type input "0902997017"
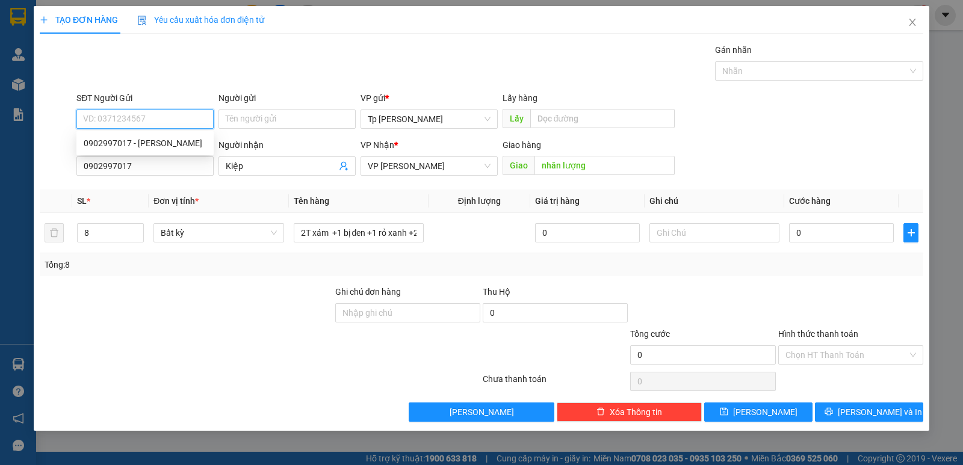
paste input "0902997017"
type input "0902997017"
click at [182, 254] on div "Tổng: 8" at bounding box center [482, 264] width 884 height 23
click at [143, 125] on input "0902997017" at bounding box center [144, 119] width 137 height 19
click at [165, 145] on div "0902997017 - Kiệp" at bounding box center [145, 143] width 123 height 13
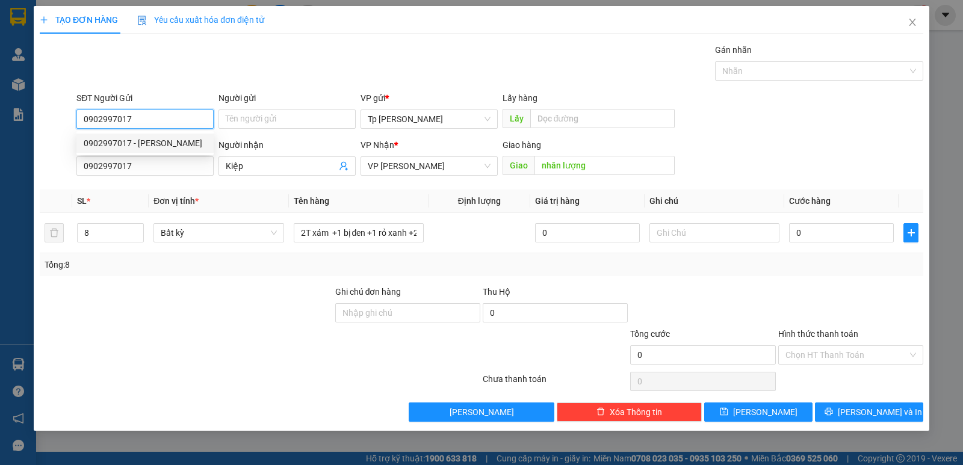
type input "Kiệp"
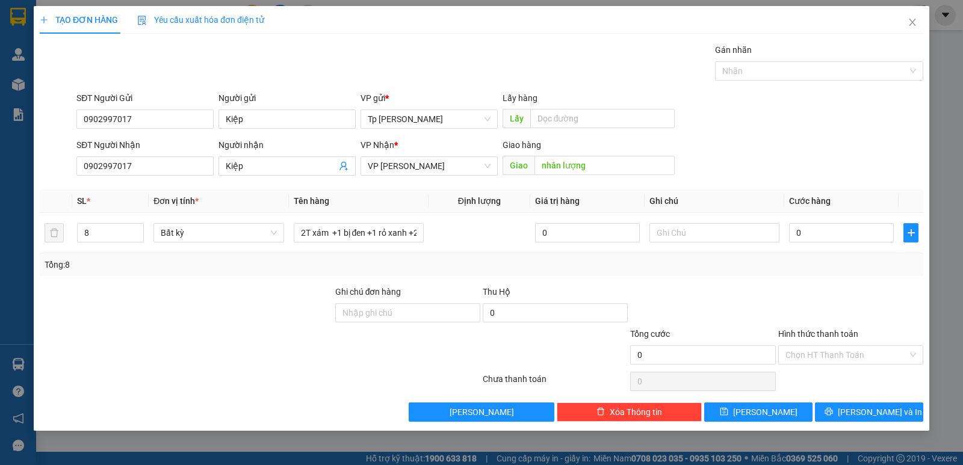
click at [322, 57] on div "Gói vận chuyển * Tiêu chuẩn Gán nhãn Nhãn" at bounding box center [500, 64] width 852 height 42
click at [806, 240] on input "0" at bounding box center [841, 232] width 105 height 19
type input "6"
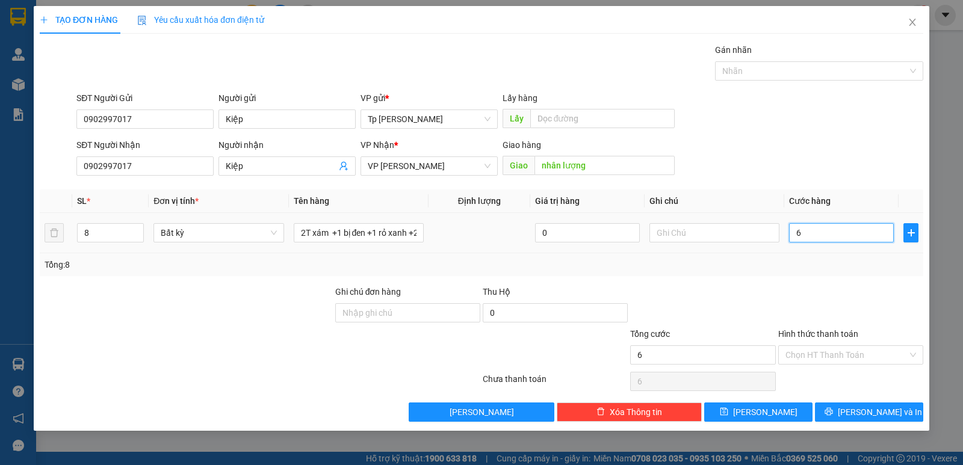
type input "67"
type input "670"
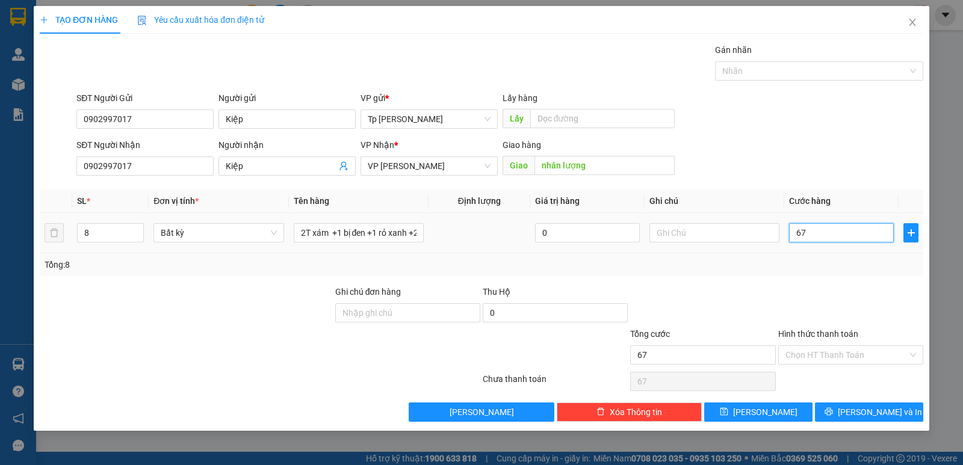
type input "670"
type input "670.000"
click at [817, 260] on div "Tổng: 8" at bounding box center [482, 264] width 874 height 13
click at [710, 292] on div at bounding box center [702, 306] width 147 height 42
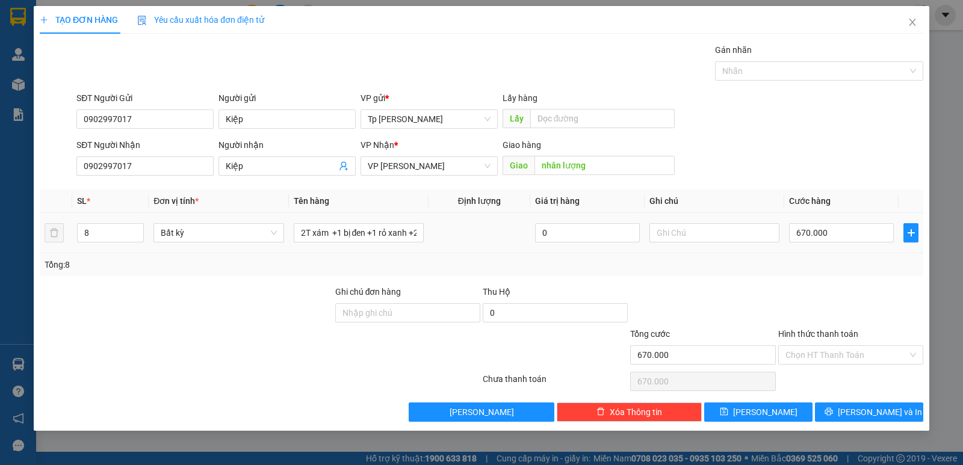
click at [575, 253] on td "0" at bounding box center [587, 233] width 114 height 40
click at [631, 282] on div "Transit Pickup Surcharge Ids Transit Deliver Surcharge Ids Transit Deliver Surc…" at bounding box center [482, 232] width 884 height 379
drag, startPoint x: 630, startPoint y: 254, endPoint x: 629, endPoint y: 235, distance: 18.7
click at [630, 252] on div "SL * Đơn vị tính * Tên hàng Định lượng Giá trị hàng Ghi chú Cước hàng 8 Bất kỳ …" at bounding box center [482, 233] width 884 height 87
click at [756, 202] on th "Ghi chú" at bounding box center [715, 201] width 140 height 23
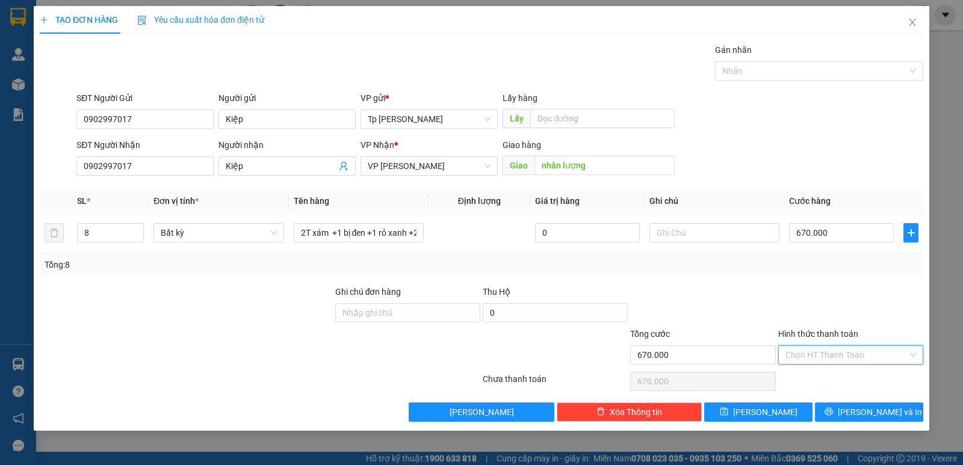
click at [866, 350] on input "Hình thức thanh toán" at bounding box center [847, 355] width 122 height 18
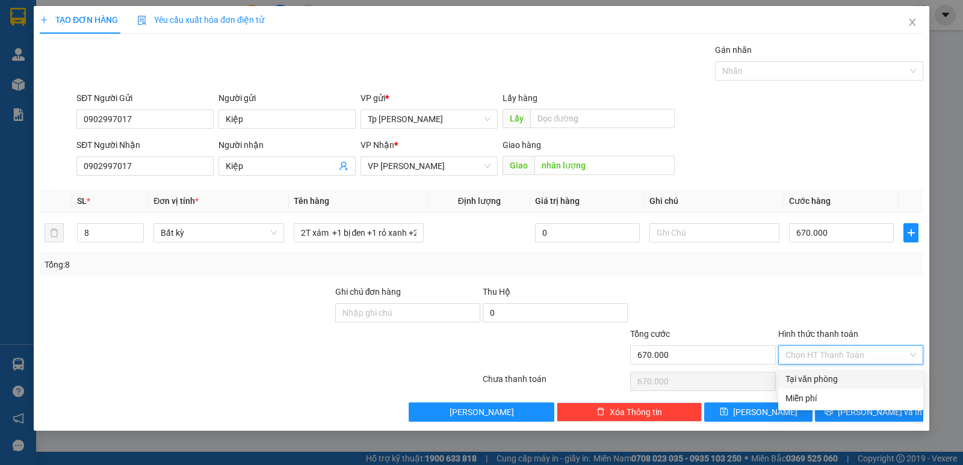
click at [852, 379] on div "Tại văn phòng" at bounding box center [851, 379] width 131 height 13
type input "0"
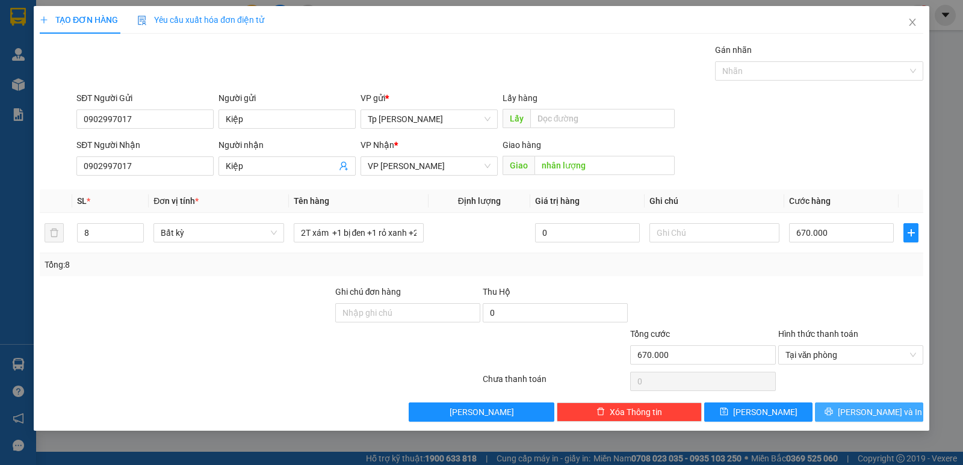
click at [833, 415] on icon "printer" at bounding box center [829, 412] width 8 height 8
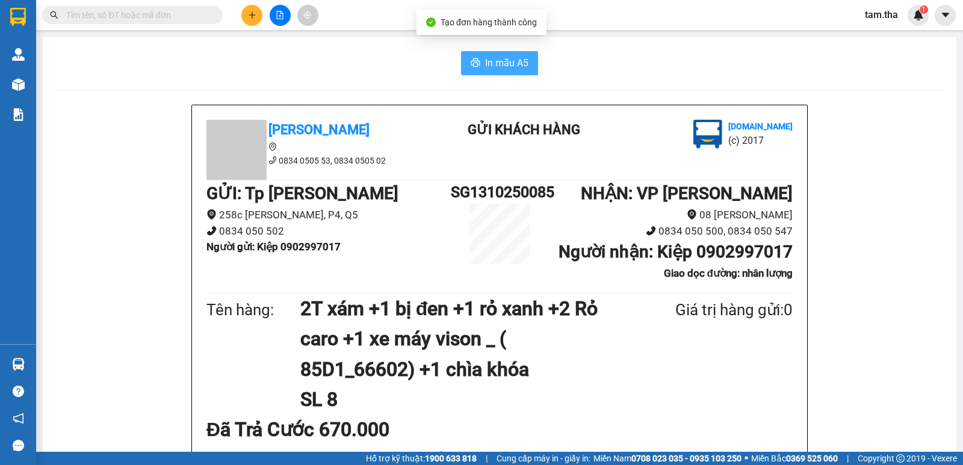
click at [476, 61] on button "In mẫu A5" at bounding box center [499, 63] width 77 height 24
click at [504, 57] on span "In mẫu A5" at bounding box center [506, 62] width 43 height 15
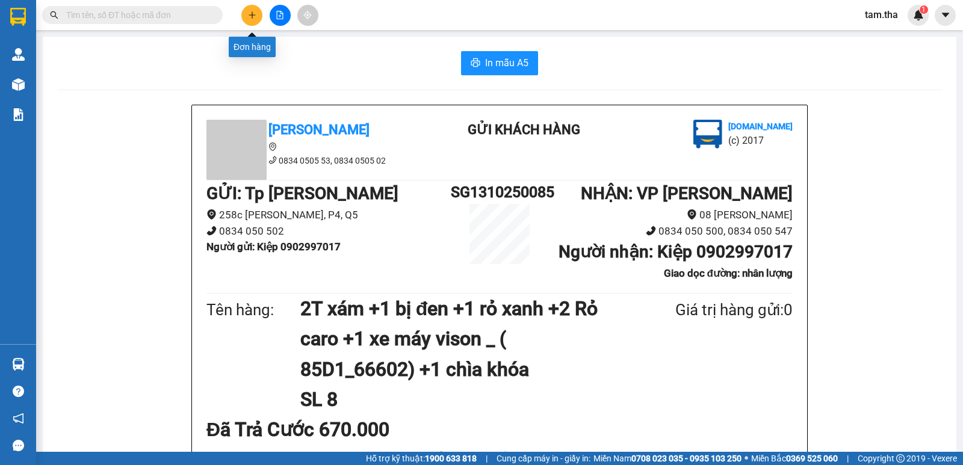
click at [251, 11] on icon "plus" at bounding box center [252, 15] width 8 height 8
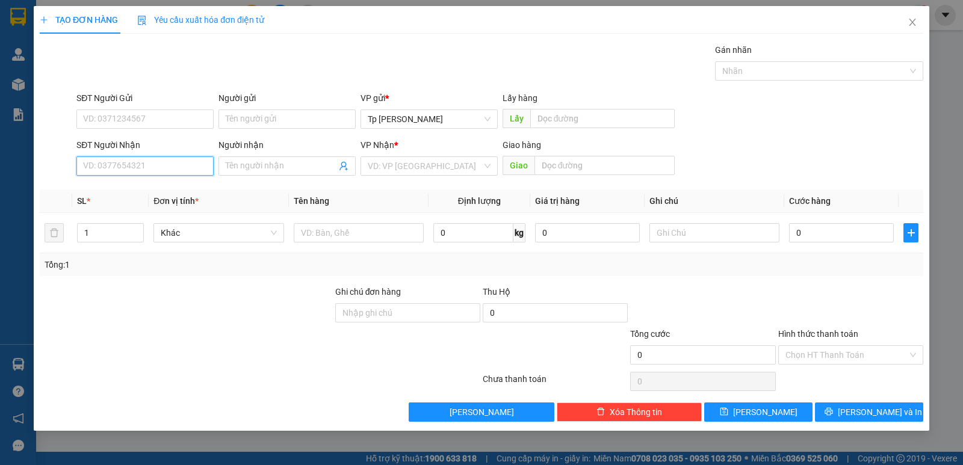
click at [179, 157] on input "SĐT Người Nhận" at bounding box center [144, 166] width 137 height 19
click at [160, 190] on div "0967440000 - Cường" at bounding box center [145, 190] width 123 height 13
type input "0967440000"
type input "Cường"
type input "0967440000"
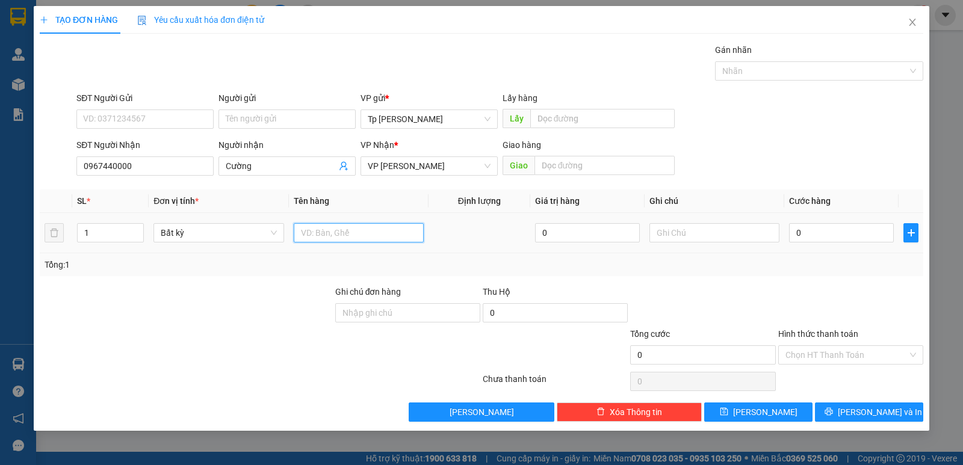
click at [333, 237] on input "text" at bounding box center [359, 232] width 130 height 19
drag, startPoint x: 403, startPoint y: 231, endPoint x: 267, endPoint y: 235, distance: 136.1
click at [267, 235] on tr "1 Bất kỳ 1TY xám bocjh nilon 0 0" at bounding box center [482, 233] width 884 height 40
type input "1T xams b.ọc nilon _ LK"
click at [816, 225] on input "0" at bounding box center [841, 232] width 105 height 19
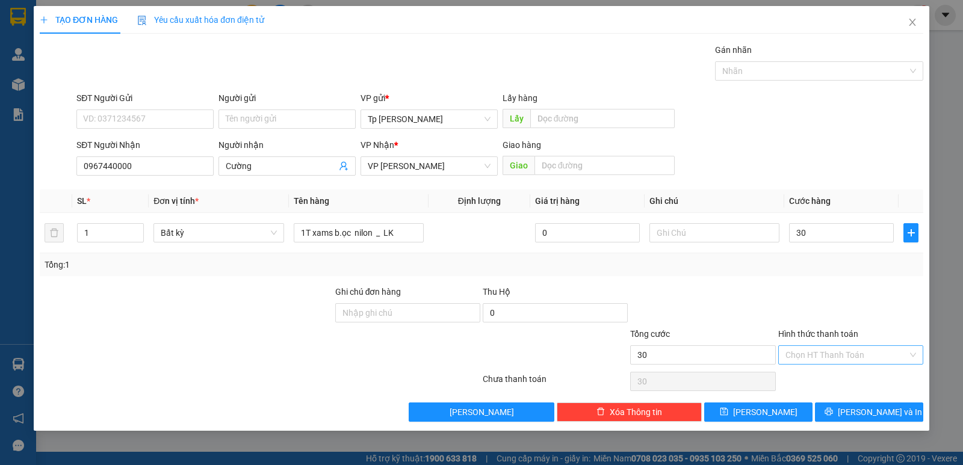
click at [847, 362] on input "Hình thức thanh toán" at bounding box center [847, 355] width 122 height 18
click at [846, 363] on input "Hình thức thanh toán" at bounding box center [847, 355] width 122 height 18
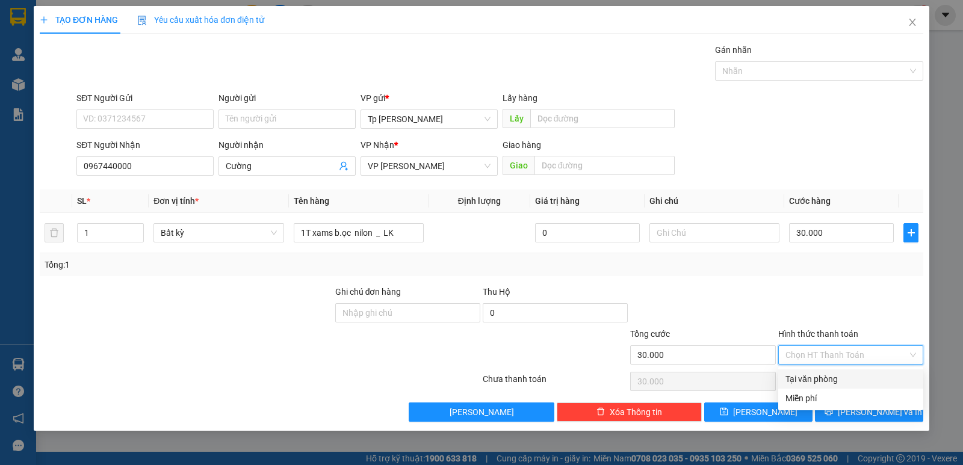
click at [849, 379] on div "Tại văn phòng" at bounding box center [851, 379] width 131 height 13
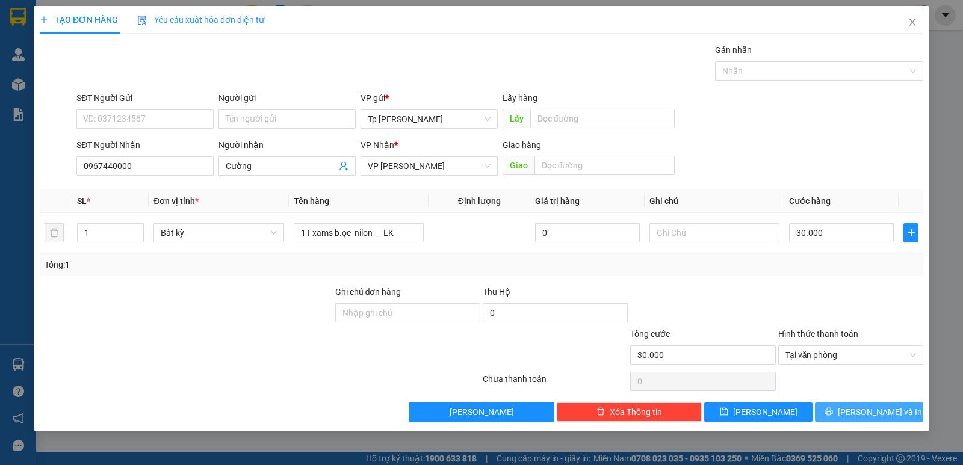
click at [862, 418] on span "[PERSON_NAME] và In" at bounding box center [880, 412] width 84 height 13
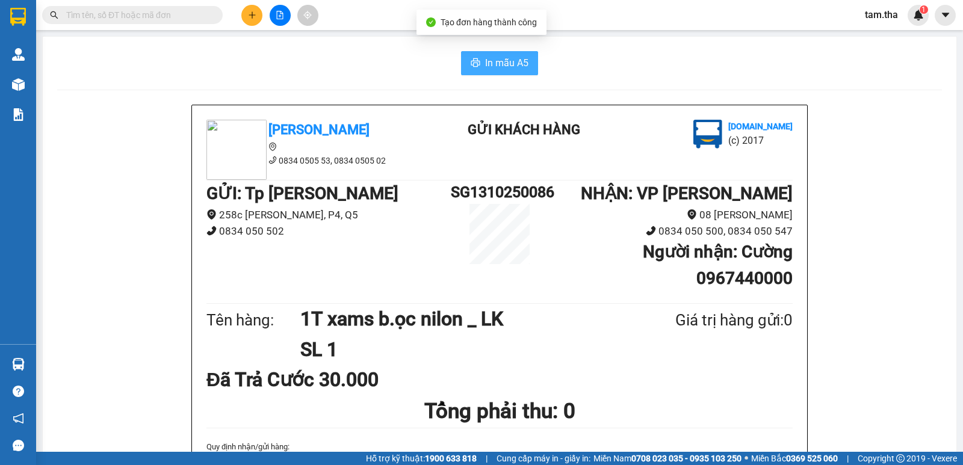
click at [520, 70] on span "In mẫu A5" at bounding box center [506, 62] width 43 height 15
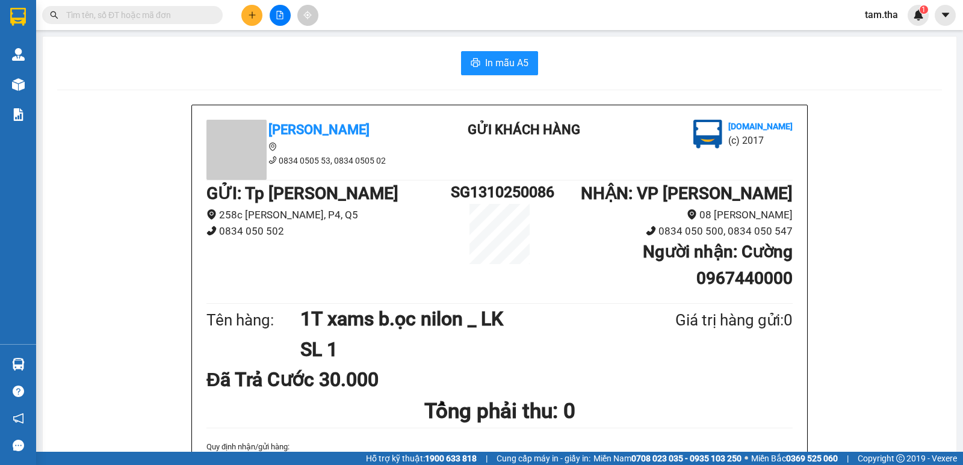
click at [250, 19] on icon "plus" at bounding box center [252, 15] width 8 height 8
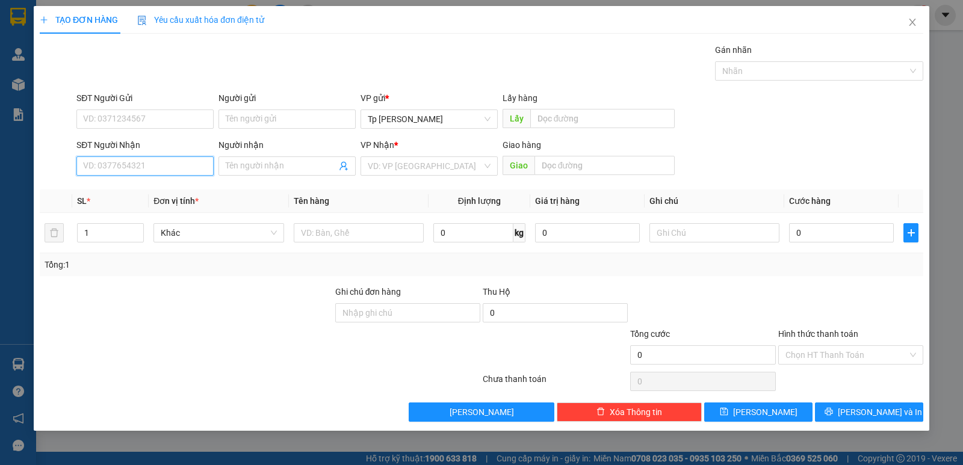
click at [173, 160] on input "SĐT Người Nhận" at bounding box center [144, 166] width 137 height 19
drag, startPoint x: 147, startPoint y: 191, endPoint x: 167, endPoint y: 191, distance: 19.9
click at [149, 191] on div "0368384245 - TRANG. hoa" at bounding box center [145, 190] width 123 height 13
type input "0368384245"
type input "TRANG. hoa"
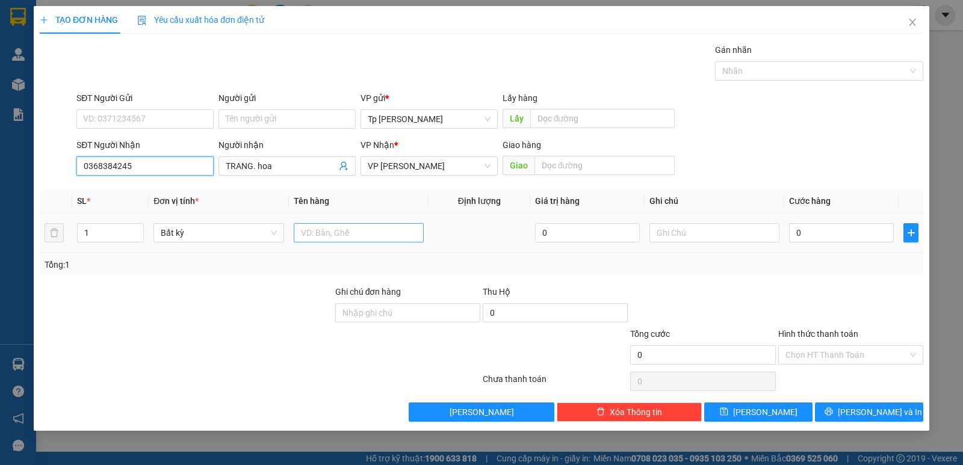
type input "0368384245"
click at [366, 234] on input "text" at bounding box center [359, 232] width 130 height 19
type input "1T xám - hoa"
click at [810, 238] on input "0" at bounding box center [841, 232] width 105 height 19
click at [825, 255] on div "Tổng: 1" at bounding box center [482, 264] width 884 height 23
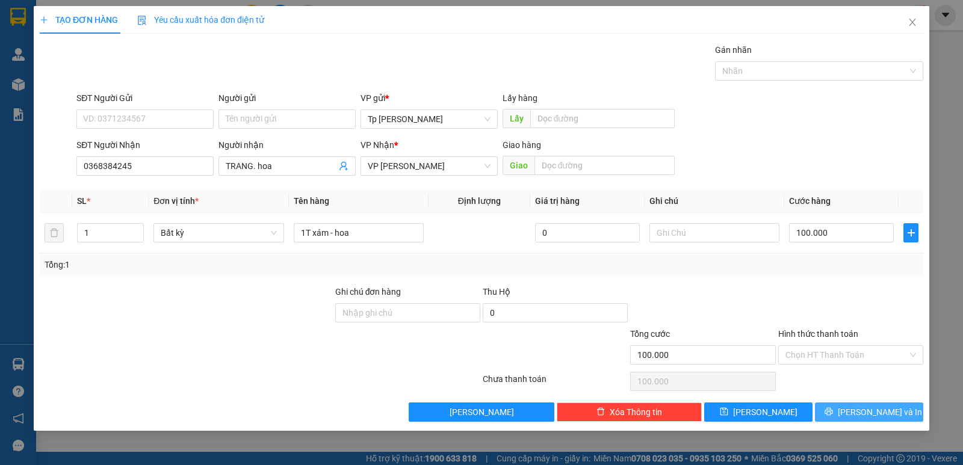
click at [883, 409] on span "[PERSON_NAME] và In" at bounding box center [880, 412] width 84 height 13
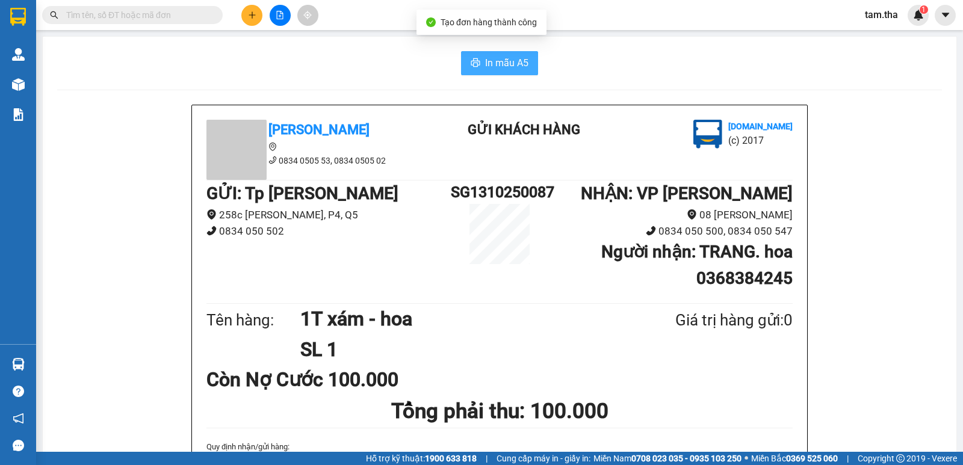
click at [495, 57] on span "In mẫu A5" at bounding box center [506, 62] width 43 height 15
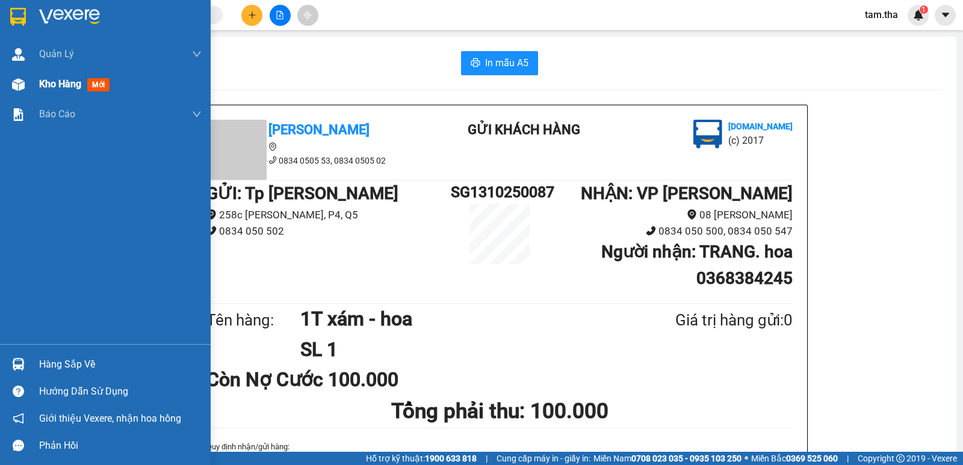
click at [29, 85] on div "Kho hàng mới" at bounding box center [105, 84] width 211 height 30
